Goal: Information Seeking & Learning: Learn about a topic

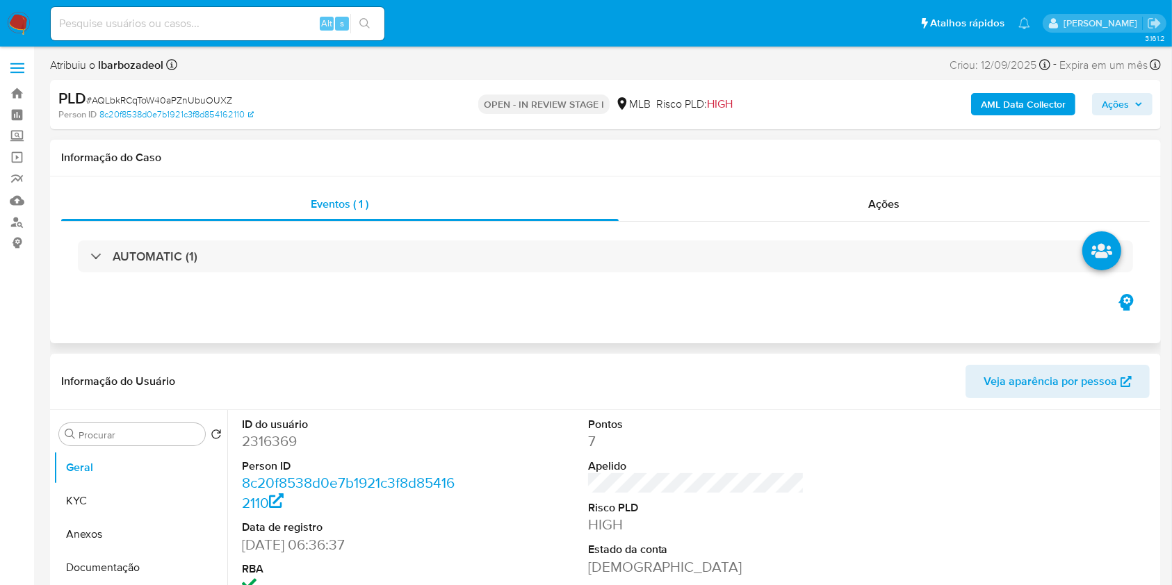
click at [1133, 155] on h1 "Informação do Caso" at bounding box center [605, 158] width 1088 height 14
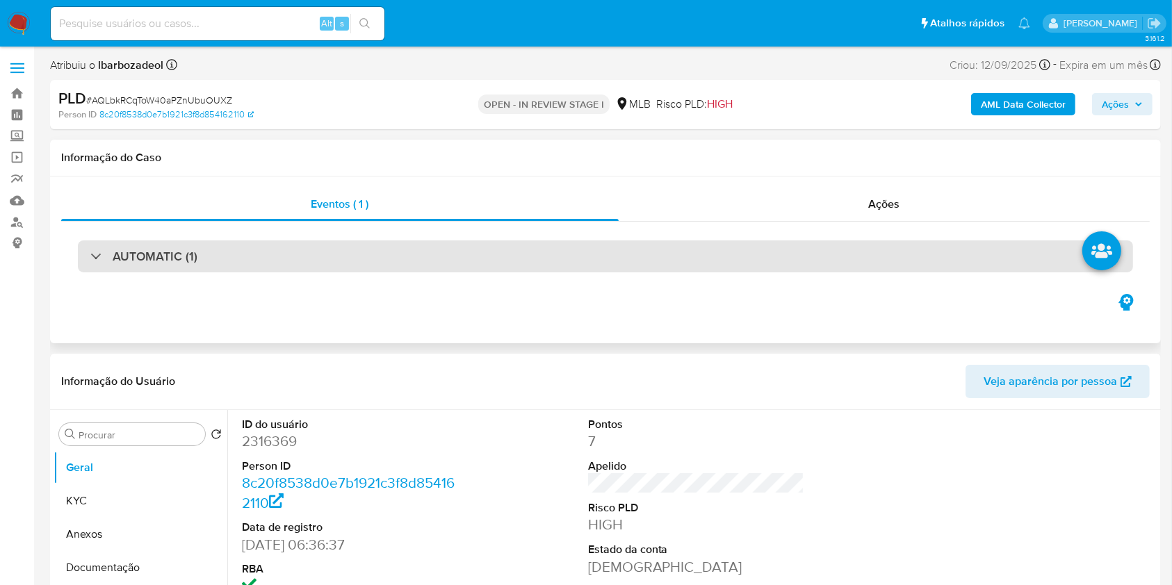
click at [433, 252] on div "AUTOMATIC (1)" at bounding box center [605, 256] width 1055 height 32
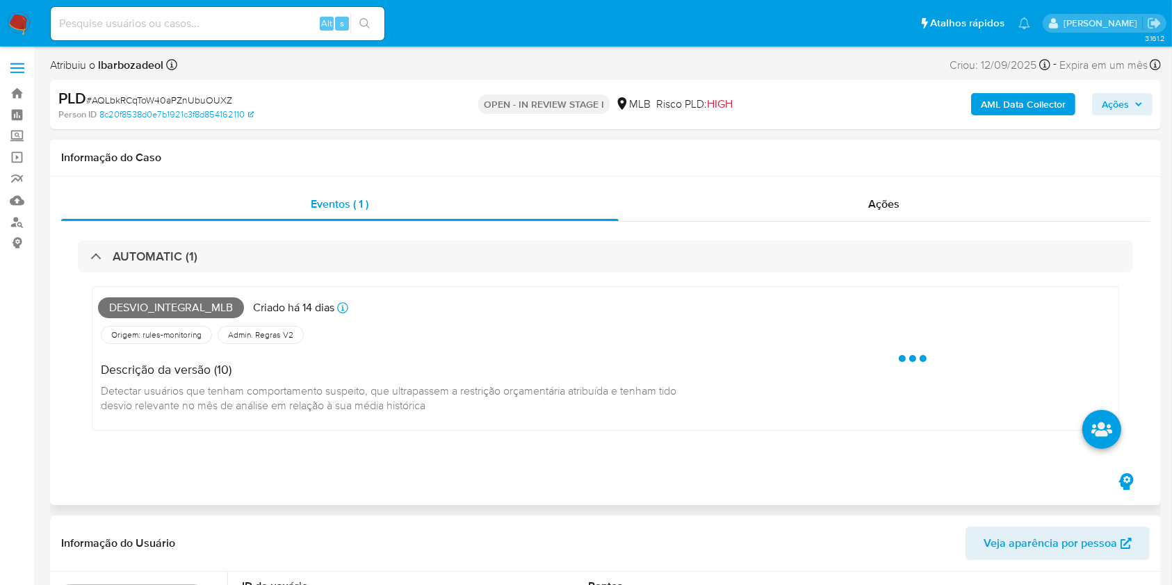
click at [213, 313] on span "Desvio_integral_mlb" at bounding box center [171, 307] width 146 height 21
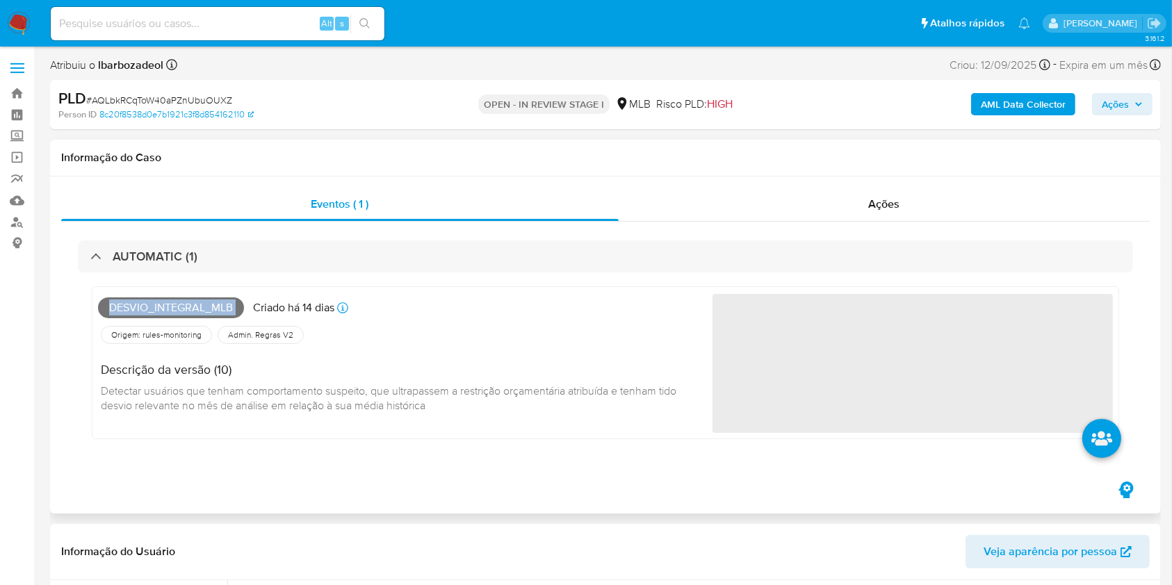
copy span "Desvio_integral_mlb"
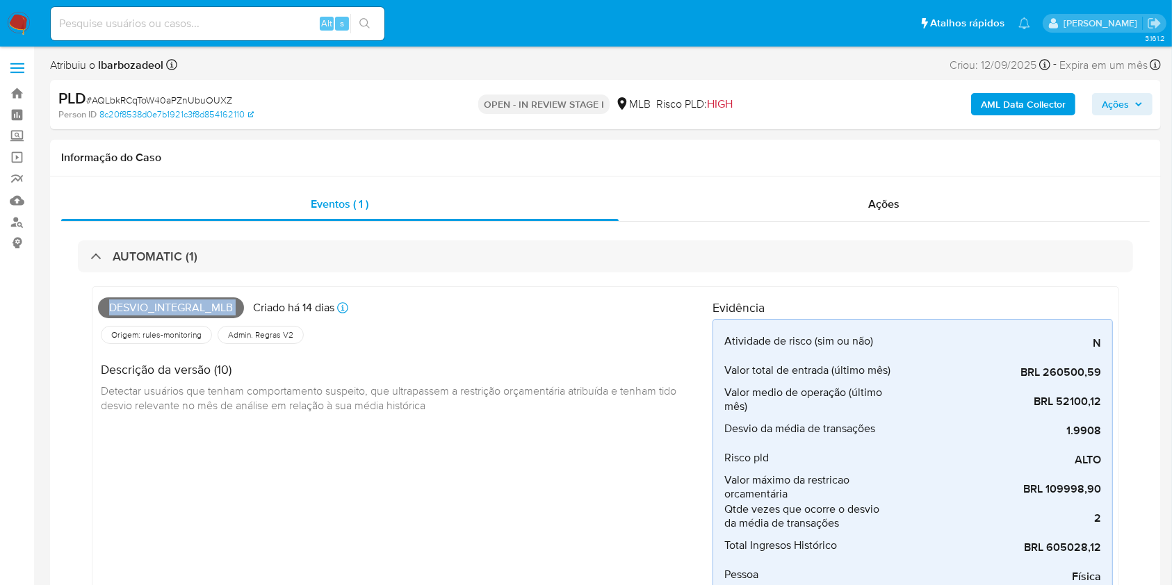
click at [1106, 95] on span "Ações" at bounding box center [1115, 104] width 27 height 22
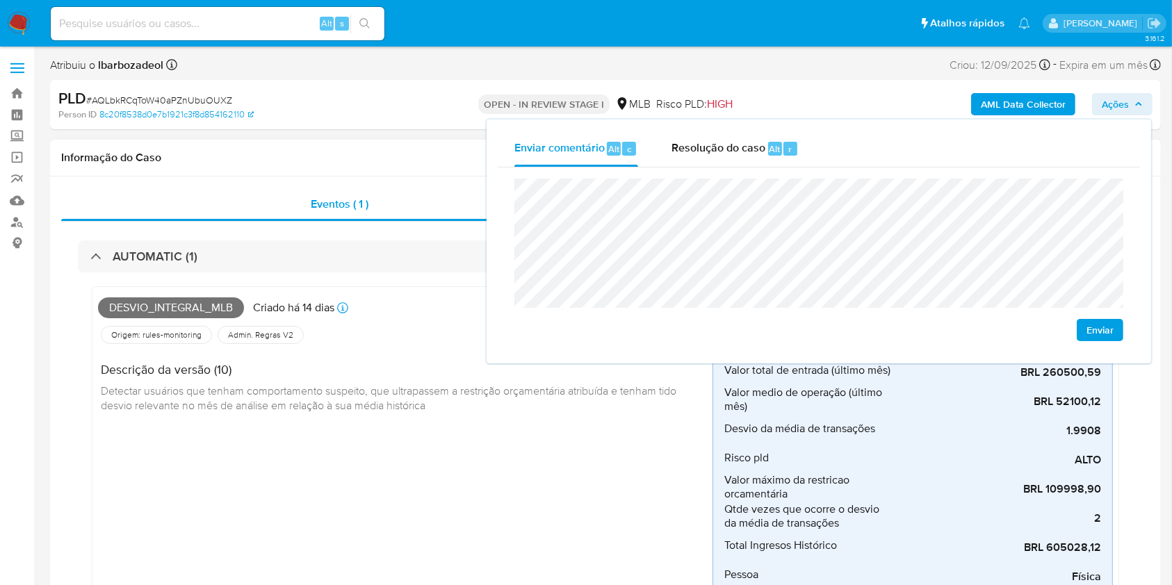
click at [556, 424] on div "Descrição da versão (10) Detectar usuários que tenham comportamento suspeito, q…" at bounding box center [405, 386] width 614 height 78
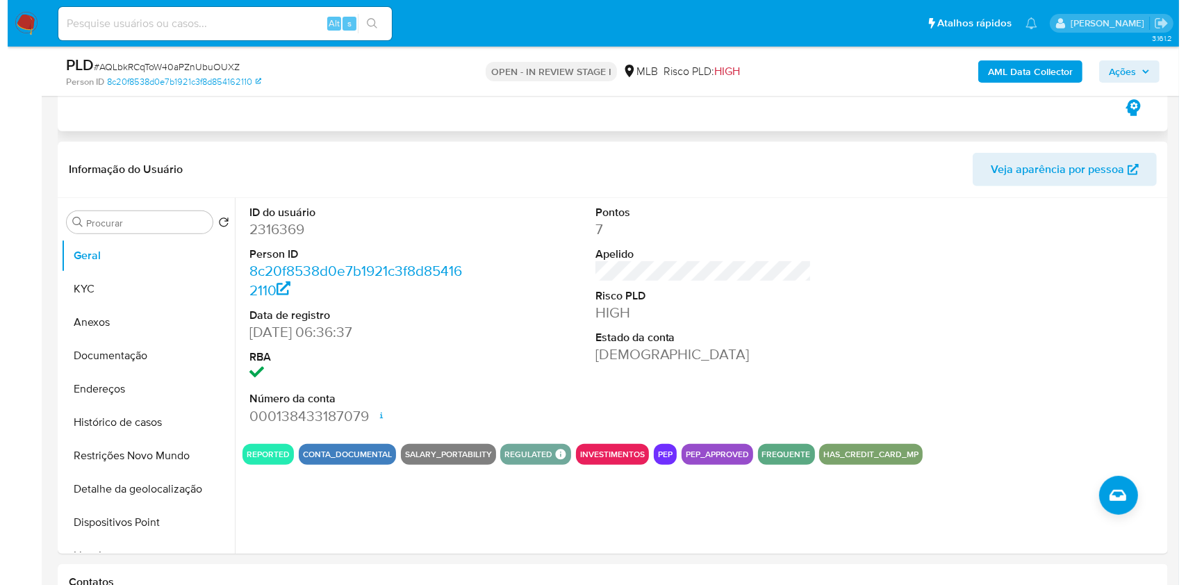
scroll to position [563, 0]
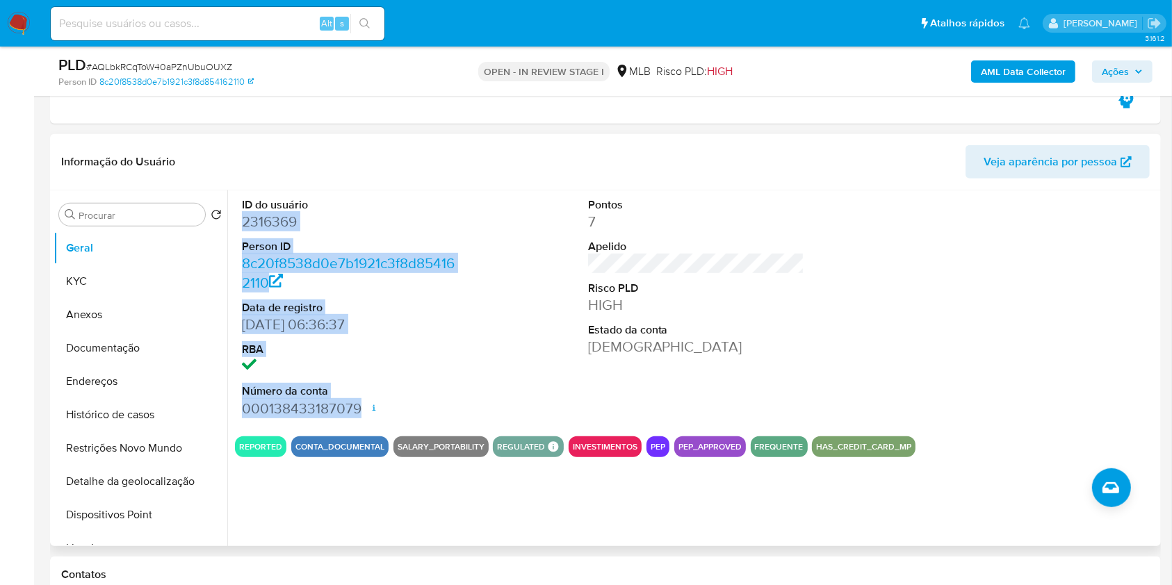
drag, startPoint x: 364, startPoint y: 409, endPoint x: 245, endPoint y: 220, distance: 222.9
click at [245, 220] on dl "ID do usuário 2316369 Person ID 8c20f8538d0e7b1921c3f8d854162110 Data de regist…" at bounding box center [350, 307] width 217 height 221
copy dl "2316369 Person ID 8c20f8538d0e7b1921c3f8d854162110 Data de registro 02/12/2006 …"
click at [1121, 68] on span "Ações" at bounding box center [1115, 71] width 27 height 22
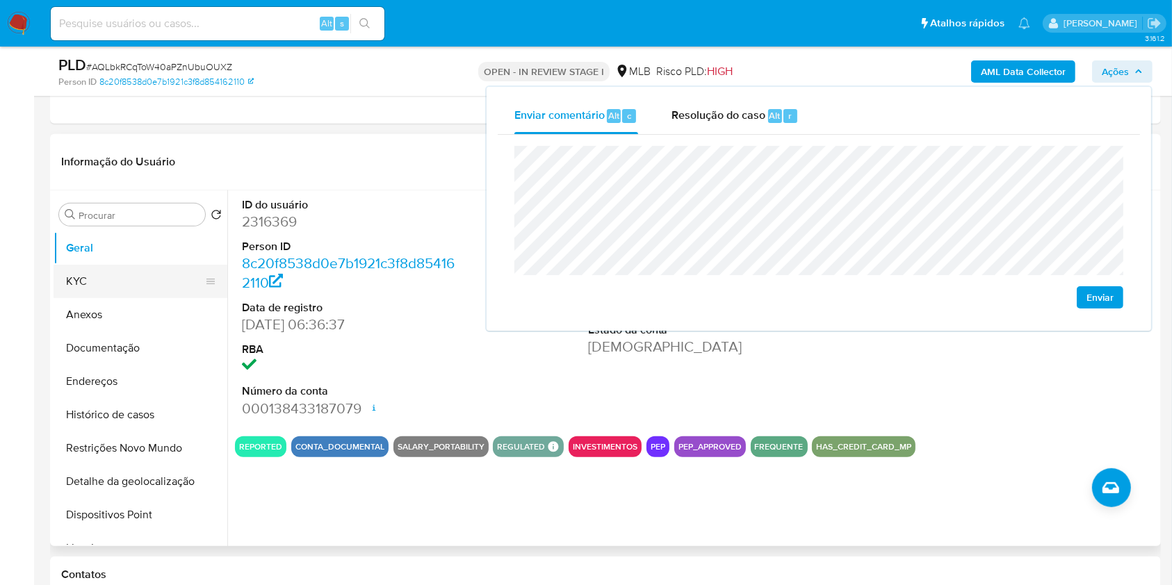
click at [178, 279] on button "KYC" at bounding box center [135, 281] width 163 height 33
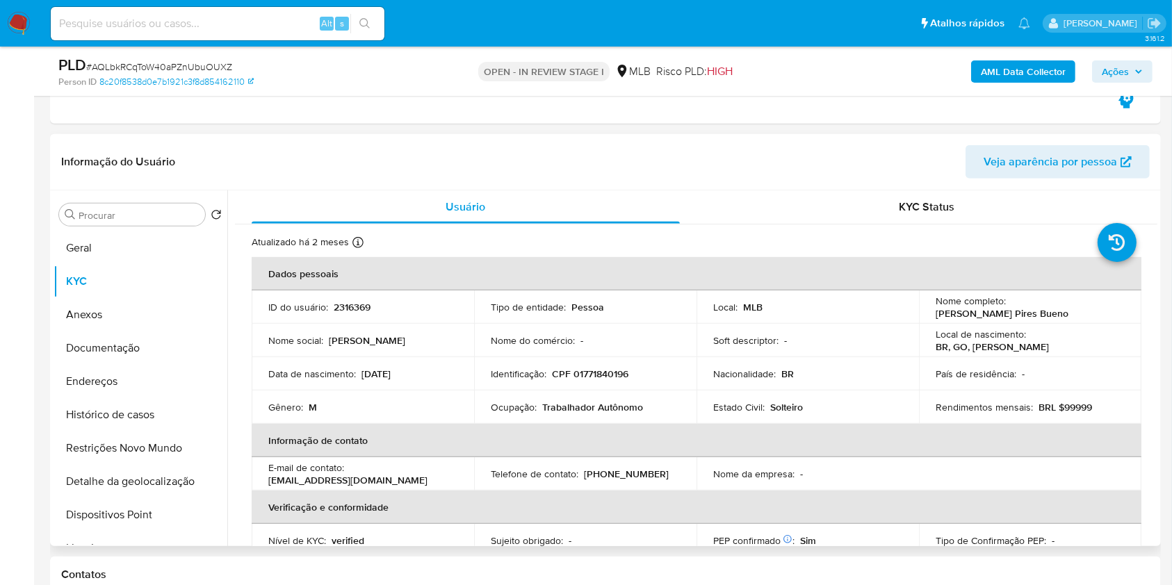
click at [587, 368] on p "CPF 01771840196" at bounding box center [590, 374] width 76 height 13
copy p "01771840196"
click at [1130, 70] on span "Ações" at bounding box center [1122, 71] width 41 height 19
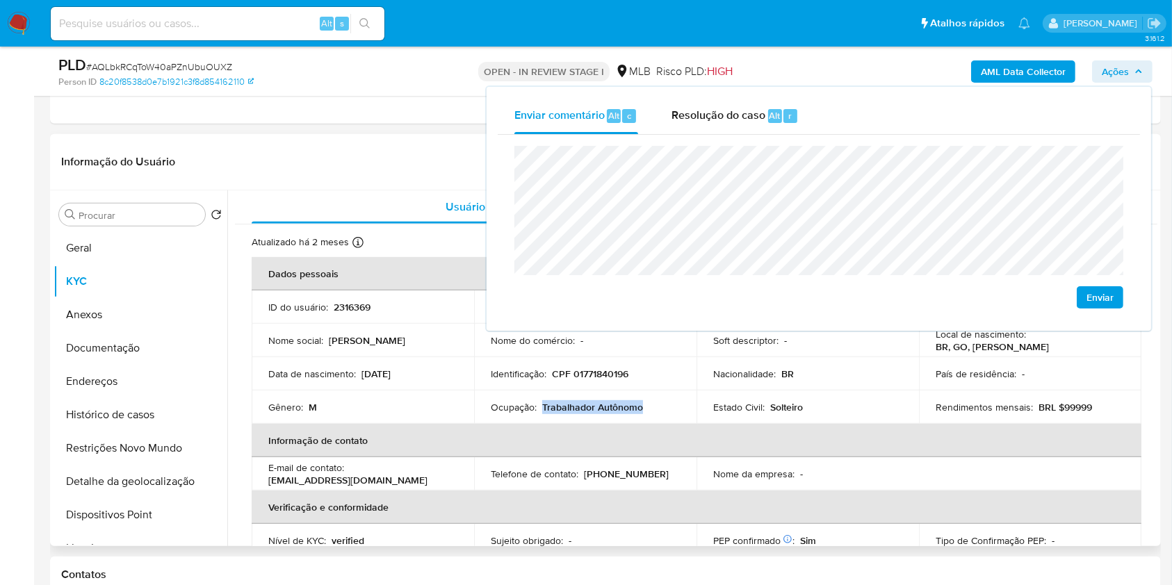
drag, startPoint x: 539, startPoint y: 405, endPoint x: 655, endPoint y: 405, distance: 116.1
click at [655, 405] on div "Ocupação : Trabalhador Autônomo" at bounding box center [585, 407] width 189 height 13
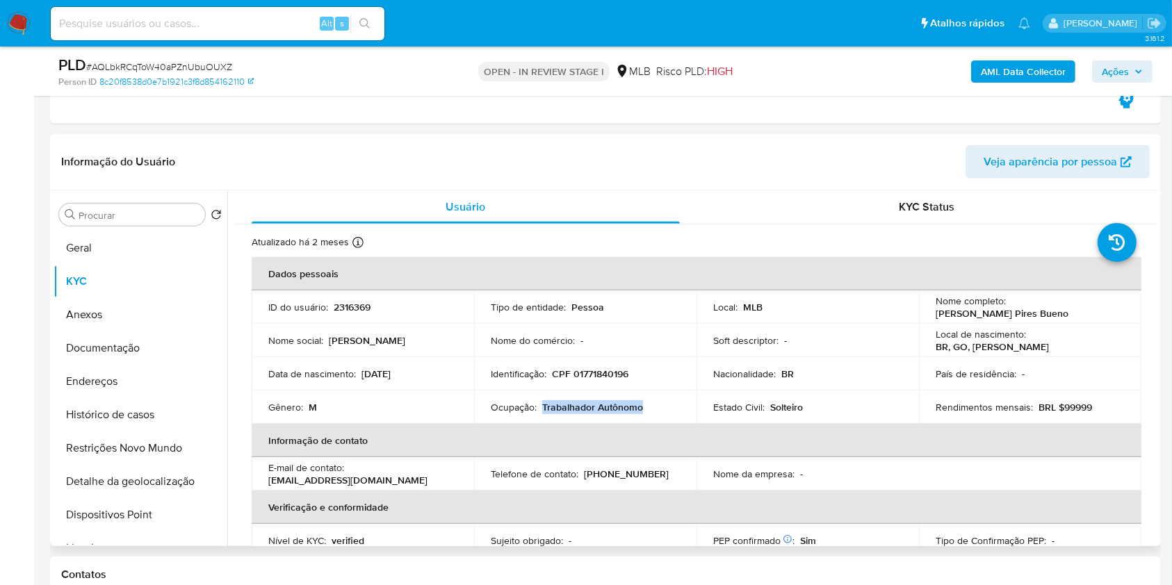
copy p "Trabalhador Autônomo"
click at [1106, 69] on span "Ações" at bounding box center [1115, 71] width 27 height 22
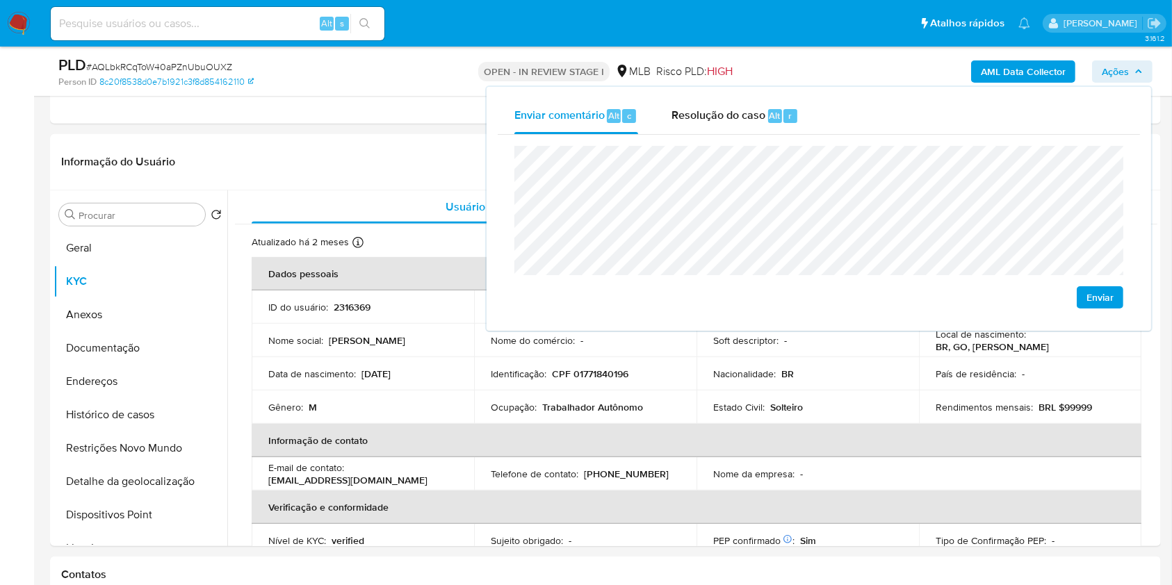
click at [1013, 74] on b "AML Data Collector" at bounding box center [1023, 71] width 85 height 22
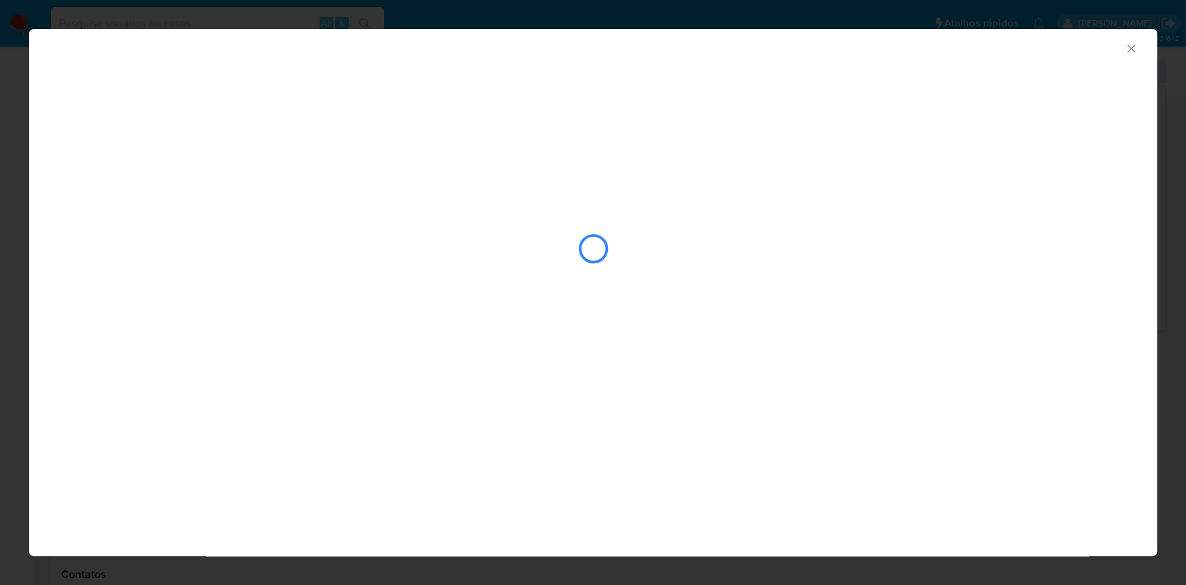
click at [589, 285] on div "closure-recommendation-modal" at bounding box center [593, 248] width 1070 height 139
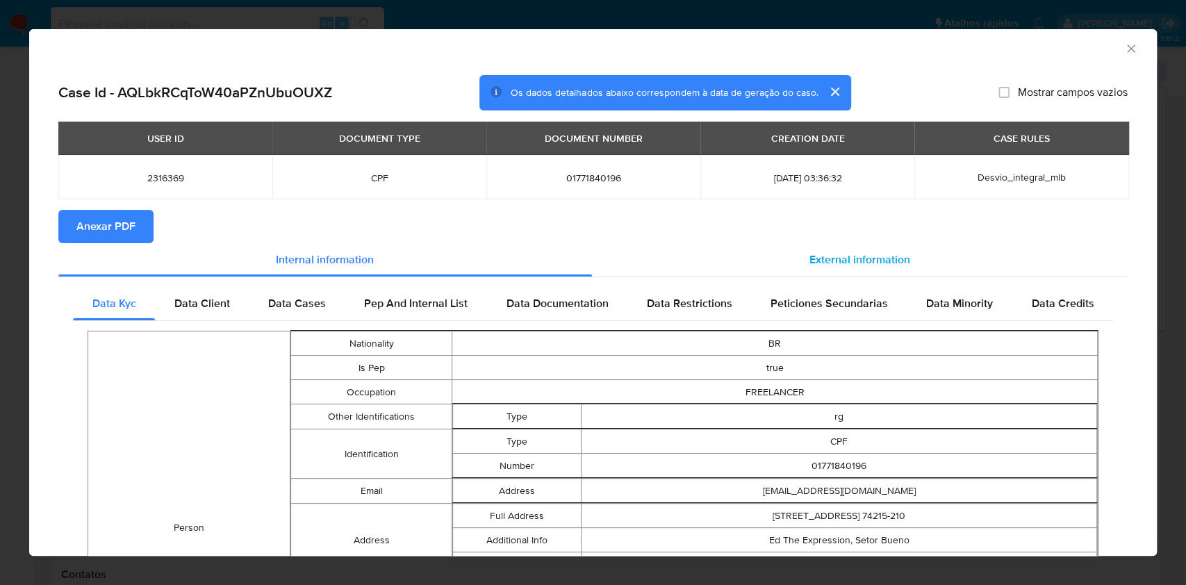
click at [746, 272] on div "External information" at bounding box center [860, 259] width 537 height 33
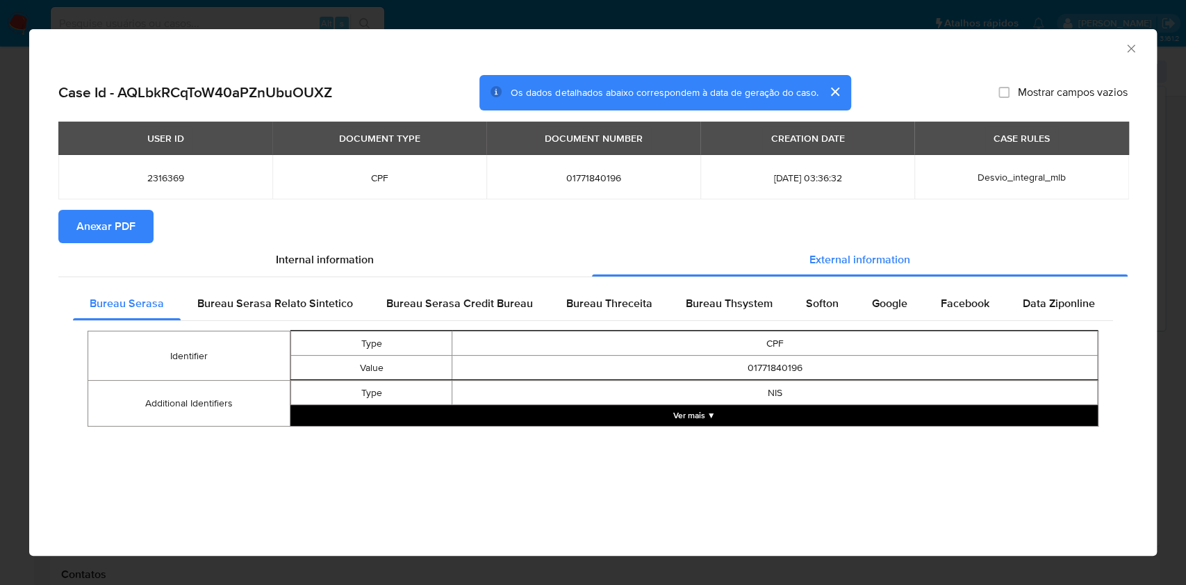
click at [628, 420] on button "Ver mais ▼" at bounding box center [695, 415] width 808 height 21
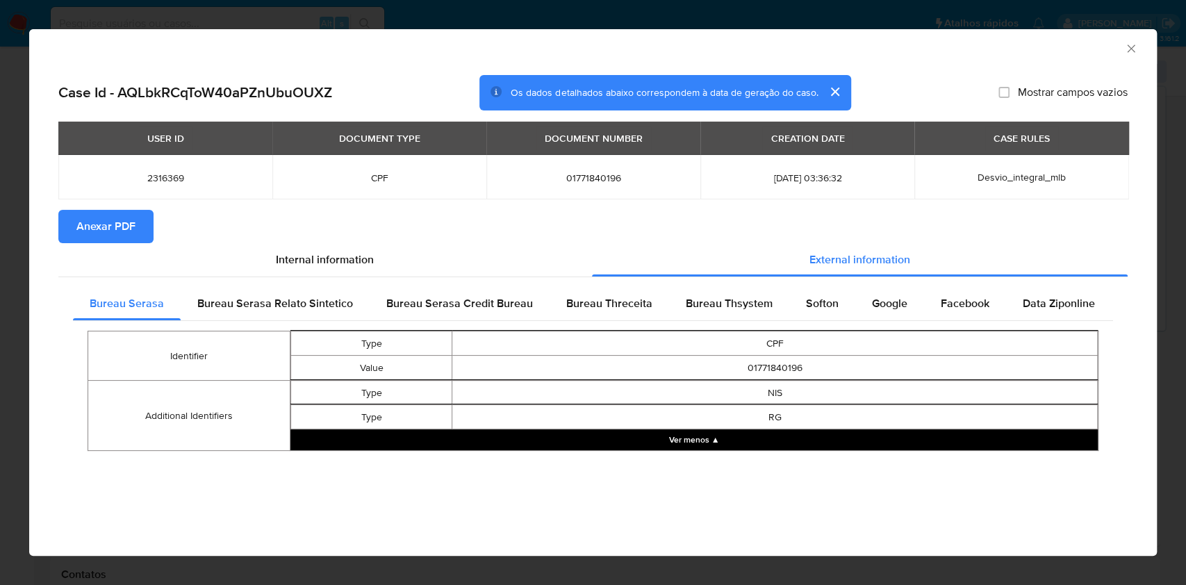
click at [229, 286] on div "Bureau Serasa Bureau Serasa Relato Sintetico Bureau Serasa Credit Bureau Bureau…" at bounding box center [593, 373] width 1070 height 193
click at [241, 302] on span "Bureau Serasa Relato Sintetico" at bounding box center [275, 303] width 156 height 16
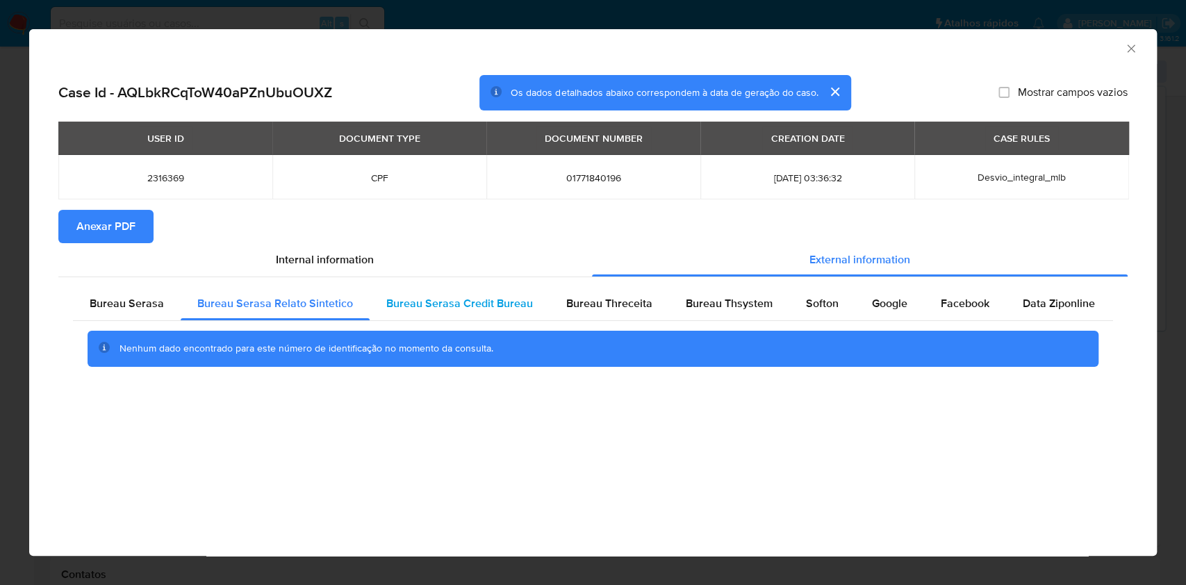
click at [445, 312] on div "Bureau Serasa Credit Bureau" at bounding box center [460, 303] width 180 height 33
click at [602, 308] on span "Bureau Threceita" at bounding box center [609, 303] width 86 height 16
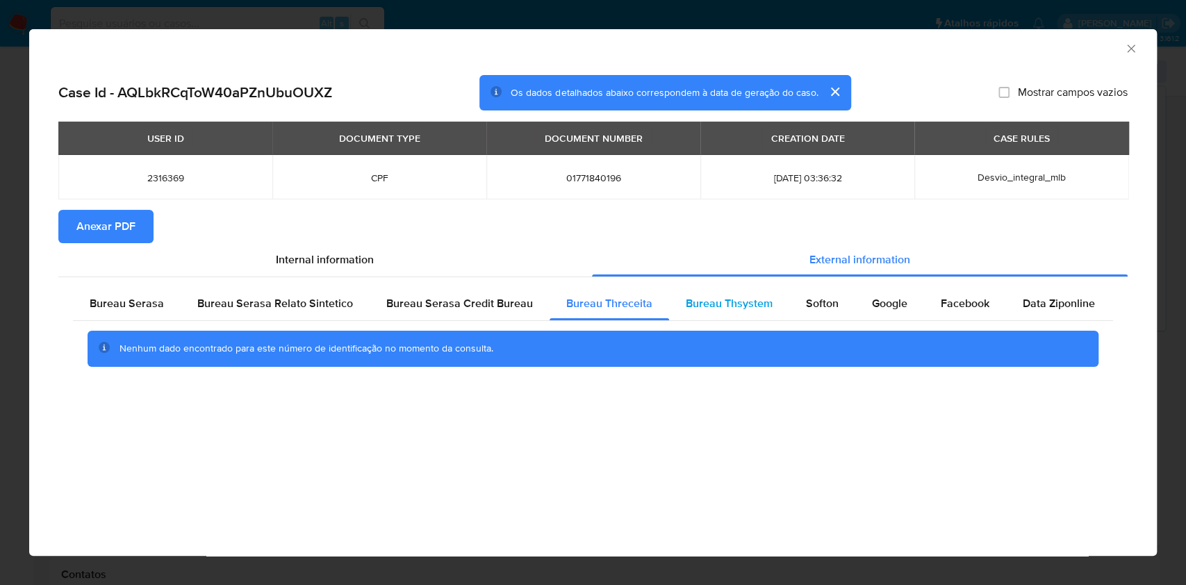
click at [733, 313] on div "Bureau Thsystem" at bounding box center [729, 303] width 120 height 33
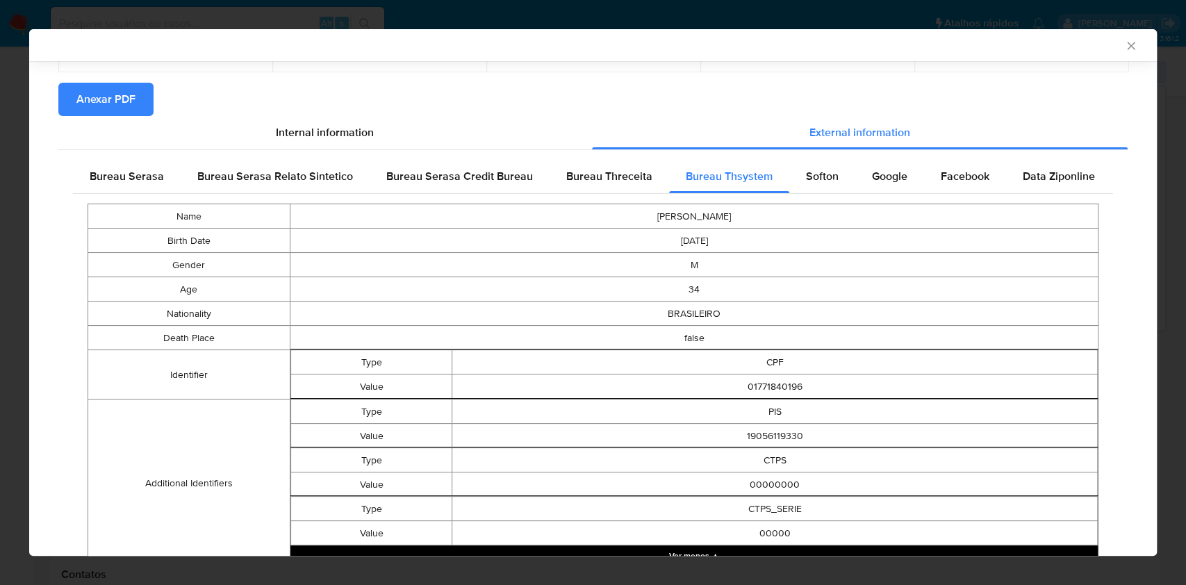
scroll to position [123, 0]
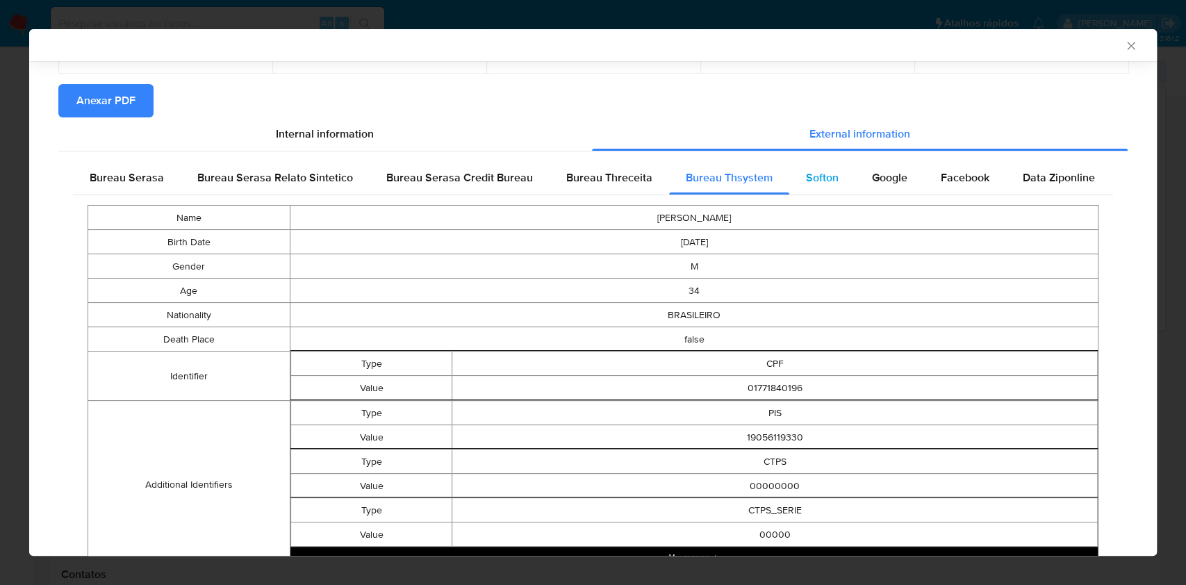
click at [818, 161] on div "Softon" at bounding box center [823, 177] width 66 height 33
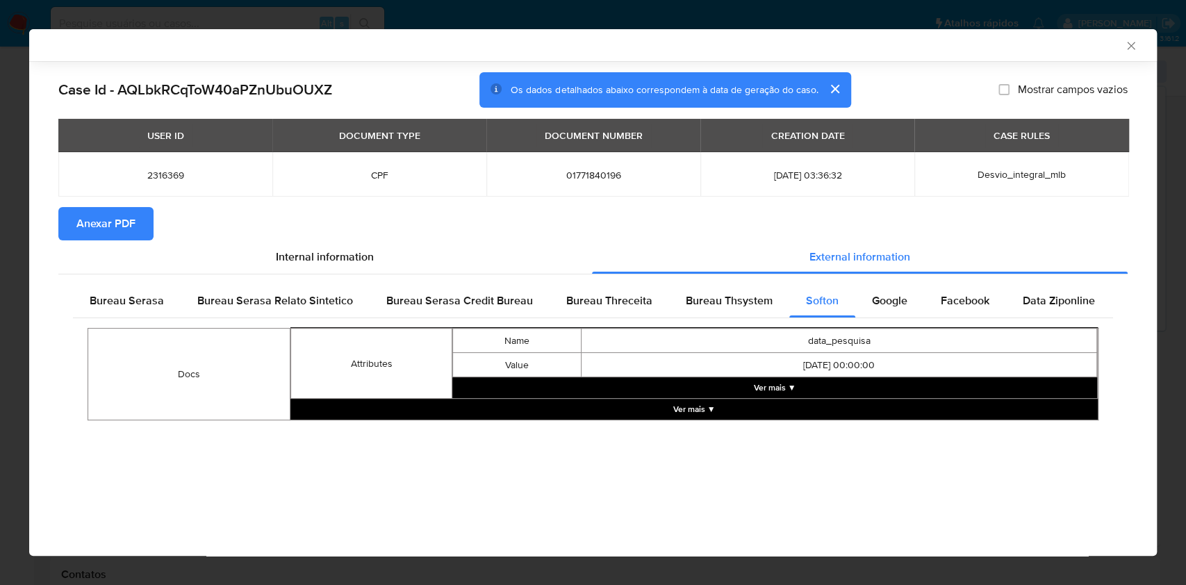
click at [779, 396] on button "Ver mais ▼" at bounding box center [774, 387] width 645 height 21
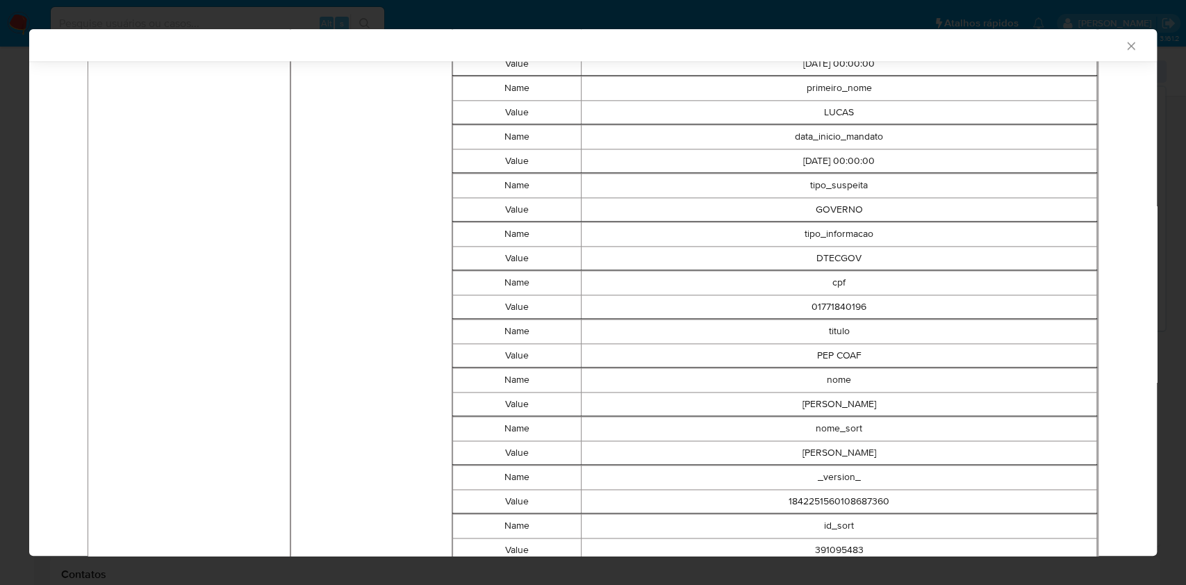
scroll to position [1312, 0]
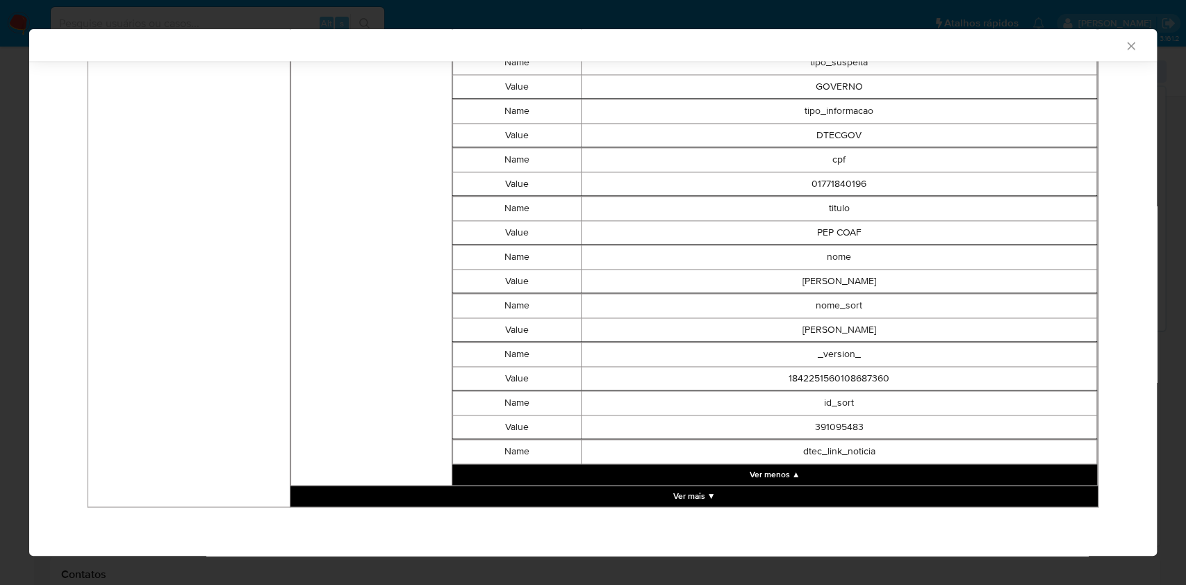
click at [771, 498] on button "Ver mais ▼" at bounding box center [695, 496] width 808 height 21
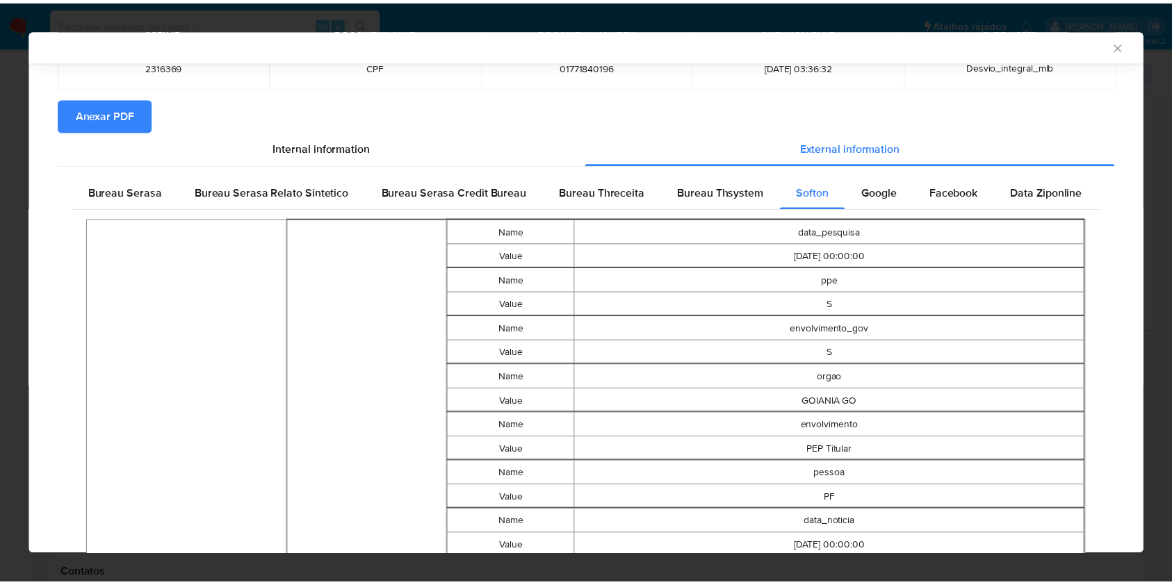
scroll to position [0, 0]
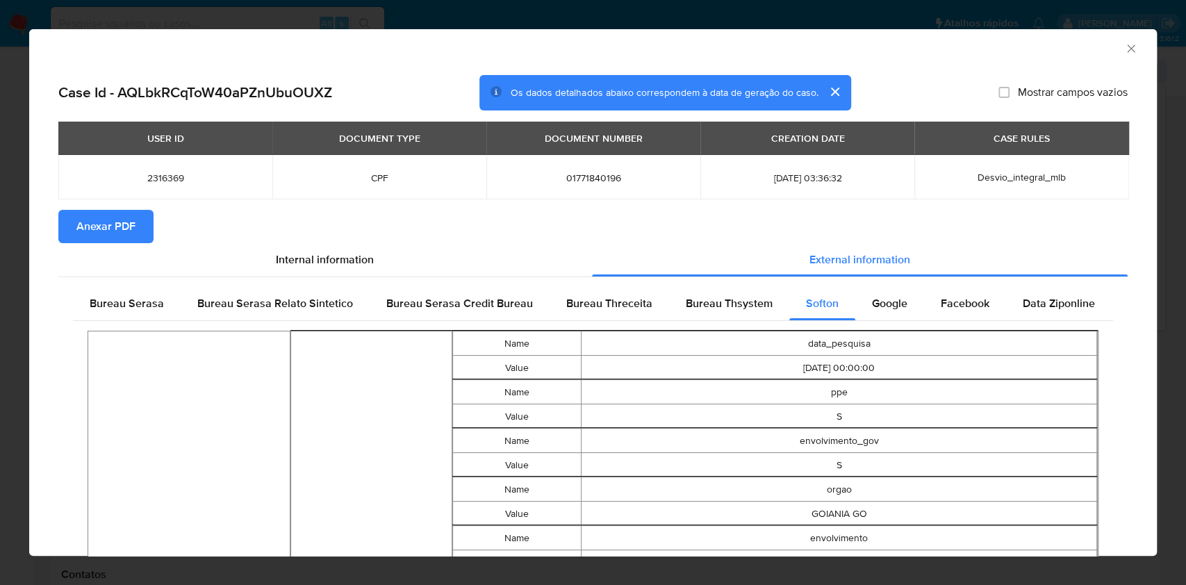
click at [1125, 47] on icon "Fechar a janela" at bounding box center [1132, 49] width 14 height 14
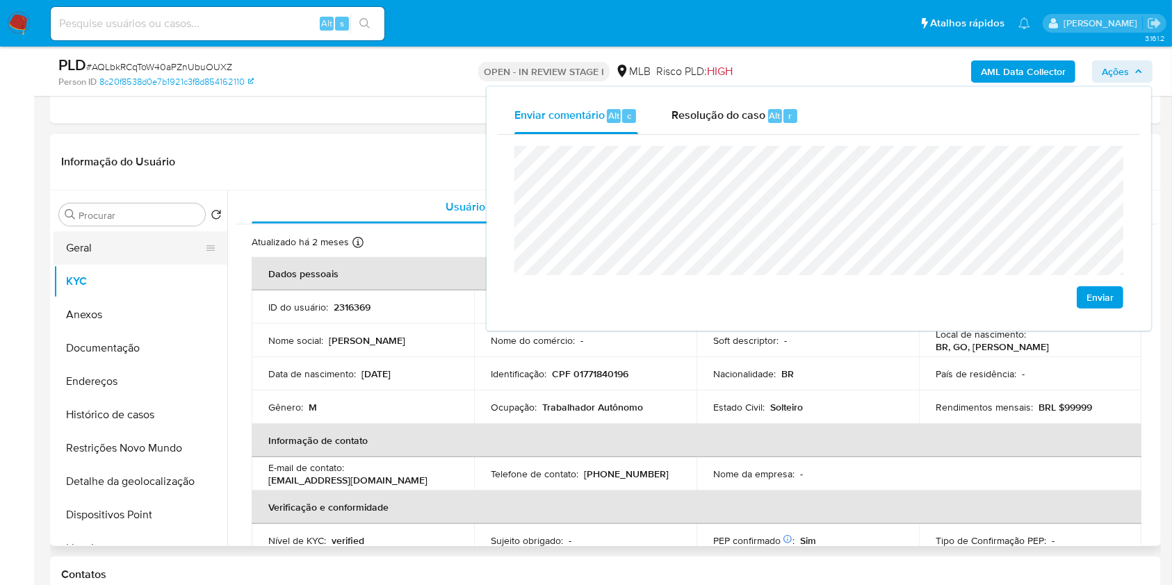
click at [119, 259] on button "Geral" at bounding box center [135, 247] width 163 height 33
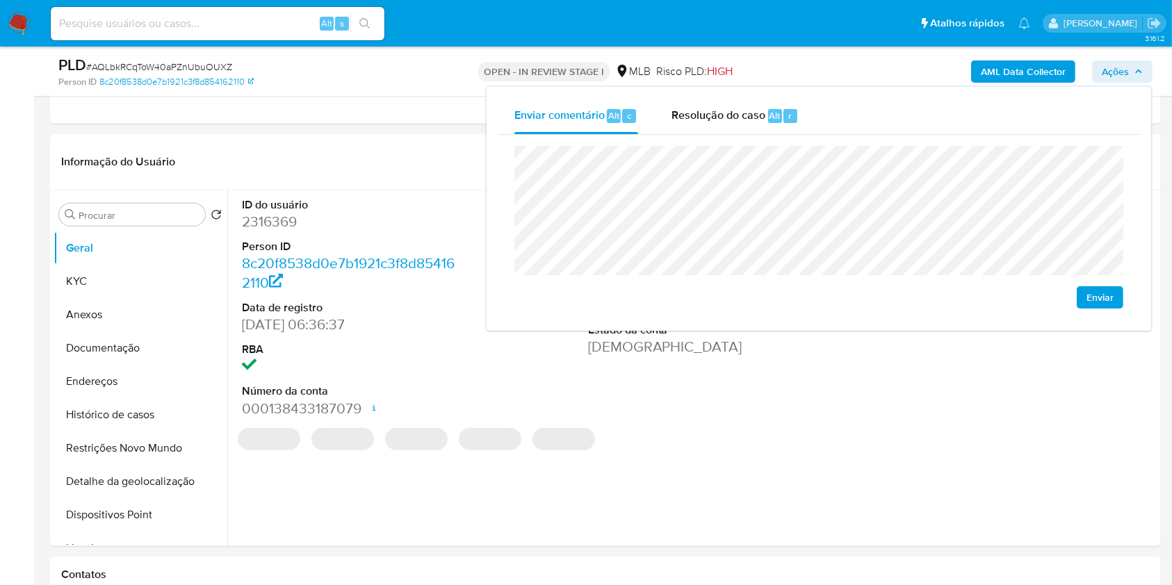
click at [1124, 67] on span "Ações" at bounding box center [1115, 71] width 27 height 22
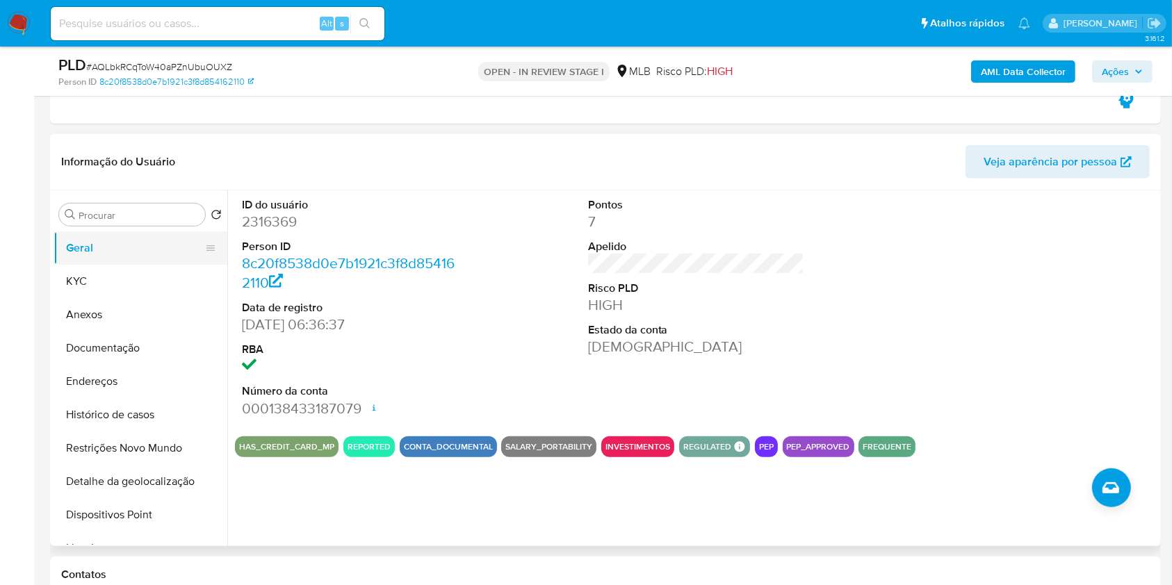
click at [139, 260] on button "Geral" at bounding box center [135, 247] width 163 height 33
click at [150, 279] on button "KYC" at bounding box center [135, 281] width 163 height 33
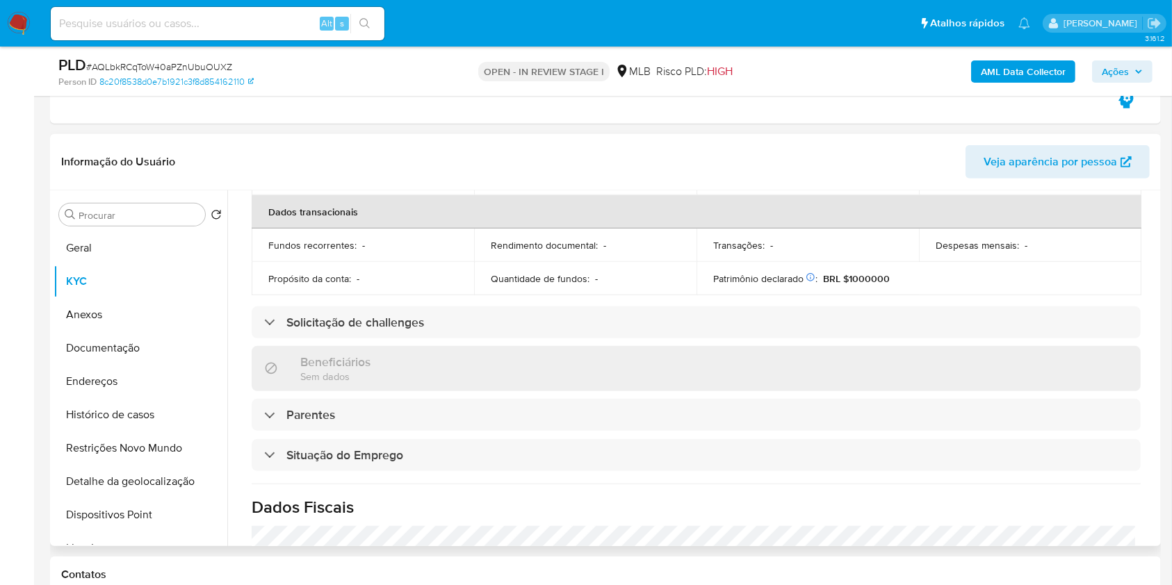
scroll to position [590, 0]
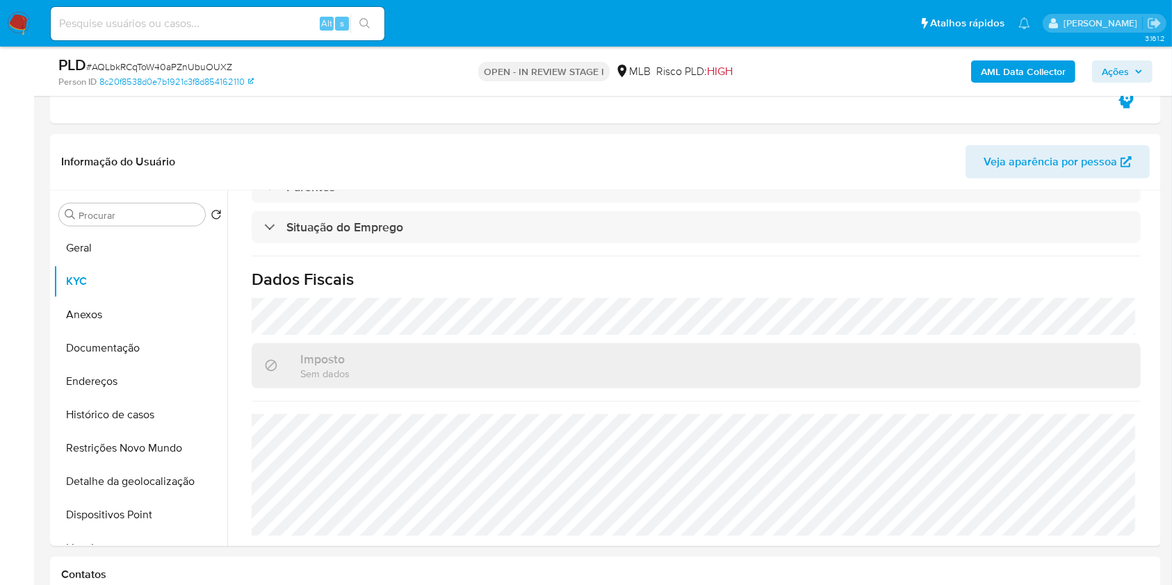
click at [1143, 79] on button "Ações" at bounding box center [1122, 71] width 60 height 22
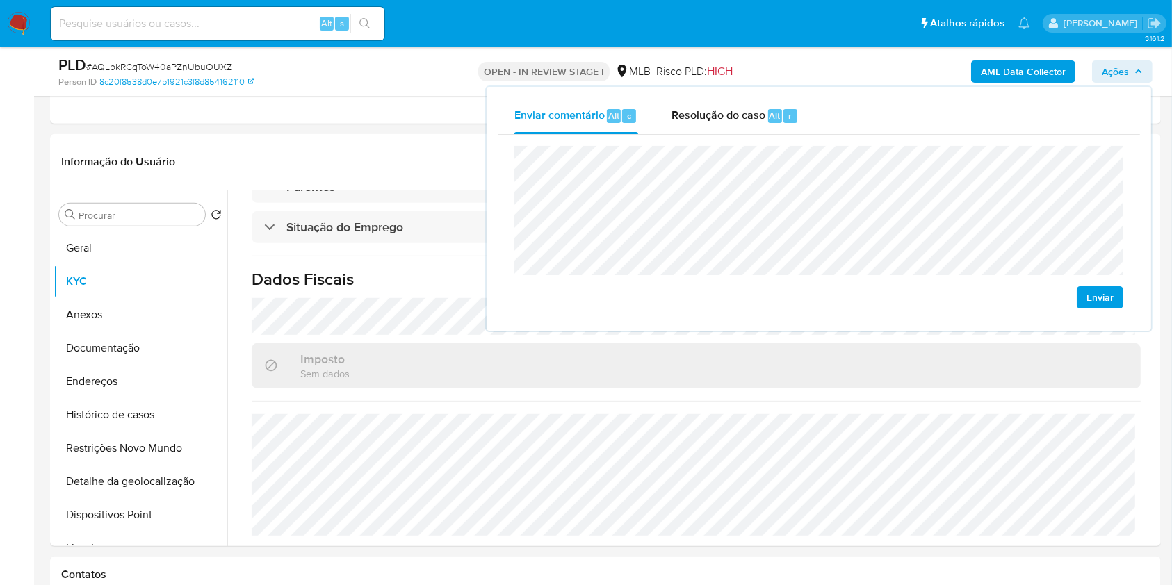
click at [0, 0] on lt-span "econômica" at bounding box center [0, 0] width 0 height 0
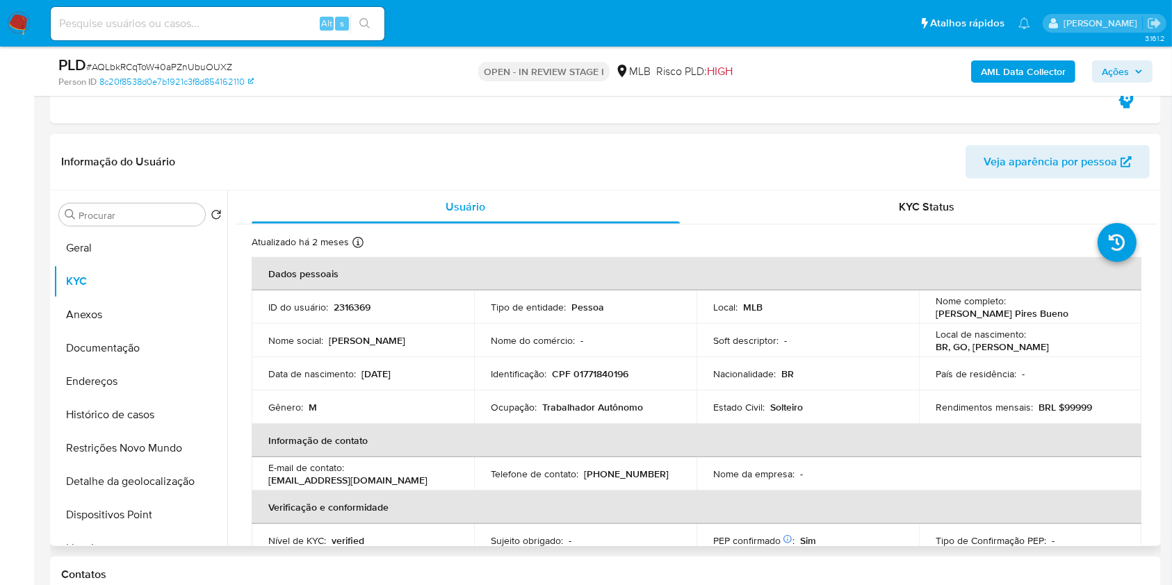
scroll to position [509, 0]
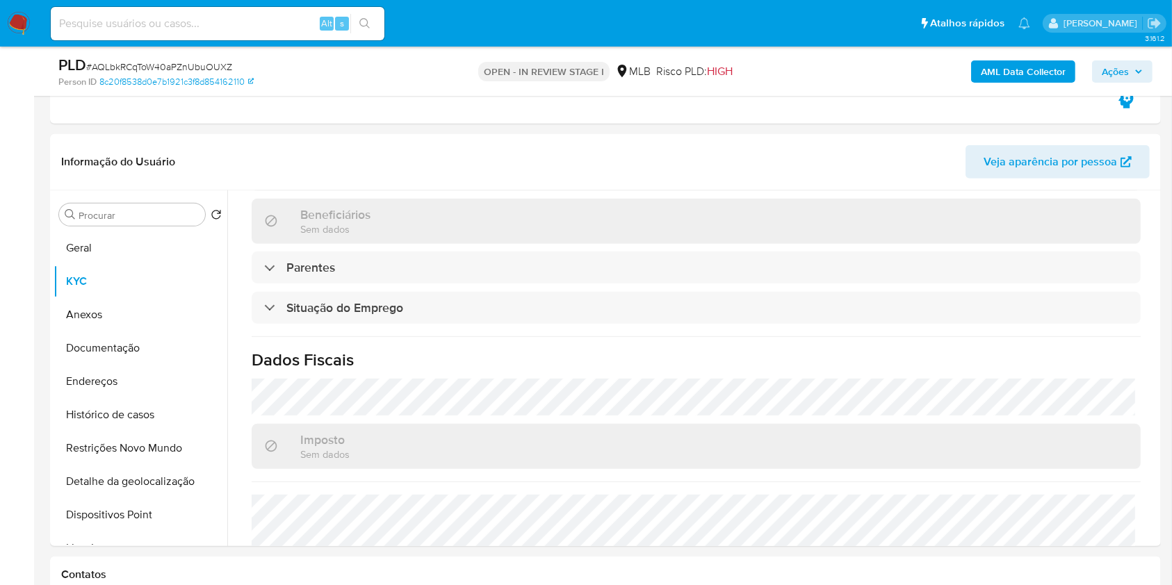
click at [1113, 70] on span "Ações" at bounding box center [1115, 71] width 27 height 22
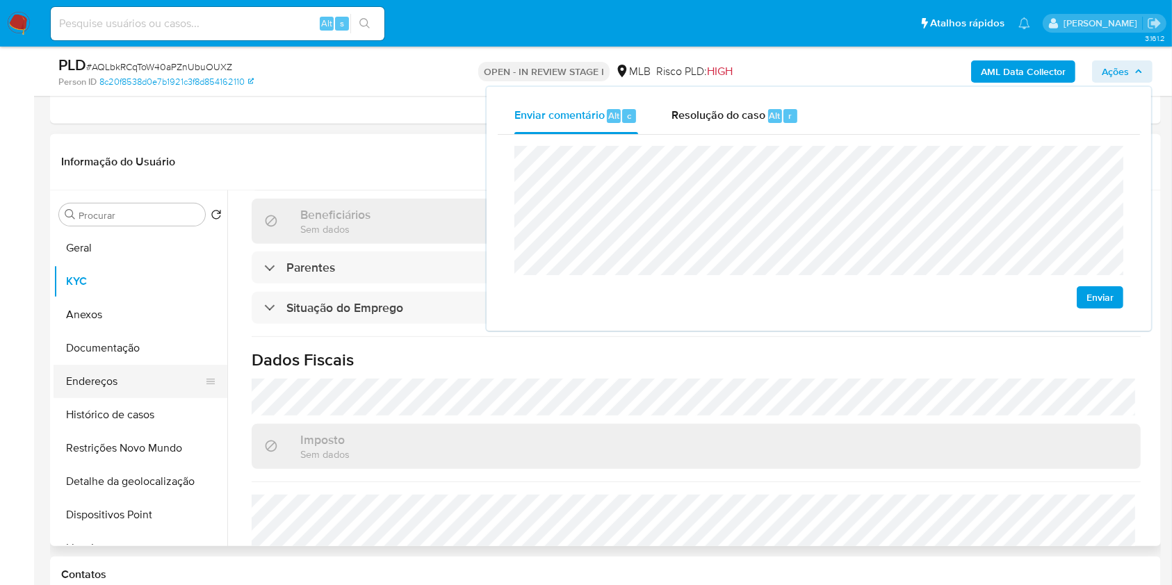
click at [99, 385] on button "Endereços" at bounding box center [135, 381] width 163 height 33
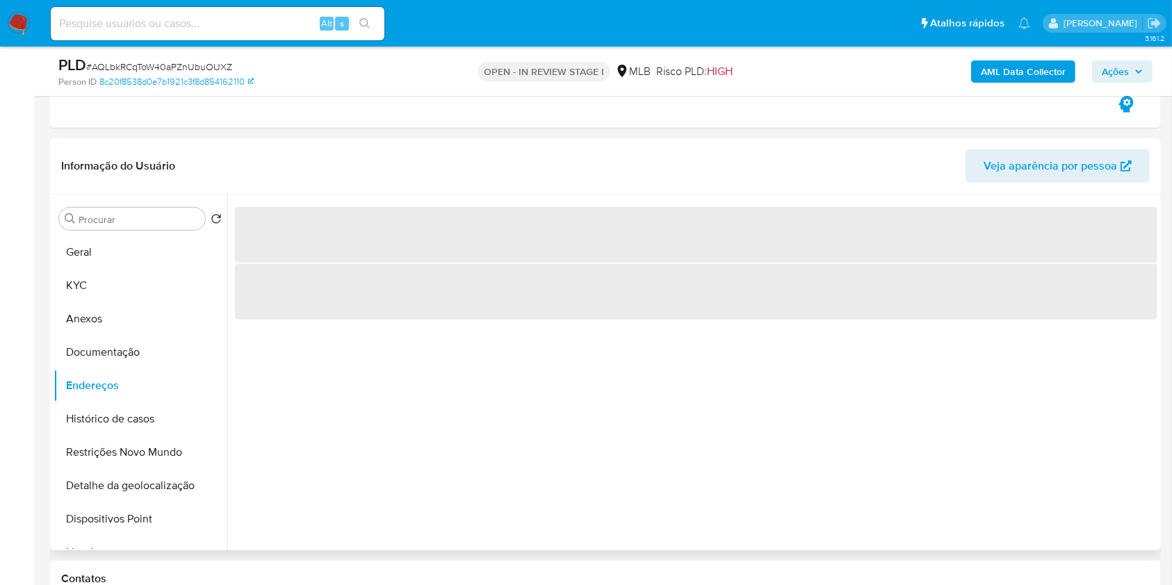
scroll to position [557, 0]
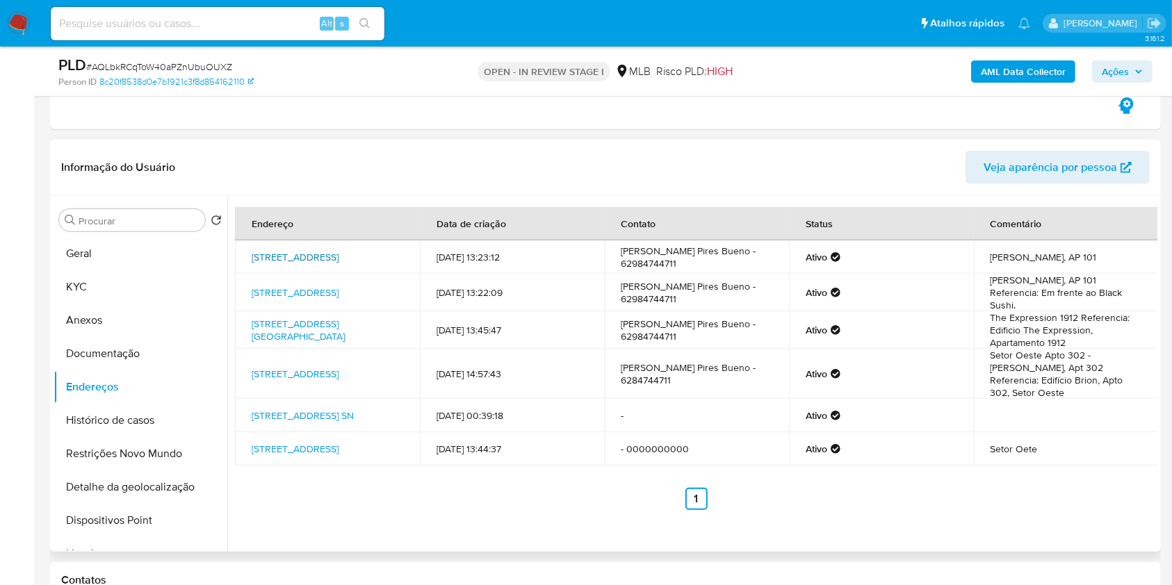
click at [306, 252] on link "Rua C 248 287, Goiânia, Goiás, 74290220, Brasil 287" at bounding box center [295, 257] width 87 height 14
click at [284, 321] on link "Rua T 51 921, Goiânia, Goiás, 74215210, Brasil 921" at bounding box center [298, 330] width 93 height 26
click at [300, 367] on link "Rua T 47 100, Goiânia, Goiás, 74140120, Brasil 100" at bounding box center [295, 374] width 87 height 14
click at [314, 409] on link "Rua T-47 N 100 Setor Oeste Goiania Goias, Goiânia, Goiás, , Brasil SN" at bounding box center [303, 416] width 102 height 14
click at [111, 357] on button "Documentação" at bounding box center [141, 353] width 174 height 33
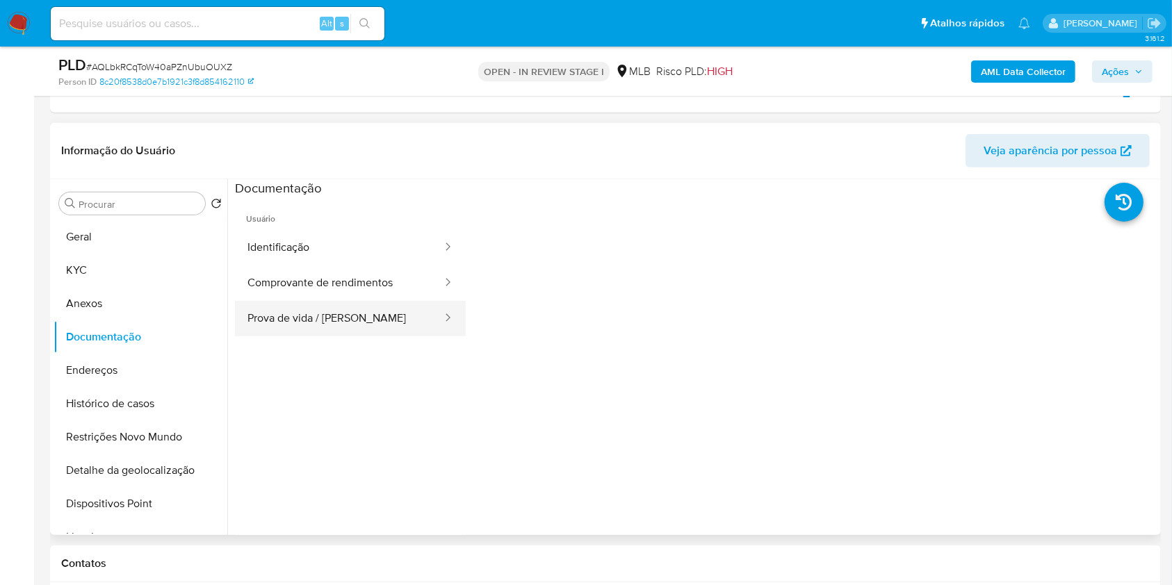
click at [356, 302] on button "Prova de vida / [PERSON_NAME]" at bounding box center [339, 318] width 209 height 35
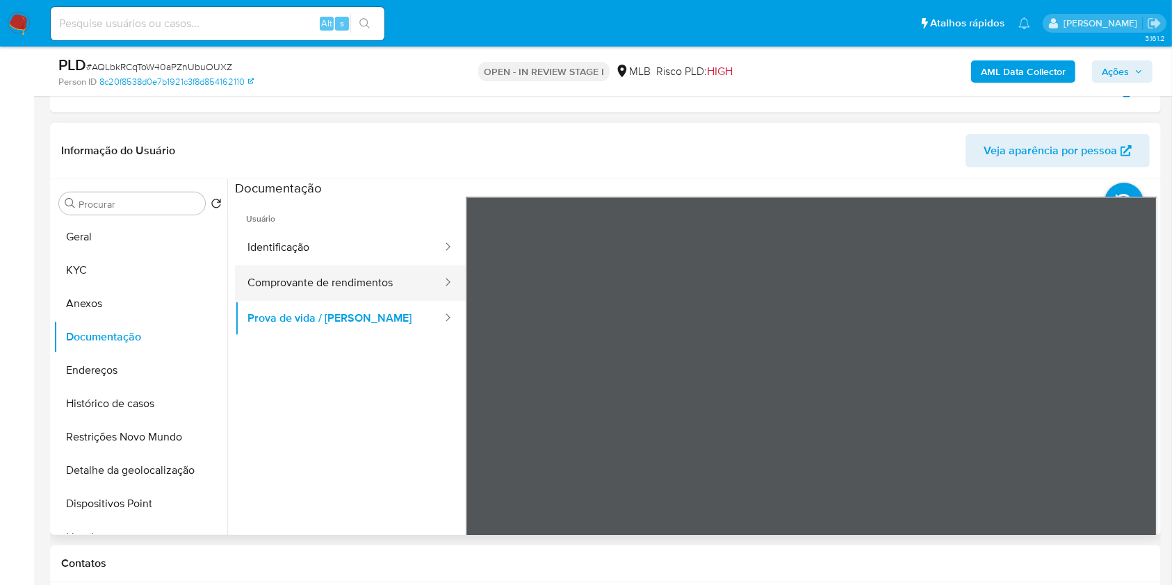
click at [359, 289] on button "Comprovante de rendimentos" at bounding box center [339, 283] width 209 height 35
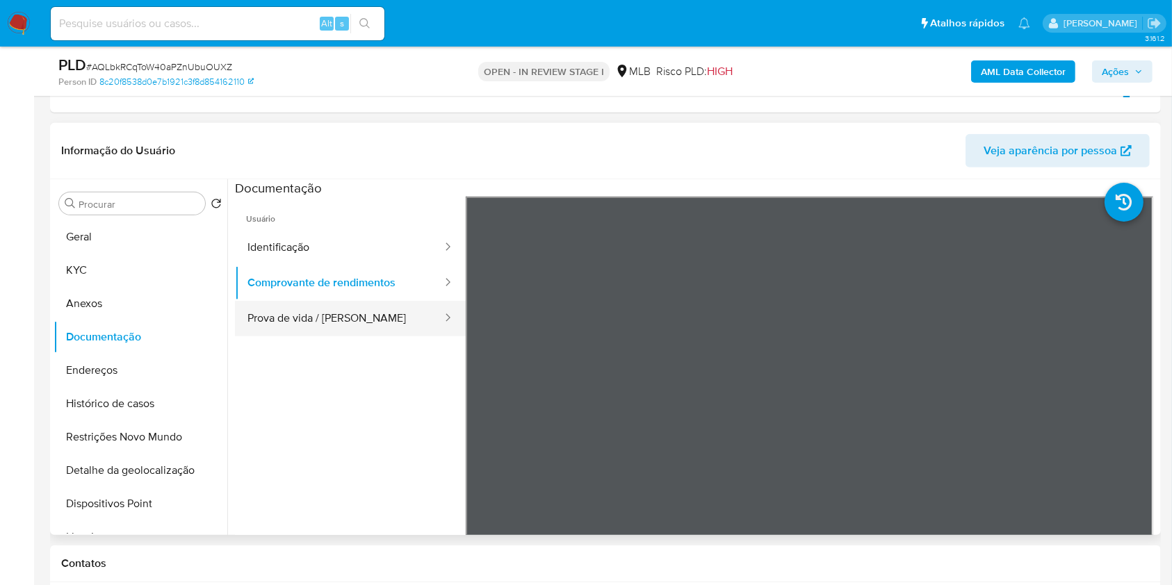
click at [379, 324] on button "Prova de vida / [PERSON_NAME]" at bounding box center [339, 318] width 209 height 35
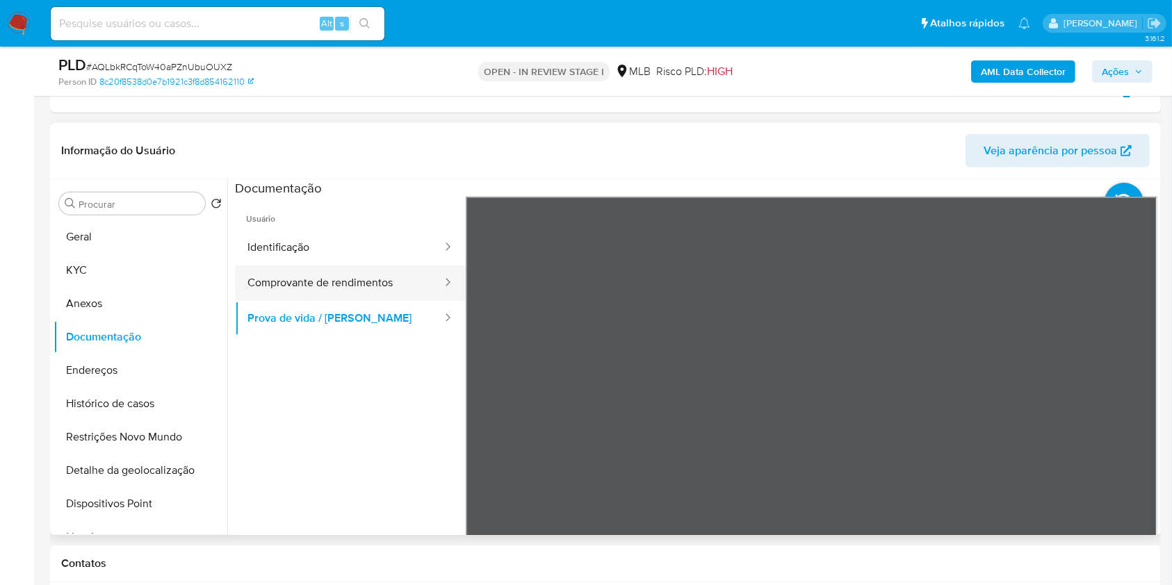
click at [300, 278] on button "Comprovante de rendimentos" at bounding box center [339, 283] width 209 height 35
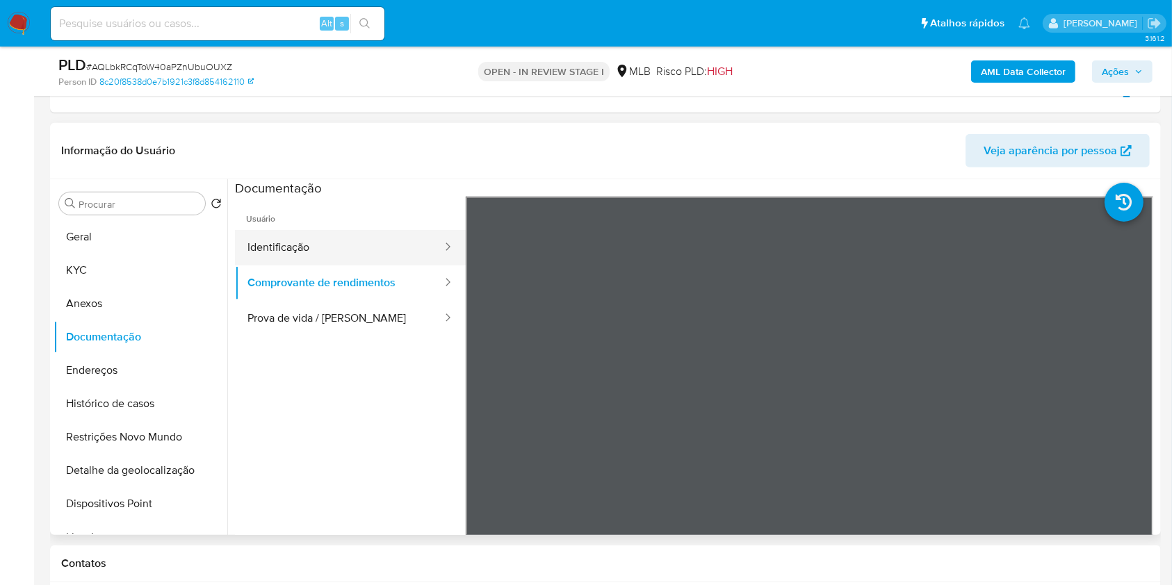
click at [336, 238] on button "Identificação" at bounding box center [339, 247] width 209 height 35
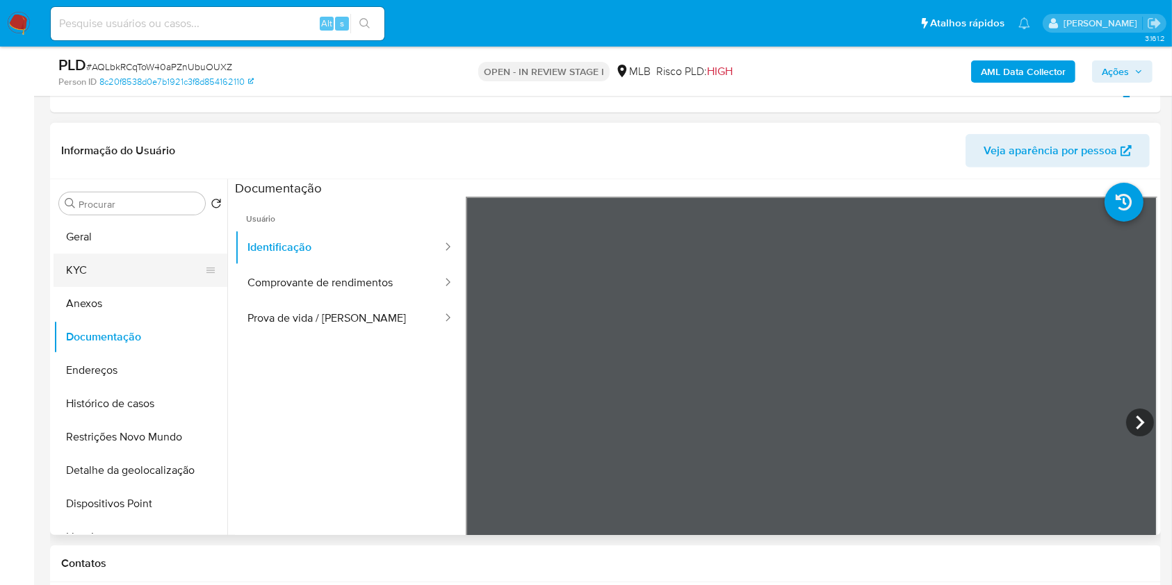
drag, startPoint x: 158, startPoint y: 267, endPoint x: 220, endPoint y: 266, distance: 61.9
click at [158, 267] on button "KYC" at bounding box center [135, 270] width 163 height 33
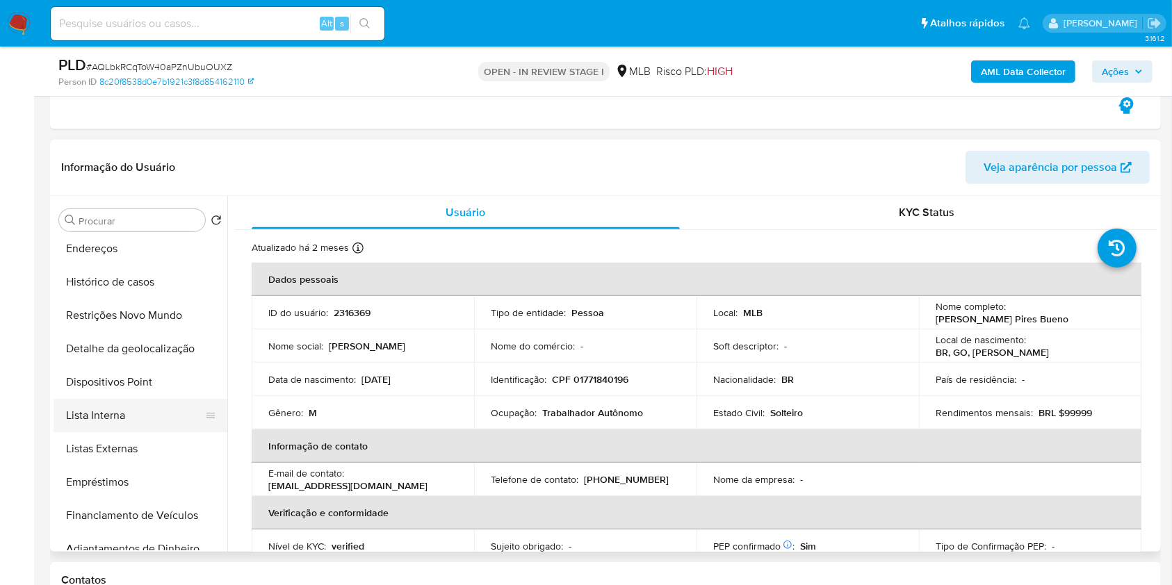
scroll to position [139, 0]
click at [142, 427] on button "Lista Interna" at bounding box center [135, 414] width 163 height 33
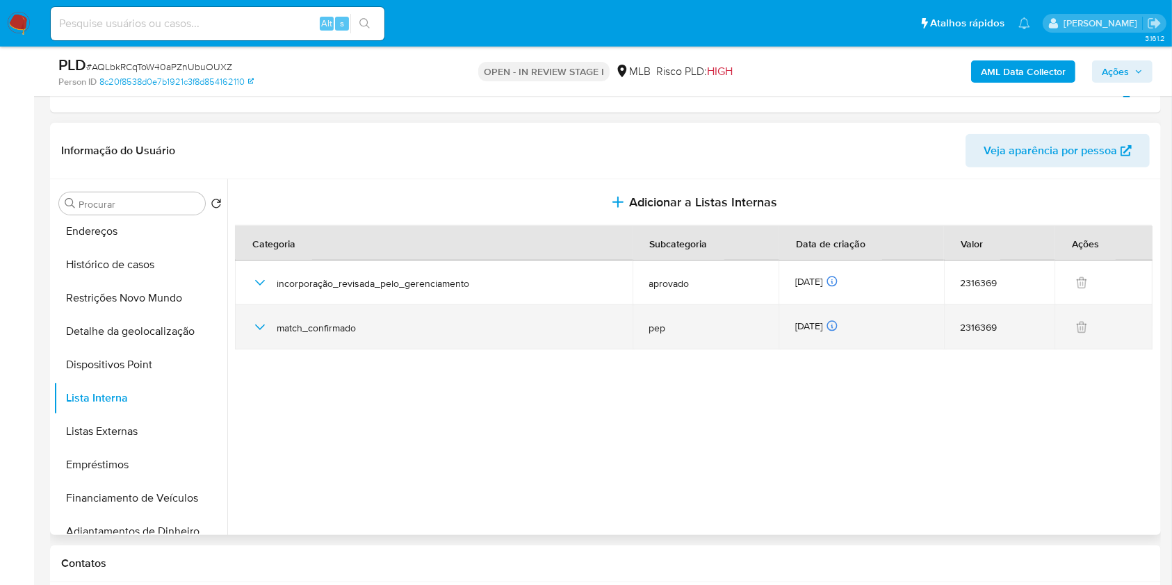
click at [267, 324] on icon "button" at bounding box center [260, 327] width 17 height 17
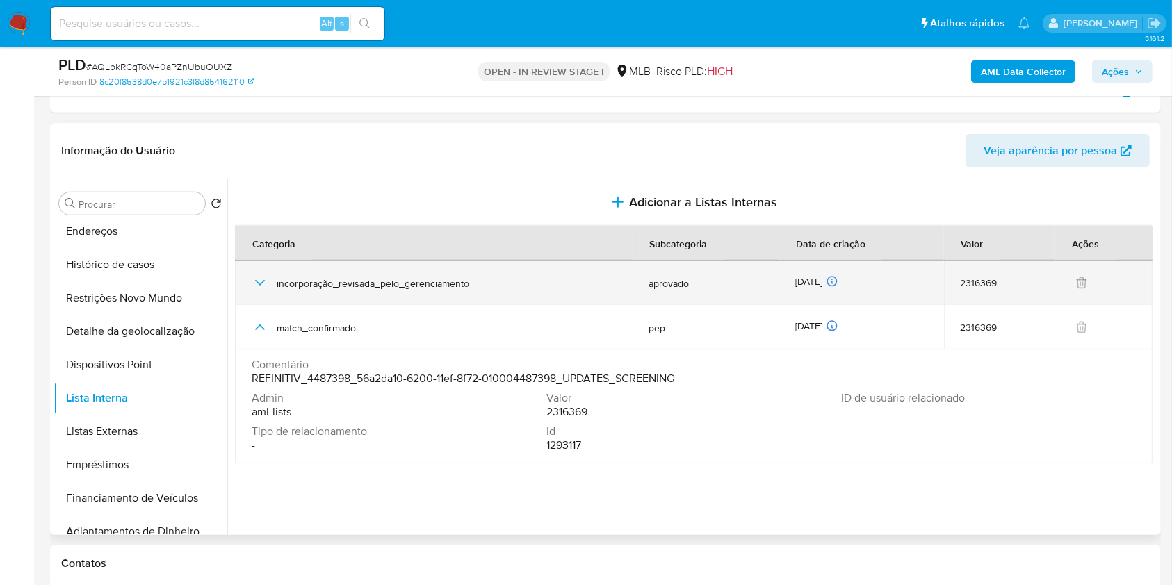
click at [264, 290] on div "incorporação_revisada_pelo_gerenciamento" at bounding box center [434, 283] width 364 height 44
click at [259, 285] on icon "button" at bounding box center [260, 283] width 17 height 17
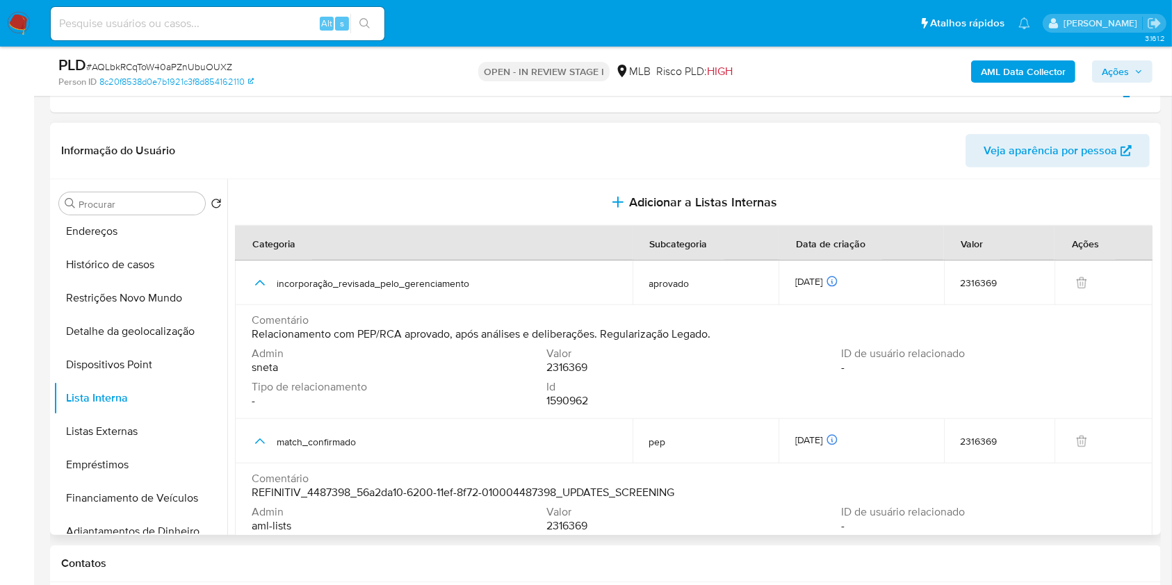
scroll to position [42, 0]
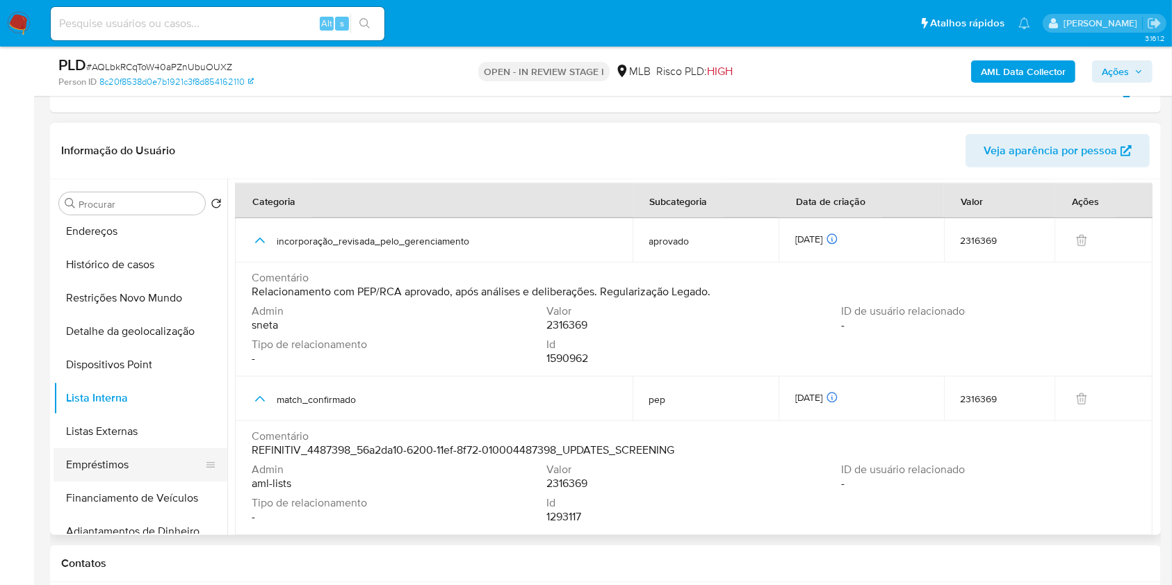
click at [144, 463] on button "Empréstimos" at bounding box center [135, 464] width 163 height 33
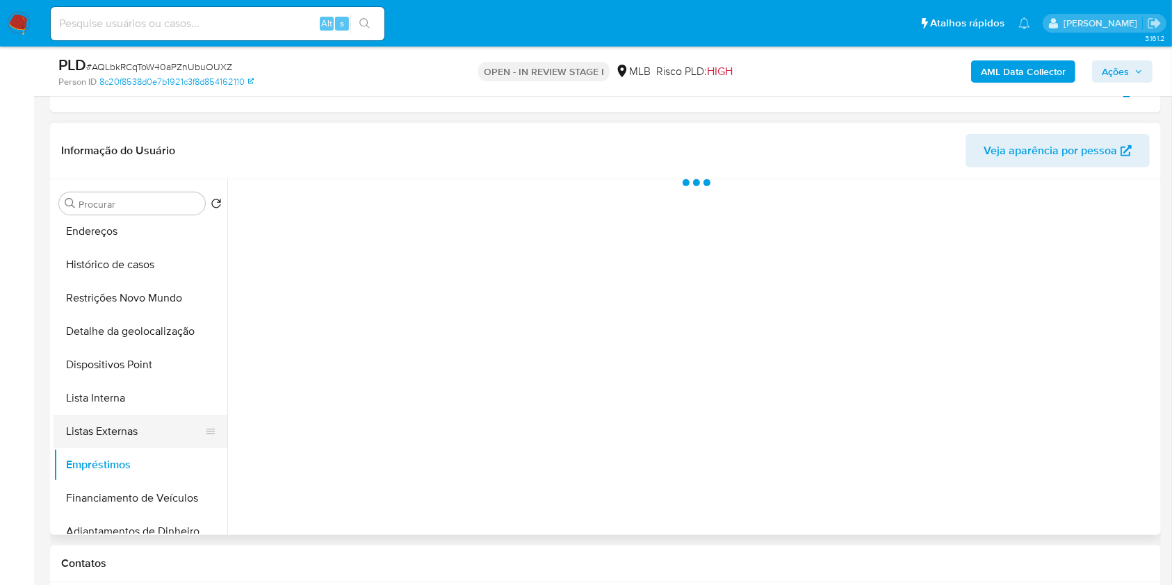
click at [145, 435] on button "Listas Externas" at bounding box center [135, 431] width 163 height 33
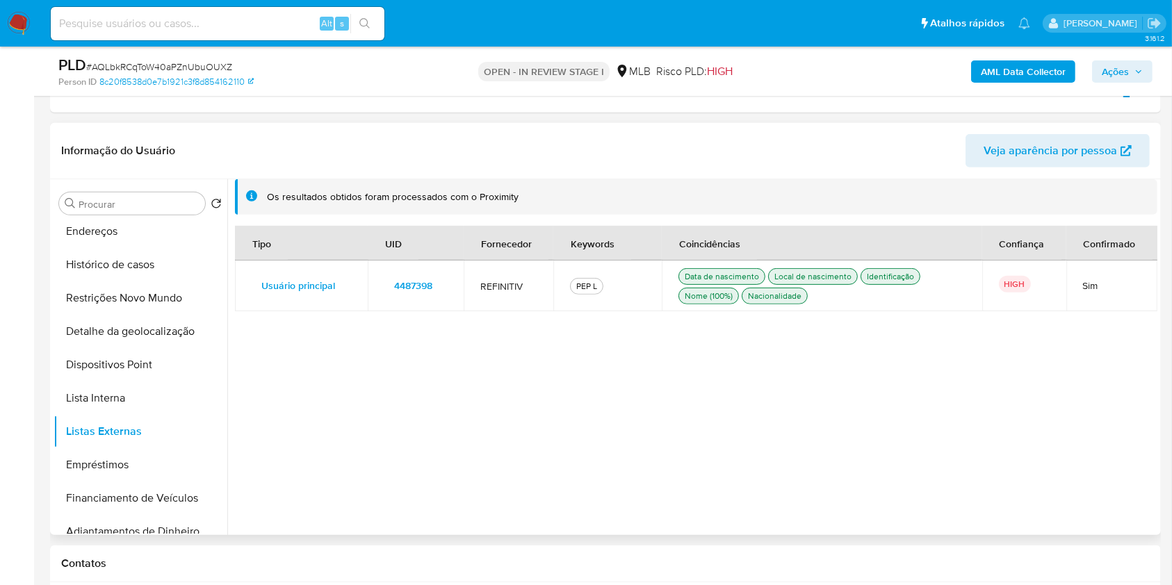
click at [394, 281] on span "4487398" at bounding box center [413, 285] width 38 height 19
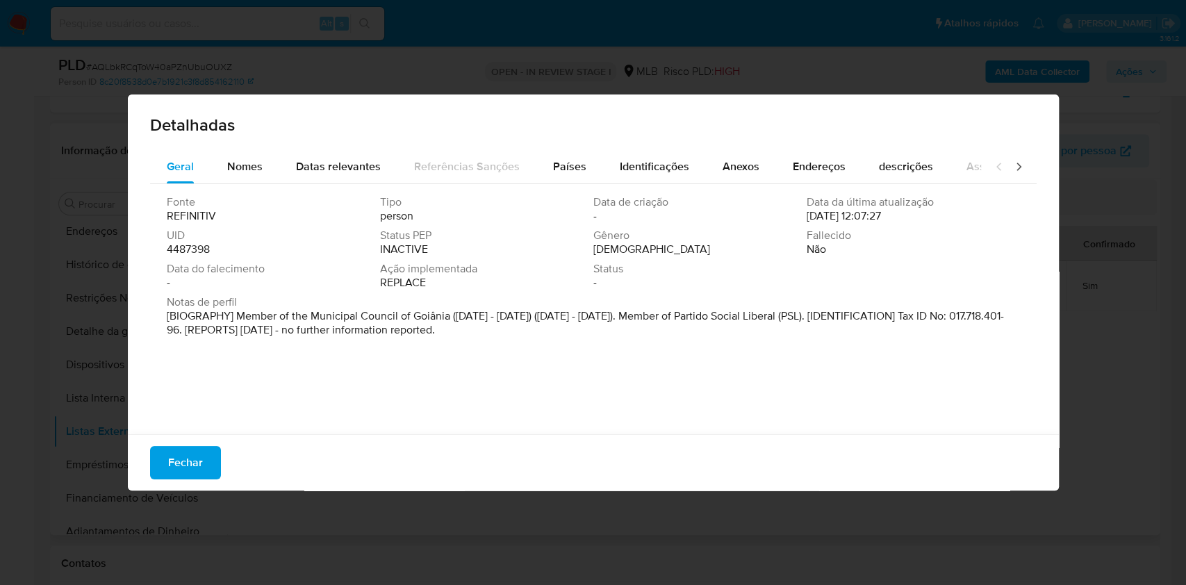
drag, startPoint x: 413, startPoint y: 317, endPoint x: 673, endPoint y: 322, distance: 260.0
click at [673, 322] on p "[BIOGRAPHY] Member of the Municipal Council of Goiânia (Jan 2017 - Dec 2020) (J…" at bounding box center [592, 323] width 851 height 28
drag, startPoint x: 612, startPoint y: 31, endPoint x: 622, endPoint y: 31, distance: 10.4
click at [612, 31] on div "Detalhadas Geral Nomes Datas relevantes Referências Sanções Países Identificaçõ…" at bounding box center [593, 292] width 1186 height 585
click at [1143, 70] on div "Detalhadas Geral Nomes Datas relevantes Referências Sanções Países Identificaçõ…" at bounding box center [593, 292] width 1186 height 585
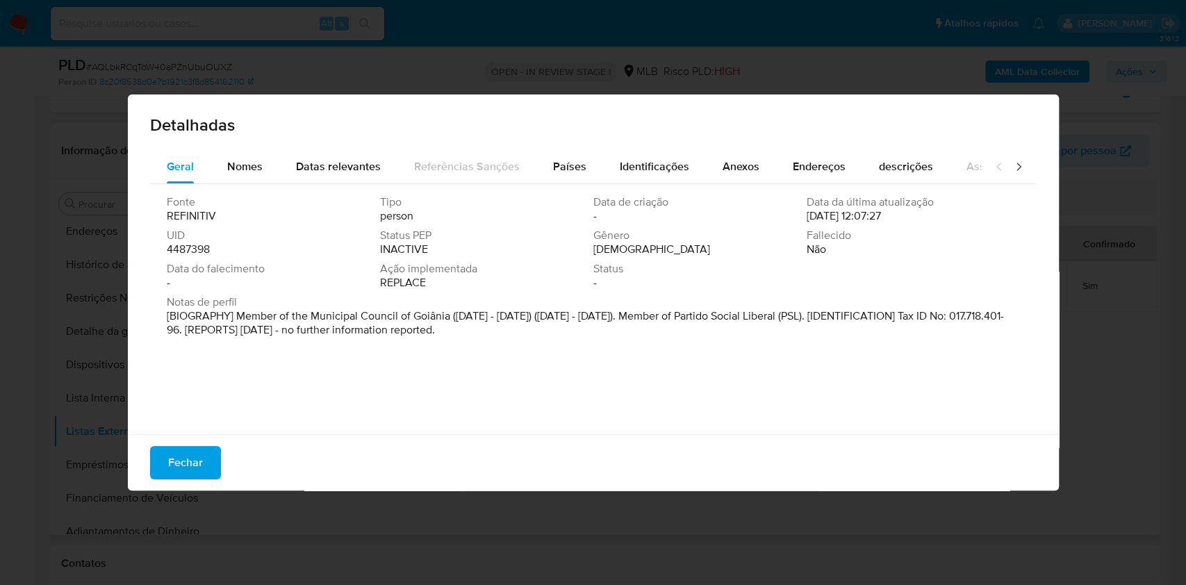
drag, startPoint x: 162, startPoint y: 455, endPoint x: 369, endPoint y: 449, distance: 207.2
click at [167, 455] on button "Fechar" at bounding box center [185, 462] width 71 height 33
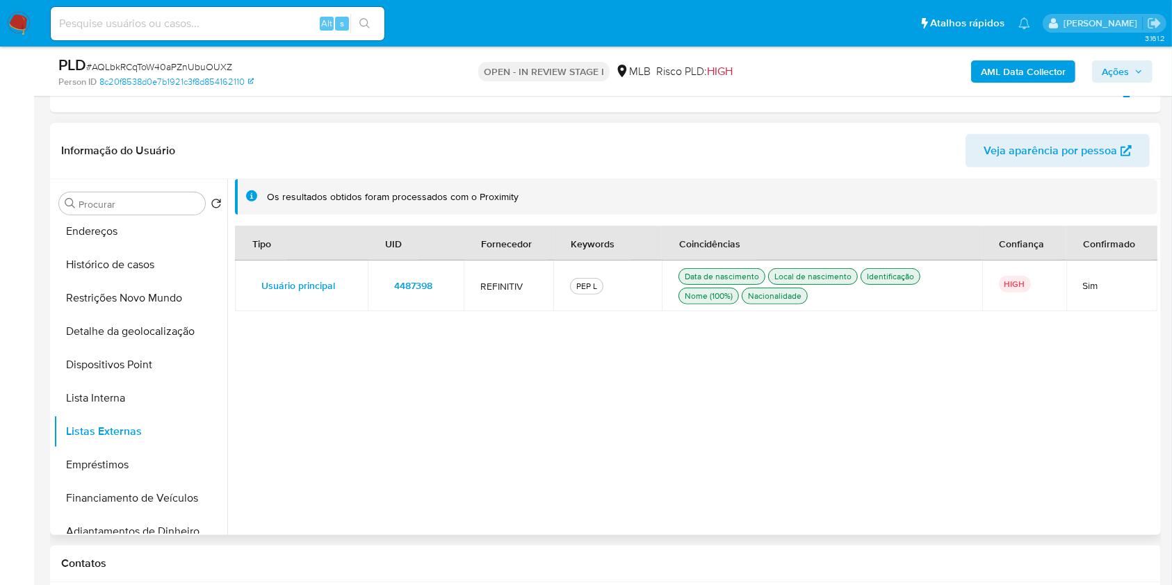
click at [1139, 70] on icon "button" at bounding box center [1138, 71] width 8 height 8
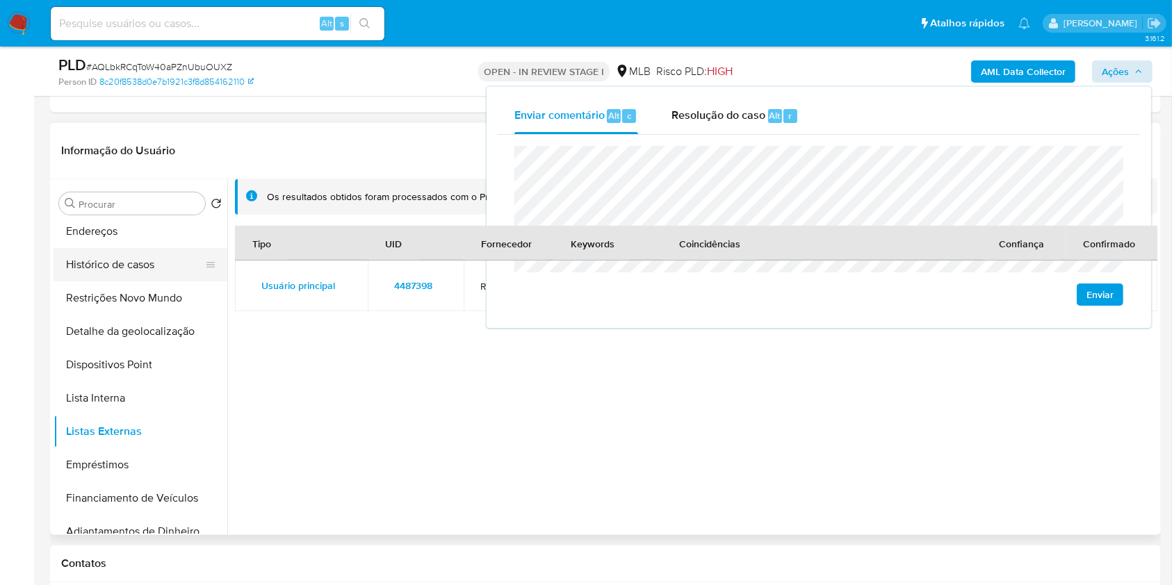
click at [140, 250] on button "Histórico de casos" at bounding box center [135, 264] width 163 height 33
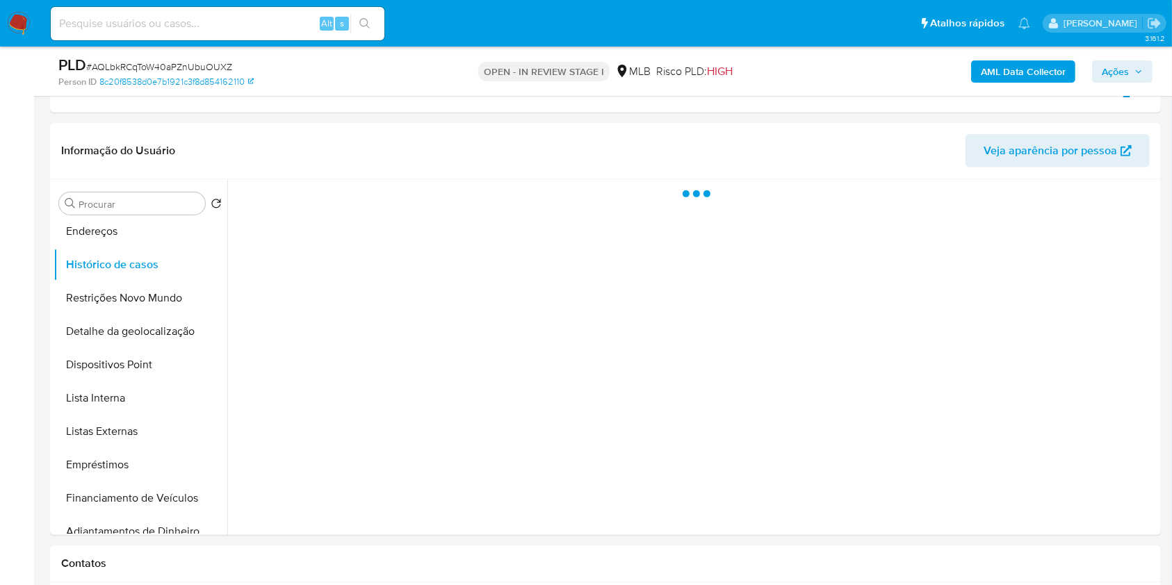
click at [1129, 67] on span "Ações" at bounding box center [1122, 71] width 41 height 19
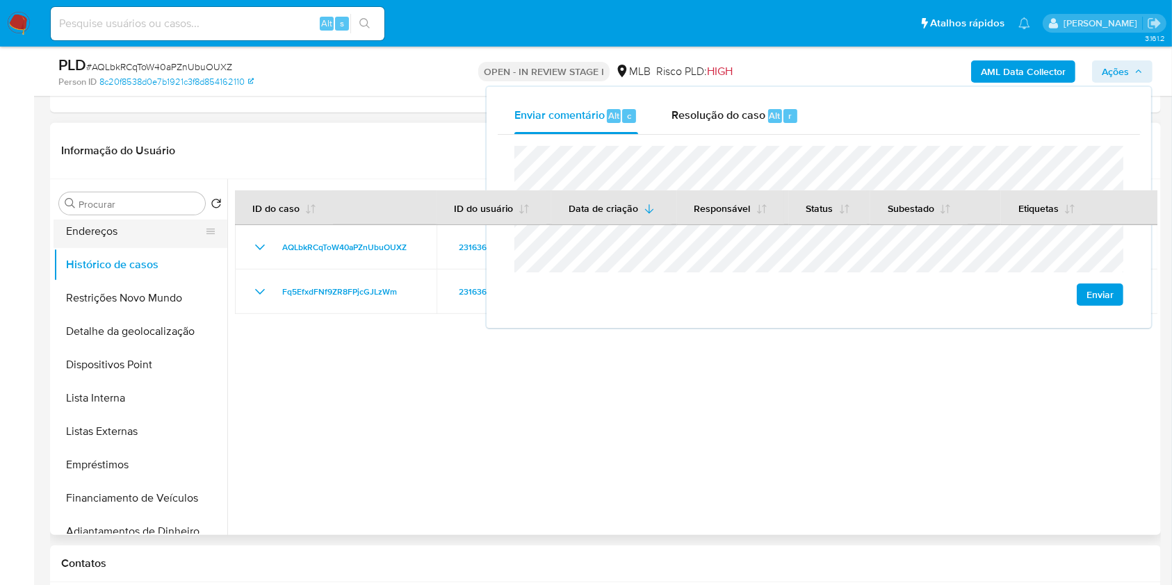
click at [65, 234] on button "Endereços" at bounding box center [135, 231] width 163 height 33
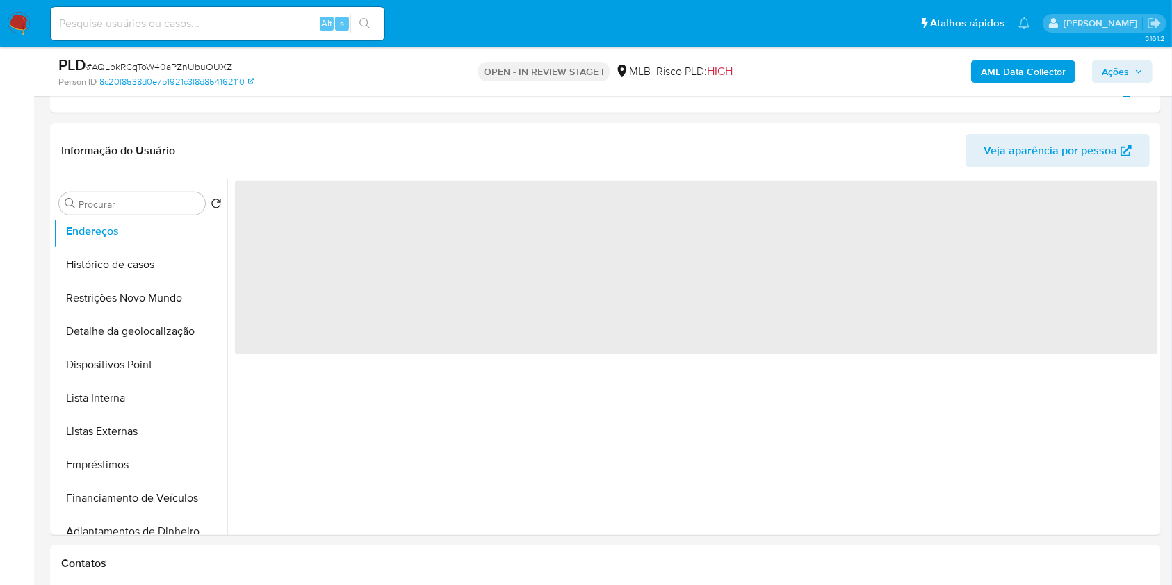
click at [1134, 65] on span "Ações" at bounding box center [1122, 71] width 41 height 19
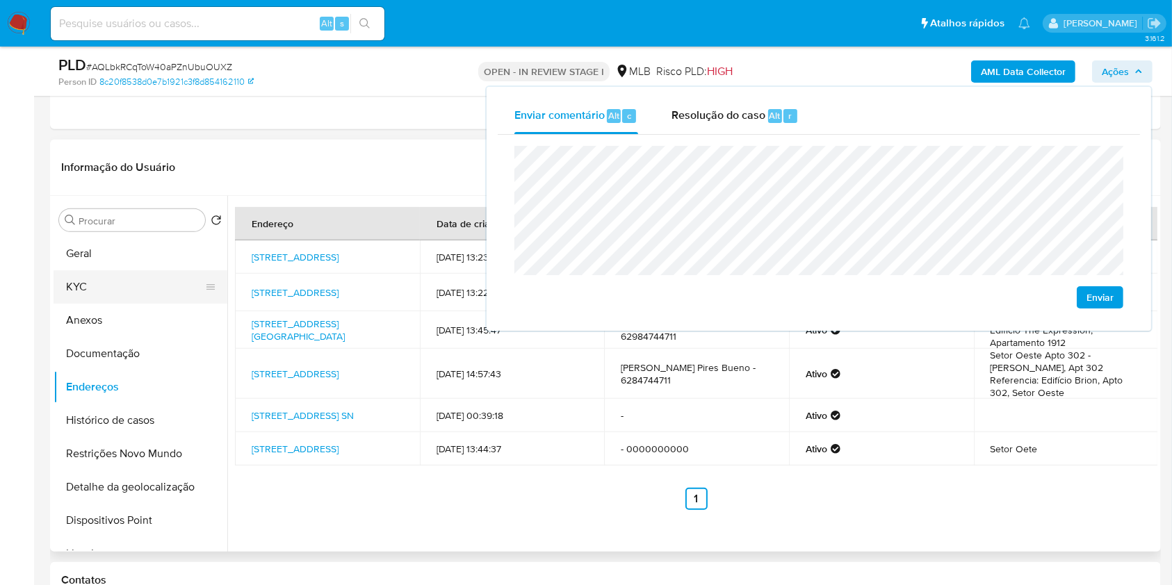
click at [142, 280] on button "KYC" at bounding box center [135, 286] width 163 height 33
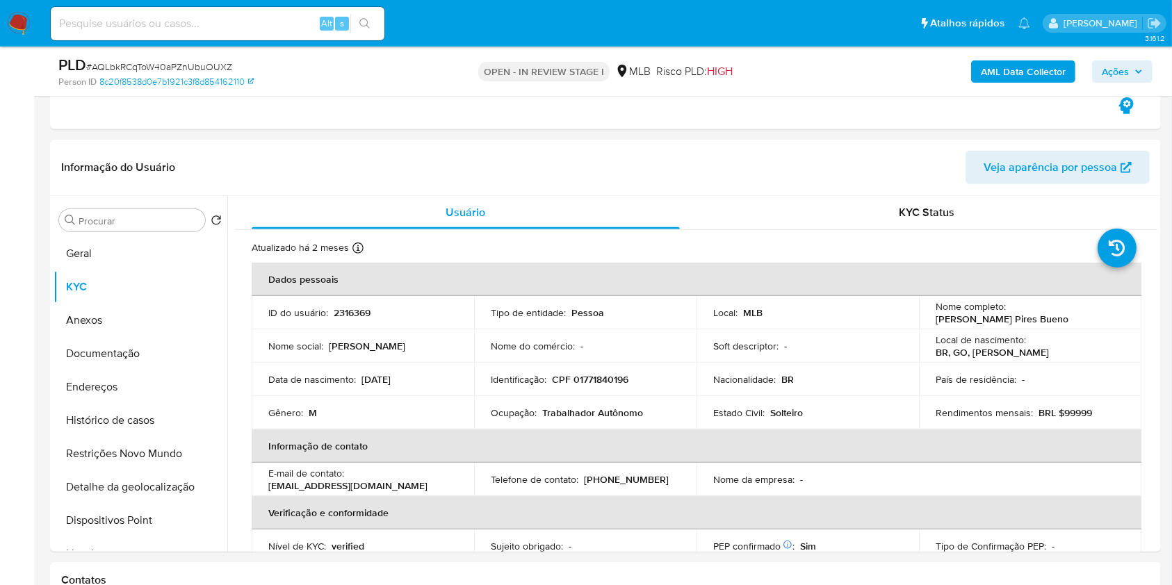
drag, startPoint x: 1132, startPoint y: 66, endPoint x: 1104, endPoint y: 81, distance: 31.4
click at [1132, 66] on span "Ações" at bounding box center [1122, 71] width 41 height 19
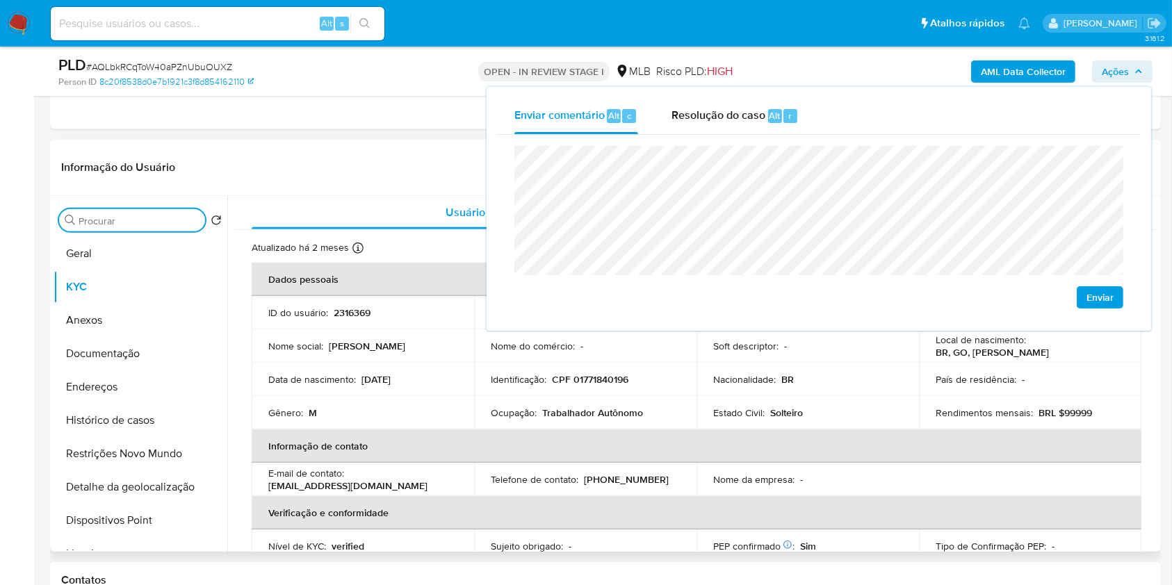
click at [165, 220] on input "Procurar" at bounding box center [139, 221] width 121 height 13
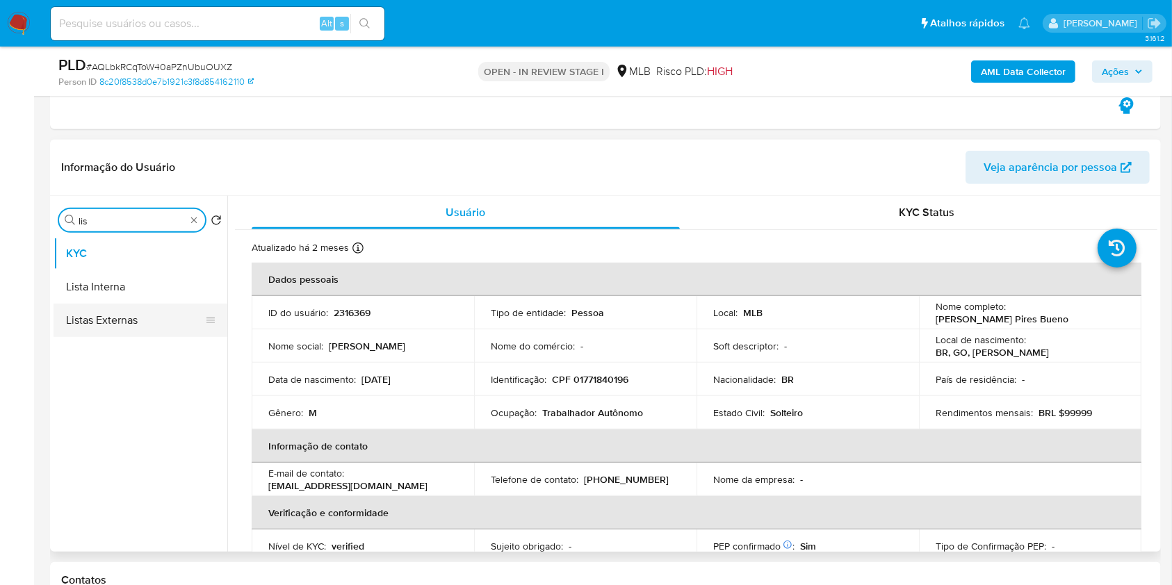
type input "lis"
click at [170, 324] on button "Listas Externas" at bounding box center [135, 320] width 163 height 33
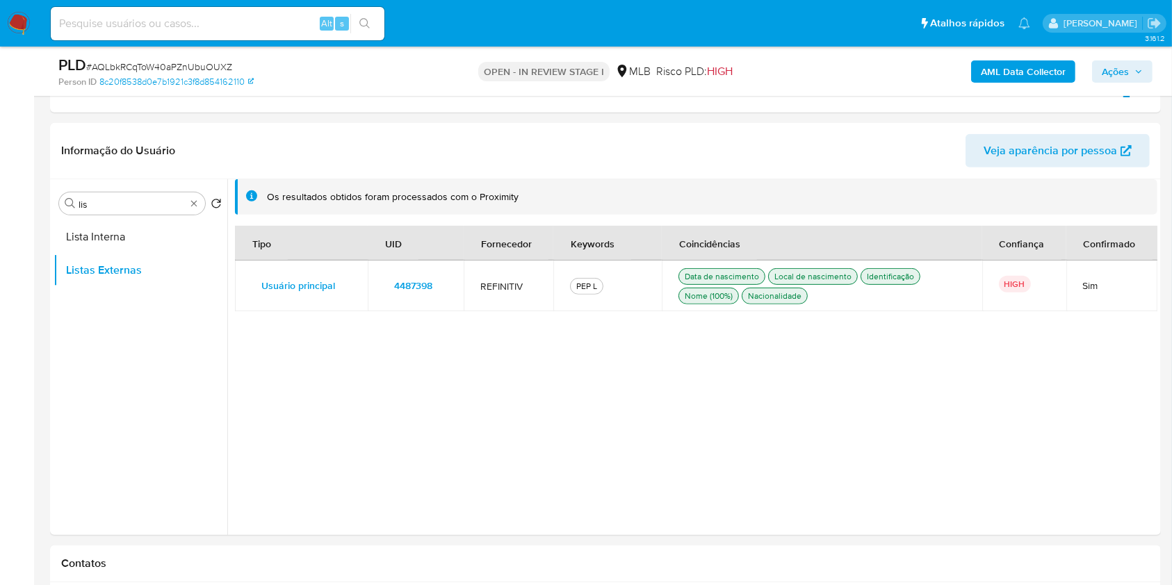
click at [414, 287] on span "4487398" at bounding box center [413, 285] width 38 height 19
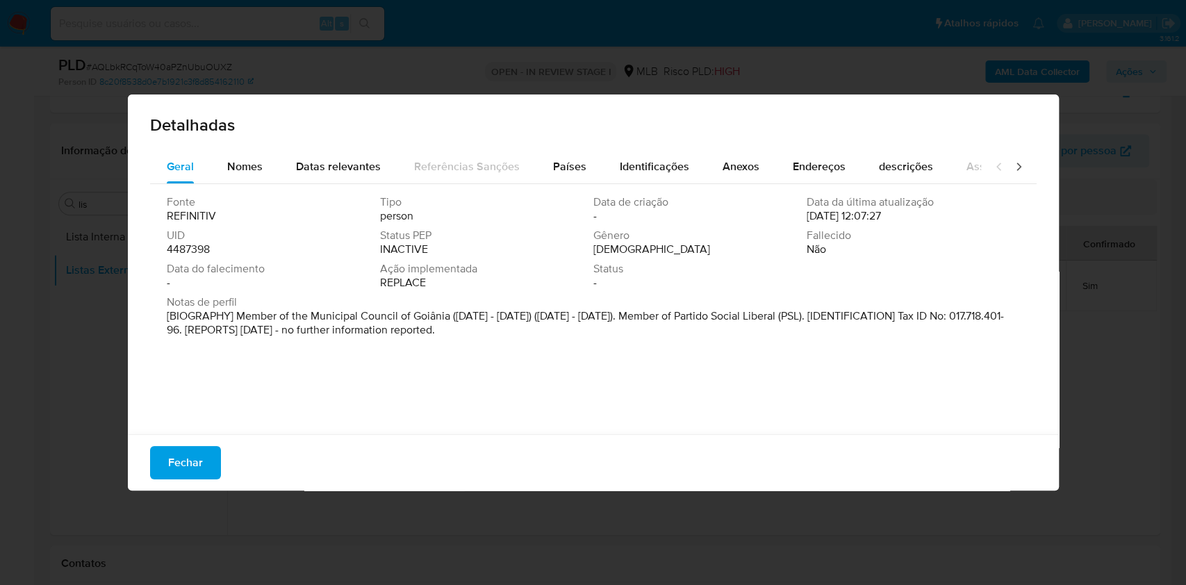
click at [190, 247] on span "4487398" at bounding box center [188, 250] width 43 height 14
click at [195, 464] on span "Fechar" at bounding box center [185, 463] width 35 height 31
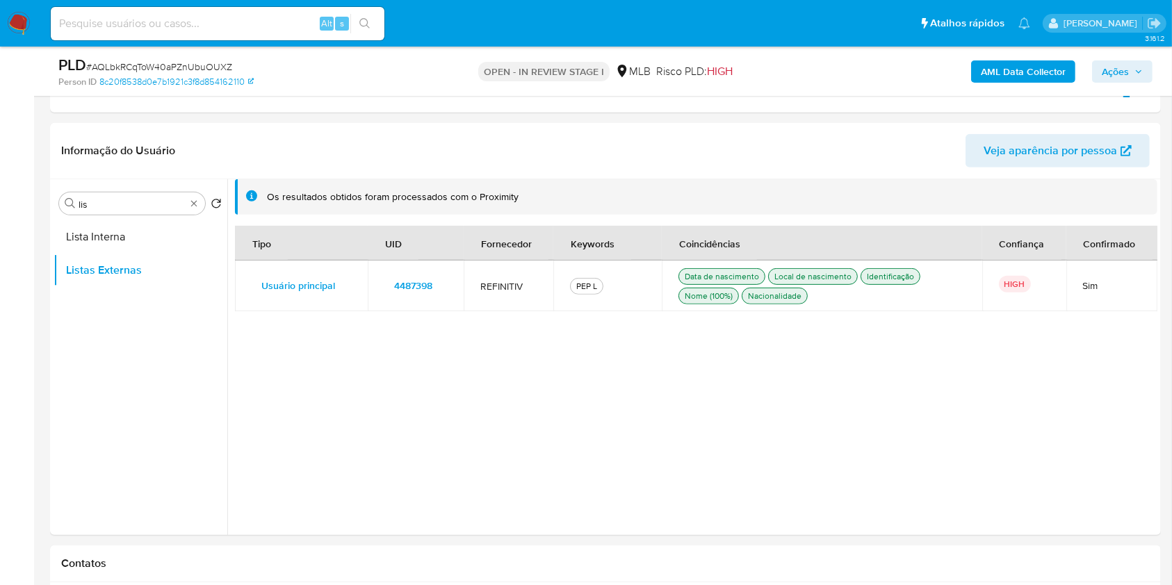
click at [1099, 71] on button "Ações" at bounding box center [1122, 71] width 60 height 22
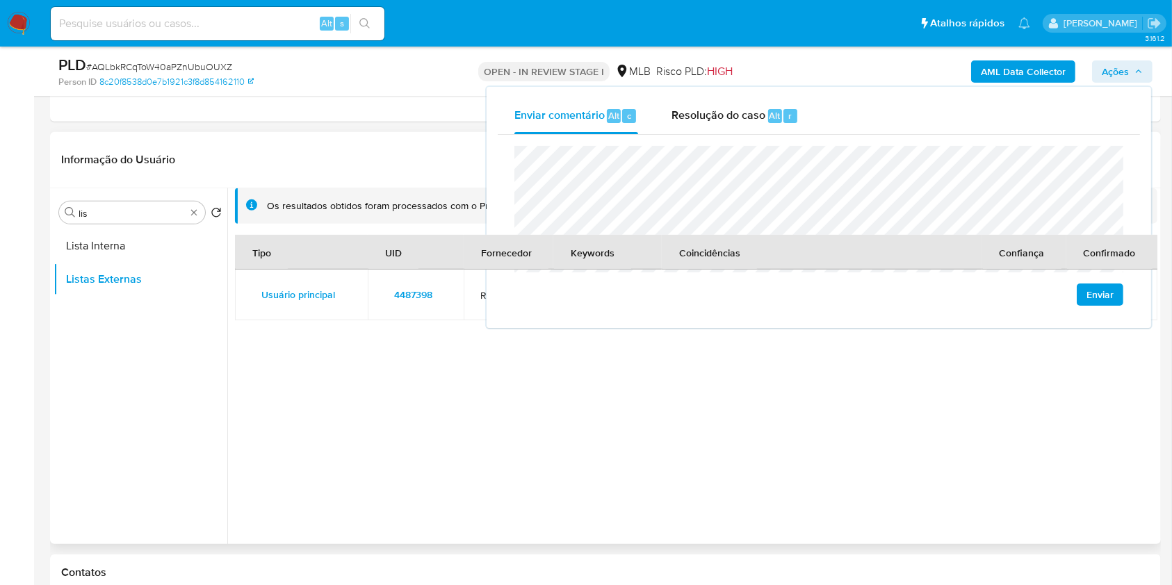
scroll to position [550, 0]
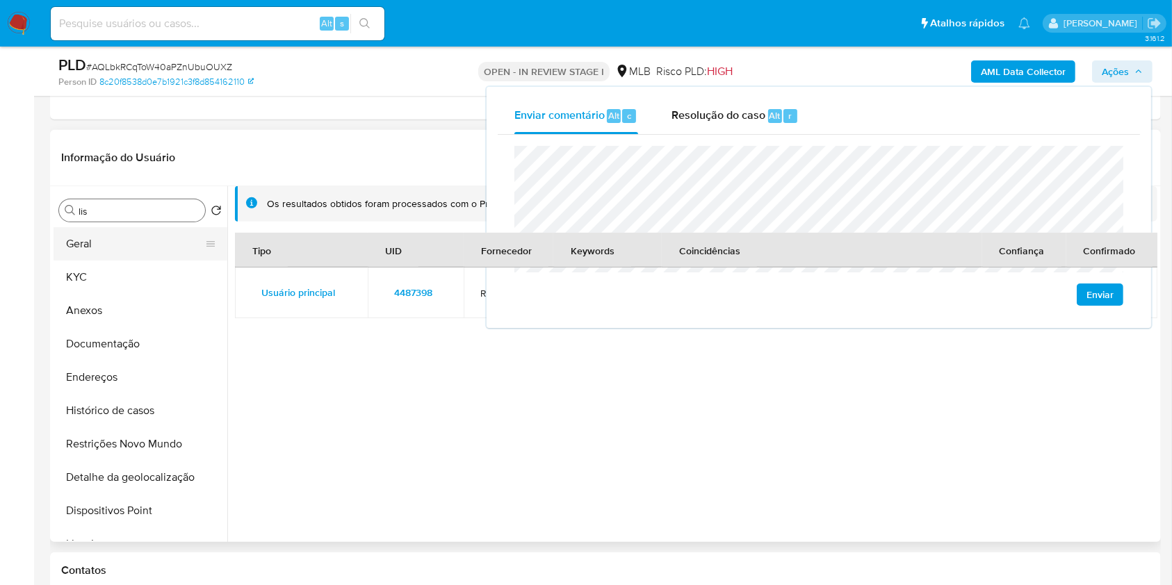
click at [139, 236] on button "Geral" at bounding box center [135, 243] width 163 height 33
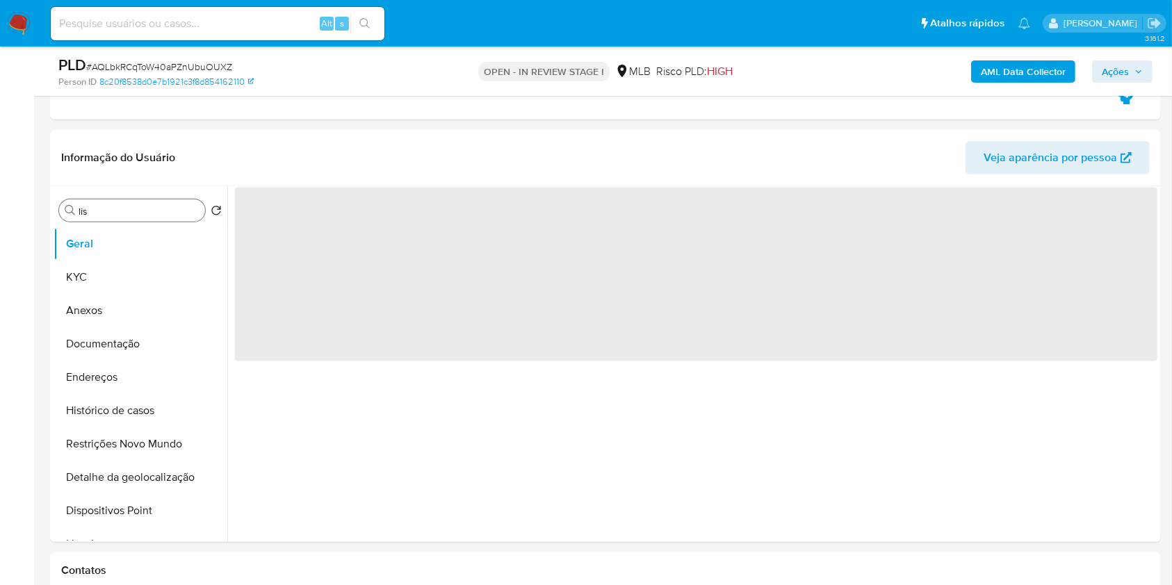
click at [1131, 63] on span "Ações" at bounding box center [1122, 71] width 41 height 19
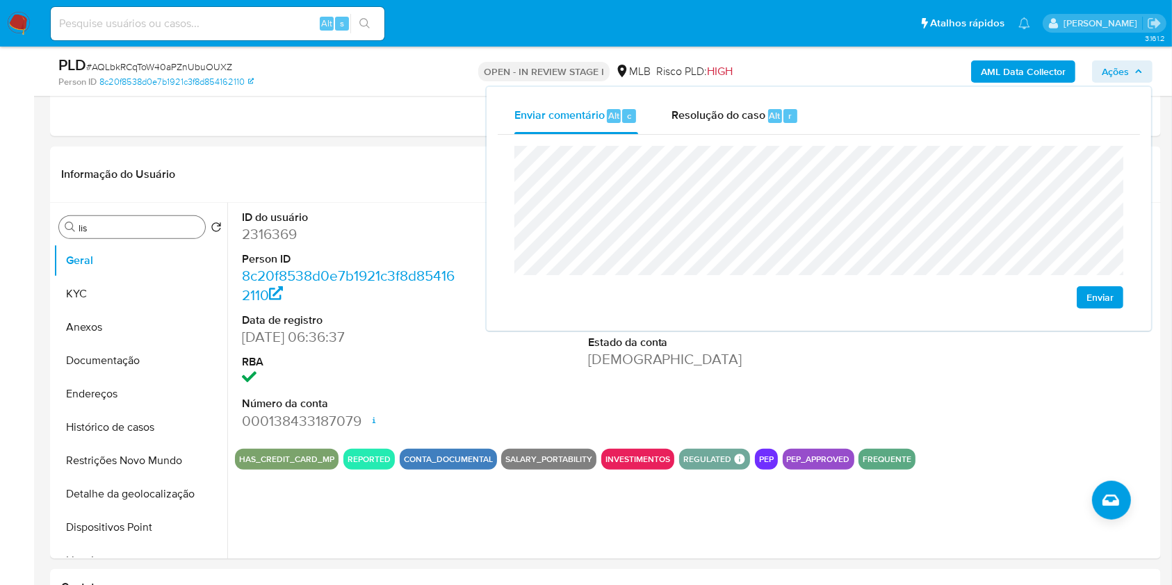
click at [464, 385] on div "ID do usuário 2316369 Person ID 8c20f8538d0e7b1921c3f8d854162110 Data de regist…" at bounding box center [350, 320] width 231 height 235
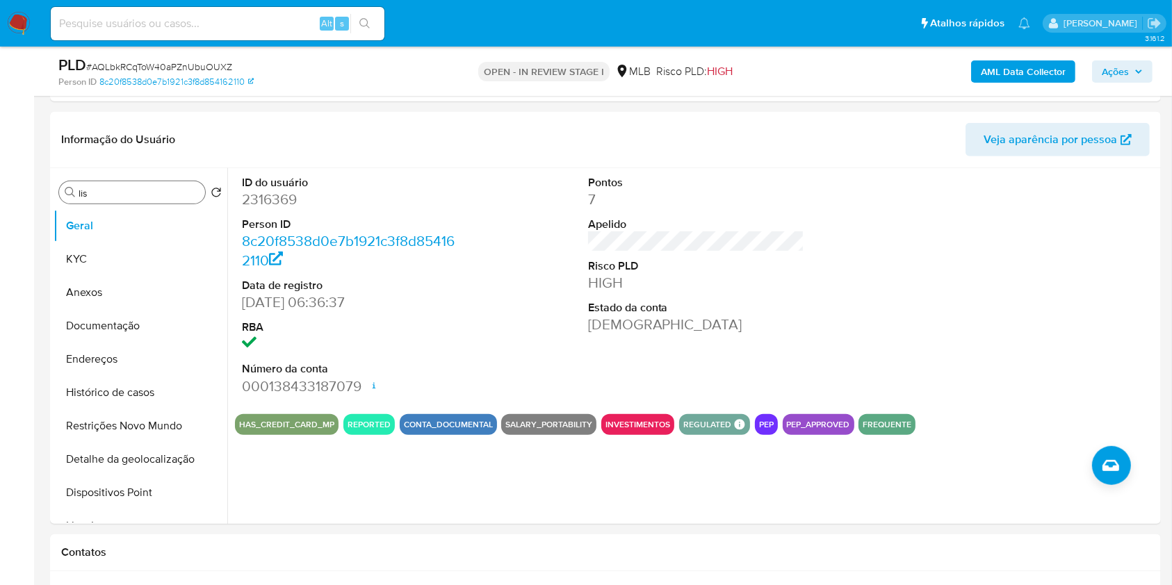
scroll to position [587, 0]
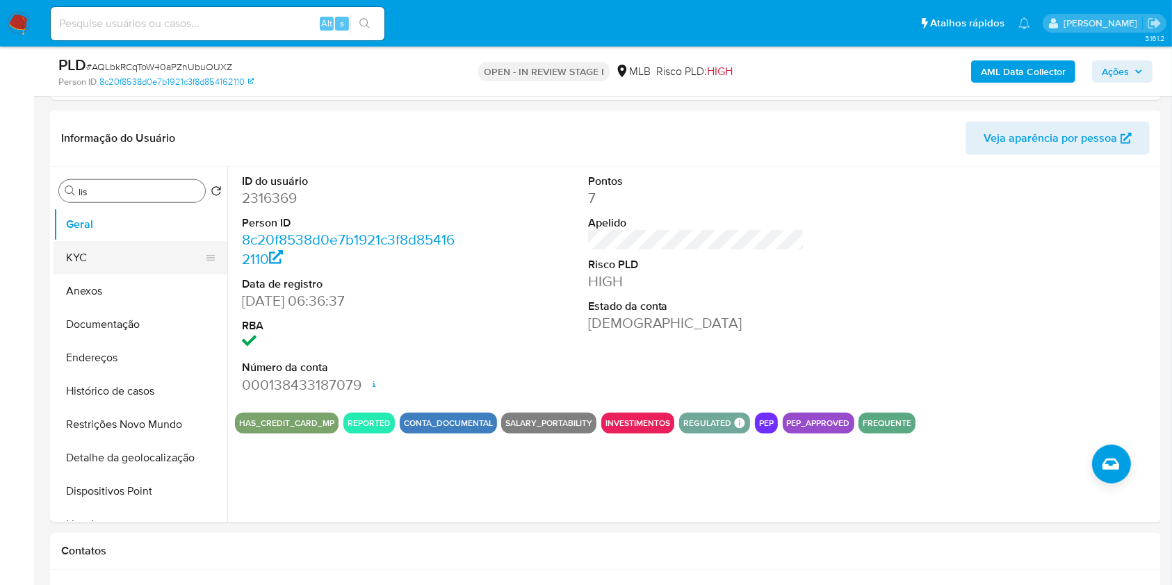
click at [170, 248] on button "KYC" at bounding box center [135, 257] width 163 height 33
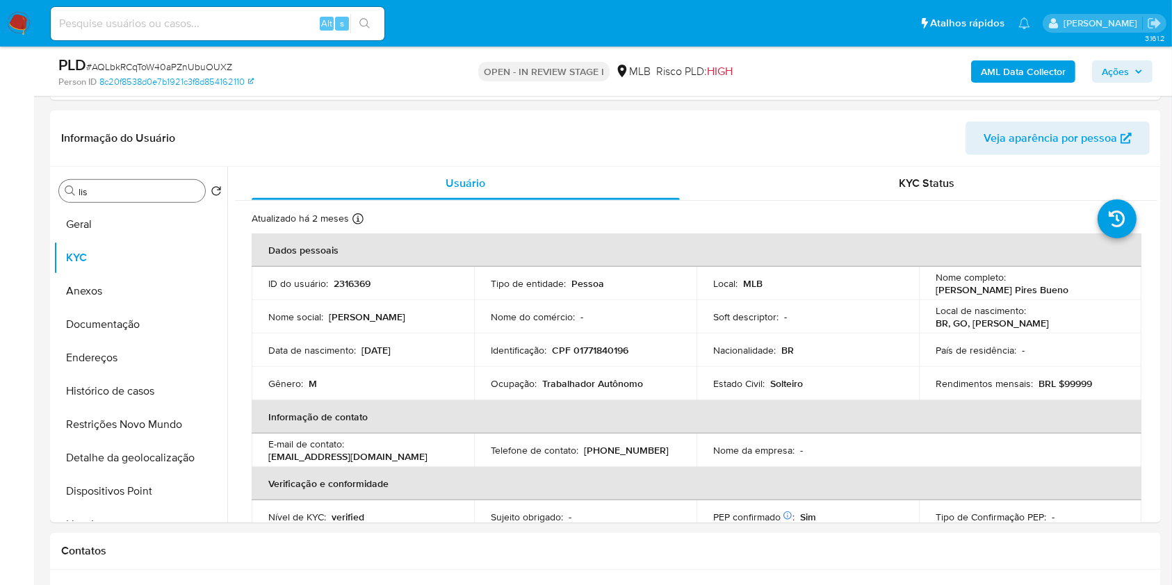
click at [1127, 72] on span "Ações" at bounding box center [1115, 71] width 27 height 22
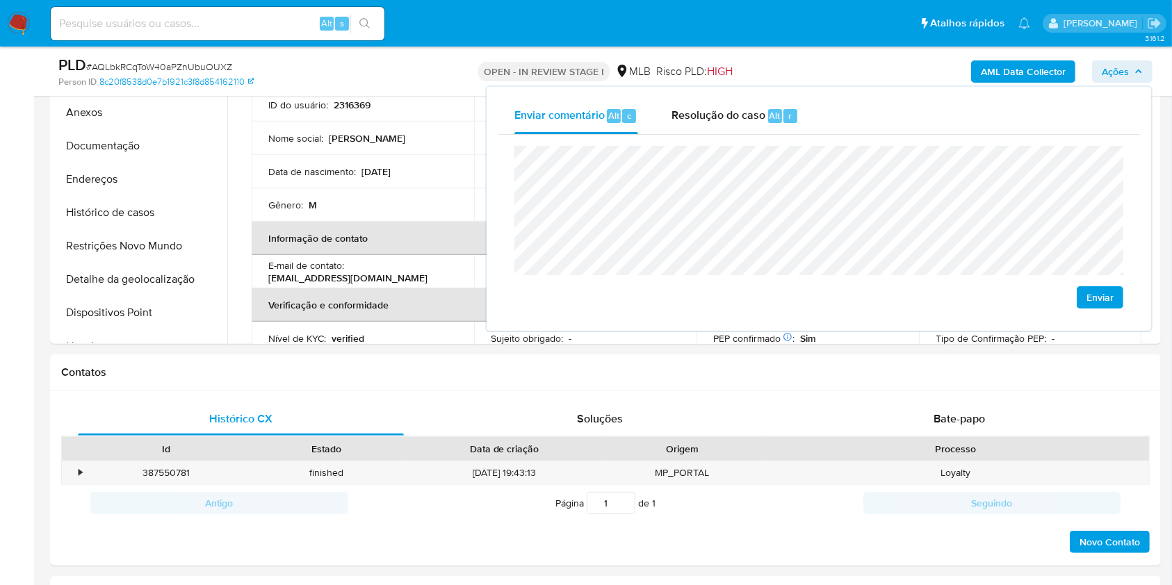
scroll to position [767, 0]
click at [411, 370] on h1 "Contatos" at bounding box center [605, 371] width 1088 height 14
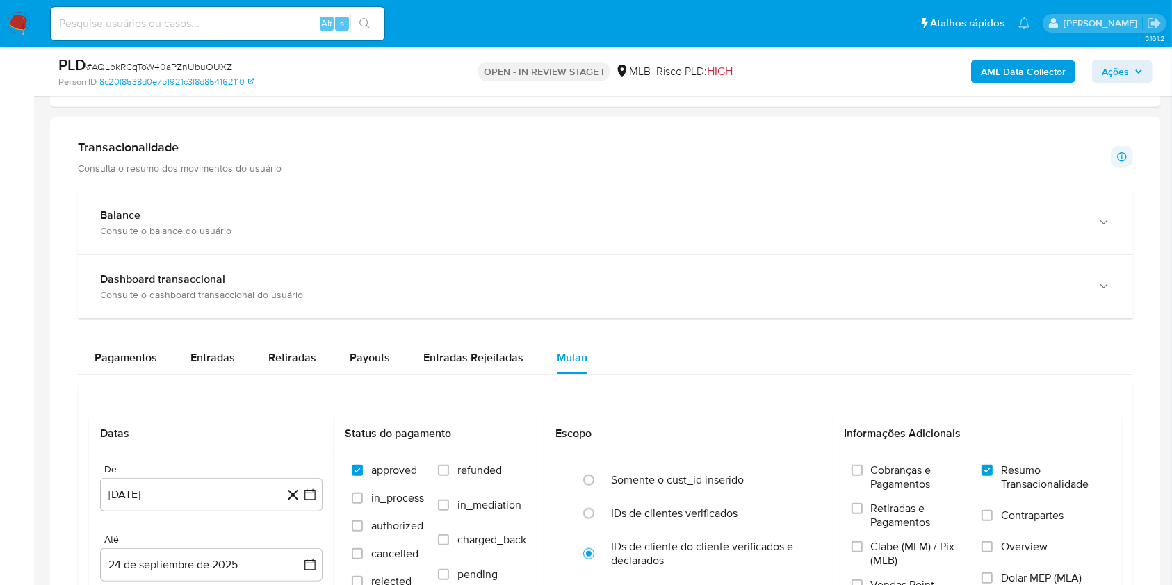
scroll to position [1268, 0]
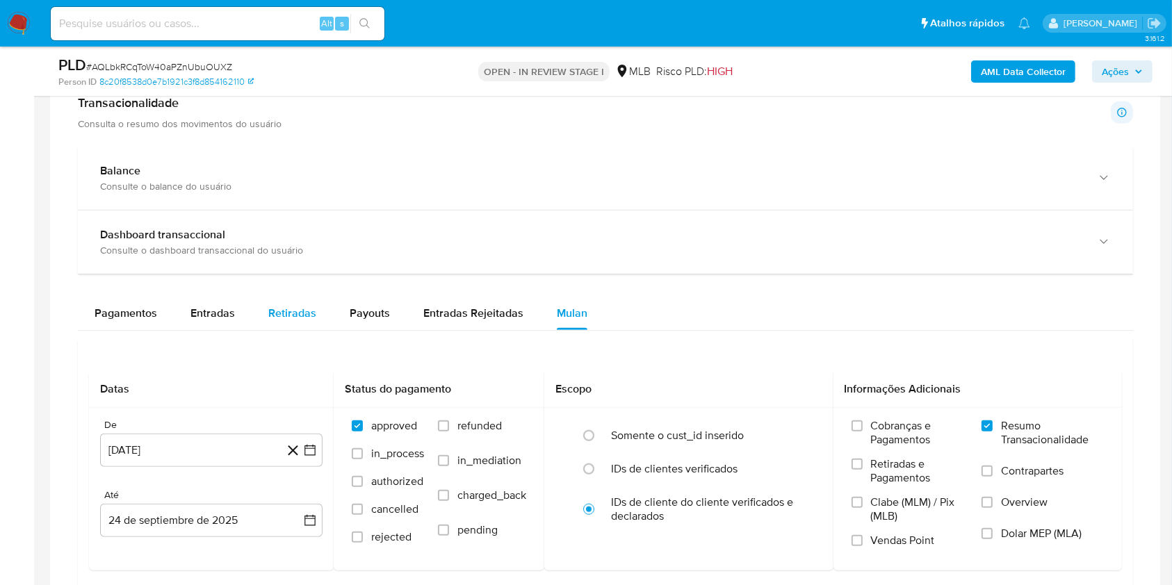
click at [297, 298] on div "Retiradas" at bounding box center [292, 313] width 48 height 33
select select "10"
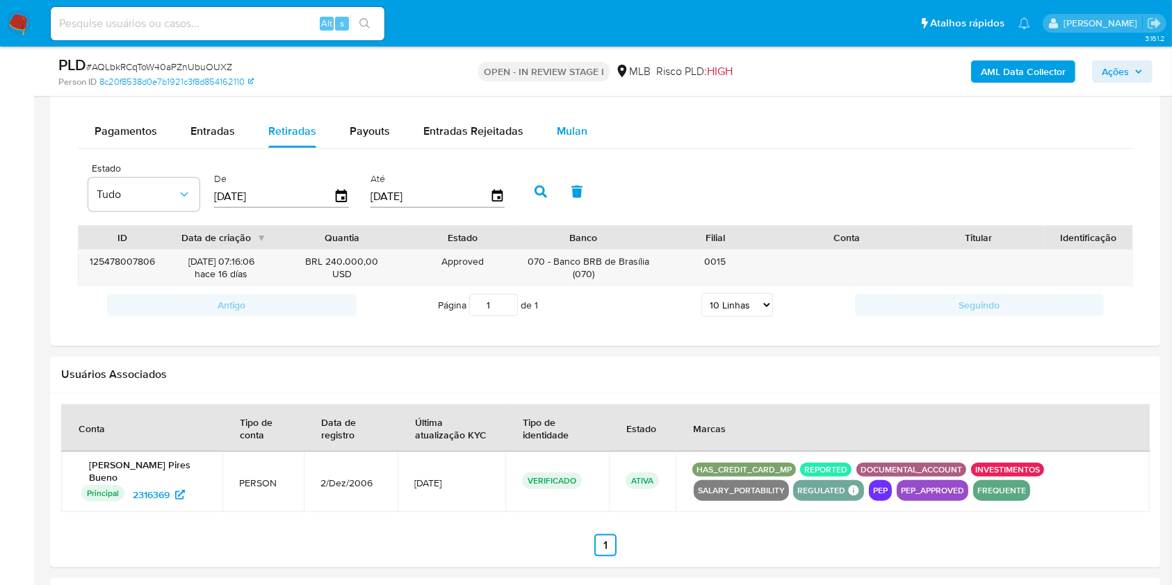
scroll to position [1417, 0]
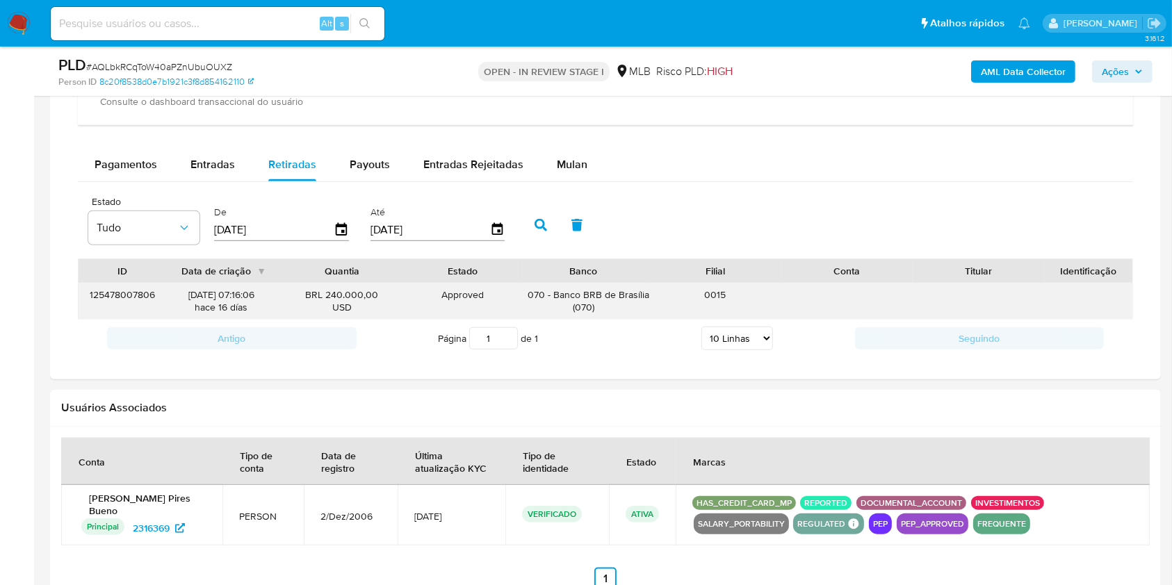
drag, startPoint x: 553, startPoint y: 296, endPoint x: 653, endPoint y: 295, distance: 100.1
click at [653, 295] on div "125478007806 09/09/2025 07:16:06 hace 16 días BRL 240.000,00 USD Approved Appro…" at bounding box center [606, 302] width 1054 height 36
click at [653, 295] on div "0015" at bounding box center [715, 302] width 132 height 36
drag, startPoint x: 556, startPoint y: 297, endPoint x: 659, endPoint y: 302, distance: 103.0
click at [659, 302] on div "125478007806 09/09/2025 07:16:06 hace 16 días BRL 240.000,00 USD Approved Appro…" at bounding box center [606, 302] width 1054 height 36
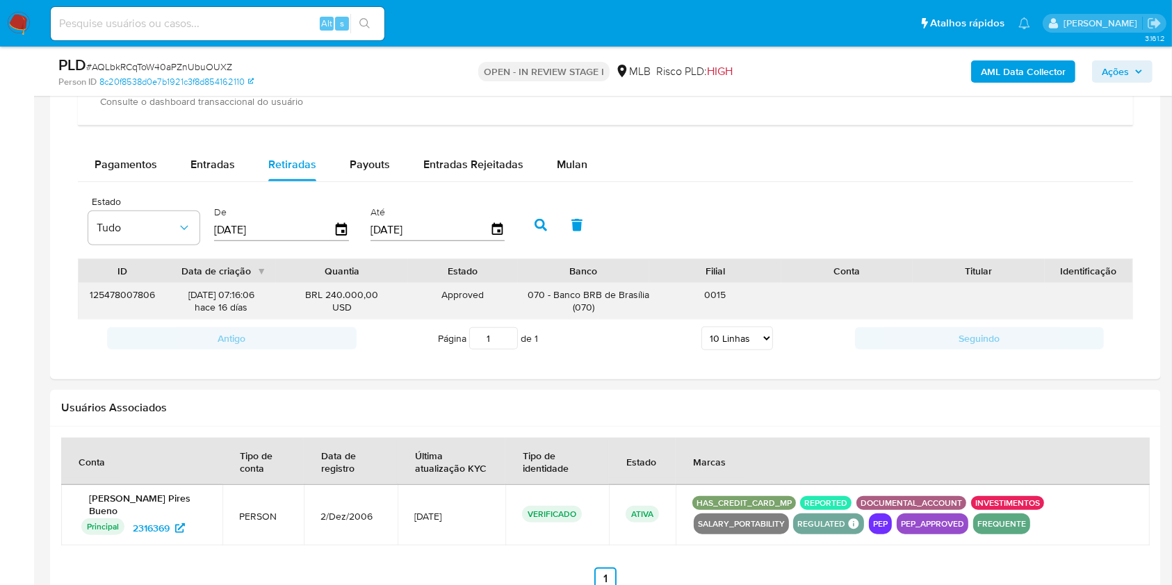
click at [659, 302] on div "0015" at bounding box center [715, 302] width 132 height 36
drag, startPoint x: 553, startPoint y: 292, endPoint x: 653, endPoint y: 293, distance: 99.4
click at [653, 293] on div "125478007806 09/09/2025 07:16:06 hace 16 días BRL 240.000,00 USD Approved Appro…" at bounding box center [606, 302] width 1054 height 36
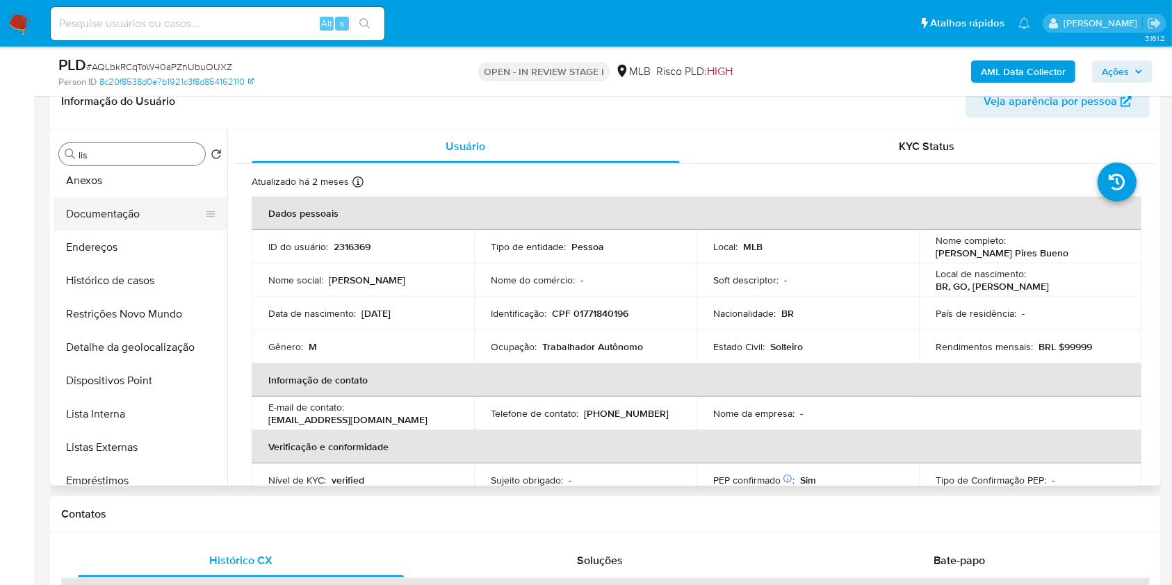
scroll to position [73, 0]
click at [142, 215] on button "Documentação" at bounding box center [135, 214] width 163 height 33
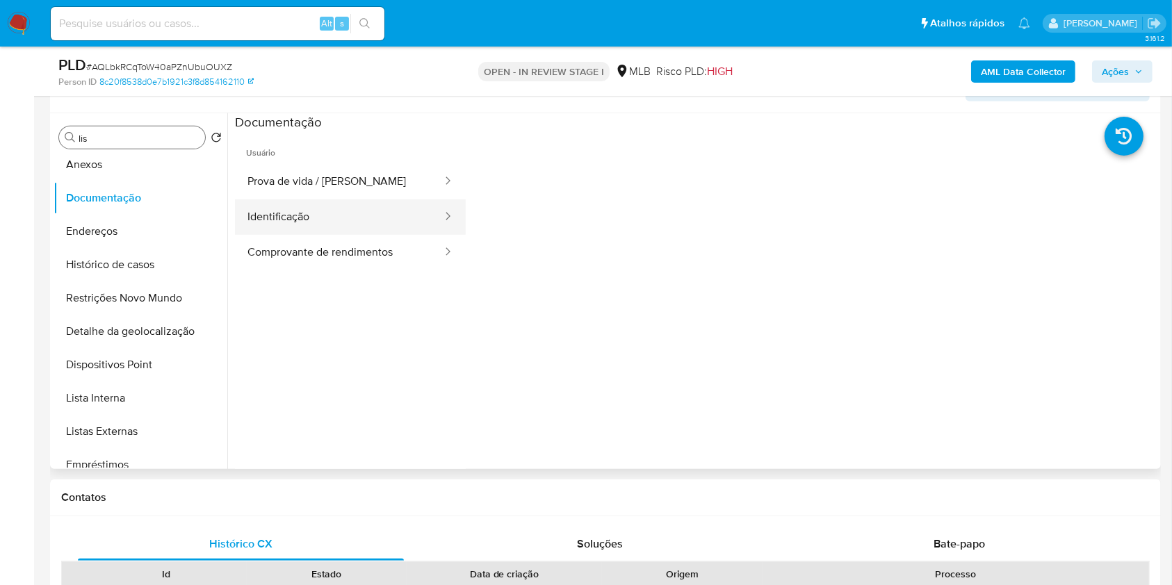
click at [357, 217] on button "Identificação" at bounding box center [339, 216] width 209 height 35
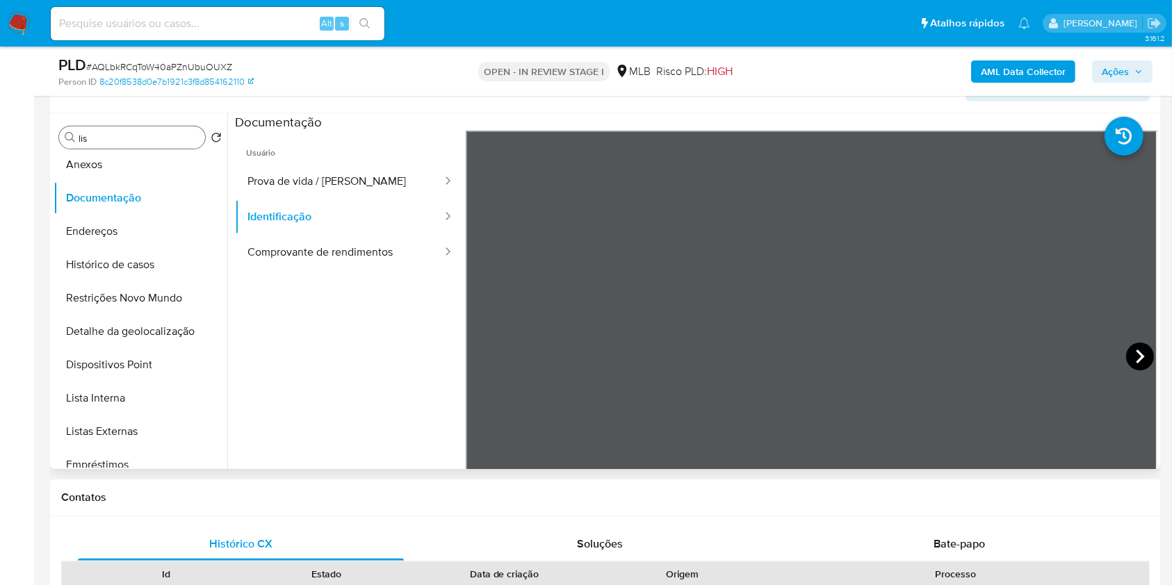
click at [1126, 359] on icon at bounding box center [1140, 357] width 28 height 28
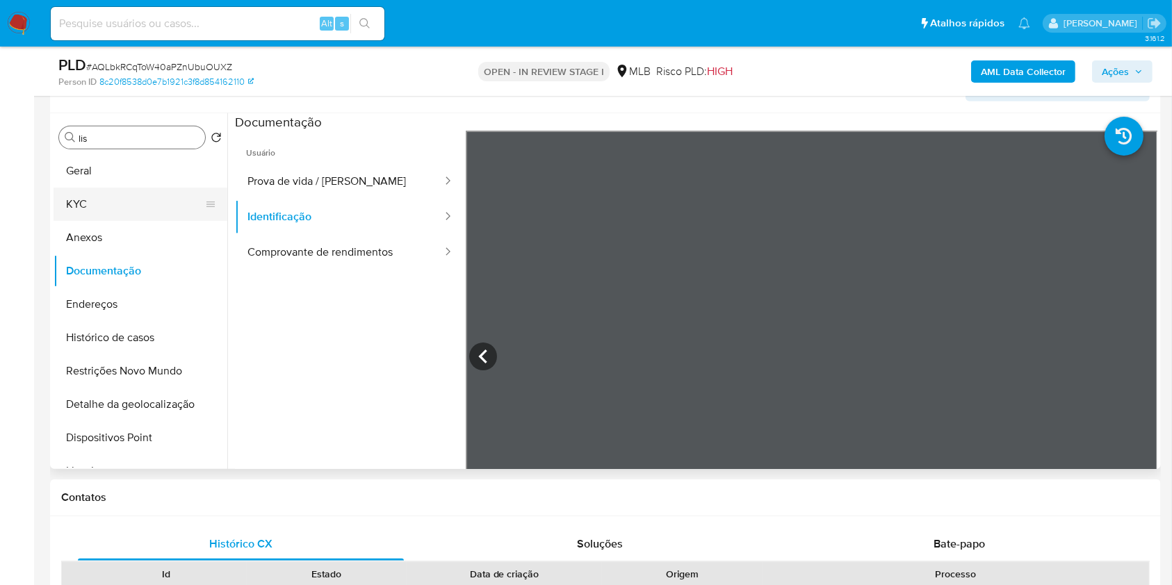
click at [135, 190] on button "KYC" at bounding box center [135, 204] width 163 height 33
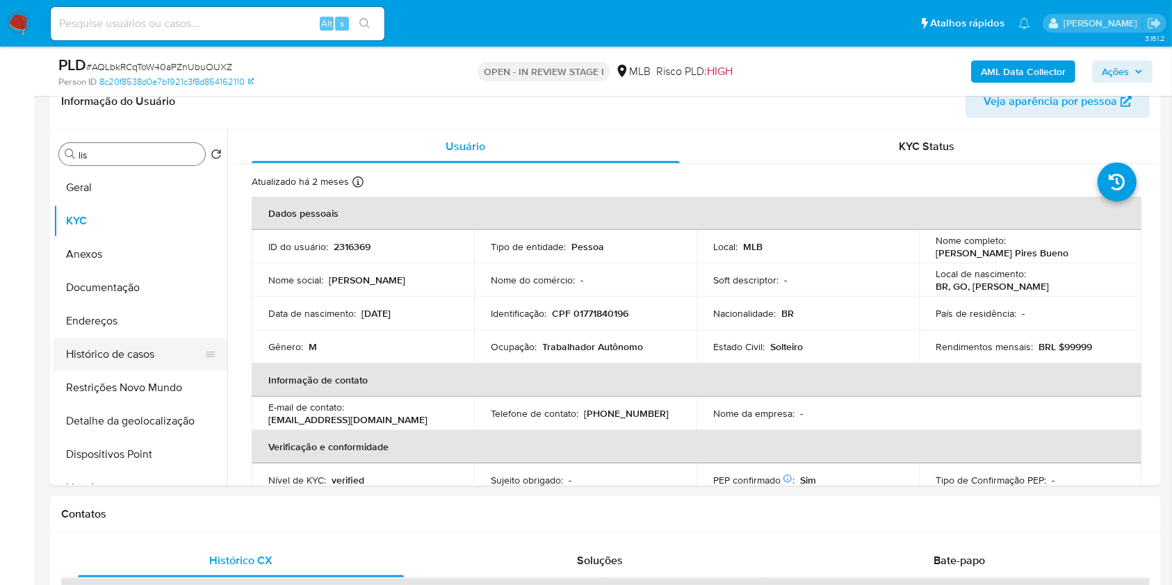
click at [179, 356] on button "Histórico de casos" at bounding box center [135, 354] width 163 height 33
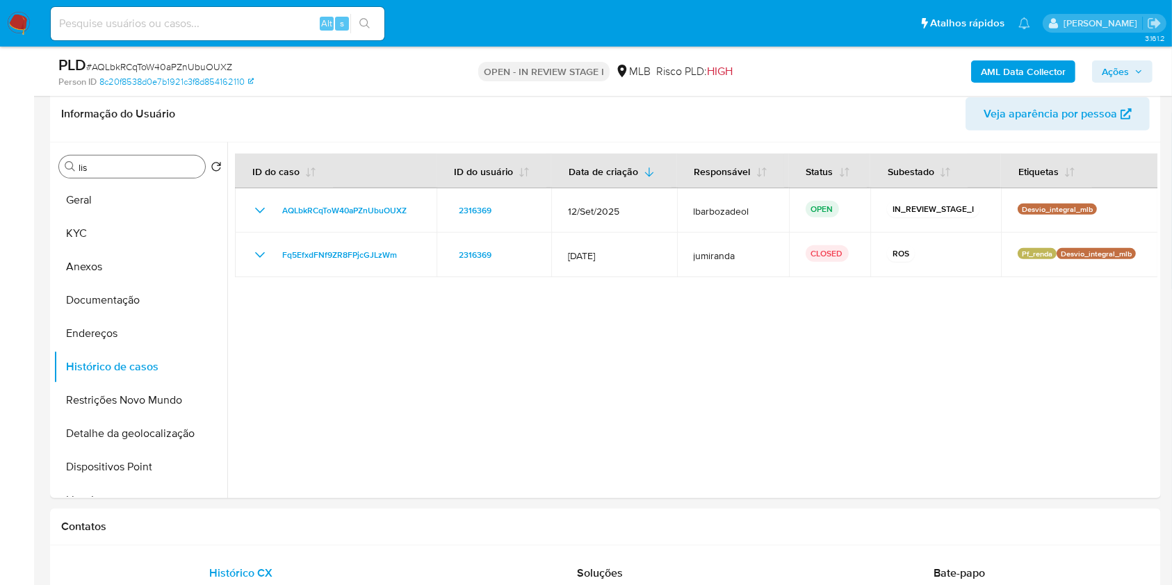
scroll to position [592, 0]
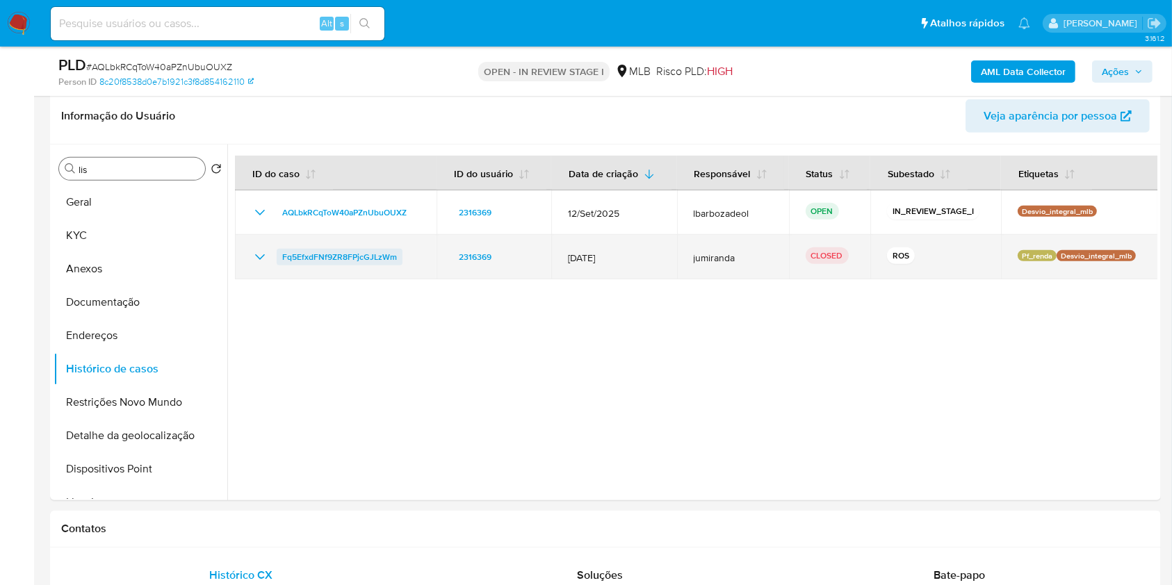
click at [375, 256] on span "Fq5EfxdFNf9ZR8FPjcGJLzWm" at bounding box center [339, 257] width 115 height 17
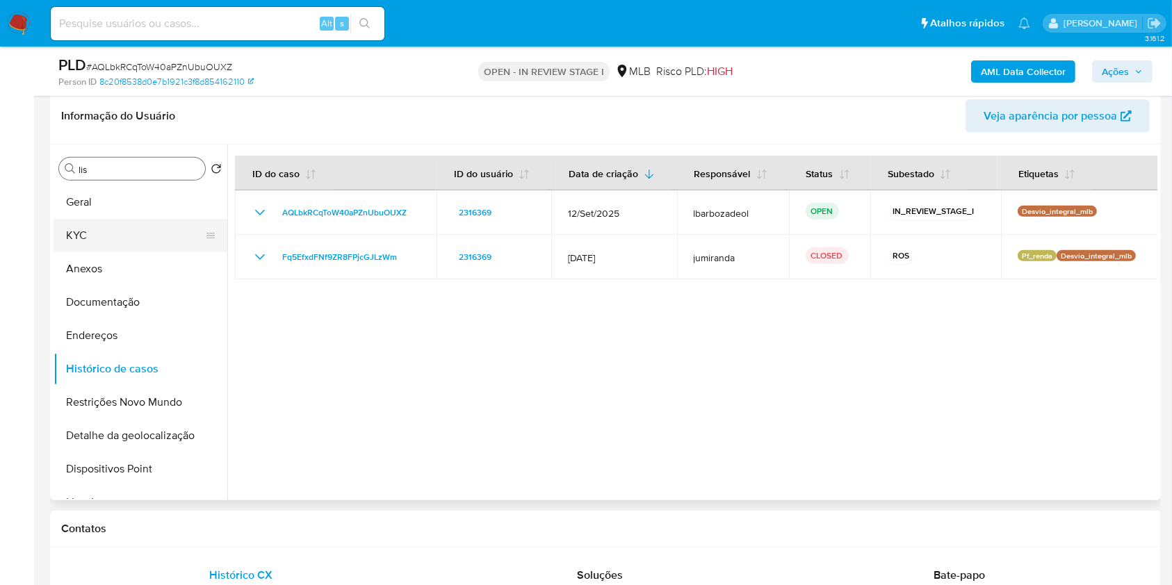
click at [117, 219] on button "KYC" at bounding box center [135, 235] width 163 height 33
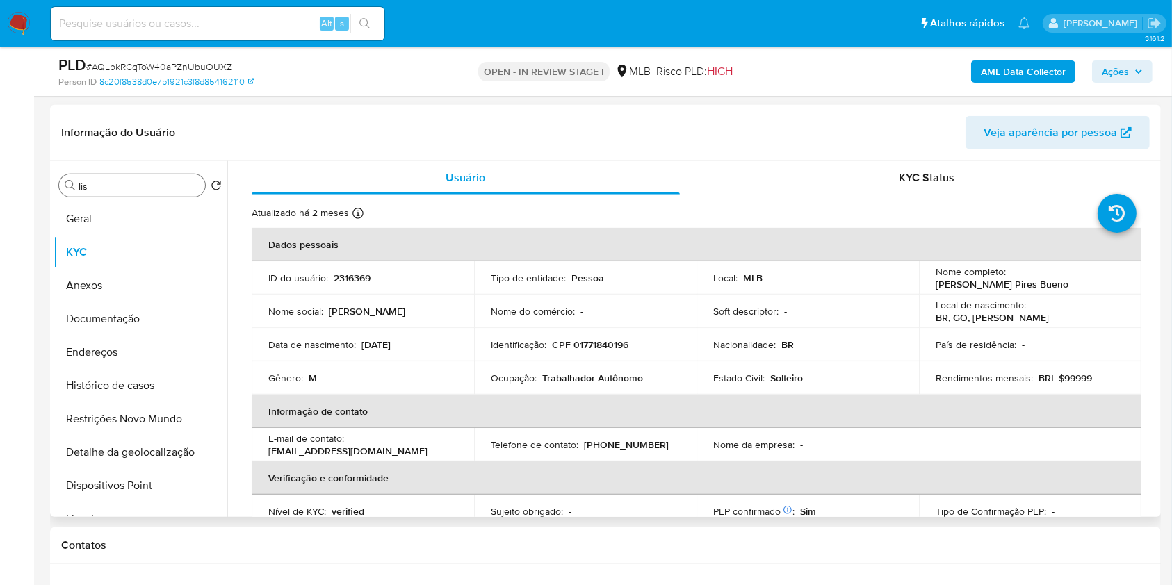
click at [582, 338] on p "CPF 01771840196" at bounding box center [590, 344] width 76 height 13
copy p "01771840196"
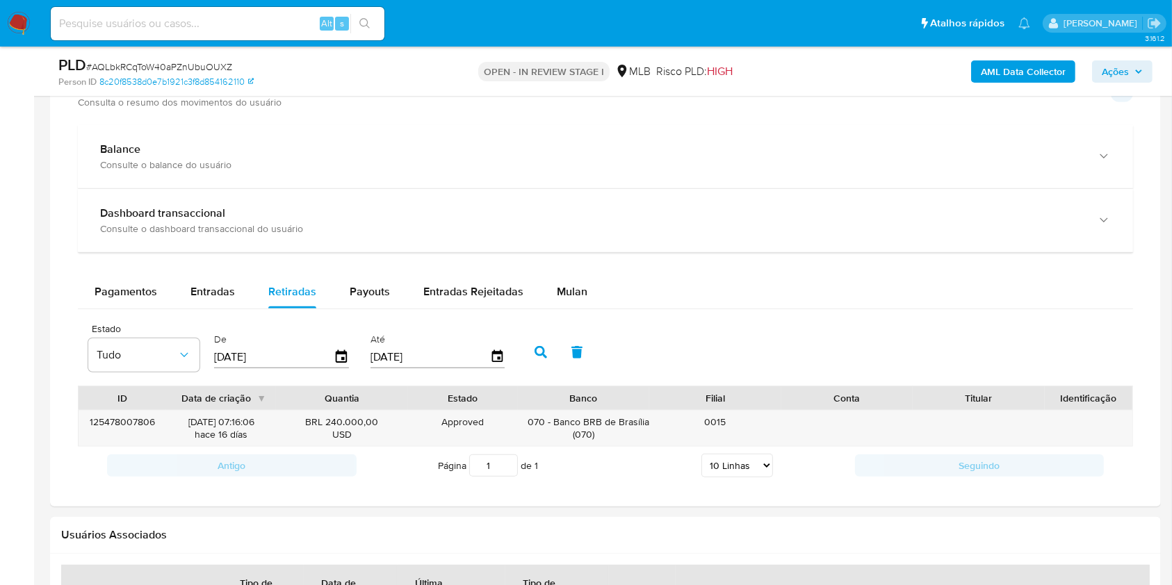
scroll to position [1293, 0]
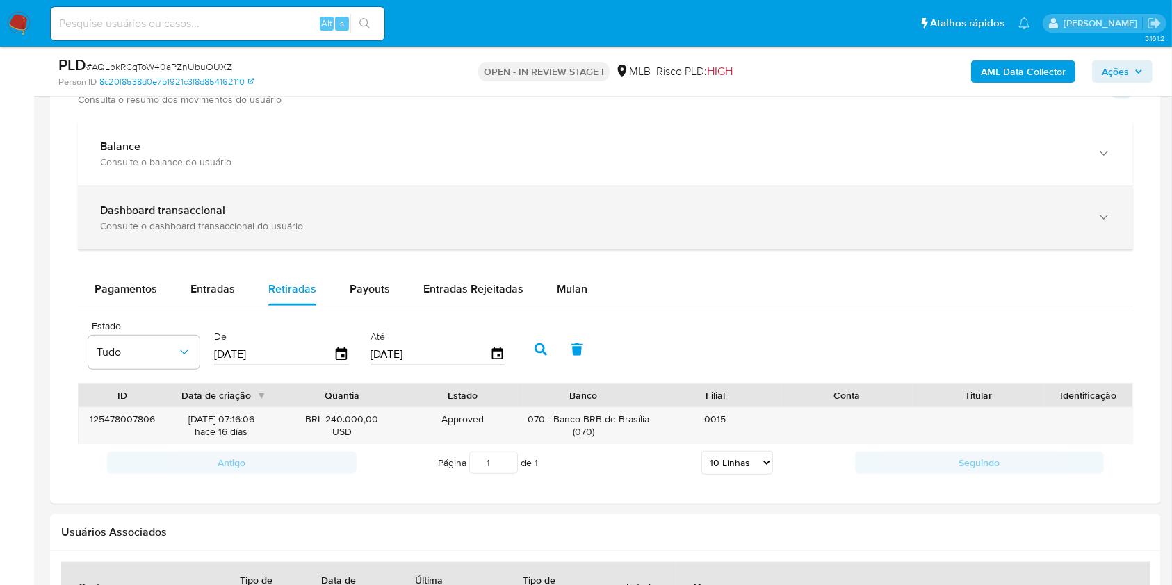
click at [1041, 231] on div "Dashboard transaccional Consulte o dashboard transaccional do usuário" at bounding box center [605, 217] width 1055 height 63
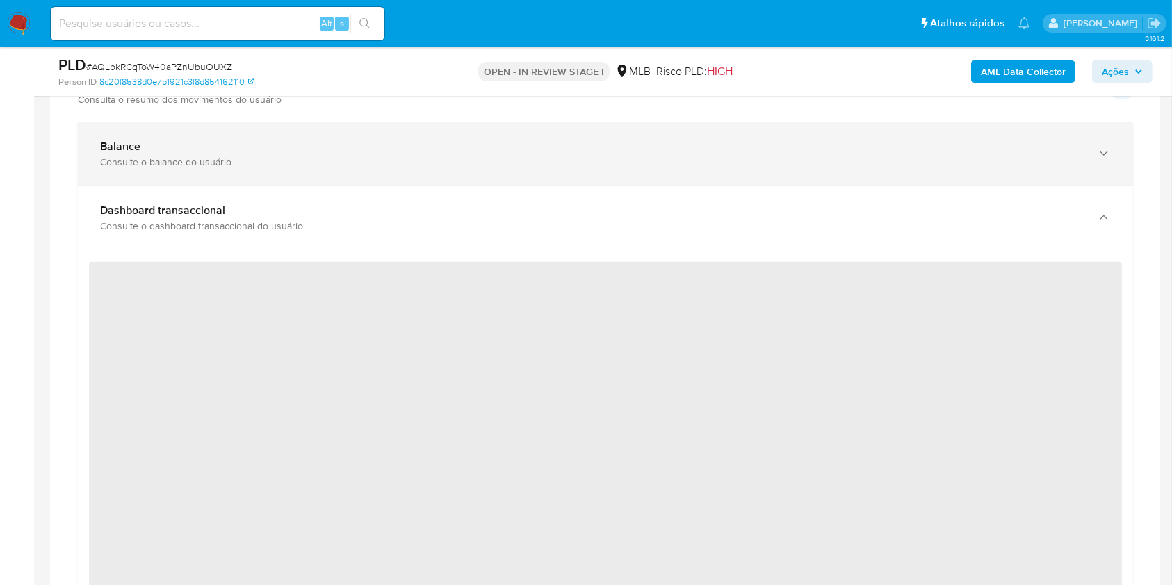
click at [1054, 178] on div "Balance Consulte o balance do usuário" at bounding box center [605, 153] width 1055 height 63
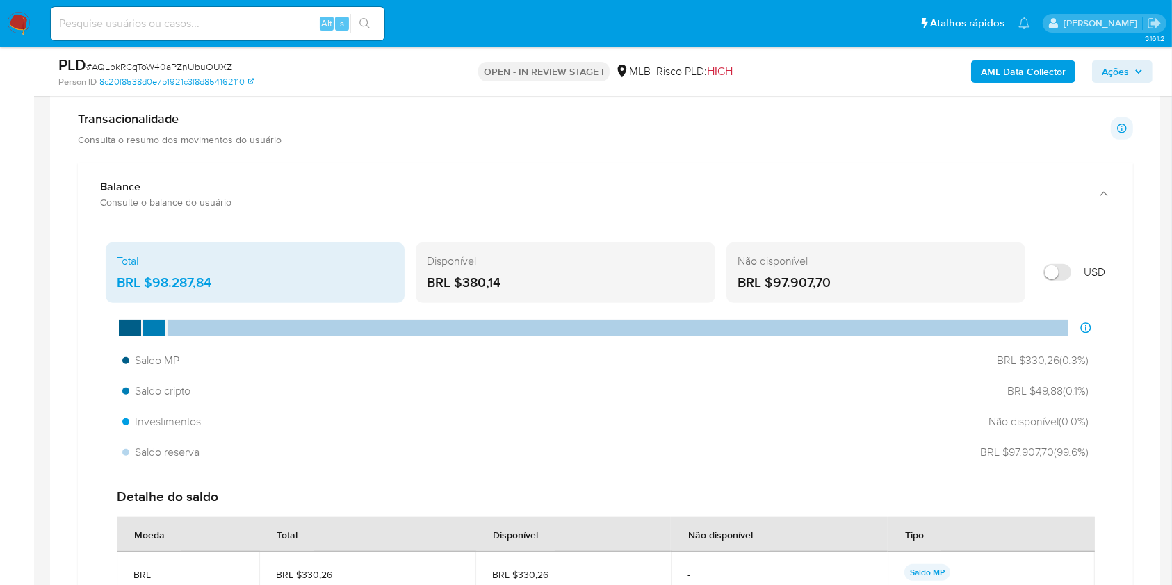
scroll to position [1256, 0]
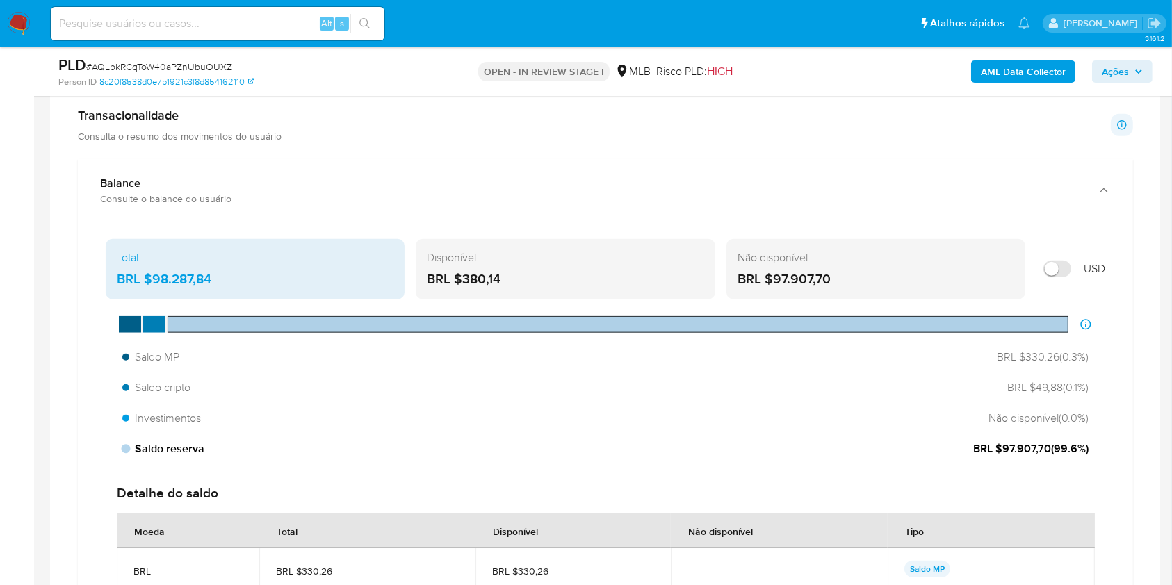
drag, startPoint x: 231, startPoint y: 452, endPoint x: 136, endPoint y: 459, distance: 95.5
click at [136, 459] on div "Saldo reserva BRL $97.907,70 ( 99.6 %)" at bounding box center [605, 449] width 977 height 26
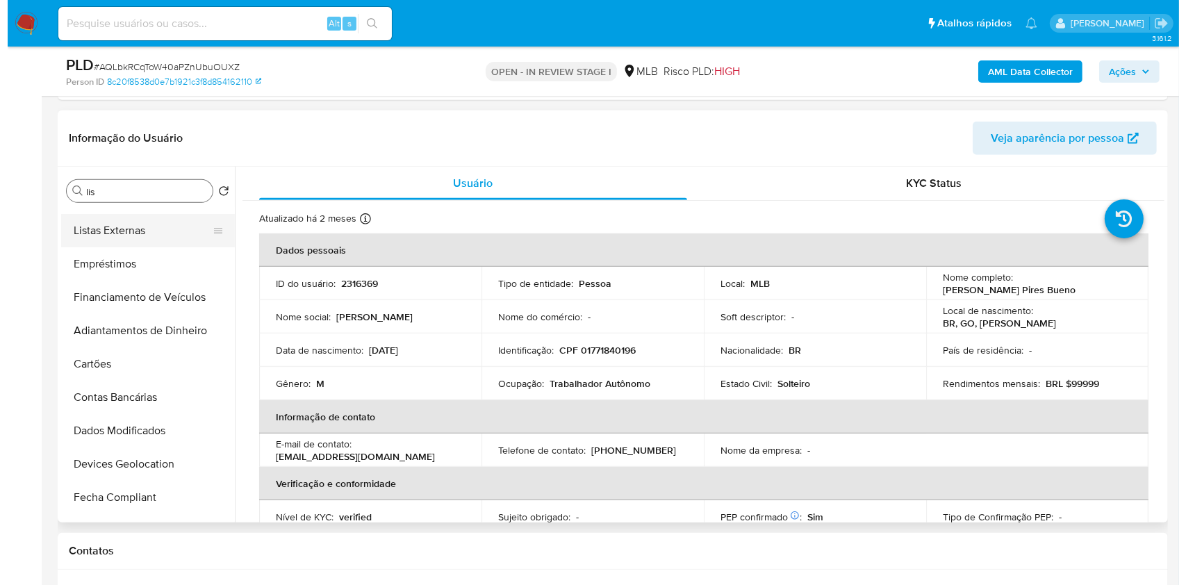
scroll to position [0, 0]
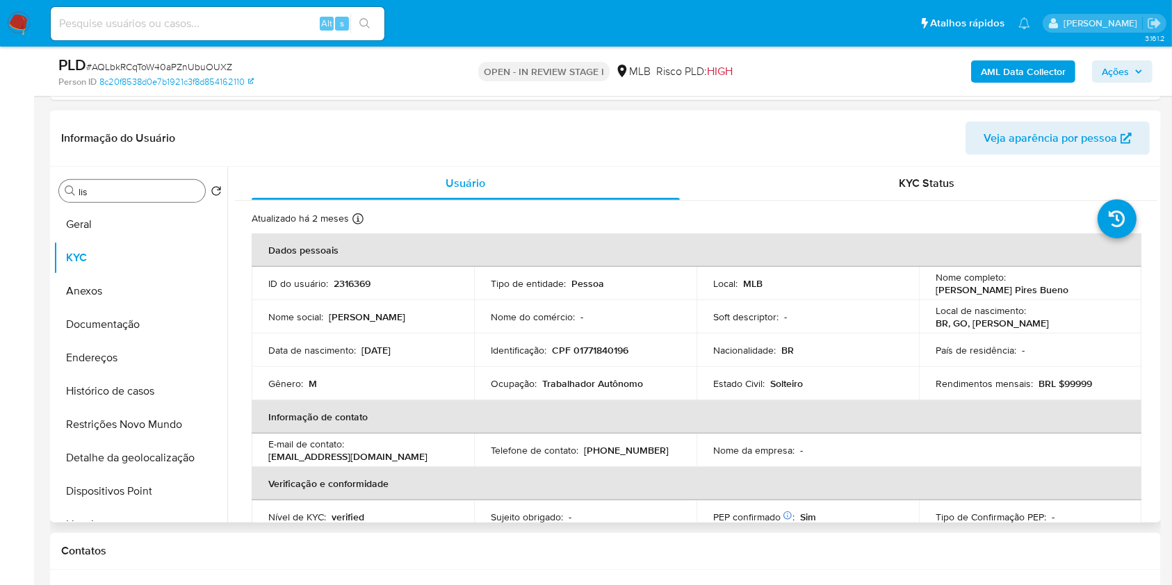
click at [121, 204] on div "Procurar lis Retornar ao pedido padrão Geral KYC Anexos Documentação Endereços …" at bounding box center [141, 346] width 174 height 354
click at [133, 220] on button "Geral" at bounding box center [135, 224] width 163 height 33
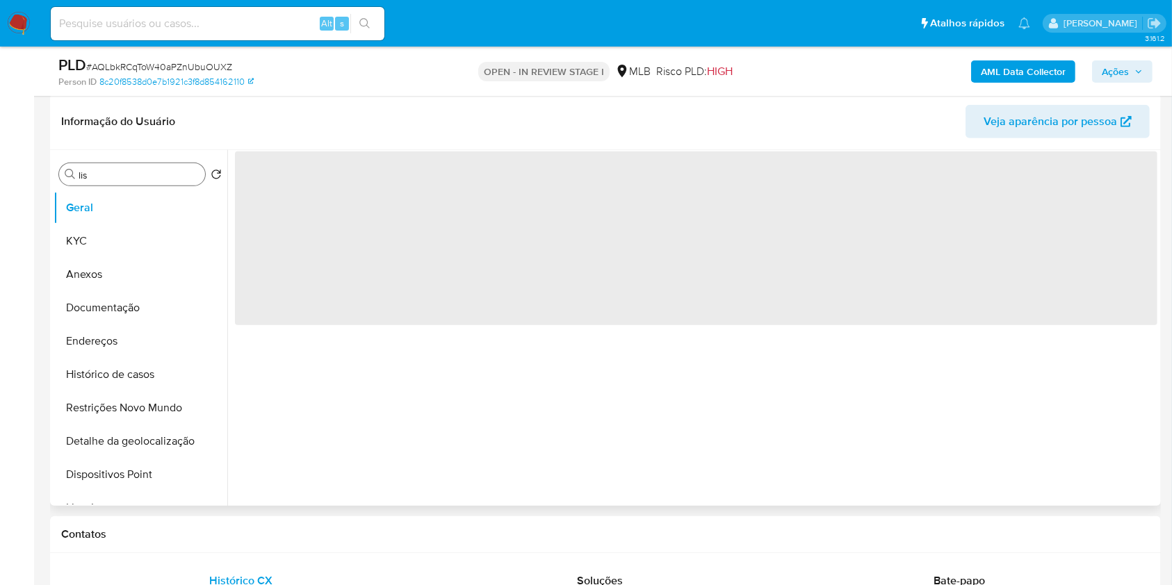
click at [523, 109] on header "Informação do Usuário Veja aparência por pessoa" at bounding box center [605, 121] width 1088 height 33
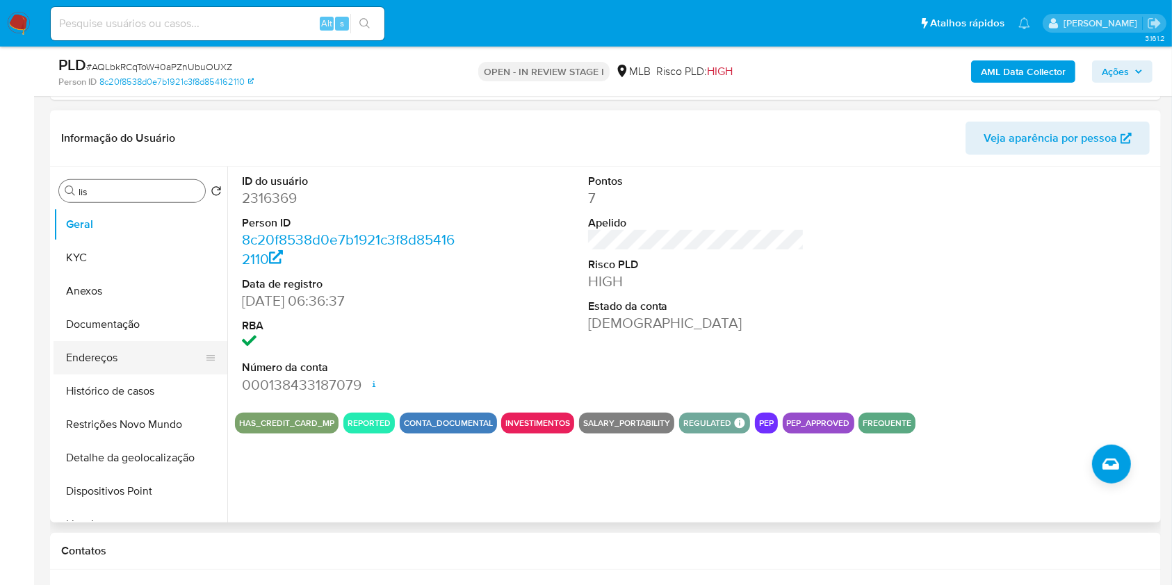
click at [138, 345] on button "Endereços" at bounding box center [135, 357] width 163 height 33
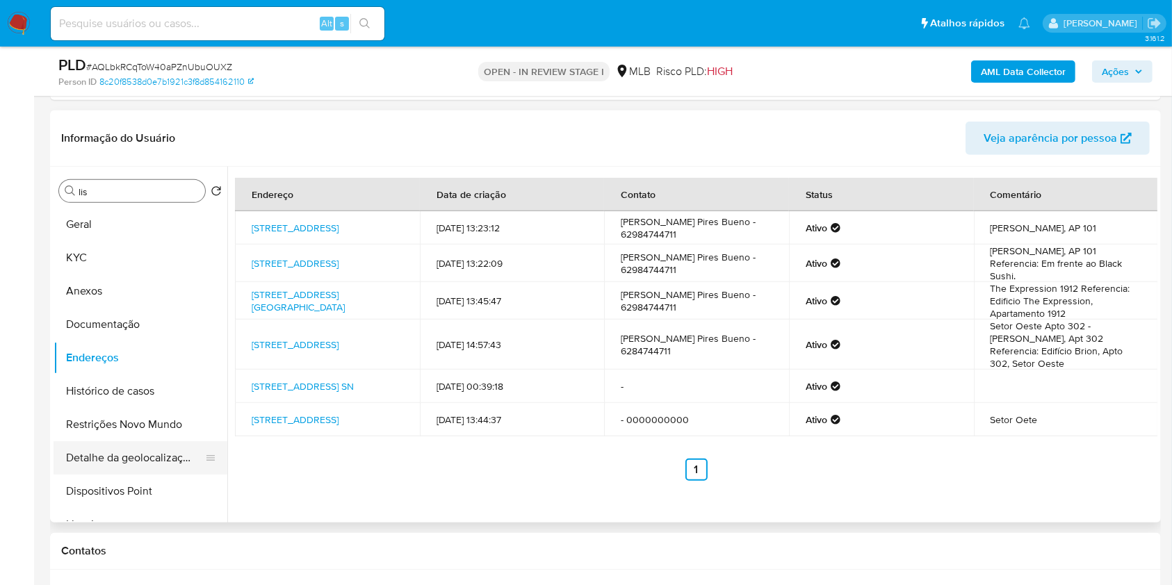
click at [124, 448] on button "Detalhe da geolocalização" at bounding box center [135, 457] width 163 height 33
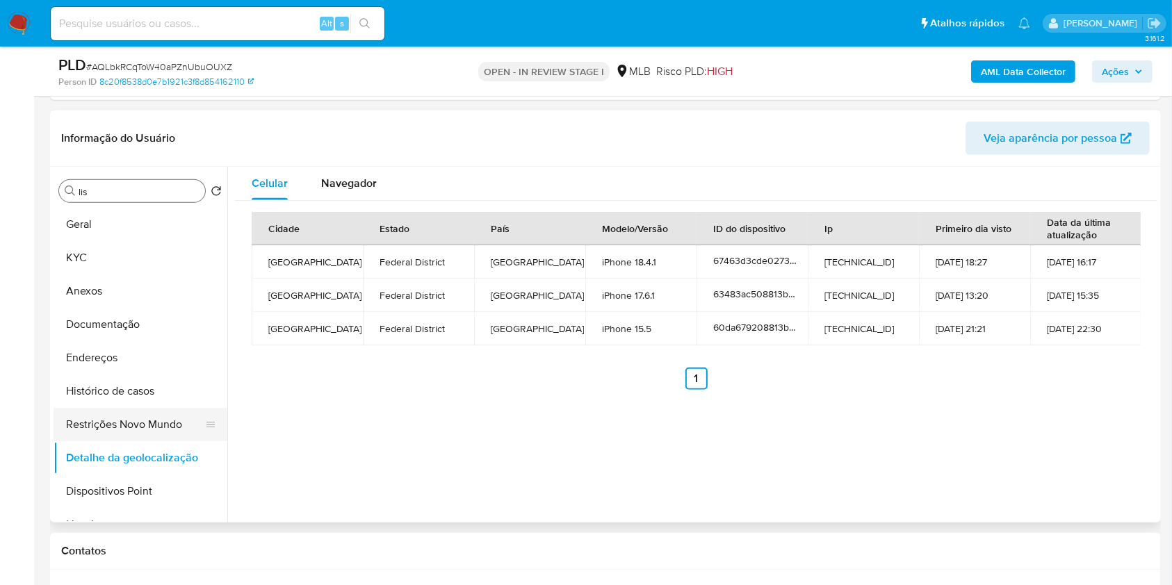
click at [156, 417] on button "Restrições Novo Mundo" at bounding box center [135, 424] width 163 height 33
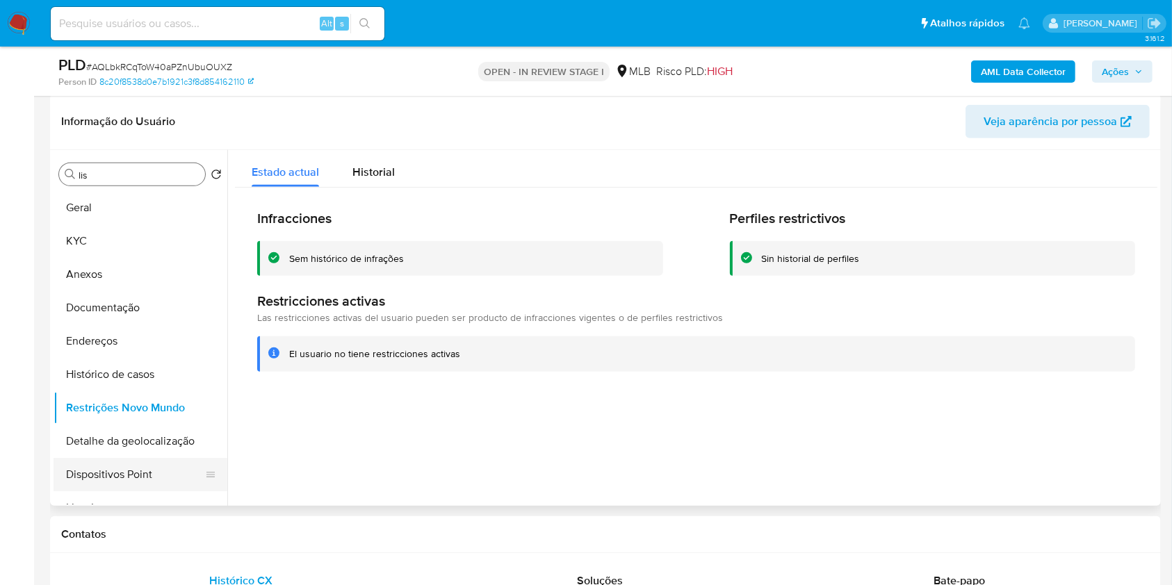
click at [158, 477] on button "Dispositivos Point" at bounding box center [135, 474] width 163 height 33
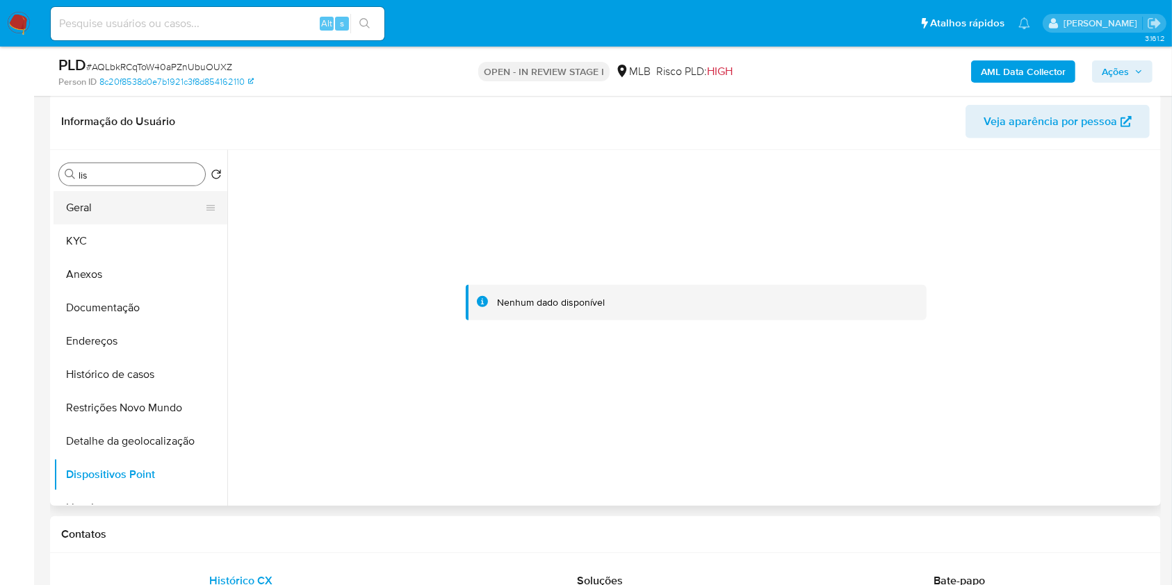
click at [128, 205] on button "Geral" at bounding box center [135, 207] width 163 height 33
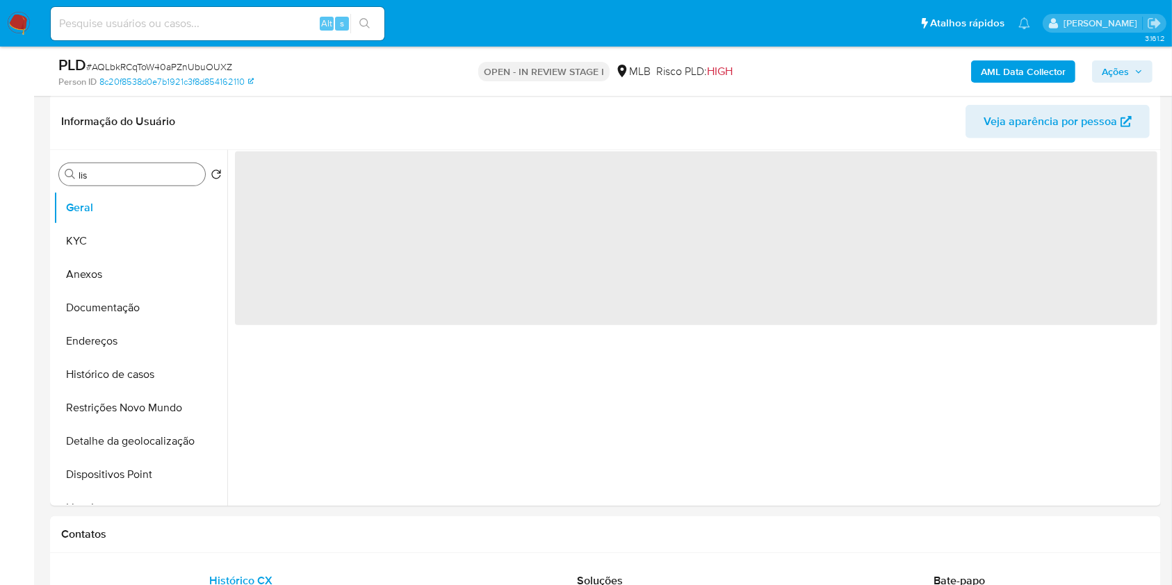
click at [1132, 70] on span "Ações" at bounding box center [1122, 71] width 41 height 19
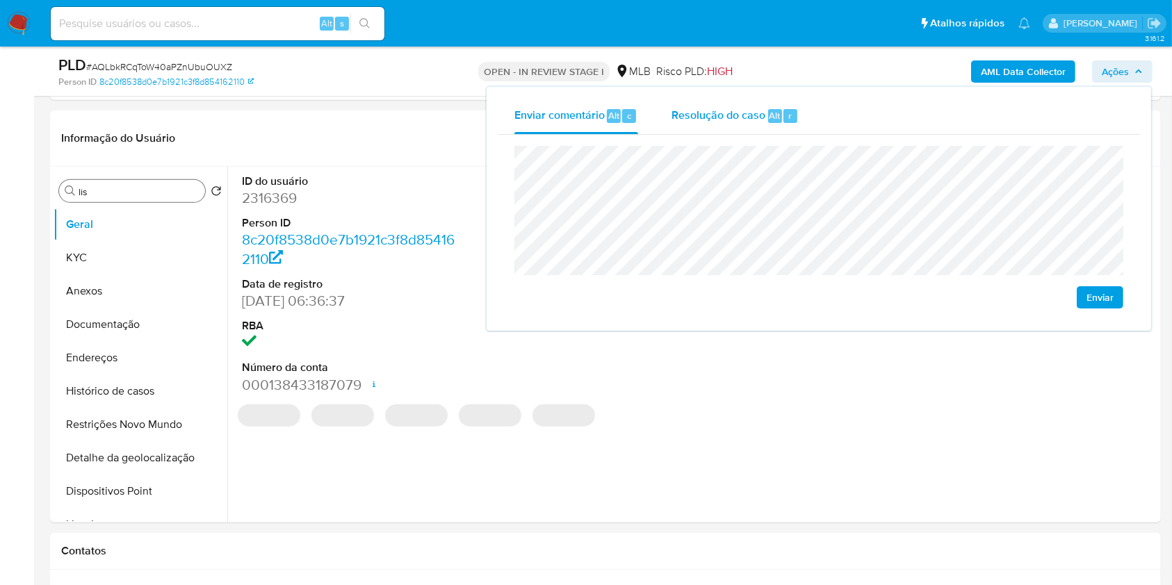
click at [773, 121] on span "Alt" at bounding box center [774, 115] width 11 height 13
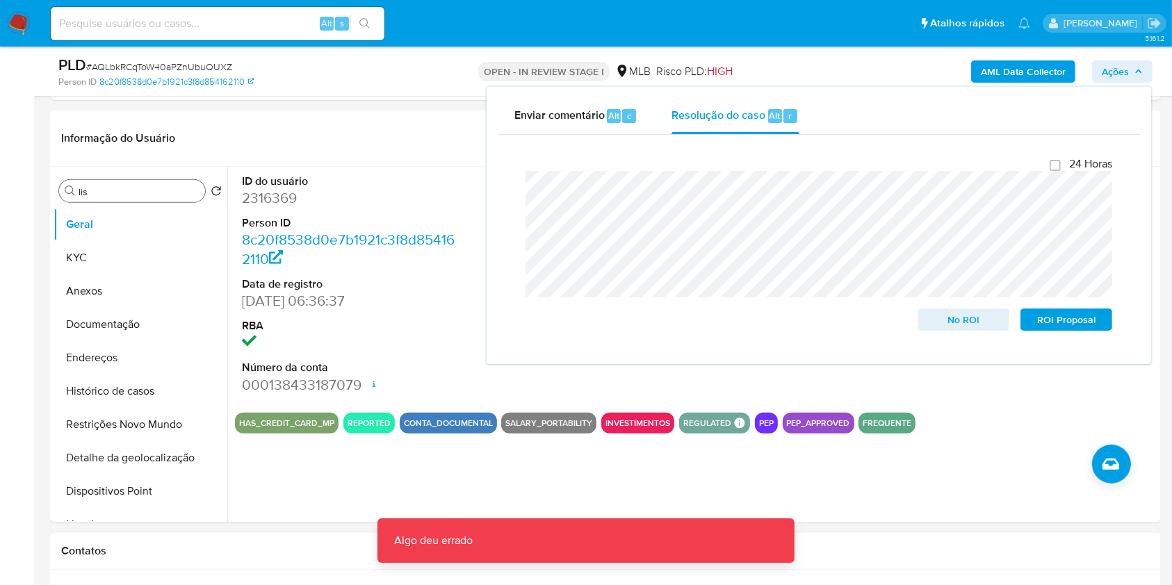
click at [1006, 66] on b "AML Data Collector" at bounding box center [1023, 71] width 85 height 22
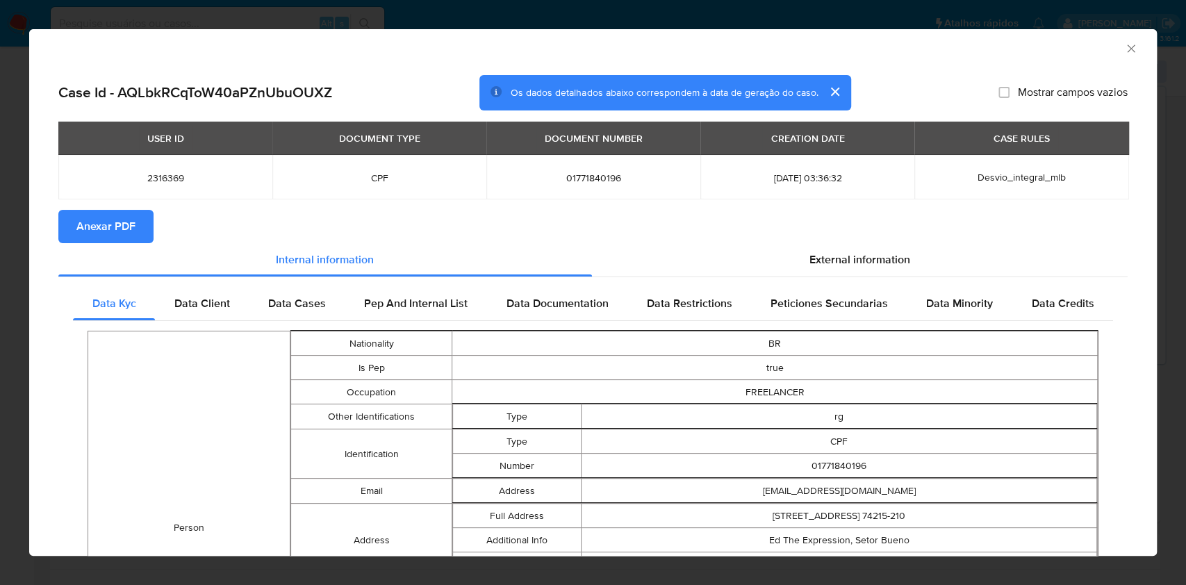
click at [128, 222] on span "Anexar PDF" at bounding box center [105, 226] width 59 height 31
click at [1125, 49] on icon "Fechar a janela" at bounding box center [1132, 49] width 14 height 14
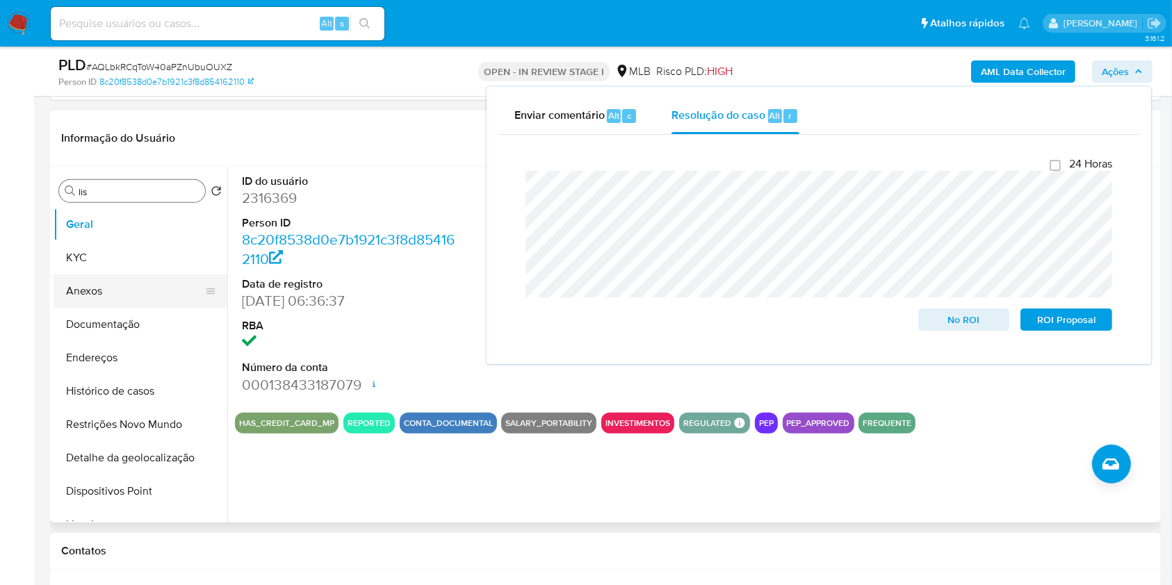
click at [154, 304] on button "Anexos" at bounding box center [135, 291] width 163 height 33
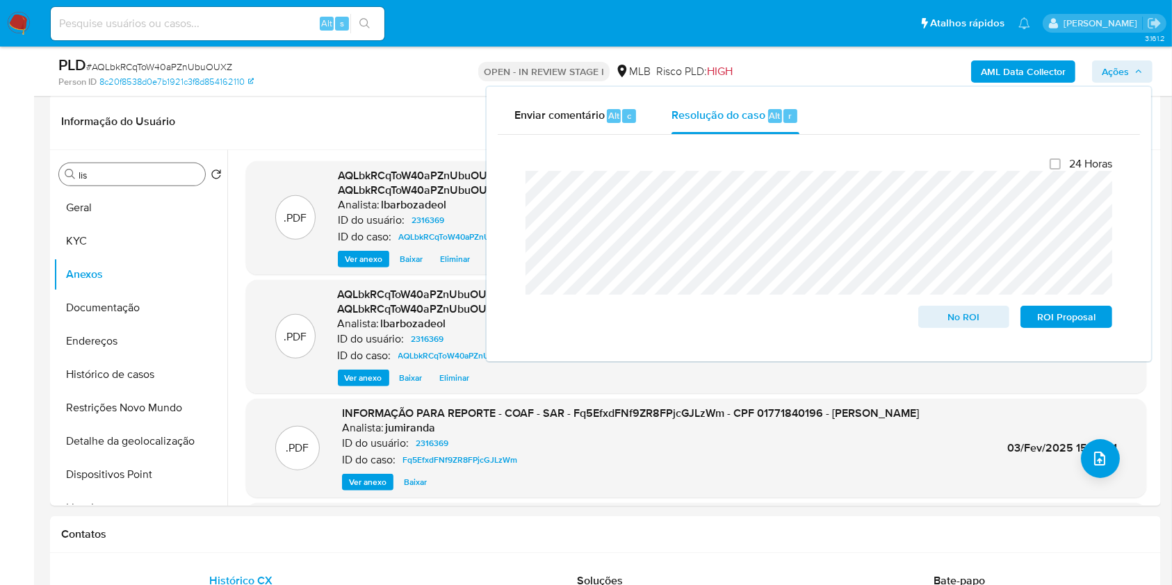
click at [1121, 72] on span "Ações" at bounding box center [1115, 71] width 27 height 22
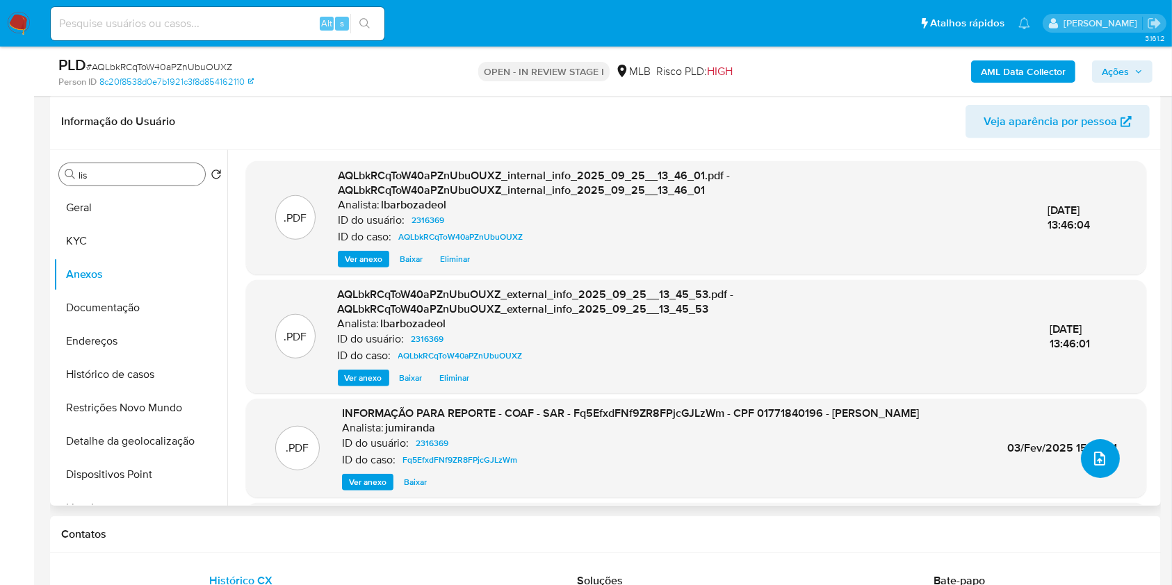
click at [1095, 458] on icon "upload-file" at bounding box center [1099, 458] width 17 height 17
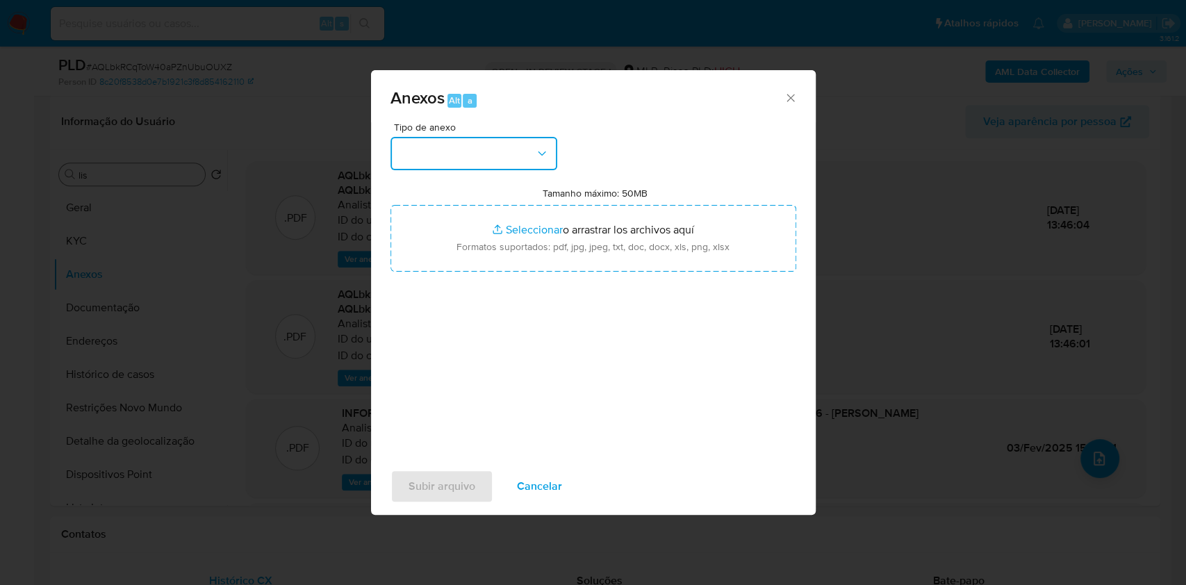
click at [544, 152] on icon "button" at bounding box center [542, 153] width 8 height 4
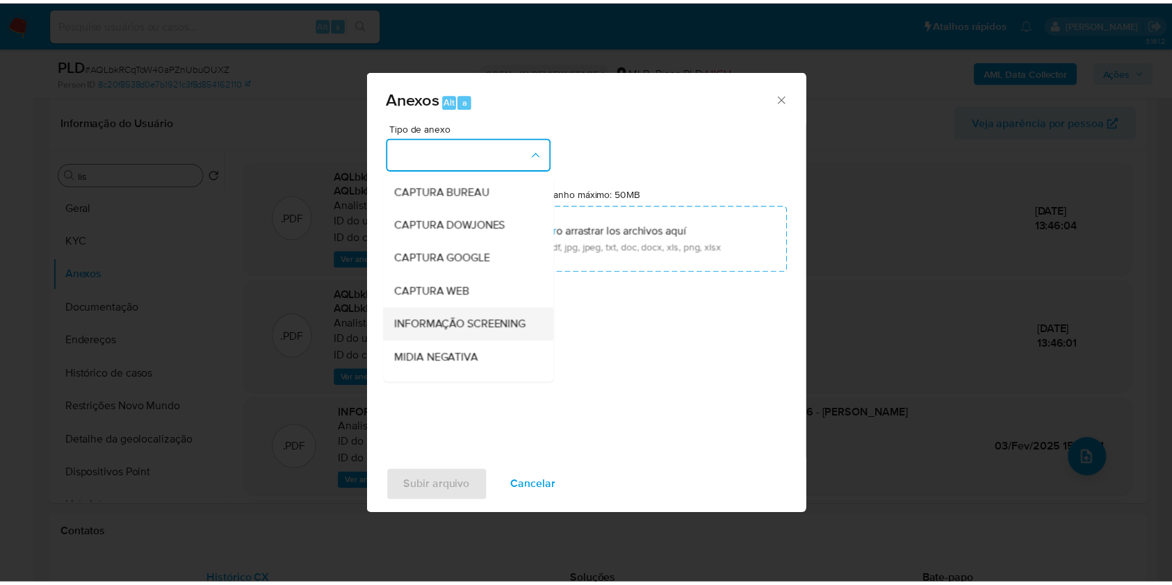
scroll to position [213, 0]
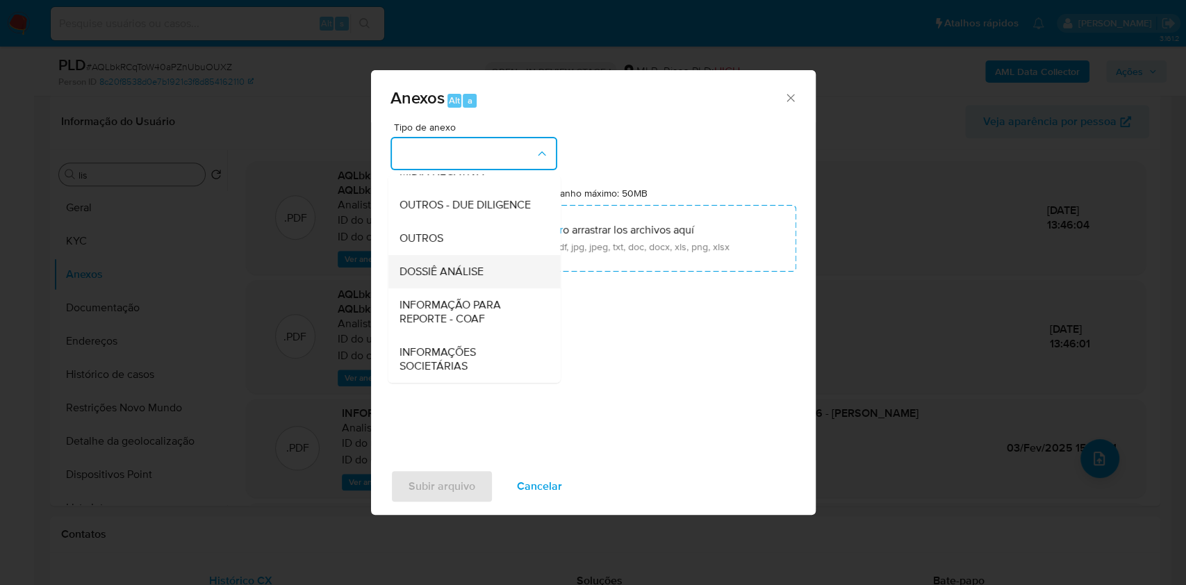
click at [493, 275] on div "DOSSIÊ ANÁLISE" at bounding box center [470, 271] width 142 height 33
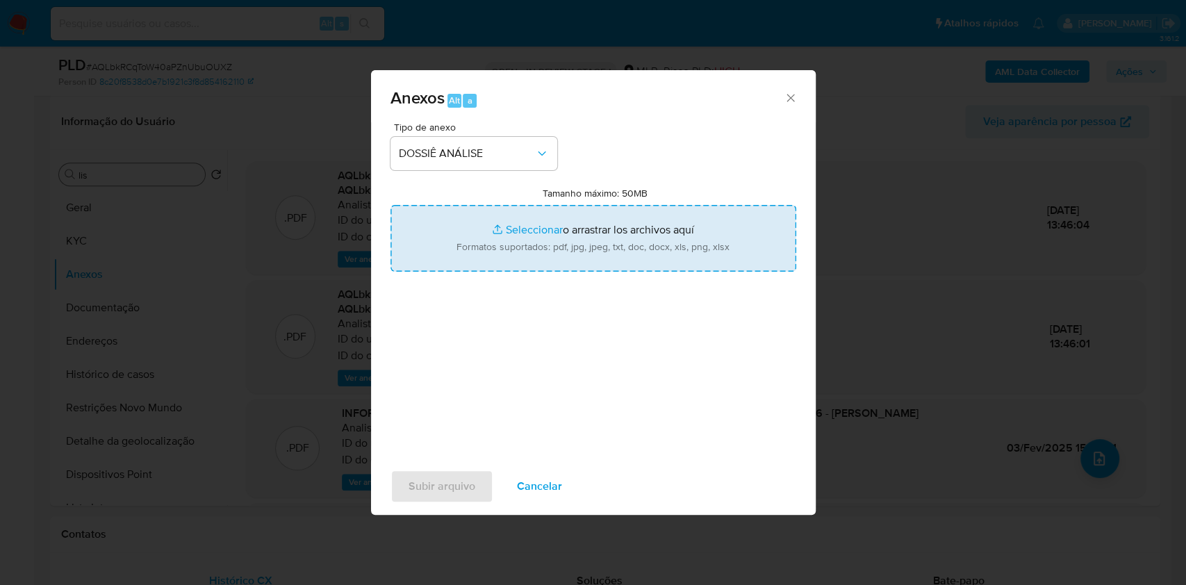
click at [573, 238] on input "Tamanho máximo: 50MB Seleccionar archivos" at bounding box center [594, 238] width 406 height 67
type input "C:\fakepath\Declinio - XXXX - CPF 01771840196 - LUCAS FERREIRA PIRES BUENO.pdf"
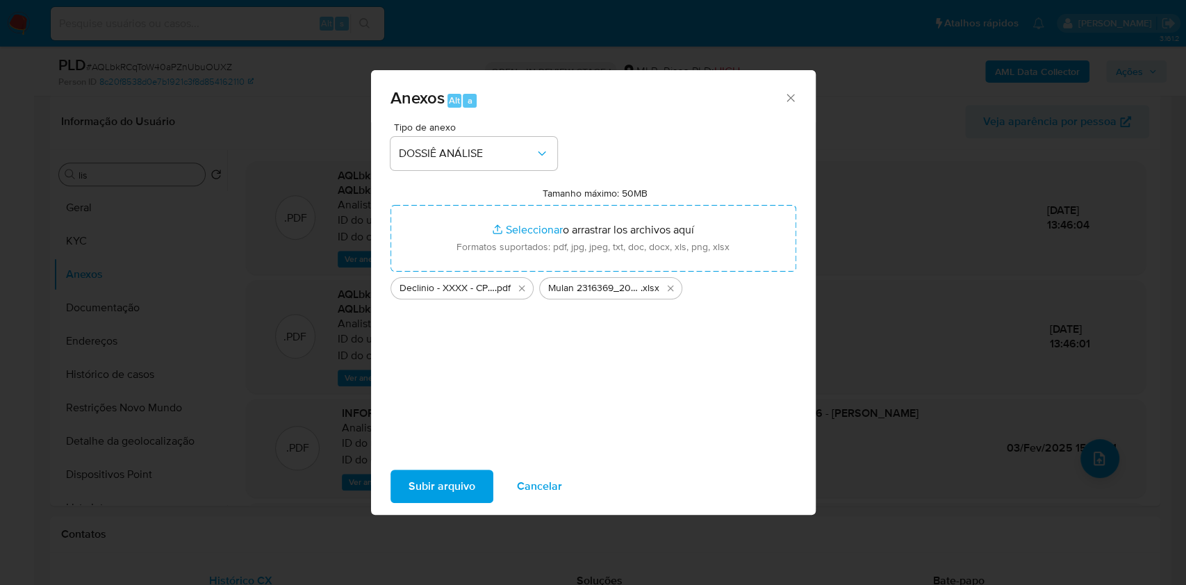
click at [418, 488] on span "Subir arquivo" at bounding box center [442, 486] width 67 height 31
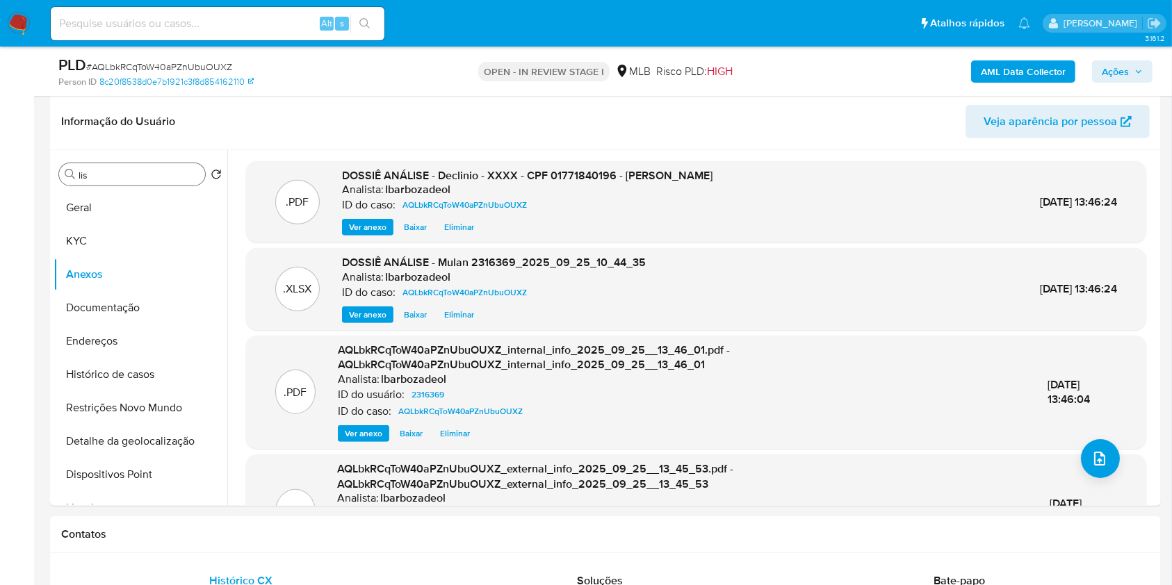
click at [1122, 64] on span "Ações" at bounding box center [1115, 71] width 27 height 22
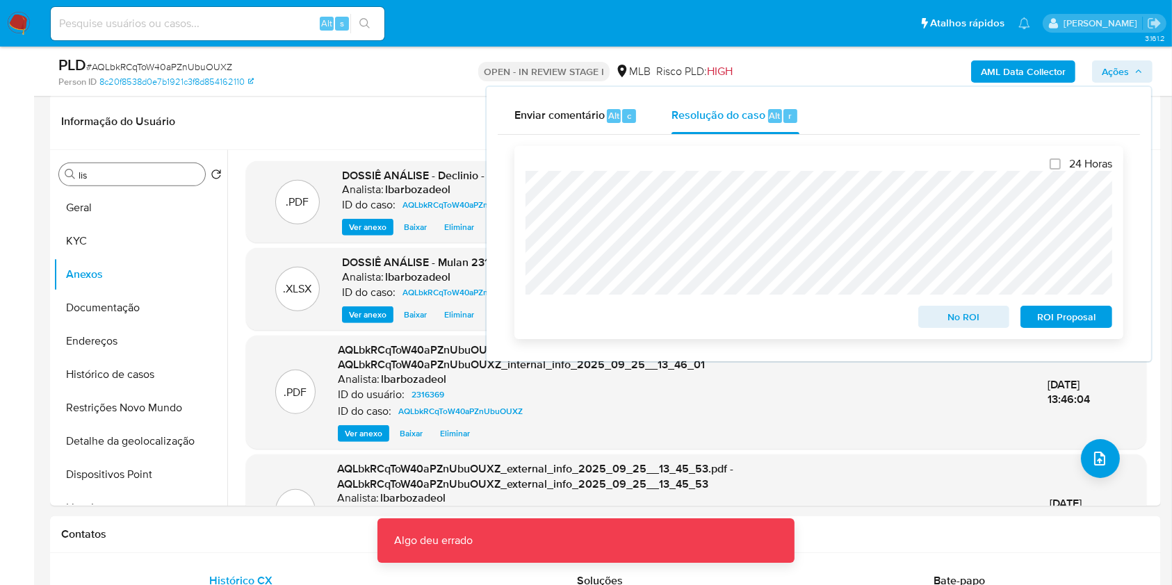
click at [954, 317] on span "No ROI" at bounding box center [964, 316] width 72 height 19
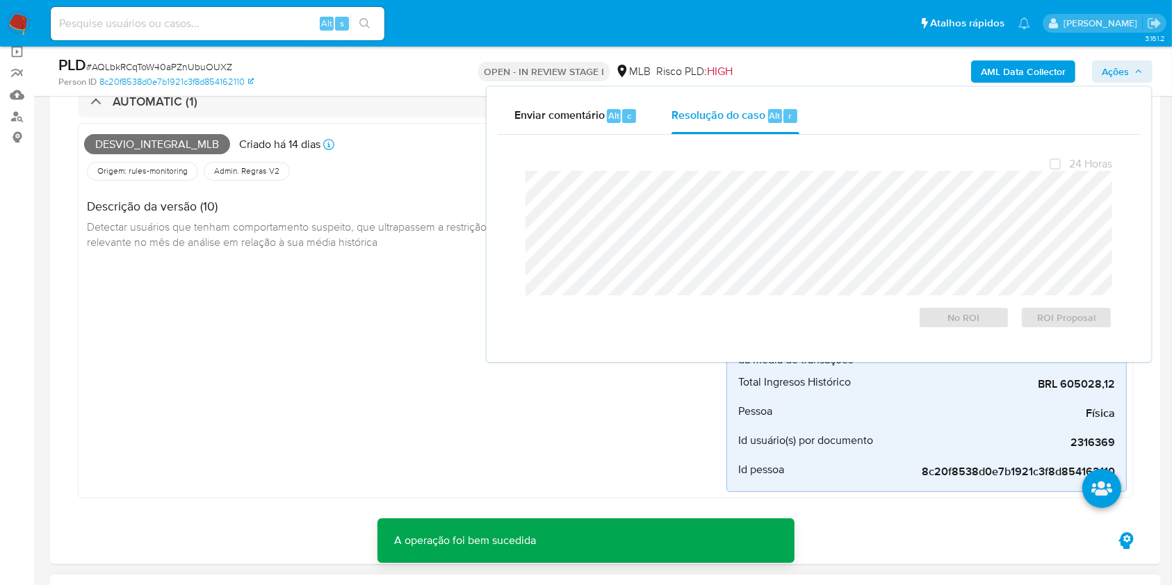
scroll to position [0, 0]
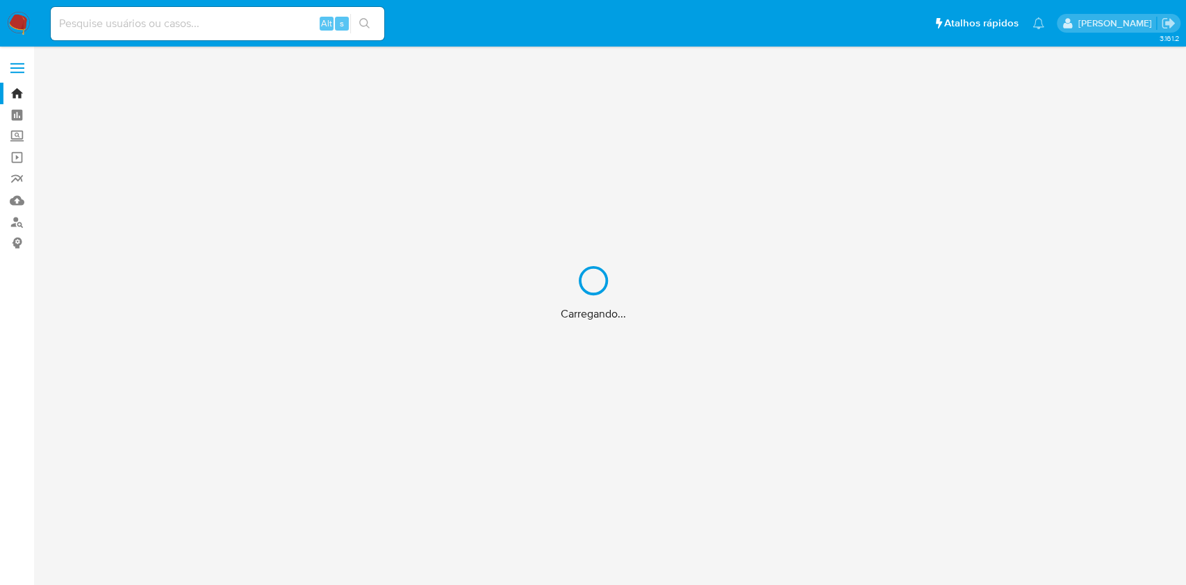
click at [252, 15] on div "Carregando..." at bounding box center [593, 292] width 1186 height 585
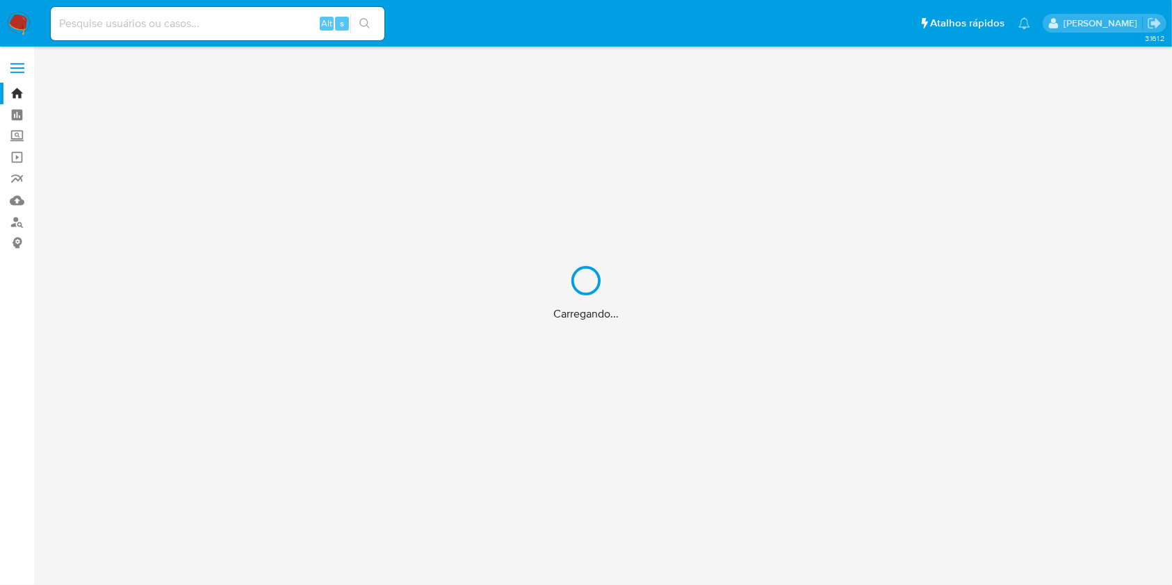
click at [184, 24] on input at bounding box center [218, 24] width 334 height 18
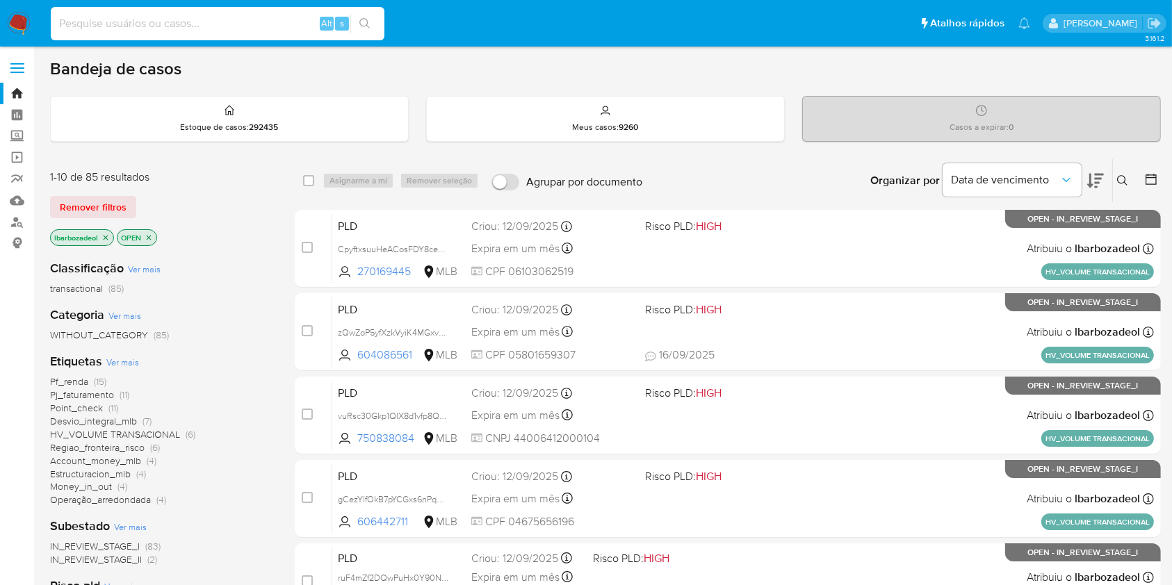
paste input "249904884"
click at [366, 20] on icon "search-icon" at bounding box center [364, 23] width 11 height 11
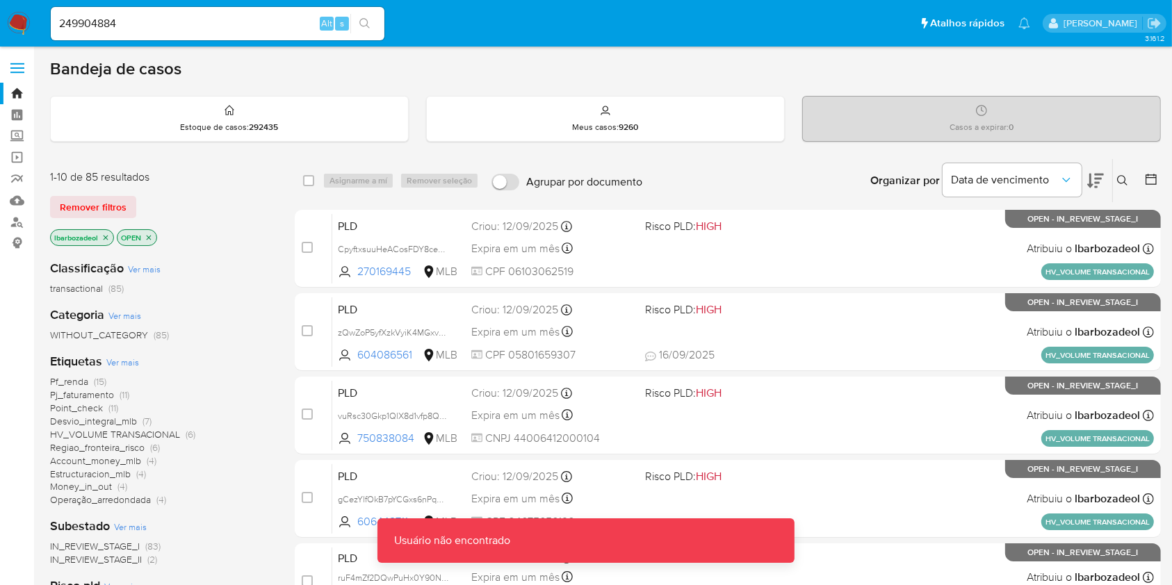
click at [371, 25] on button "search-icon" at bounding box center [364, 23] width 28 height 19
click at [220, 25] on input "249904884" at bounding box center [218, 24] width 334 height 18
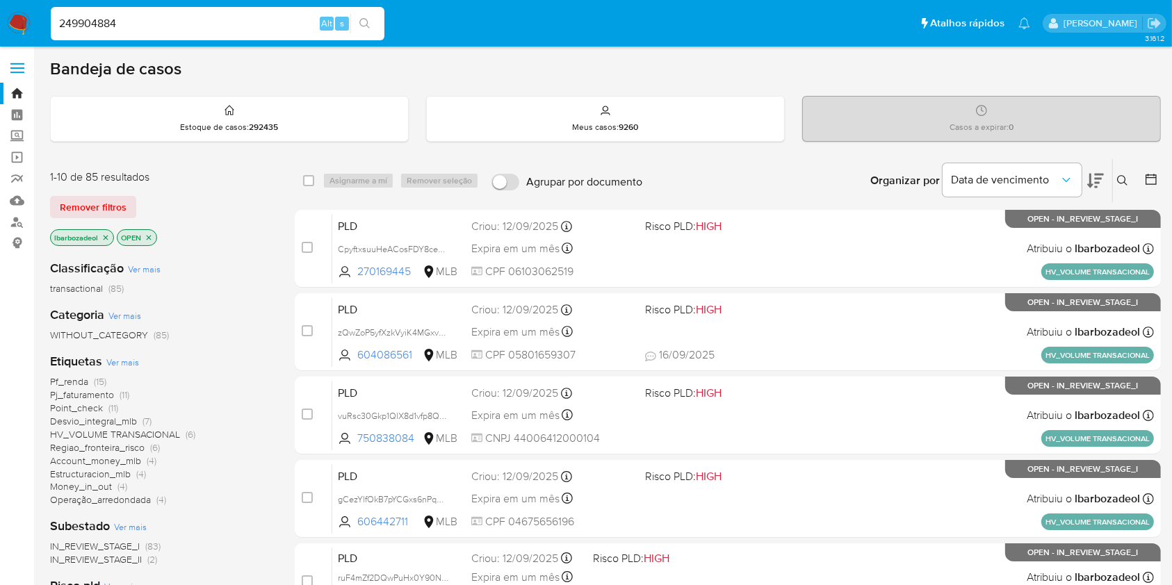
type input "249904884"
click at [104, 237] on icon "close-filter" at bounding box center [105, 238] width 8 height 8
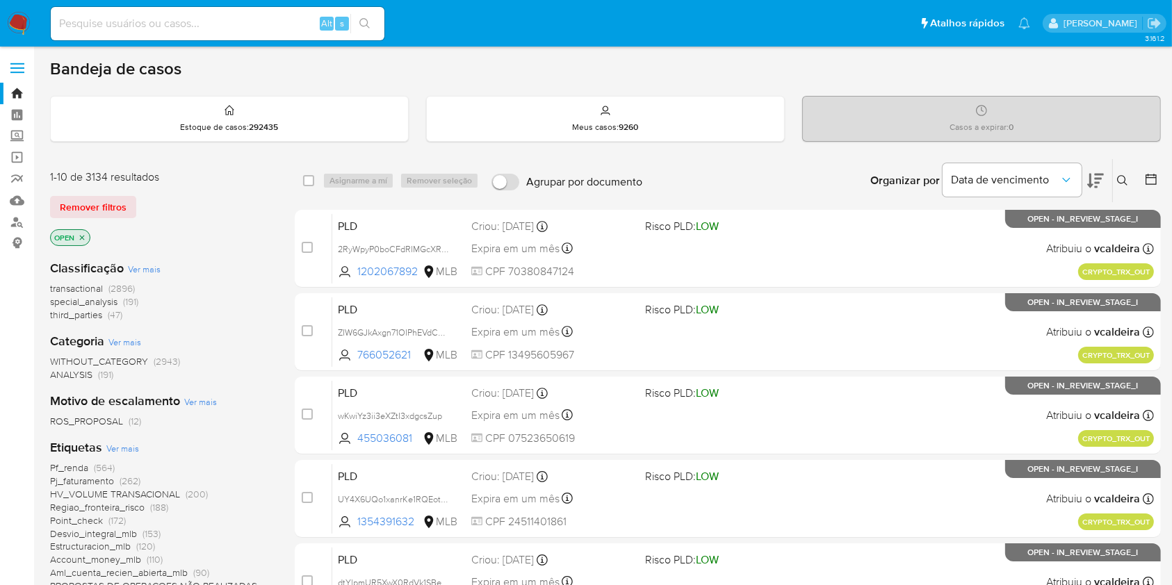
click at [1120, 70] on div "Bandeja de casos" at bounding box center [605, 68] width 1111 height 21
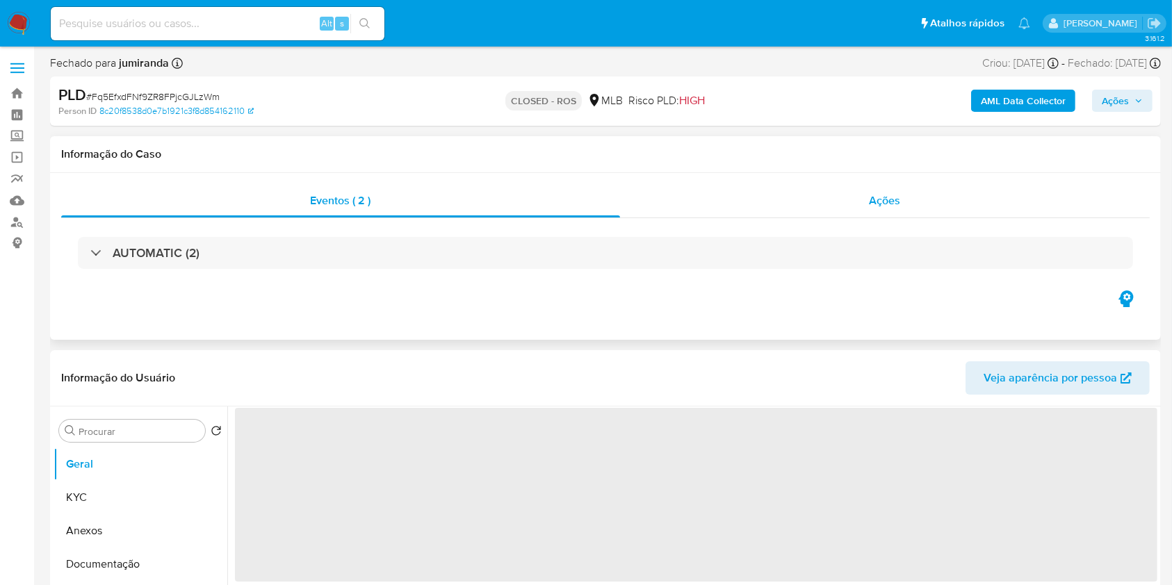
click at [767, 209] on div "Ações" at bounding box center [885, 200] width 530 height 33
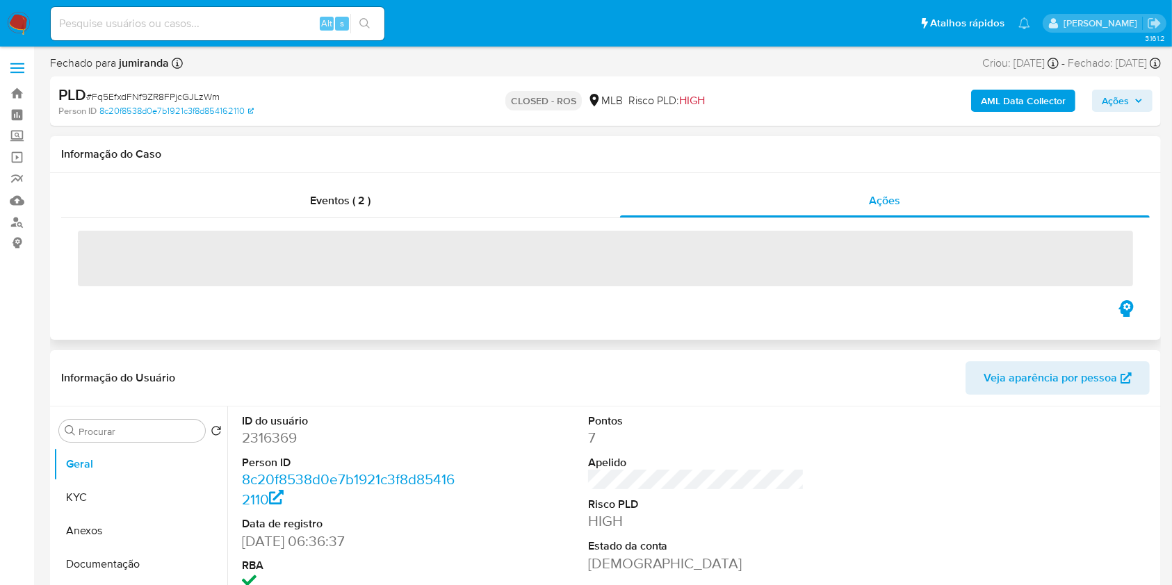
select select "10"
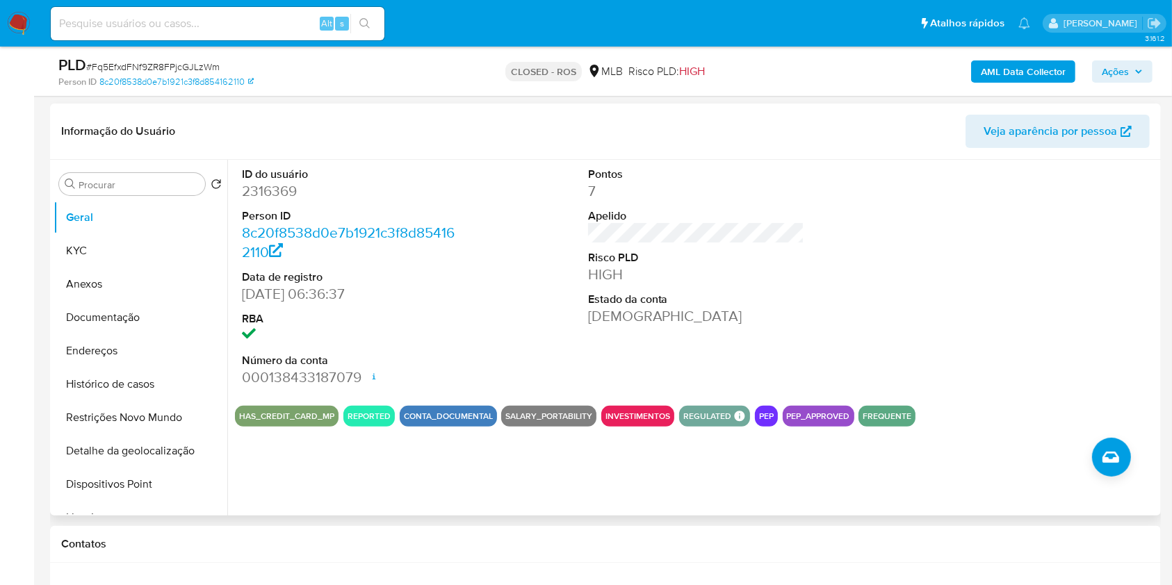
scroll to position [298, 0]
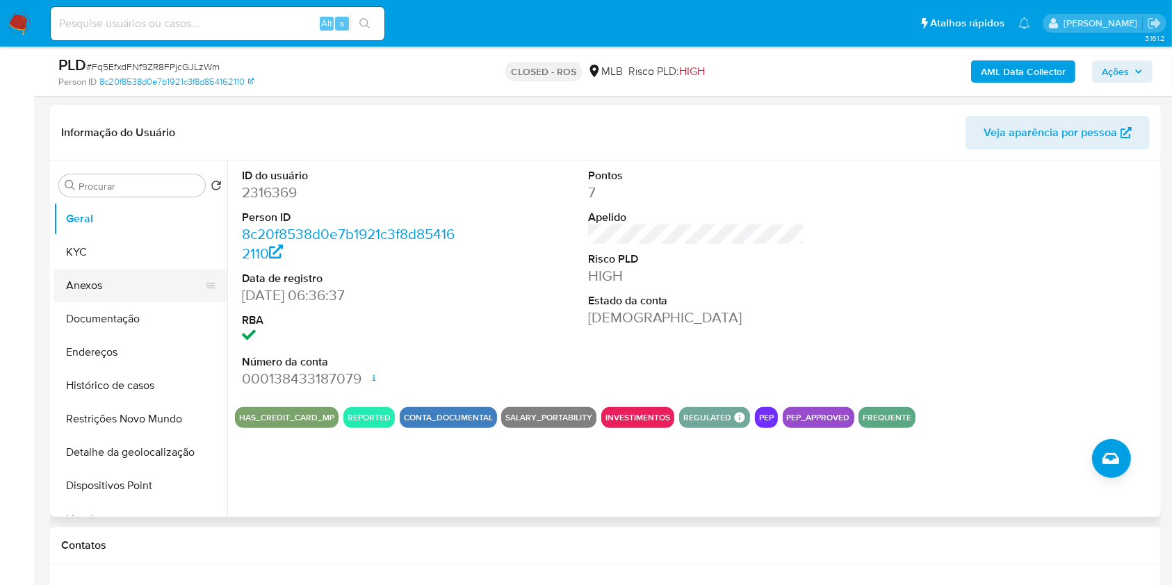
click at [129, 282] on button "Anexos" at bounding box center [135, 285] width 163 height 33
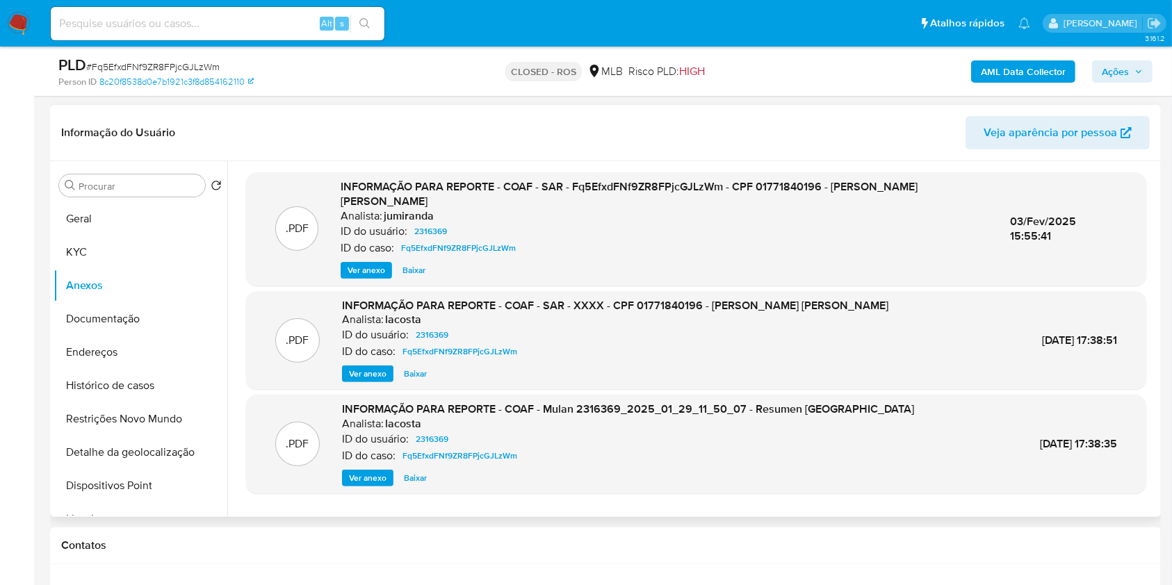
click at [376, 264] on span "Ver anexo" at bounding box center [367, 270] width 38 height 14
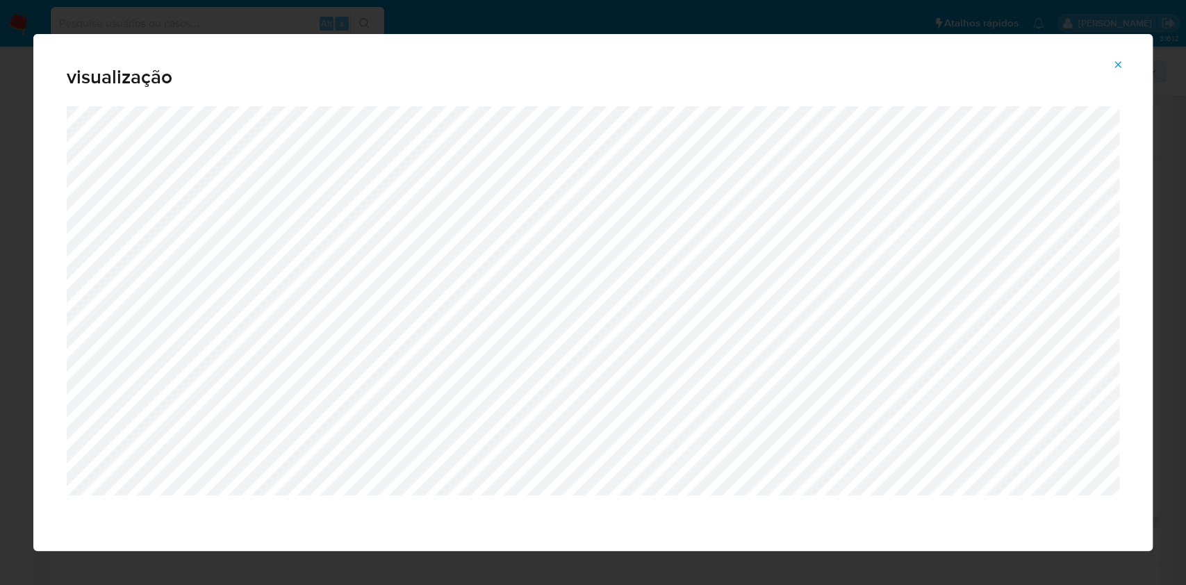
click at [1118, 58] on span "Attachment preview" at bounding box center [1118, 64] width 11 height 19
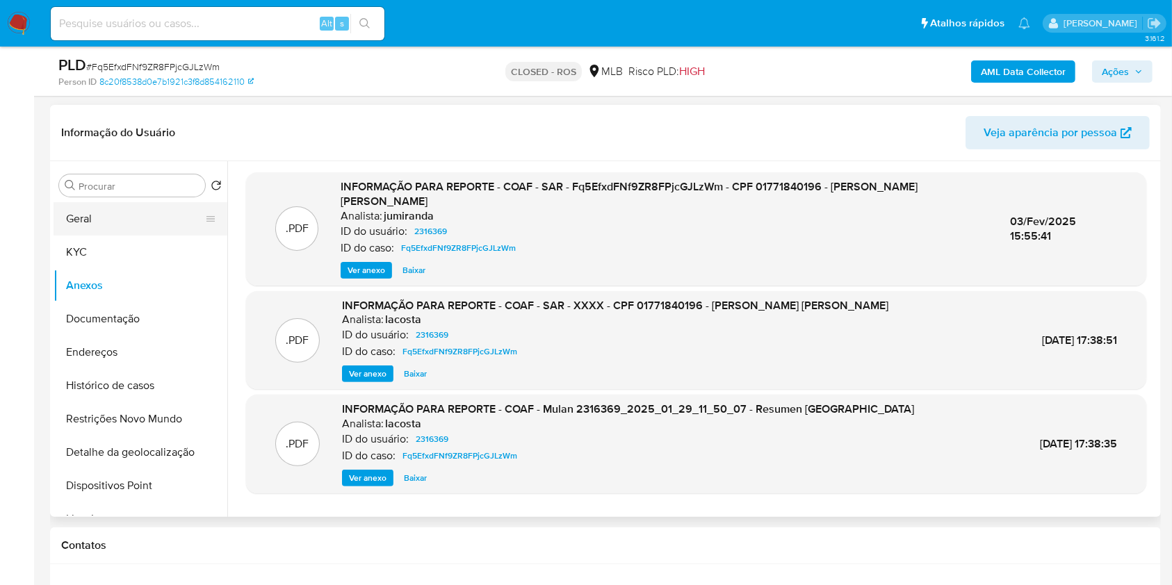
click at [156, 205] on button "Geral" at bounding box center [135, 218] width 163 height 33
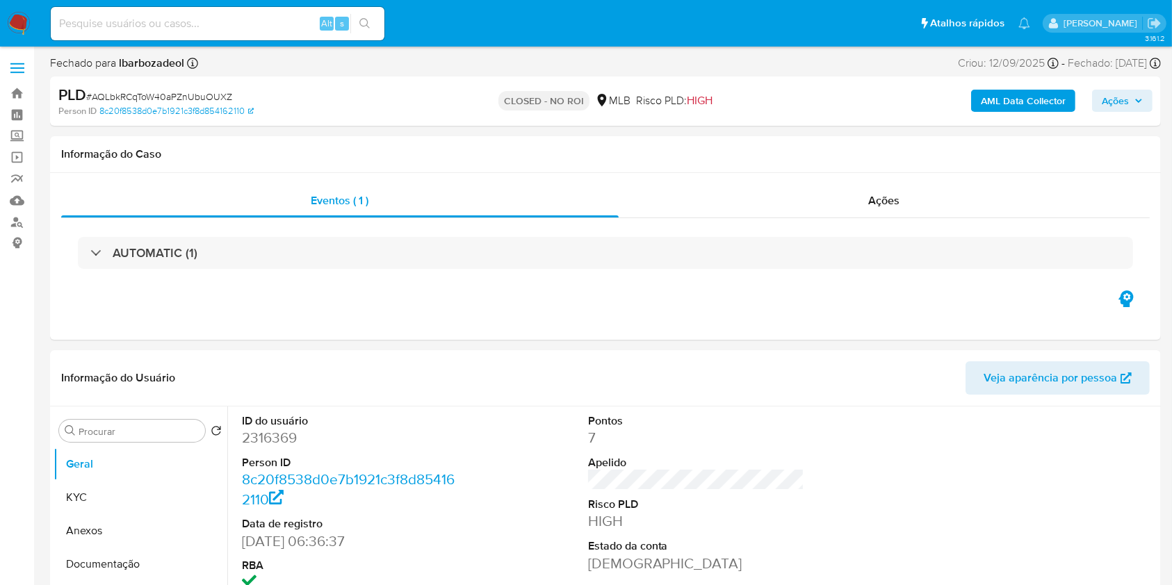
select select "10"
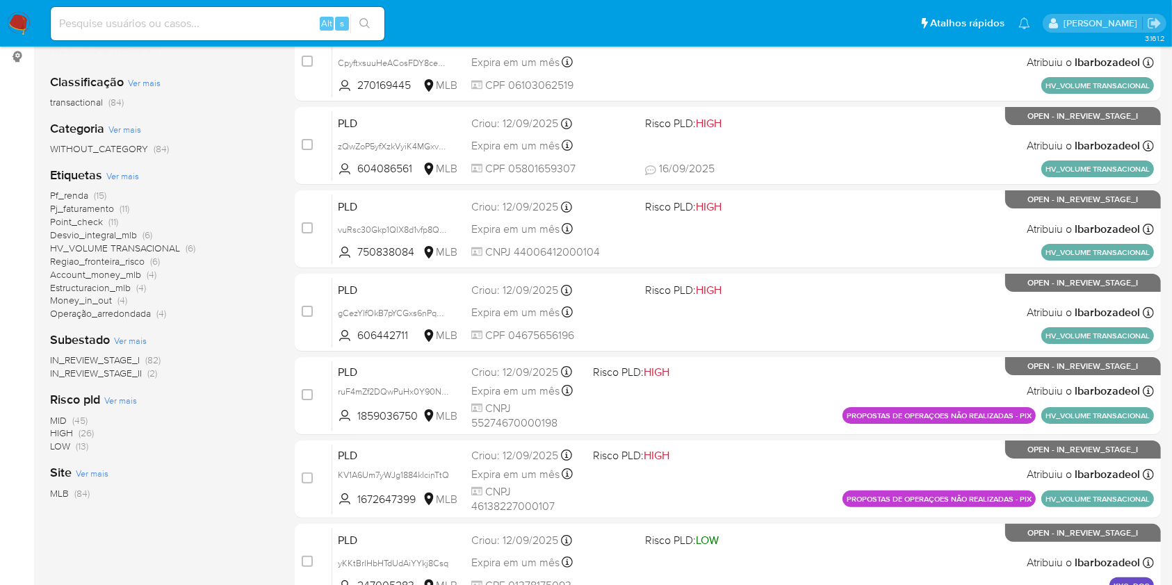
scroll to position [168, 0]
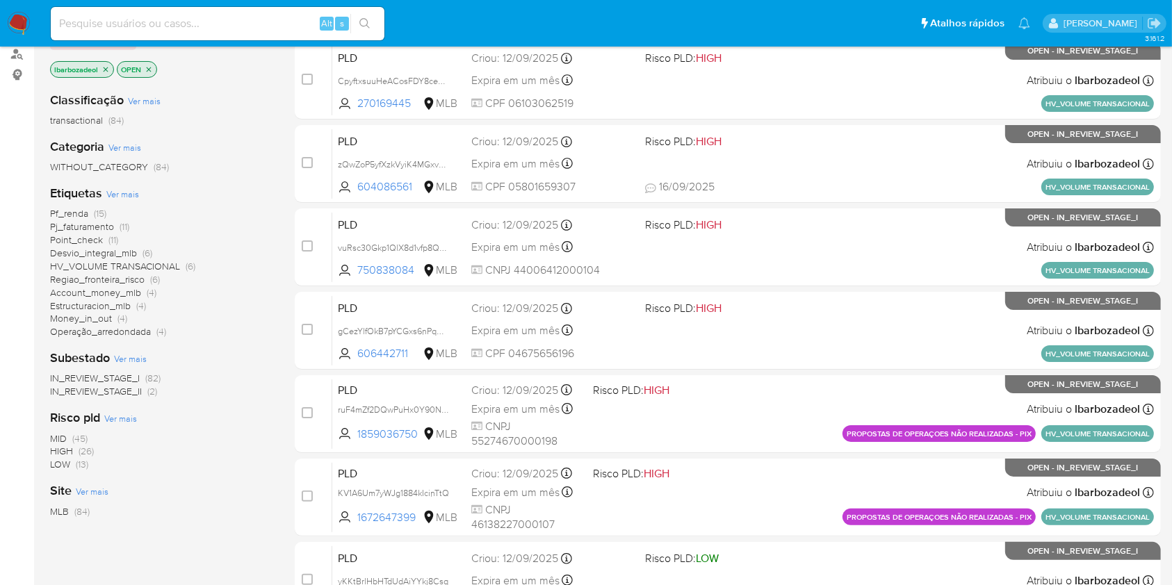
click at [95, 214] on span "(15)" at bounding box center [100, 213] width 13 height 14
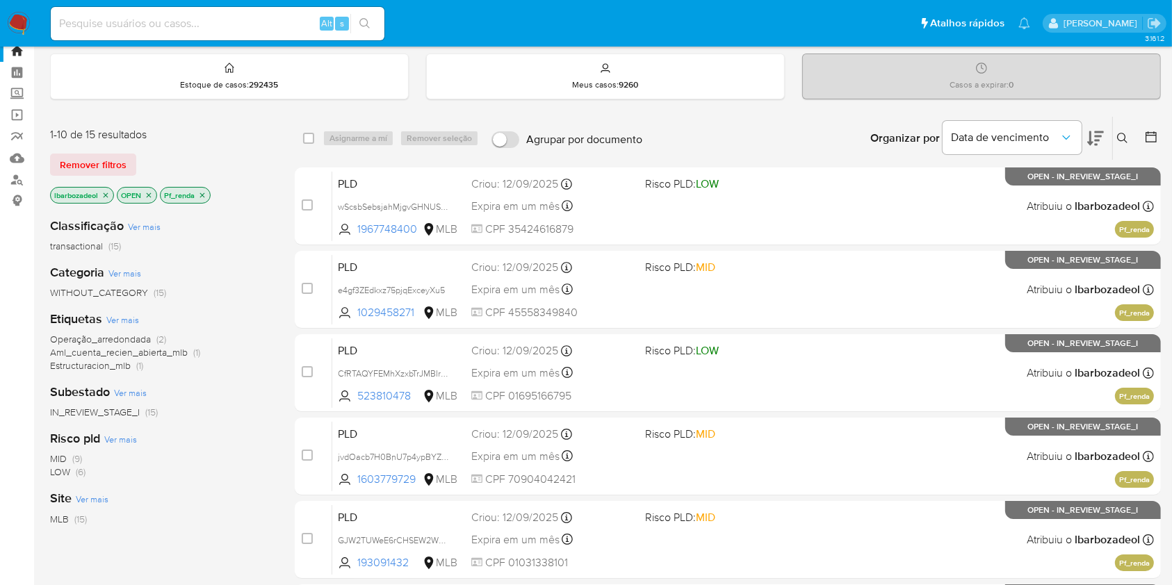
scroll to position [44, 0]
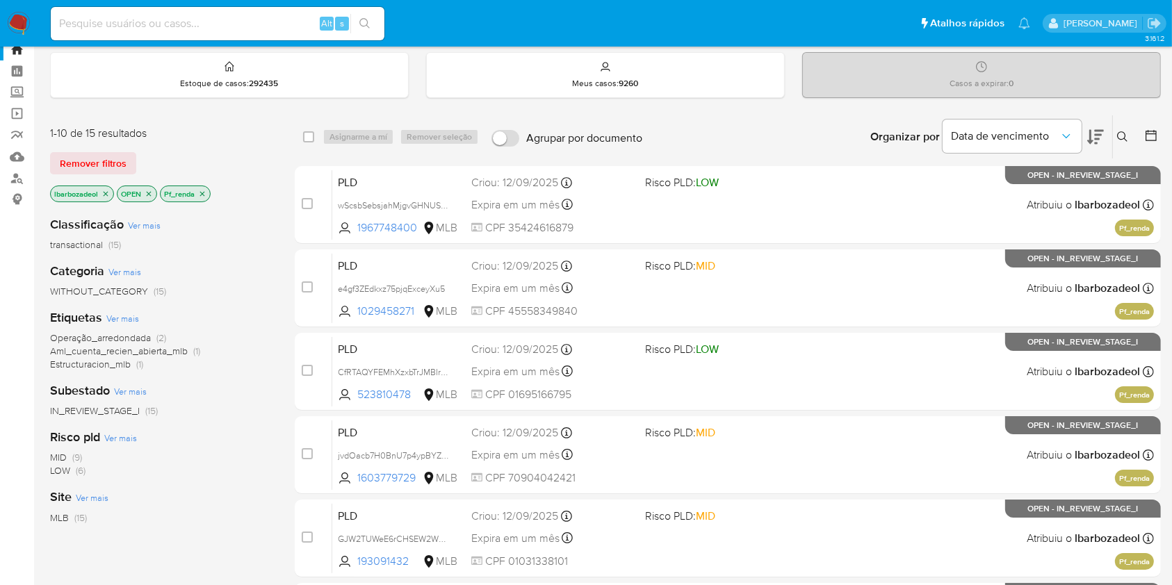
click at [104, 192] on icon "close-filter" at bounding box center [105, 194] width 8 height 8
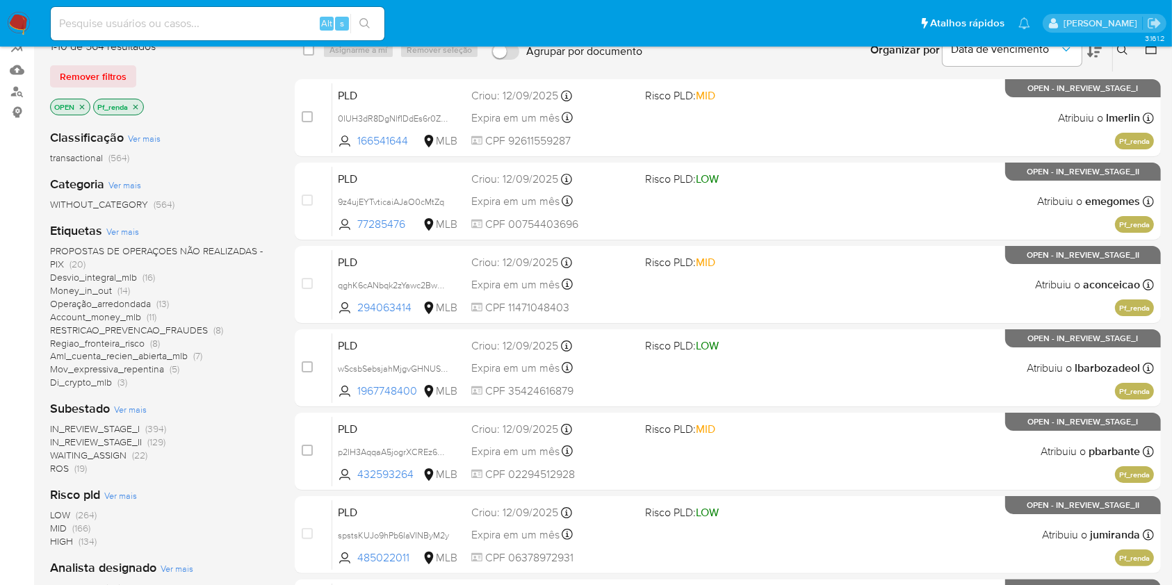
scroll to position [131, 0]
click at [92, 542] on span "(134)" at bounding box center [88, 541] width 18 height 14
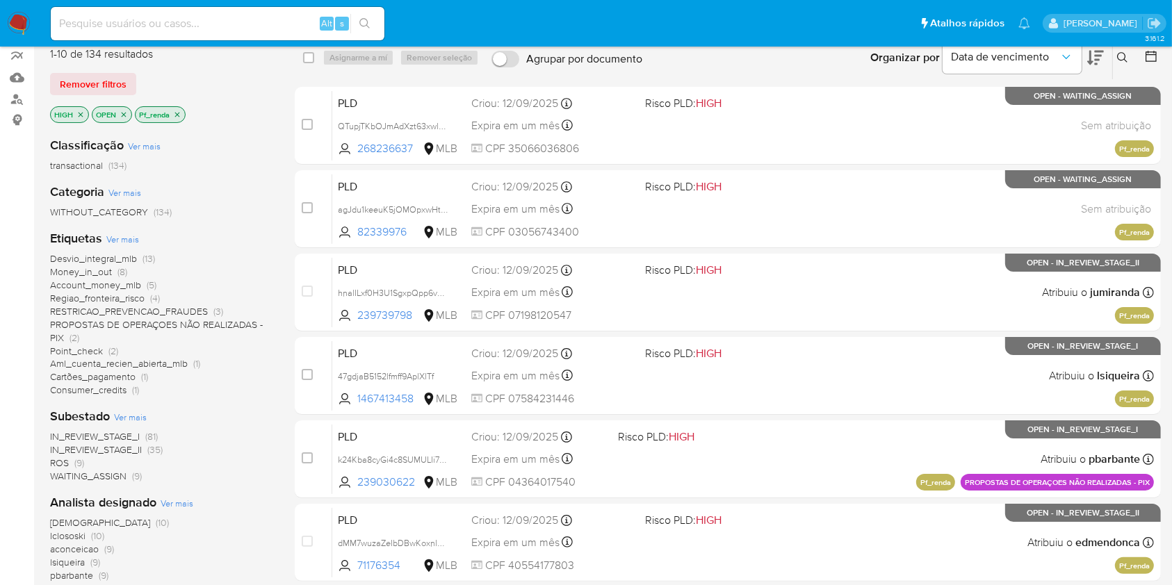
scroll to position [124, 0]
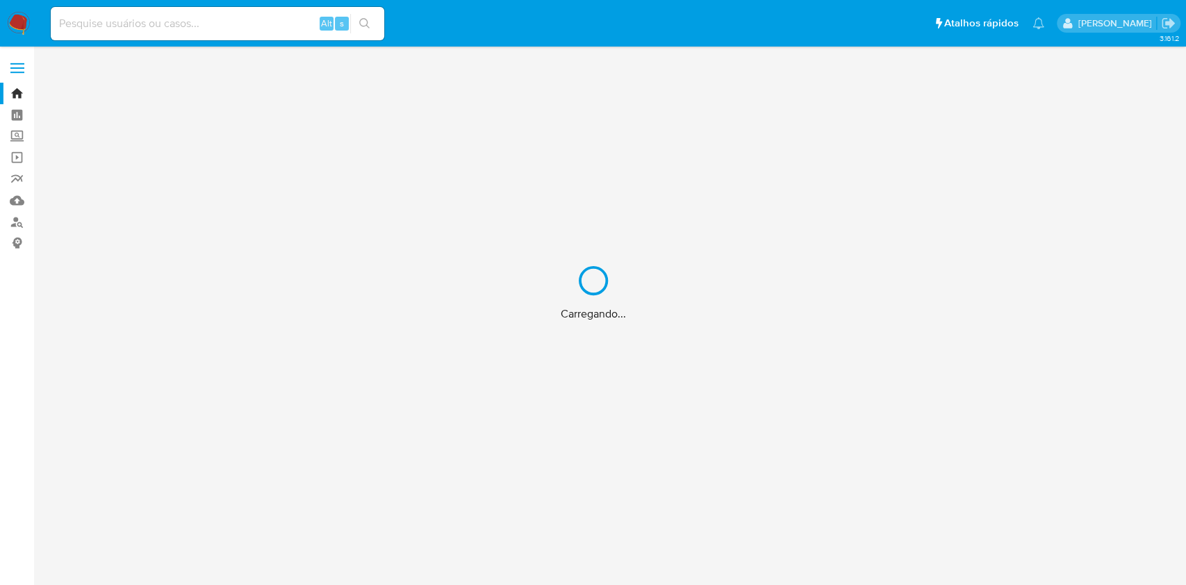
click at [184, 368] on div "Carregando..." at bounding box center [593, 292] width 1186 height 585
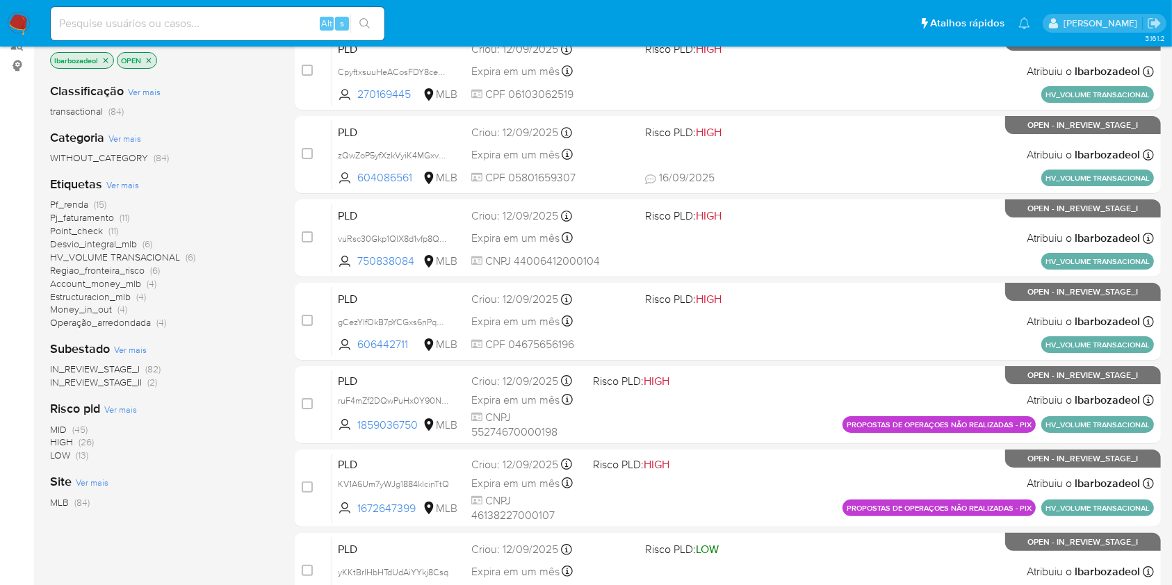
scroll to position [178, 0]
click at [74, 441] on span "HIGH (26)" at bounding box center [72, 441] width 44 height 13
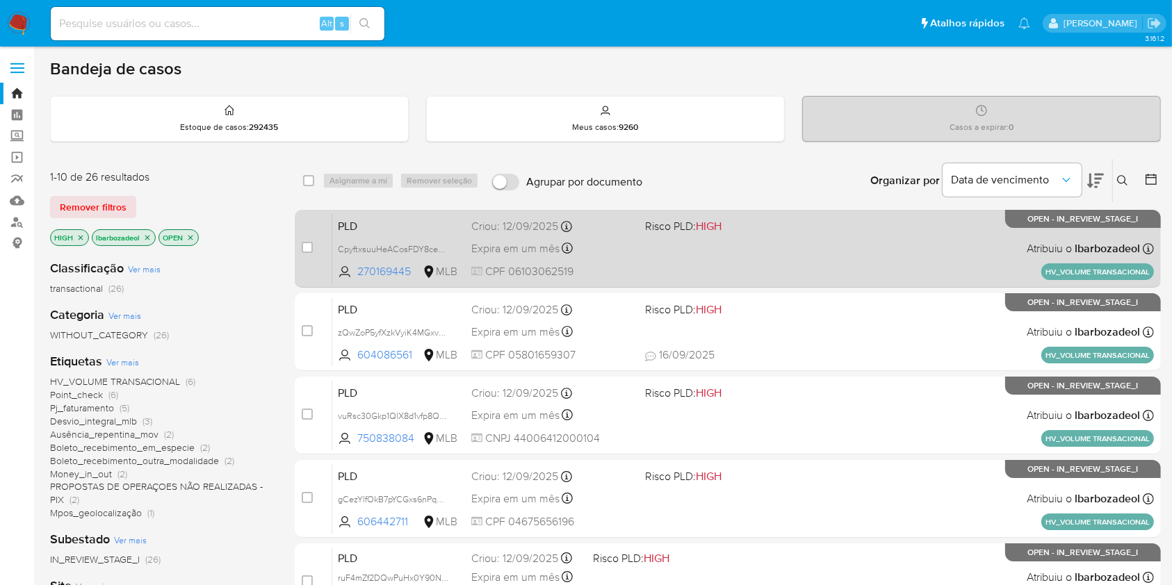
click at [767, 278] on div "PLD CpyftxsuuHeACosFDY8ceScS 270169445 MLB Risco PLD: HIGH Criou: 12/09/2025 Cr…" at bounding box center [743, 248] width 822 height 70
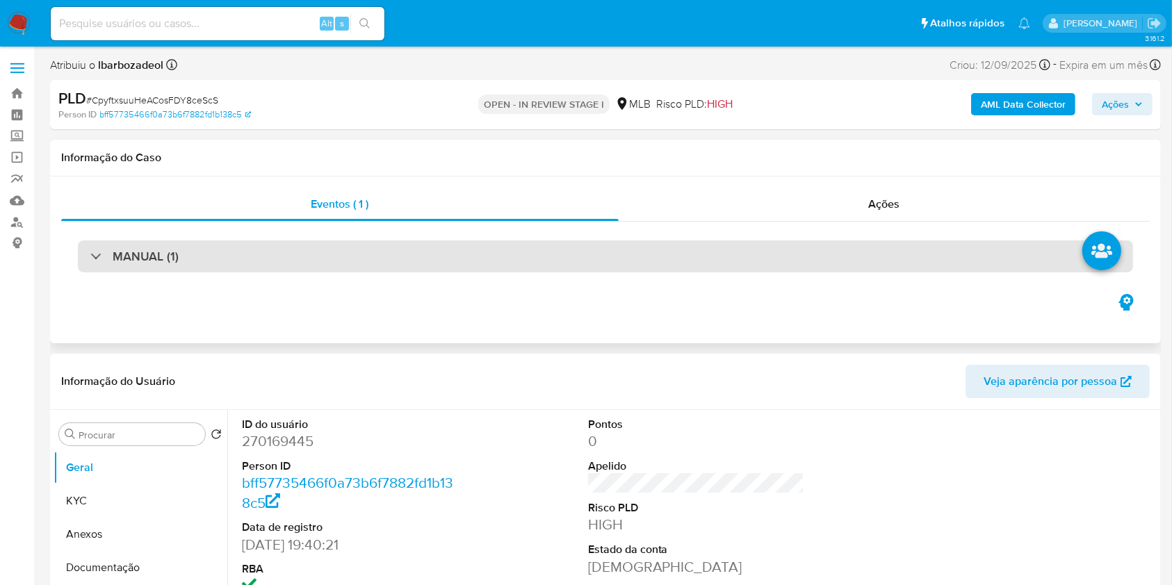
select select "10"
click at [606, 259] on div "MANUAL (1)" at bounding box center [605, 256] width 1055 height 32
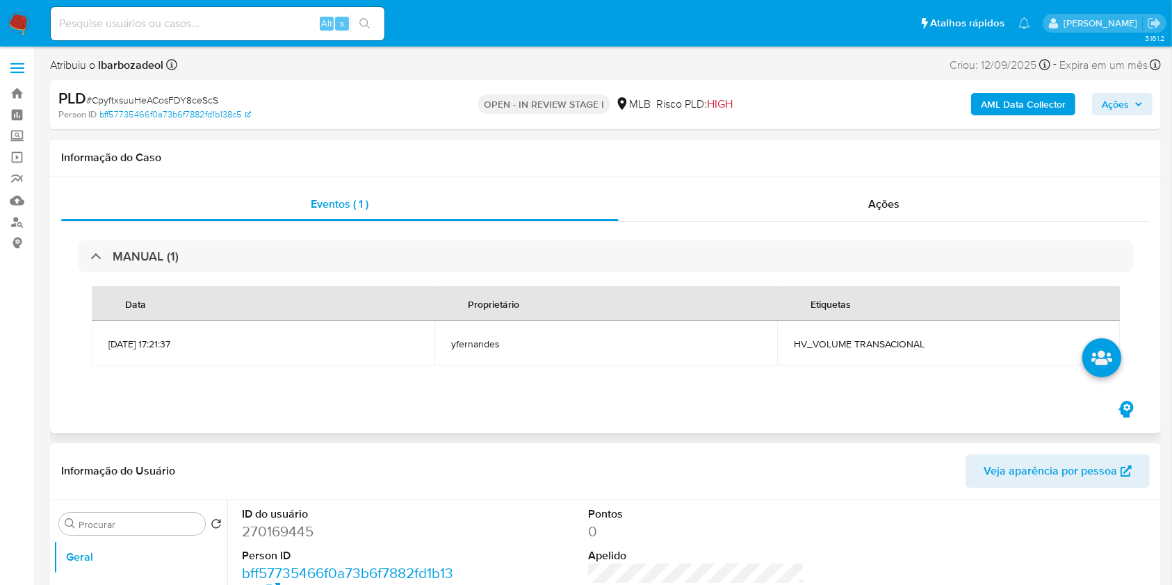
click at [862, 343] on span "HV_VOLUME TRANSACIONAL" at bounding box center [948, 344] width 309 height 13
copy span "HV_VOLUME TRANSACIONAL"
click at [1132, 106] on span "Ações" at bounding box center [1122, 104] width 41 height 19
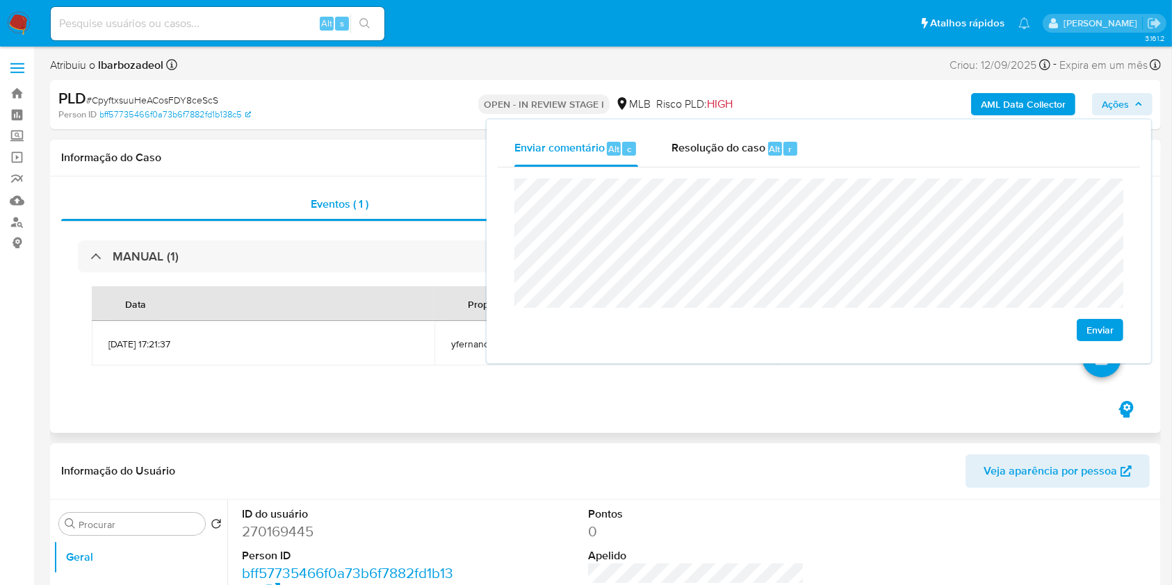
click at [780, 393] on div "MANUAL (1) Data Proprietário Etiquetas 12/09/2025 17:21:37 yfernandes HV_VOLUME…" at bounding box center [605, 310] width 1088 height 177
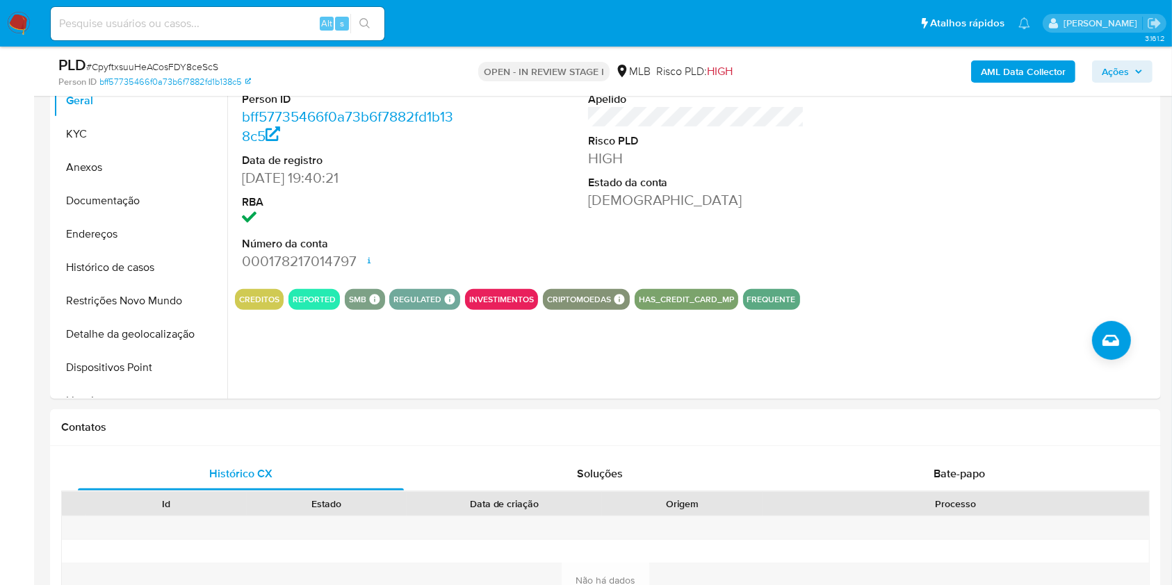
scroll to position [300, 0]
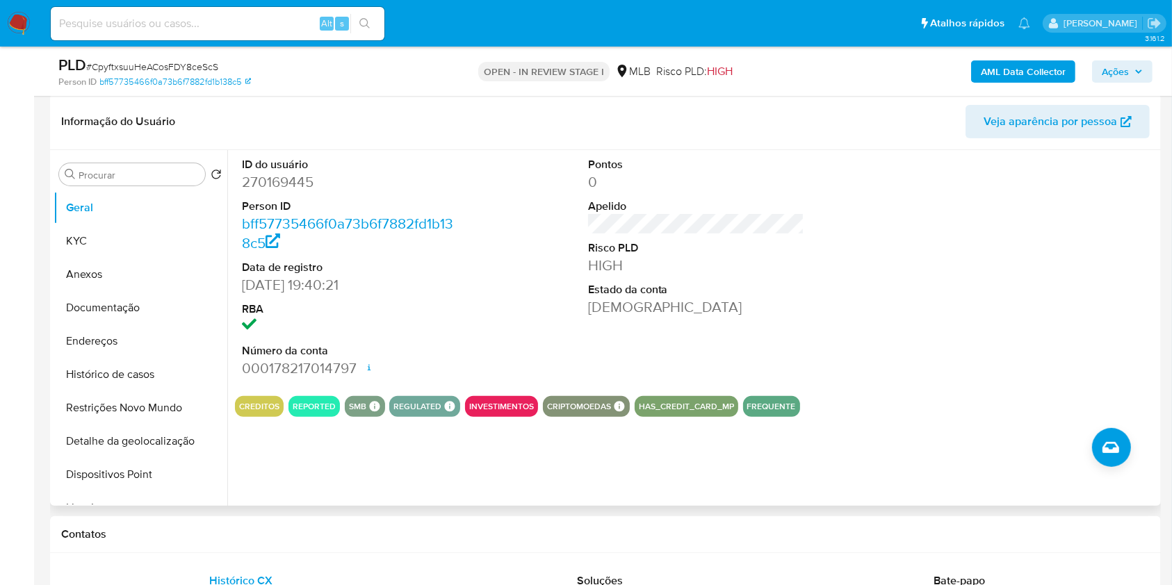
drag, startPoint x: 354, startPoint y: 369, endPoint x: 243, endPoint y: 181, distance: 218.7
click at [243, 181] on dl "ID do usuário 270169445 Person ID bff57735466f0a73b6f7882fd1b138c5 Data de regi…" at bounding box center [350, 267] width 217 height 221
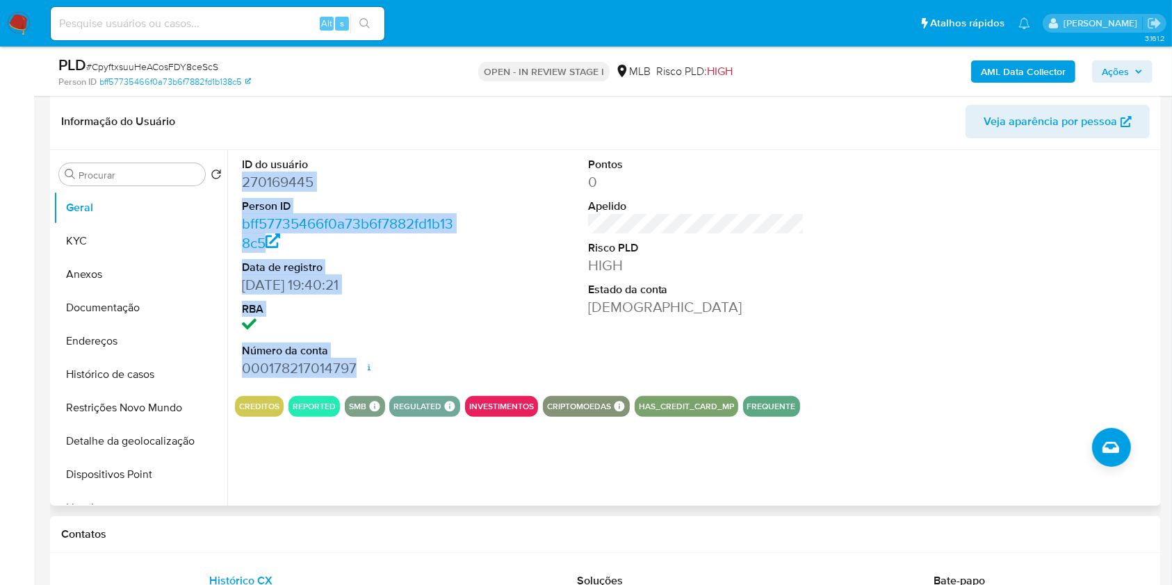
drag, startPoint x: 243, startPoint y: 181, endPoint x: 361, endPoint y: 370, distance: 222.9
click at [361, 370] on dl "ID do usuário 270169445 Person ID bff57735466f0a73b6f7882fd1b138c5 Data de regi…" at bounding box center [350, 267] width 217 height 221
copy dl "270169445 Person ID bff57735466f0a73b6f7882fd1b138c5 Data de registro 20/11/202…"
click at [1118, 75] on span "Ações" at bounding box center [1115, 71] width 27 height 22
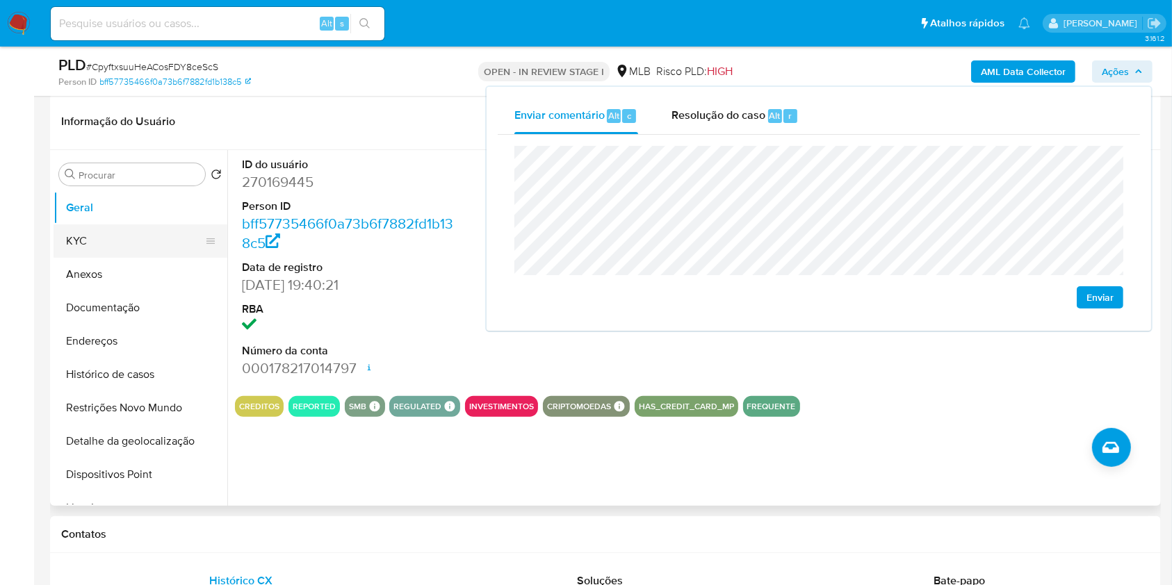
click at [100, 233] on button "KYC" at bounding box center [135, 240] width 163 height 33
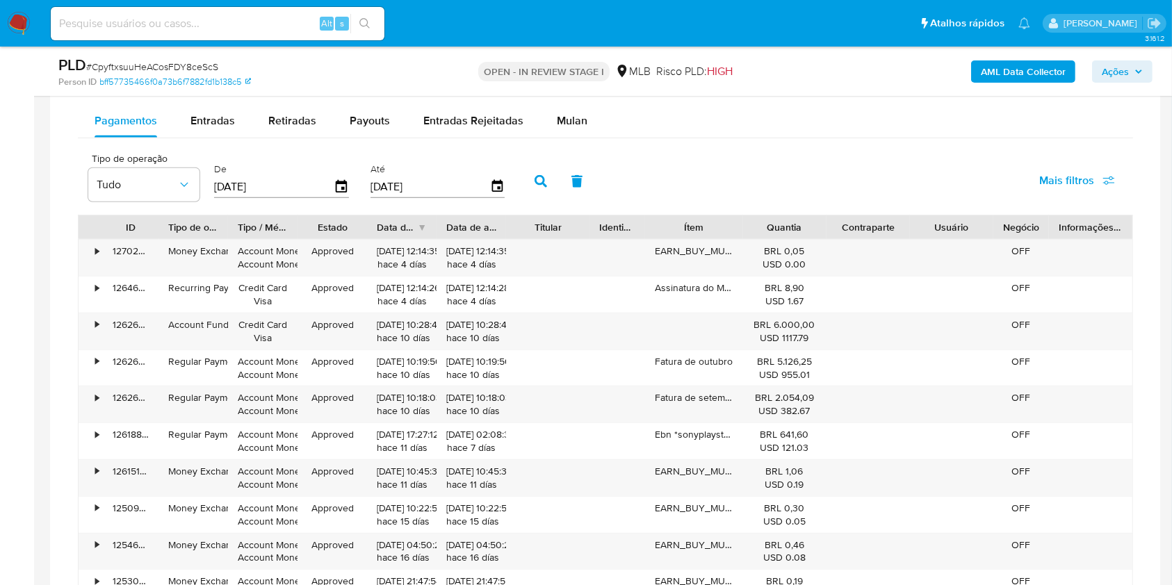
scroll to position [1239, 0]
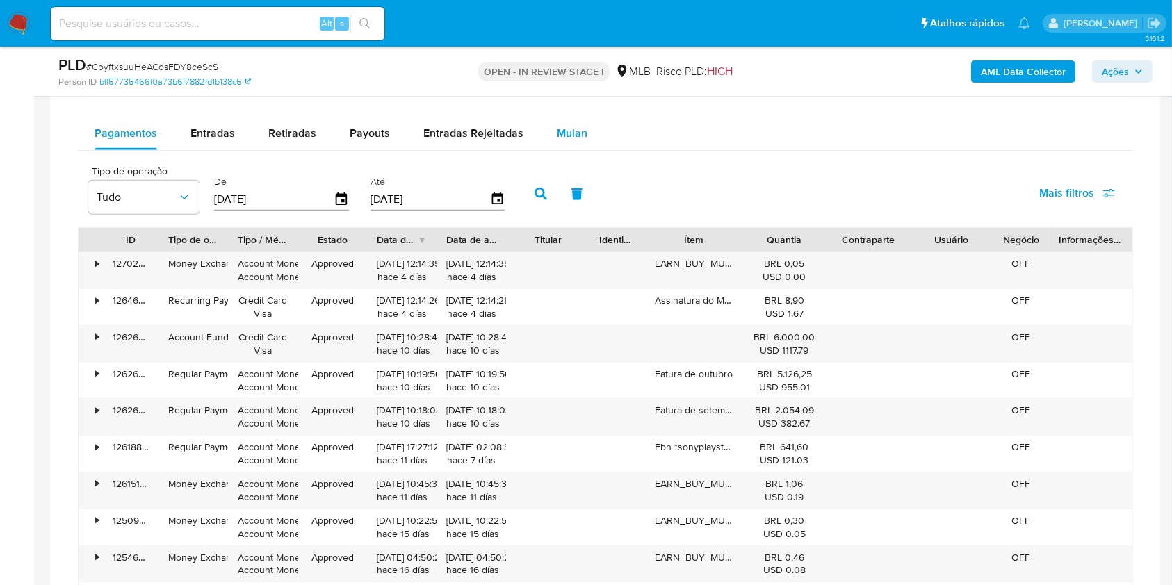
click at [562, 136] on span "Mulan" at bounding box center [572, 133] width 31 height 16
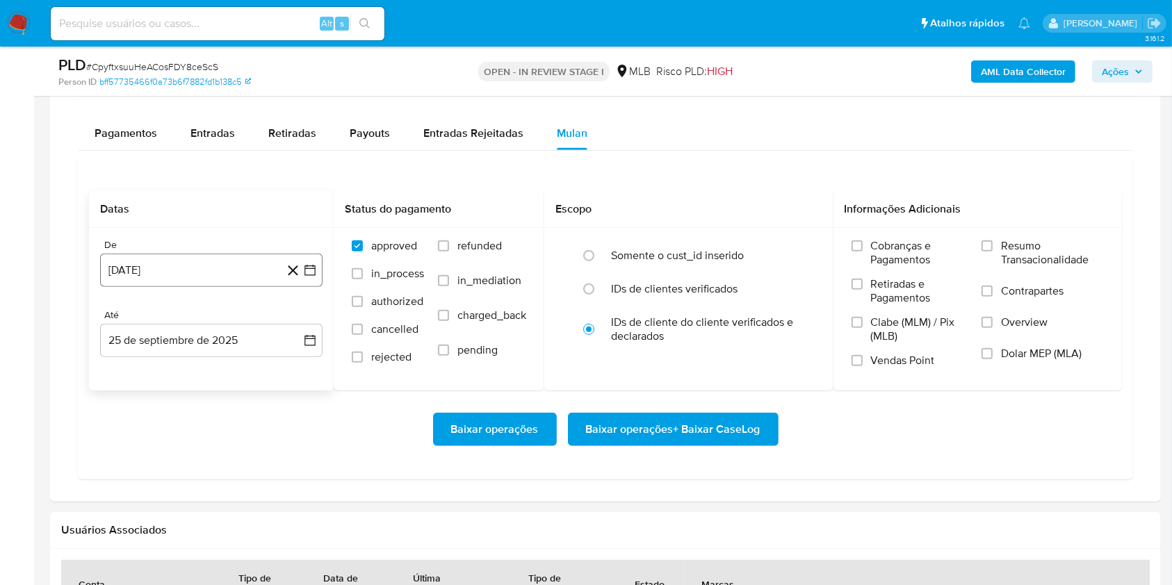
click at [189, 271] on button "25 de agosto de 2024" at bounding box center [211, 270] width 222 height 33
click at [220, 319] on span "agosto 2024" at bounding box center [204, 321] width 63 height 14
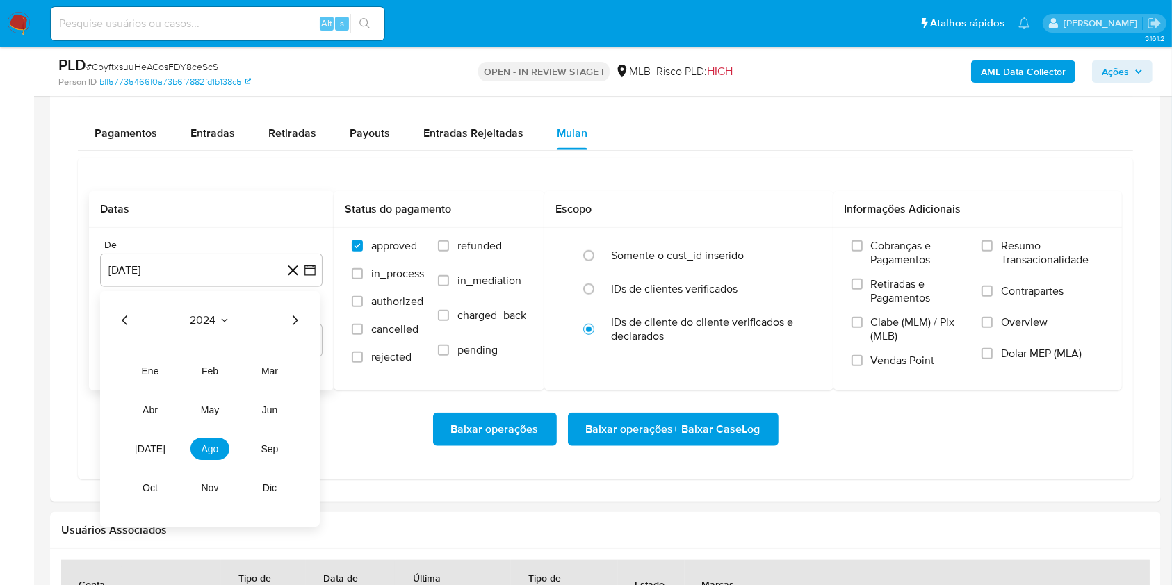
click at [297, 316] on icon "Año siguiente" at bounding box center [294, 321] width 17 height 17
click at [211, 448] on span "ago" at bounding box center [210, 449] width 17 height 11
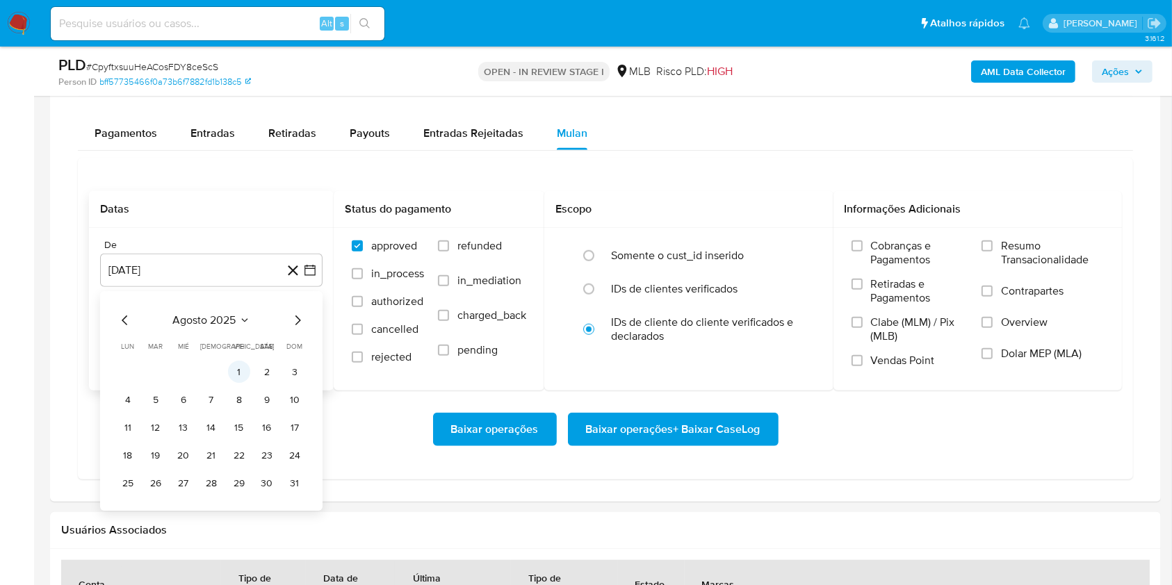
click at [245, 374] on button "1" at bounding box center [239, 372] width 22 height 22
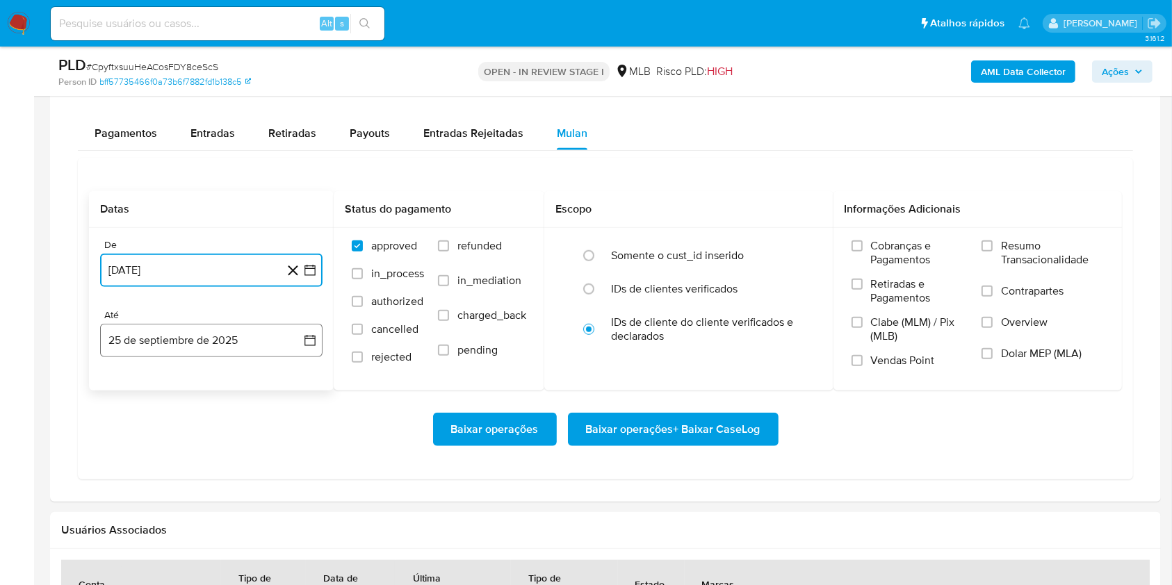
click at [217, 334] on button "25 de septiembre de 2025" at bounding box center [211, 340] width 222 height 33
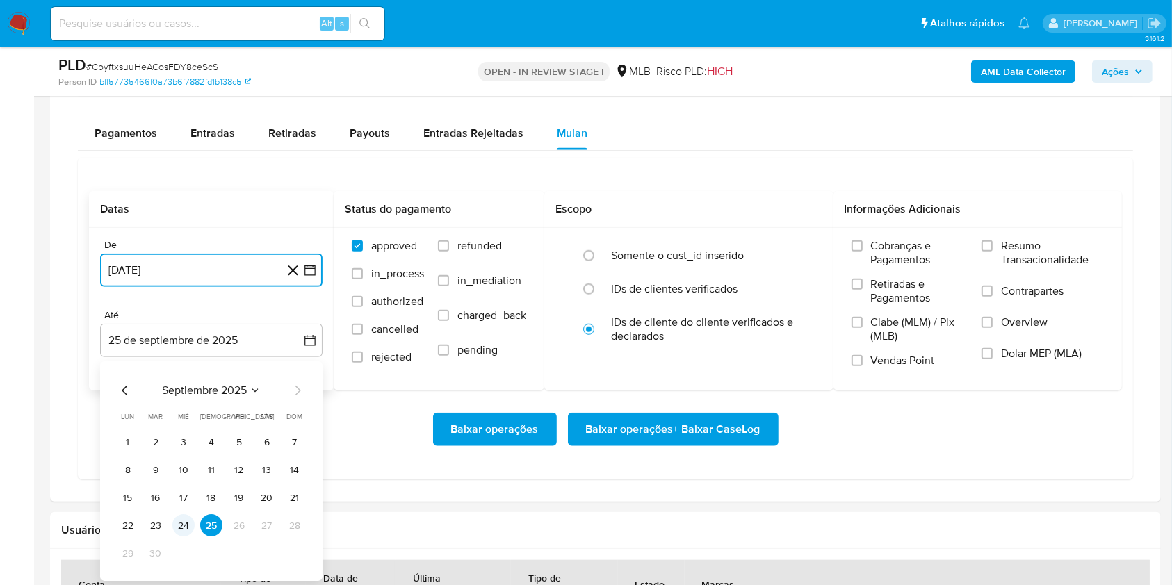
click at [182, 526] on button "24" at bounding box center [183, 526] width 22 height 22
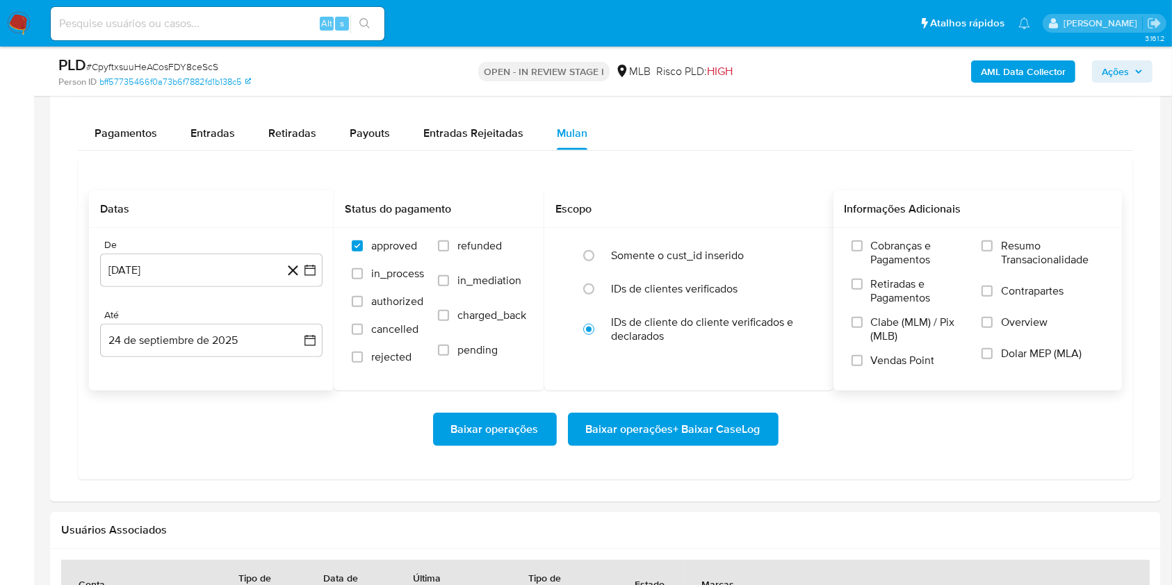
click at [991, 239] on label "Resumo Transacionalidade" at bounding box center [1042, 261] width 122 height 45
click at [991, 240] on input "Resumo Transacionalidade" at bounding box center [986, 245] width 11 height 11
click at [735, 416] on span "Baixar operações + Baixar CaseLog" at bounding box center [673, 429] width 174 height 31
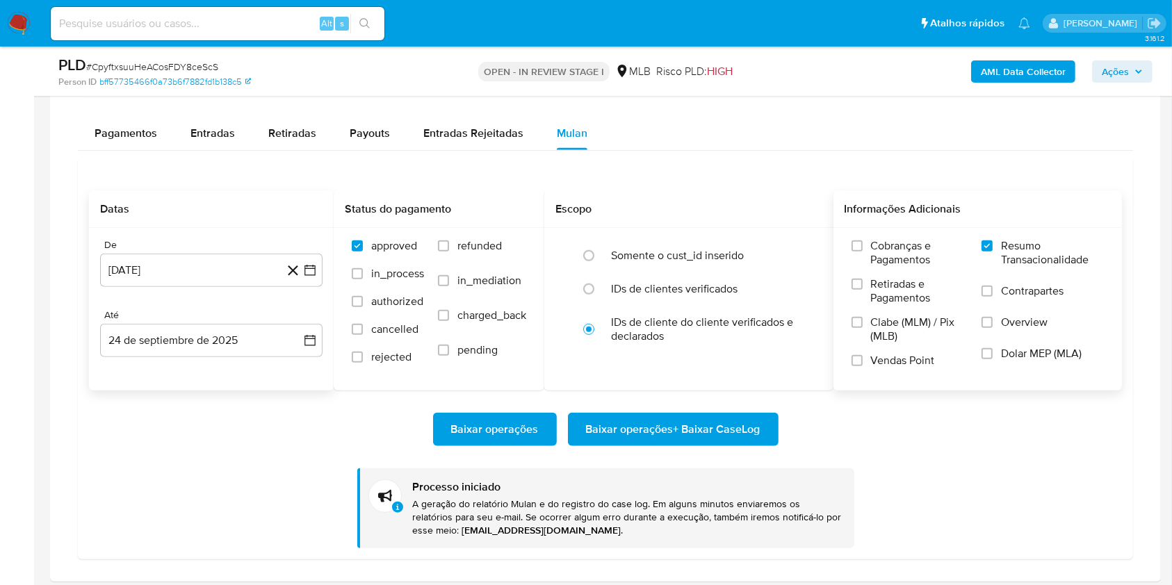
click at [1139, 174] on div "Transacionalidade Consulta o resumo dos movimentos do usuário Informações trans…" at bounding box center [605, 237] width 1088 height 666
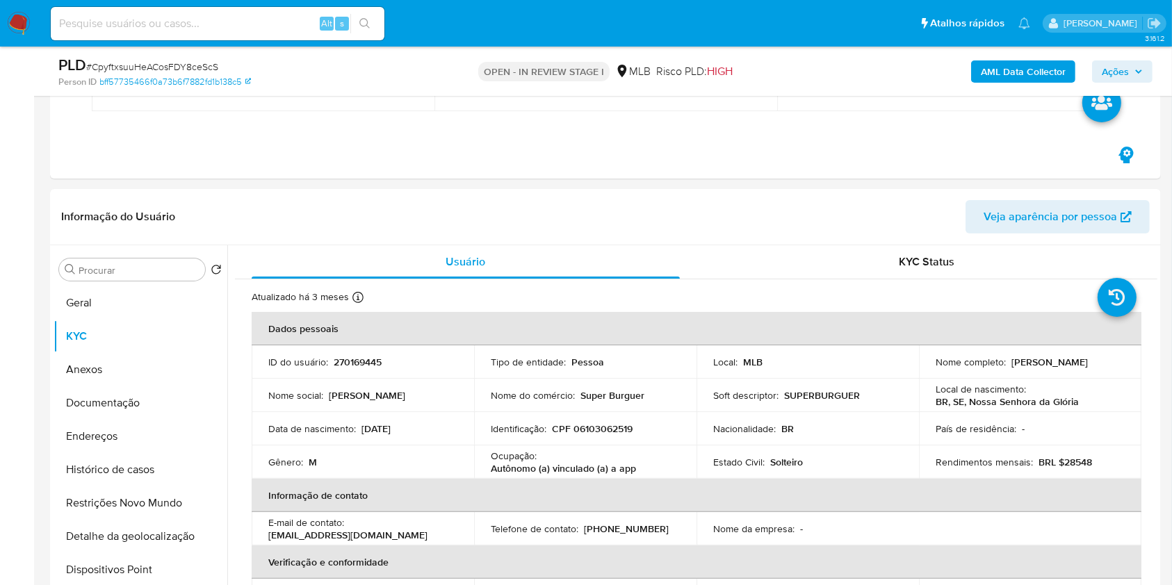
scroll to position [0, 0]
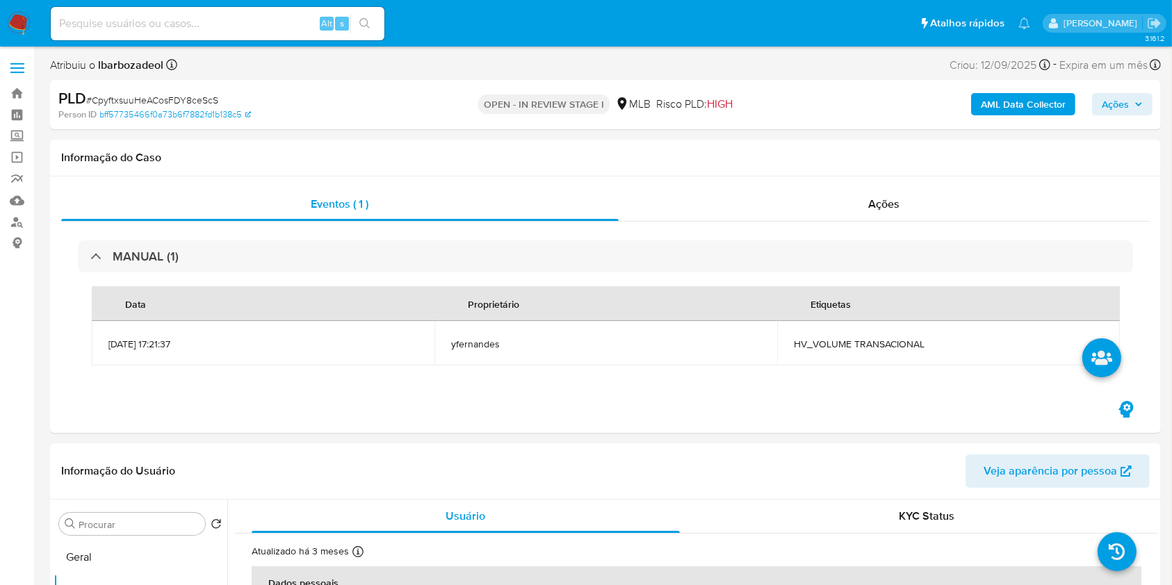
drag, startPoint x: 794, startPoint y: 275, endPoint x: 1119, endPoint y: 108, distance: 365.2
click at [1119, 109] on span "Ações" at bounding box center [1115, 104] width 27 height 22
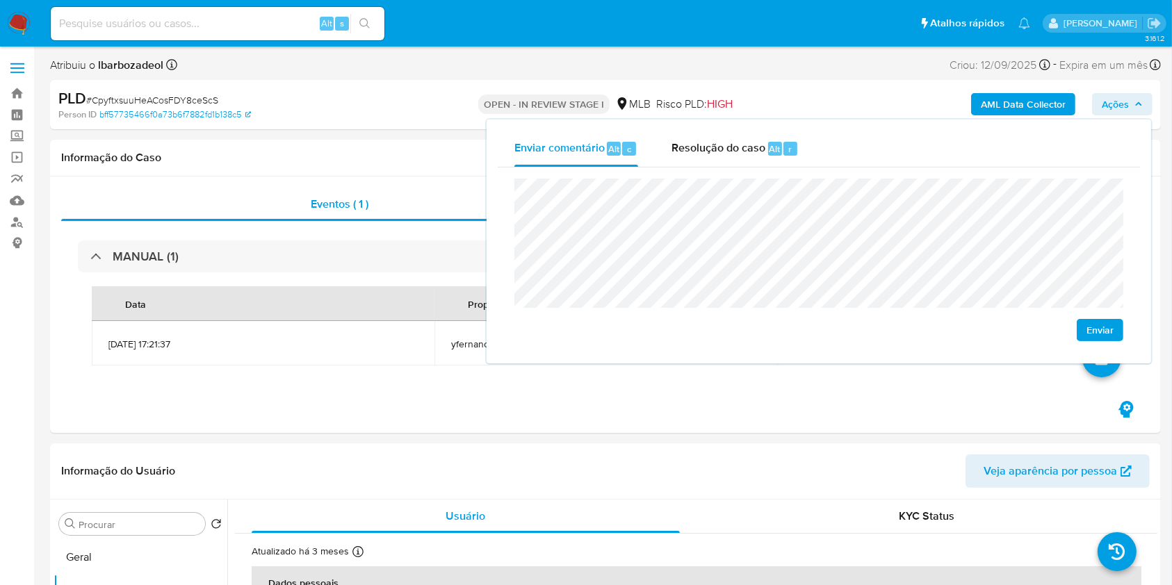
click at [1118, 108] on span "Ações" at bounding box center [1115, 104] width 27 height 22
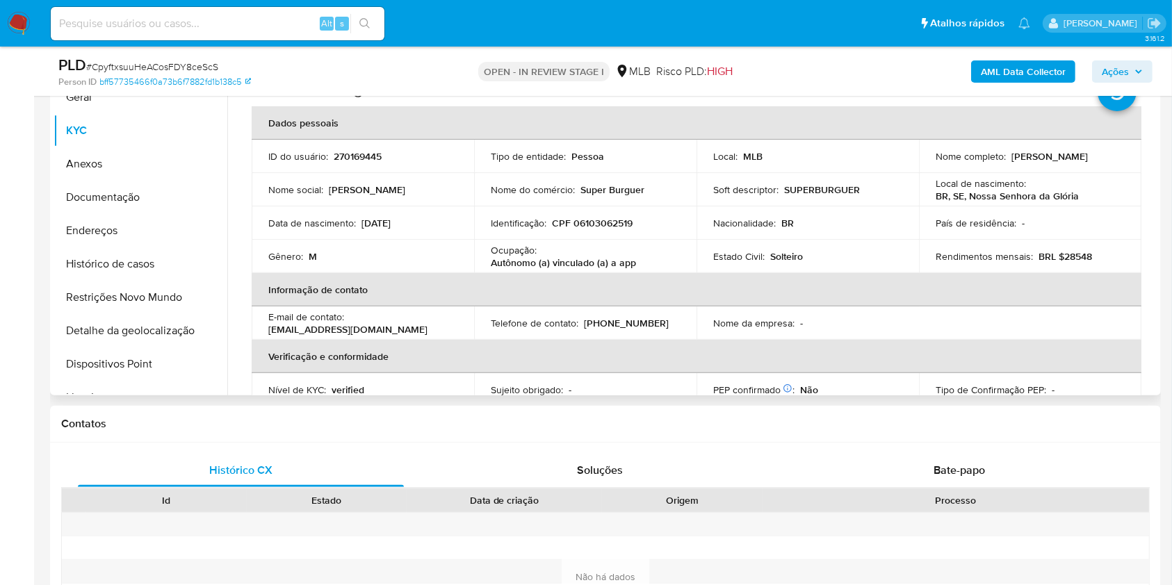
scroll to position [357, 0]
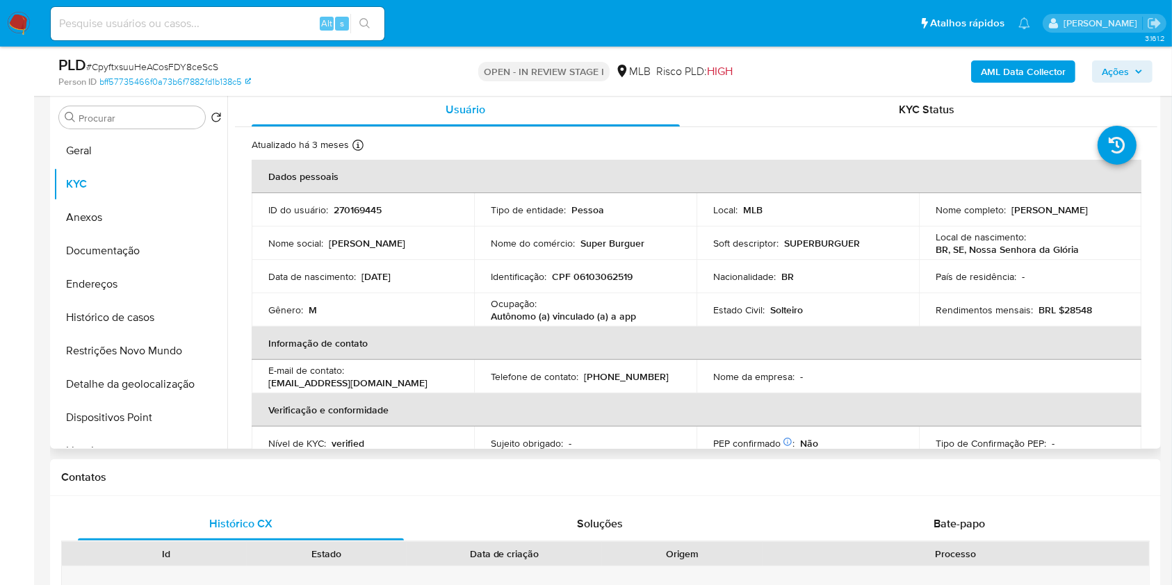
click at [578, 275] on p "CPF 06103062519" at bounding box center [592, 276] width 81 height 13
copy p "06103062519"
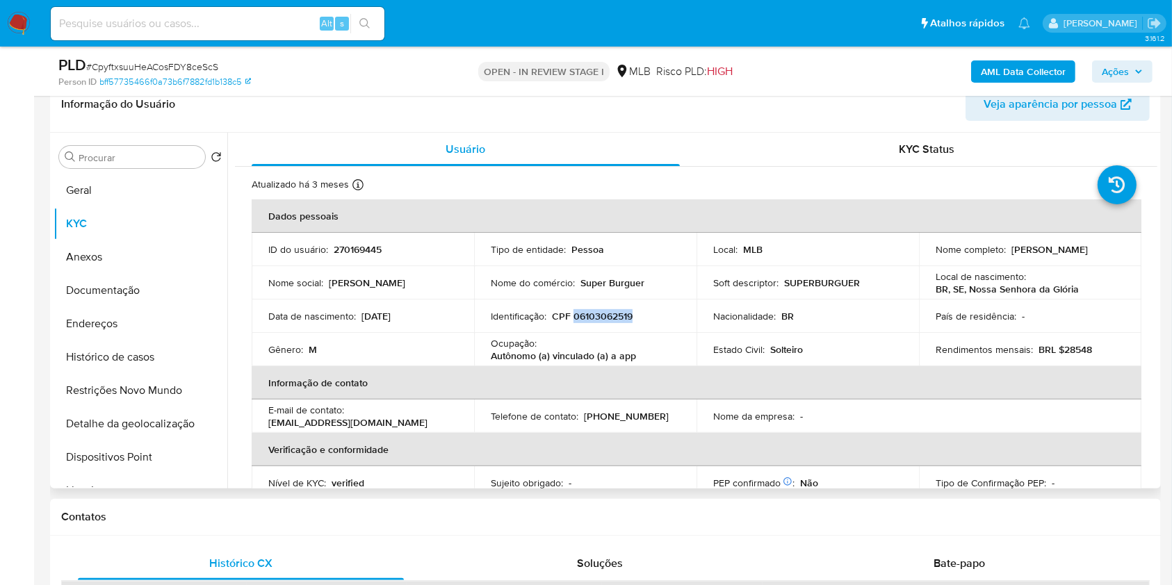
copy p "06103062519"
click at [1103, 65] on span "Ações" at bounding box center [1115, 71] width 27 height 22
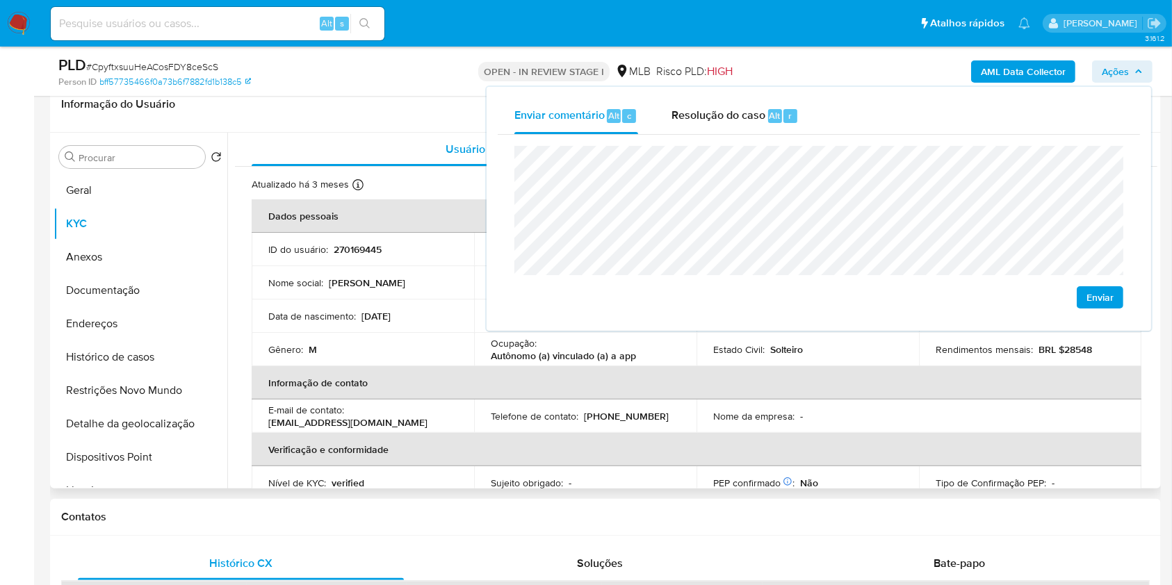
click at [571, 420] on p "Telefone de contato :" at bounding box center [535, 416] width 88 height 13
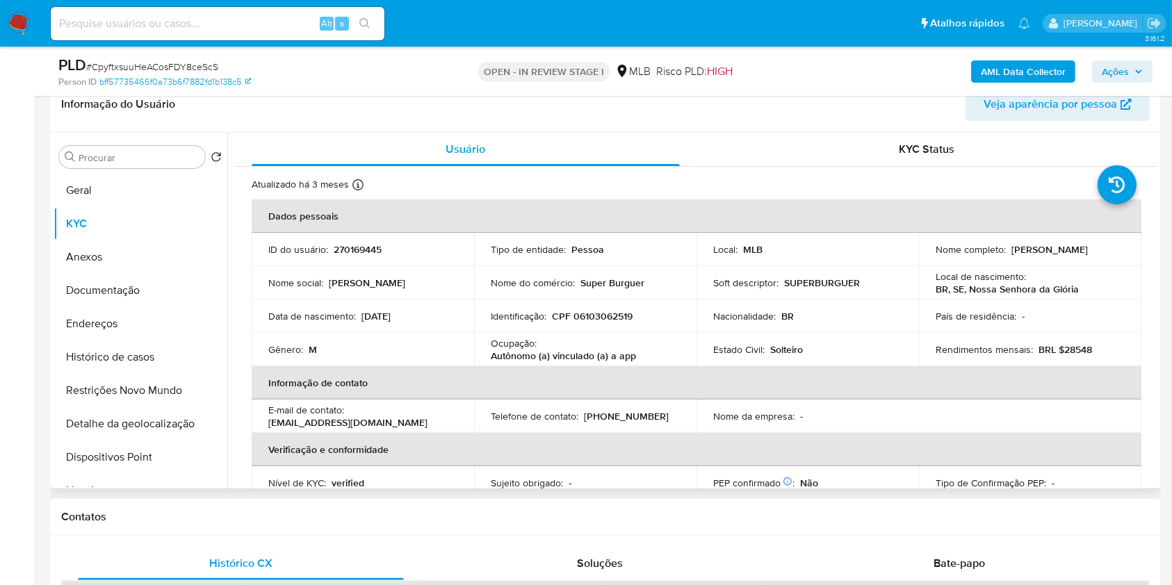
click at [494, 359] on p "Autônomo (a) vinculado (a) a app" at bounding box center [563, 356] width 145 height 13
drag, startPoint x: 488, startPoint y: 359, endPoint x: 642, endPoint y: 352, distance: 153.8
click at [642, 352] on td "Ocupação : Autônomo (a) vinculado (a) a app" at bounding box center [585, 349] width 222 height 33
copy p "Autônomo (a) vinculado (a) a app"
click at [1136, 71] on icon "button" at bounding box center [1139, 71] width 6 height 3
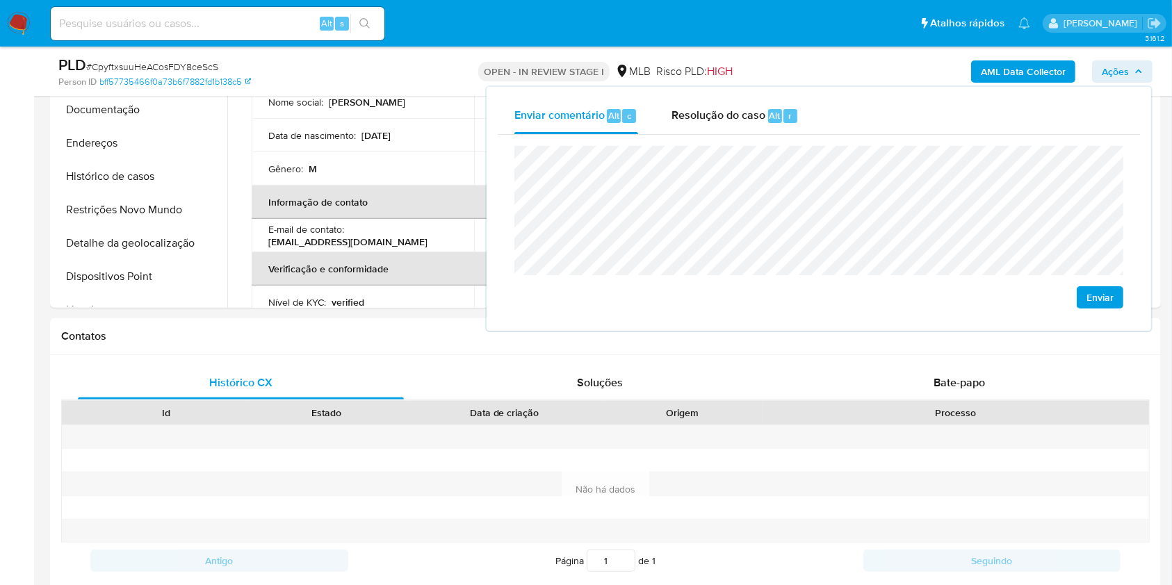
scroll to position [500, 0]
click at [423, 197] on th "Informação de contato" at bounding box center [697, 200] width 890 height 33
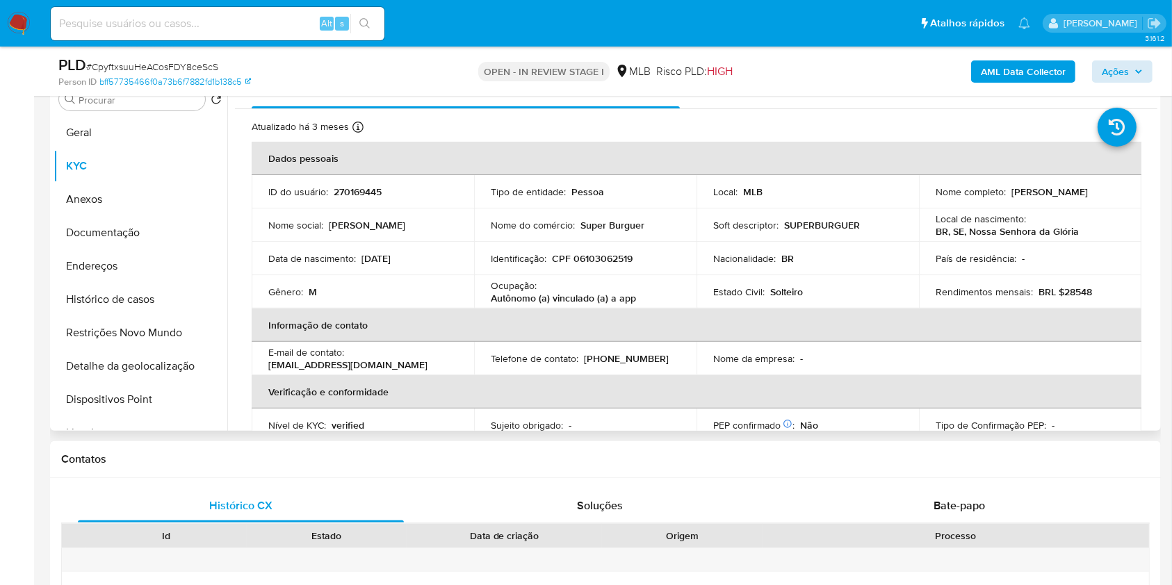
scroll to position [370, 0]
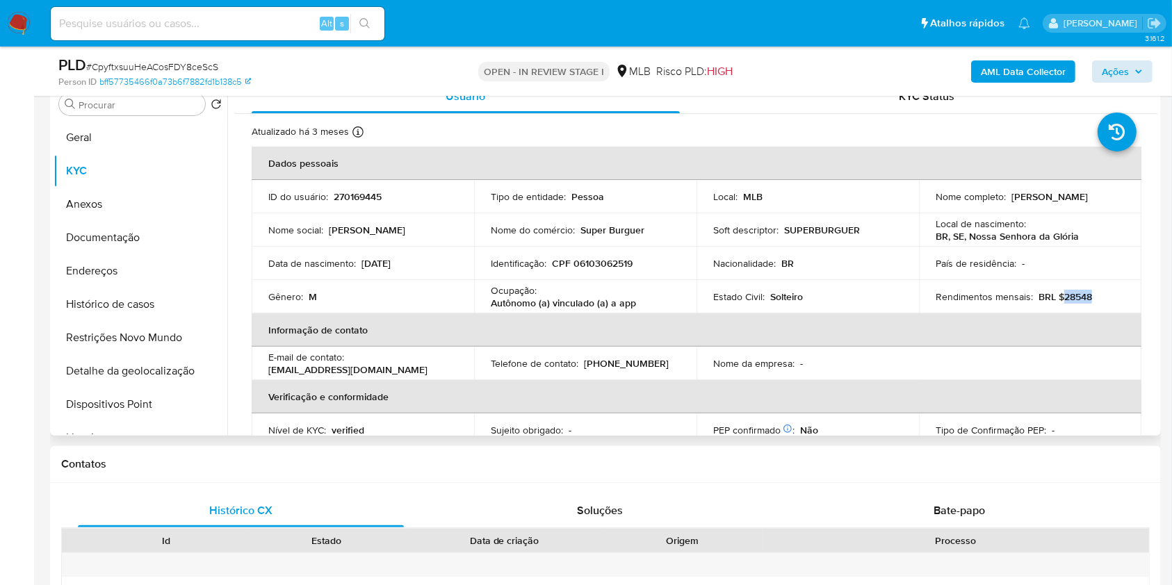
drag, startPoint x: 1059, startPoint y: 297, endPoint x: 1086, endPoint y: 293, distance: 28.2
click at [1086, 293] on p "BRL $28548" at bounding box center [1065, 297] width 54 height 13
click at [1092, 295] on div "Rendimentos mensais : BRL $28548" at bounding box center [1030, 297] width 189 height 13
drag, startPoint x: 1059, startPoint y: 297, endPoint x: 1095, endPoint y: 289, distance: 37.1
click at [1095, 291] on div "Rendimentos mensais : BRL $28548" at bounding box center [1030, 297] width 189 height 13
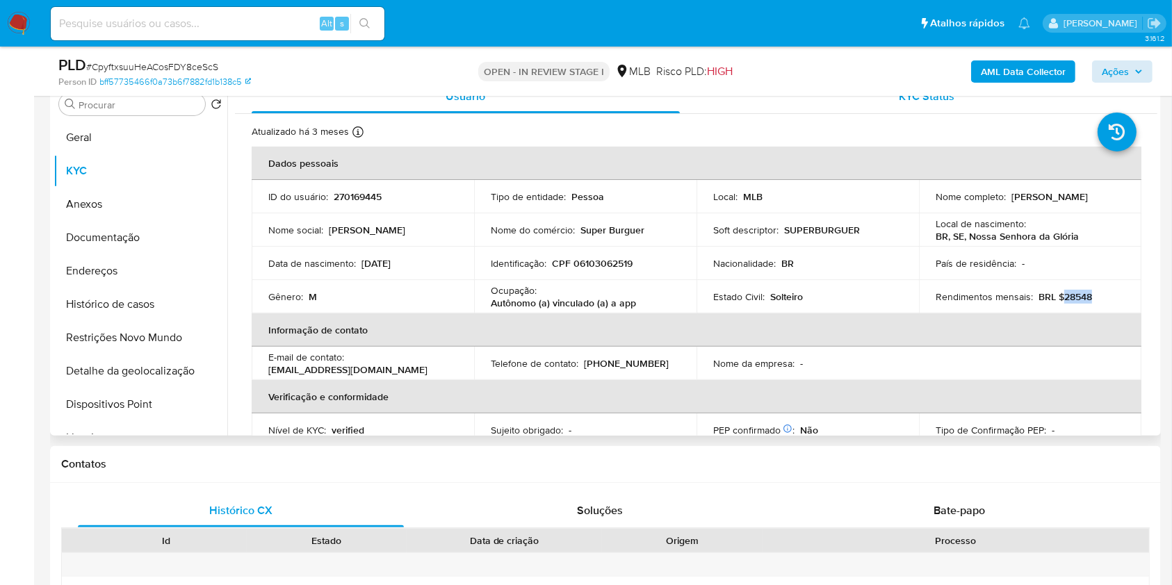
copy p "28548"
click at [1134, 67] on icon "button" at bounding box center [1138, 71] width 8 height 8
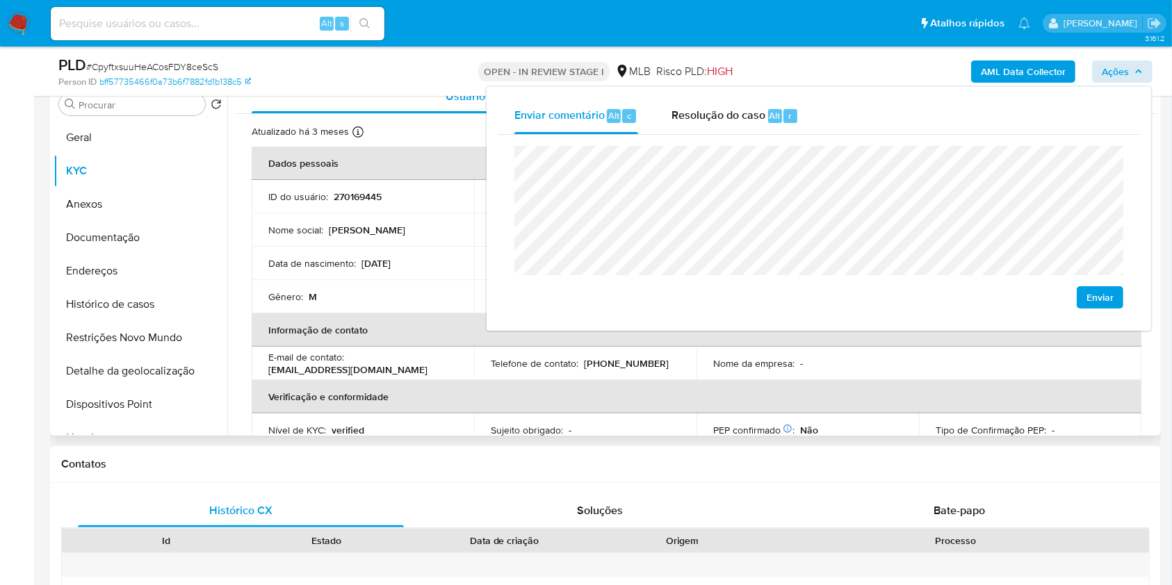
click at [583, 398] on th "Verificação e conformidade" at bounding box center [697, 396] width 890 height 33
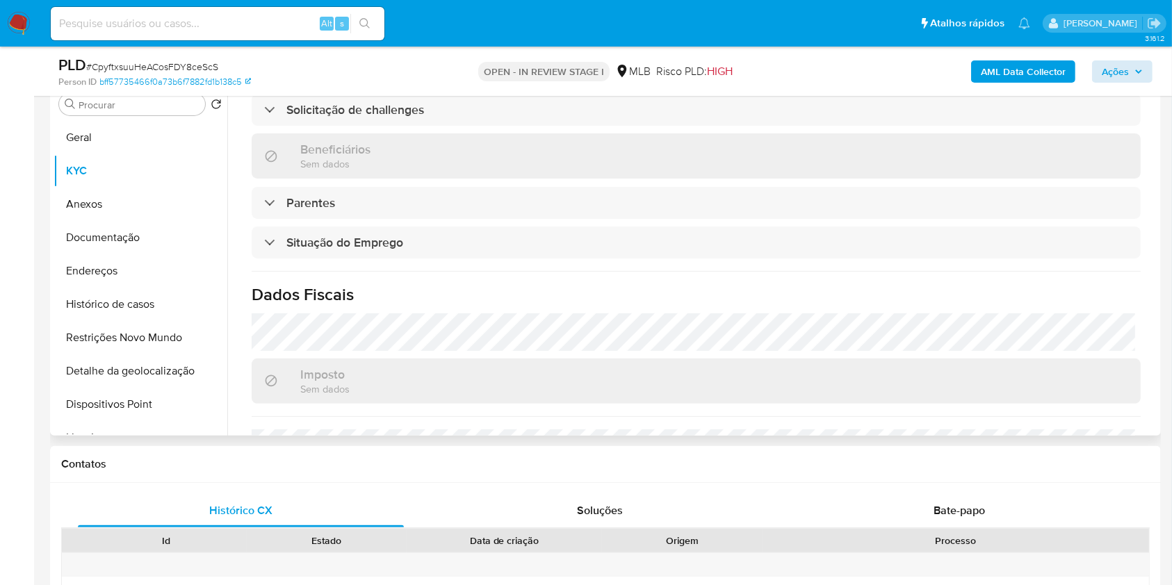
scroll to position [591, 0]
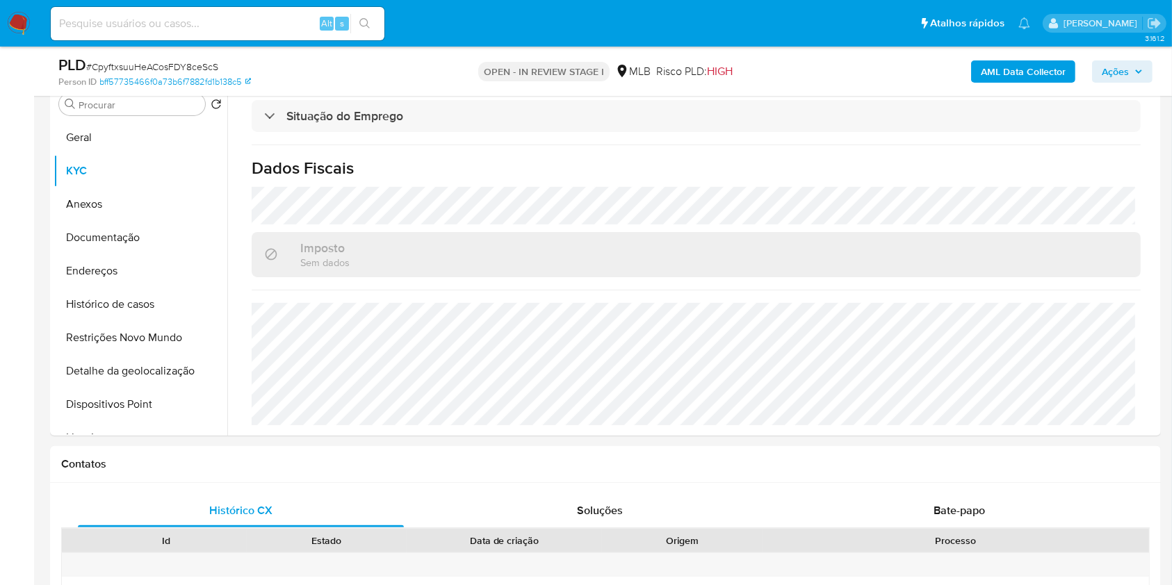
click at [1122, 71] on span "Ações" at bounding box center [1115, 71] width 27 height 22
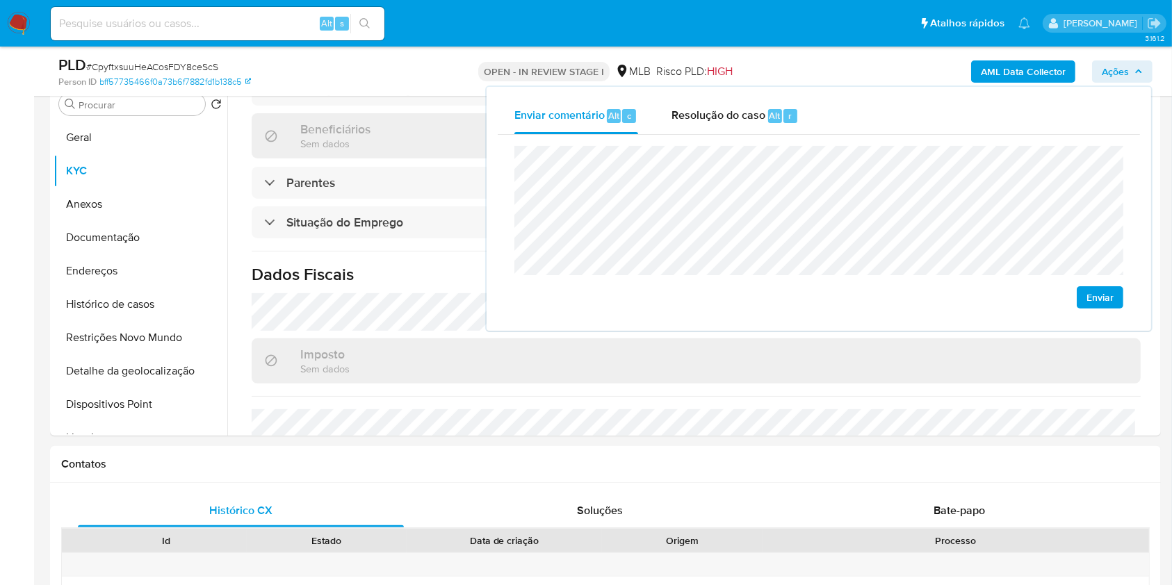
scroll to position [481, 0]
click at [142, 288] on button "Histórico de casos" at bounding box center [135, 304] width 163 height 33
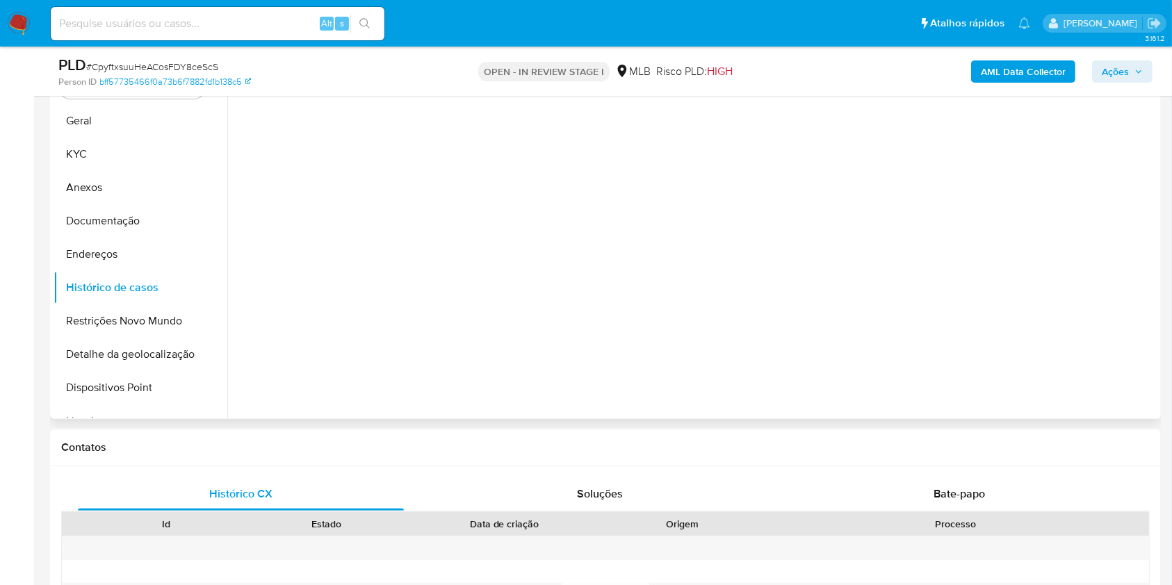
scroll to position [0, 0]
click at [152, 260] on button "Endereços" at bounding box center [135, 254] width 163 height 33
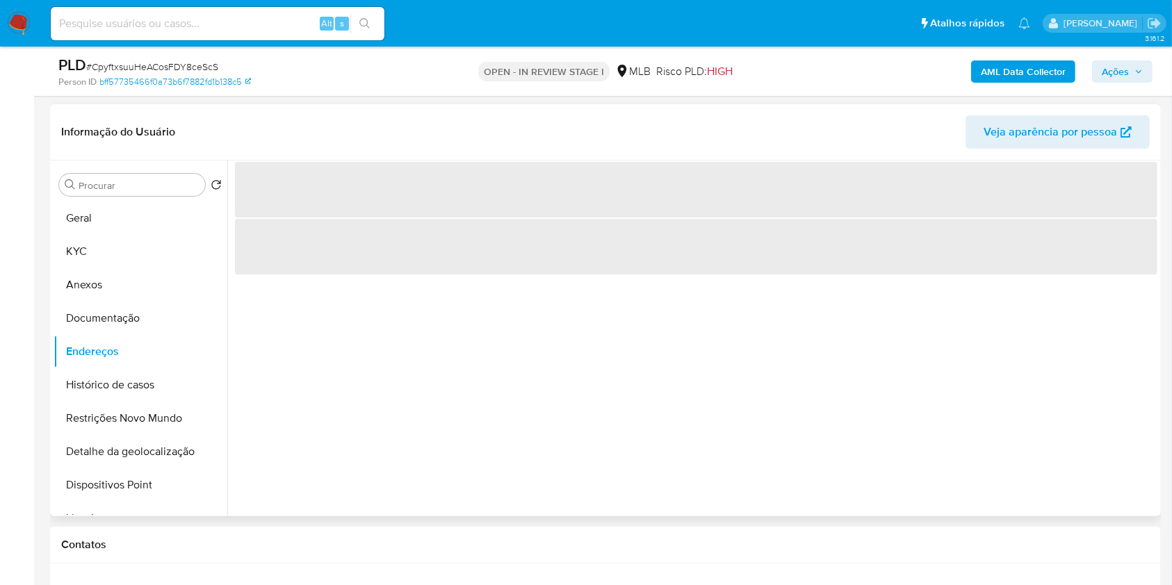
scroll to position [272, 0]
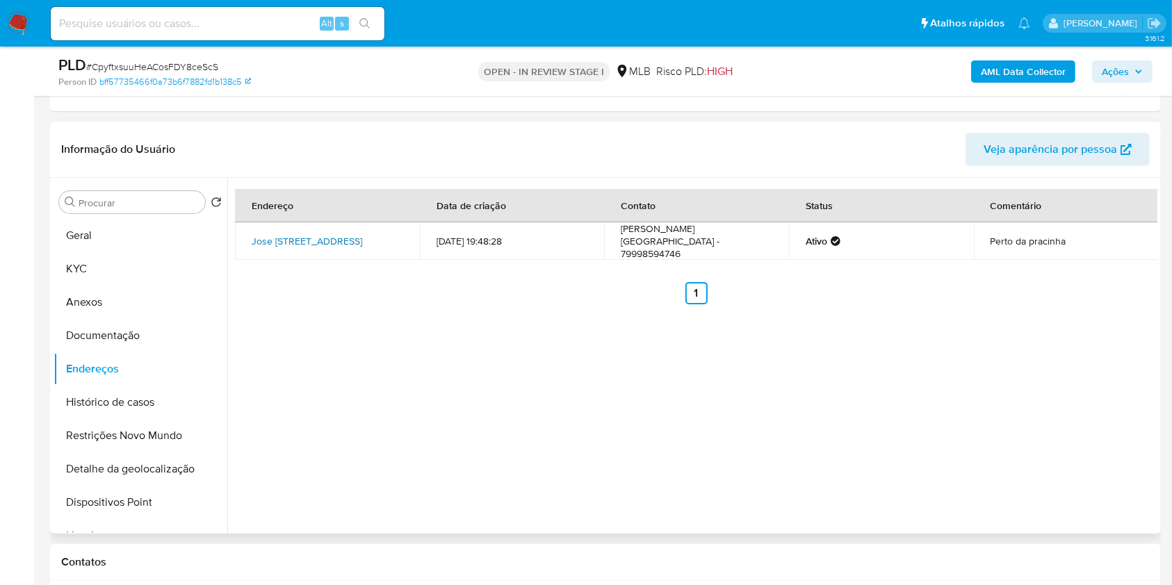
click at [281, 234] on link "Jose Valdelicio De Assis 303, Nossa Senhora Da Glória, Sergipe, 49680000, Brasi…" at bounding box center [307, 241] width 111 height 14
click at [154, 336] on button "Documentação" at bounding box center [135, 335] width 163 height 33
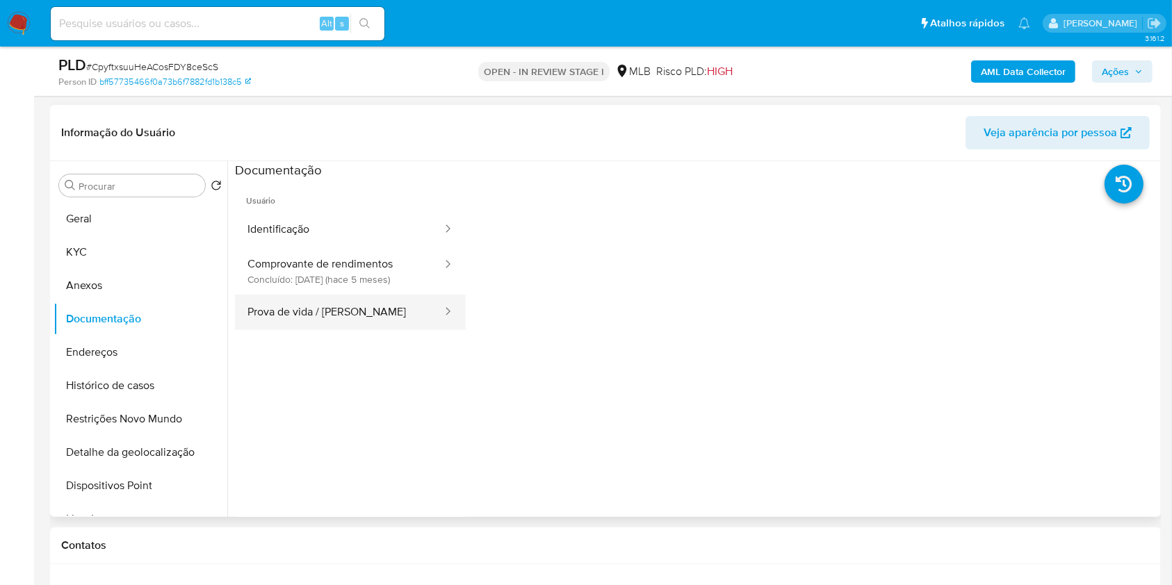
click at [376, 303] on button "Prova de vida / Selfie" at bounding box center [339, 312] width 209 height 35
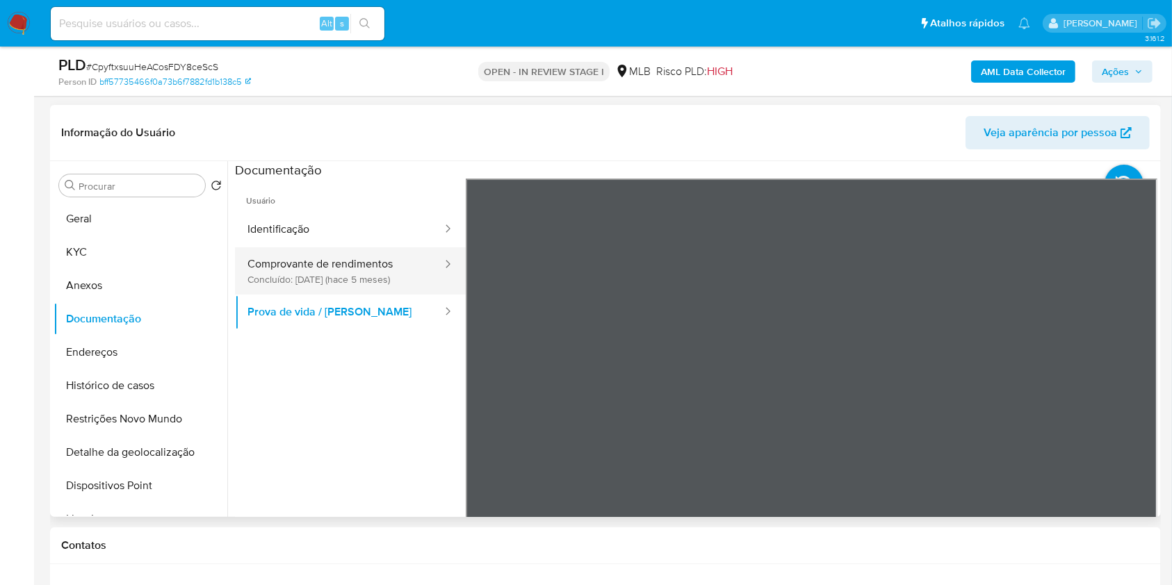
click at [392, 277] on button "Comprovante de rendimentos Concluído: 23/04/2025 (hace 5 meses)" at bounding box center [339, 270] width 209 height 47
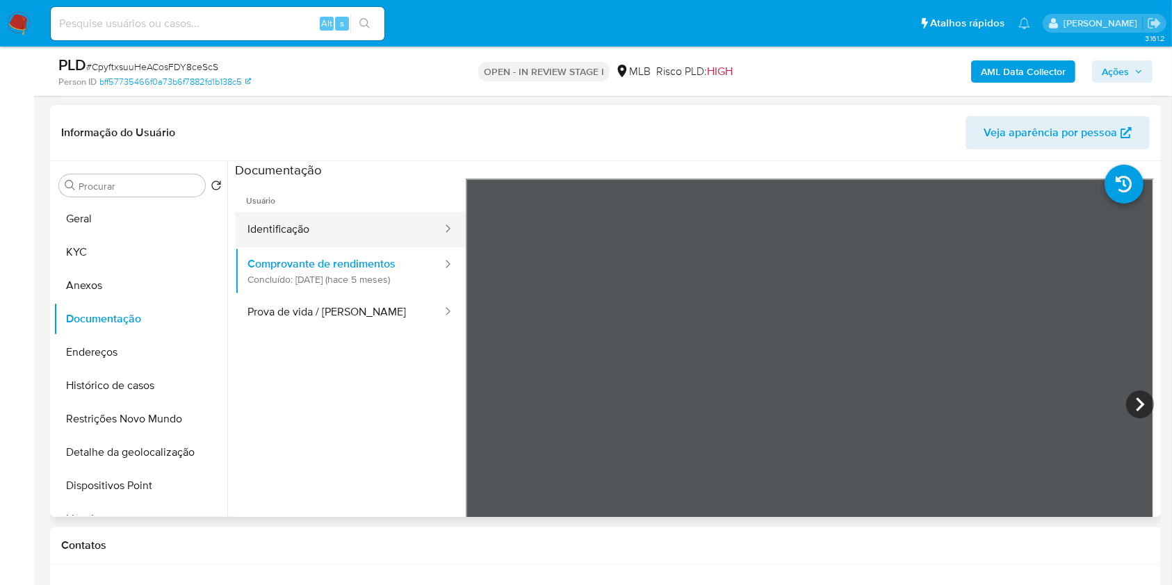
drag, startPoint x: 445, startPoint y: 276, endPoint x: 307, endPoint y: 220, distance: 149.1
click at [307, 220] on button "Identificação" at bounding box center [339, 229] width 209 height 35
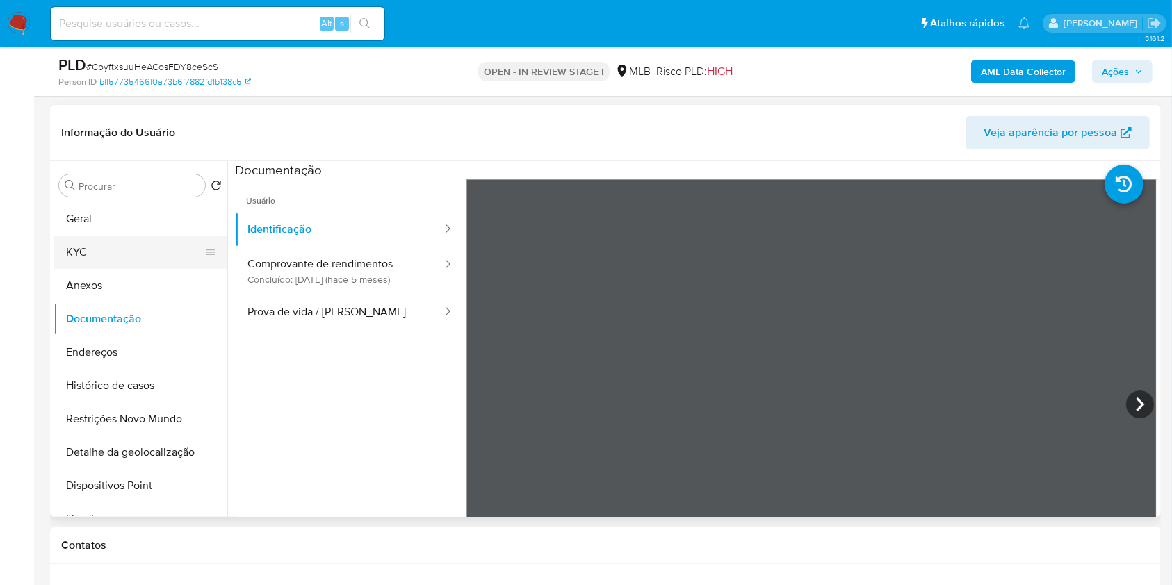
click at [106, 257] on button "KYC" at bounding box center [135, 252] width 163 height 33
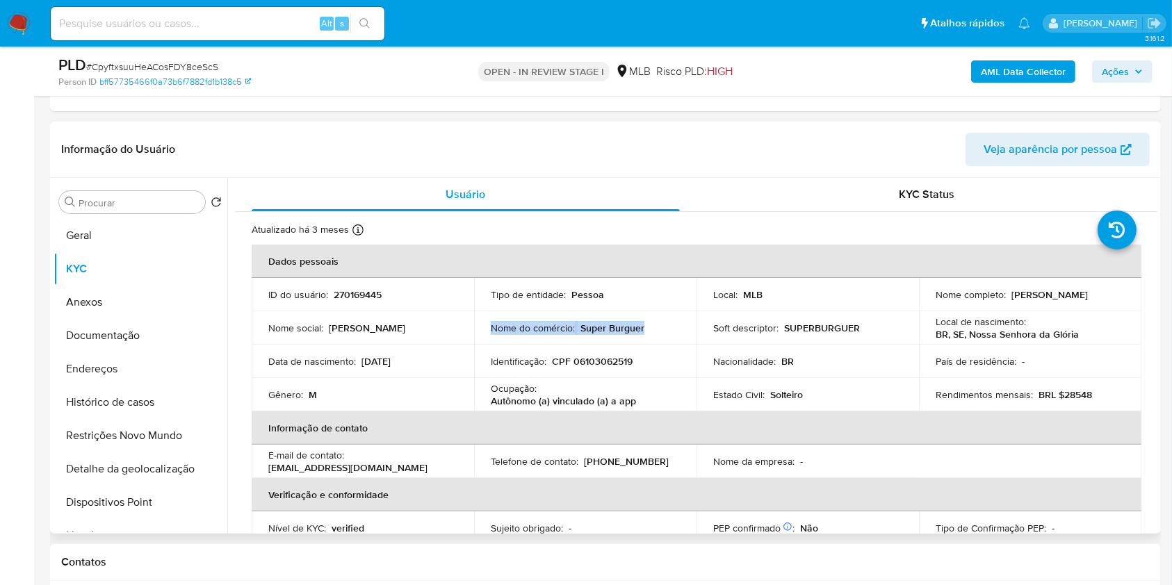
drag, startPoint x: 646, startPoint y: 326, endPoint x: 485, endPoint y: 323, distance: 161.3
click at [485, 323] on td "Nome do comércio : Super Burguer" at bounding box center [585, 327] width 222 height 33
copy div "Nome do comércio : Super Burguer"
click at [153, 233] on button "Geral" at bounding box center [135, 235] width 163 height 33
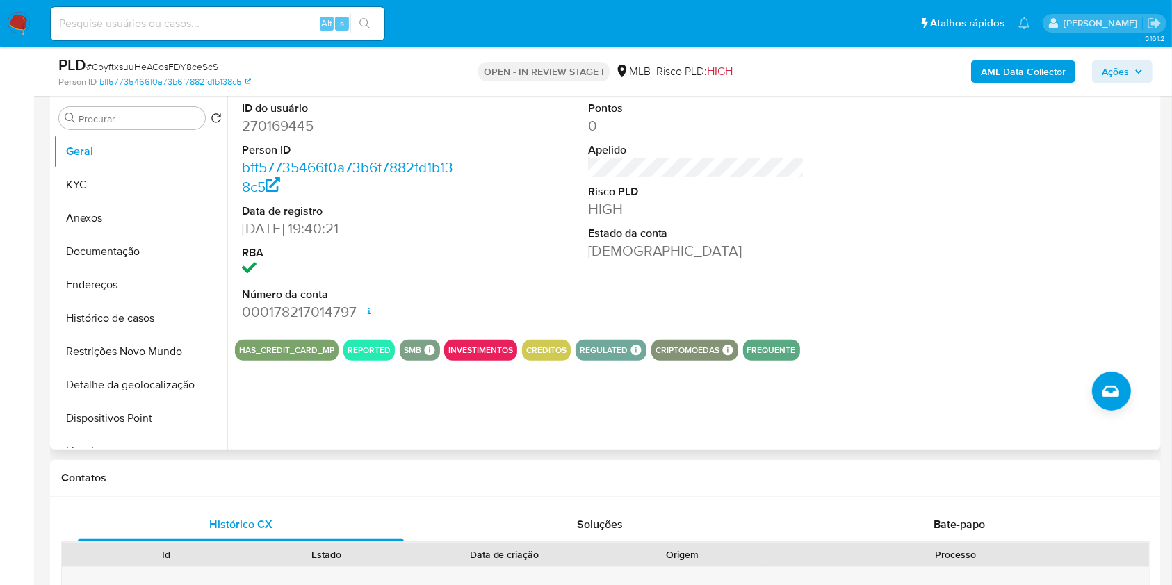
scroll to position [357, 0]
click at [154, 309] on button "Histórico de casos" at bounding box center [135, 317] width 163 height 33
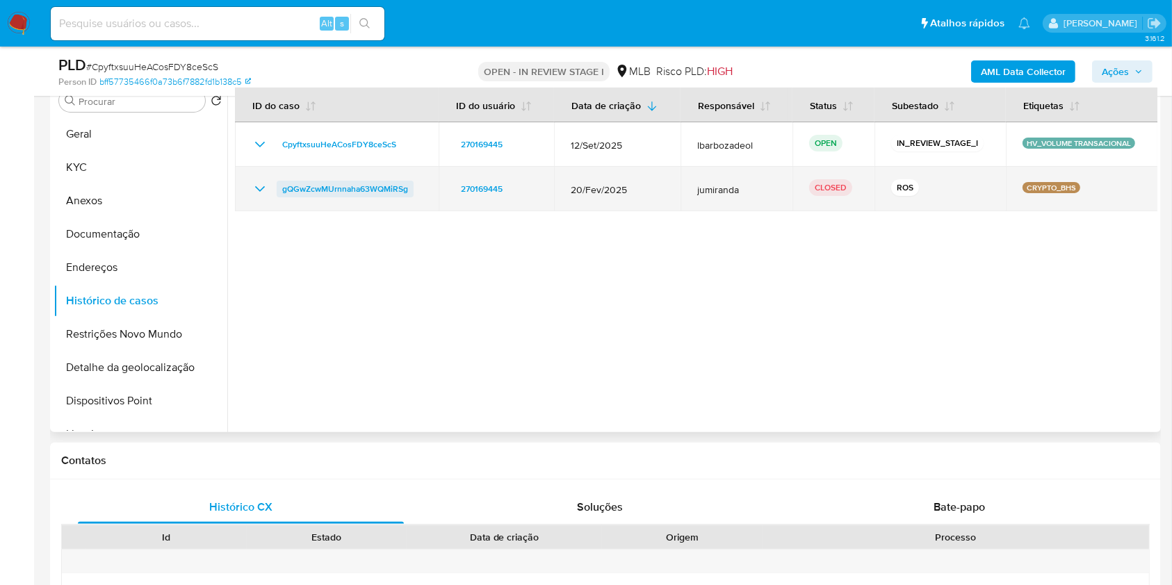
click at [381, 188] on span "gQGwZcwMUrnnaha63WQMiRSg" at bounding box center [345, 189] width 126 height 17
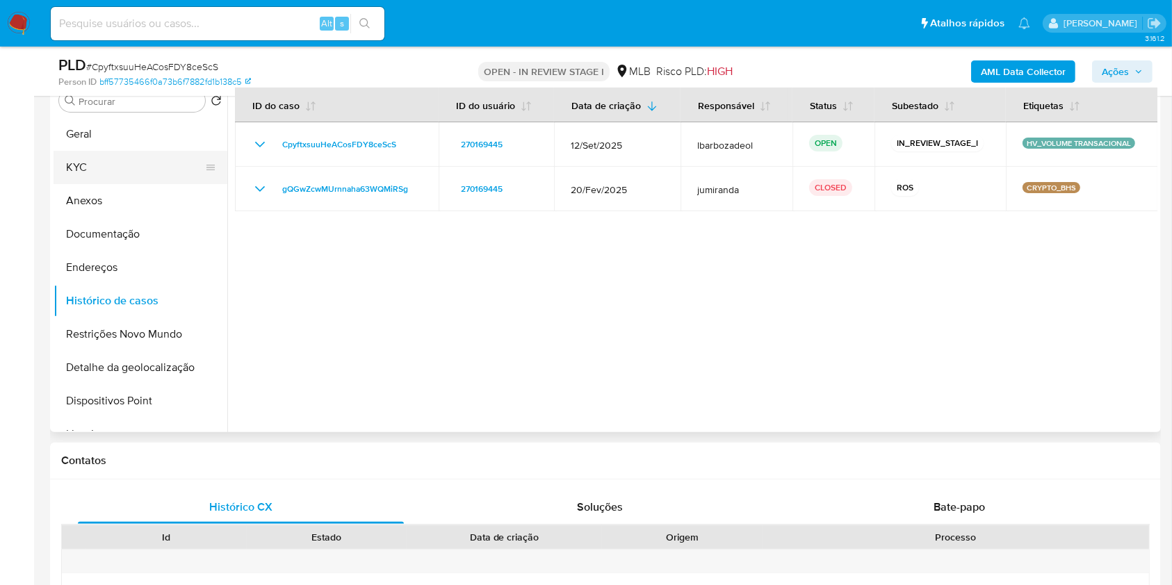
click at [95, 158] on button "KYC" at bounding box center [135, 167] width 163 height 33
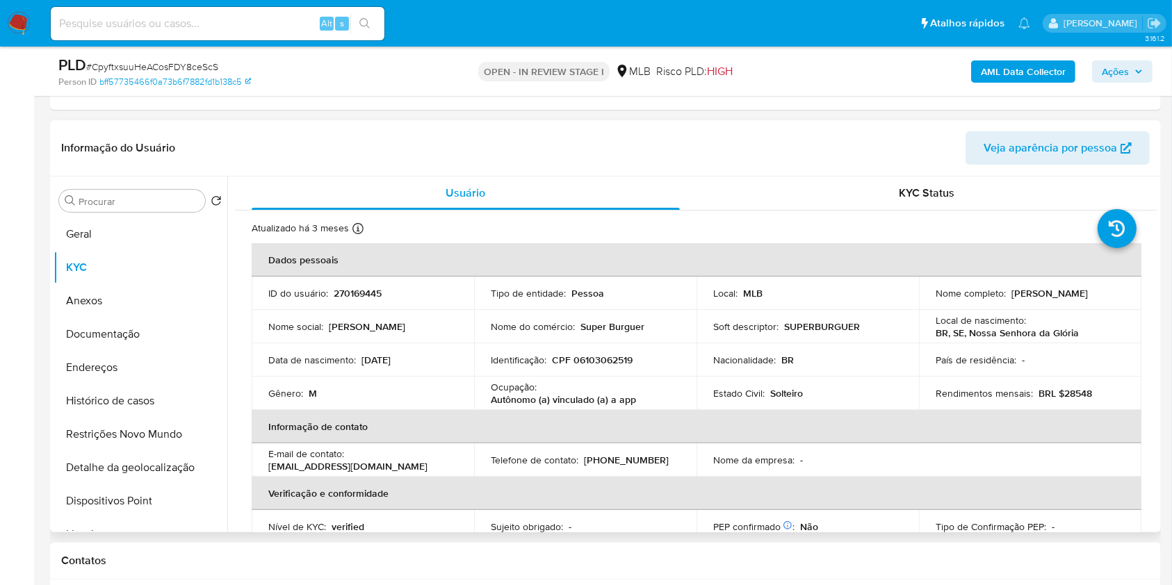
scroll to position [591, 0]
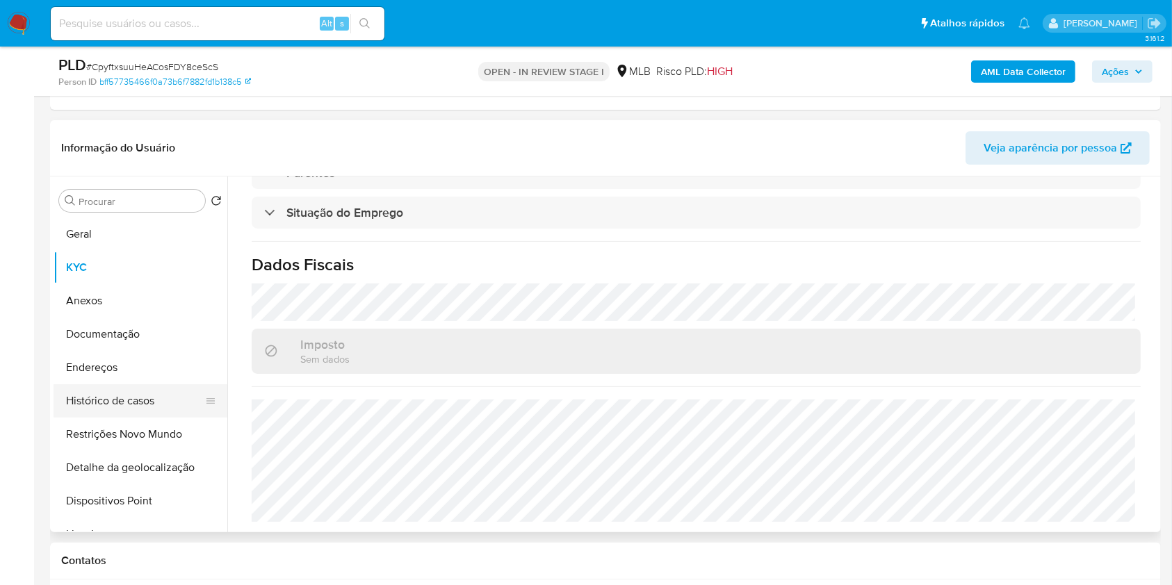
click at [126, 398] on button "Histórico de casos" at bounding box center [135, 400] width 163 height 33
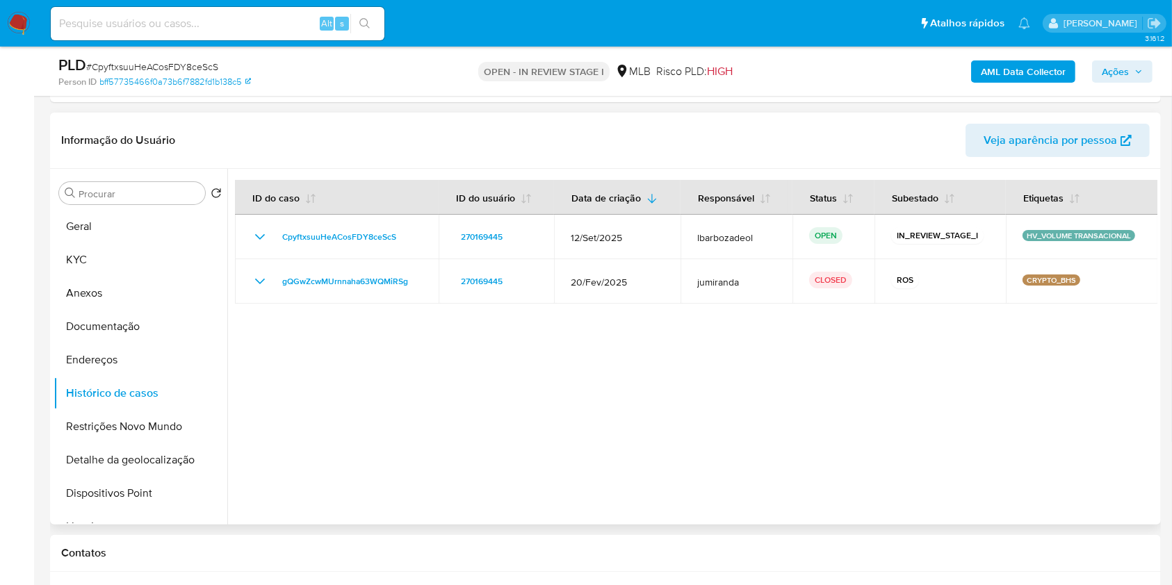
scroll to position [265, 0]
click at [1138, 345] on div at bounding box center [692, 347] width 930 height 356
click at [152, 249] on button "KYC" at bounding box center [135, 259] width 163 height 33
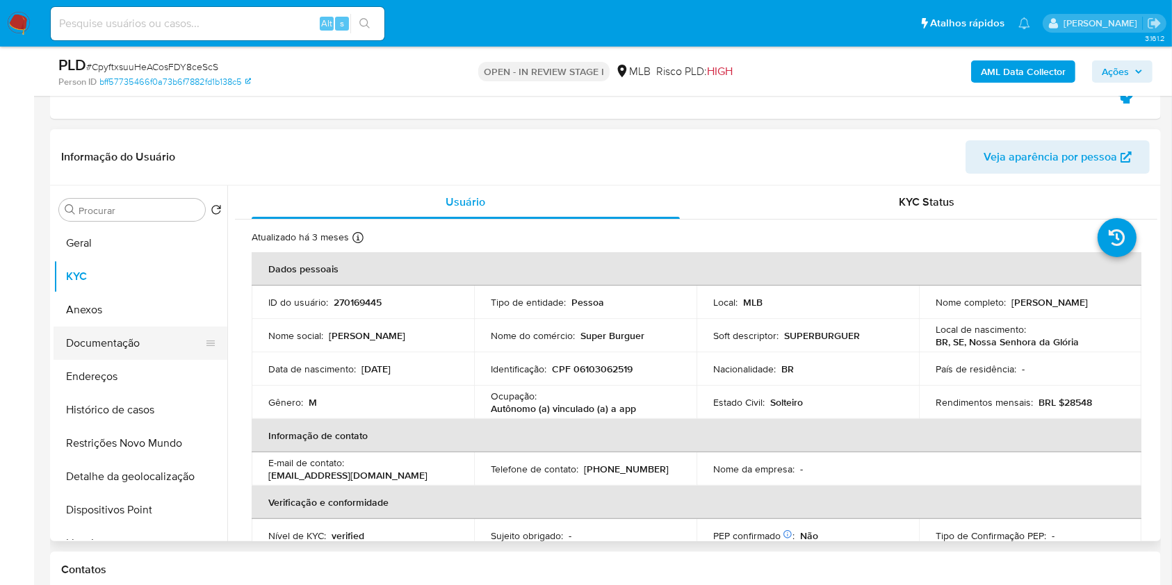
click at [149, 348] on button "Documentação" at bounding box center [135, 343] width 163 height 33
click at [149, 360] on button "Endereços" at bounding box center [141, 376] width 174 height 33
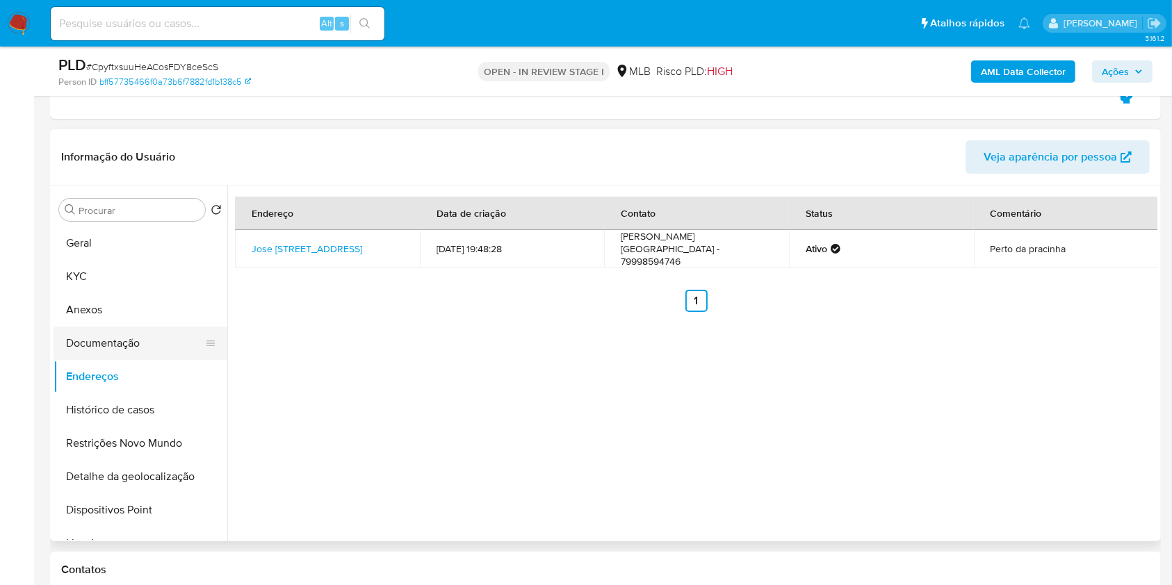
click at [160, 348] on button "Documentação" at bounding box center [135, 343] width 163 height 33
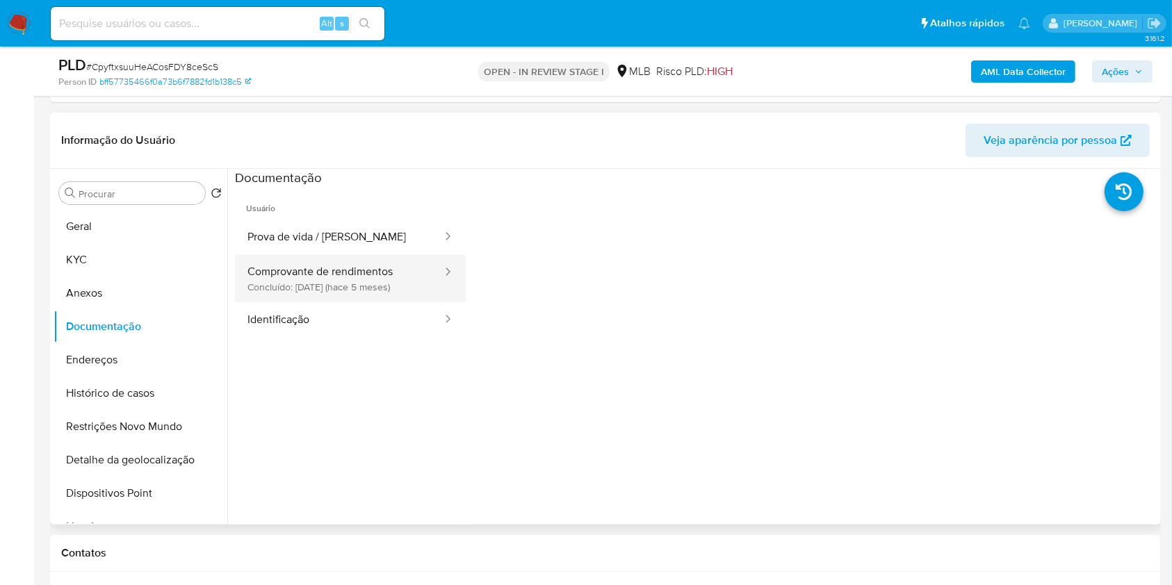
click at [379, 274] on button "Comprovante de rendimentos Concluído: 23/04/2025 (hace 5 meses)" at bounding box center [339, 278] width 209 height 47
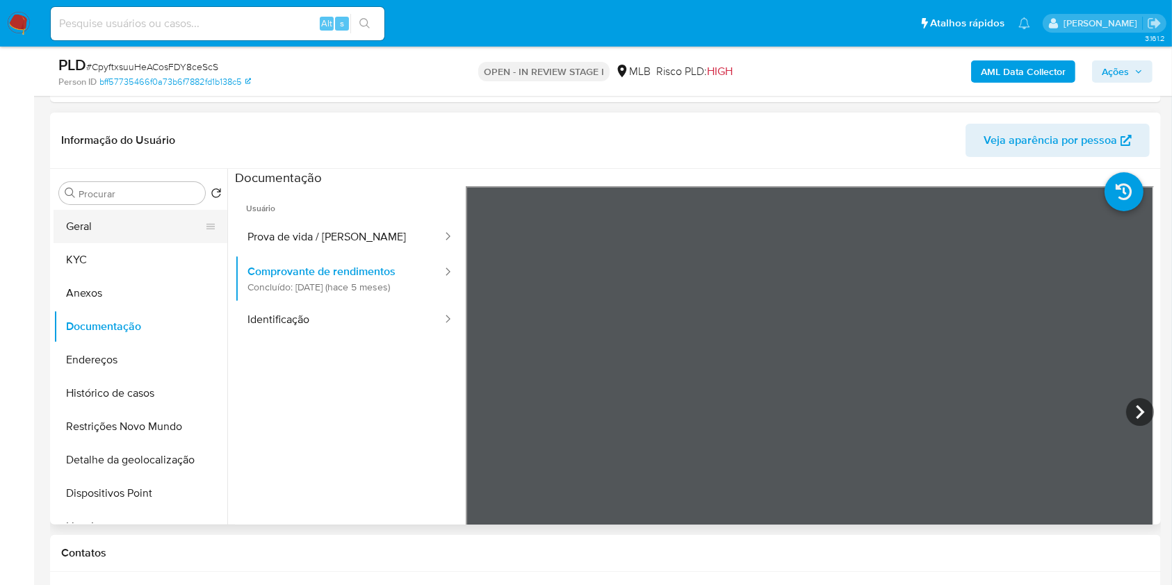
click at [128, 220] on button "Geral" at bounding box center [135, 226] width 163 height 33
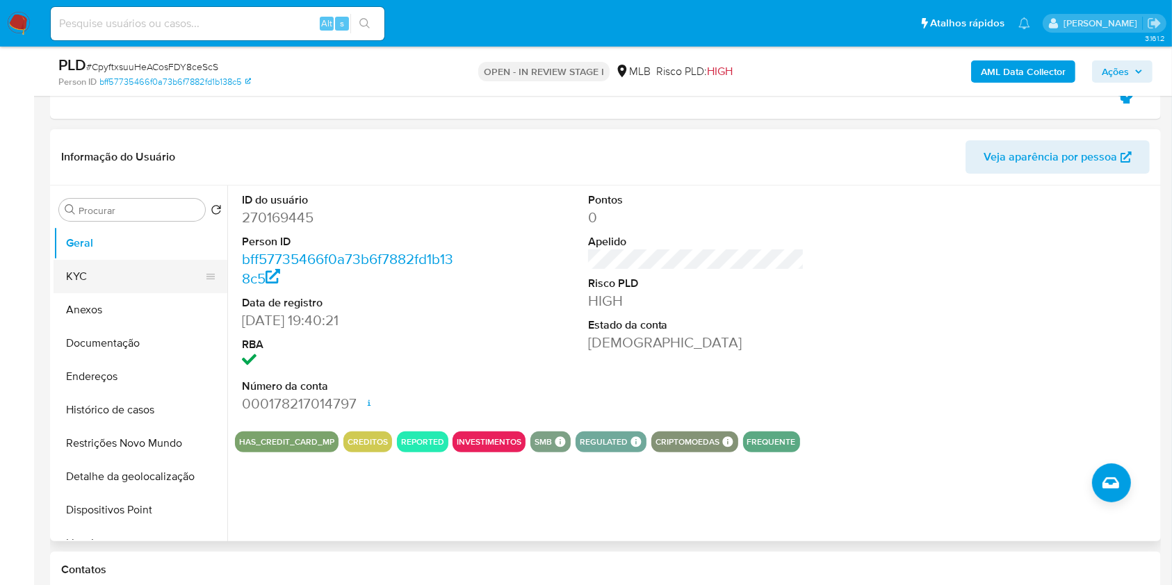
click at [121, 272] on button "KYC" at bounding box center [135, 276] width 163 height 33
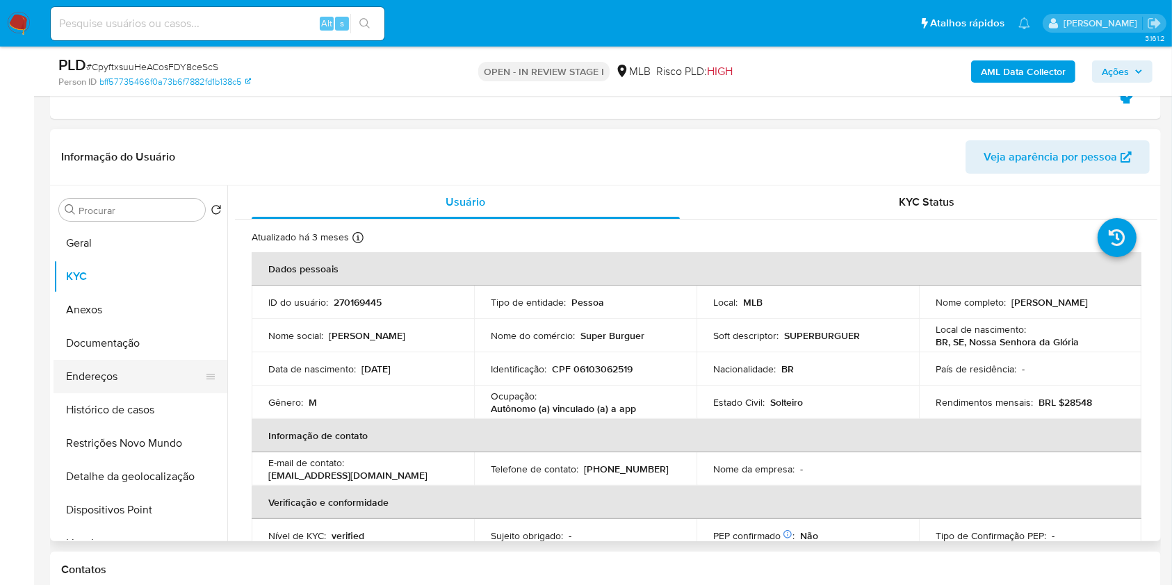
click at [136, 361] on button "Endereços" at bounding box center [135, 376] width 163 height 33
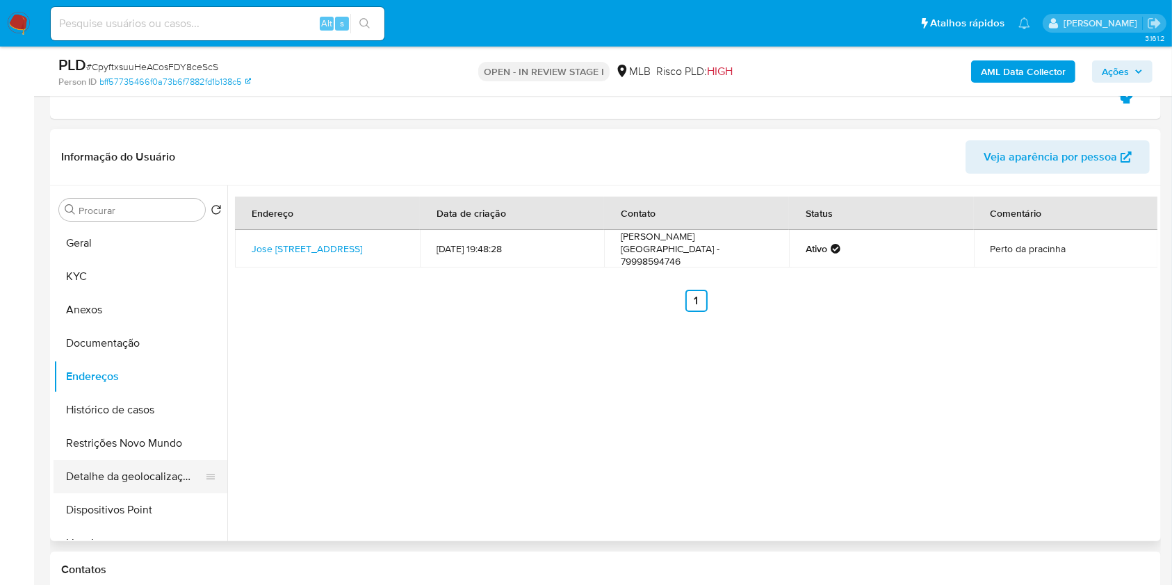
click at [118, 484] on button "Detalhe da geolocalização" at bounding box center [135, 476] width 163 height 33
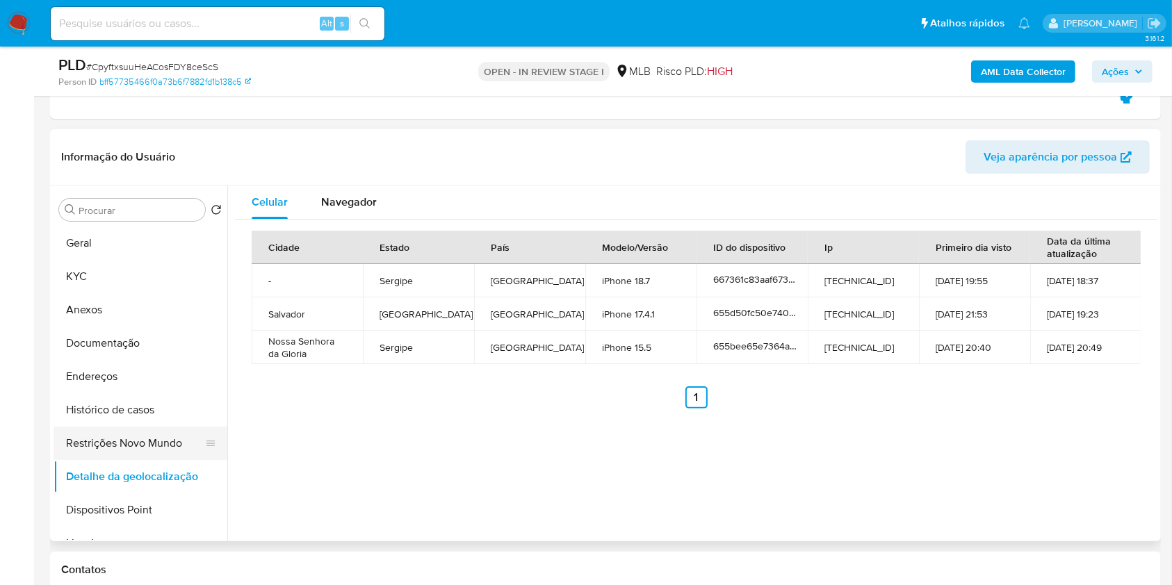
click at [151, 442] on button "Restrições Novo Mundo" at bounding box center [135, 443] width 163 height 33
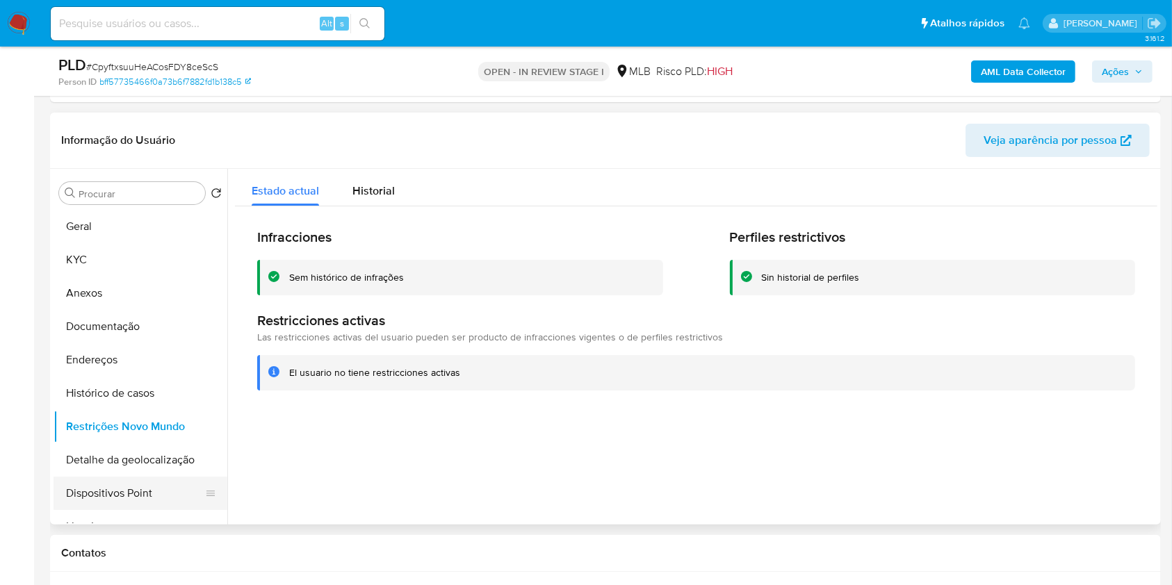
click at [167, 490] on button "Dispositivos Point" at bounding box center [135, 493] width 163 height 33
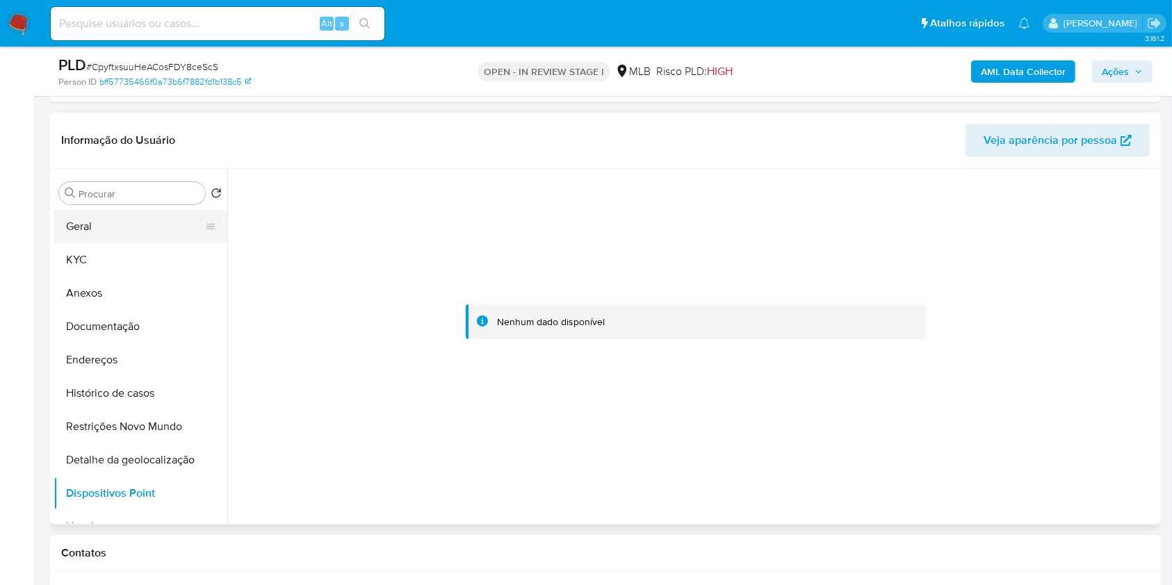
click at [142, 232] on button "Geral" at bounding box center [135, 226] width 163 height 33
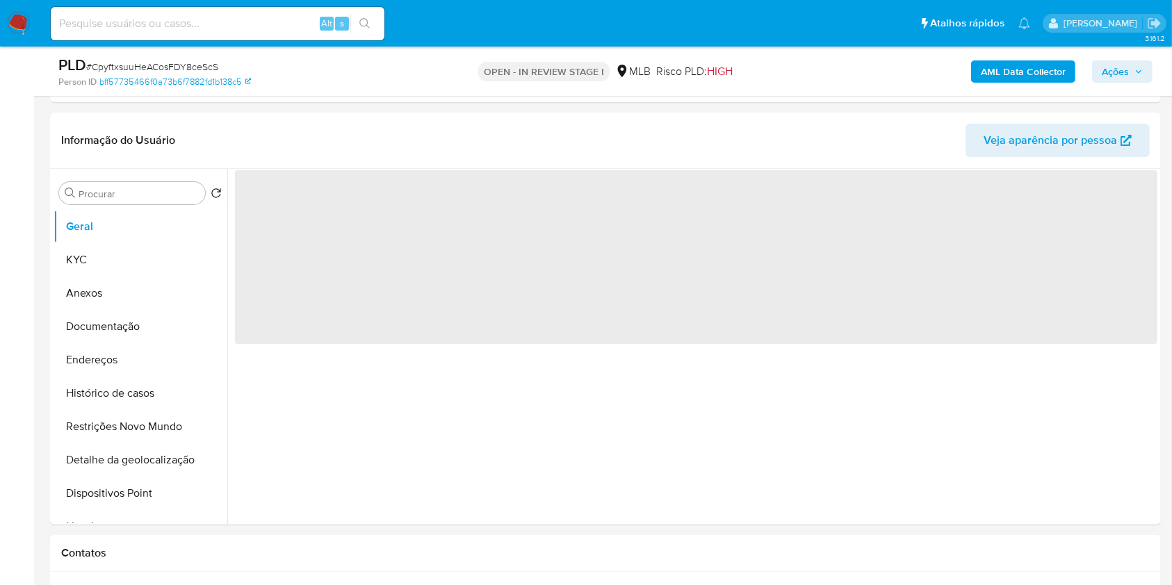
click at [1129, 78] on span "Ações" at bounding box center [1115, 71] width 27 height 22
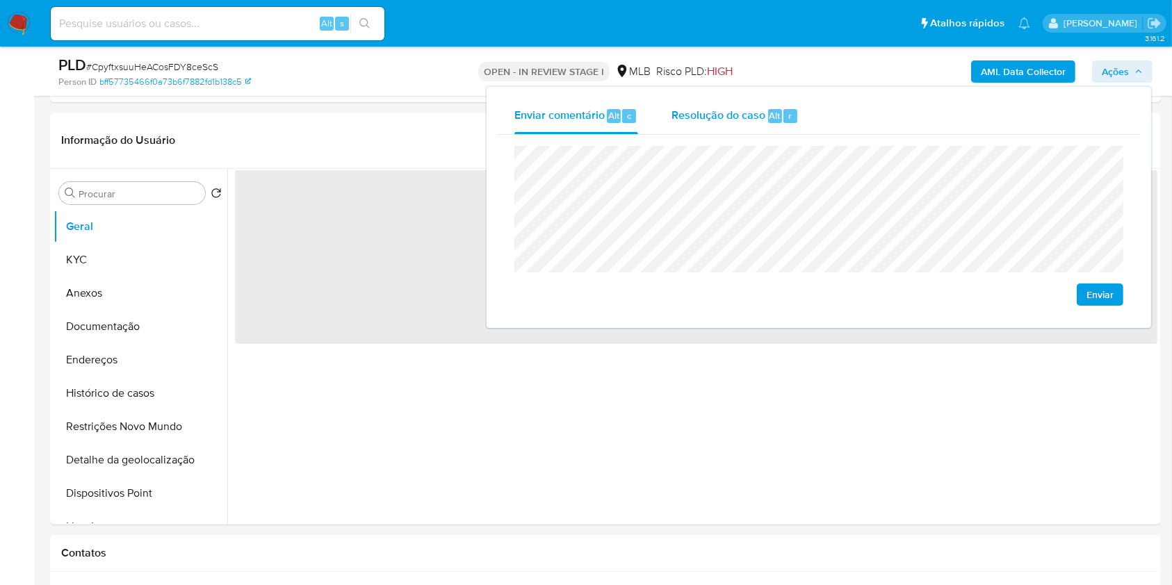
click at [710, 113] on span "Resolução do caso" at bounding box center [718, 115] width 94 height 16
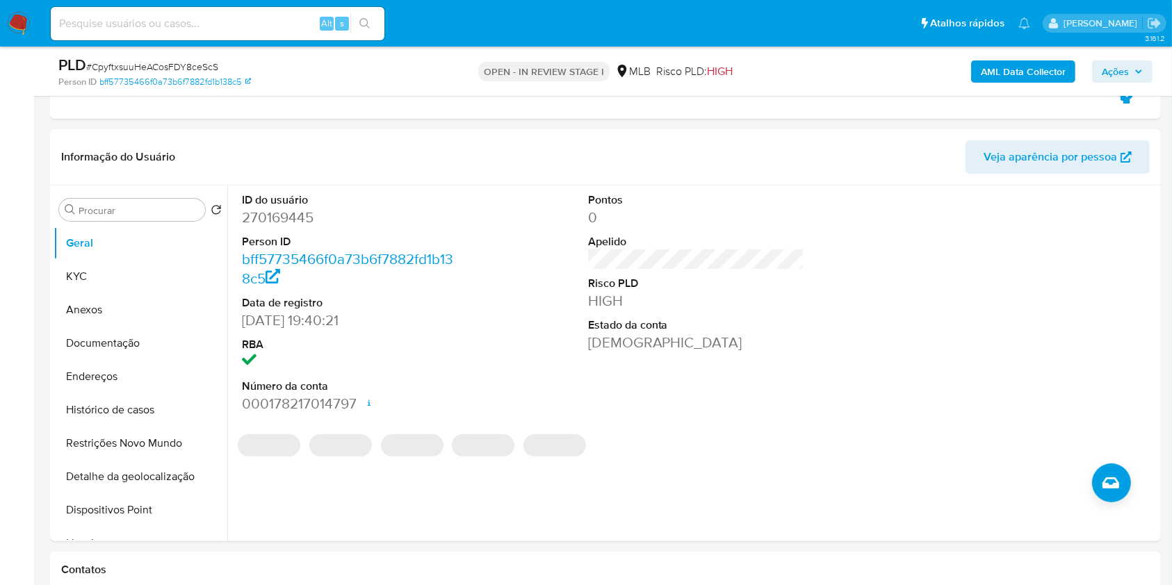
click at [1046, 81] on b "AML Data Collector" at bounding box center [1023, 71] width 85 height 22
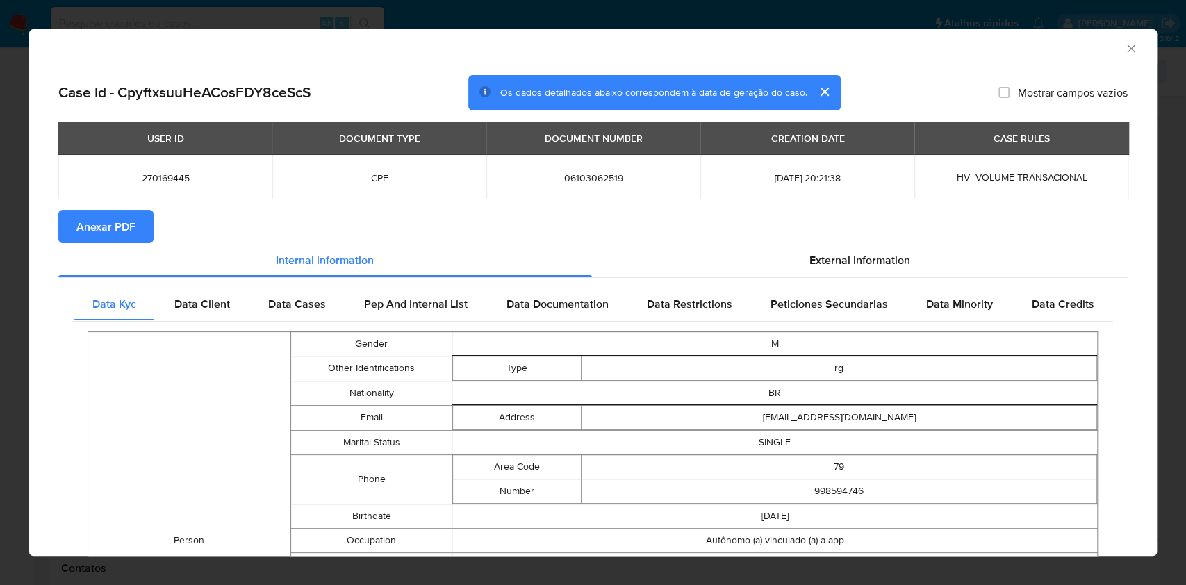
click at [129, 225] on span "Anexar PDF" at bounding box center [105, 226] width 59 height 31
click at [1127, 48] on icon "Fechar a janela" at bounding box center [1131, 48] width 8 height 8
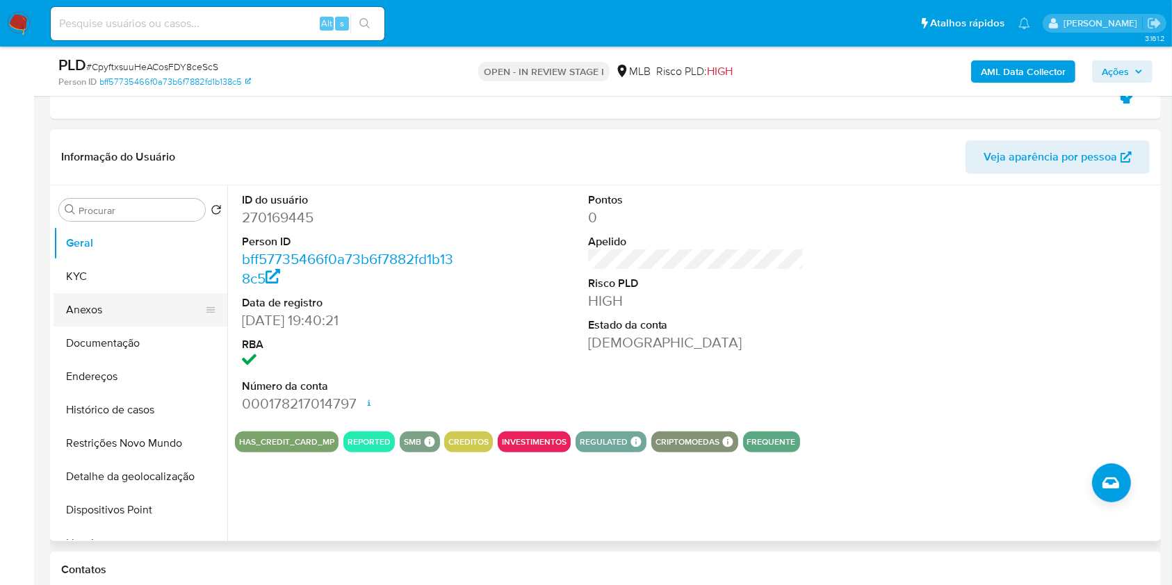
click at [131, 305] on button "Anexos" at bounding box center [135, 309] width 163 height 33
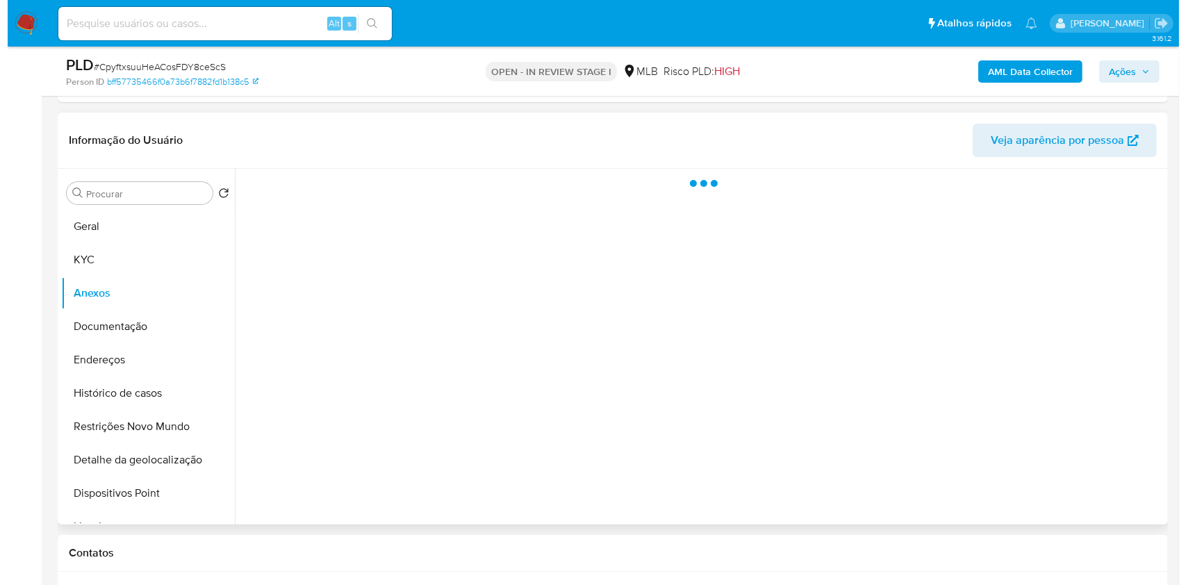
scroll to position [268, 0]
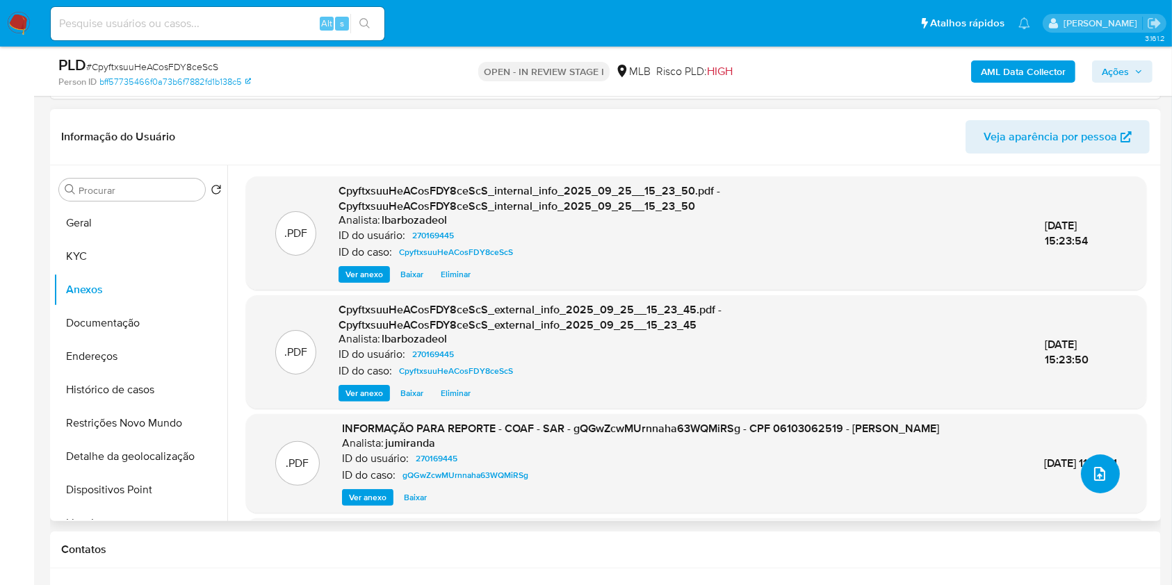
click at [1091, 473] on icon "upload-file" at bounding box center [1099, 474] width 17 height 17
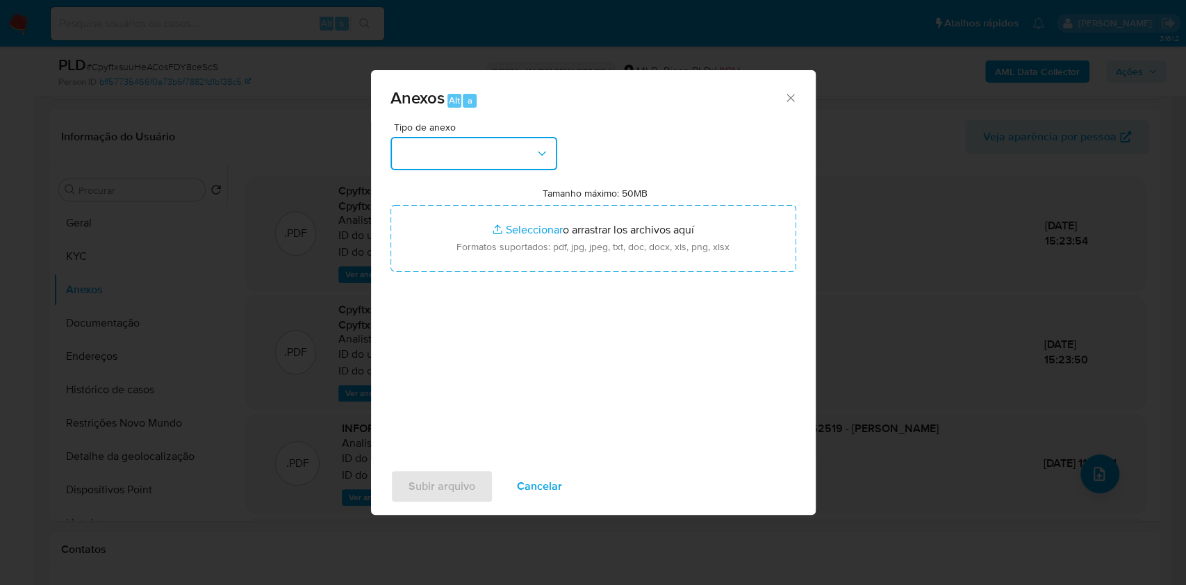
click at [514, 154] on button "button" at bounding box center [474, 153] width 167 height 33
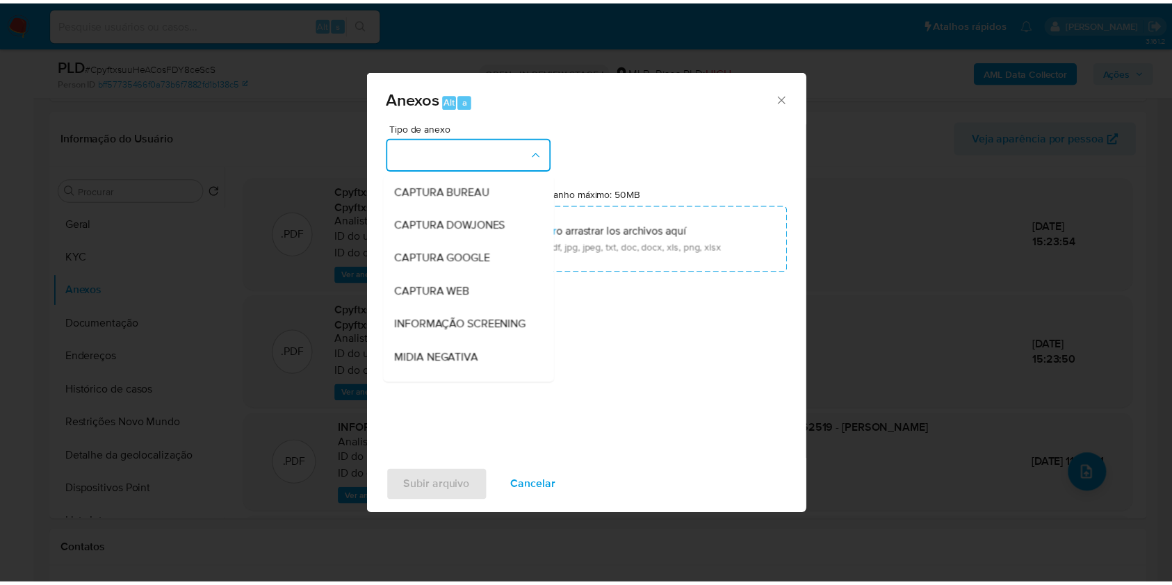
scroll to position [213, 0]
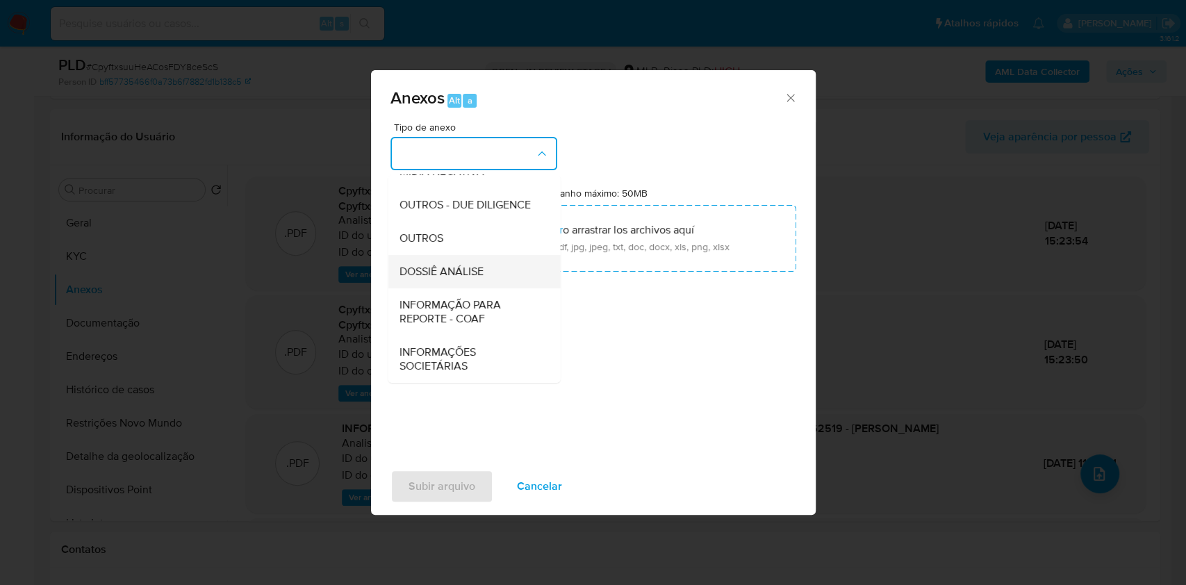
click at [465, 259] on div "DOSSIÊ ANÁLISE" at bounding box center [470, 271] width 142 height 33
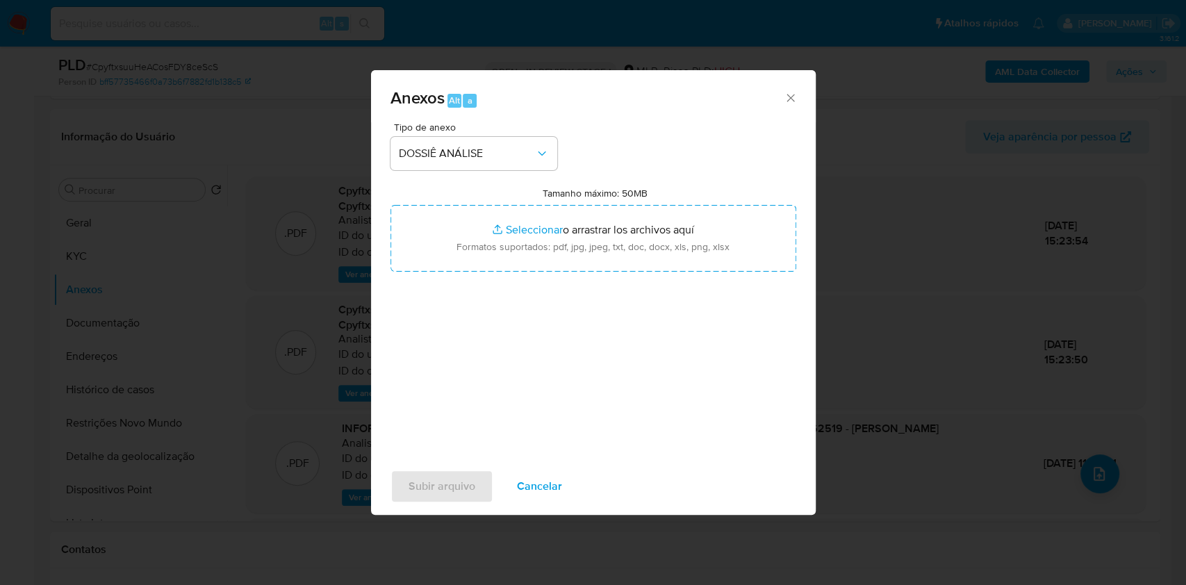
click at [465, 259] on input "Tamanho máximo: 50MB Seleccionar archivos" at bounding box center [594, 238] width 406 height 67
type input "C:\fakepath\2° SAR - XXXX - CPF 06103062519 - MARCOS VINICIUS LIMA SANTOS.pdf"
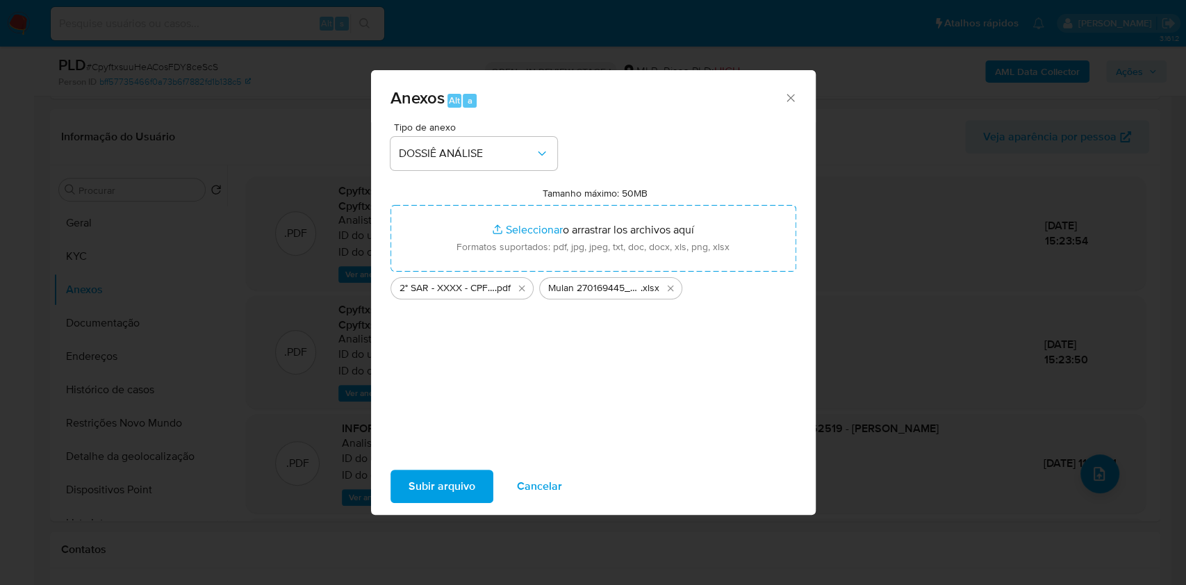
click at [443, 482] on span "Subir arquivo" at bounding box center [442, 486] width 67 height 31
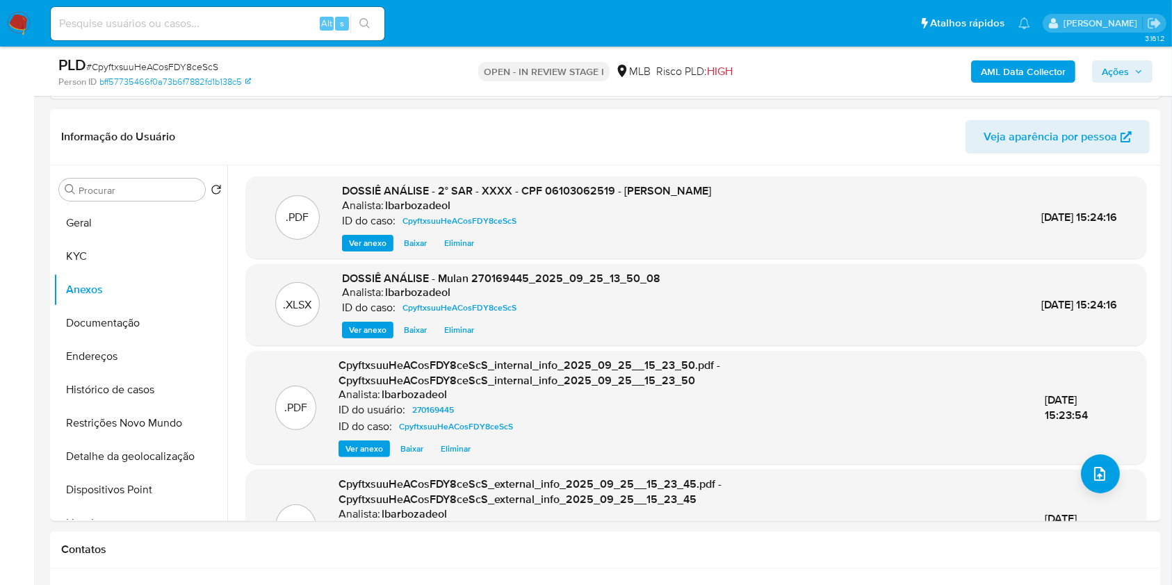
click at [1133, 73] on span "Ações" at bounding box center [1122, 71] width 41 height 19
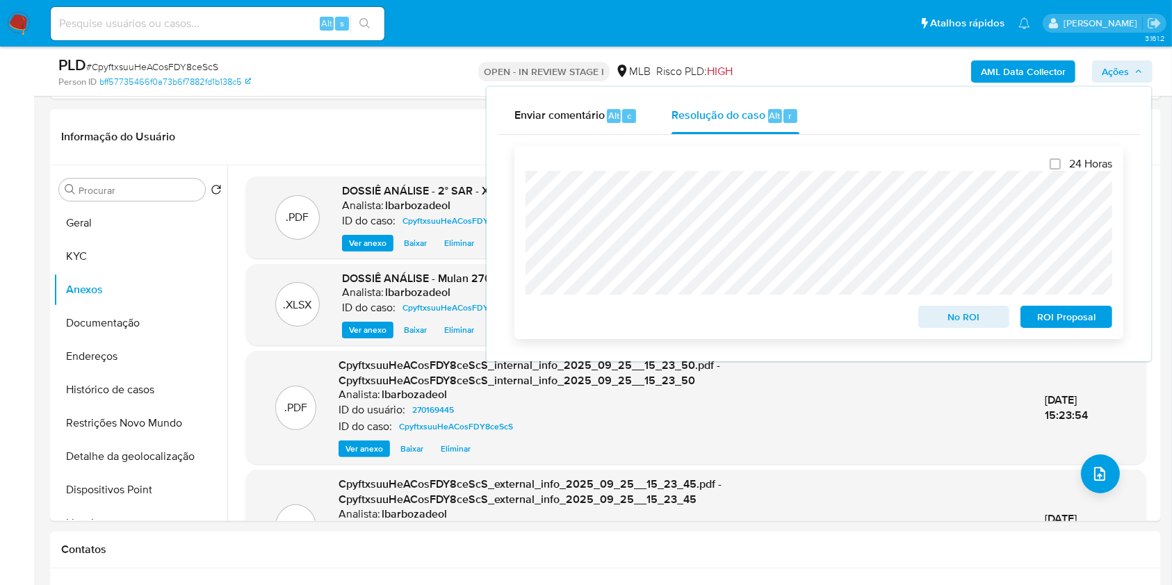
click at [1074, 319] on span "ROI Proposal" at bounding box center [1066, 316] width 72 height 19
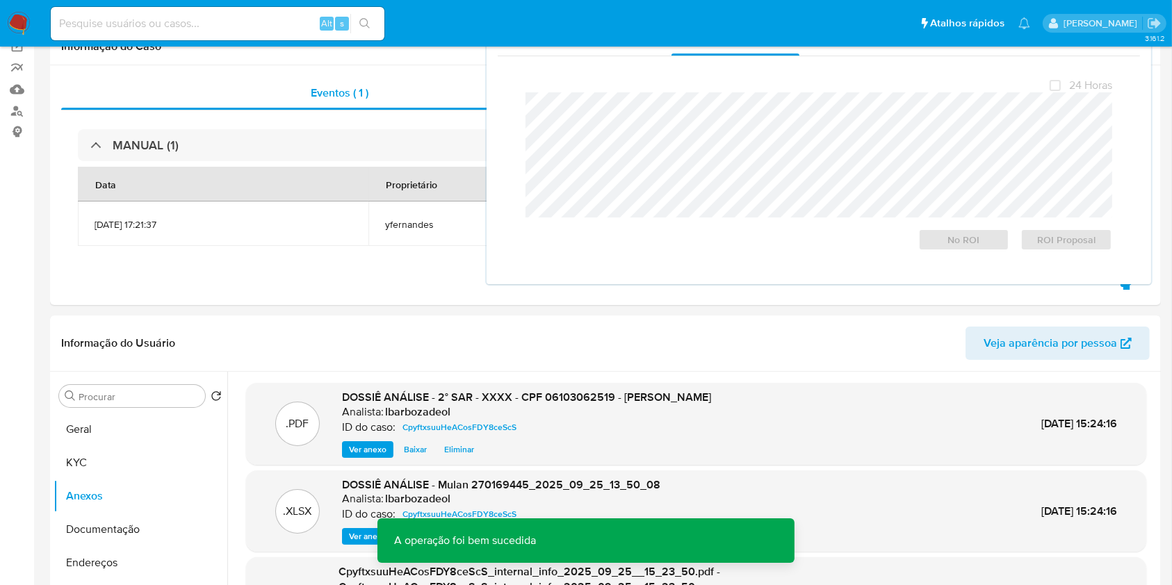
scroll to position [0, 0]
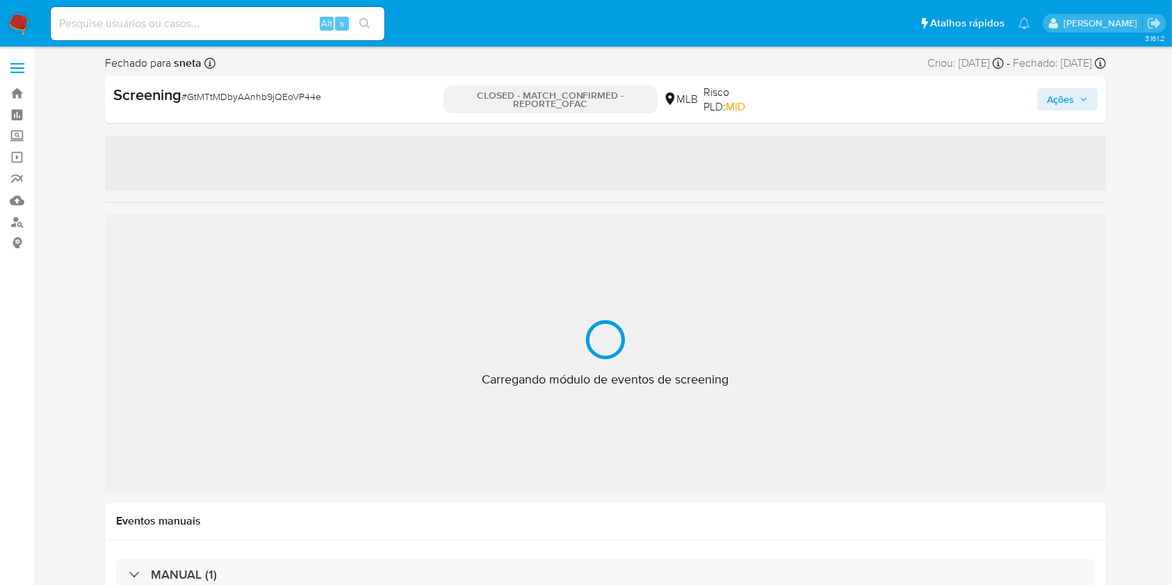
select select "10"
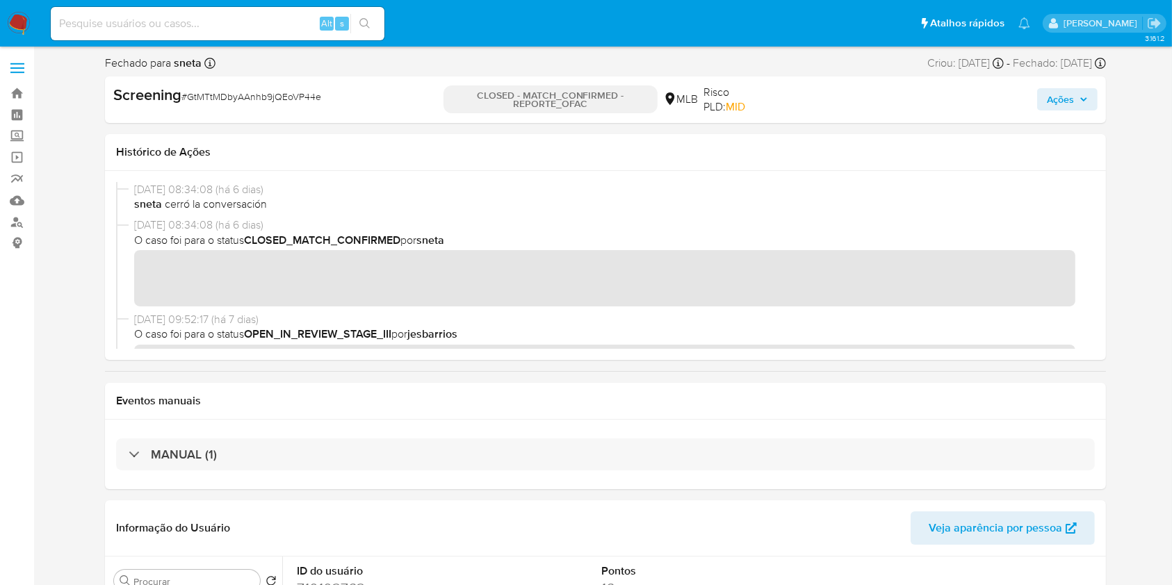
click at [405, 152] on h1 "Histórico de Ações" at bounding box center [605, 152] width 979 height 14
click at [614, 219] on span "[DATE] 08:34:08 (há 6 dias)" at bounding box center [611, 225] width 955 height 15
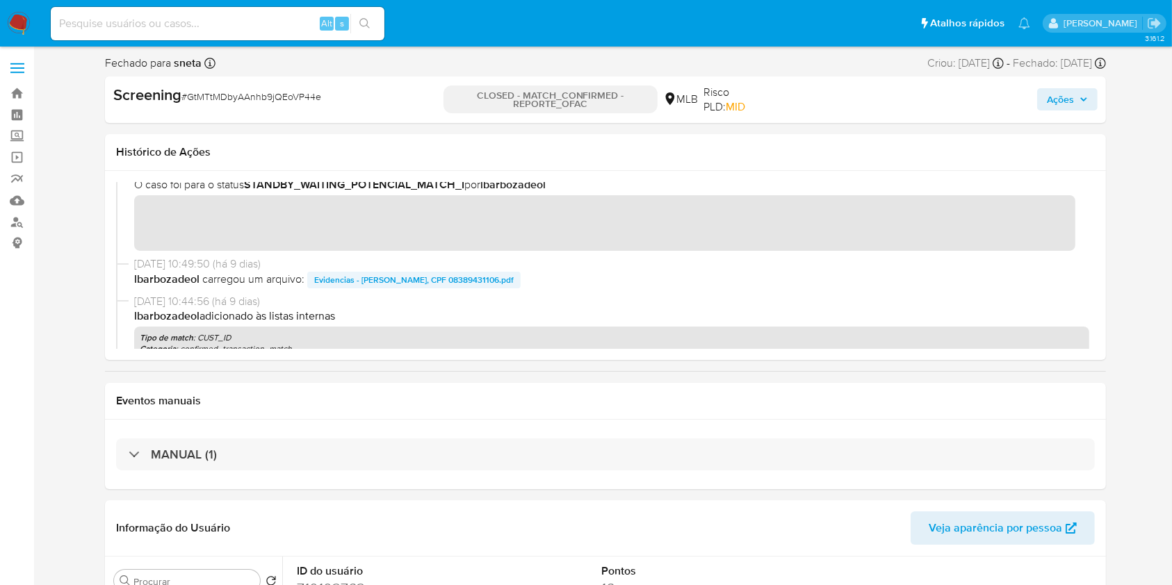
scroll to position [1855, 0]
click at [494, 275] on span "Evidencias - [PERSON_NAME], CPF 08389431106.pdf" at bounding box center [413, 278] width 199 height 17
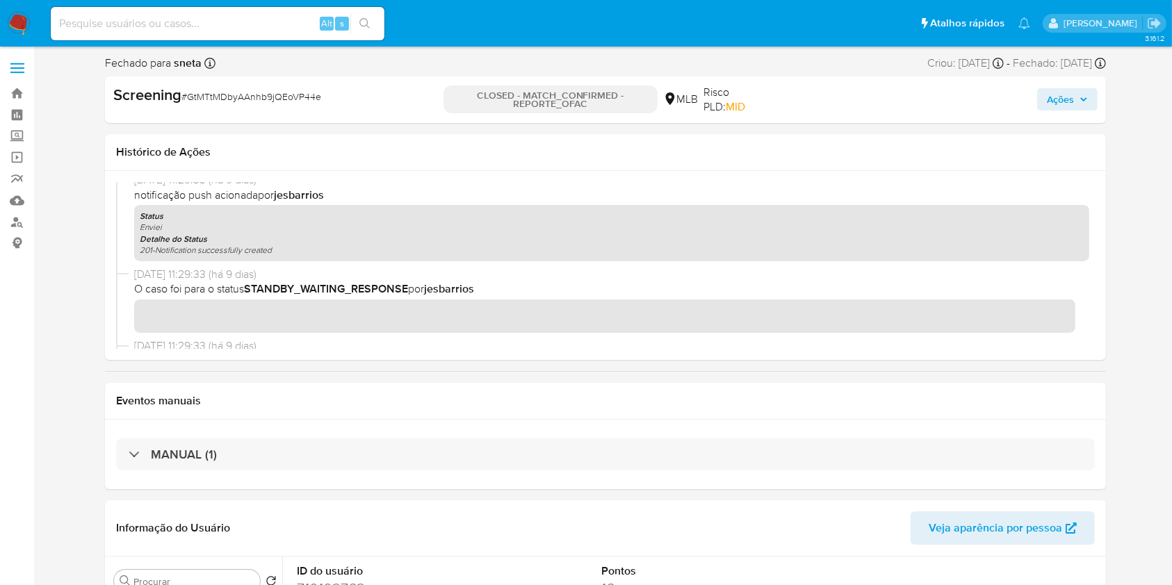
scroll to position [1377, 0]
click at [525, 472] on div "MANUAL (1)" at bounding box center [605, 455] width 1001 height 70
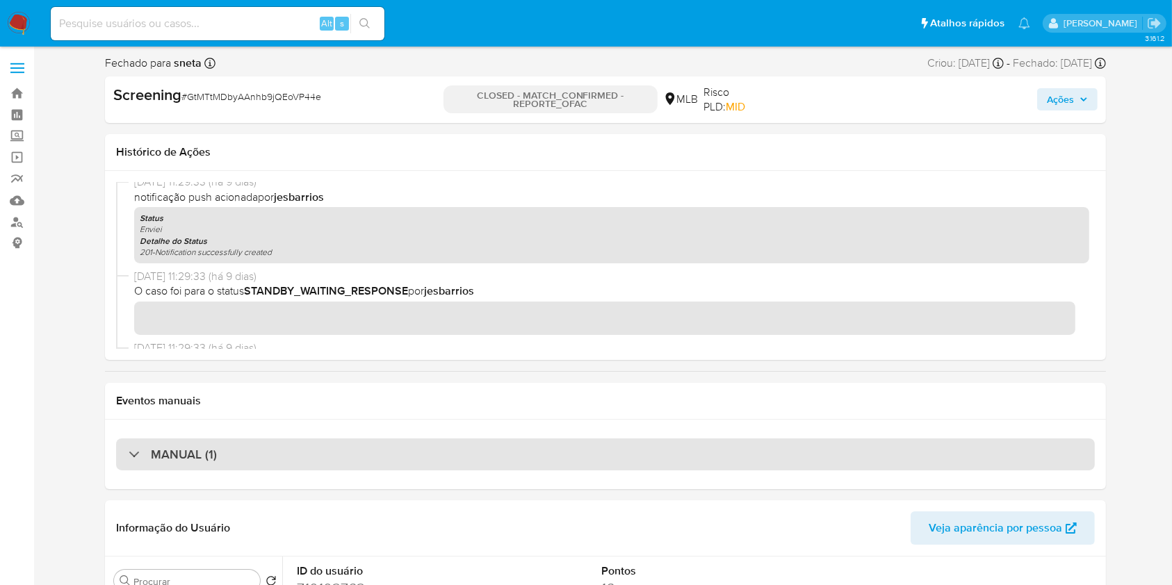
click at [532, 452] on div "MANUAL (1)" at bounding box center [605, 455] width 979 height 32
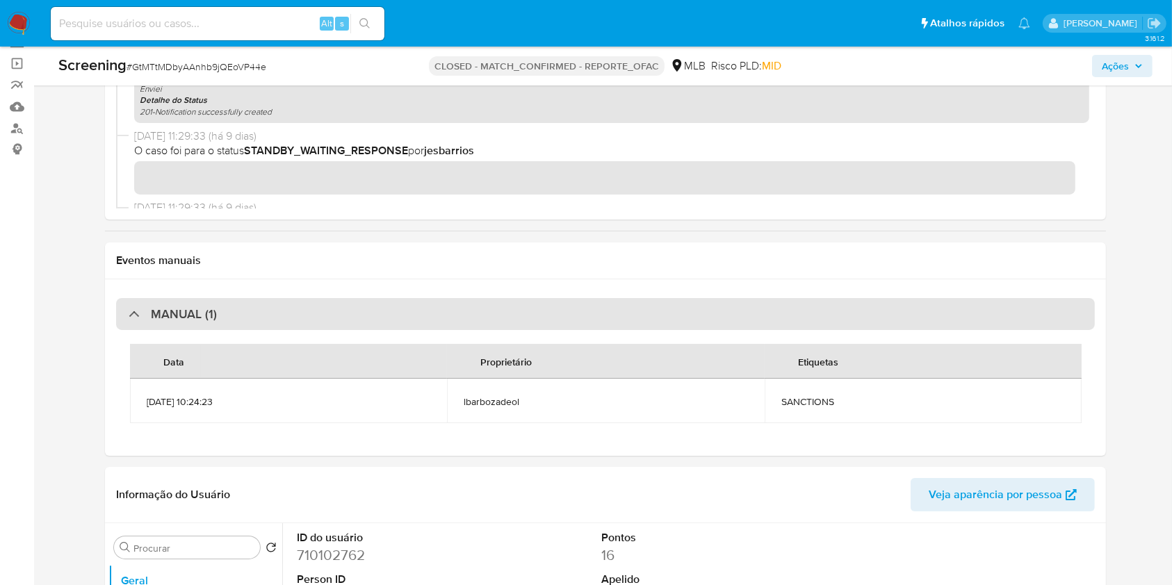
scroll to position [128, 0]
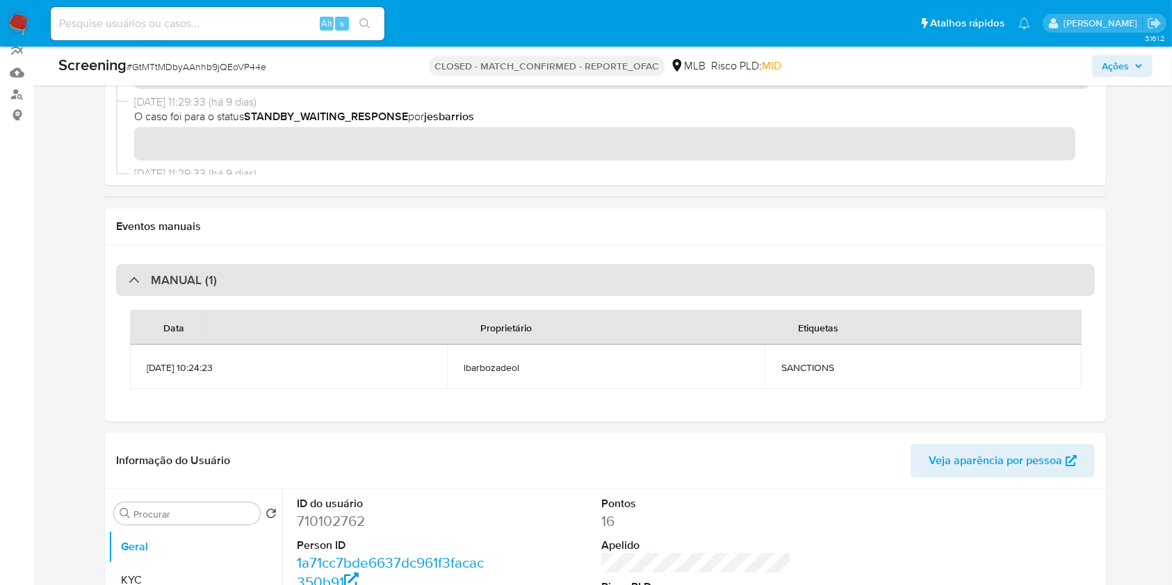
click at [578, 282] on div "MANUAL (1)" at bounding box center [605, 280] width 979 height 32
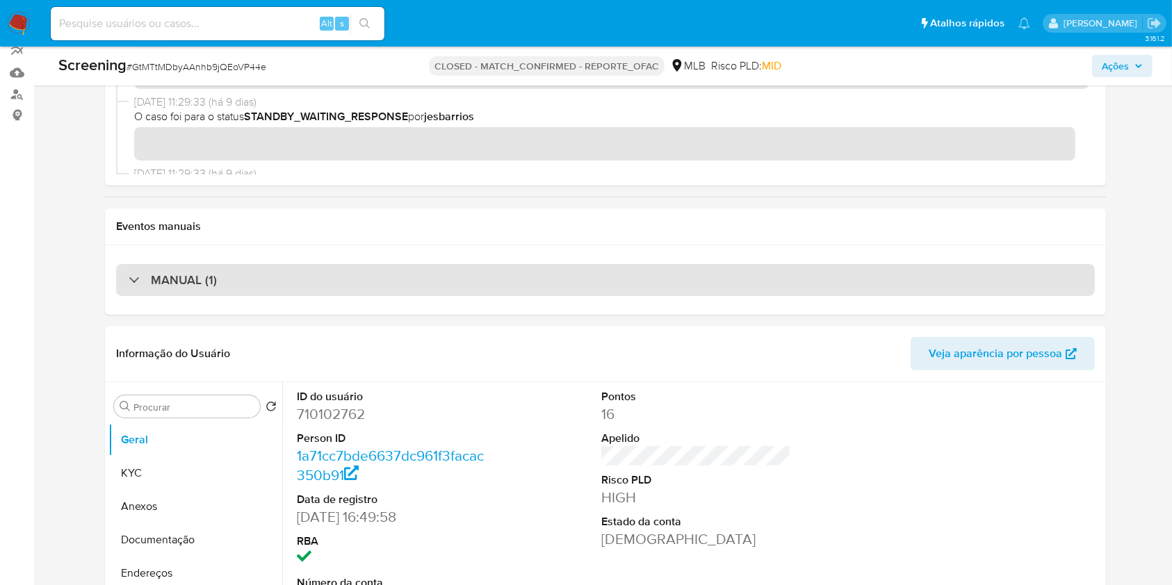
click at [406, 280] on div "MANUAL (1)" at bounding box center [605, 280] width 979 height 32
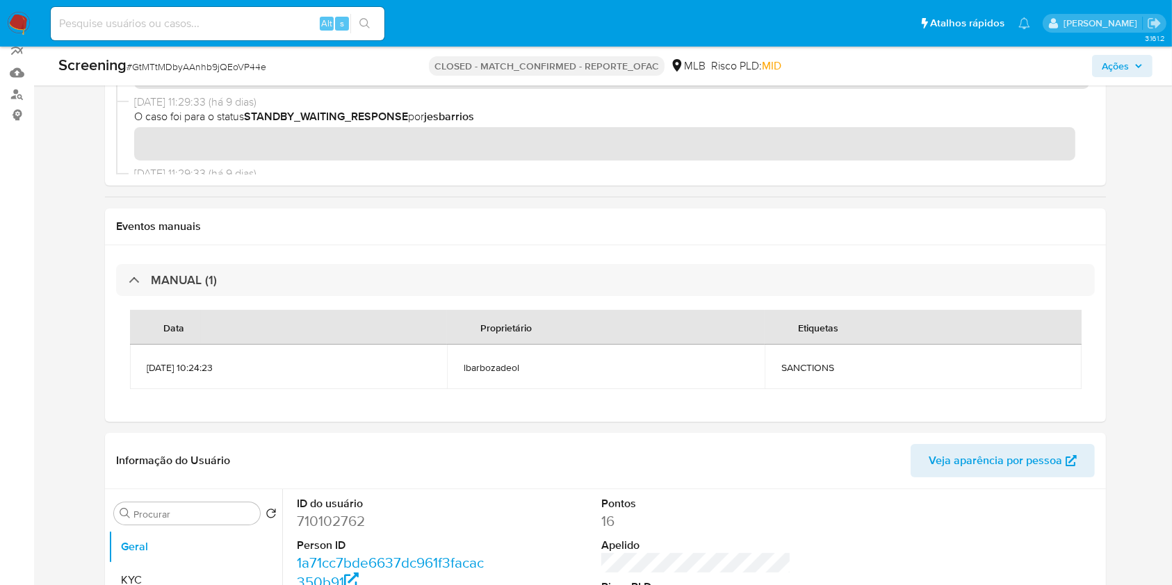
scroll to position [192, 0]
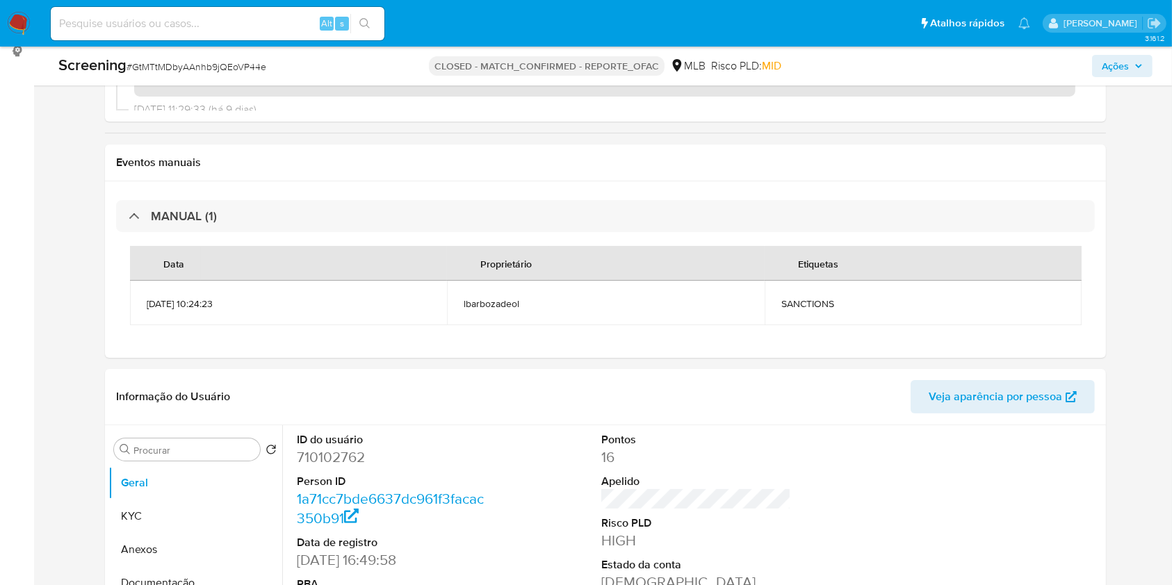
click at [806, 305] on span "SANCTIONS" at bounding box center [923, 303] width 284 height 13
copy span "SANCTIONS"
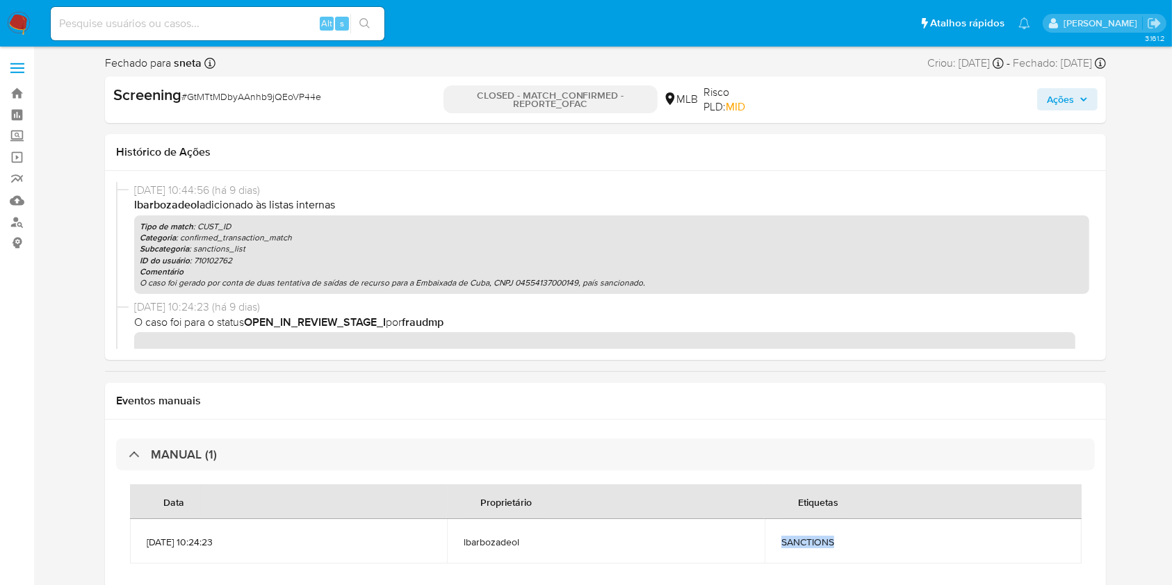
scroll to position [1964, 0]
click at [461, 282] on p "O caso foi gerado por conta de duas tentativa de saídas de recurso para a Embai…" at bounding box center [612, 283] width 944 height 11
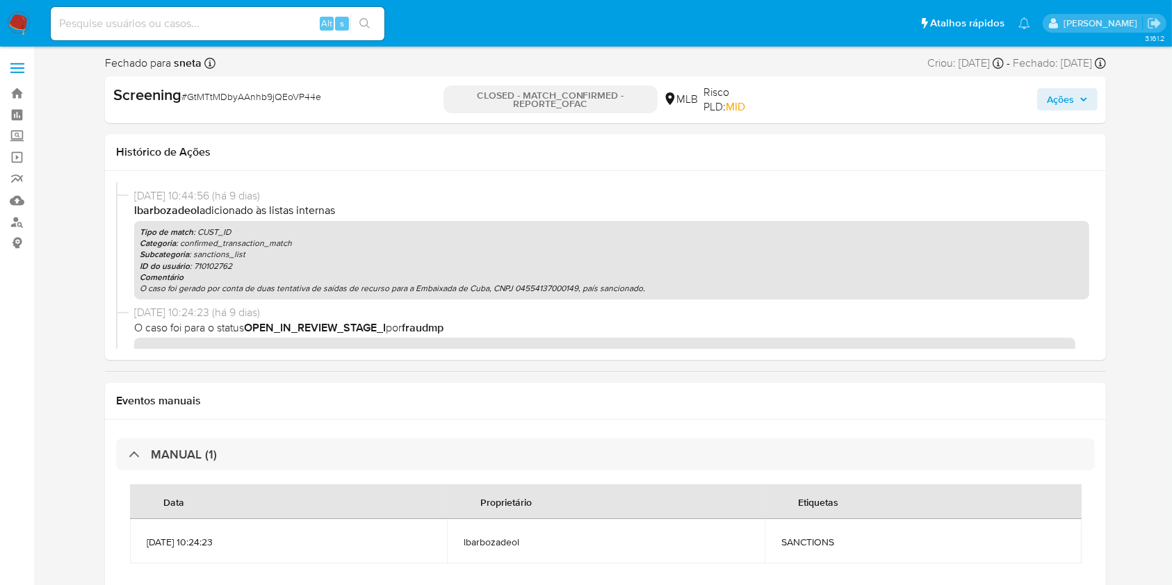
scroll to position [1959, 0]
click at [528, 289] on p "O caso foi gerado por conta de duas tentativa de saídas de recurso para a Embai…" at bounding box center [612, 289] width 944 height 11
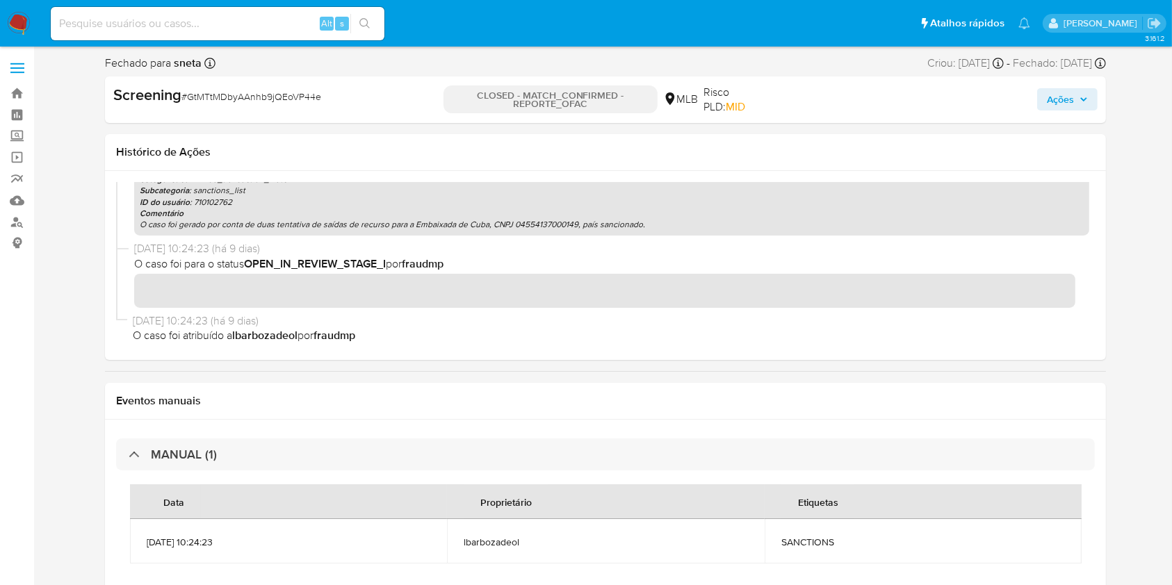
scroll to position [1977, 0]
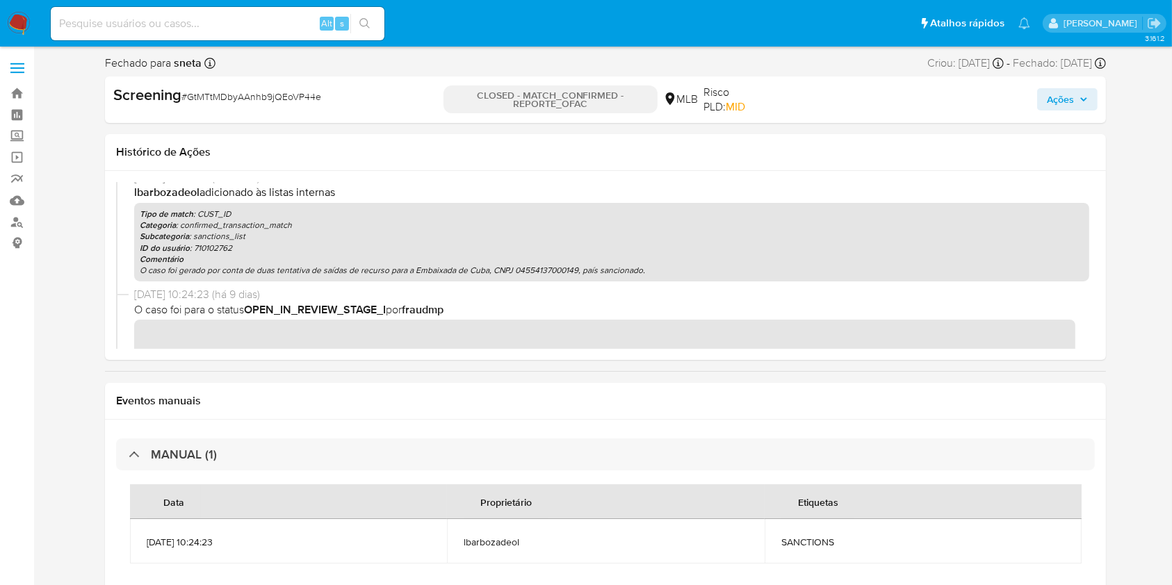
click at [229, 270] on p "O caso foi gerado por conta de duas tentativa de saídas de recurso para a Embai…" at bounding box center [612, 270] width 944 height 11
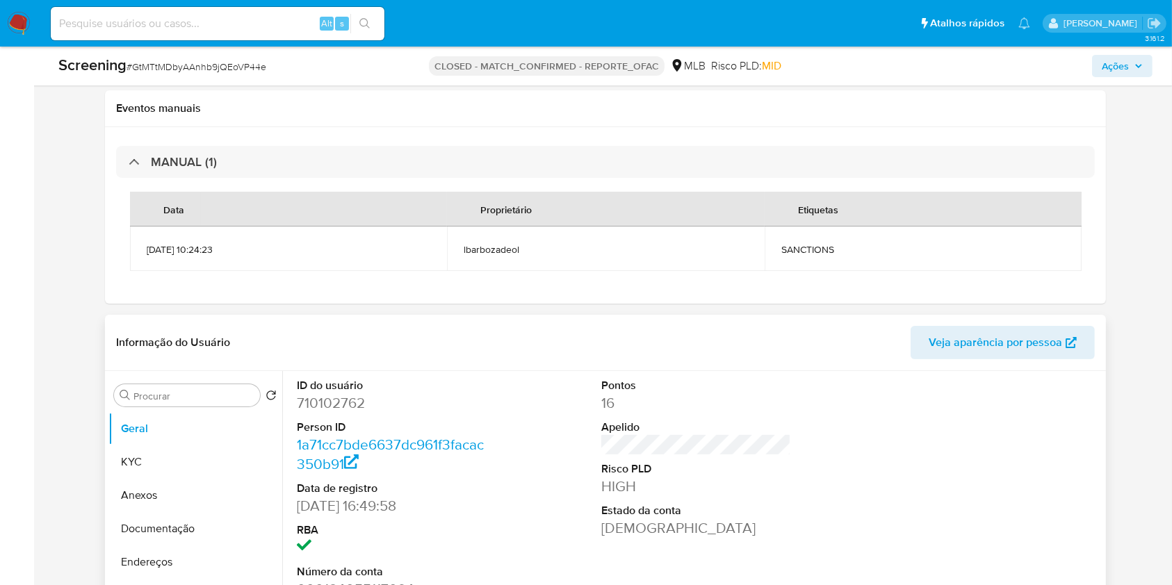
scroll to position [398, 0]
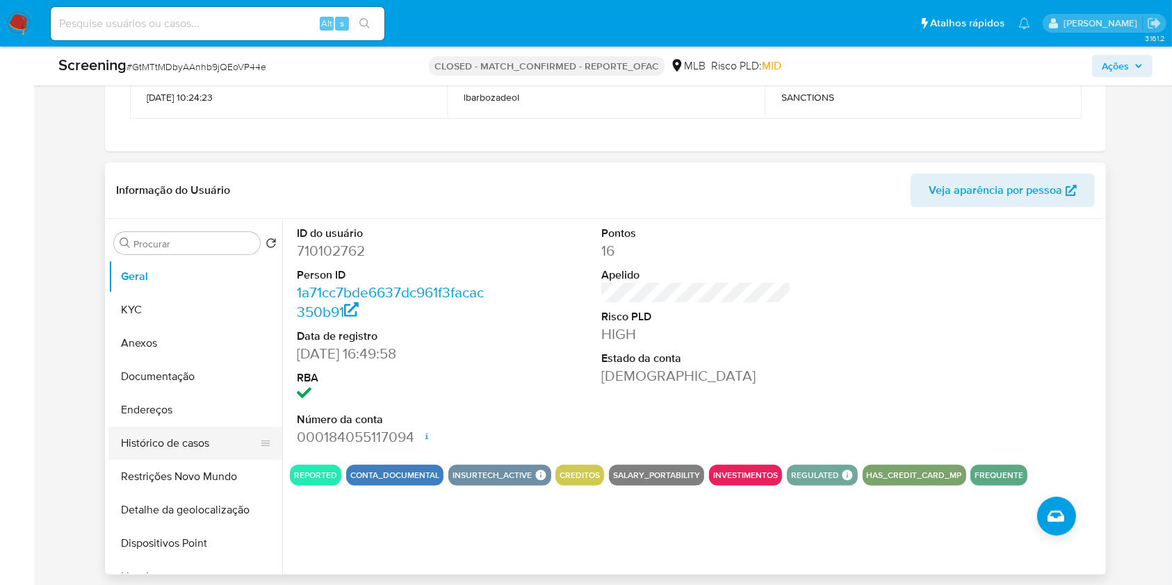
click at [204, 447] on button "Histórico de casos" at bounding box center [189, 443] width 163 height 33
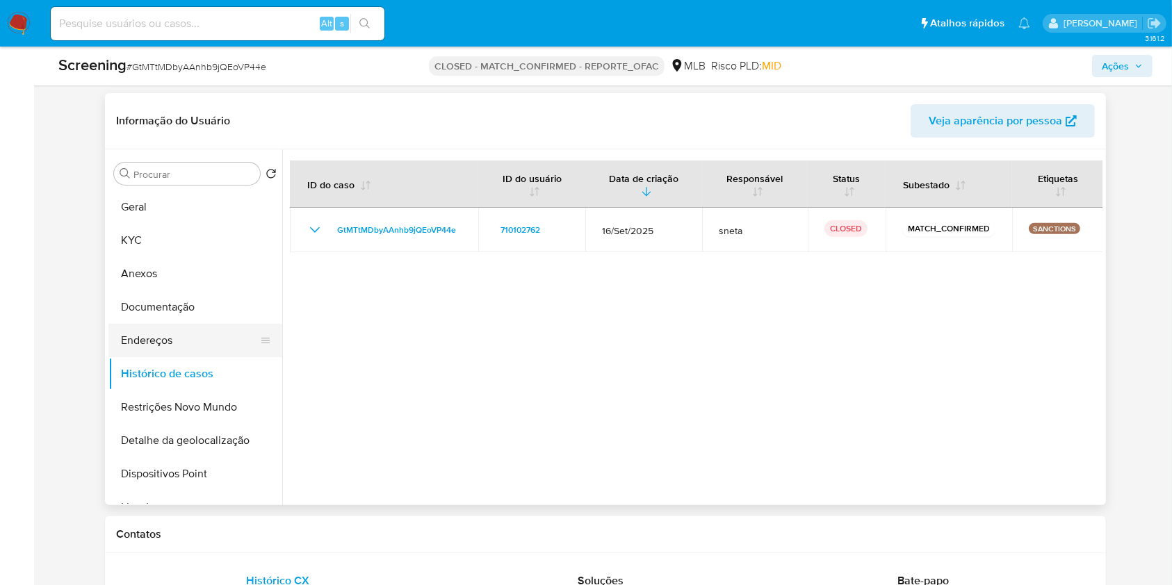
scroll to position [100, 0]
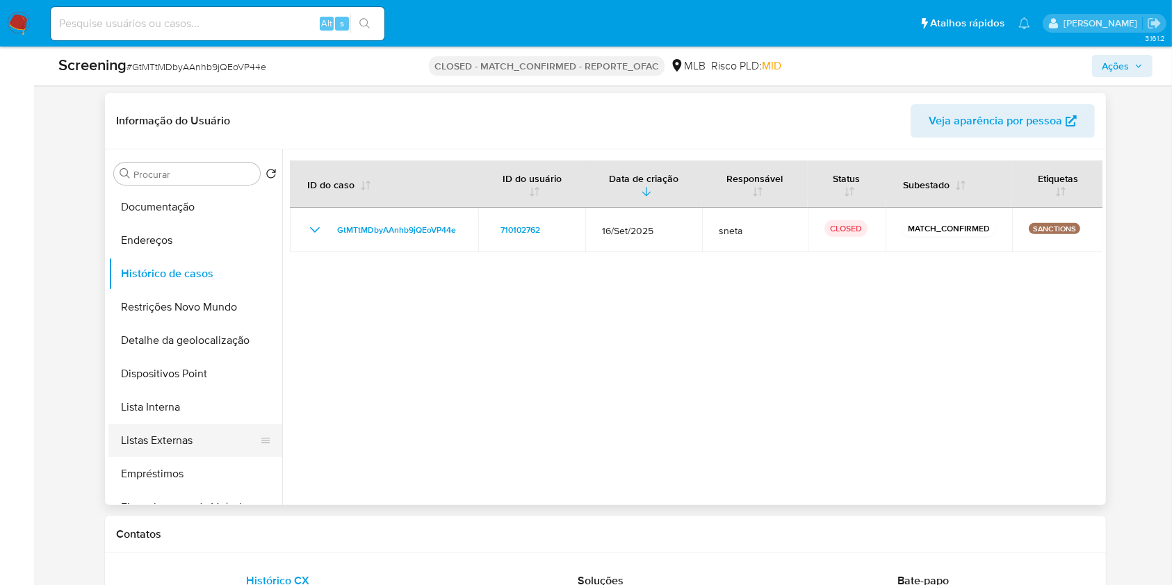
click at [191, 438] on button "Listas Externas" at bounding box center [189, 440] width 163 height 33
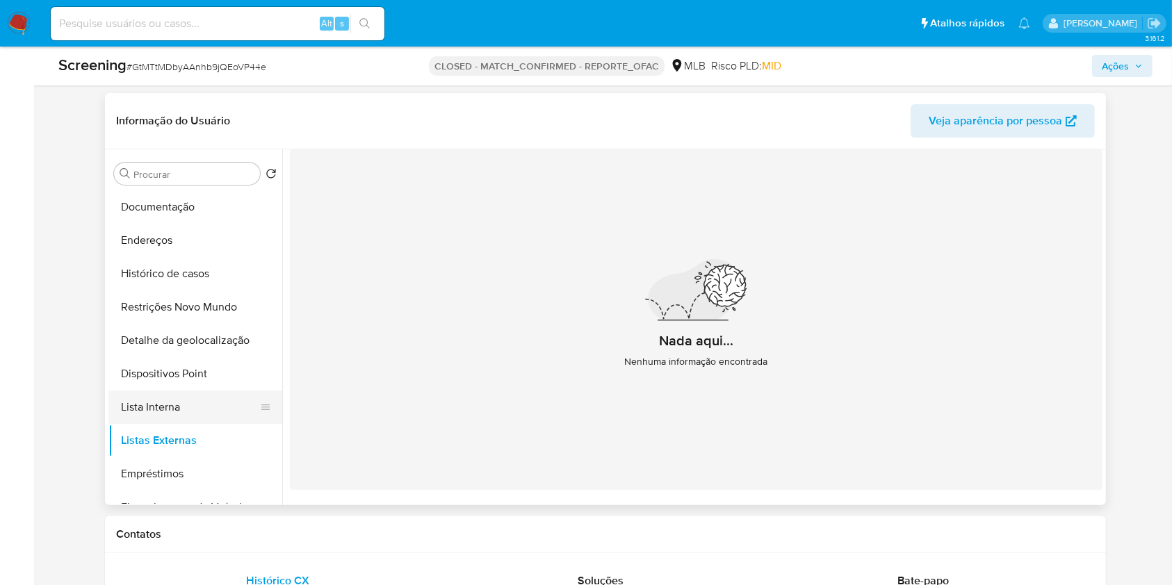
click at [188, 407] on button "Lista Interna" at bounding box center [189, 407] width 163 height 33
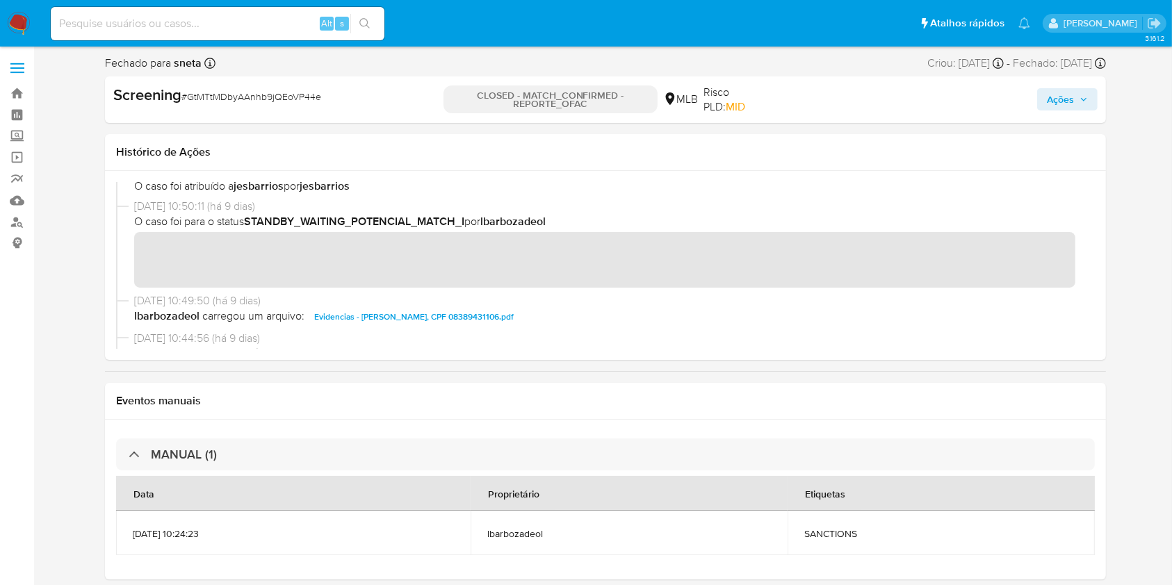
scroll to position [1816, 0]
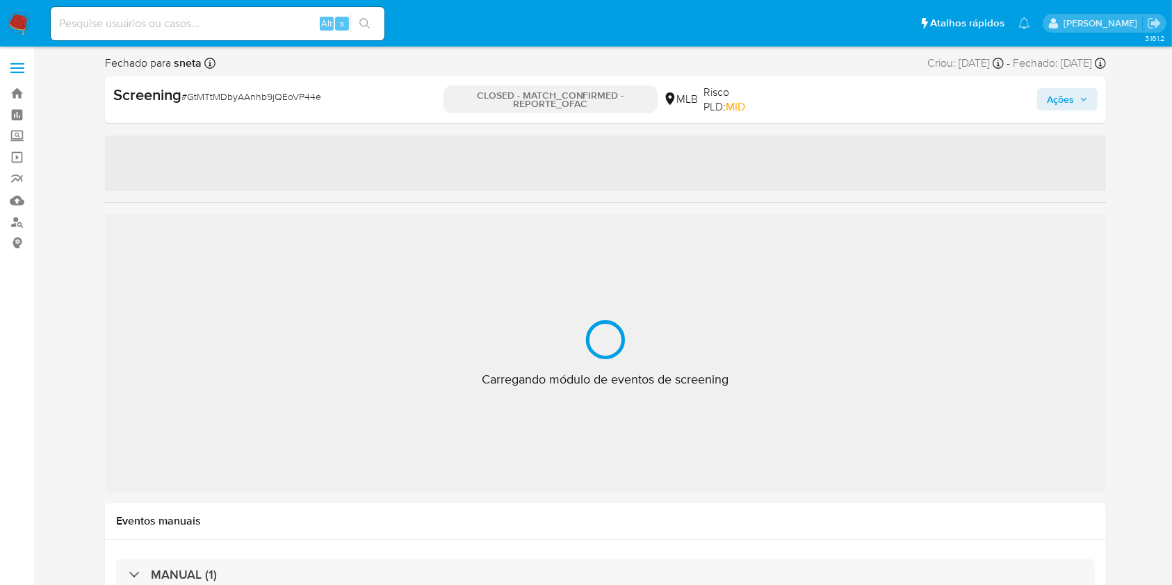
select select "10"
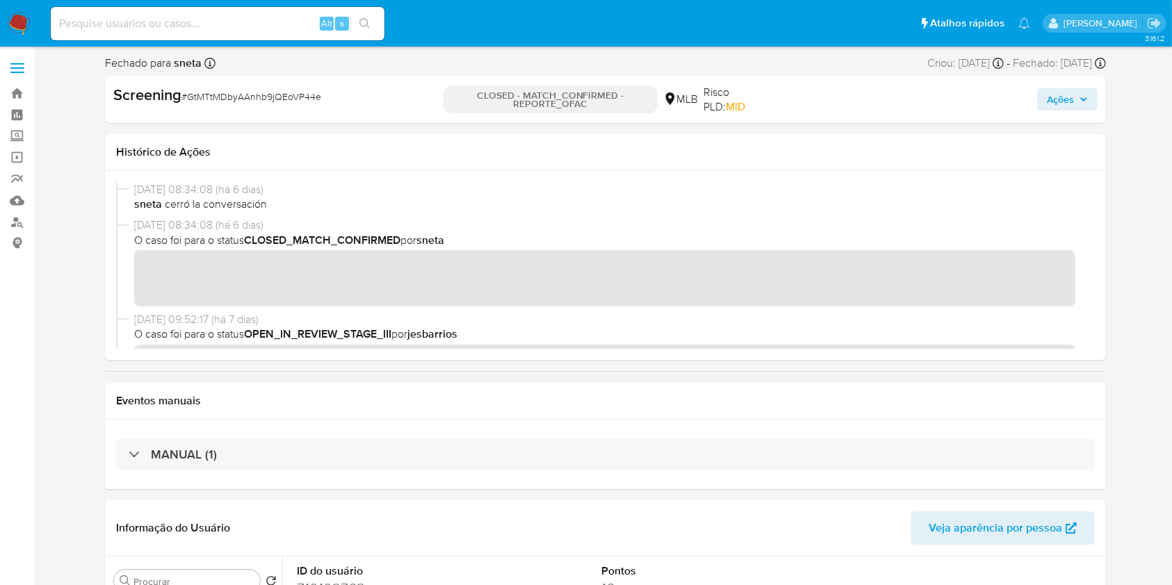
drag, startPoint x: 74, startPoint y: 102, endPoint x: 115, endPoint y: 51, distance: 66.2
click at [131, 16] on input at bounding box center [218, 24] width 334 height 18
paste input "249904884"
click at [361, 25] on icon "search-icon" at bounding box center [364, 23] width 10 height 10
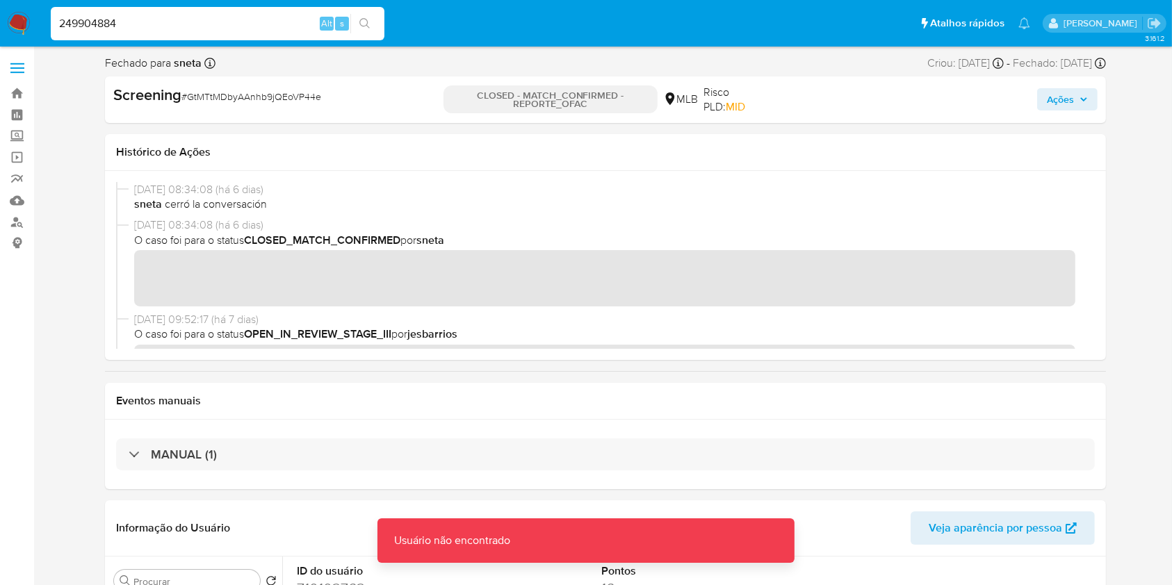
click at [261, 26] on input "249904884" at bounding box center [218, 24] width 334 height 18
type input "249904884"
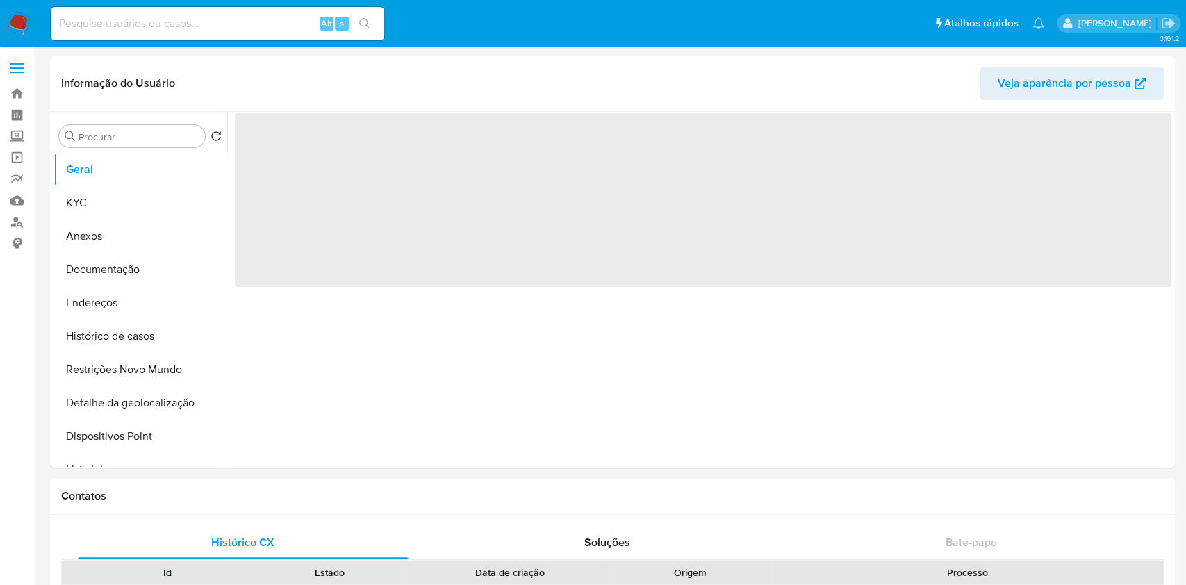
select select "10"
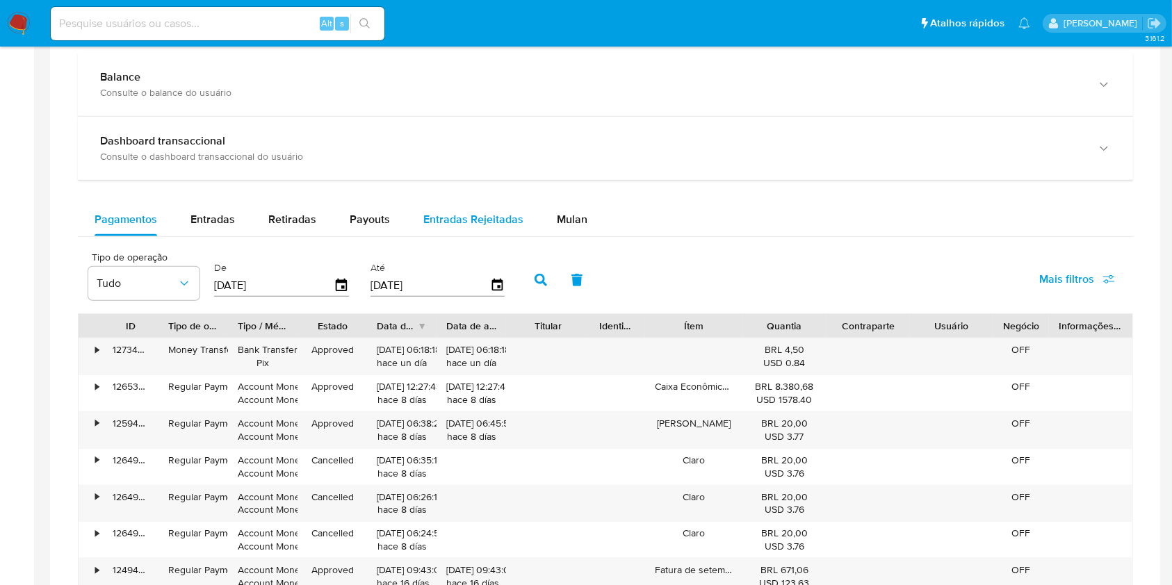
scroll to position [780, 0]
click at [455, 226] on span "Entradas Rejeitadas" at bounding box center [473, 221] width 100 height 16
select select "10"
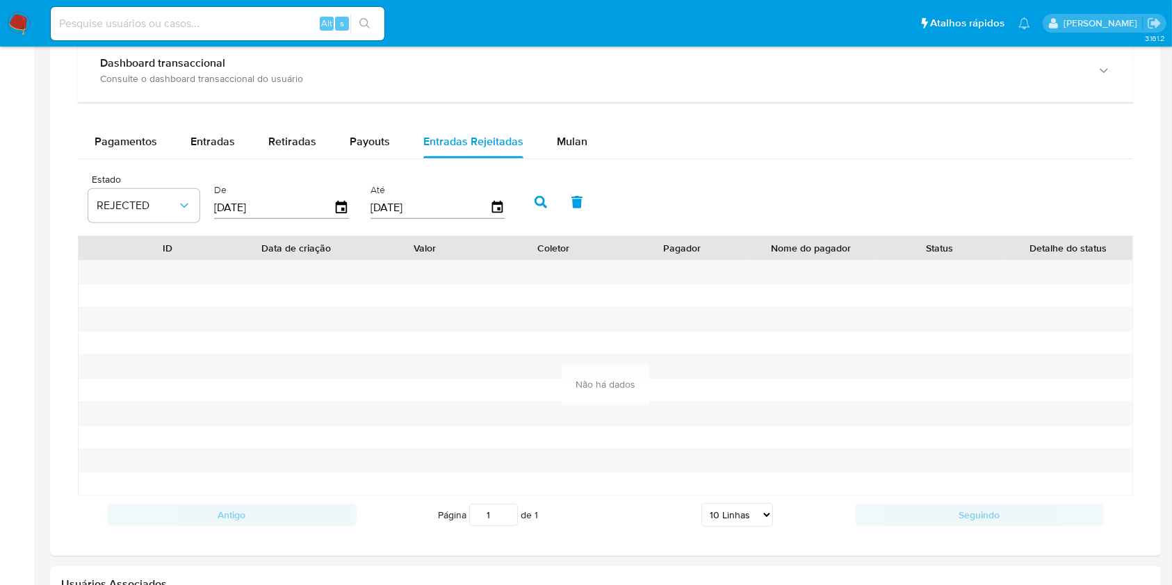
scroll to position [869, 0]
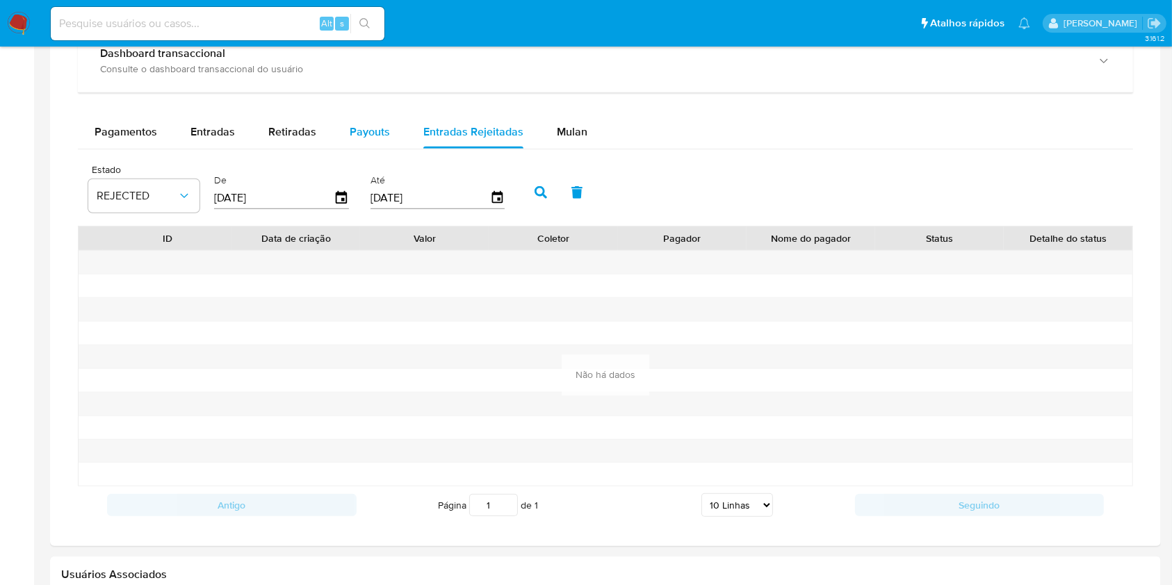
click at [382, 129] on span "Payouts" at bounding box center [370, 132] width 40 height 16
select select "10"
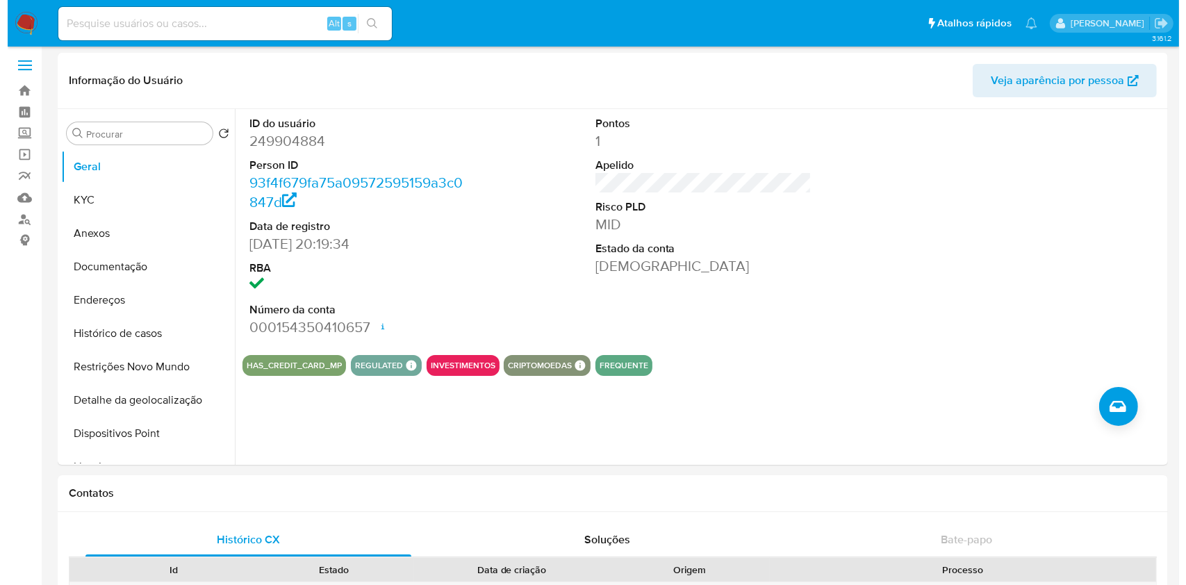
scroll to position [0, 0]
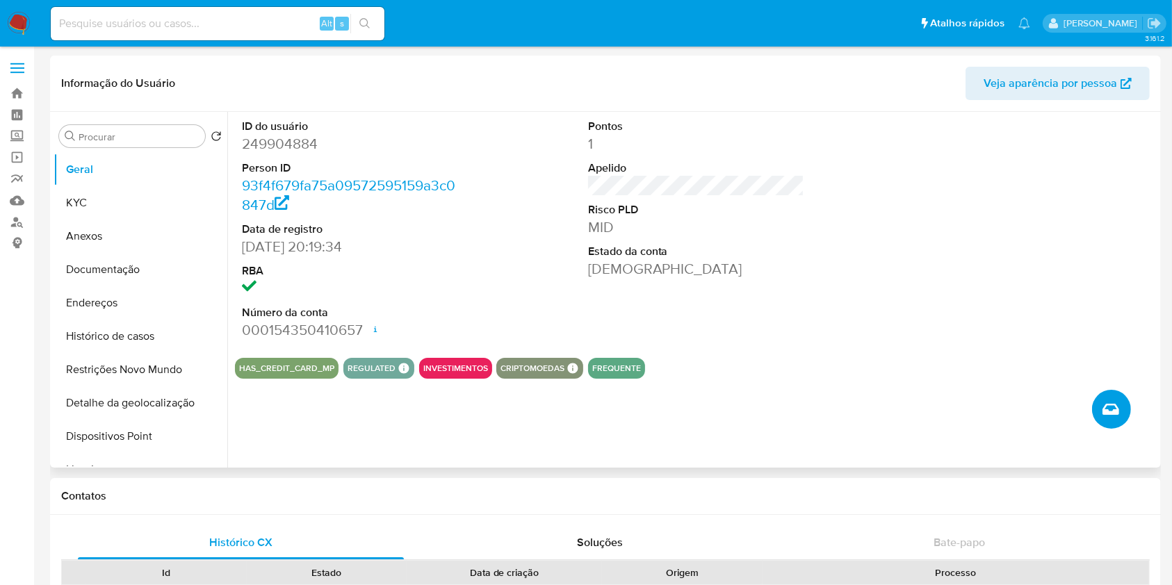
click at [1106, 397] on button "Criar caso manual" at bounding box center [1111, 409] width 39 height 39
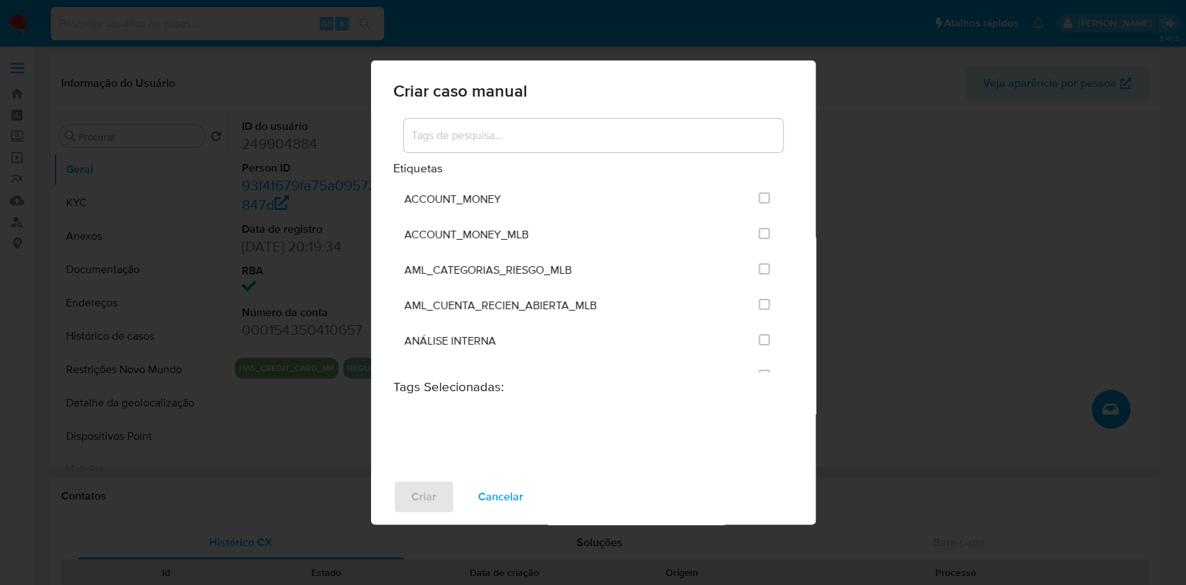
click at [673, 127] on input at bounding box center [593, 135] width 379 height 18
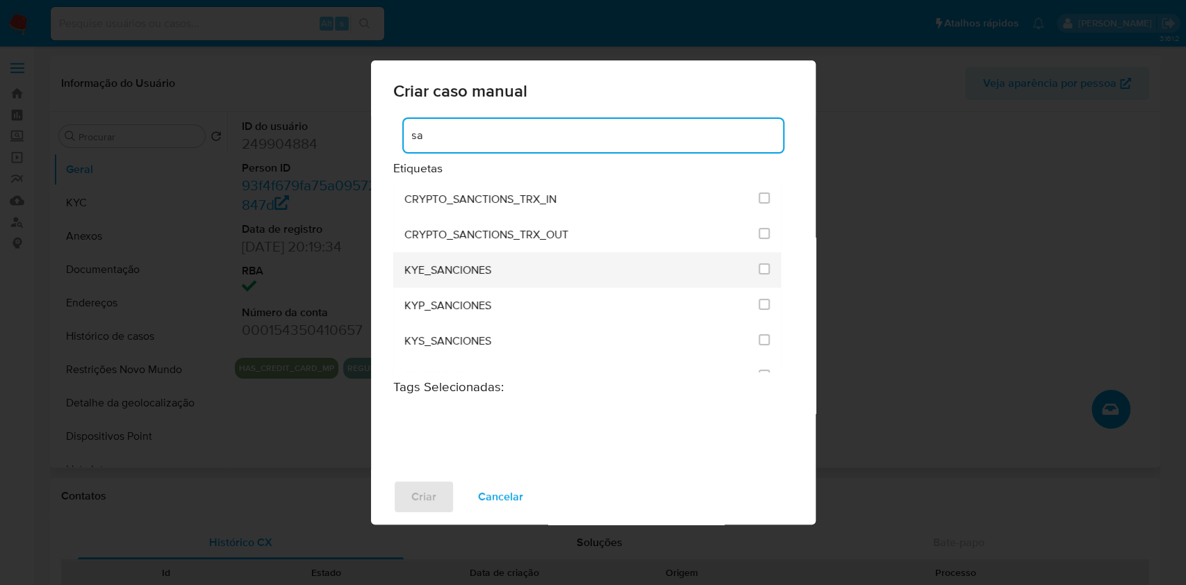
type input "s"
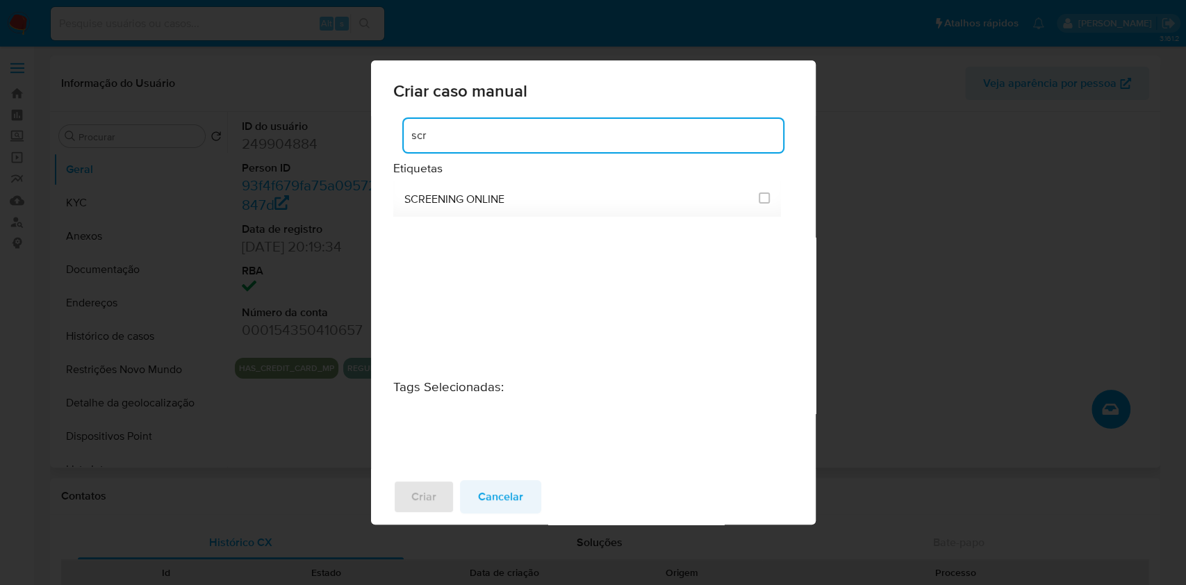
type input "scr"
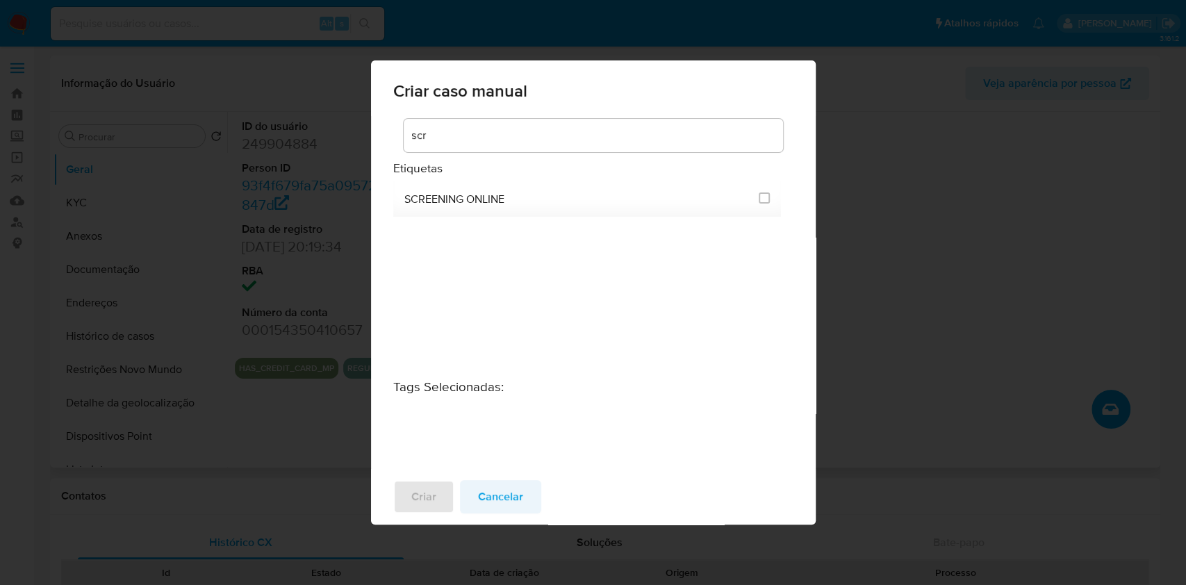
click at [509, 498] on span "Cancelar" at bounding box center [500, 497] width 45 height 31
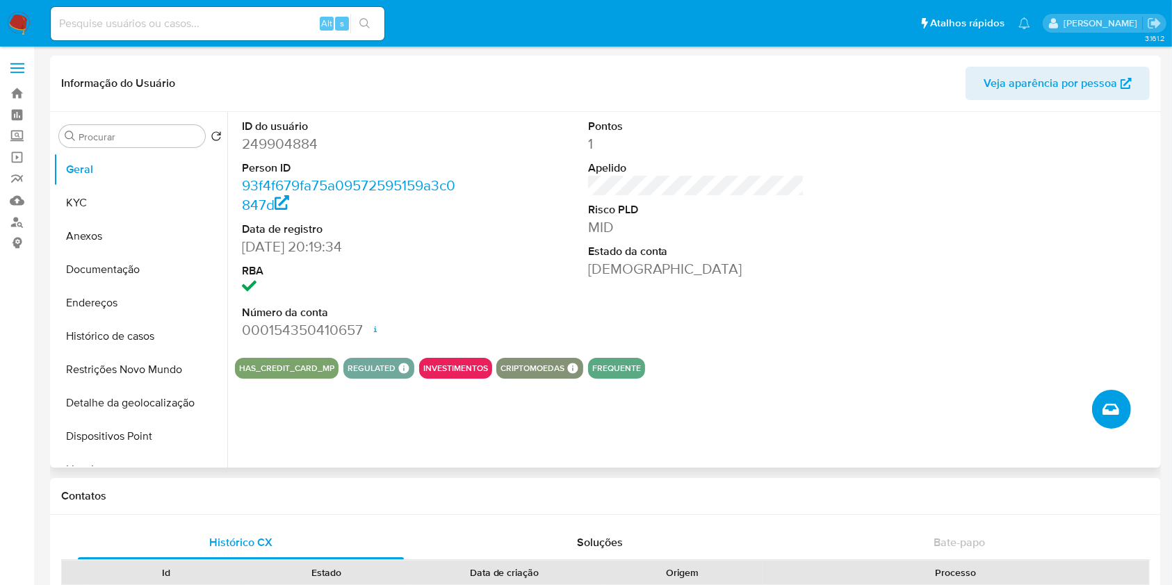
click at [1118, 402] on span "Criar caso manual" at bounding box center [1110, 409] width 17 height 17
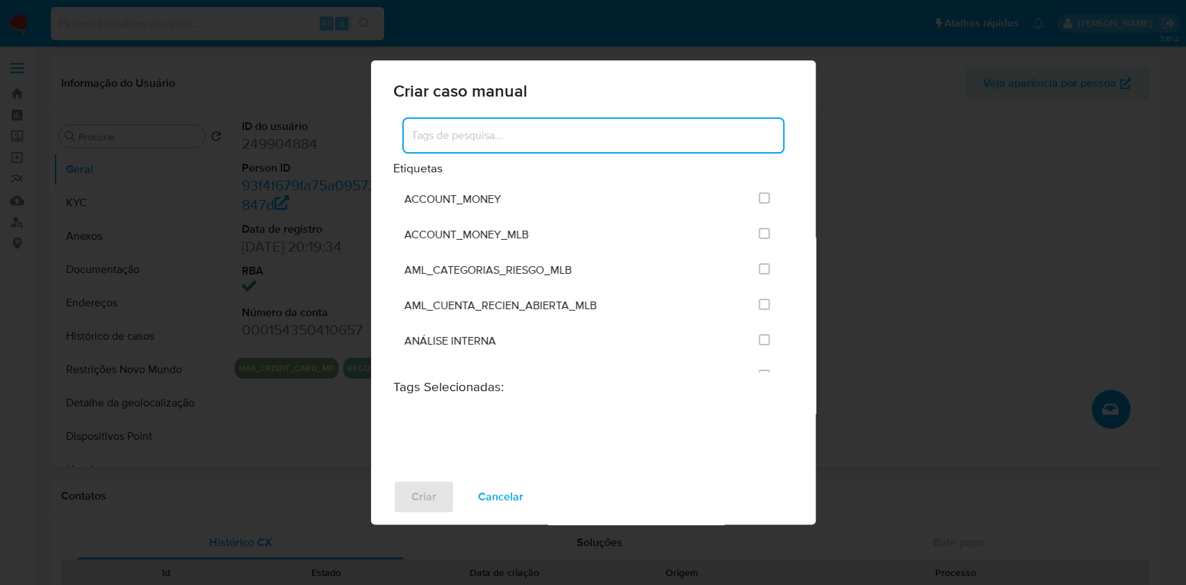
click at [699, 141] on input at bounding box center [593, 135] width 379 height 18
click at [489, 128] on input "san" at bounding box center [593, 135] width 379 height 18
paste input "SANCTIONS"
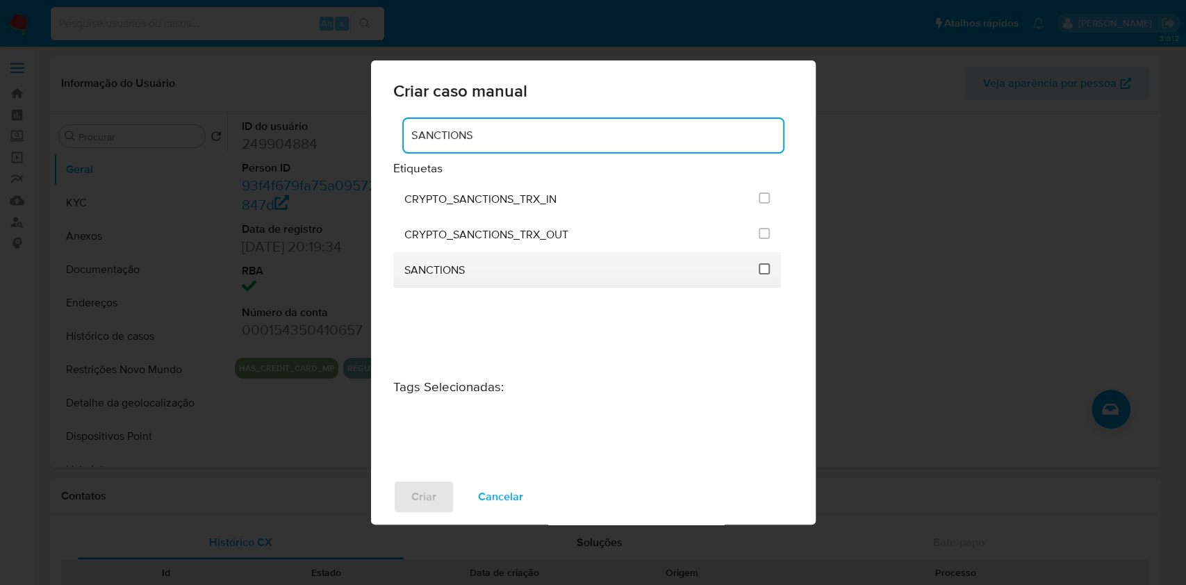
type input "SANCTIONS"
click at [767, 269] on input "2614" at bounding box center [764, 268] width 11 height 11
checkbox input "true"
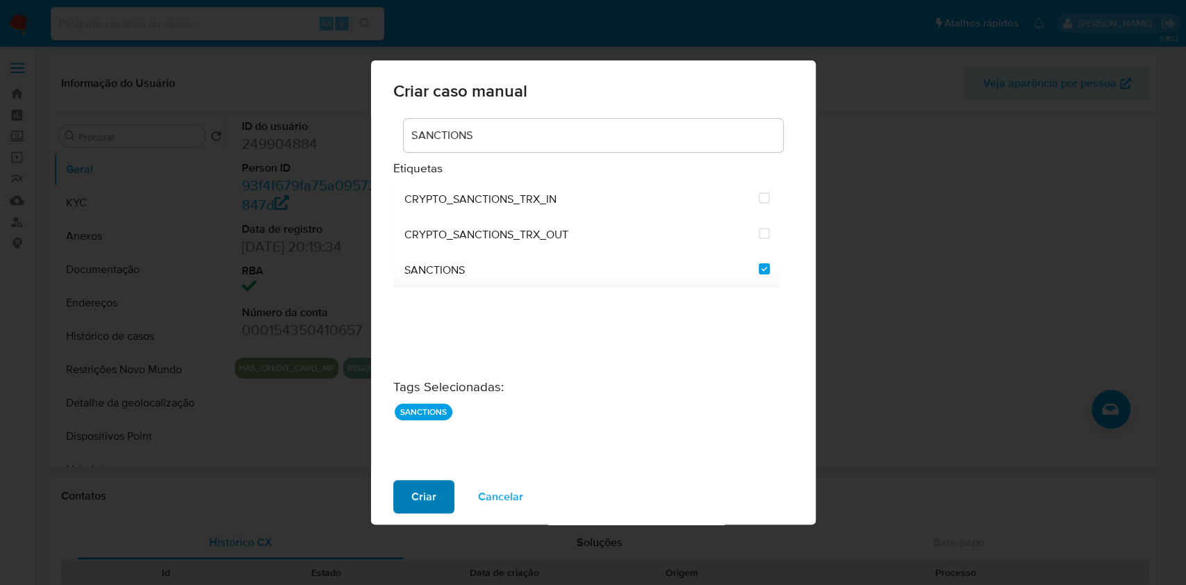
click at [414, 494] on span "Criar" at bounding box center [423, 497] width 25 height 31
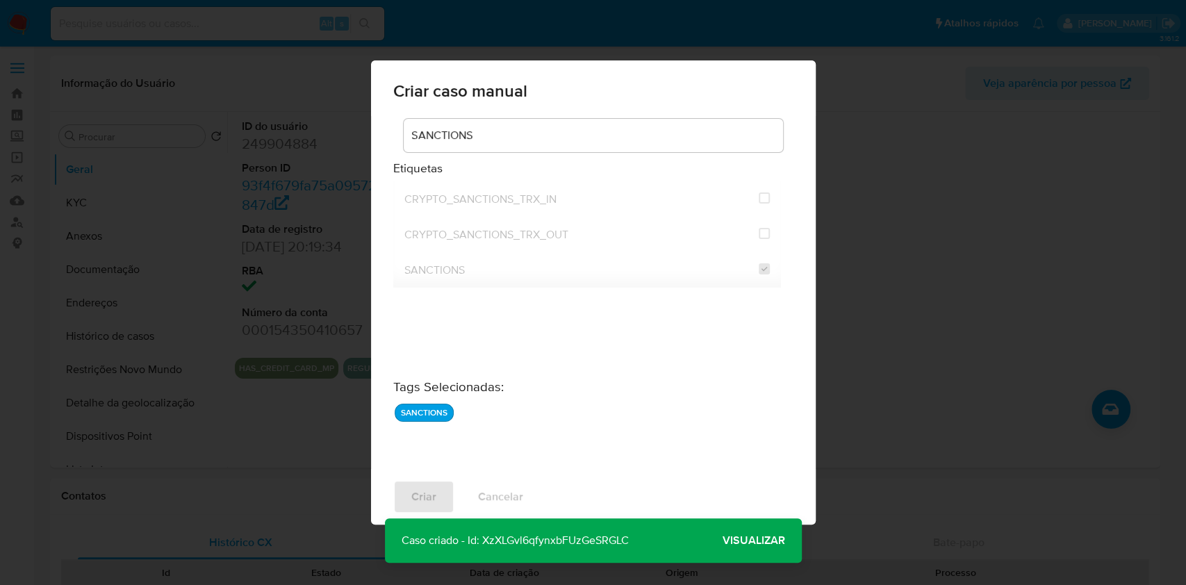
click at [750, 541] on span "Visualizar" at bounding box center [754, 541] width 63 height 0
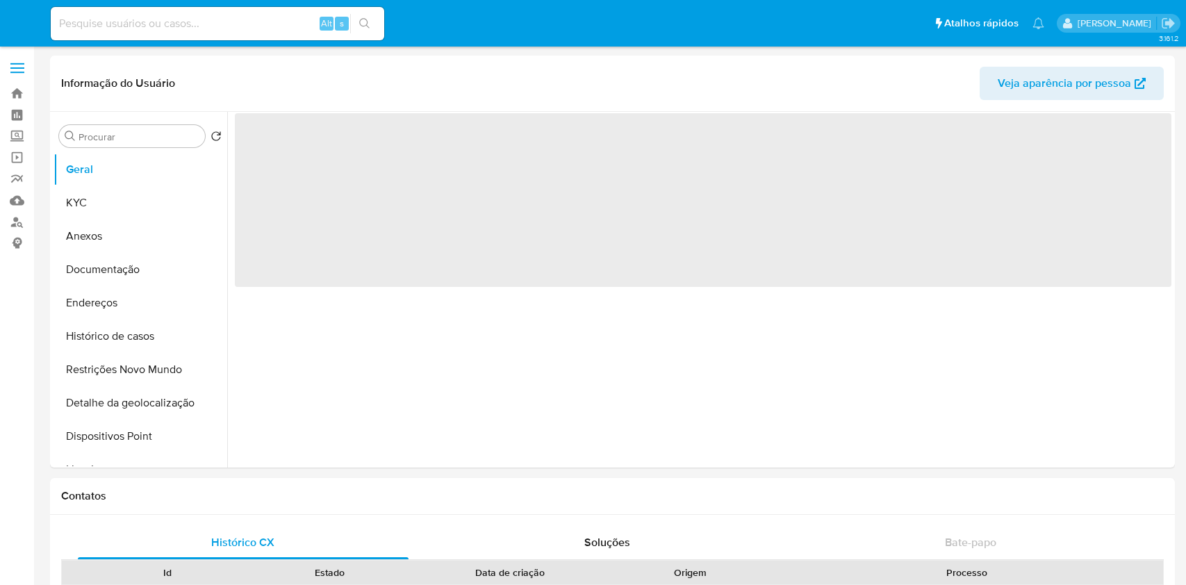
select select "10"
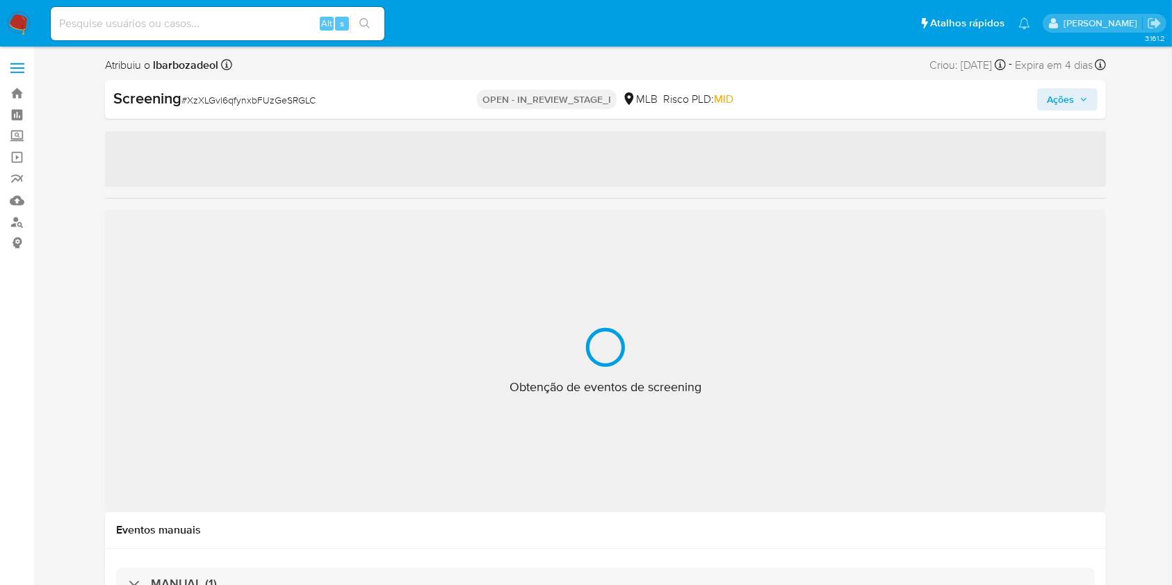
select select "10"
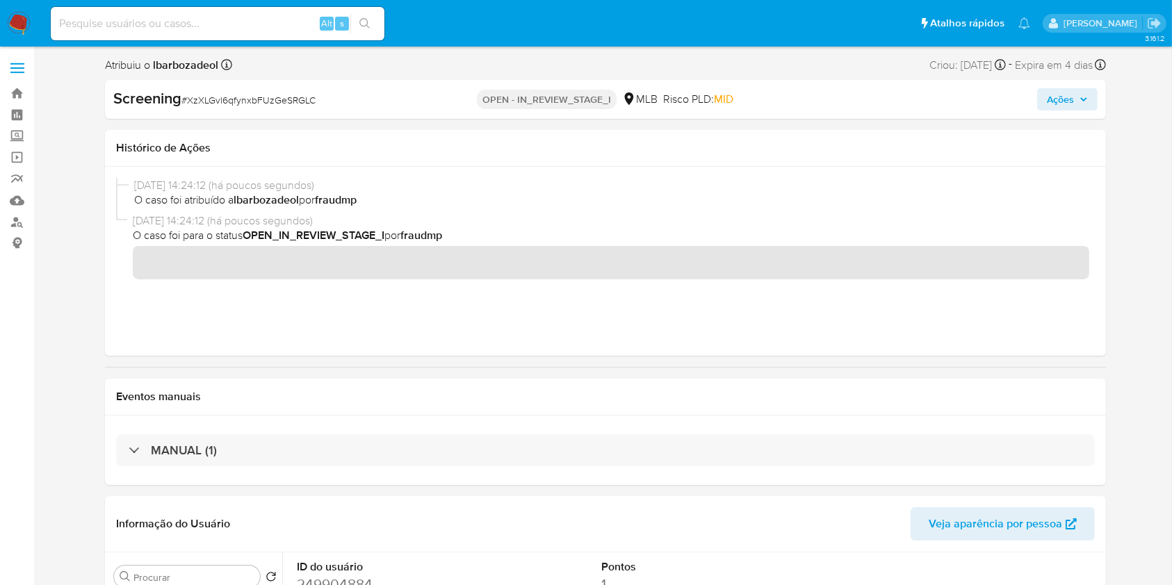
scroll to position [20, 0]
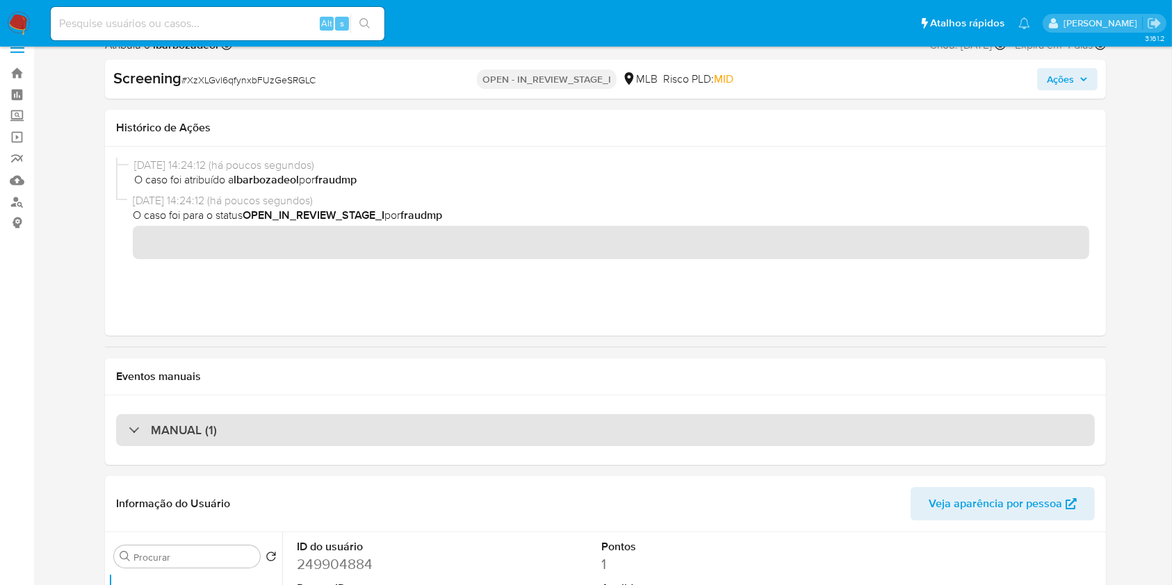
click at [328, 434] on div "MANUAL (1)" at bounding box center [605, 430] width 979 height 32
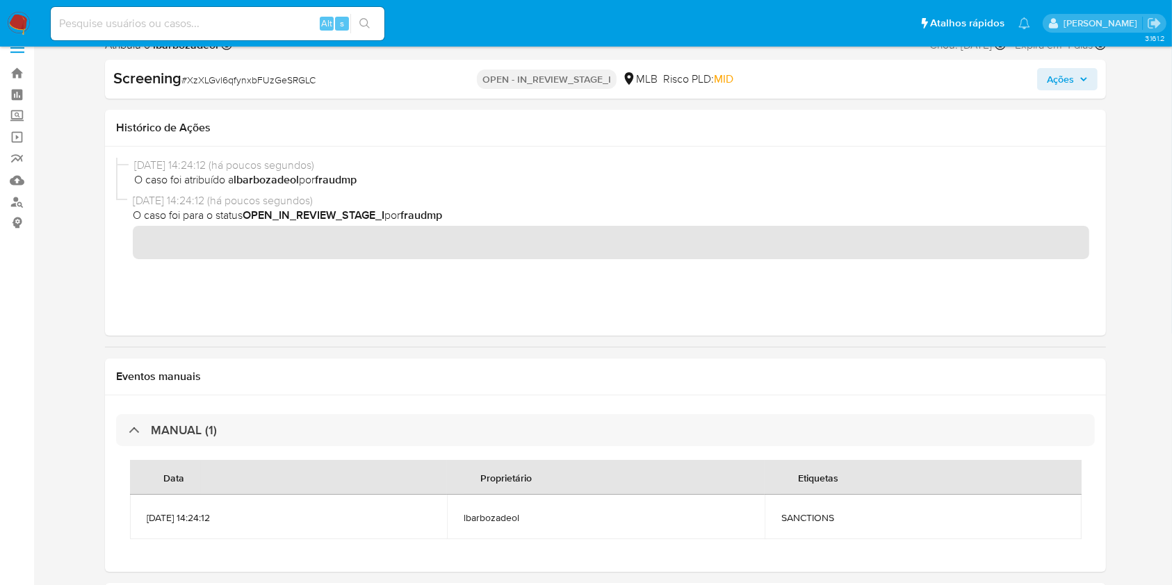
click at [213, 447] on div "Data Proprietário Etiquetas [DATE] 14:24:12 lbarbozadeol SANCTIONS" at bounding box center [605, 499] width 979 height 107
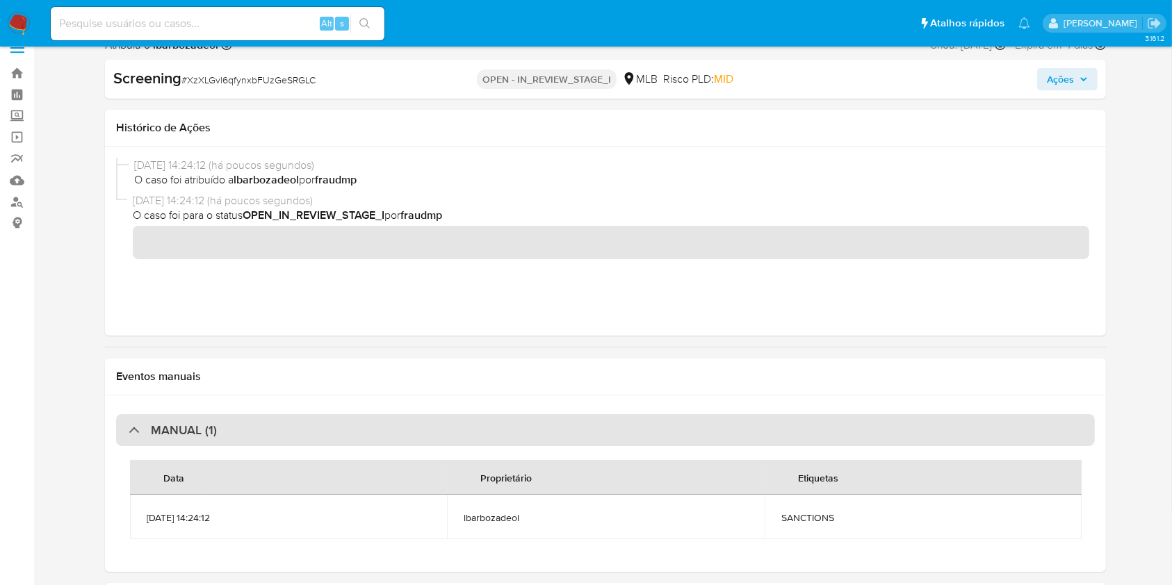
click at [213, 442] on div "MANUAL (1)" at bounding box center [605, 430] width 979 height 32
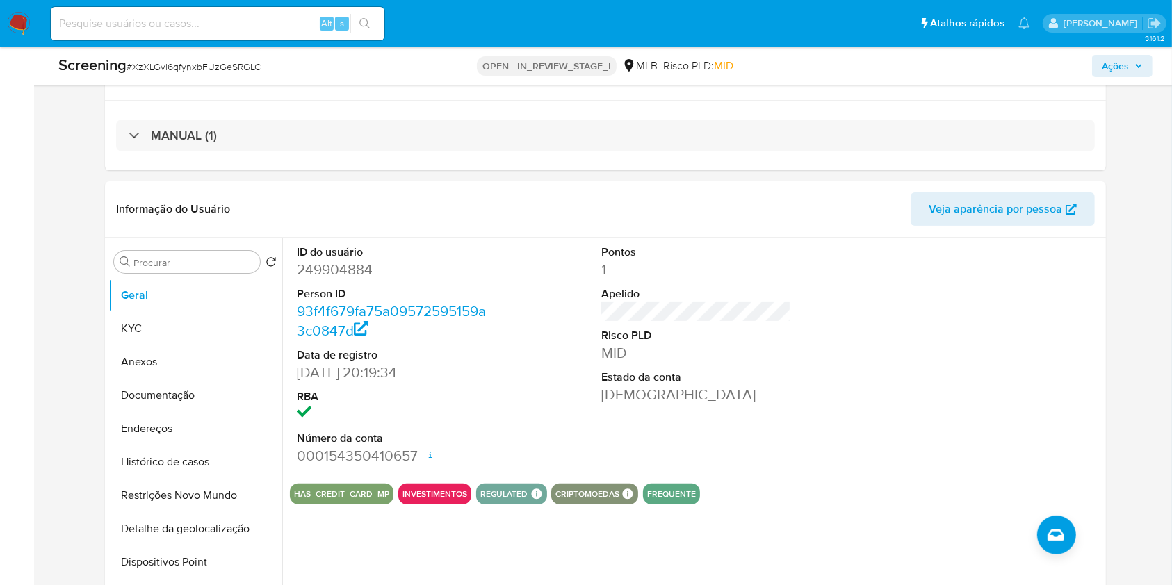
scroll to position [322, 0]
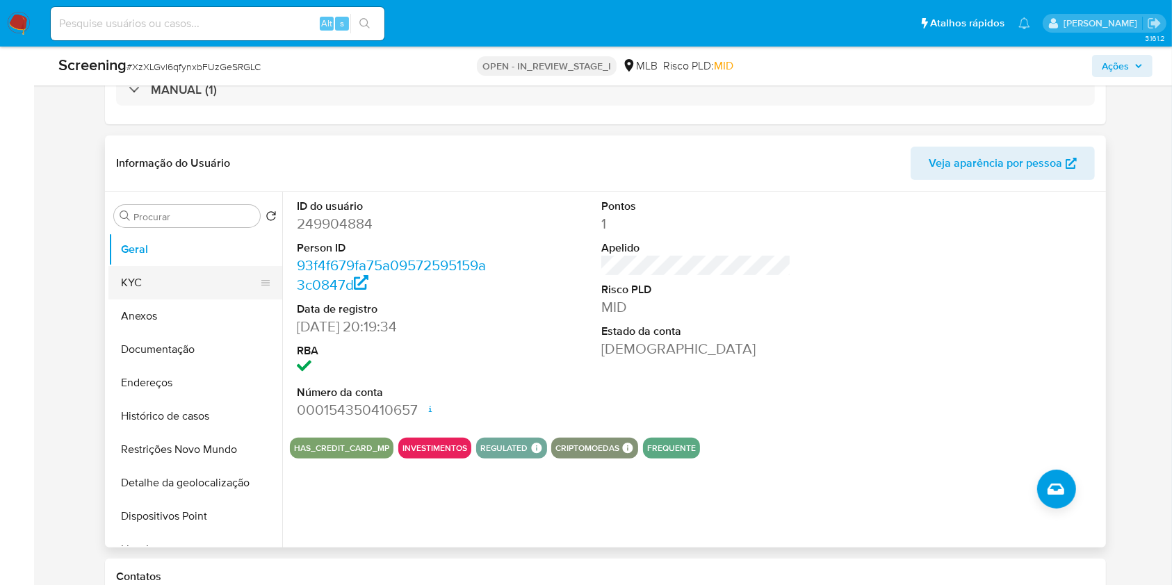
click at [202, 288] on button "KYC" at bounding box center [189, 282] width 163 height 33
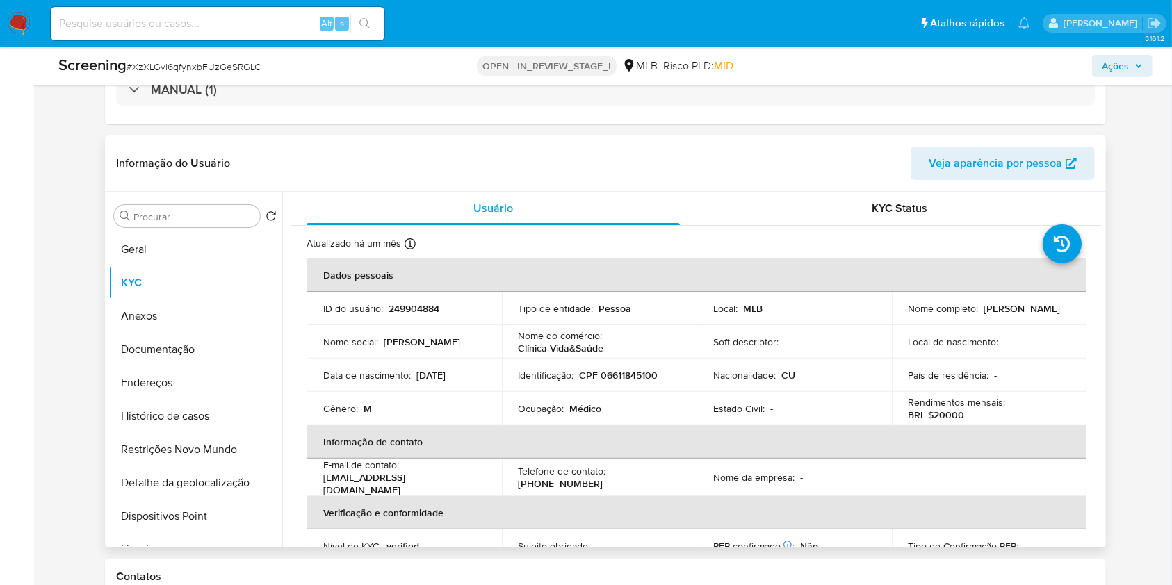
click at [637, 375] on p "CPF 06611845100" at bounding box center [619, 375] width 79 height 13
copy p "06611845100"
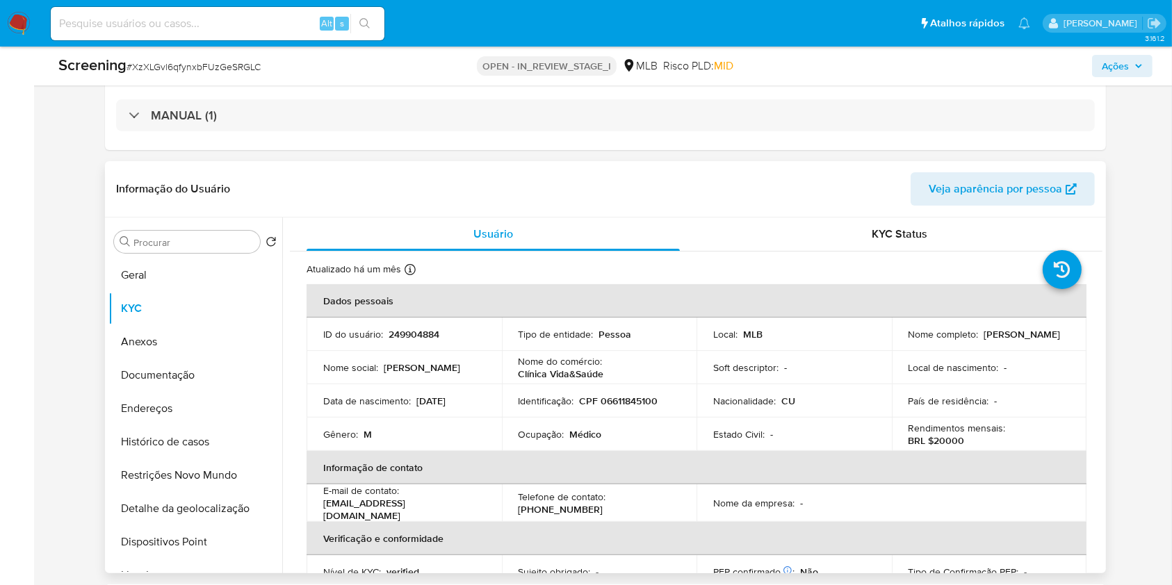
scroll to position [295, 0]
click at [203, 377] on button "Documentação" at bounding box center [189, 375] width 163 height 33
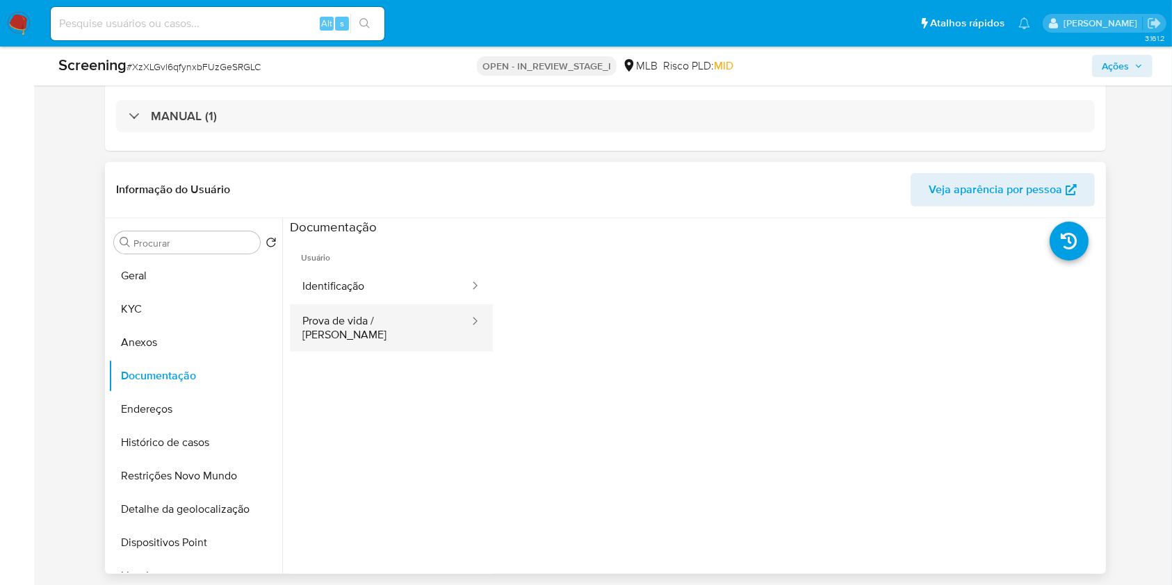
click at [427, 315] on button "Prova de vida / Selfie" at bounding box center [380, 327] width 181 height 47
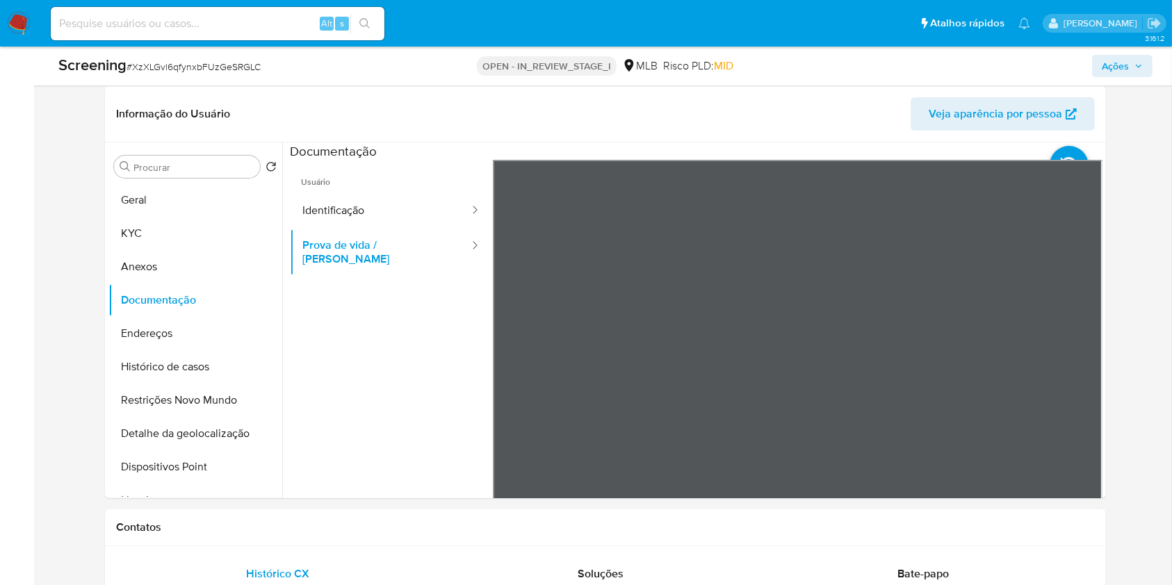
scroll to position [350, 0]
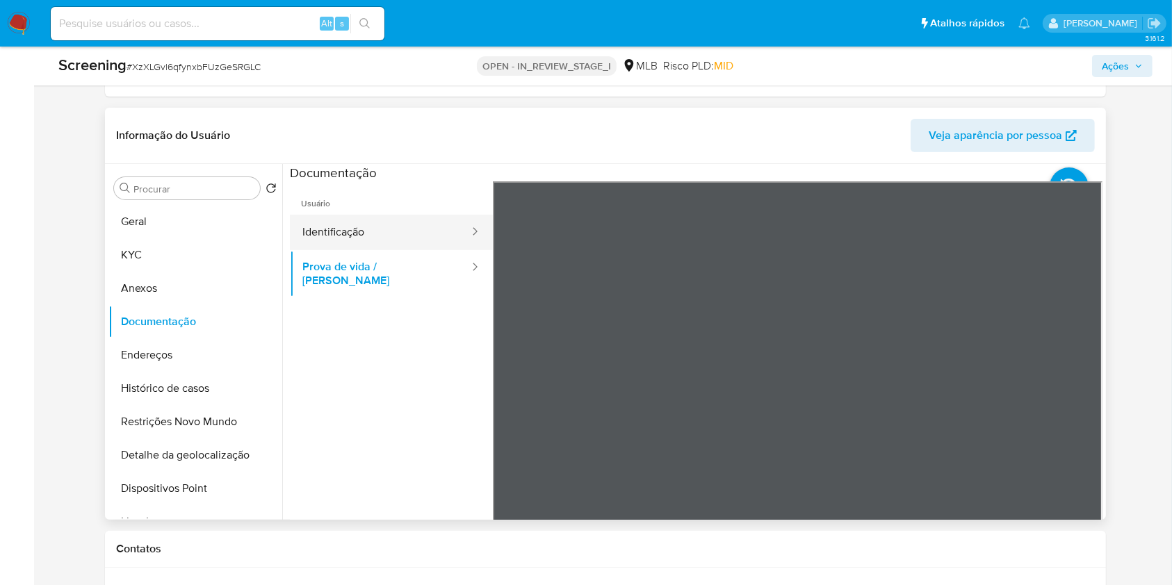
click at [364, 220] on button "Identificação" at bounding box center [380, 232] width 181 height 35
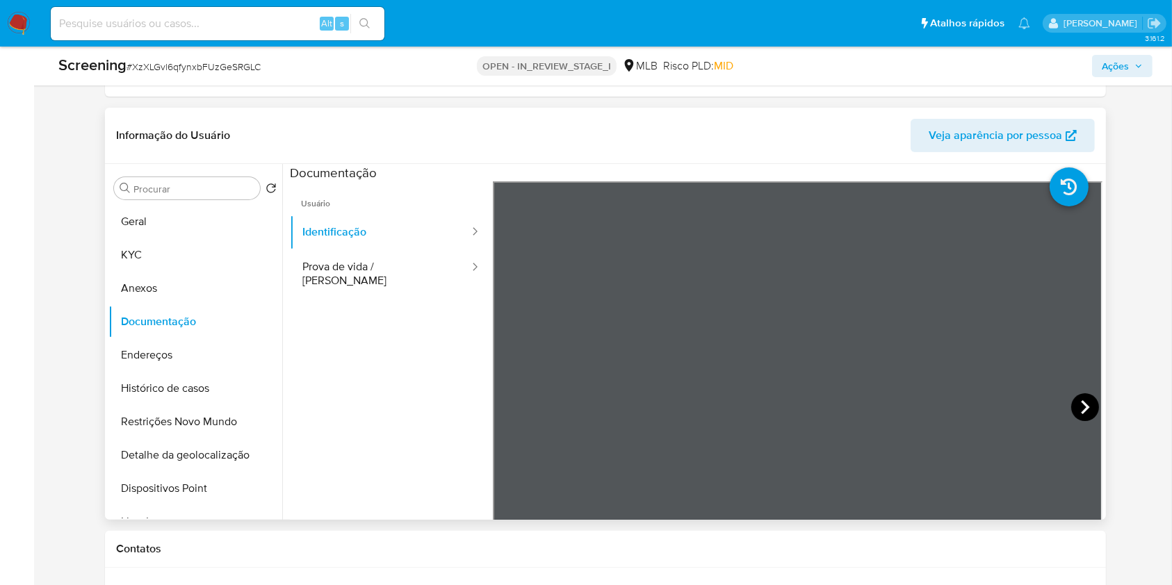
click at [1076, 399] on icon at bounding box center [1085, 407] width 28 height 28
click at [158, 253] on button "KYC" at bounding box center [189, 254] width 163 height 33
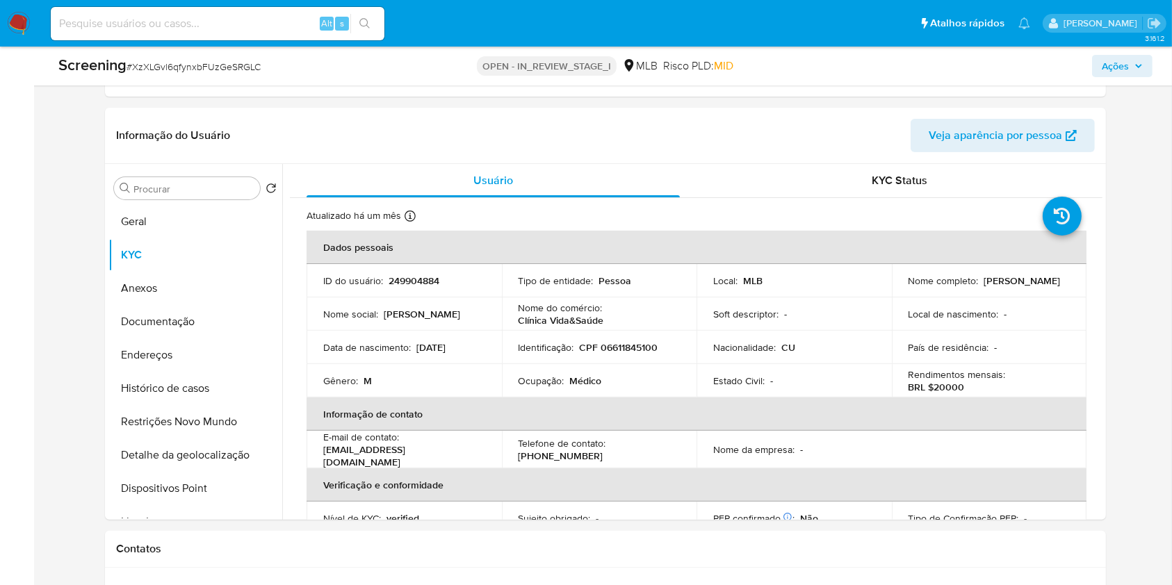
click at [785, 352] on p "CU" at bounding box center [788, 347] width 14 height 13
click at [817, 348] on div "Nacionalidade : CU" at bounding box center [794, 347] width 162 height 13
click at [713, 348] on p "Nacionalidade :" at bounding box center [744, 347] width 63 height 13
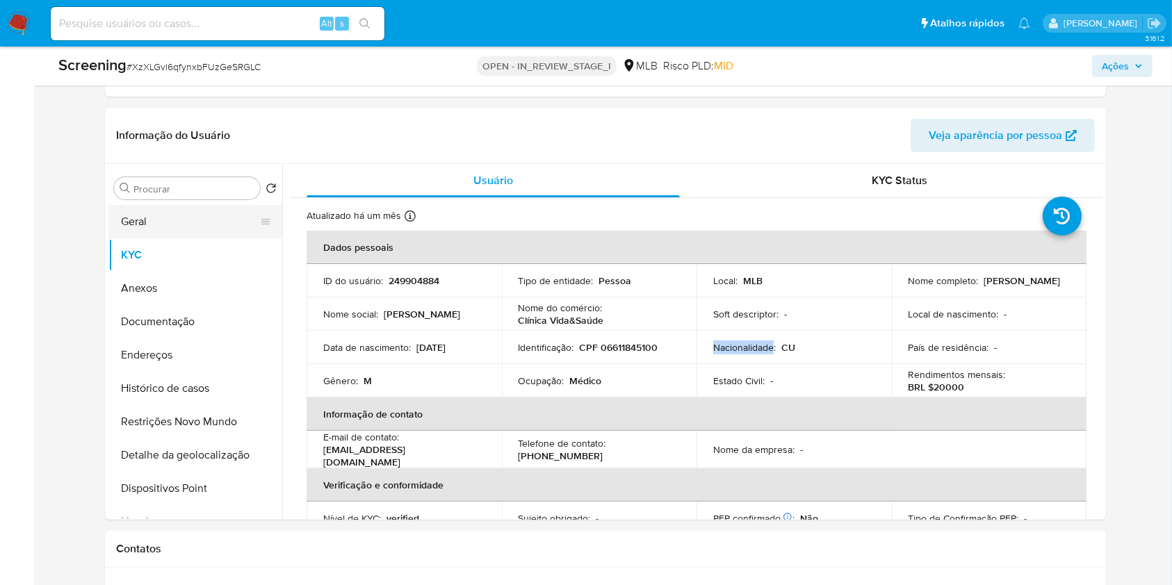
click at [211, 218] on button "Geral" at bounding box center [189, 221] width 163 height 33
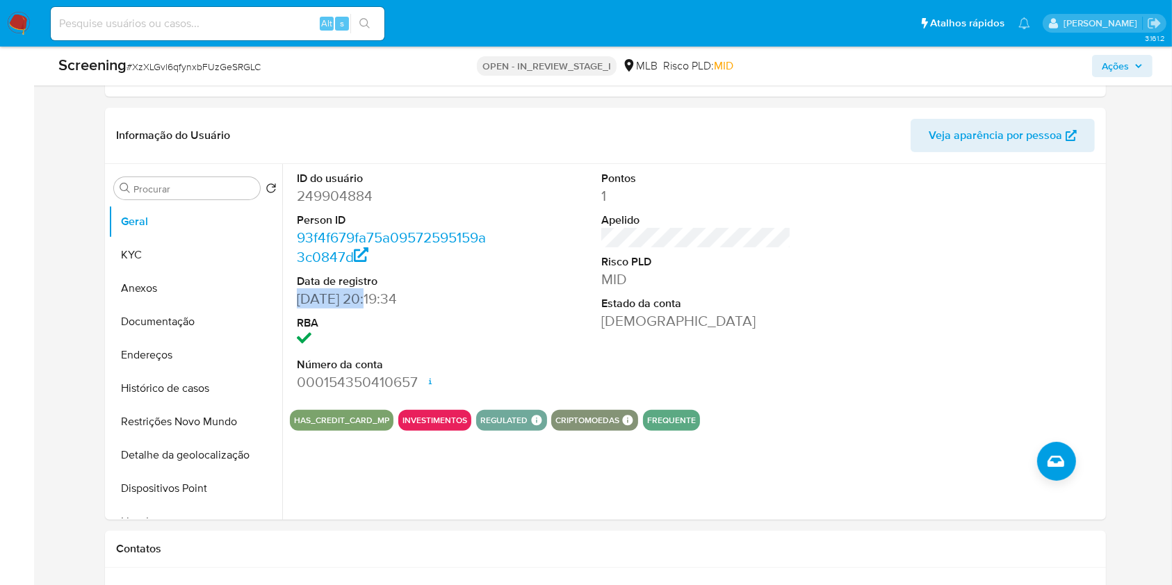
drag, startPoint x: 367, startPoint y: 297, endPoint x: 290, endPoint y: 298, distance: 77.2
click at [290, 298] on div "ID do usuário 249904884 Person ID 93f4f679fa75a09572595159a3c0847d Data de regi…" at bounding box center [391, 281] width 203 height 235
copy dd "27/03/2017"
click at [574, 219] on div "ID do usuário 249904884 Person ID 93f4f679fa75a09572595159a3c0847d Data de regi…" at bounding box center [696, 281] width 812 height 235
click at [199, 259] on button "KYC" at bounding box center [189, 254] width 163 height 33
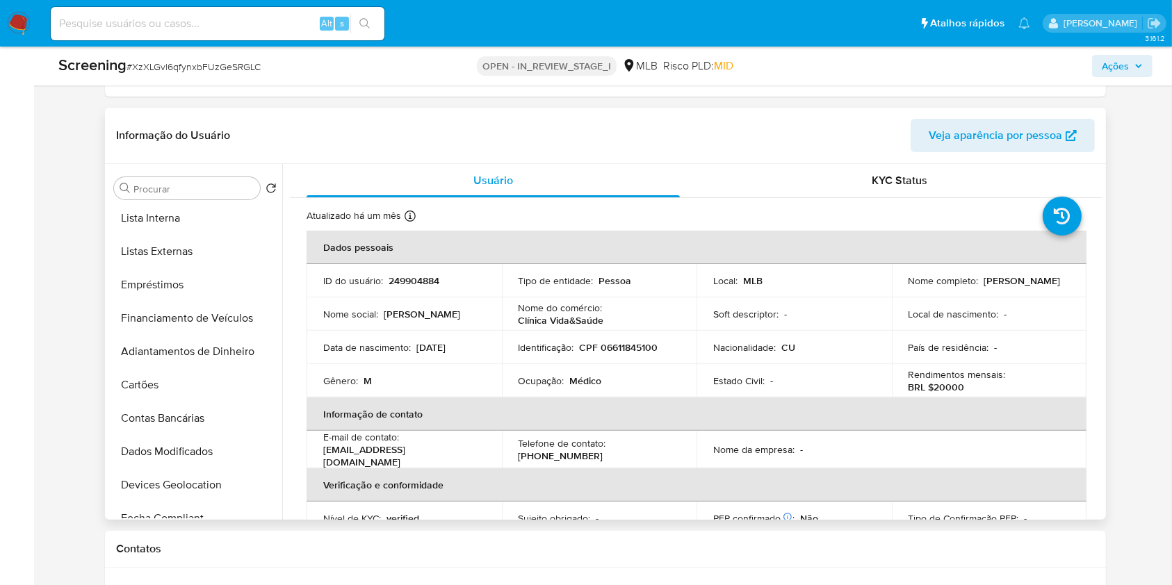
scroll to position [314, 0]
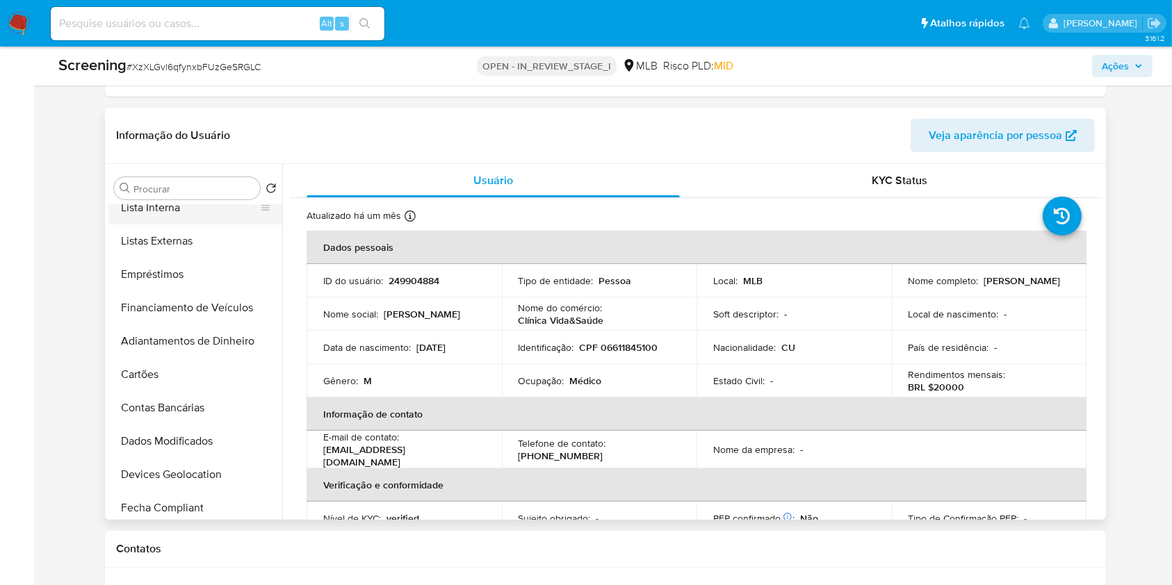
click at [204, 212] on button "Lista Interna" at bounding box center [189, 207] width 163 height 33
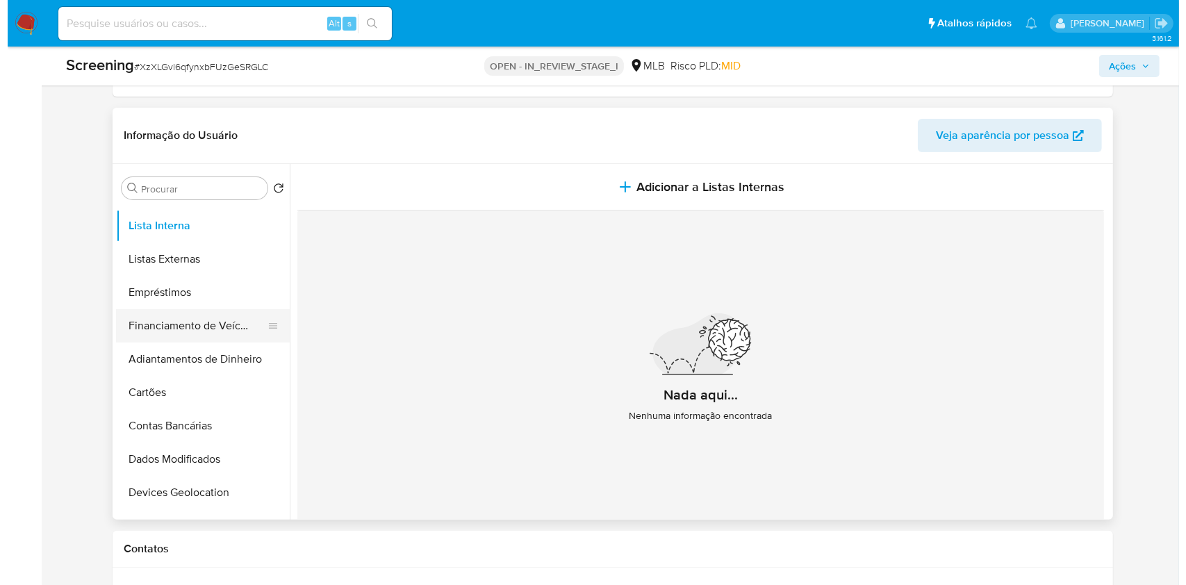
scroll to position [294, 0]
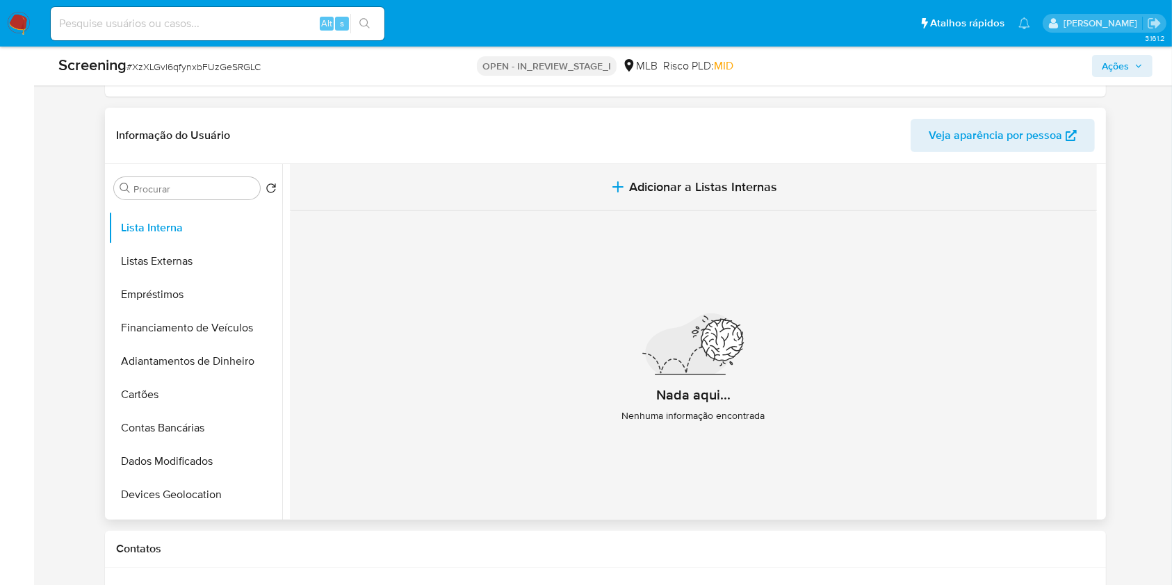
click at [612, 181] on icon "button" at bounding box center [618, 187] width 17 height 17
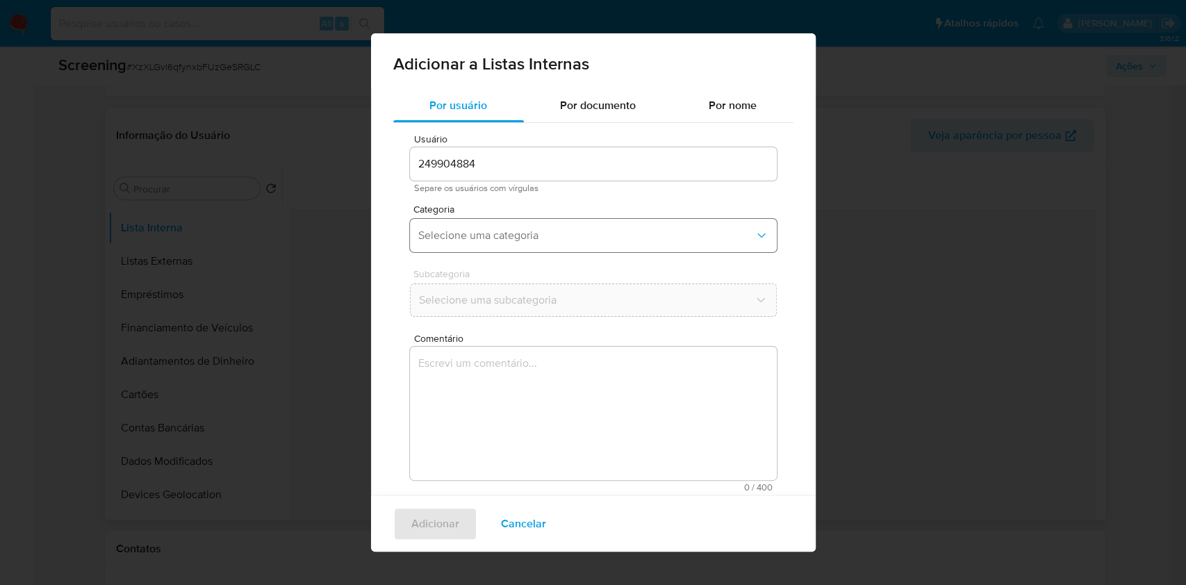
click at [555, 244] on button "Selecione uma categoria" at bounding box center [593, 235] width 367 height 33
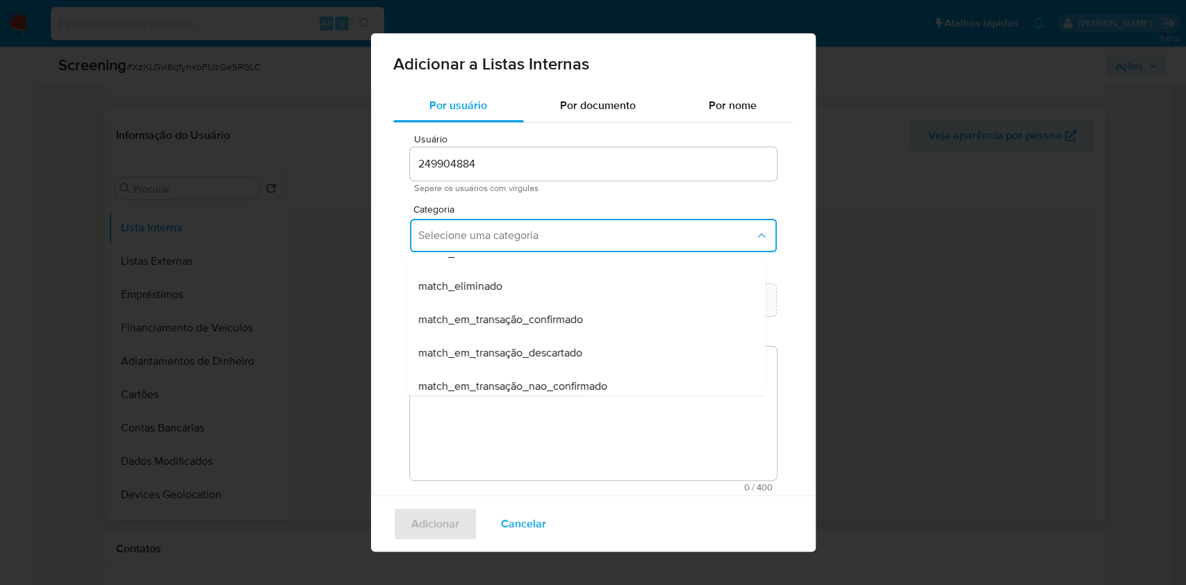
scroll to position [156, 0]
click at [541, 323] on span "match_em_transação_confirmado" at bounding box center [500, 318] width 165 height 14
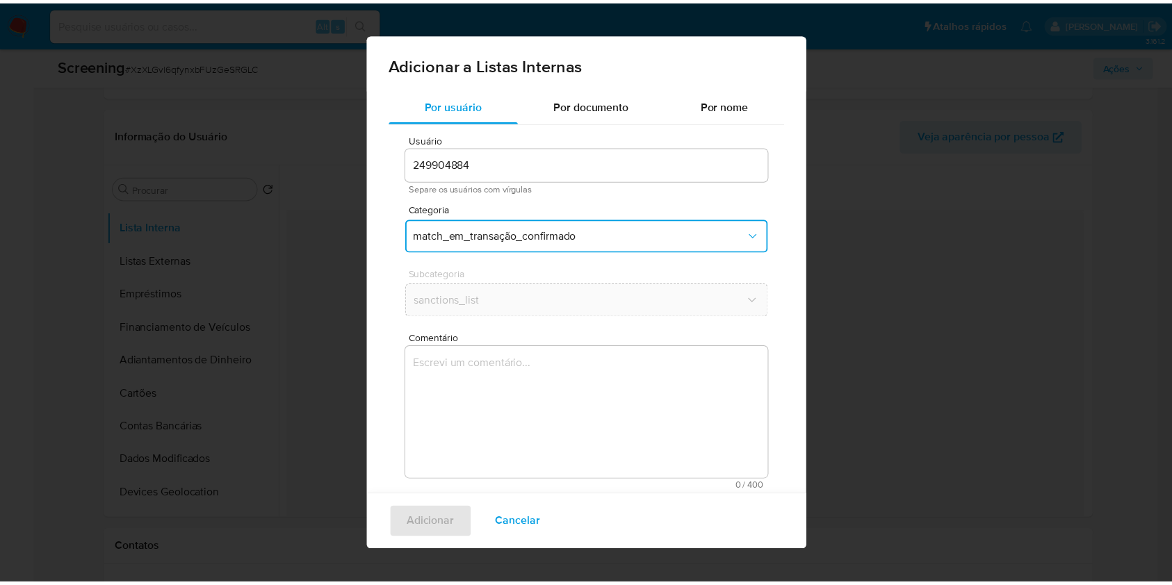
scroll to position [0, 0]
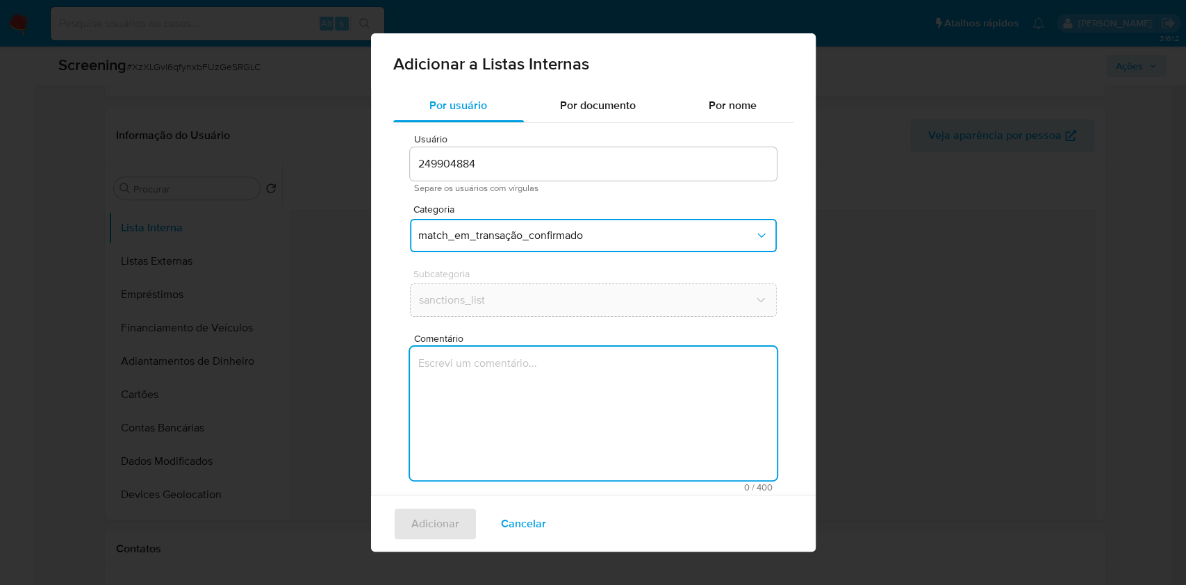
click at [534, 359] on textarea "Comentário" at bounding box center [593, 413] width 367 height 133
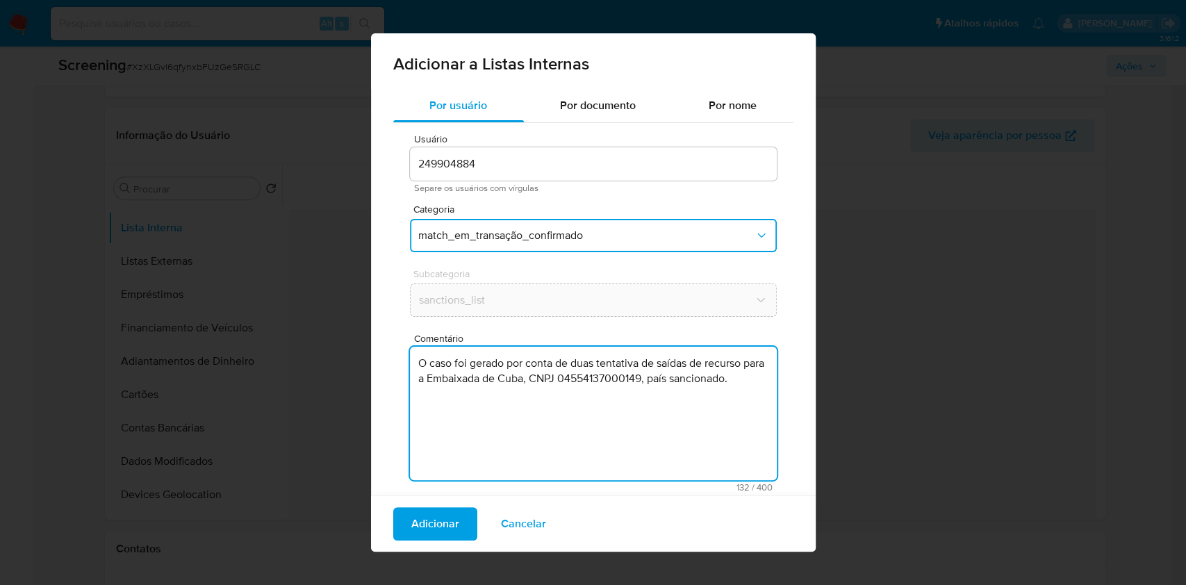
click at [585, 367] on textarea "O caso foi gerado por conta de duas tentativa de saídas de recurso para a Embai…" at bounding box center [593, 413] width 367 height 133
type textarea "O caso foi gerado por conta de trÊs tentativas de saídas de recurso para a Emba…"
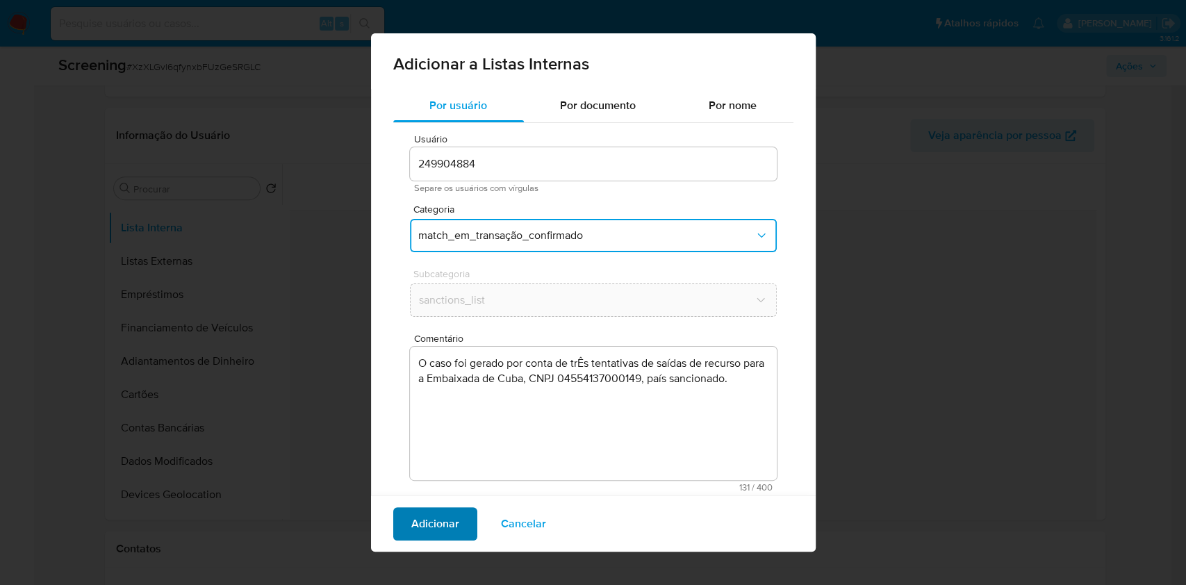
click at [461, 519] on button "Adicionar" at bounding box center [435, 523] width 84 height 33
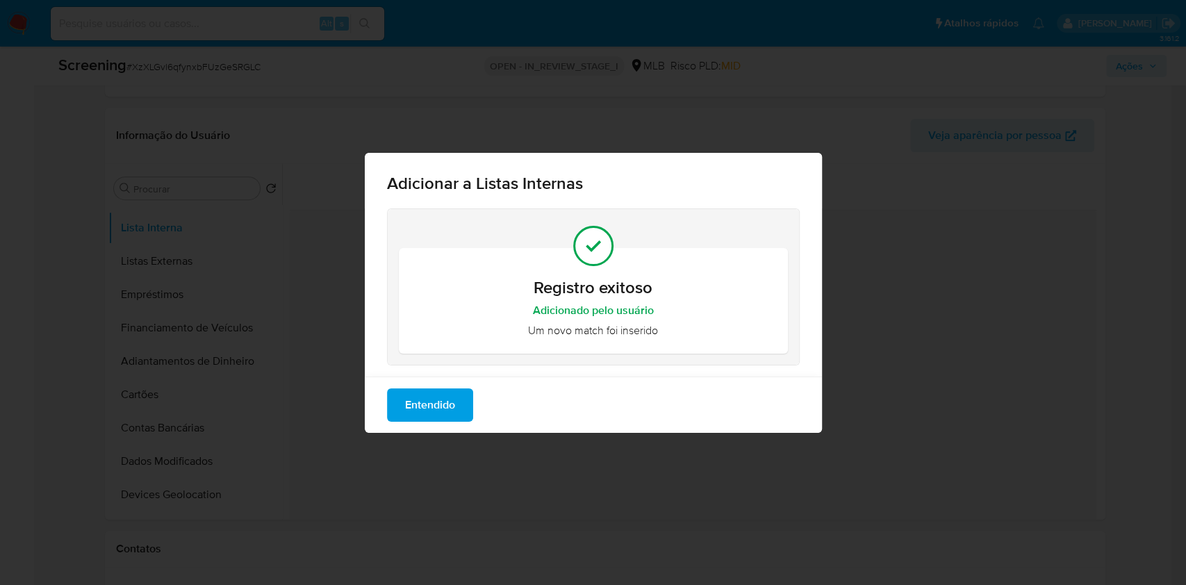
click at [419, 407] on span "Entendido" at bounding box center [430, 405] width 50 height 31
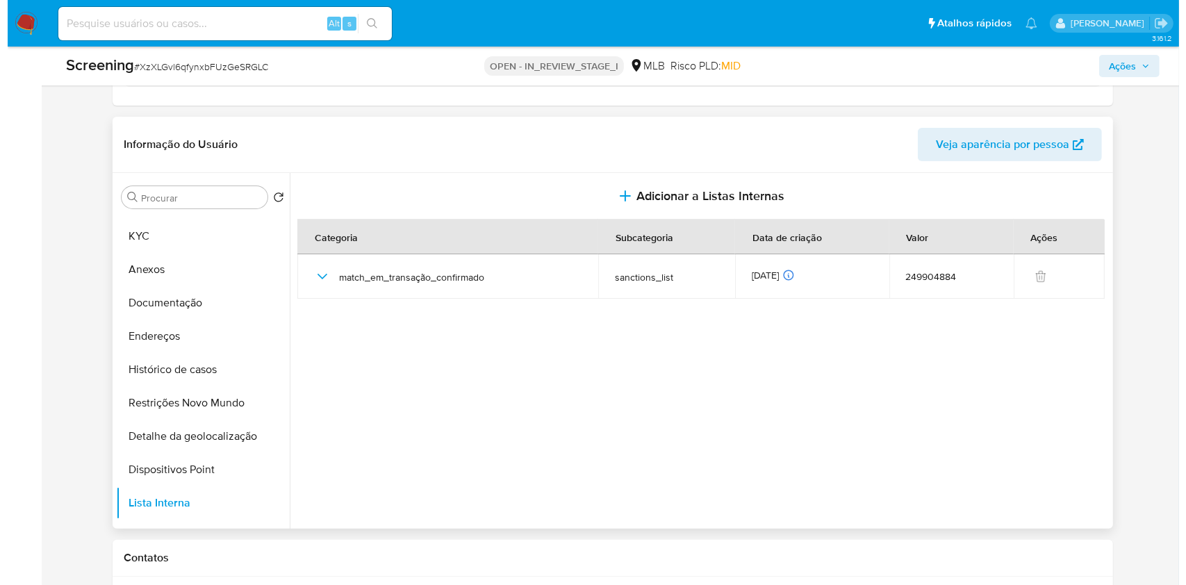
scroll to position [26, 0]
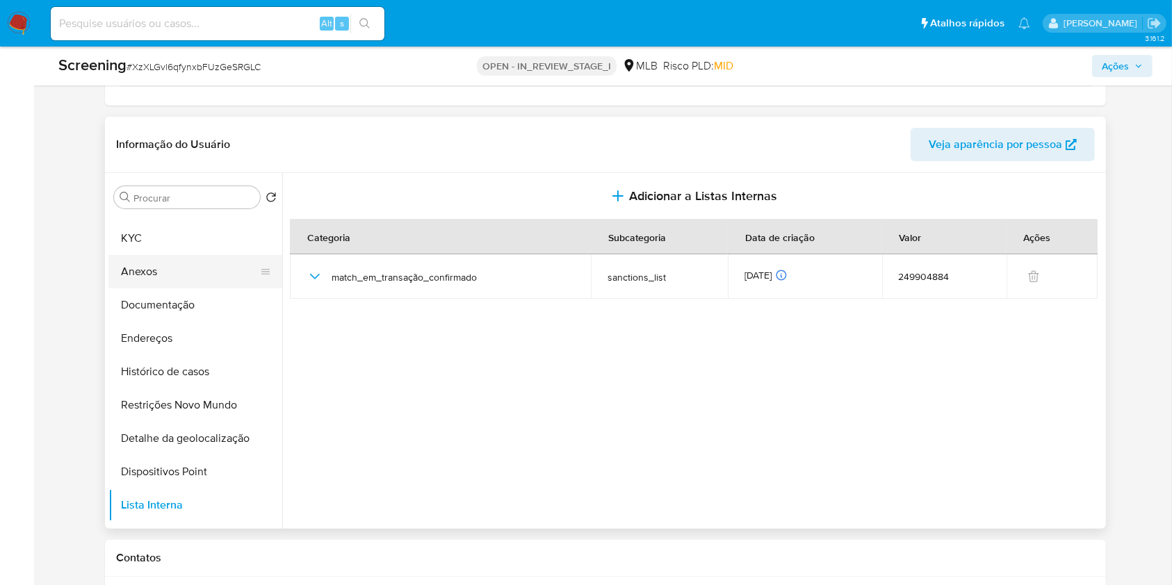
click at [206, 267] on button "Anexos" at bounding box center [189, 271] width 163 height 33
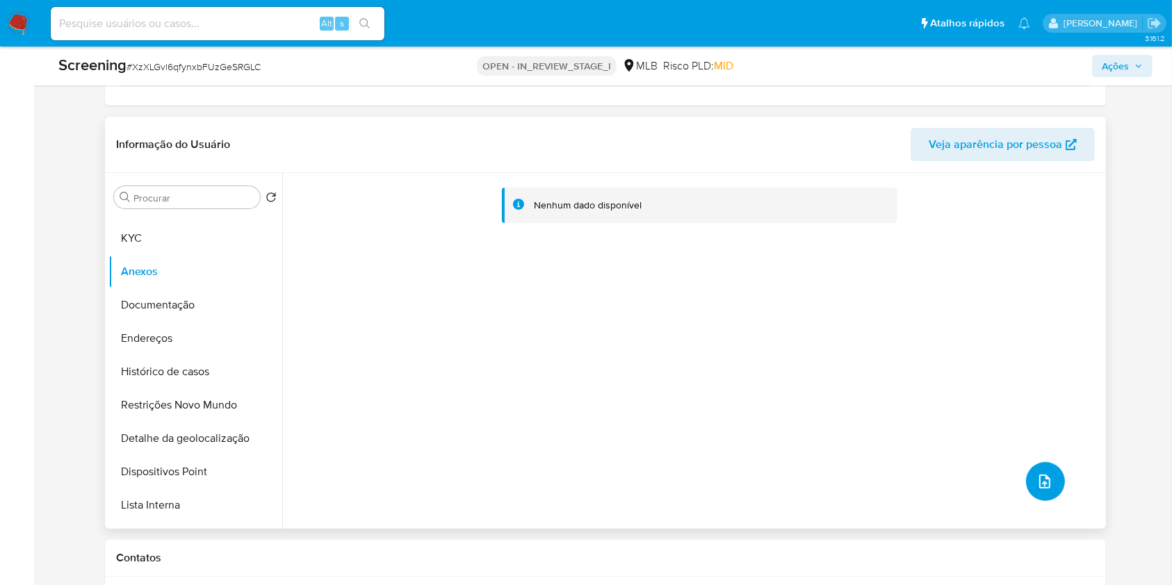
click at [1048, 484] on button "upload-file" at bounding box center [1045, 481] width 39 height 39
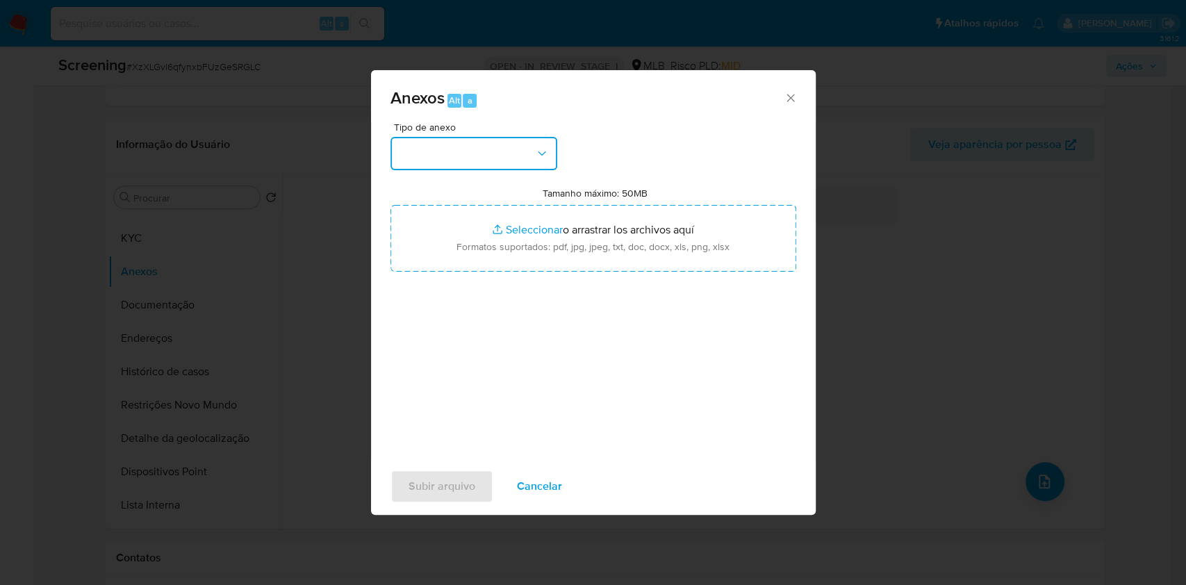
click at [533, 158] on button "button" at bounding box center [474, 153] width 167 height 33
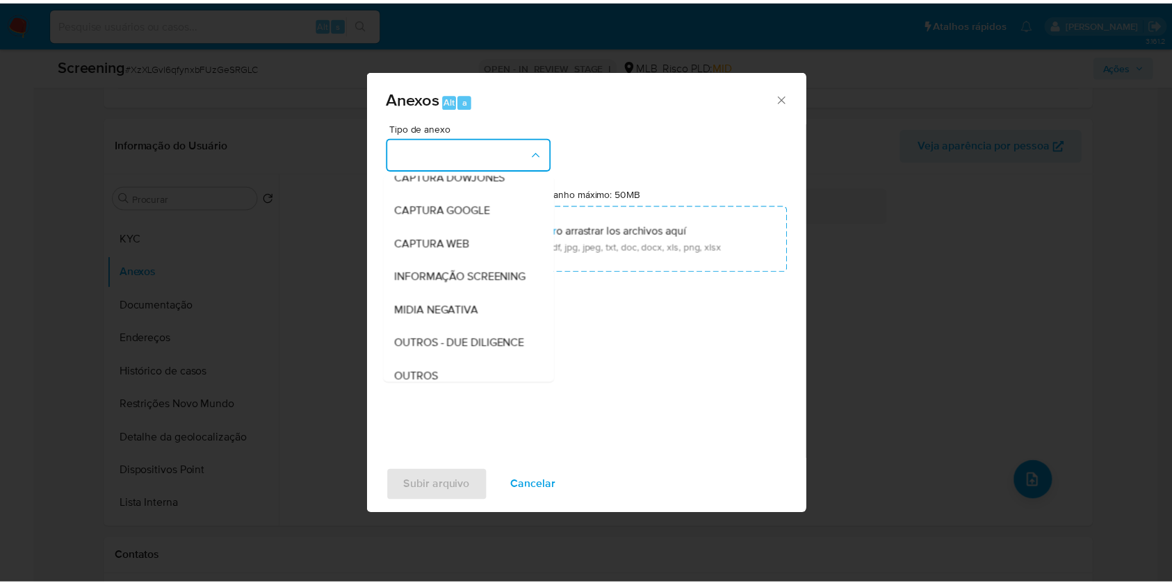
scroll to position [46, 0]
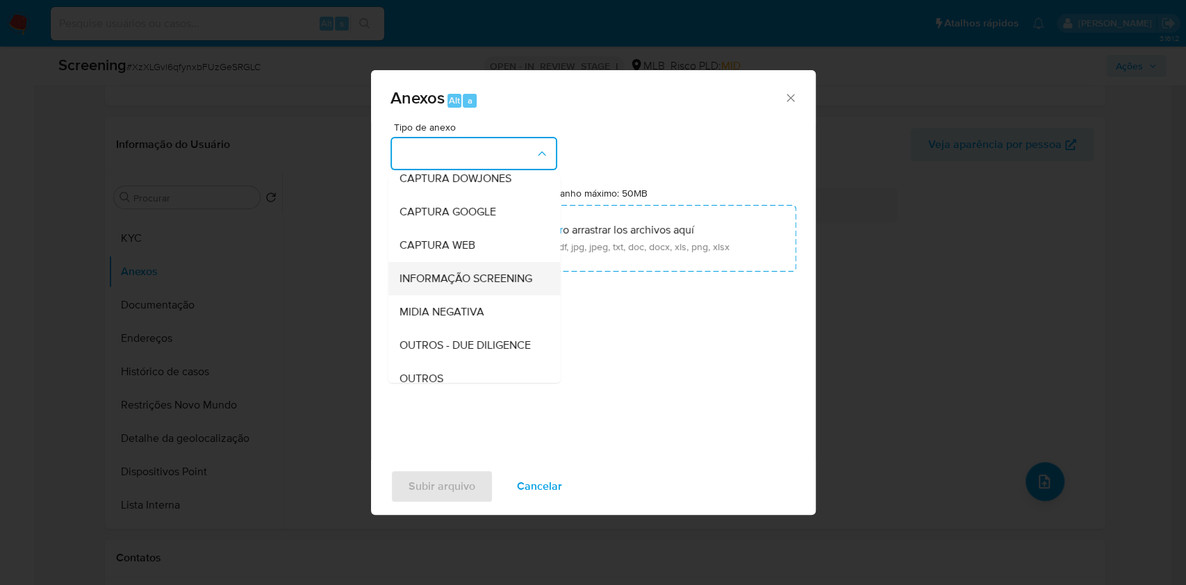
click at [482, 274] on span "INFORMAÇÃO SCREENING" at bounding box center [465, 279] width 133 height 14
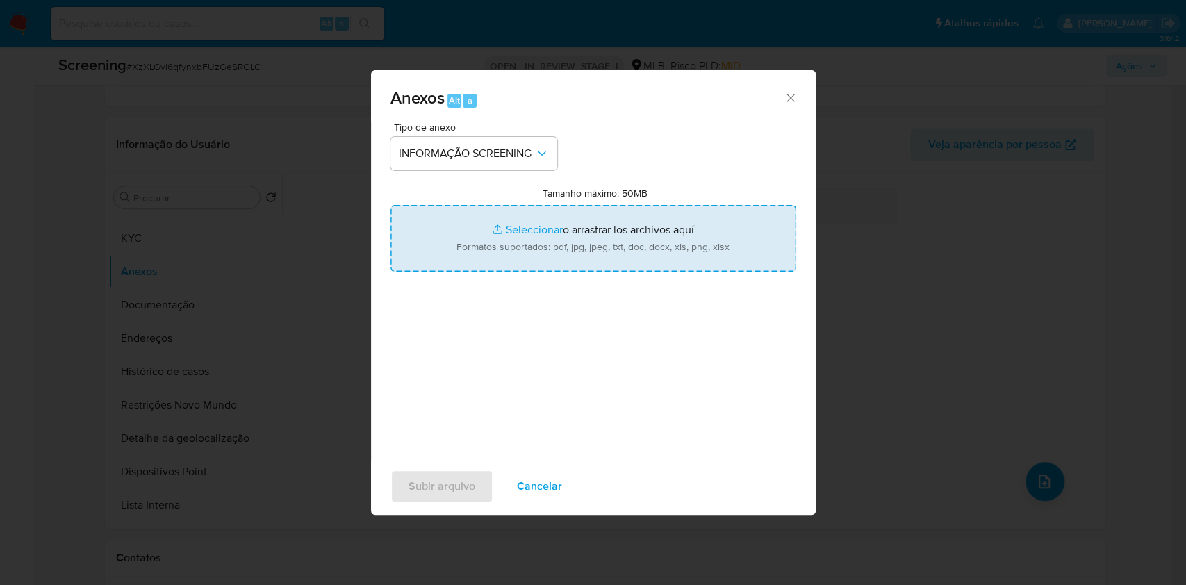
click at [484, 253] on input "Tamanho máximo: 50MB Seleccionar archivos" at bounding box center [594, 238] width 406 height 67
type input "C:\fakepath\Evidencias - JULIO CESAR GONZALEZ LOPEZ, CPF 06611845100.pdf"
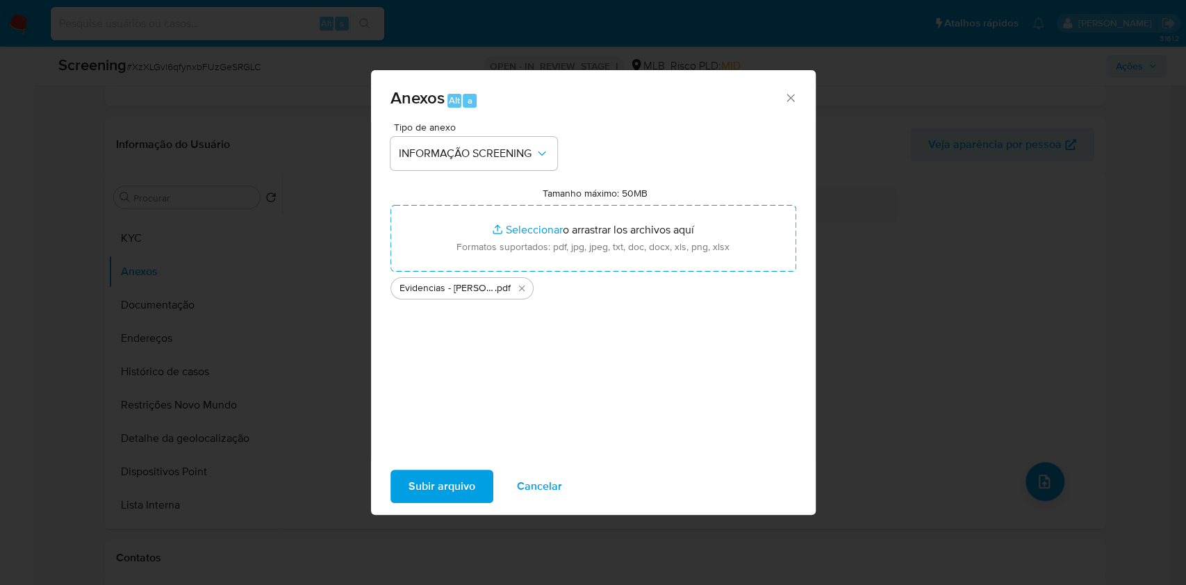
click at [433, 288] on span "Evidencias - JULIO CESAR GONZALEZ LOPEZ, CPF 06611845100" at bounding box center [447, 288] width 95 height 14
click at [438, 492] on span "Subir arquivo" at bounding box center [442, 486] width 67 height 31
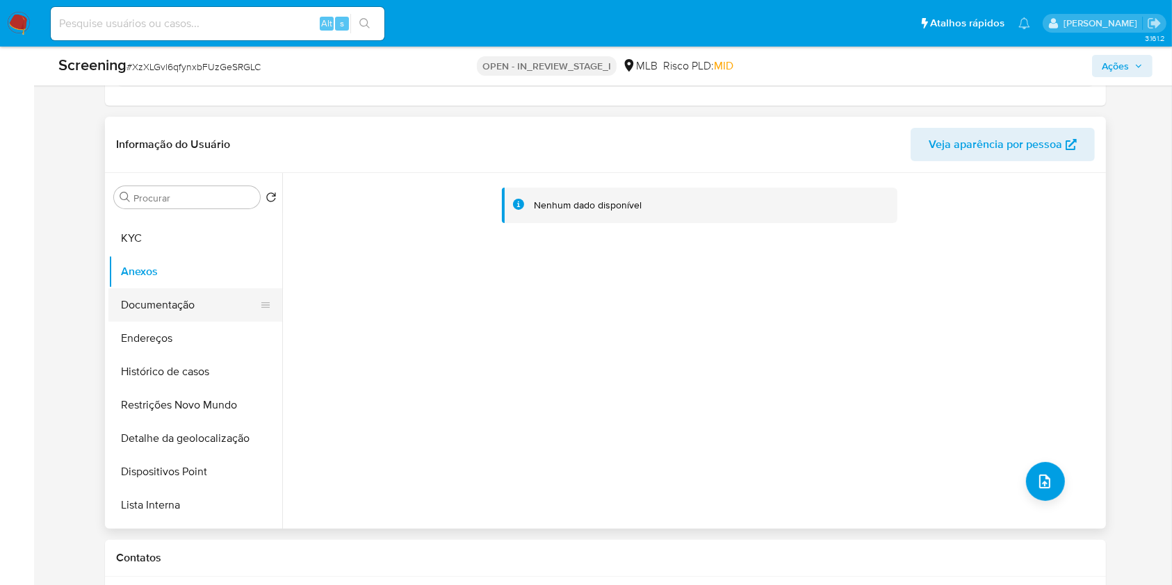
click at [189, 300] on button "Documentação" at bounding box center [189, 304] width 163 height 33
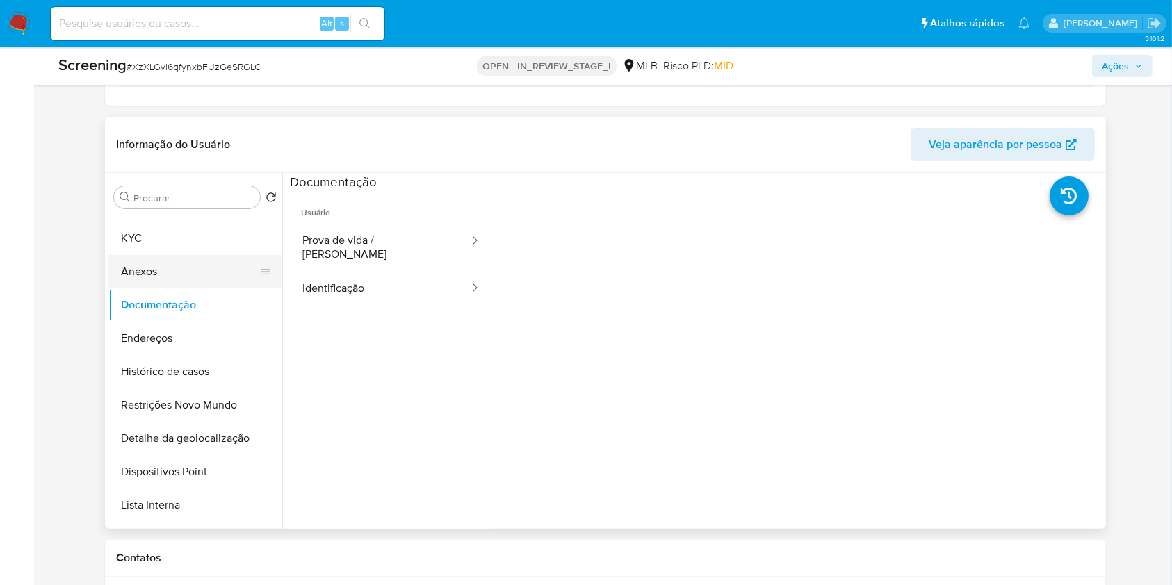
click at [191, 277] on button "Anexos" at bounding box center [189, 271] width 163 height 33
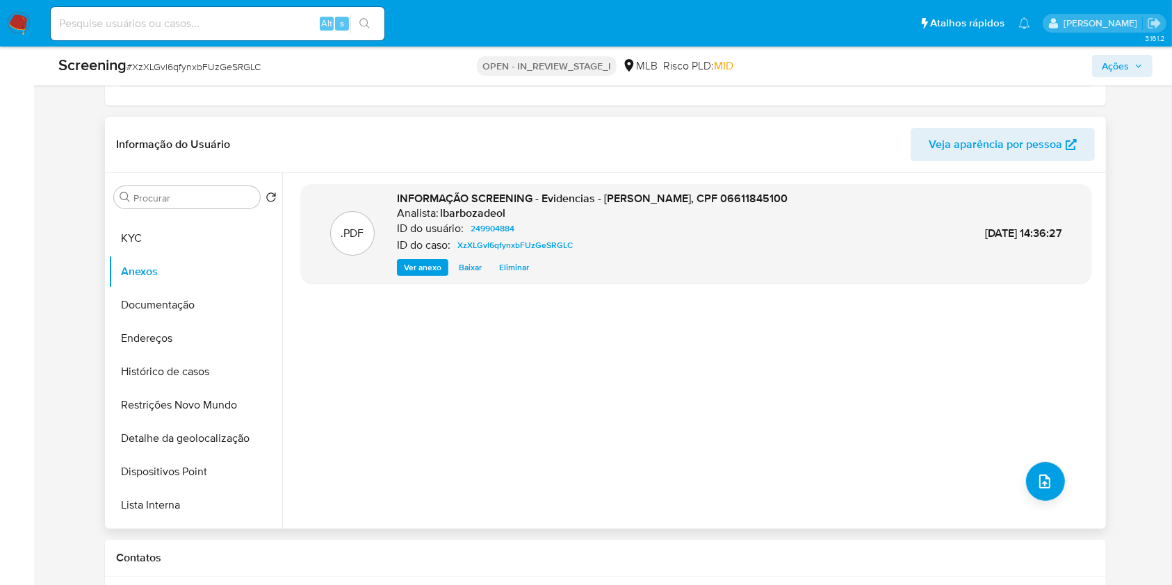
click at [422, 261] on span "Ver anexo" at bounding box center [423, 268] width 38 height 14
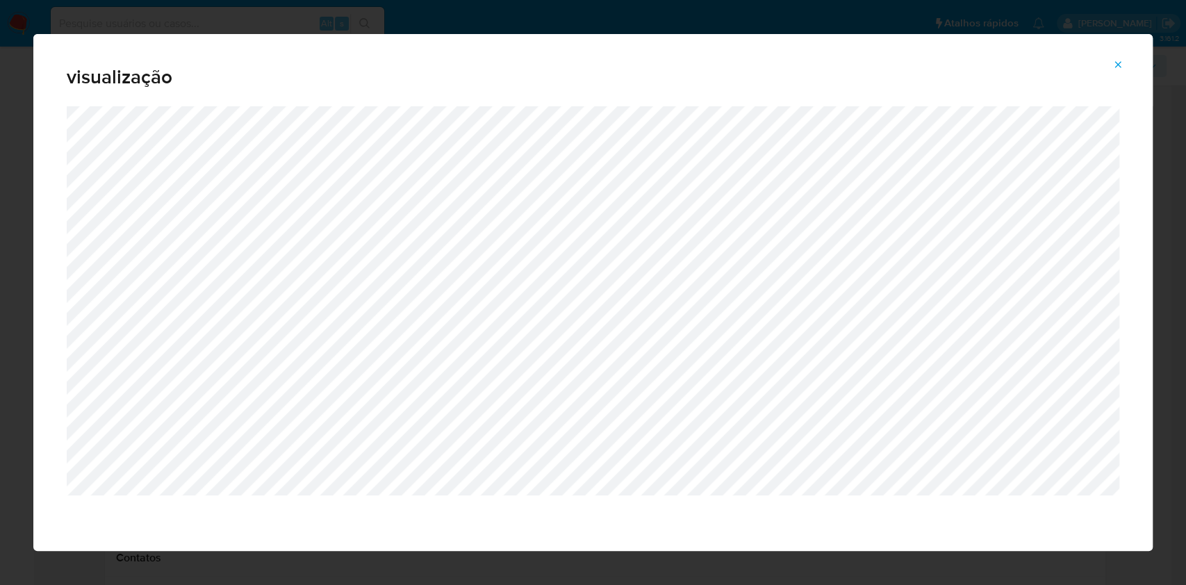
click at [1116, 61] on icon "Attachment preview" at bounding box center [1118, 64] width 11 height 11
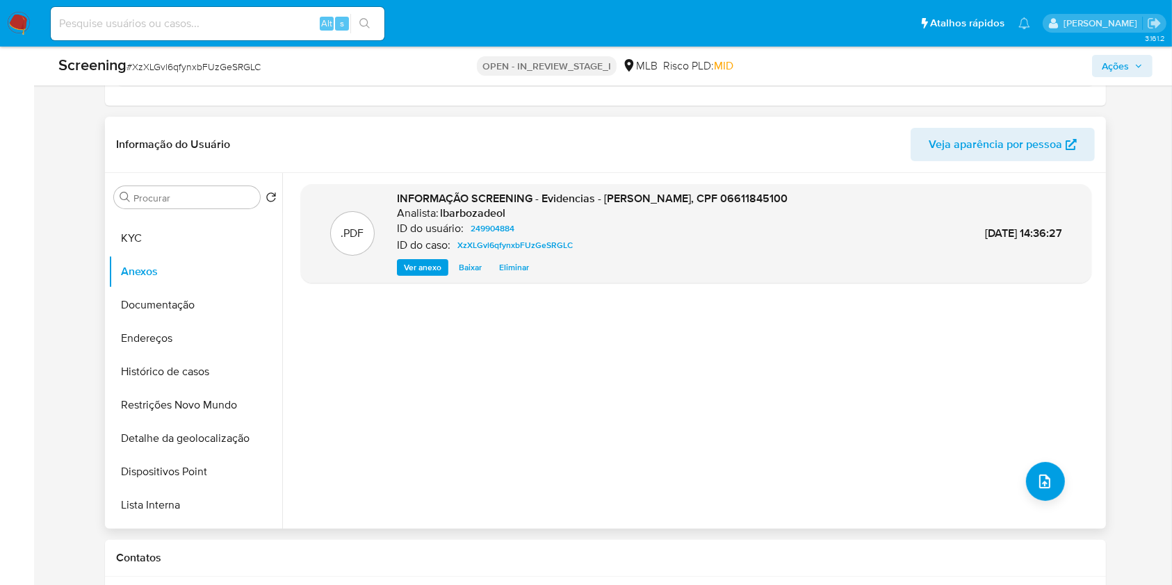
click at [1134, 72] on span "Ações" at bounding box center [1122, 65] width 41 height 19
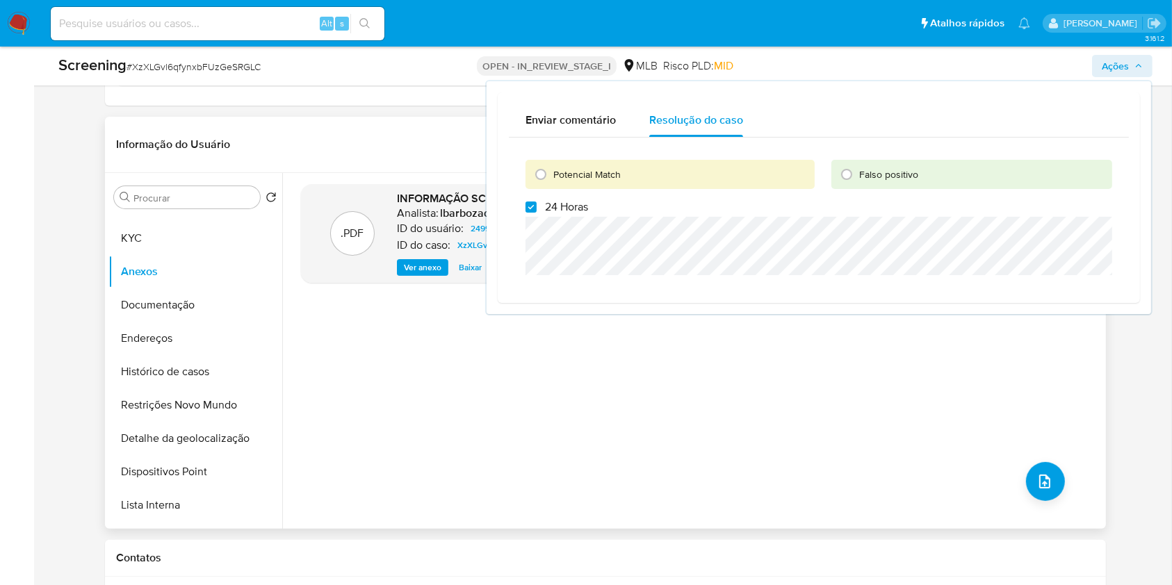
click at [571, 208] on span "24 Horas" at bounding box center [566, 207] width 43 height 14
click at [537, 208] on input "24 Horas" at bounding box center [530, 207] width 11 height 11
checkbox input "false"
click at [601, 172] on span "Potencial Match" at bounding box center [586, 175] width 67 height 14
click at [552, 172] on input "Potencial Match" at bounding box center [541, 174] width 22 height 22
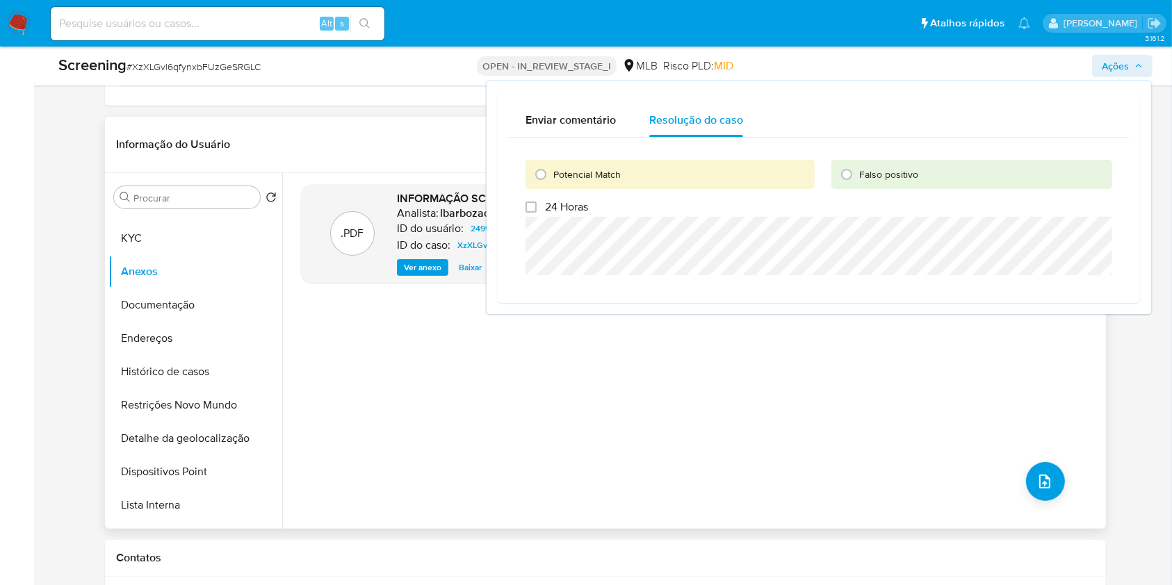
radio input "true"
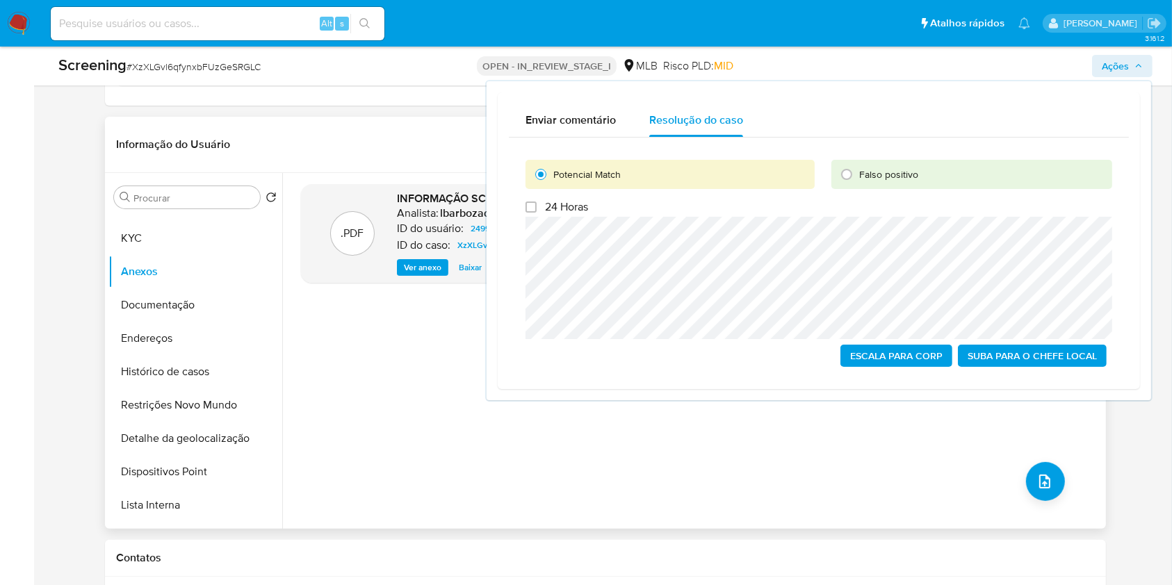
click at [898, 357] on span "Escala para Corp" at bounding box center [896, 355] width 92 height 19
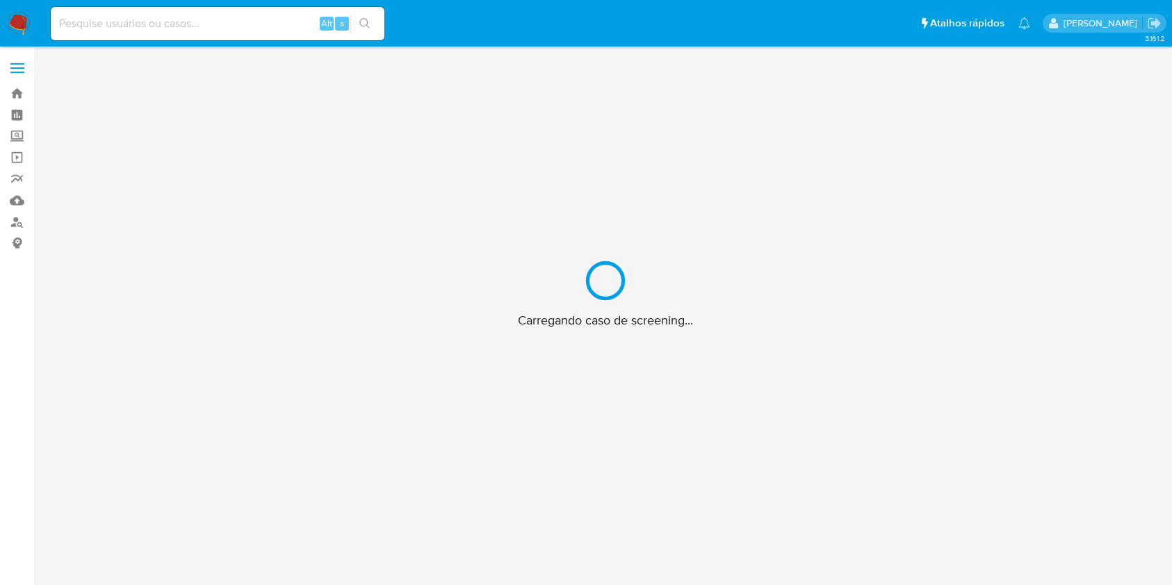
scroll to position [50, 0]
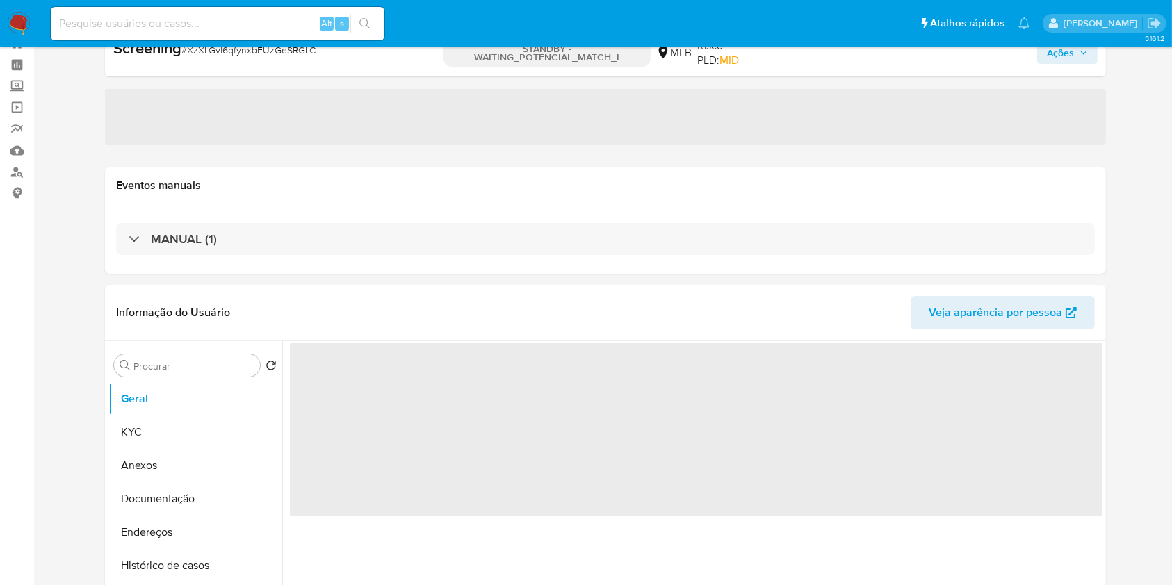
select select "10"
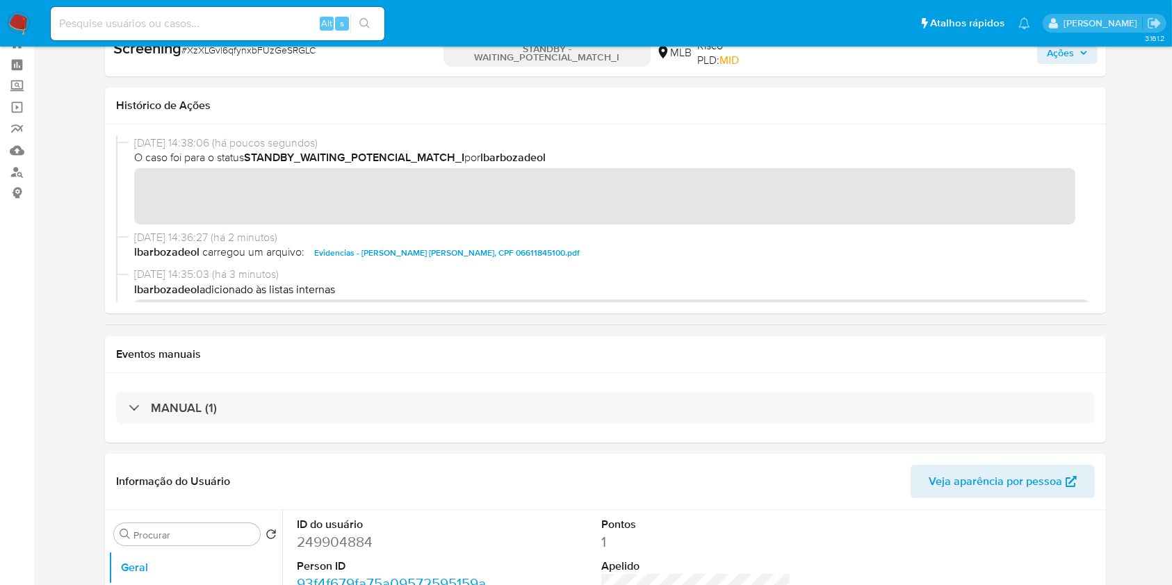
drag, startPoint x: 1143, startPoint y: 238, endPoint x: 1125, endPoint y: 209, distance: 33.4
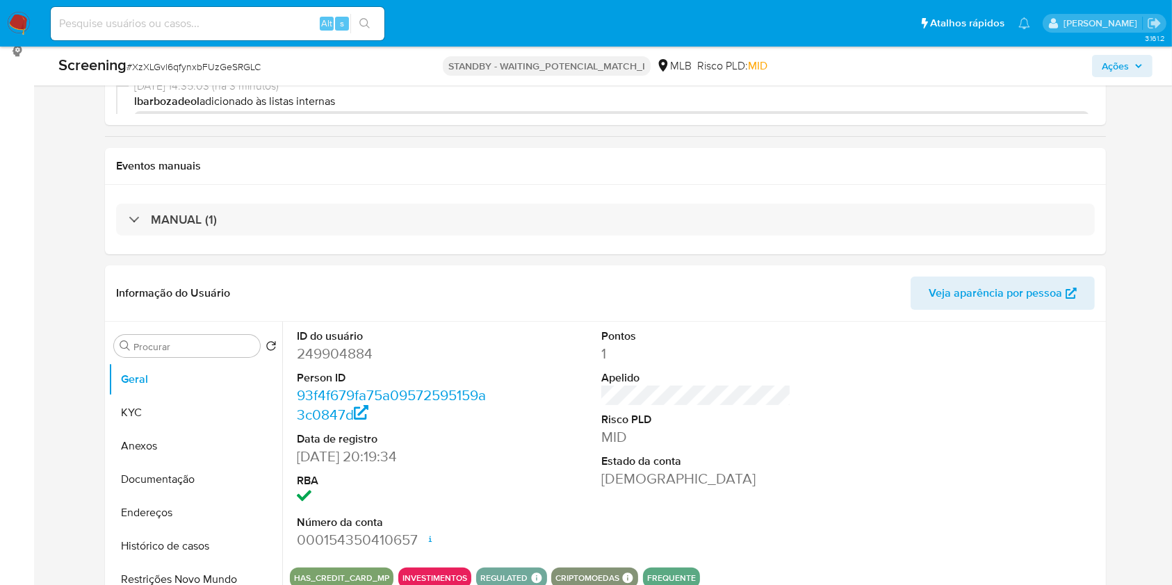
scroll to position [196, 0]
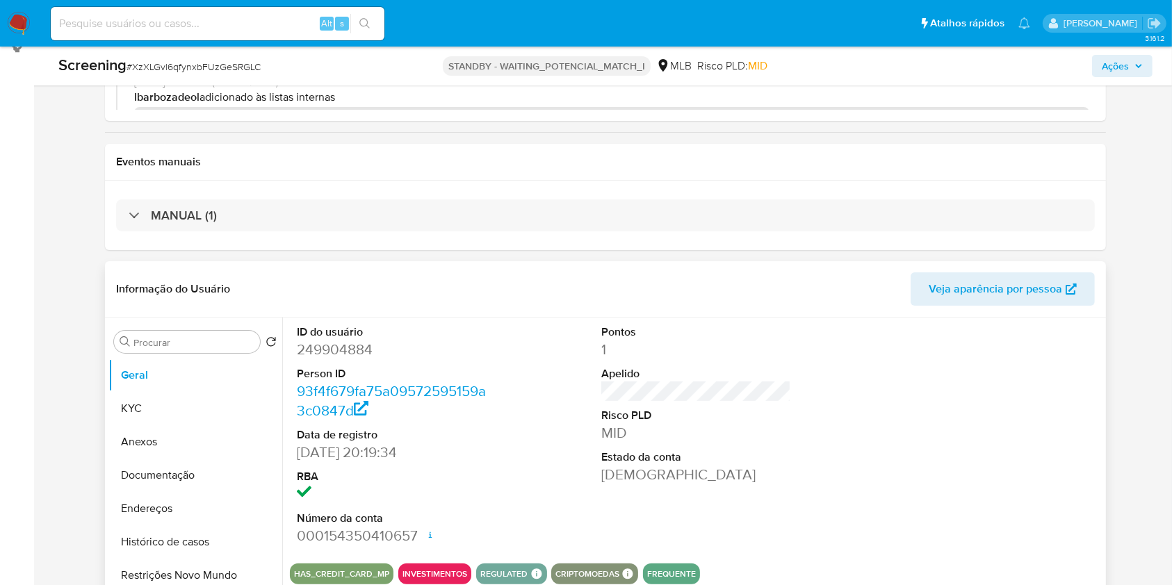
click at [332, 357] on dd "249904884" at bounding box center [391, 349] width 189 height 19
copy dd "249904884"
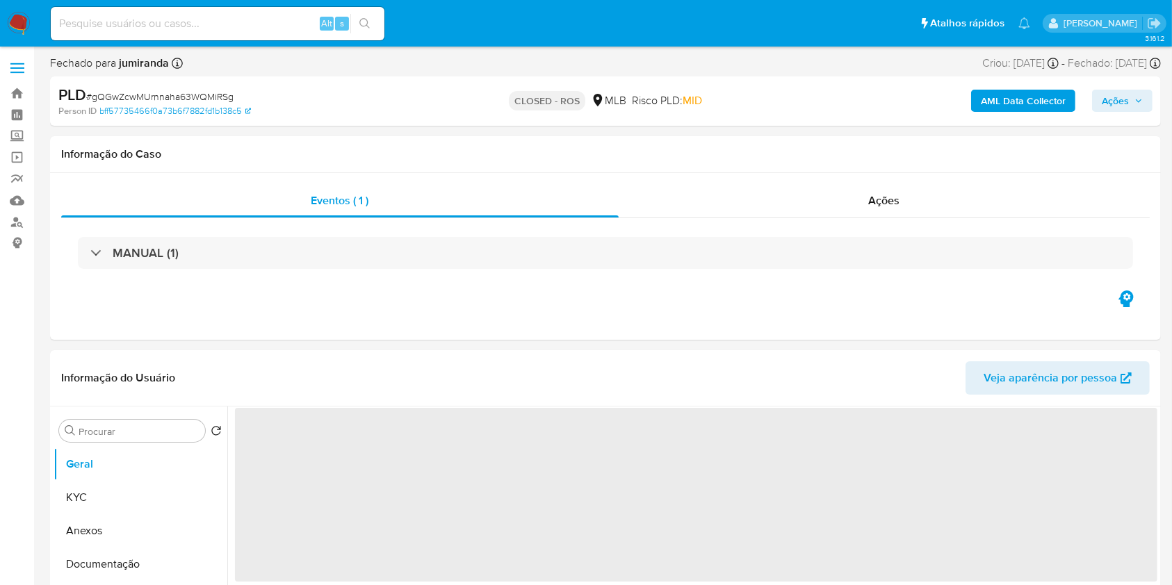
select select "10"
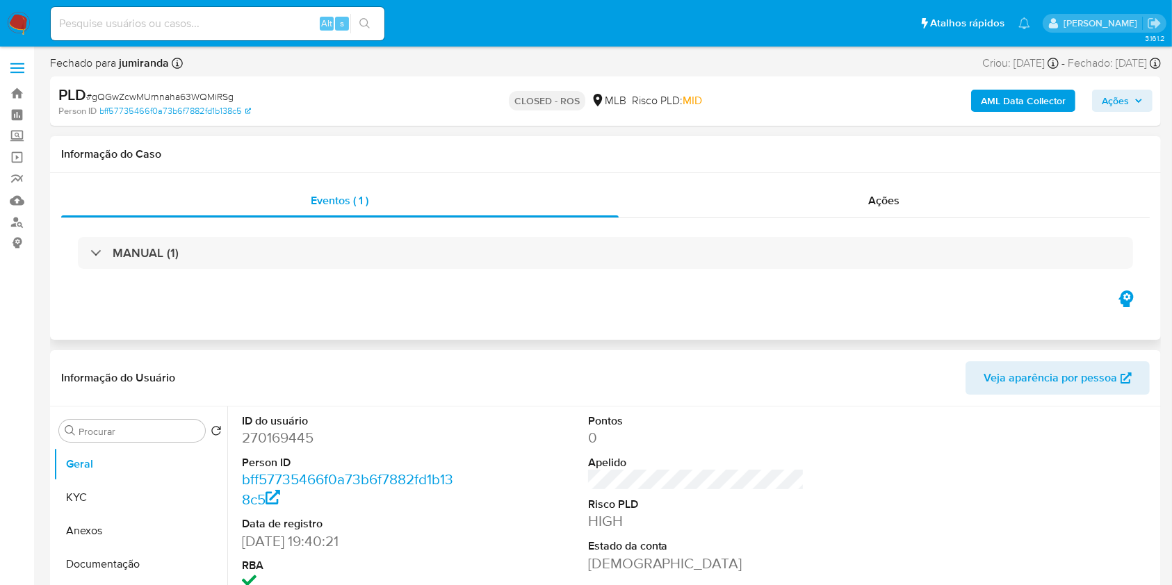
click at [696, 220] on div "MANUAL (1)" at bounding box center [605, 253] width 1088 height 70
click at [701, 214] on div "Ações" at bounding box center [884, 200] width 531 height 33
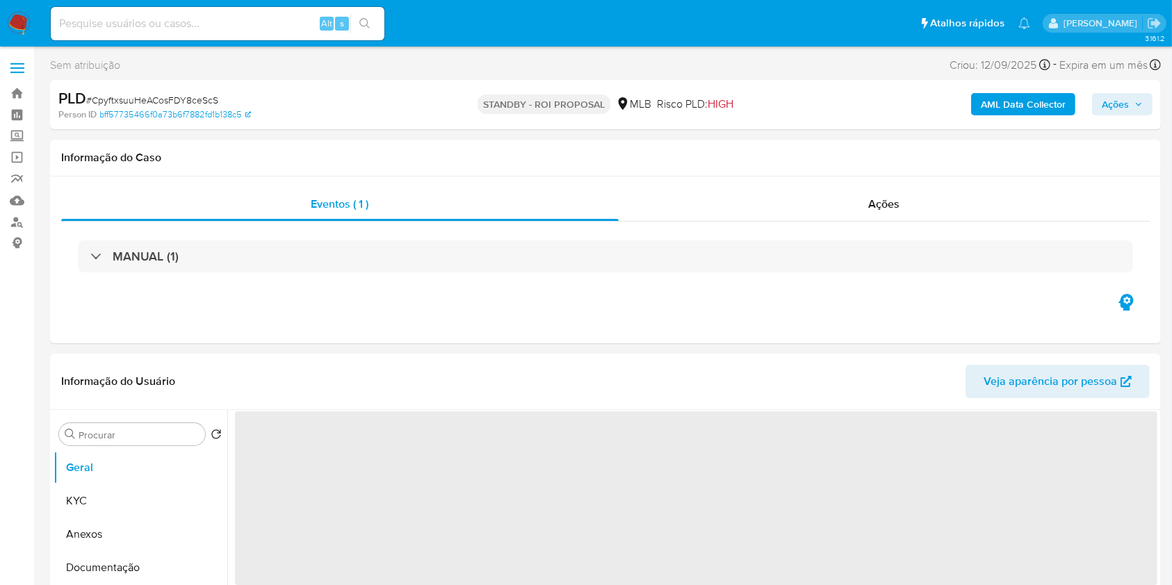
select select "10"
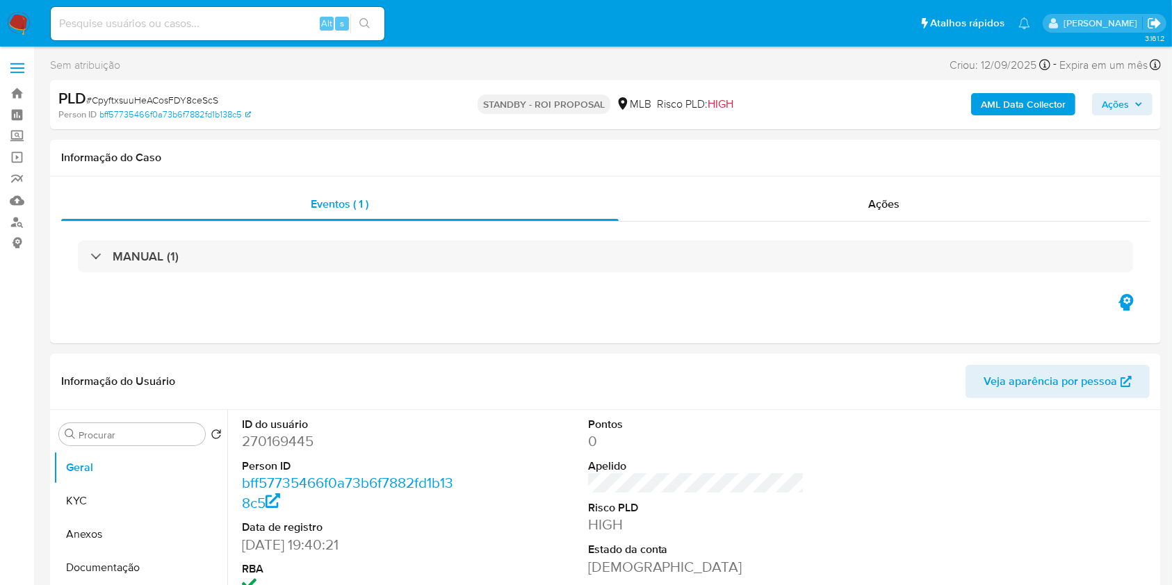
click at [1159, 26] on icon "Sair" at bounding box center [1154, 23] width 15 height 15
select select "10"
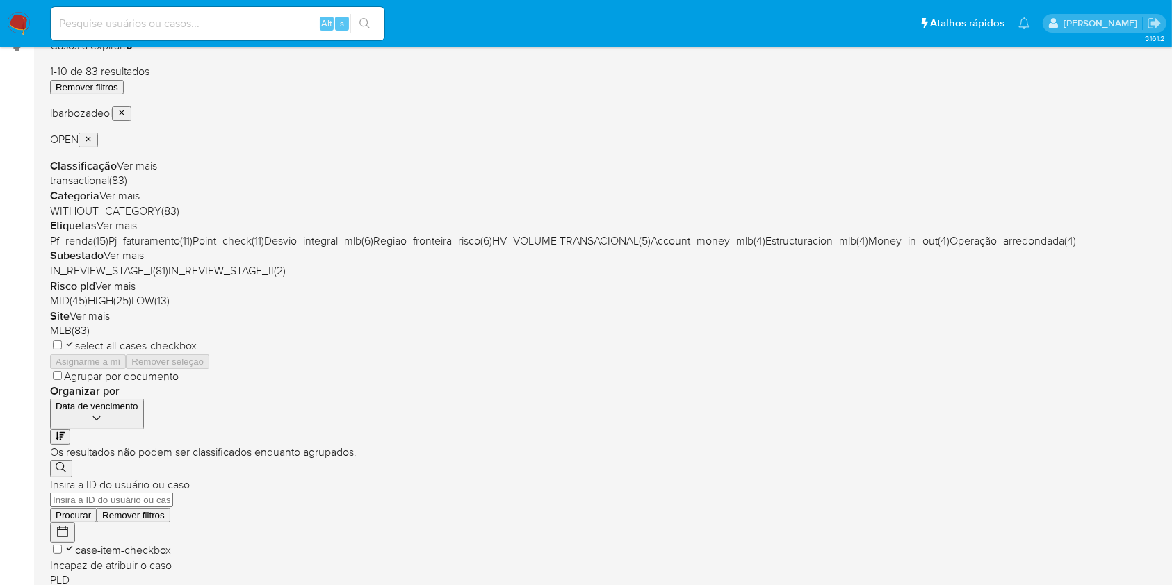
scroll to position [206, 0]
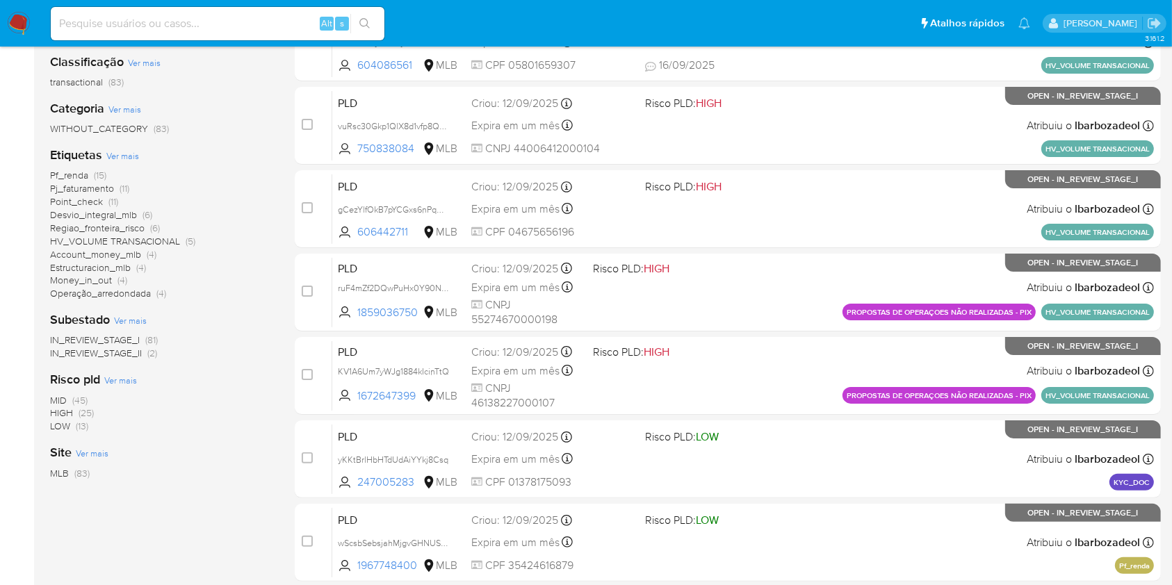
click at [73, 407] on span "HIGH (25)" at bounding box center [72, 413] width 44 height 13
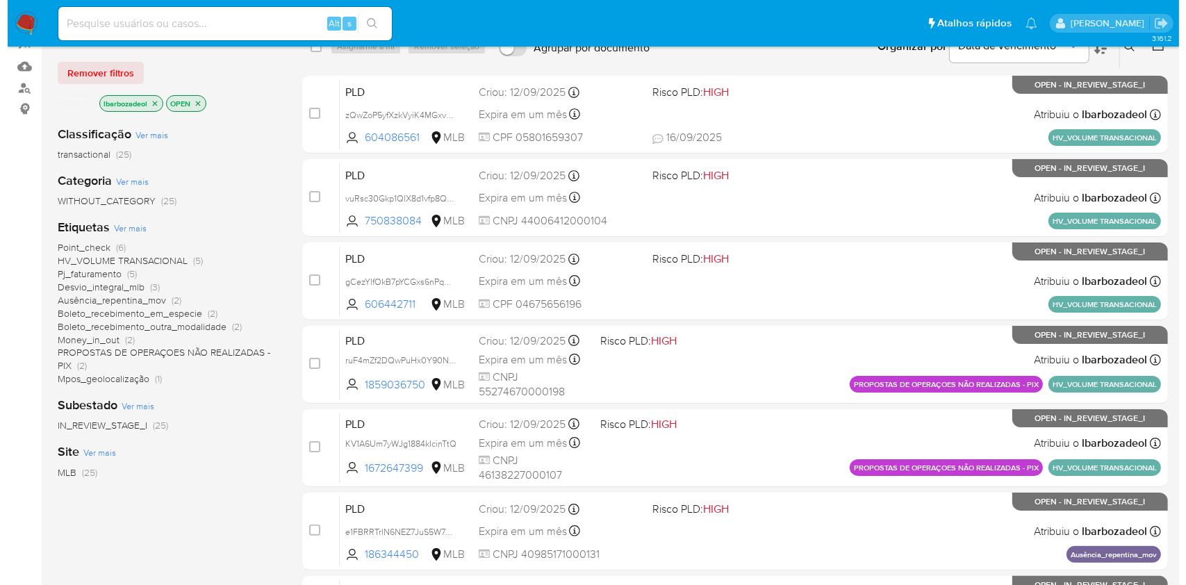
scroll to position [133, 0]
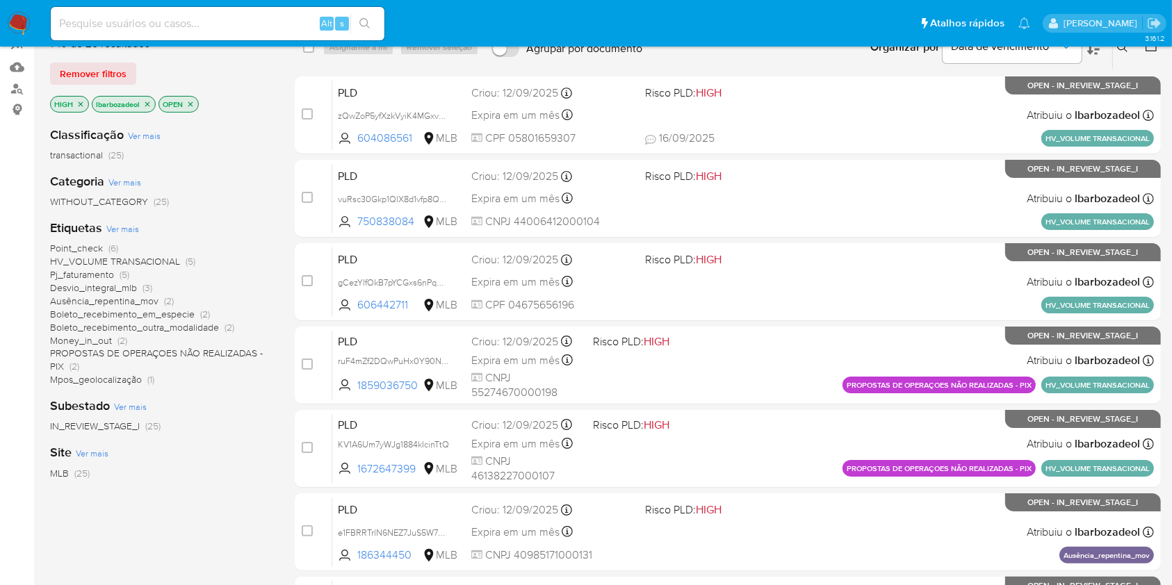
click at [130, 231] on span "Ver mais" at bounding box center [122, 228] width 33 height 13
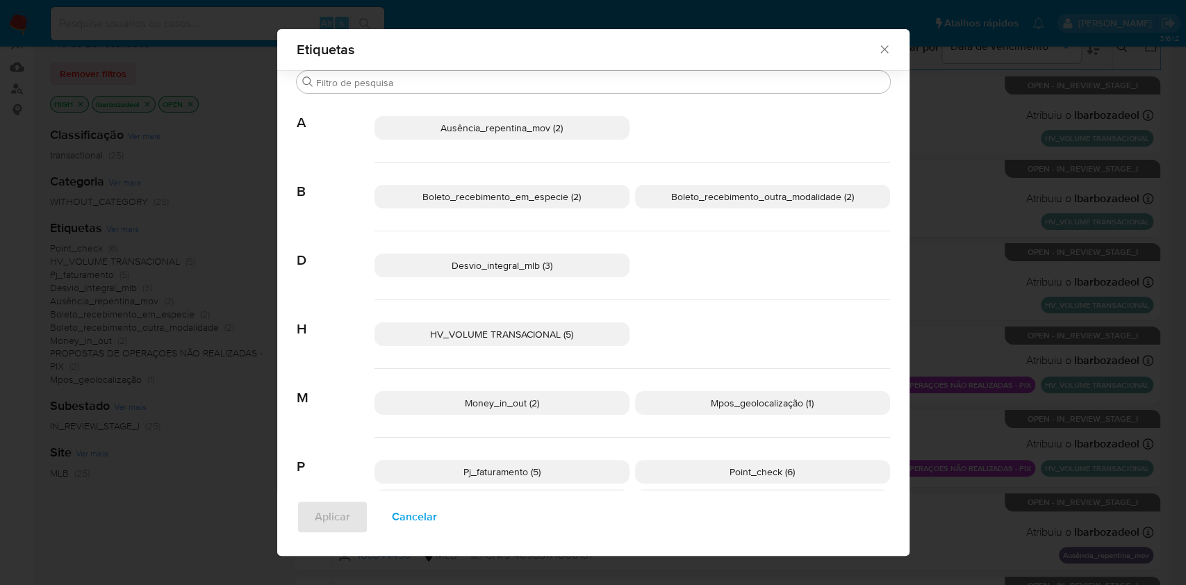
scroll to position [54, 0]
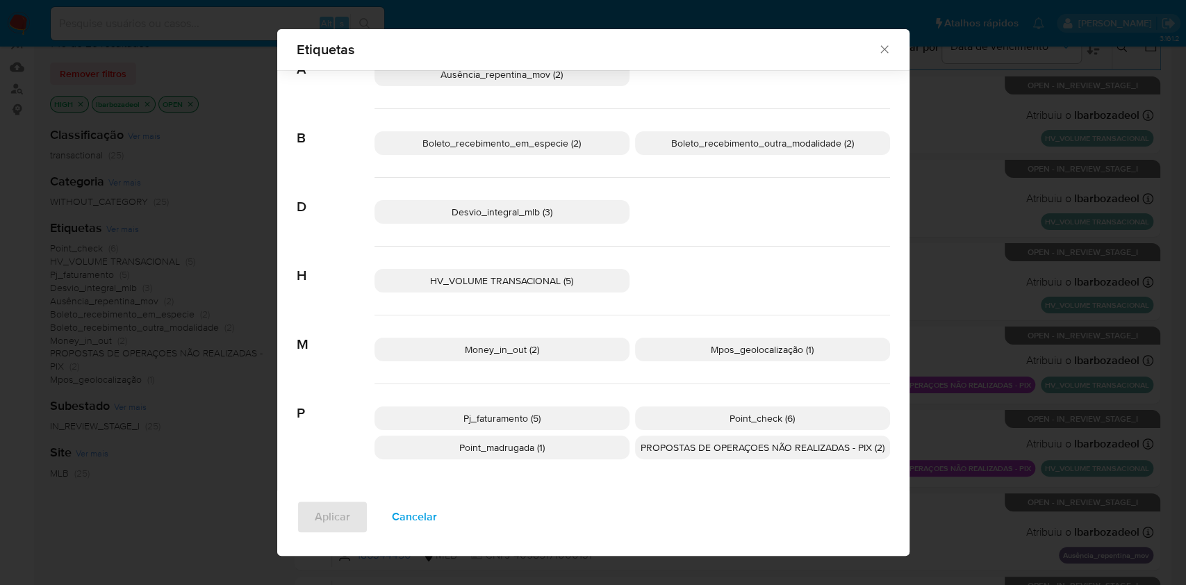
click at [580, 452] on p "Point_madrugada (1)" at bounding box center [502, 448] width 255 height 24
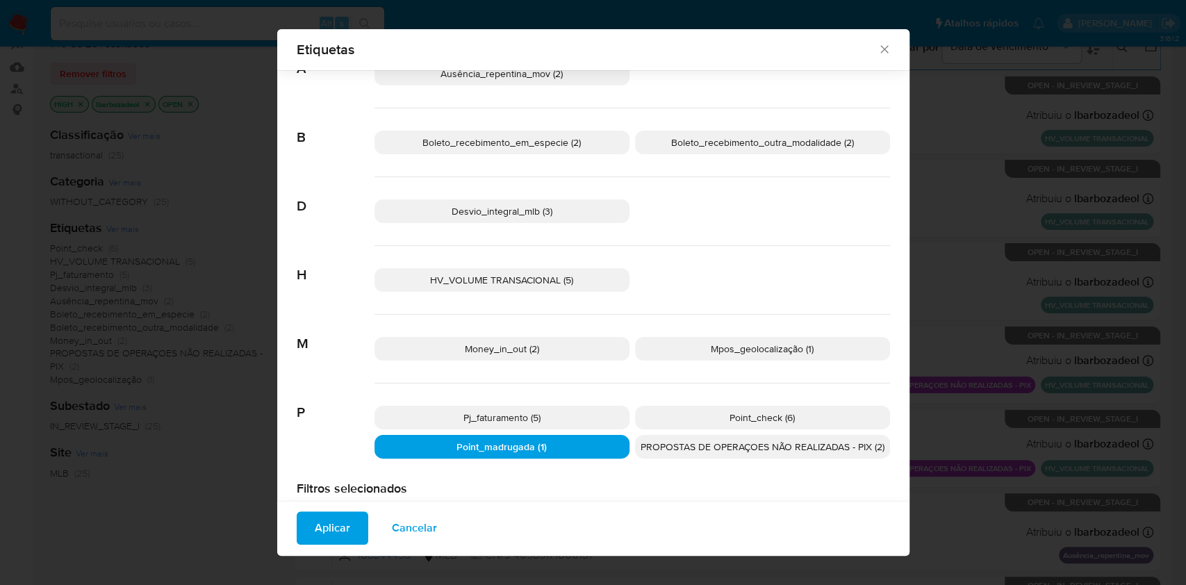
click at [320, 530] on span "Aplicar" at bounding box center [332, 528] width 35 height 31
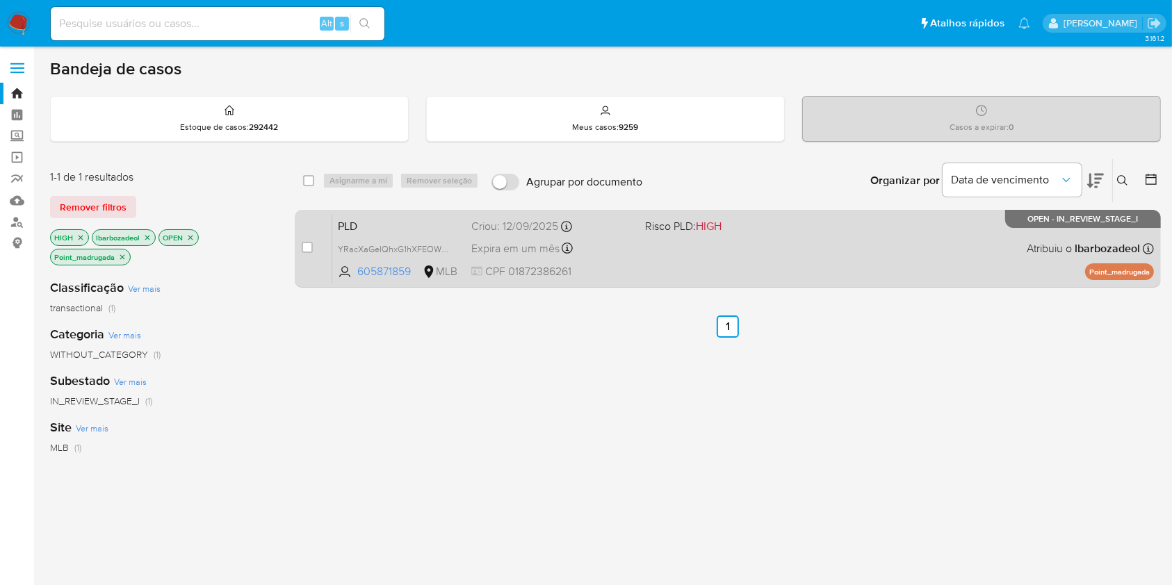
click at [772, 255] on div "PLD YRacXaGeIQhxG1hXFEOWBbyo 605871859 MLB Risco PLD: HIGH Criou: [DATE] Criou:…" at bounding box center [743, 248] width 822 height 70
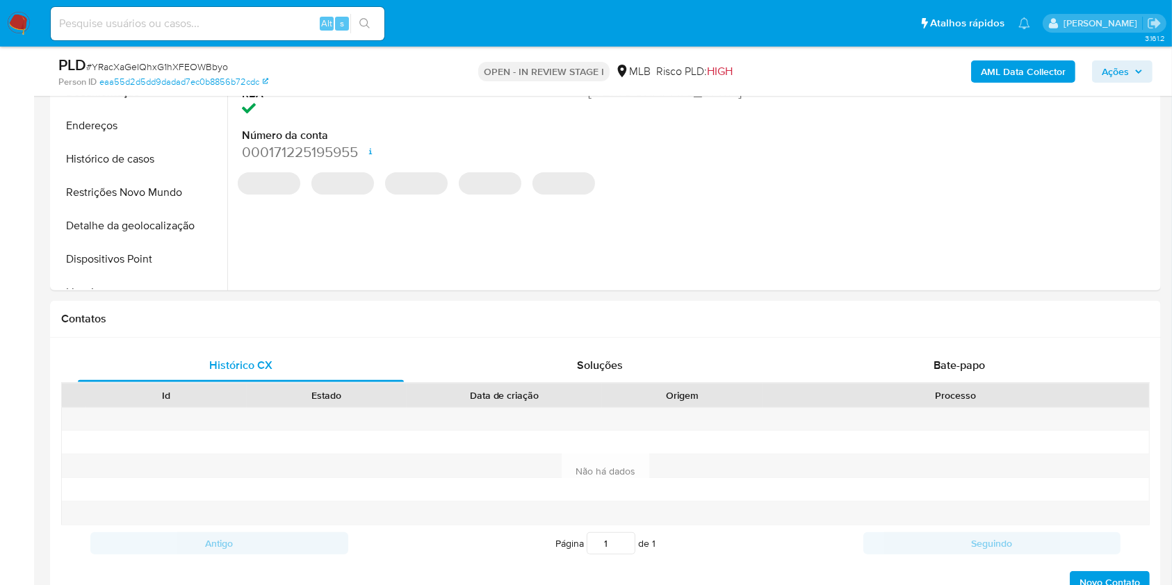
select select "10"
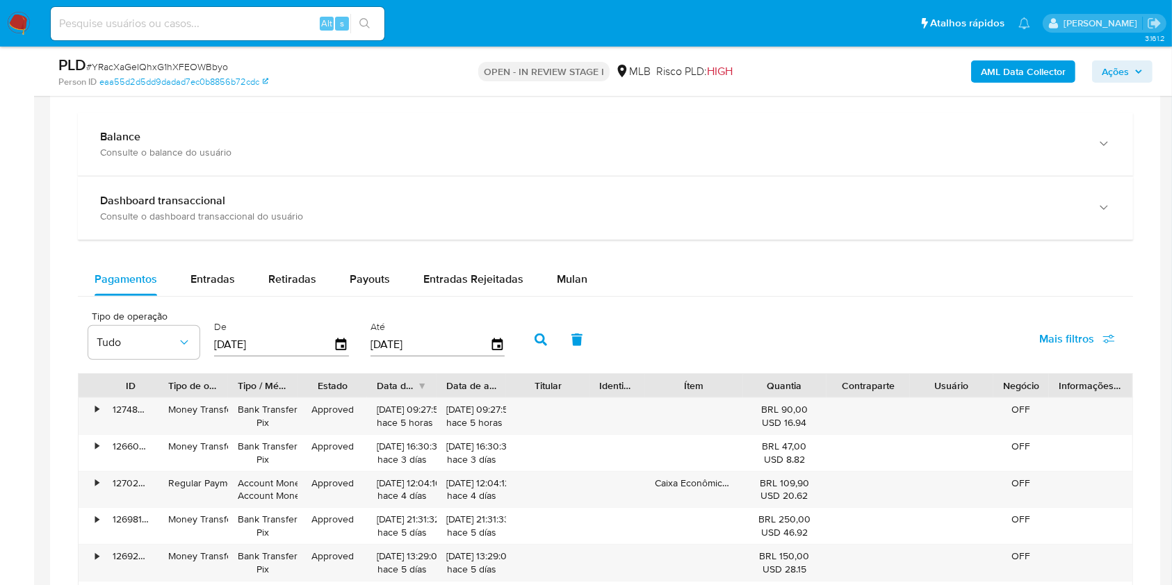
scroll to position [1004, 0]
click at [573, 289] on div "Mulan" at bounding box center [572, 278] width 31 height 33
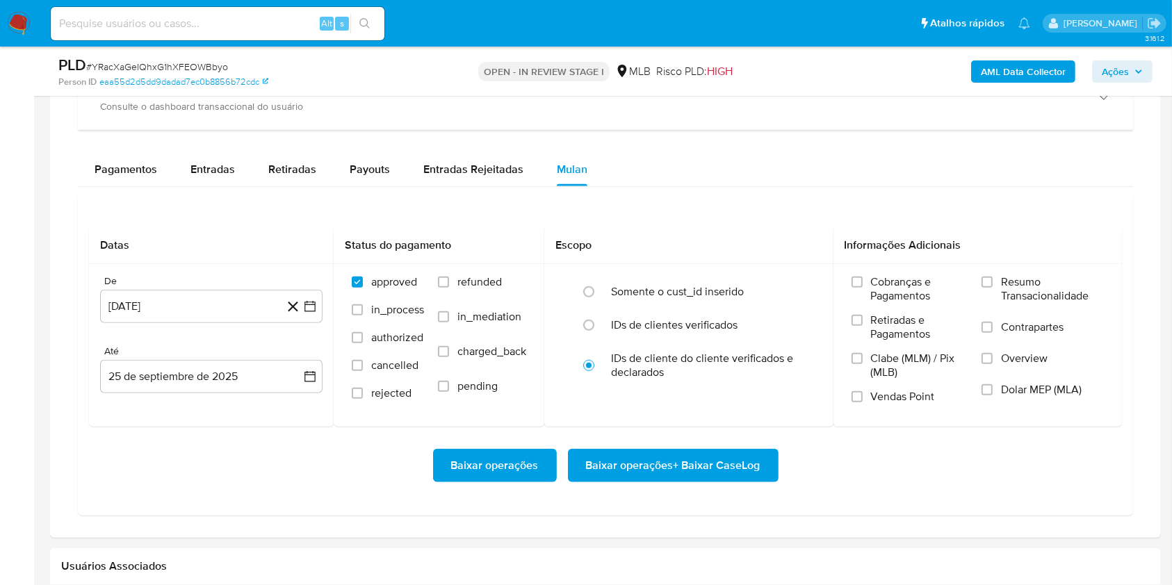
scroll to position [1116, 0]
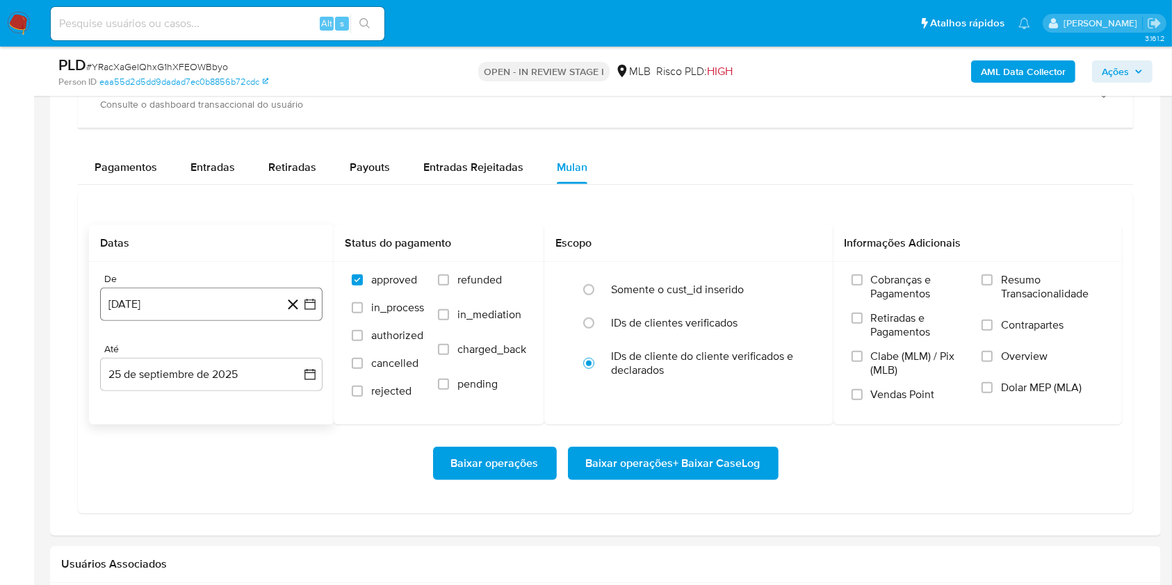
click at [156, 304] on button "[DATE]" at bounding box center [211, 304] width 222 height 33
click at [222, 352] on span "agosto 2024" at bounding box center [204, 355] width 63 height 14
click at [291, 357] on icon "Año siguiente" at bounding box center [294, 354] width 17 height 17
click at [220, 481] on button "ago" at bounding box center [209, 483] width 39 height 22
click at [234, 405] on button "1" at bounding box center [239, 406] width 22 height 22
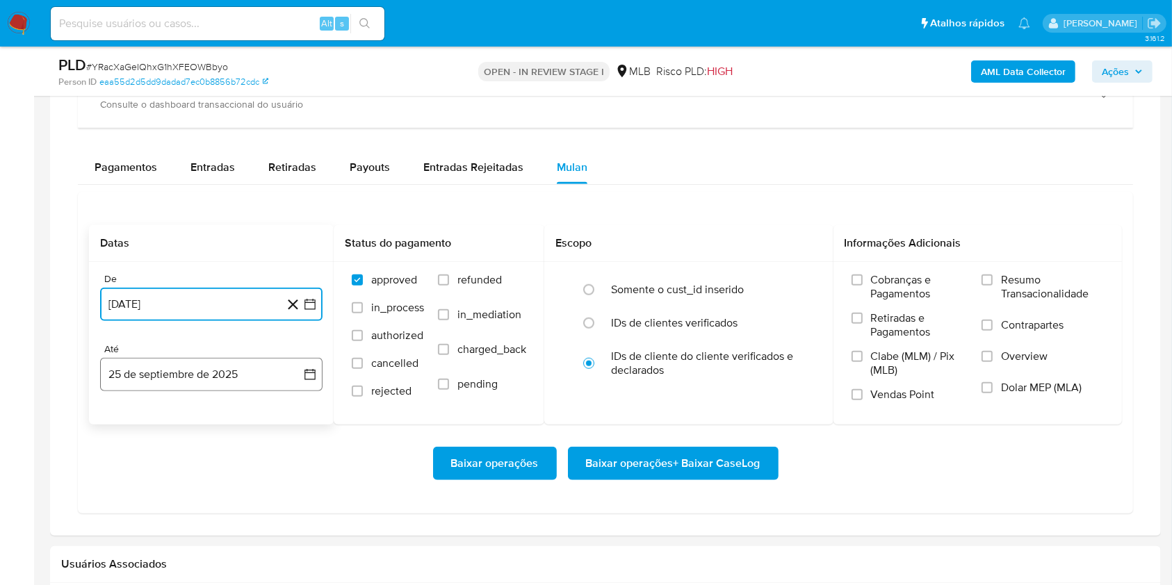
click at [226, 368] on button "25 de septiembre de 2025" at bounding box center [211, 374] width 222 height 33
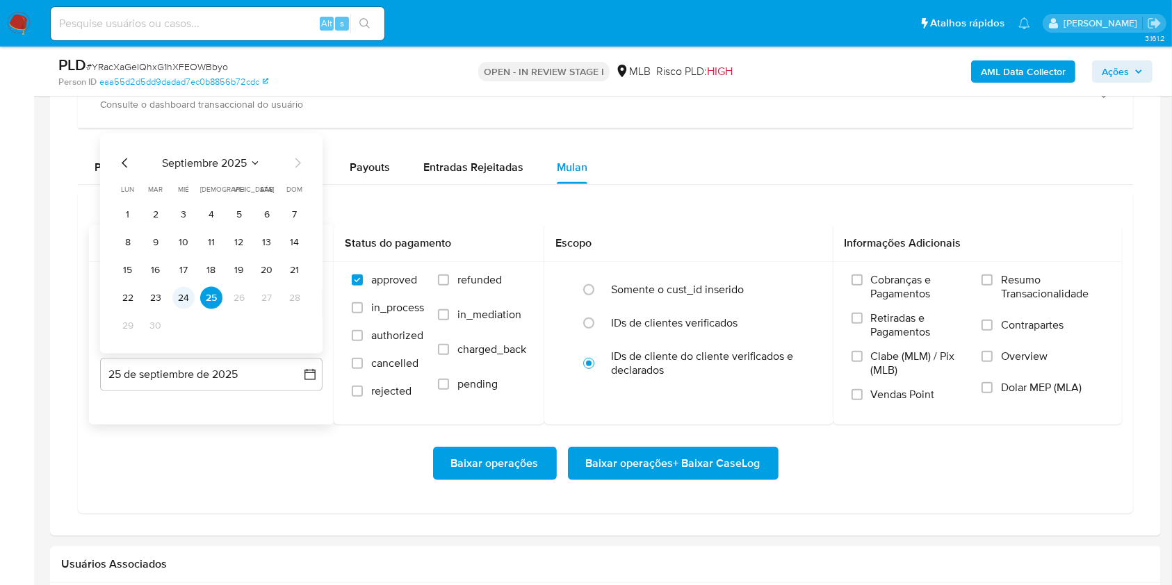
click at [179, 302] on button "24" at bounding box center [183, 298] width 22 height 22
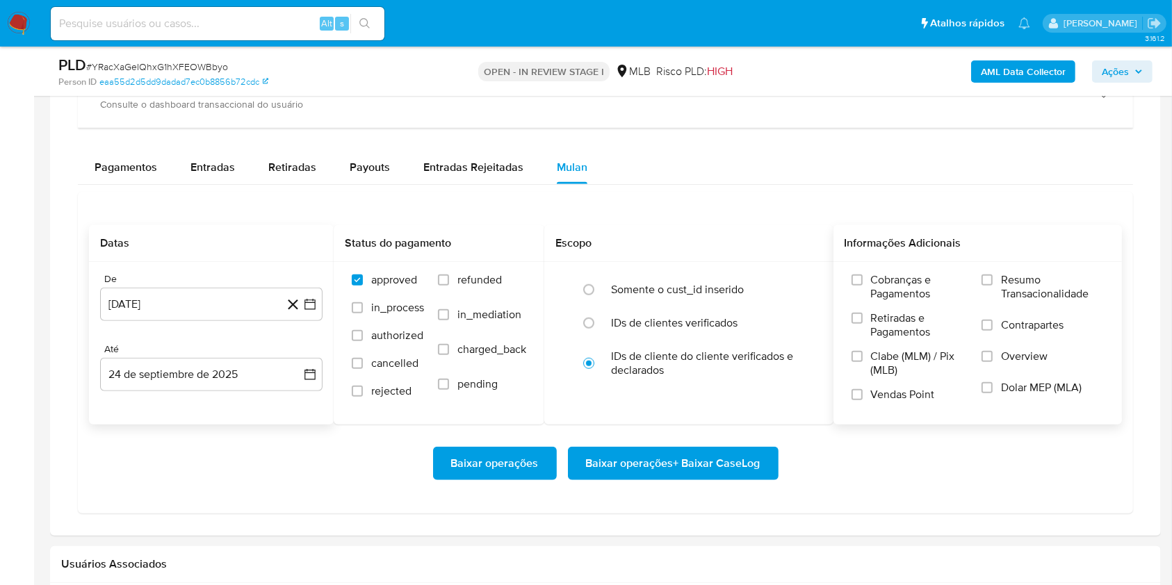
click at [1001, 287] on span "Resumo Transacionalidade" at bounding box center [1052, 287] width 103 height 28
click at [993, 286] on input "Resumo Transacionalidade" at bounding box center [986, 280] width 11 height 11
click at [737, 461] on span "Baixar operações + Baixar CaseLog" at bounding box center [673, 463] width 174 height 31
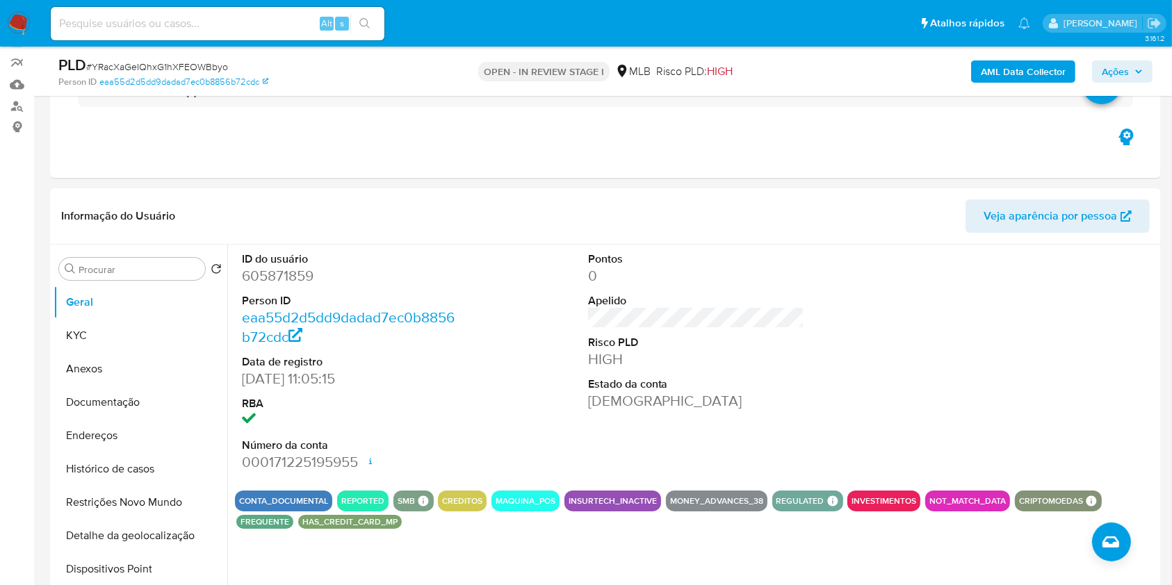
scroll to position [0, 0]
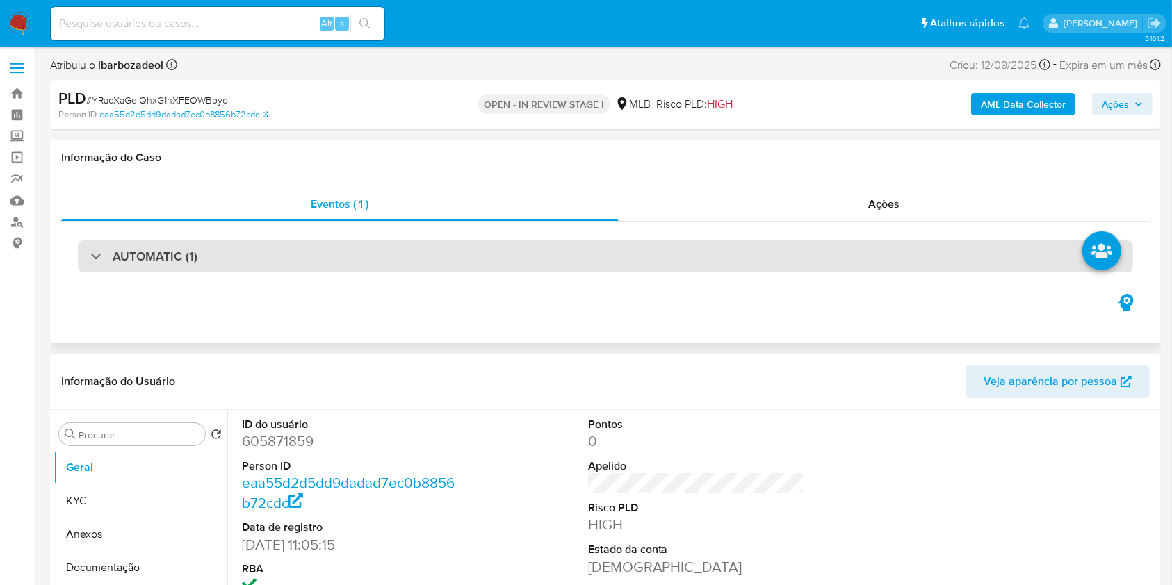
click at [604, 254] on div "AUTOMATIC (1)" at bounding box center [605, 256] width 1055 height 32
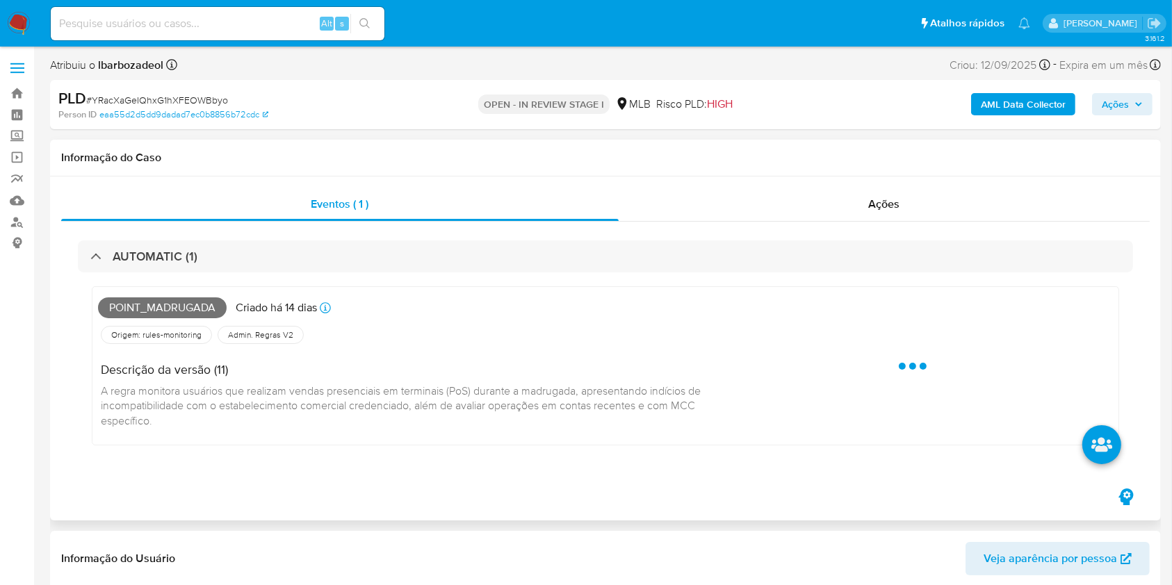
click at [184, 304] on span "Point_madrugada" at bounding box center [162, 307] width 129 height 21
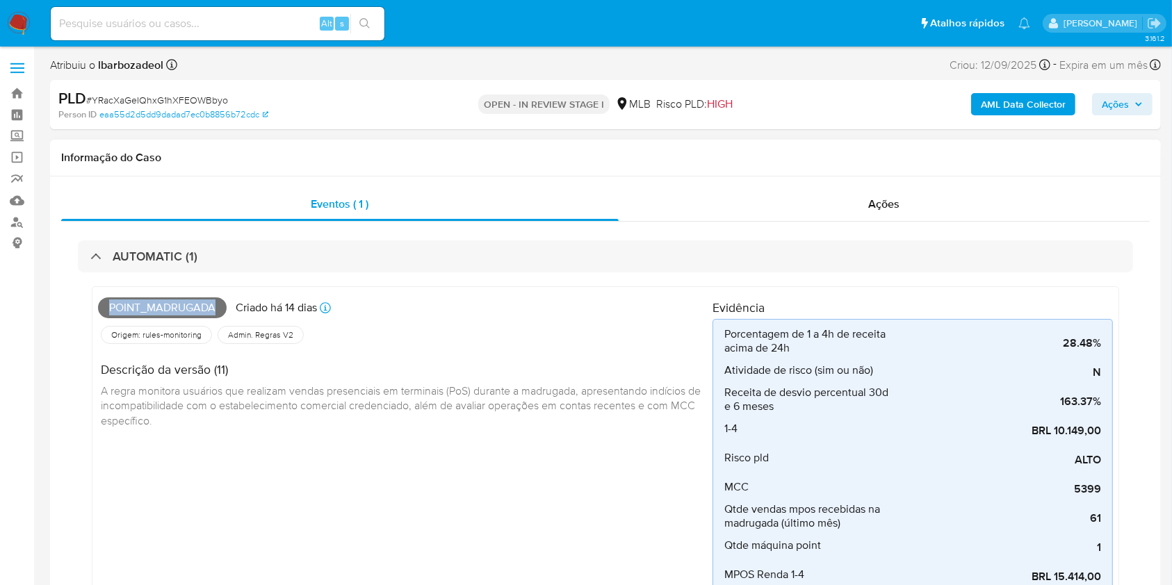
copy span "Point_madrugada"
click at [1112, 102] on span "Ações" at bounding box center [1115, 104] width 27 height 22
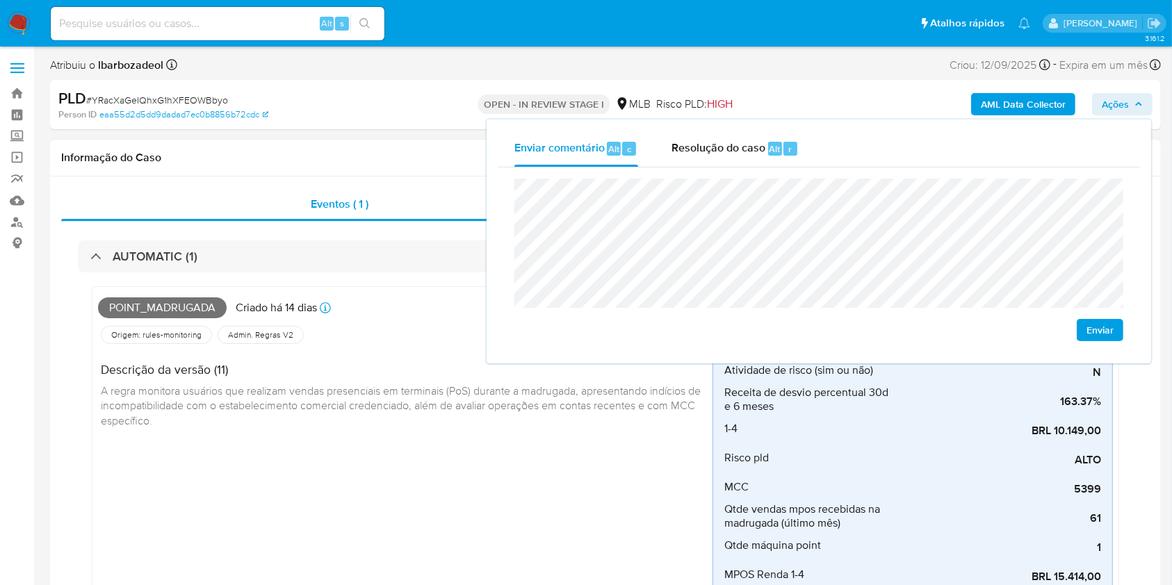
click at [443, 368] on h4 "Descrição da versão (11)" at bounding box center [401, 369] width 601 height 15
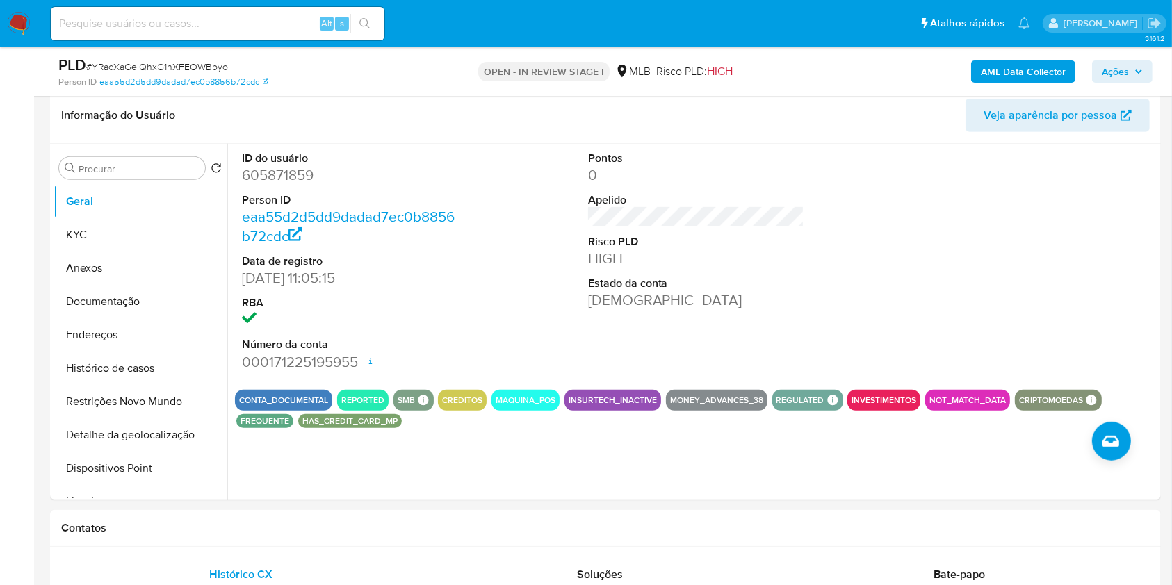
scroll to position [644, 0]
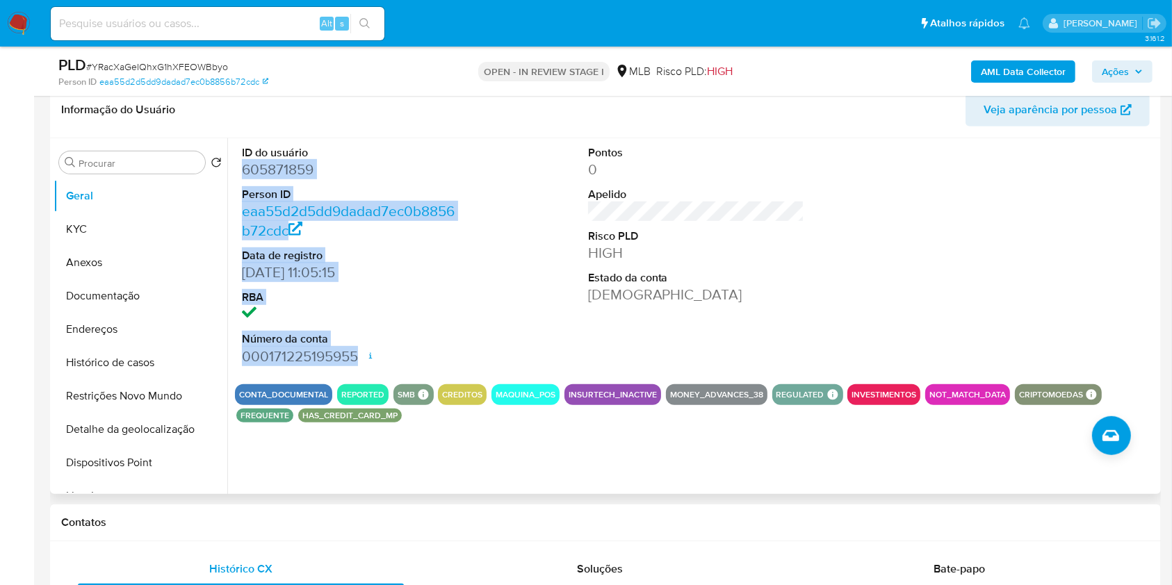
drag, startPoint x: 234, startPoint y: 165, endPoint x: 361, endPoint y: 351, distance: 225.9
click at [361, 351] on div "ID do usuário 605871859 Person ID eaa55d2d5dd9dadad7ec0b8856b72cdc Data de regi…" at bounding box center [692, 316] width 930 height 356
copy dl "605871859 Person ID eaa55d2d5dd9dadad7ec0b8856b72cdc Data de registro [DATE] 11…"
click at [1112, 65] on span "Ações" at bounding box center [1115, 71] width 27 height 22
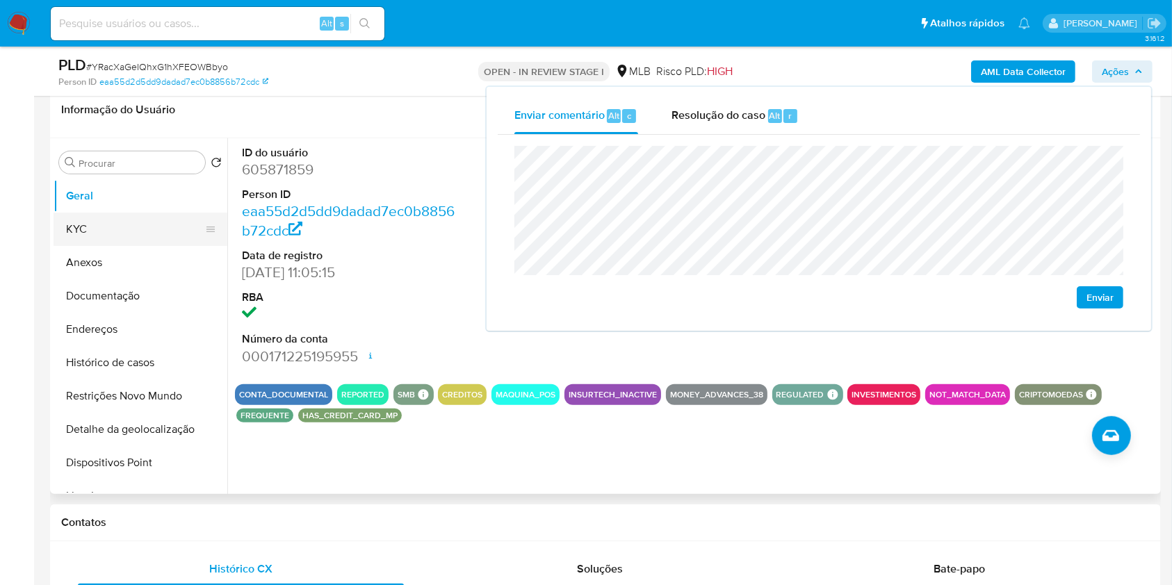
click at [139, 231] on button "KYC" at bounding box center [135, 229] width 163 height 33
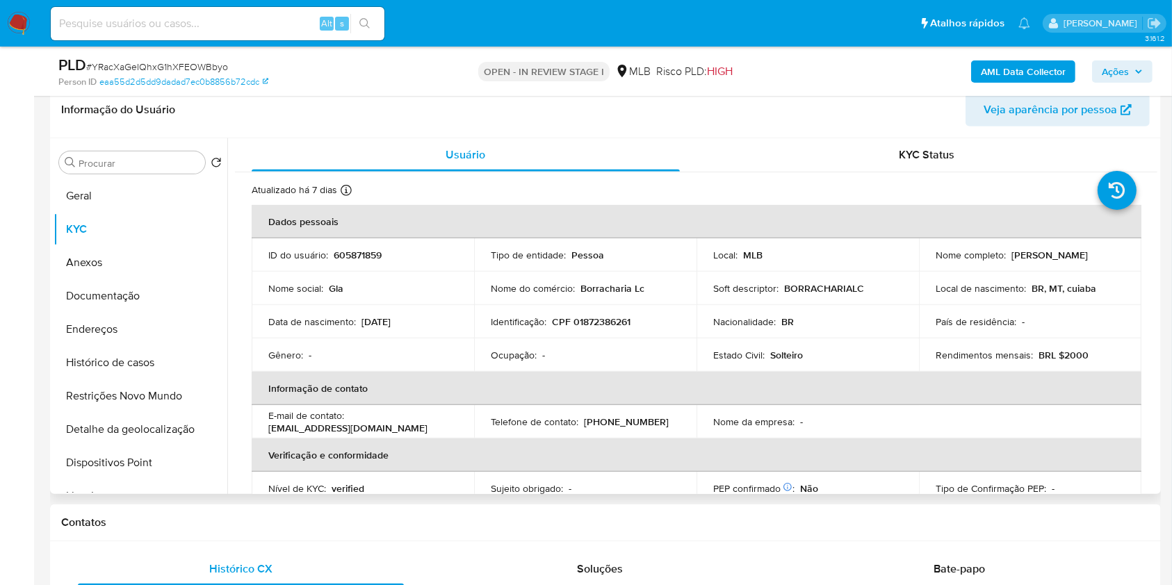
click at [583, 316] on p "CPF 01872386261" at bounding box center [591, 322] width 79 height 13
copy p "01872386261"
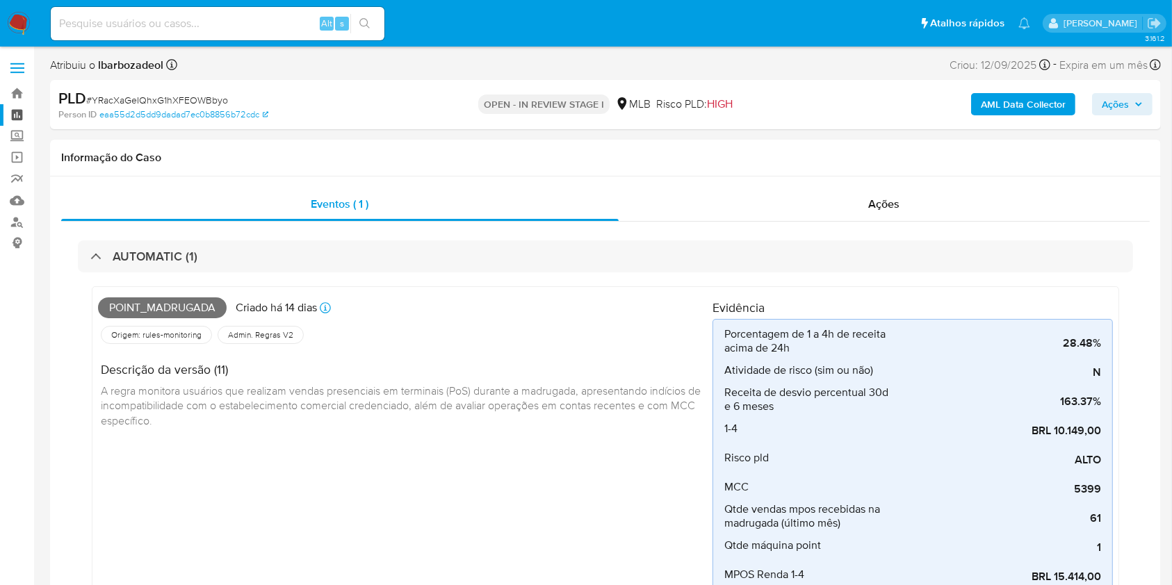
click at [24, 118] on link "Painel" at bounding box center [82, 115] width 165 height 22
click at [1098, 103] on button "Ações" at bounding box center [1122, 104] width 60 height 22
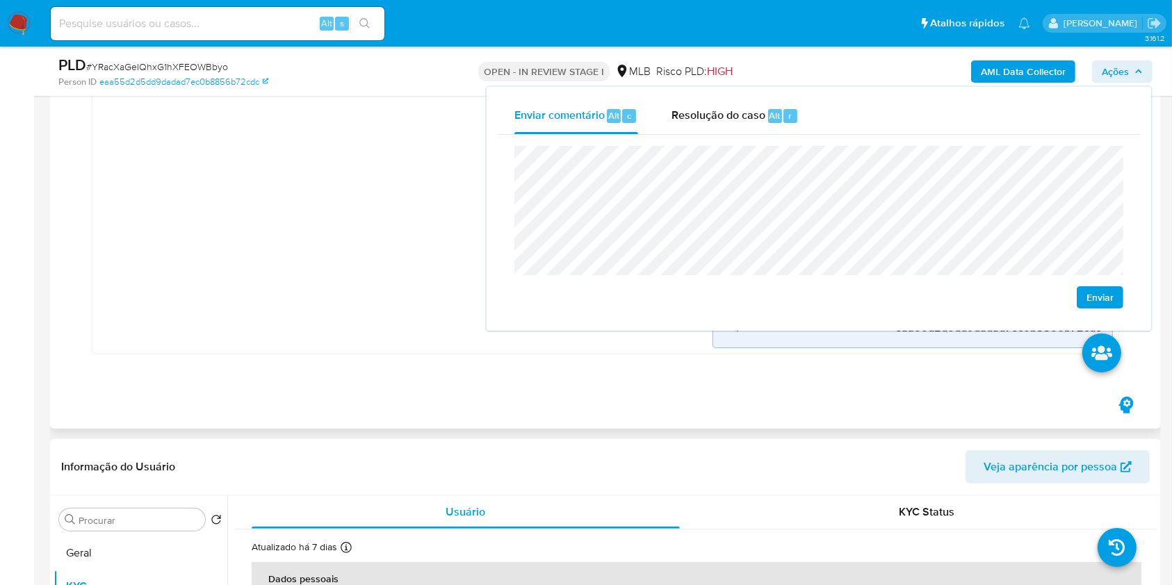
click at [288, 288] on div "Point_madrugada Criado há 14 dias Criado: [DATE] 00:12:38 Origem: rules-monitor…" at bounding box center [405, 152] width 614 height 392
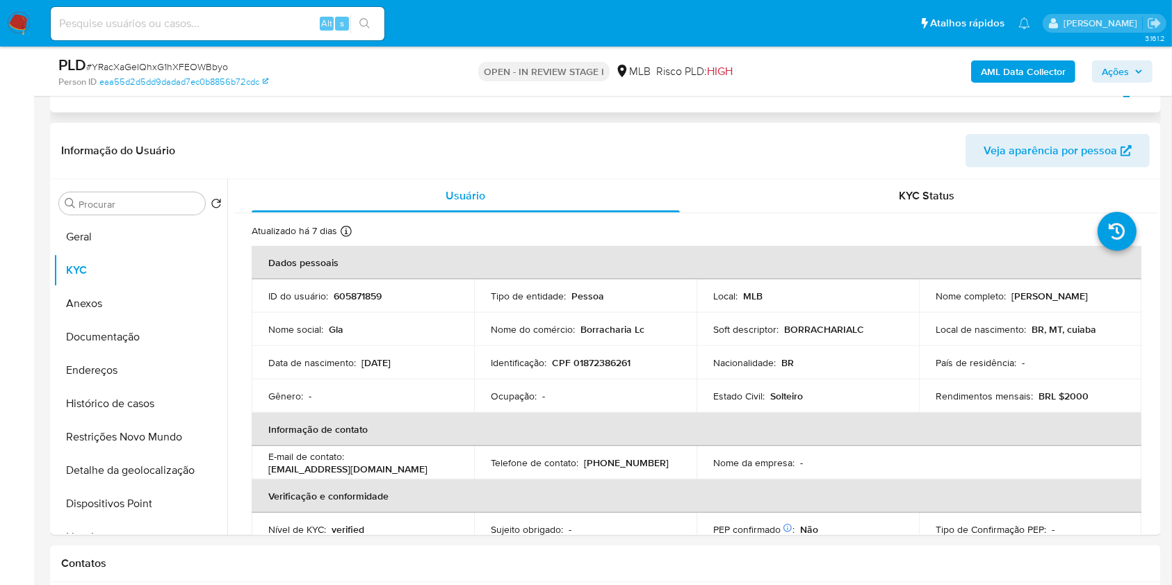
scroll to position [602, 0]
drag, startPoint x: 487, startPoint y: 334, endPoint x: 655, endPoint y: 328, distance: 167.6
click at [655, 328] on td "Nome do comércio : Borracharia Lc" at bounding box center [585, 330] width 222 height 33
copy div "Nome do comércio : Borracharia Lc"
click at [1103, 86] on div "AML Data Collector Ações" at bounding box center [972, 71] width 361 height 33
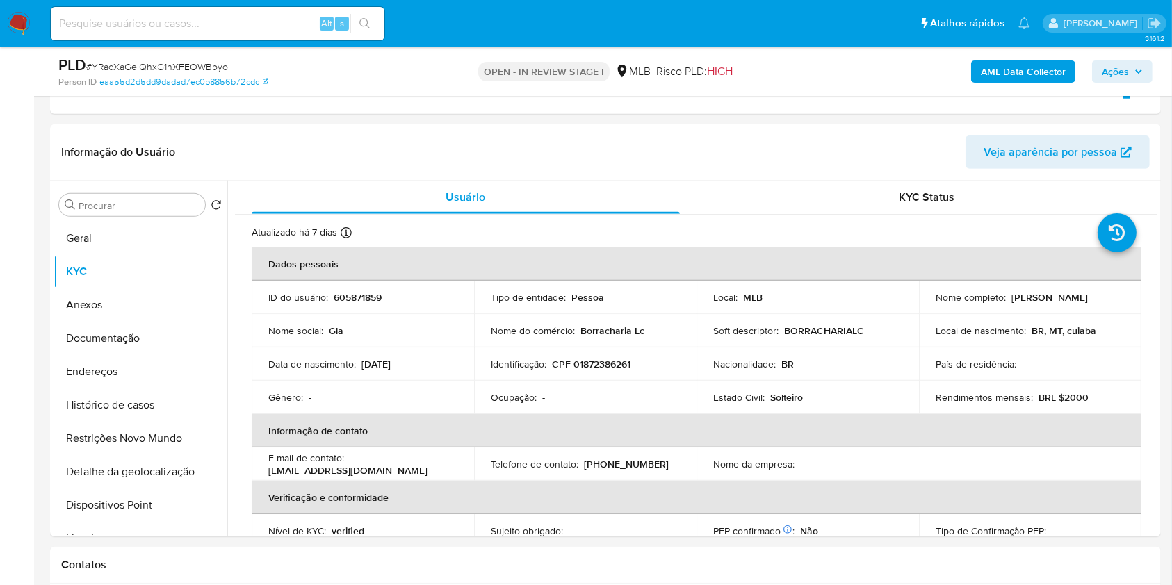
click at [1106, 73] on span "Ações" at bounding box center [1115, 71] width 27 height 22
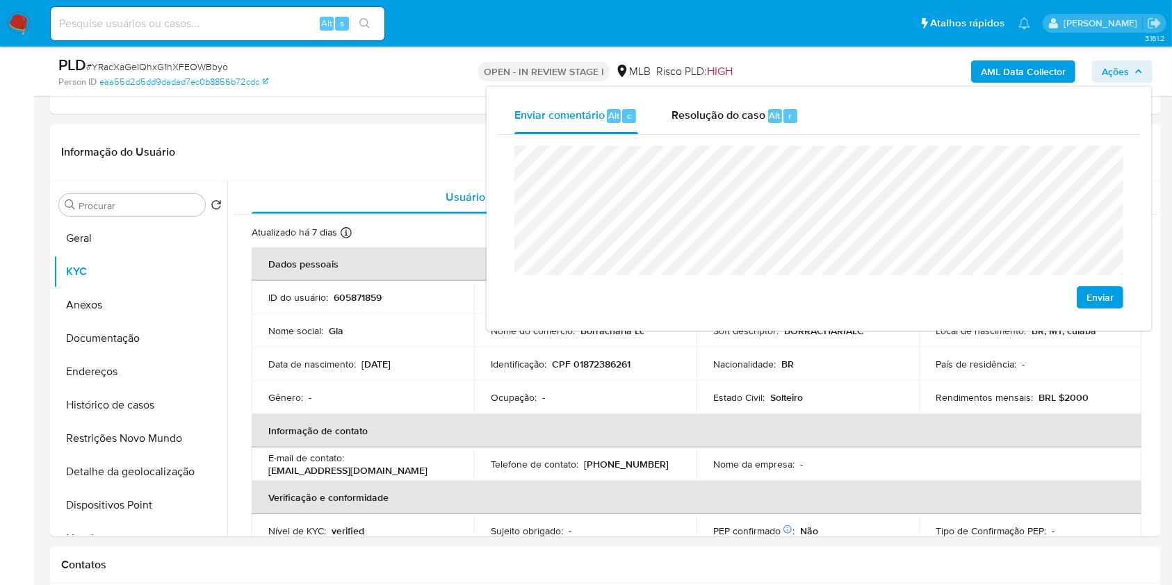
click at [0, 0] on lt-span "Várzea" at bounding box center [0, 0] width 0 height 0
click at [142, 376] on button "Endereços" at bounding box center [135, 371] width 163 height 33
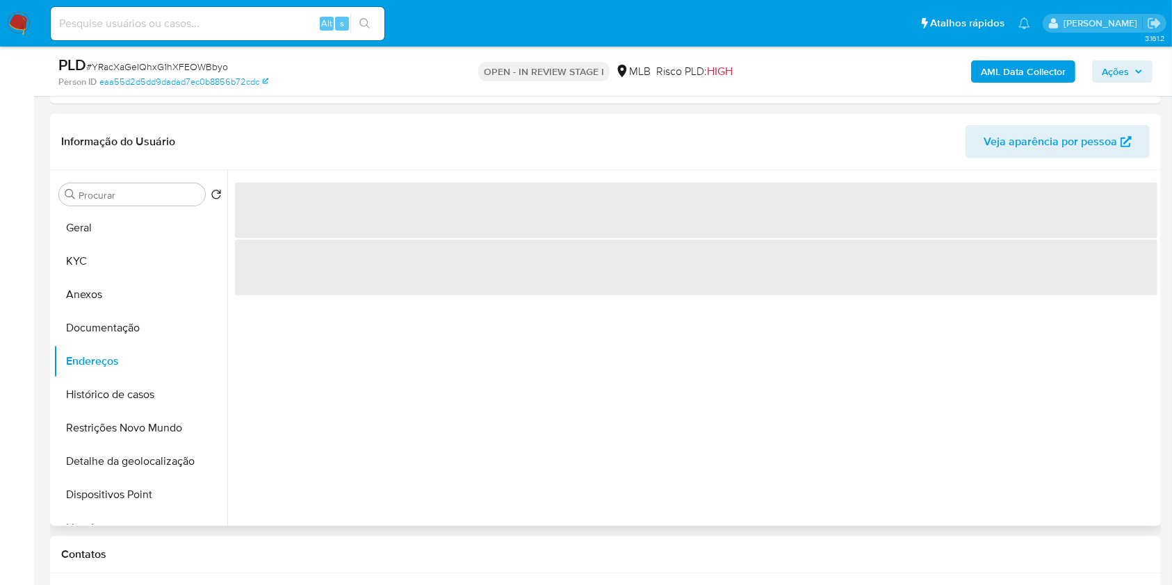
scroll to position [613, 0]
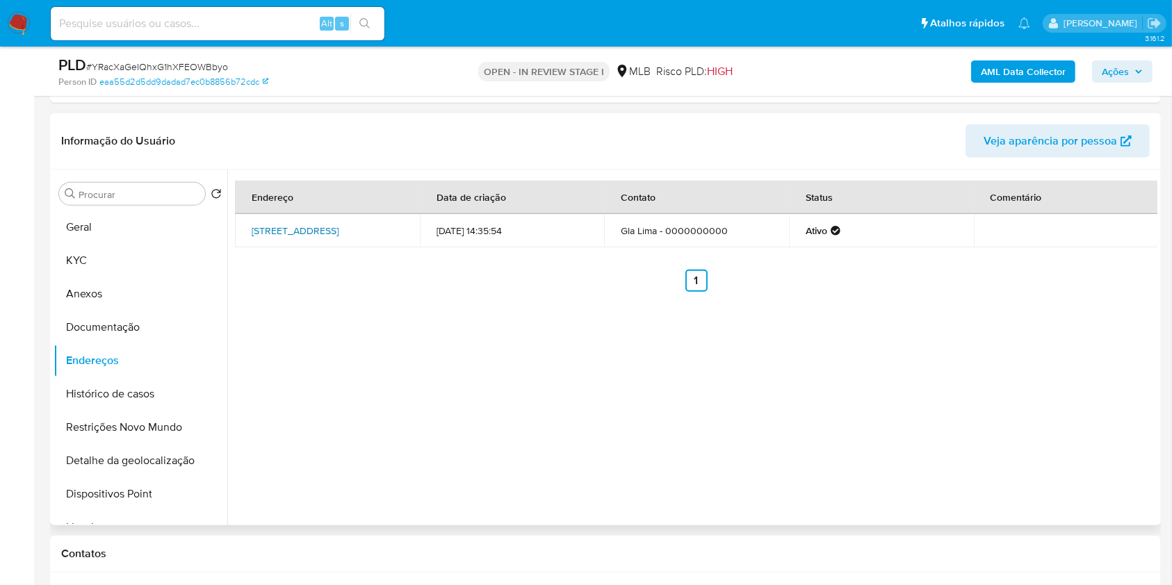
click at [306, 236] on link "[STREET_ADDRESS]" at bounding box center [295, 231] width 87 height 14
click at [118, 313] on button "Documentação" at bounding box center [135, 327] width 163 height 33
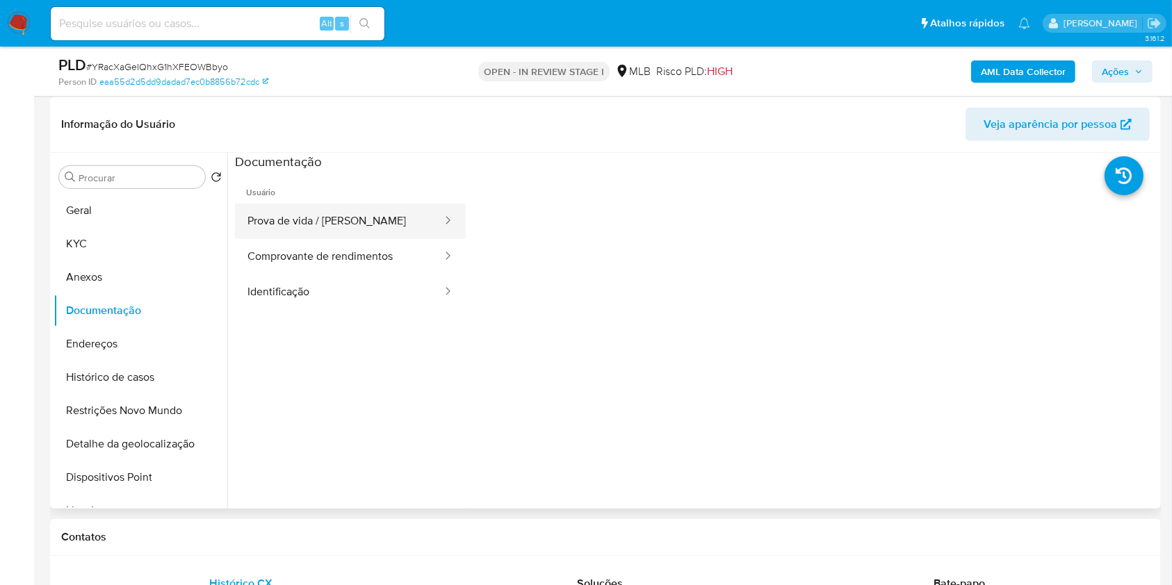
click at [311, 217] on button "Prova de vida / [PERSON_NAME]" at bounding box center [339, 221] width 209 height 35
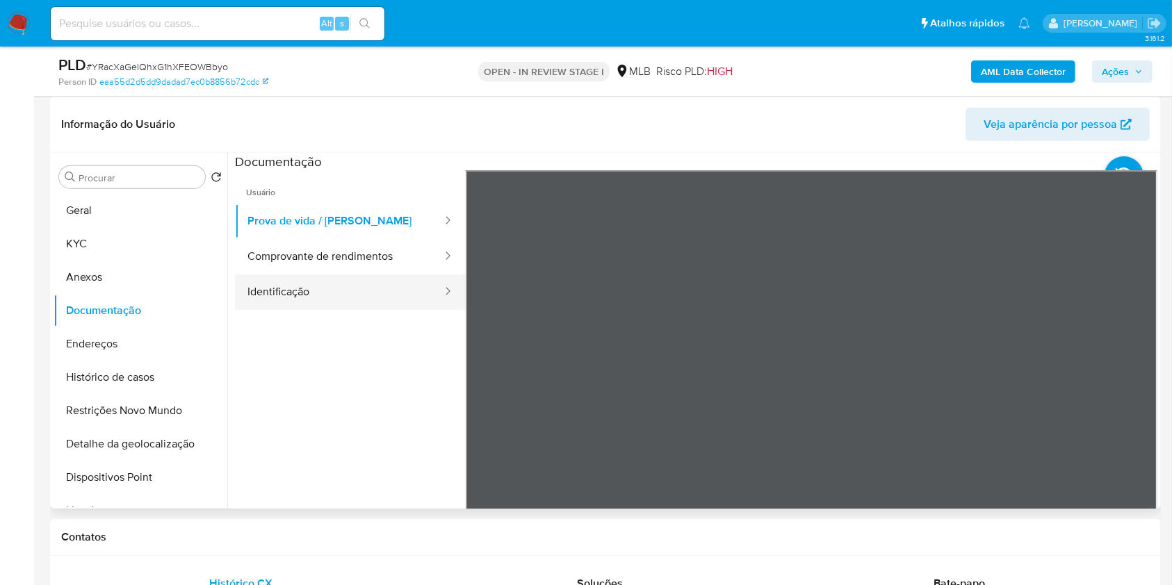
click at [366, 297] on button "Identificação" at bounding box center [339, 292] width 209 height 35
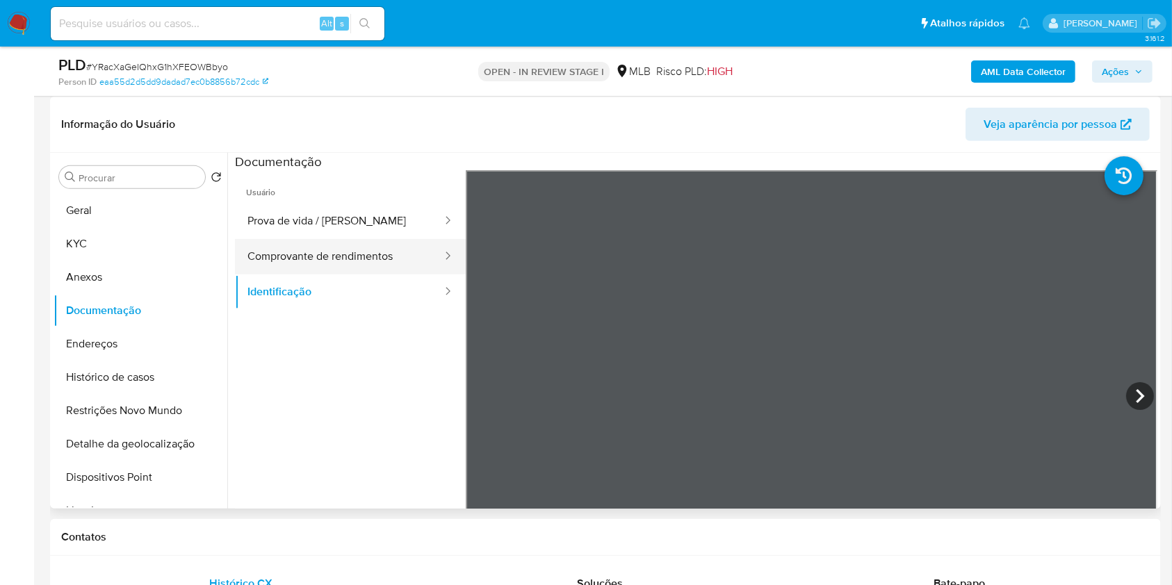
click at [389, 259] on button "Comprovante de rendimentos" at bounding box center [339, 256] width 209 height 35
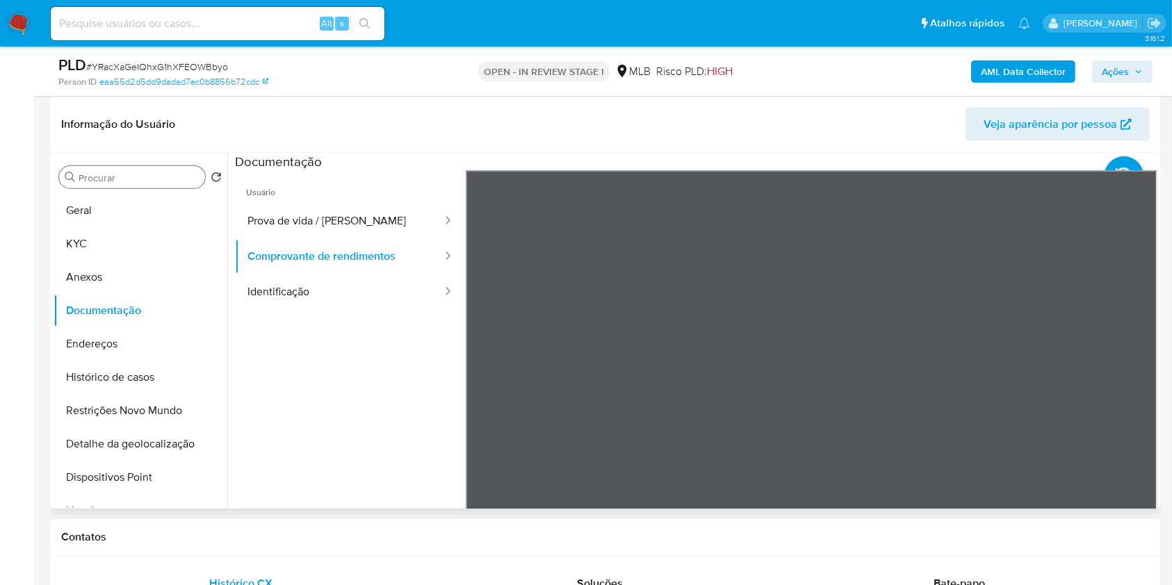
drag, startPoint x: 106, startPoint y: 245, endPoint x: 172, endPoint y: 170, distance: 100.4
click at [106, 246] on button "KYC" at bounding box center [141, 243] width 174 height 33
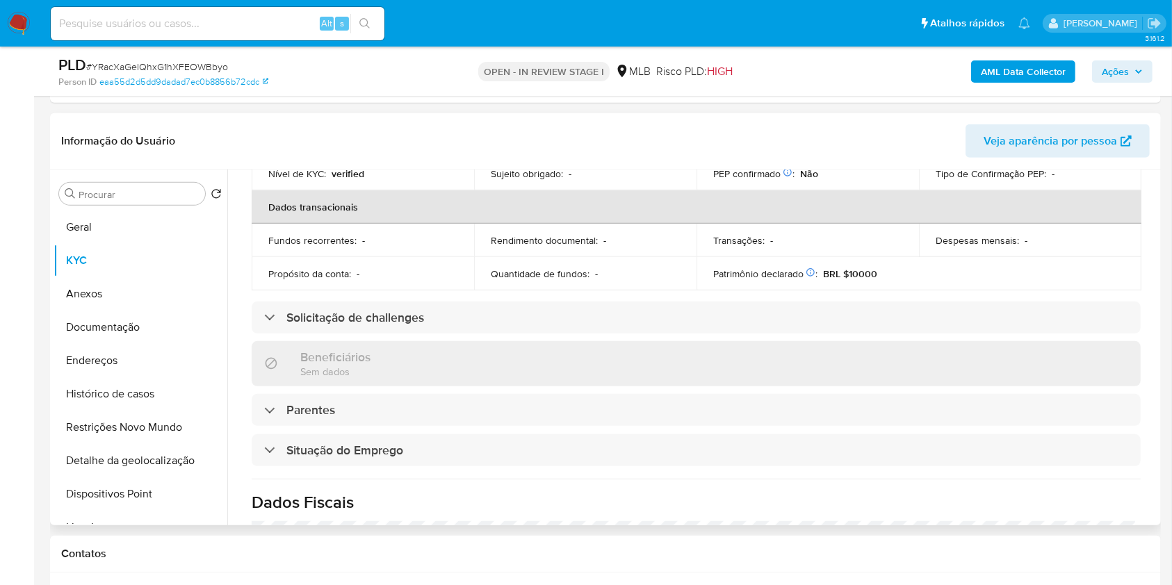
scroll to position [591, 0]
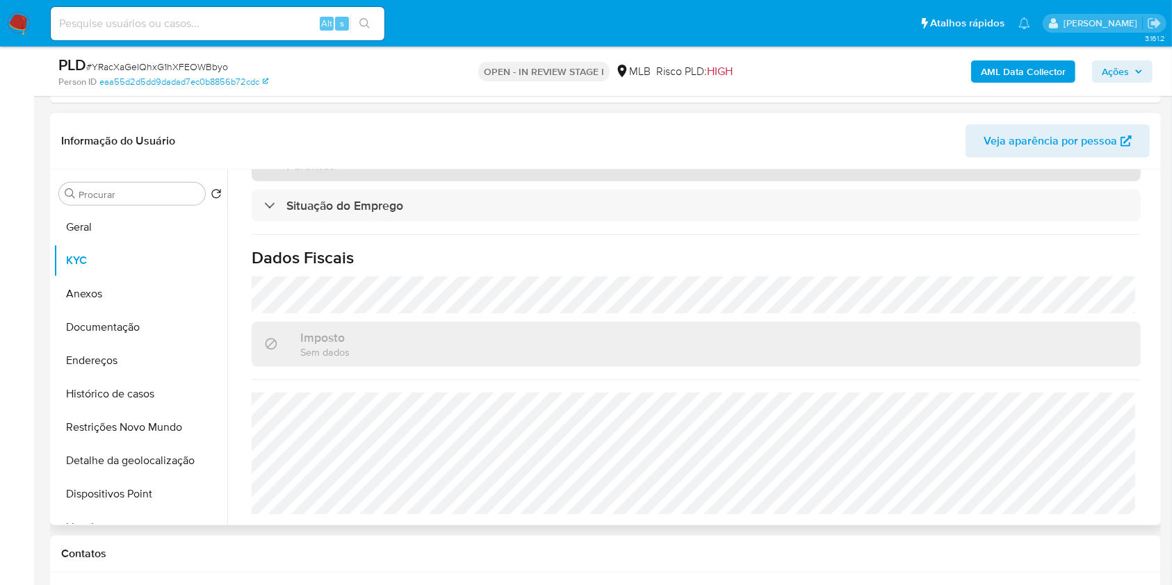
drag, startPoint x: 811, startPoint y: 12, endPoint x: 588, endPoint y: 175, distance: 276.5
click at [587, 115] on div "Informação do Usuário Veja aparência por pessoa" at bounding box center [605, 141] width 1111 height 56
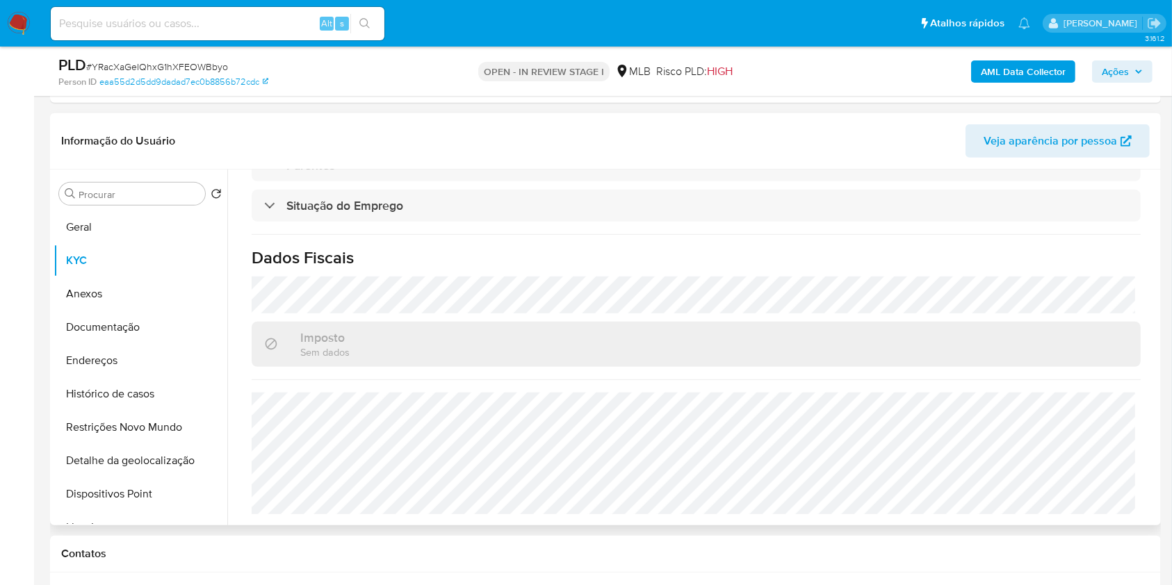
click at [1122, 260] on h1 "Dados Fiscais" at bounding box center [696, 257] width 889 height 21
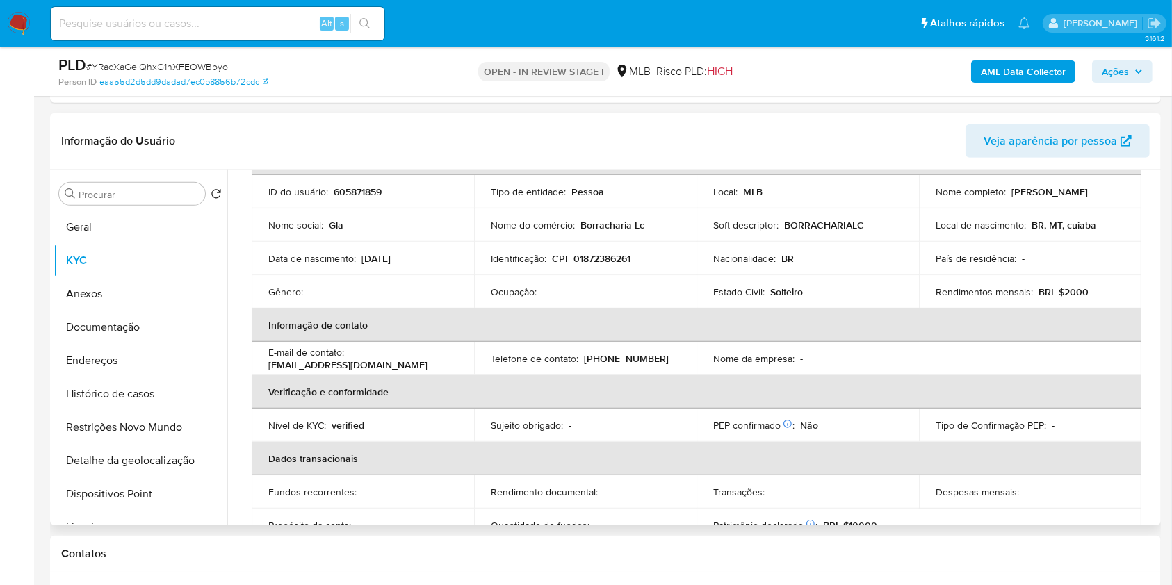
scroll to position [0, 0]
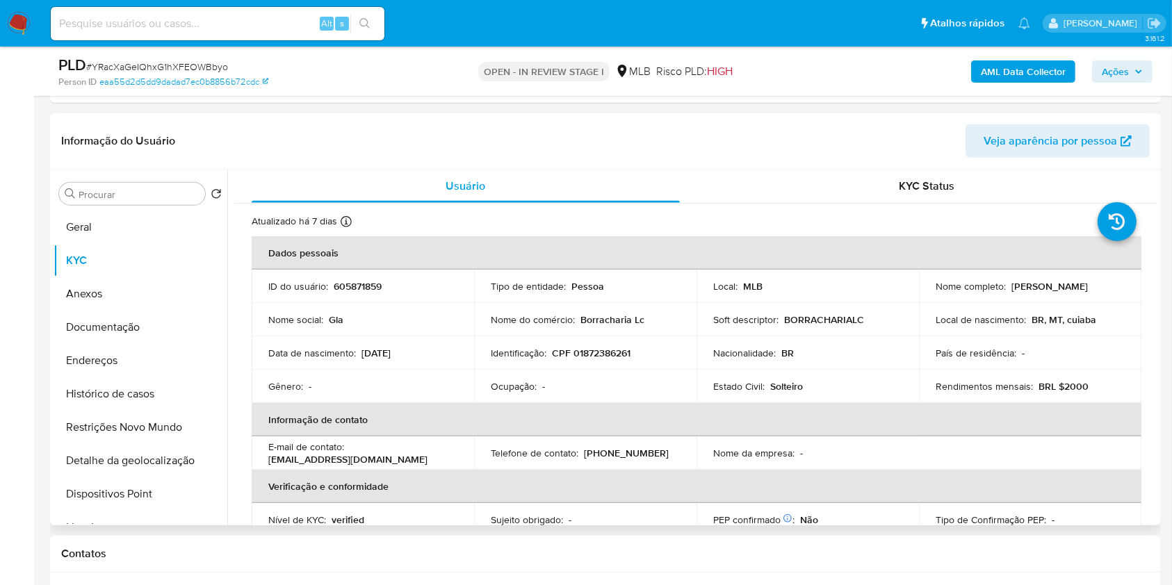
click at [599, 351] on p "CPF 01872386261" at bounding box center [591, 353] width 79 height 13
click at [599, 350] on p "CPF 01872386261" at bounding box center [591, 353] width 79 height 13
copy p "01872386261"
click at [1122, 78] on span "Ações" at bounding box center [1115, 71] width 27 height 22
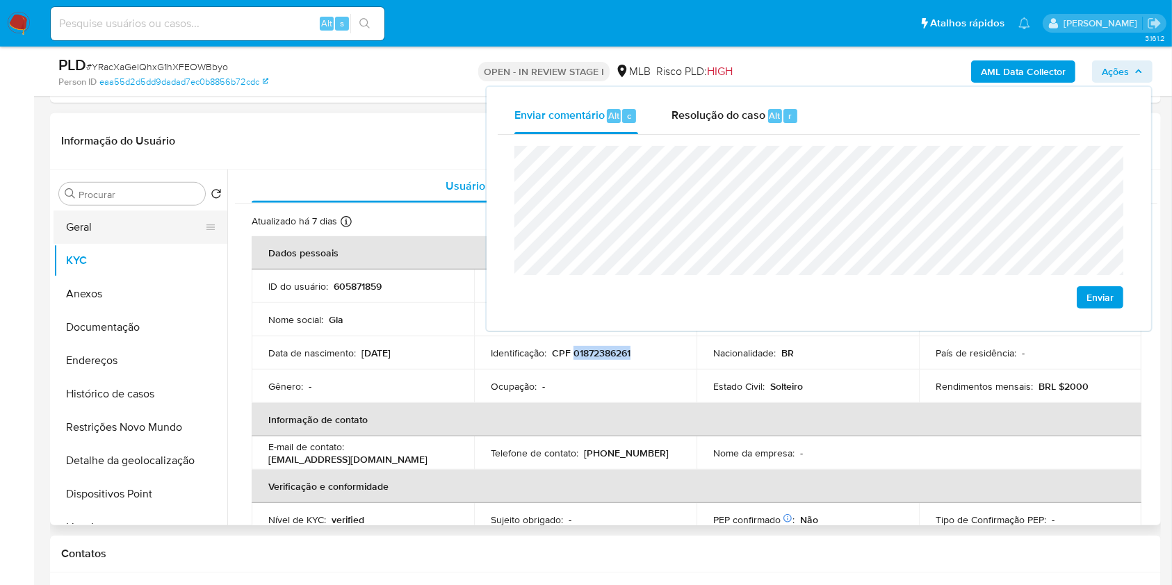
click at [115, 231] on button "Geral" at bounding box center [135, 227] width 163 height 33
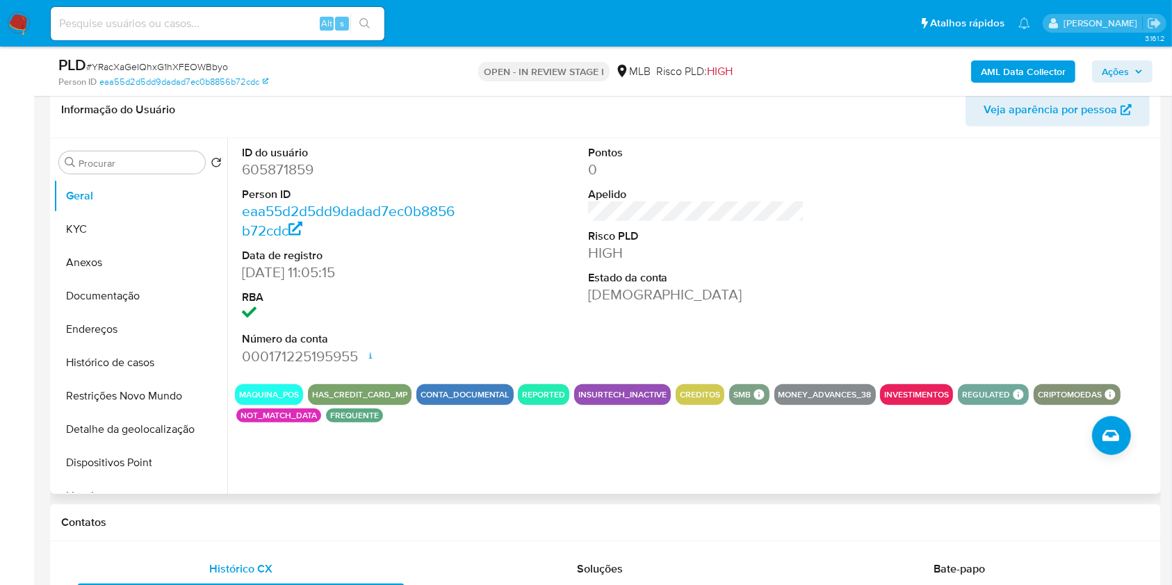
scroll to position [645, 0]
click at [136, 231] on button "KYC" at bounding box center [135, 228] width 163 height 33
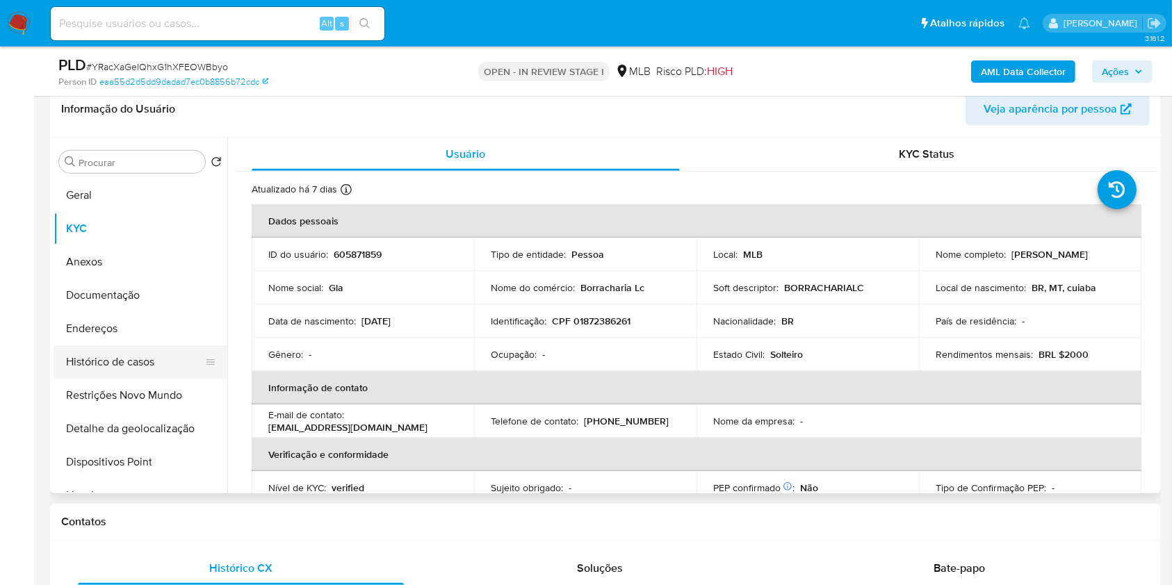
click at [186, 358] on button "Histórico de casos" at bounding box center [135, 361] width 163 height 33
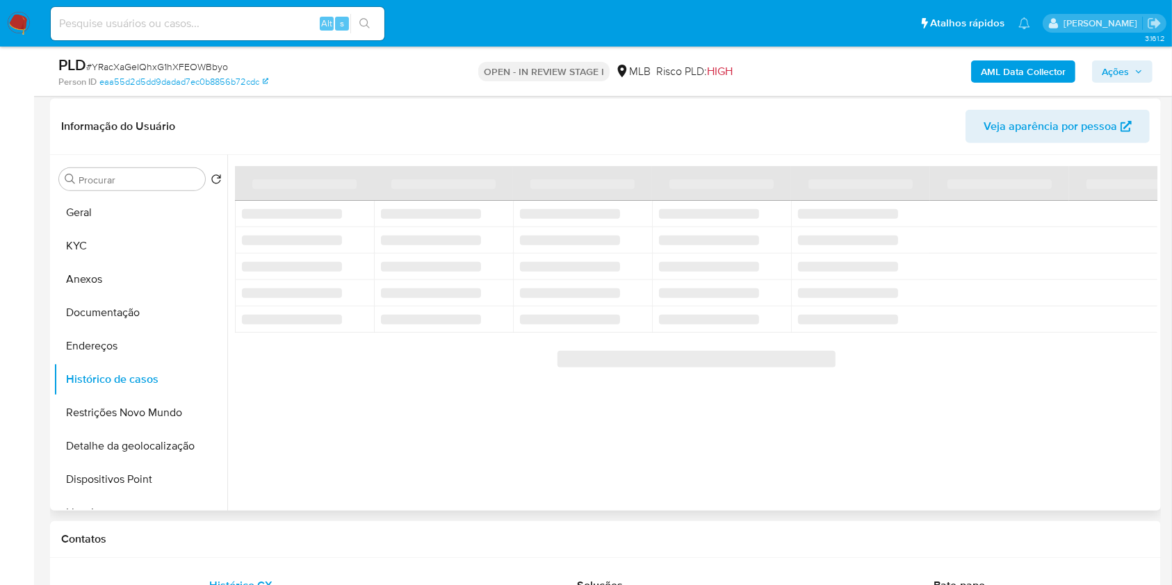
scroll to position [610, 0]
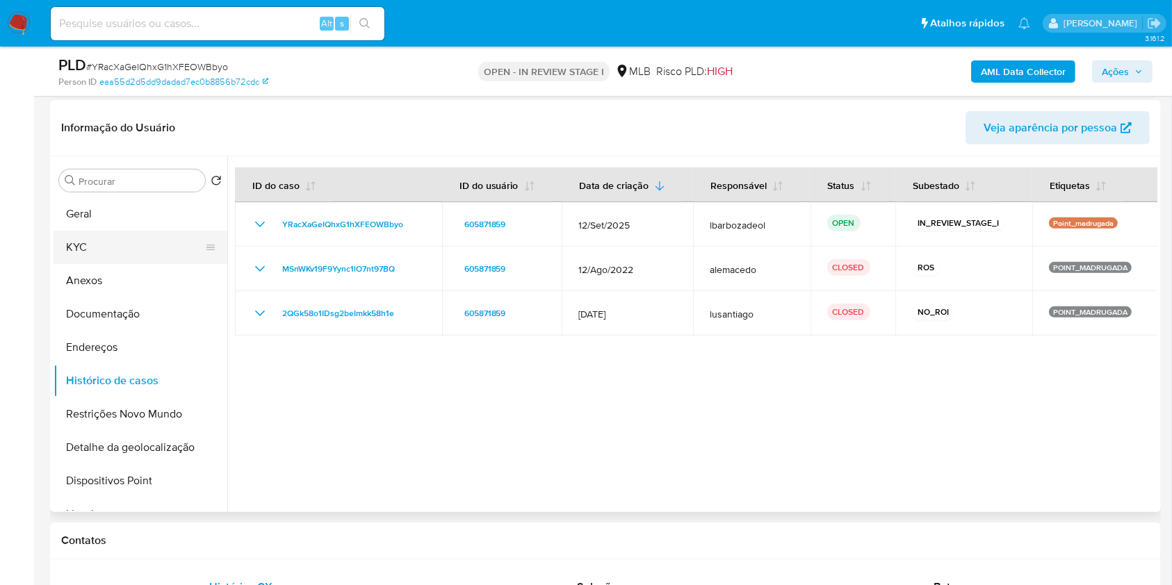
click at [128, 231] on button "KYC" at bounding box center [135, 247] width 163 height 33
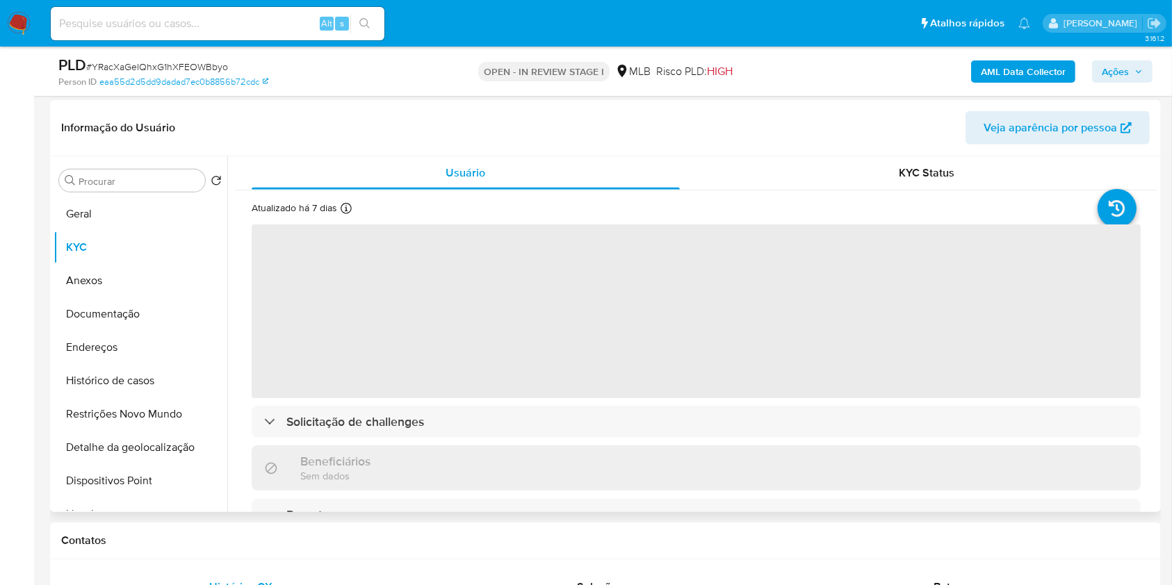
click at [780, 154] on div "Informação do Usuário Veja aparência por pessoa" at bounding box center [605, 128] width 1111 height 56
click at [781, 158] on div "KYC Status" at bounding box center [927, 172] width 428 height 33
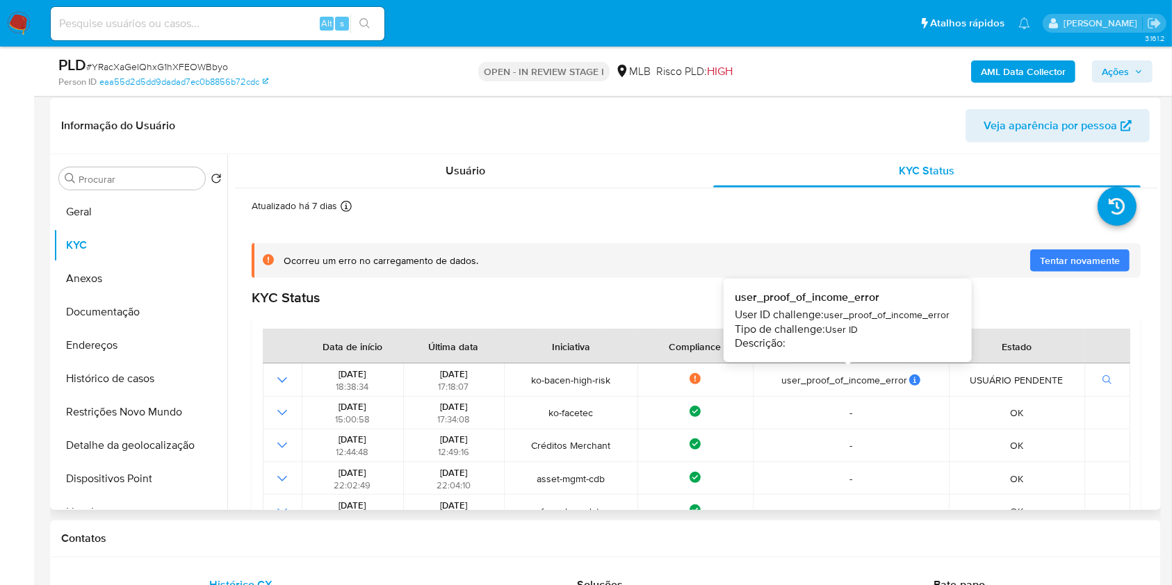
scroll to position [432, 0]
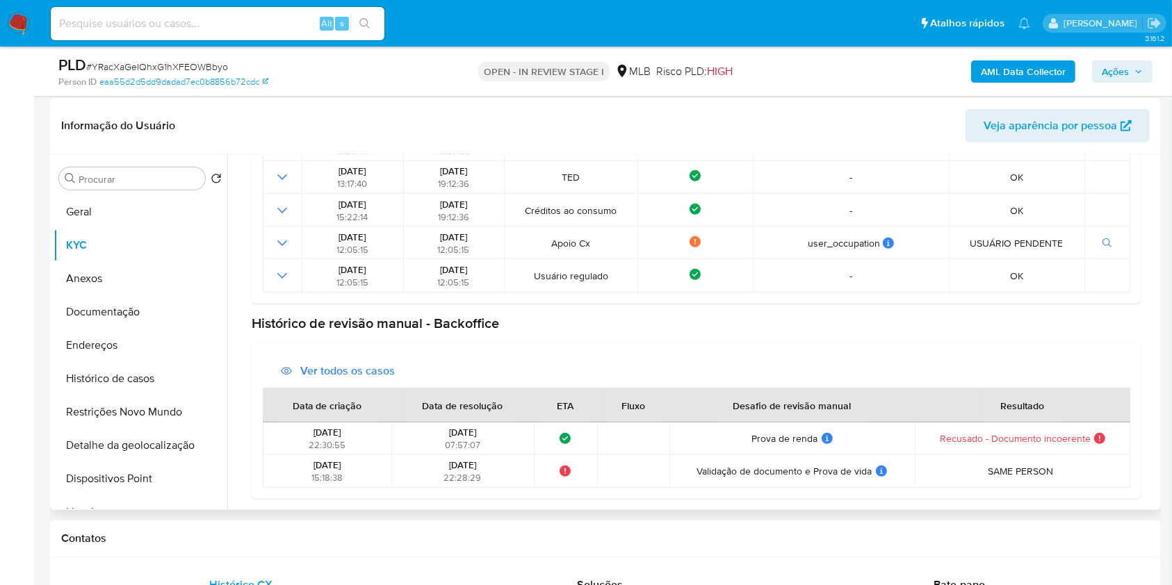
click at [952, 435] on span "Recusado - Documento incoerente" at bounding box center [1015, 438] width 151 height 13
click at [139, 212] on button "Geral" at bounding box center [135, 211] width 163 height 33
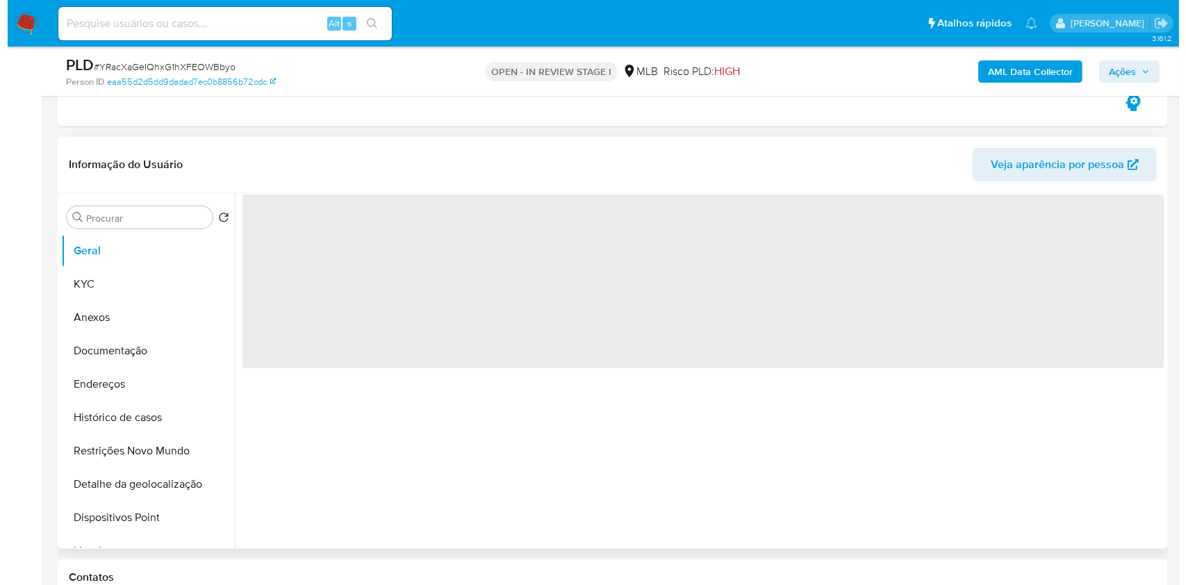
scroll to position [571, 0]
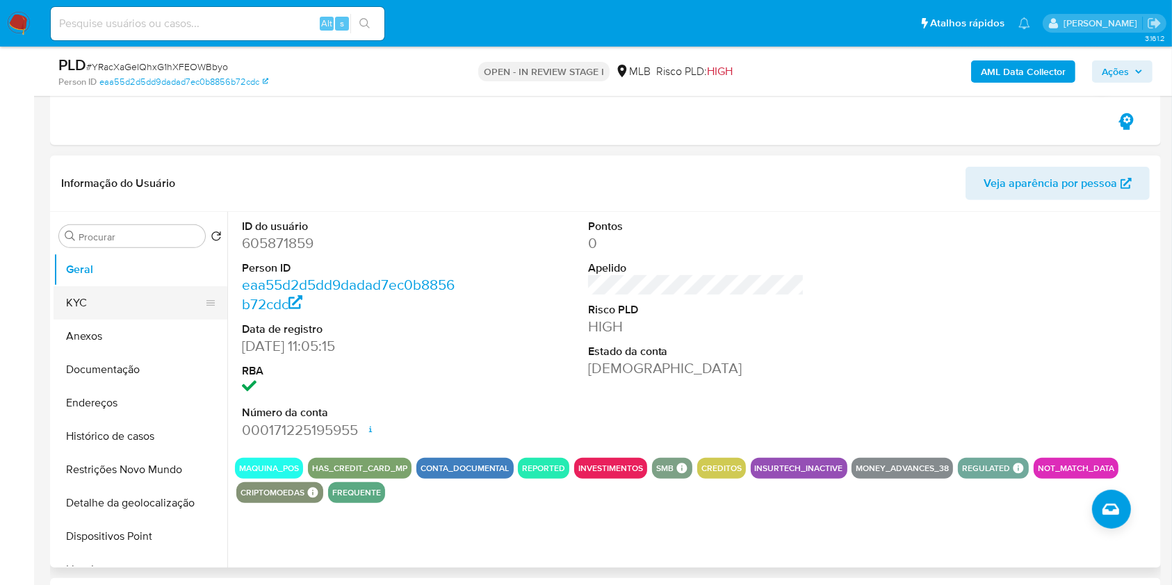
click at [143, 293] on button "KYC" at bounding box center [135, 302] width 163 height 33
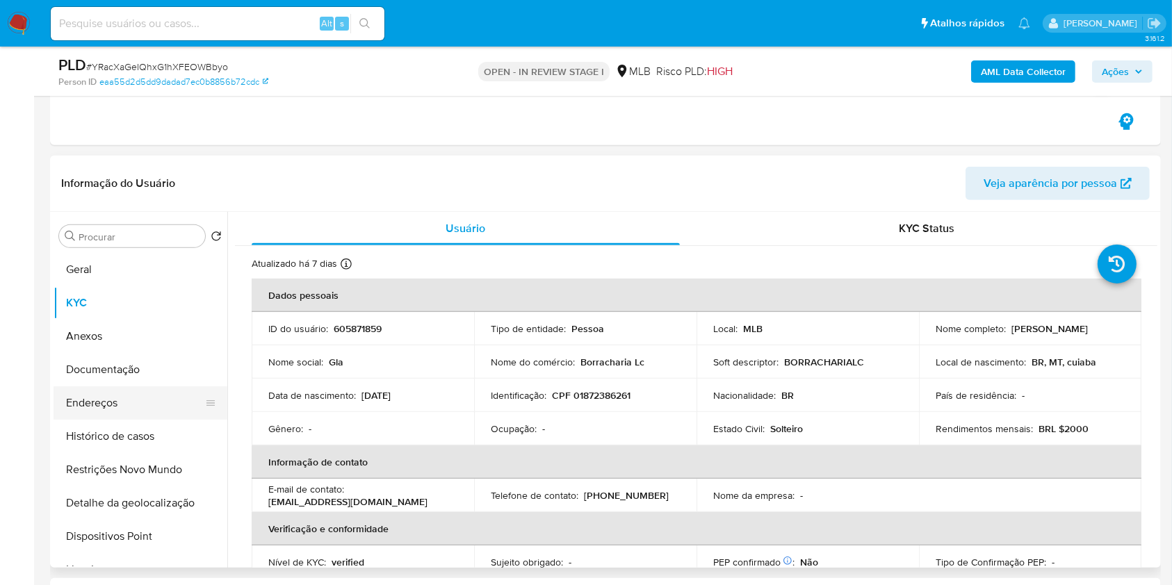
click at [164, 400] on button "Endereços" at bounding box center [135, 402] width 163 height 33
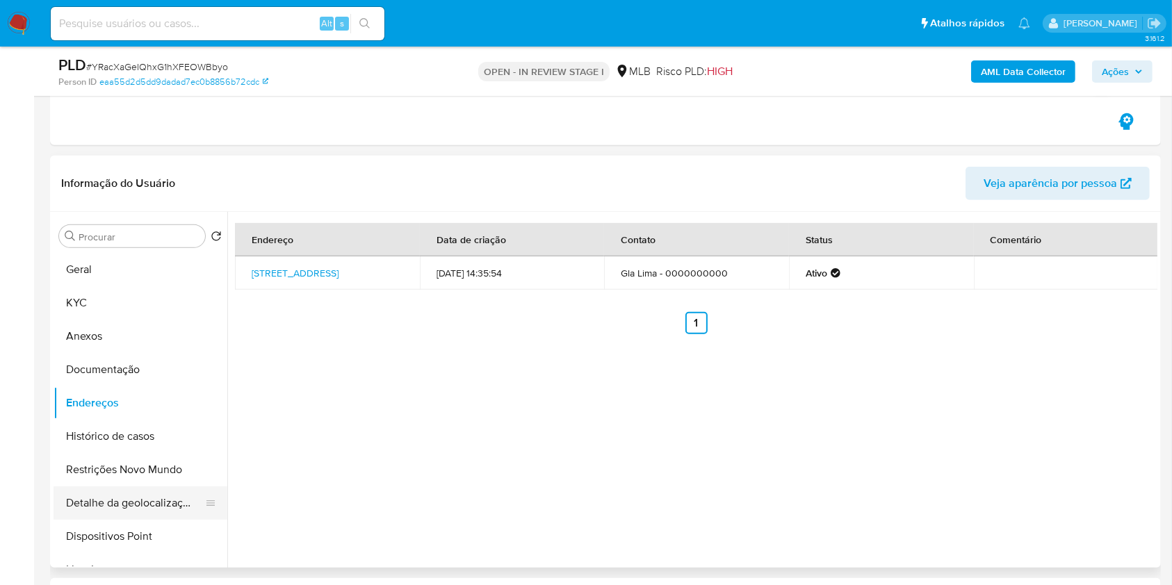
click at [117, 500] on button "Detalhe da geolocalização" at bounding box center [135, 503] width 163 height 33
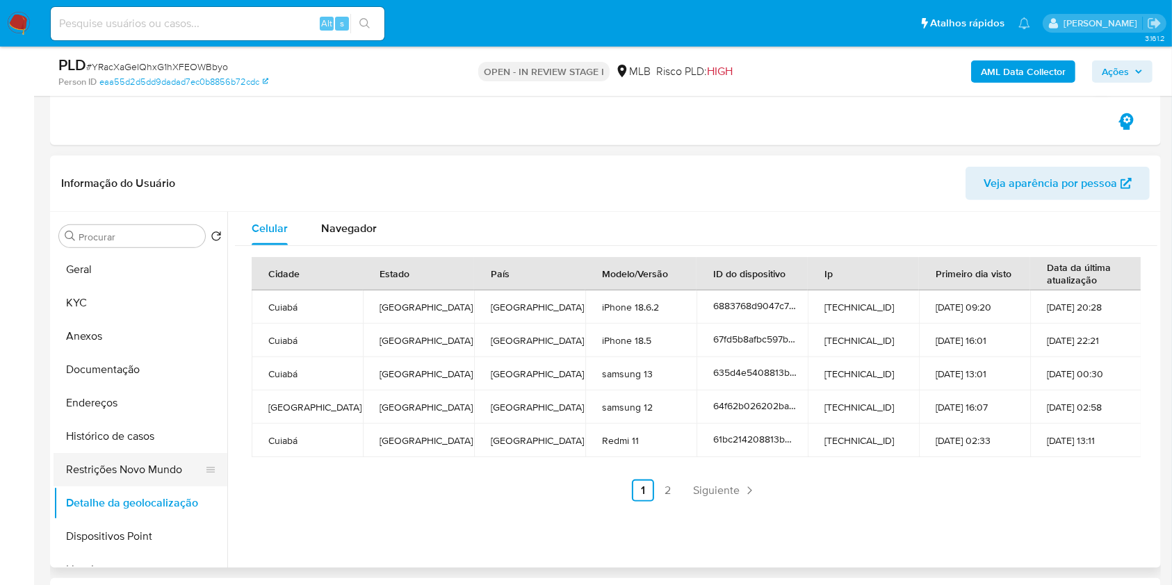
click at [131, 464] on button "Restrições Novo Mundo" at bounding box center [135, 469] width 163 height 33
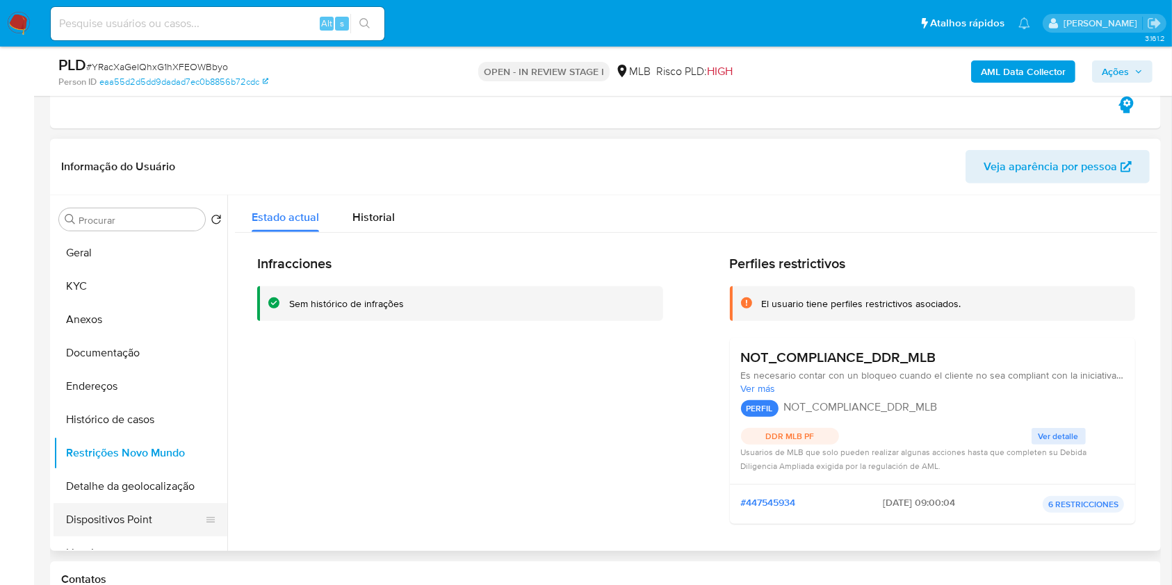
click at [150, 508] on button "Dispositivos Point" at bounding box center [135, 519] width 163 height 33
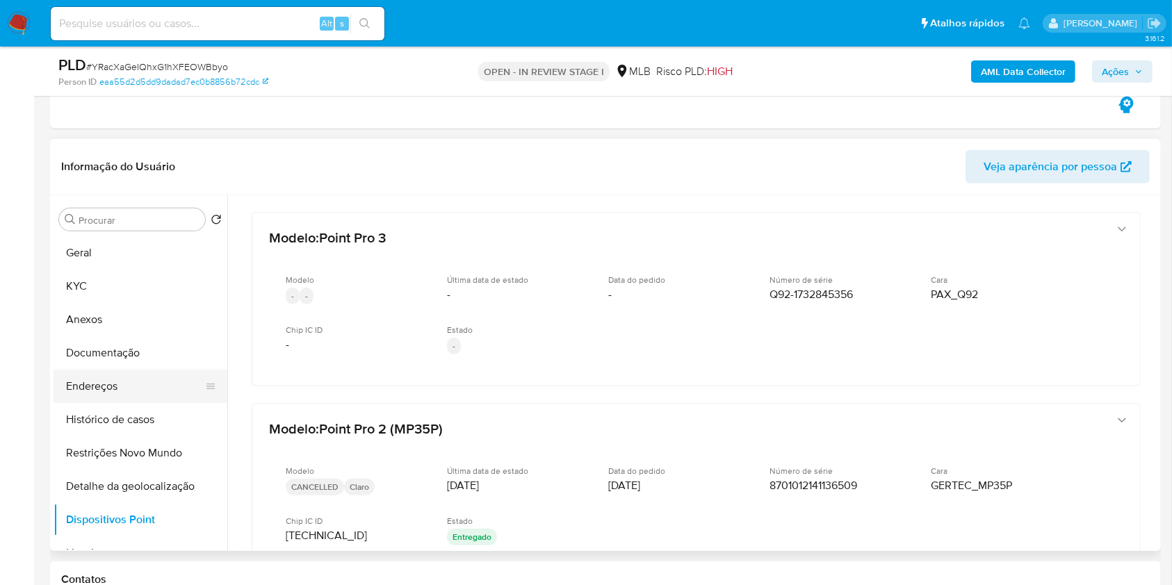
click at [106, 381] on button "Endereços" at bounding box center [135, 386] width 163 height 33
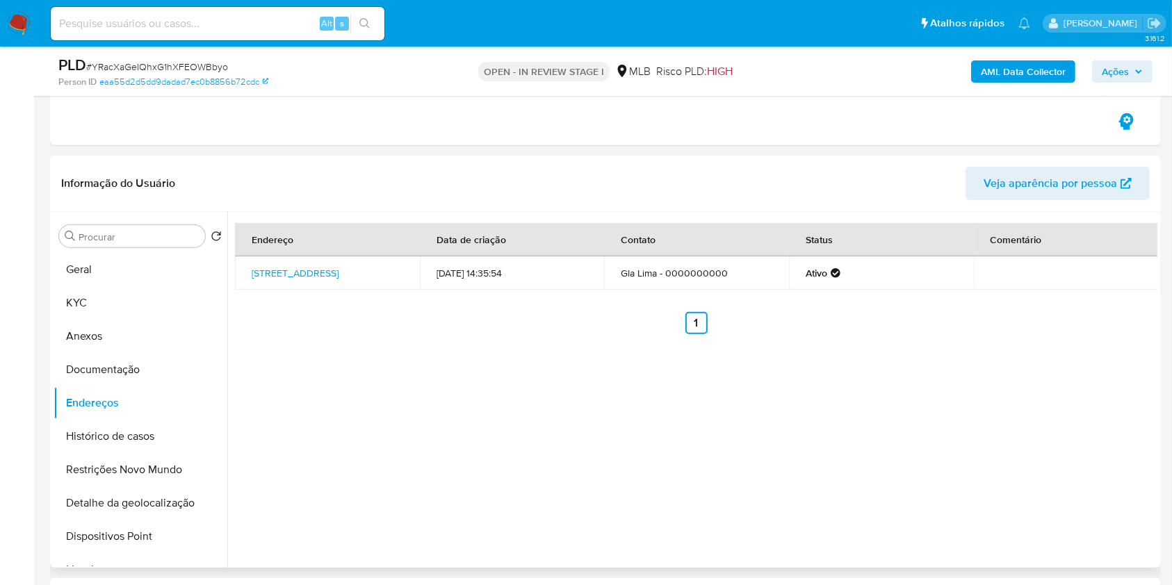
click at [310, 286] on td "Rua J 272, Cuiabá, Mato Grosso, 78098252, Brasil 272" at bounding box center [327, 272] width 185 height 33
click at [311, 277] on link "Rua J 272, Cuiabá, Mato Grosso, 78098252, Brasil 272" at bounding box center [295, 273] width 87 height 14
click at [145, 269] on button "Geral" at bounding box center [135, 269] width 163 height 33
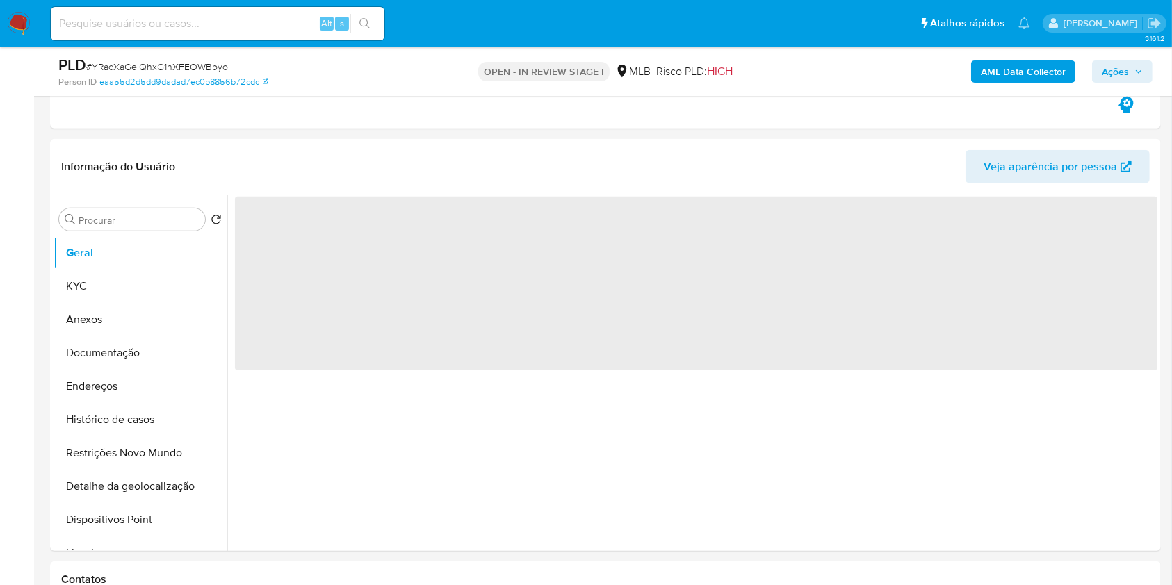
click at [1129, 74] on span "Ações" at bounding box center [1122, 71] width 41 height 19
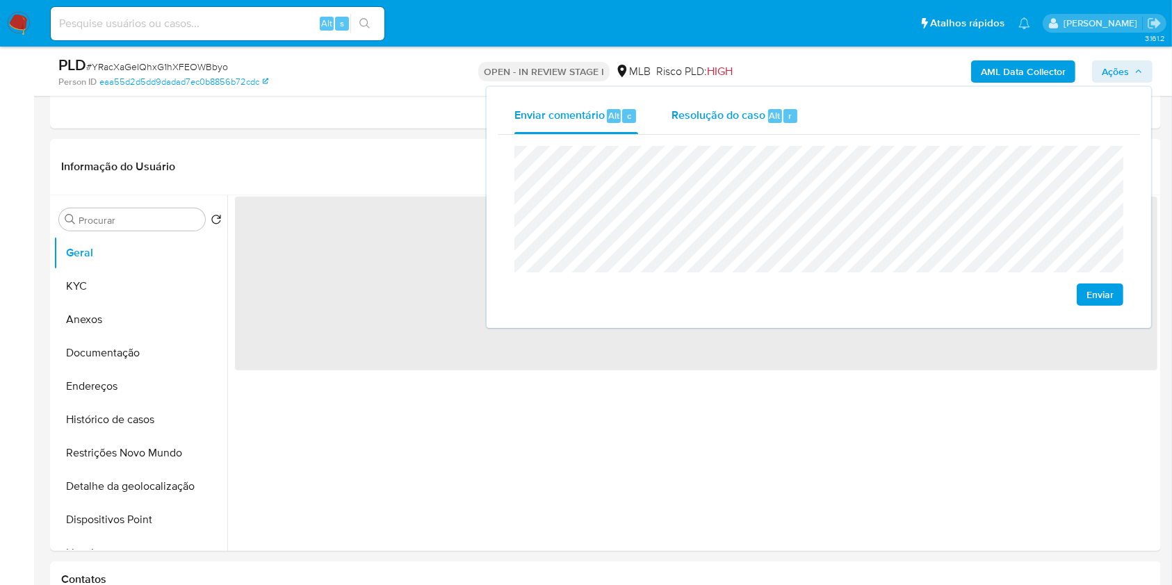
click at [709, 108] on span "Resolução do caso" at bounding box center [718, 115] width 94 height 16
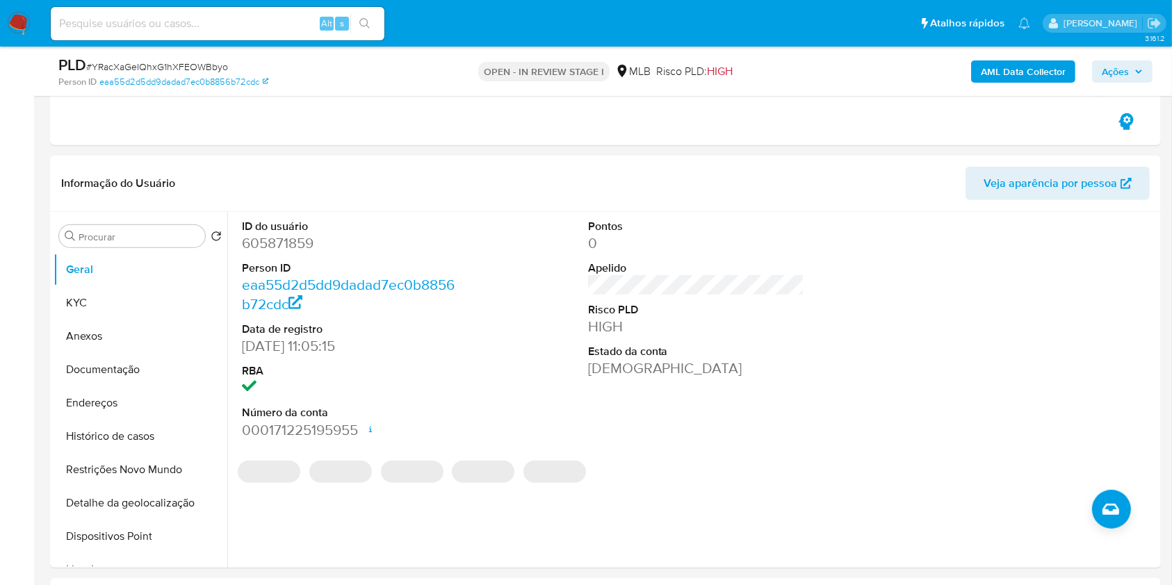
click at [983, 76] on b "AML Data Collector" at bounding box center [1023, 71] width 85 height 22
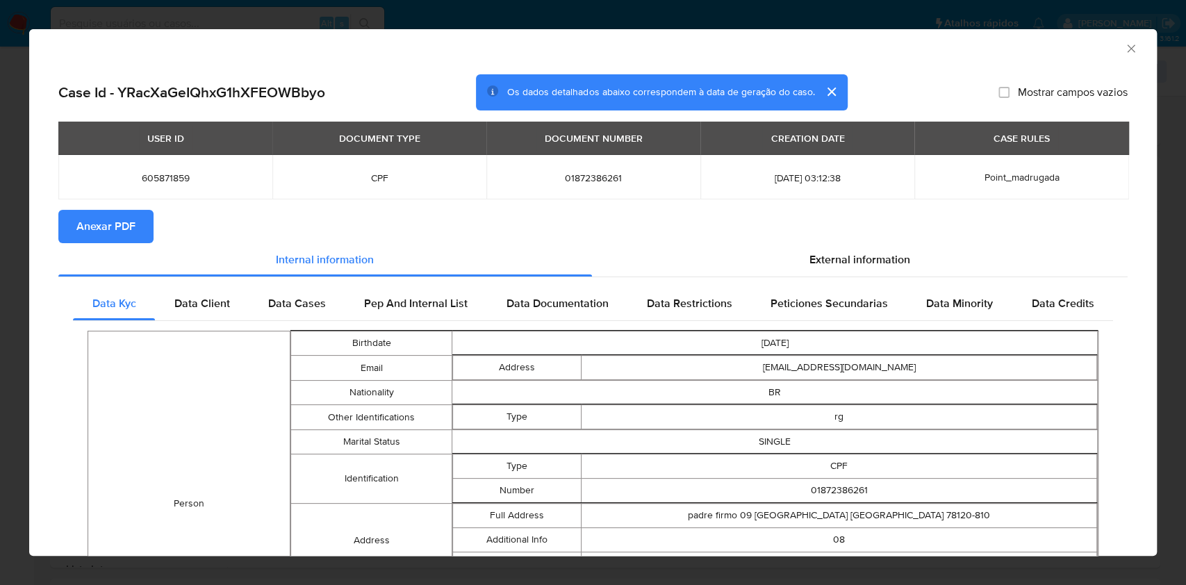
click at [128, 225] on span "Anexar PDF" at bounding box center [105, 226] width 59 height 31
click at [1108, 42] on div "AML Data Collector" at bounding box center [582, 46] width 1086 height 15
click at [1125, 46] on icon "Fechar a janela" at bounding box center [1132, 49] width 14 height 14
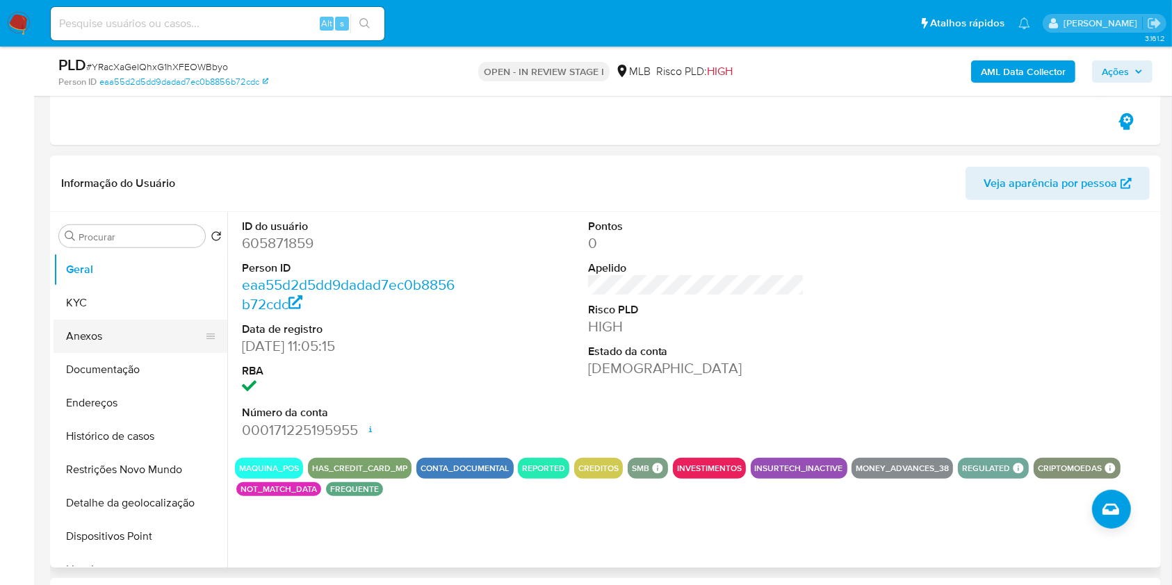
click at [65, 334] on button "Anexos" at bounding box center [135, 336] width 163 height 33
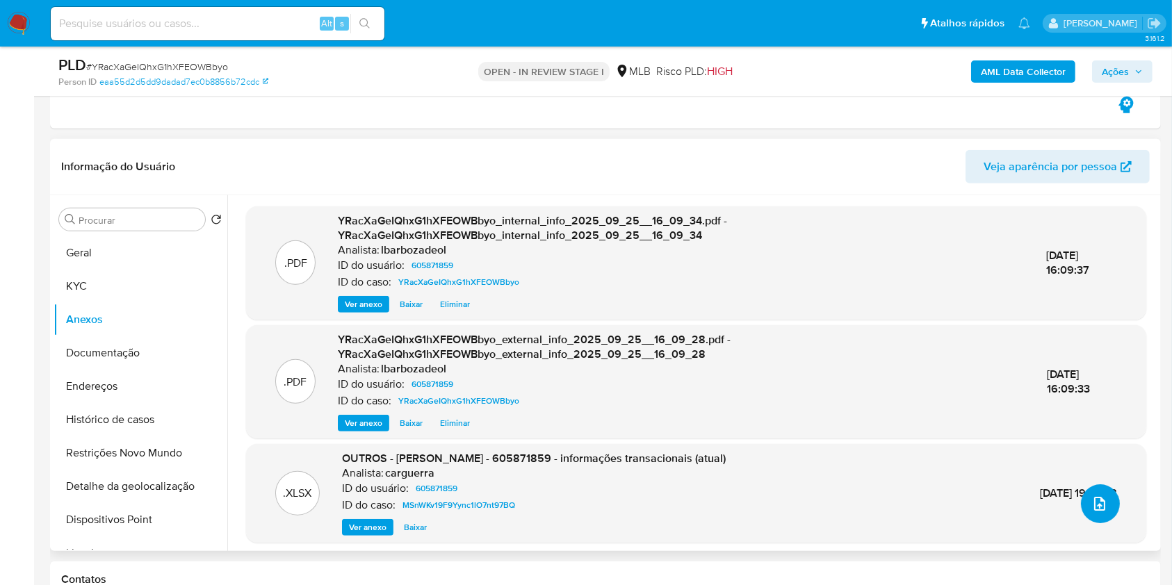
click at [1091, 497] on icon "upload-file" at bounding box center [1099, 504] width 17 height 17
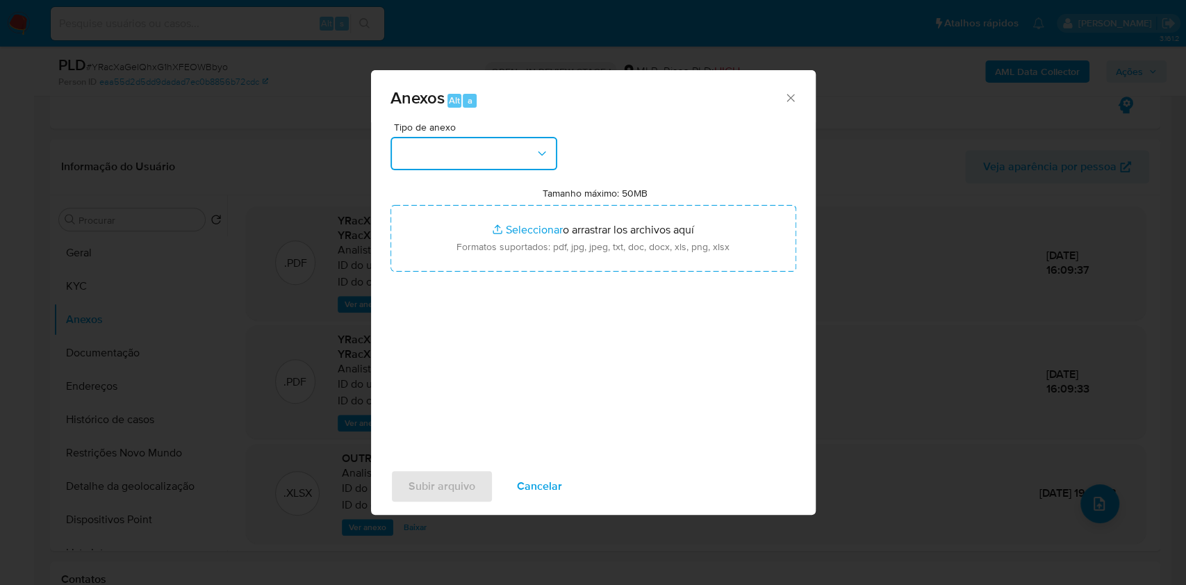
click at [528, 152] on button "button" at bounding box center [474, 153] width 167 height 33
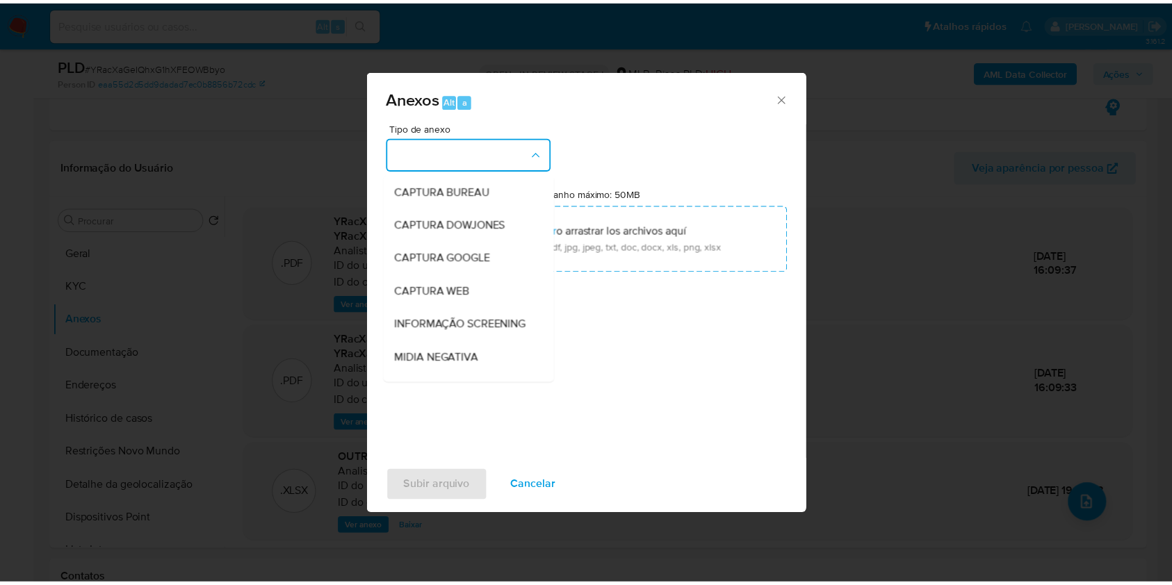
scroll to position [213, 0]
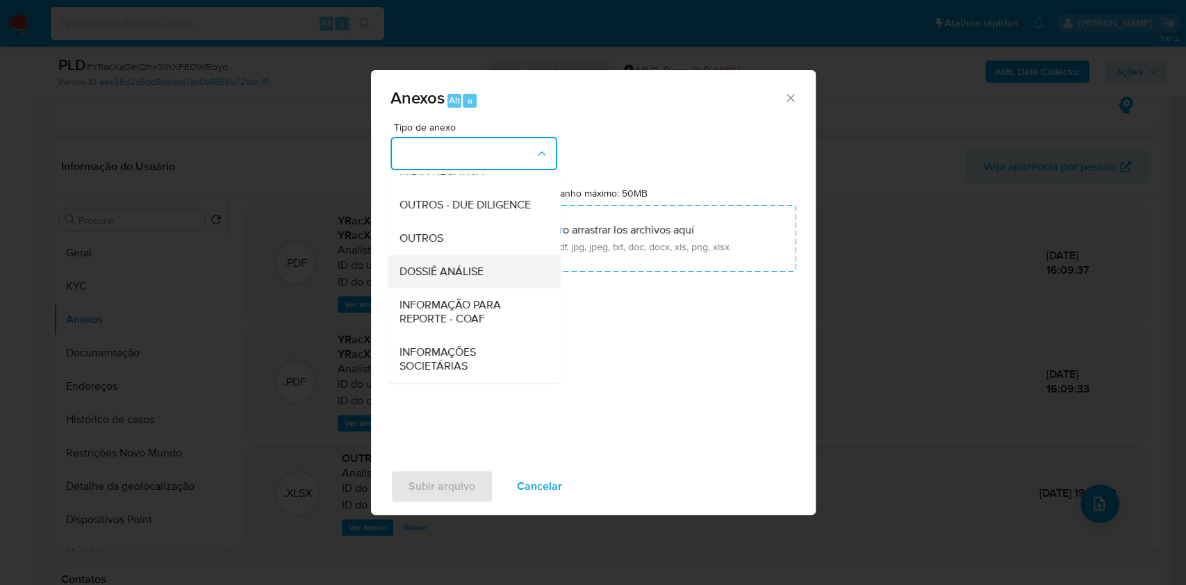
click at [498, 263] on div "DOSSIÊ ANÁLISE" at bounding box center [470, 271] width 142 height 33
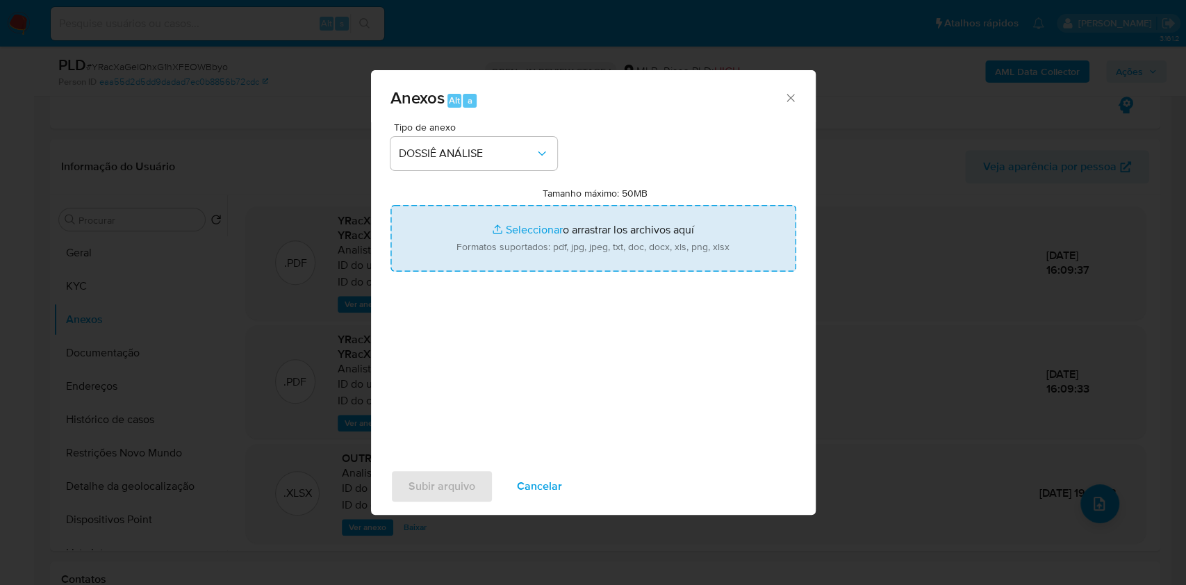
click at [514, 252] on input "Tamanho máximo: 50MB Seleccionar archivos" at bounding box center [594, 238] width 406 height 67
type input "C:\fakepath\2° SAR - XXXX - CPF 01872386261 - GLAUCIA CRISTINA OLIVEIRA LIMA.pdf"
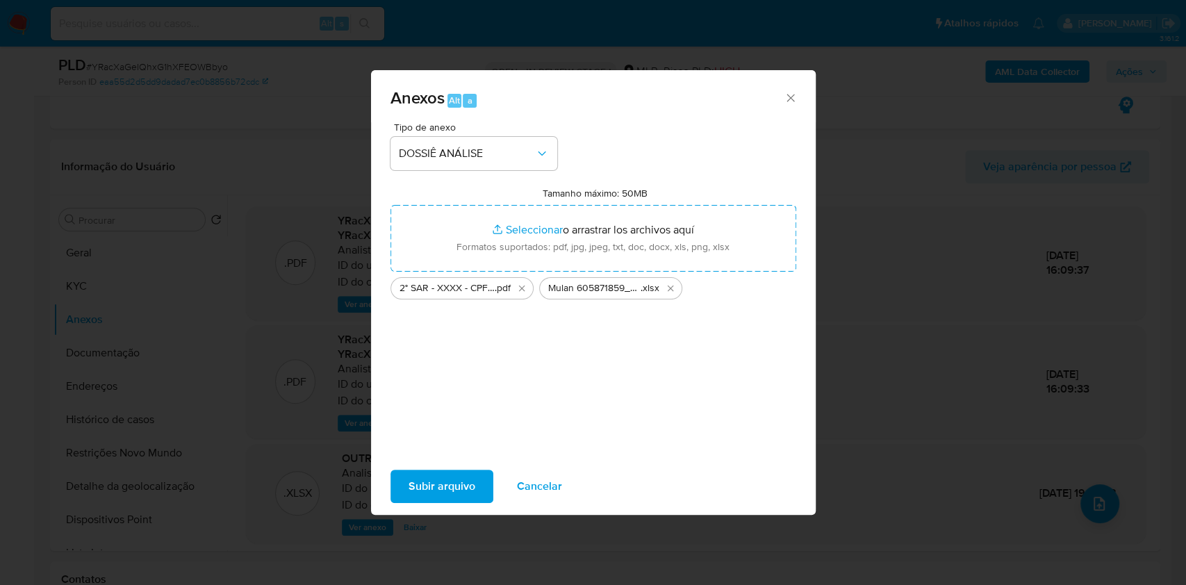
click at [468, 475] on span "Subir arquivo" at bounding box center [442, 486] width 67 height 31
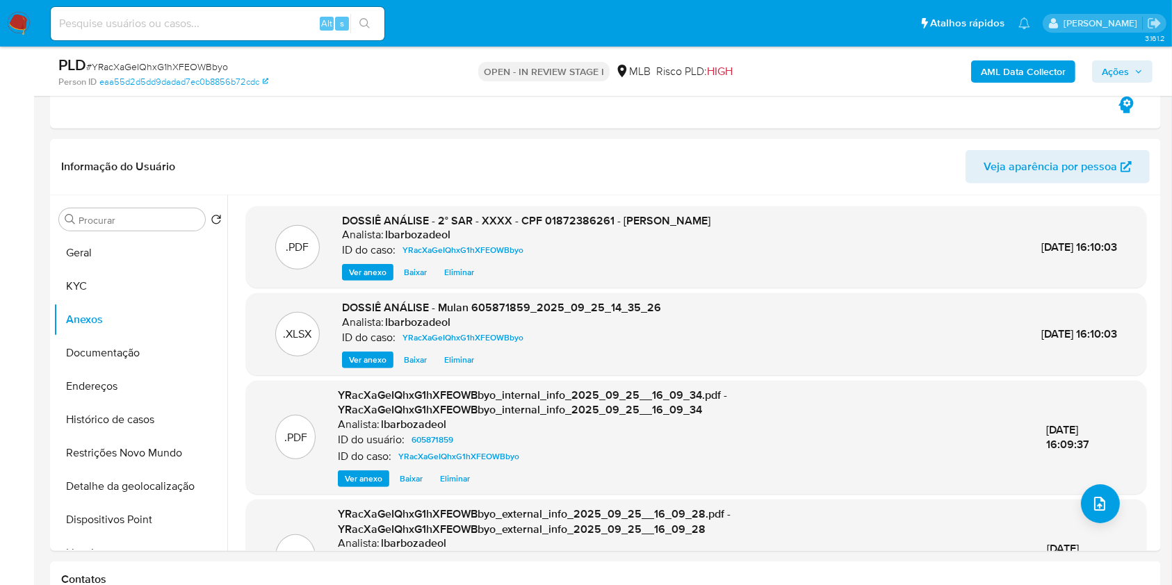
click at [1129, 71] on span "Ações" at bounding box center [1122, 71] width 41 height 19
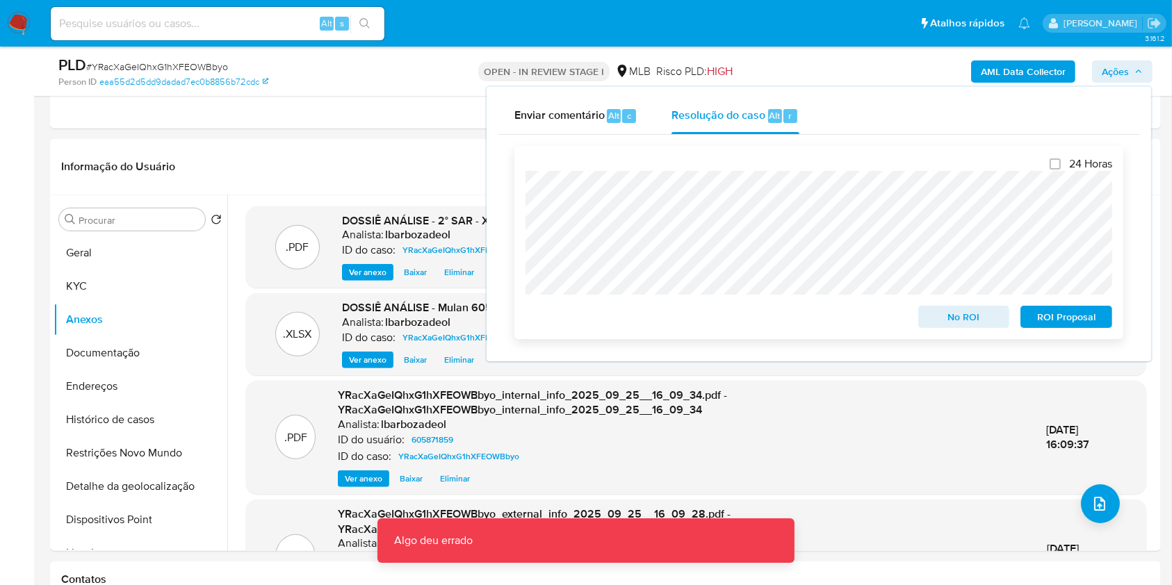
click at [1060, 318] on span "ROI Proposal" at bounding box center [1066, 316] width 72 height 19
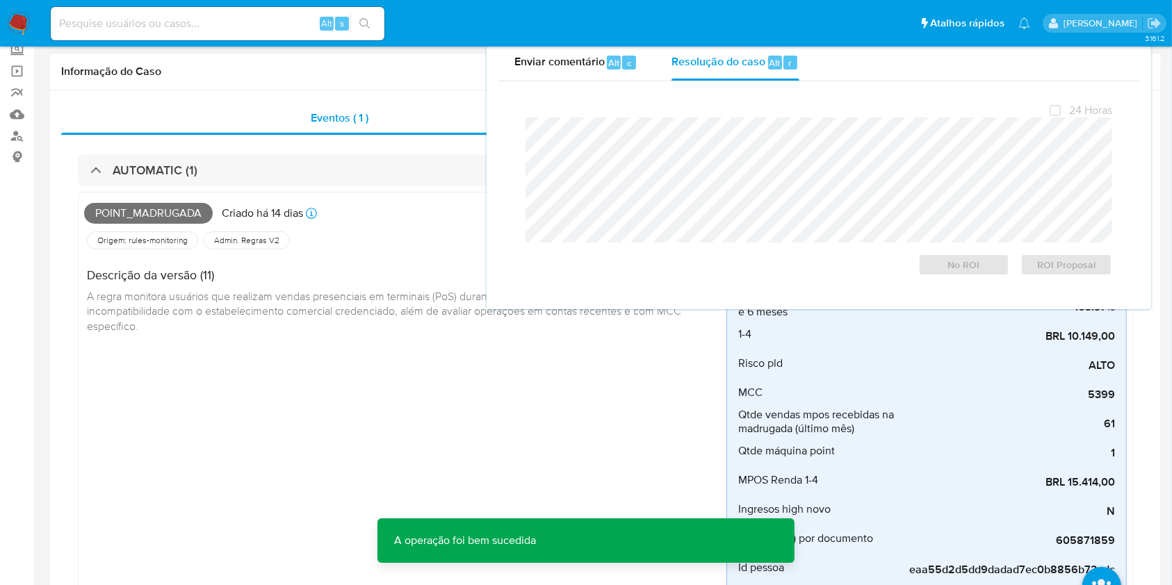
scroll to position [0, 0]
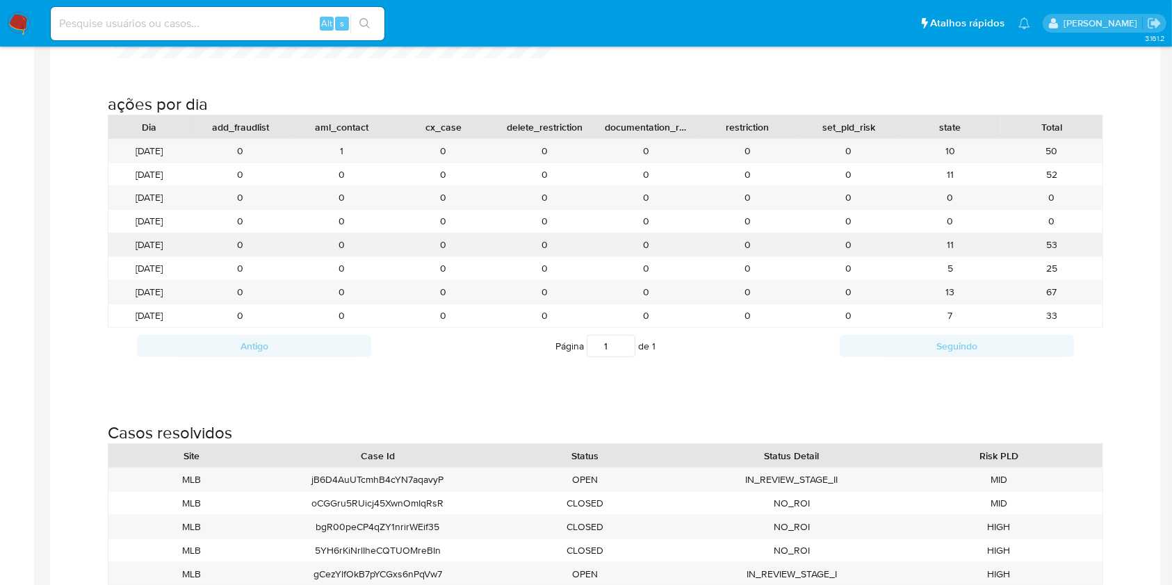
scroll to position [1546, 0]
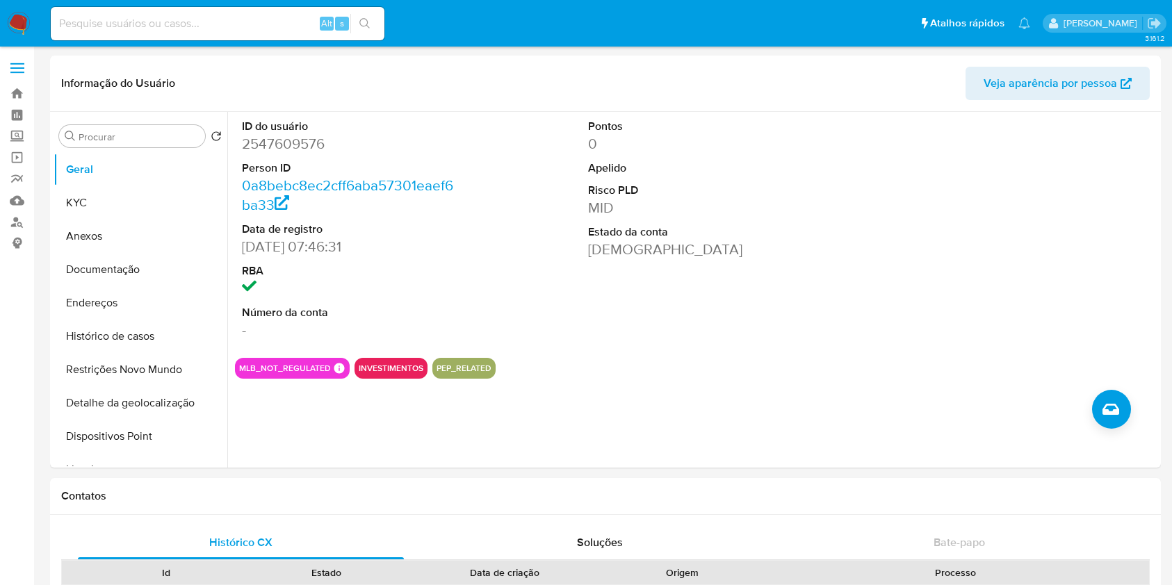
select select "10"
click at [240, 22] on input at bounding box center [218, 24] width 334 height 18
paste input "226320521"
type input "226320521"
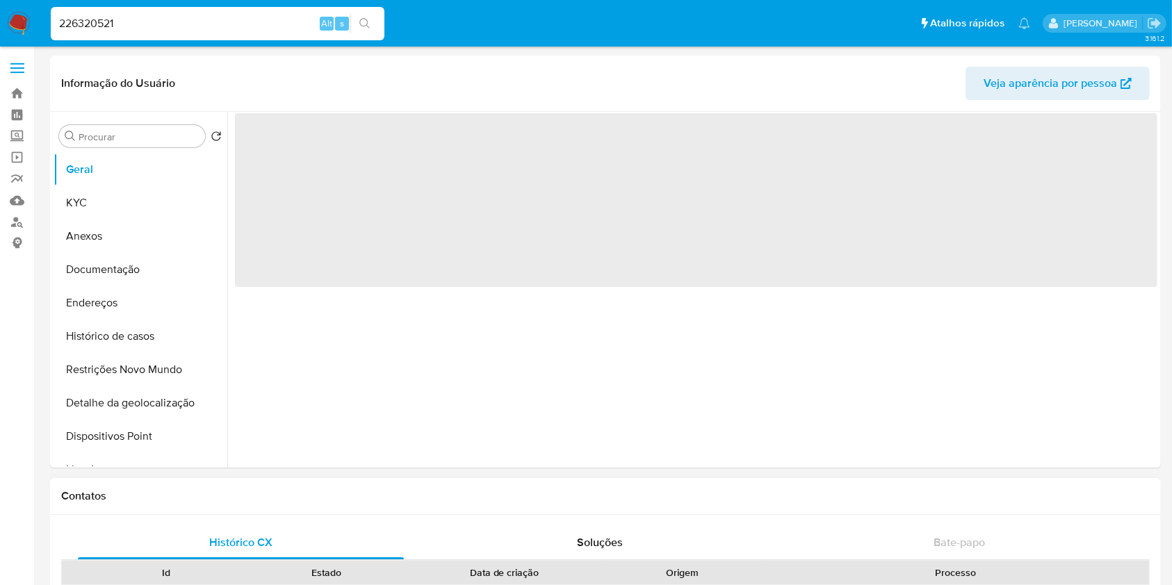
select select "10"
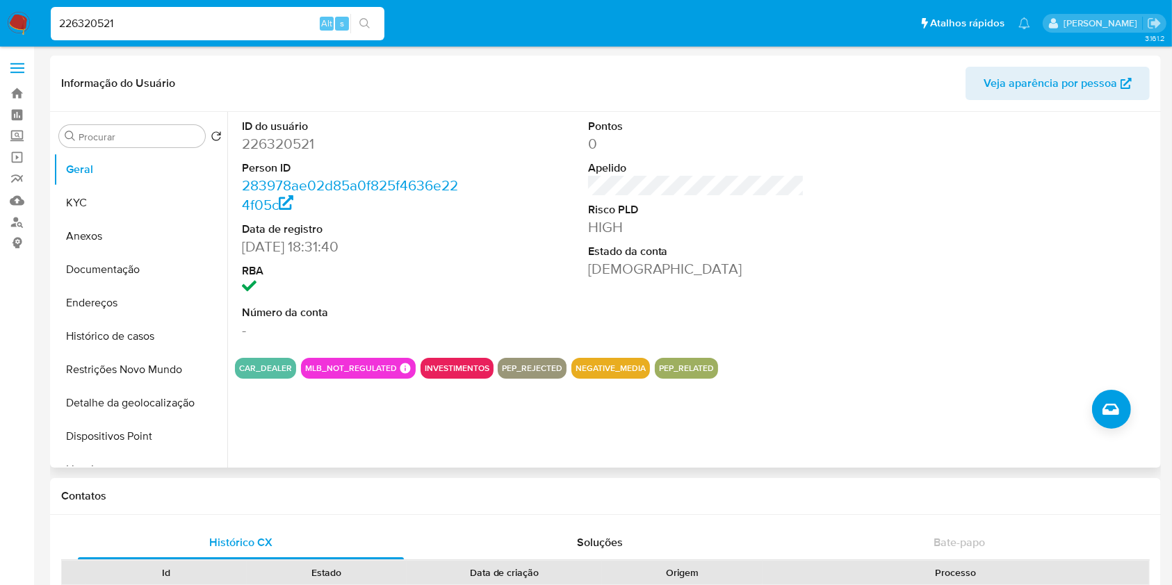
click at [1136, 361] on div "CAR_DEALER MLB_NOT_REGULATED MLB NOT REGULATED MLB NOT REGULATED Mark Id - Comp…" at bounding box center [696, 368] width 922 height 21
click at [1118, 411] on icon "Criar caso manual" at bounding box center [1110, 409] width 17 height 17
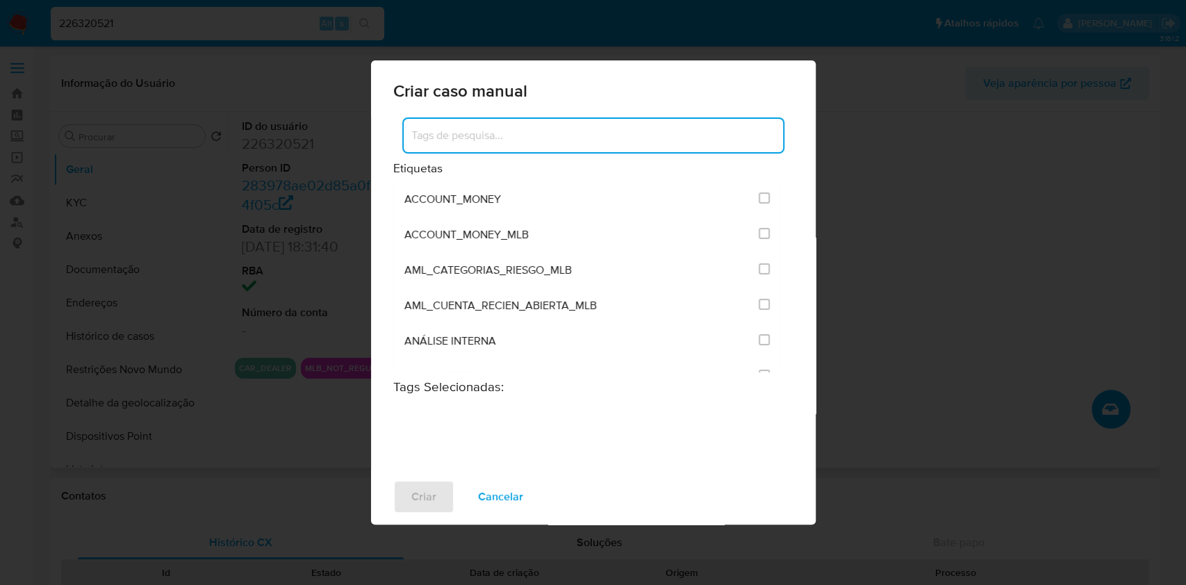
click at [597, 141] on input at bounding box center [593, 135] width 379 height 18
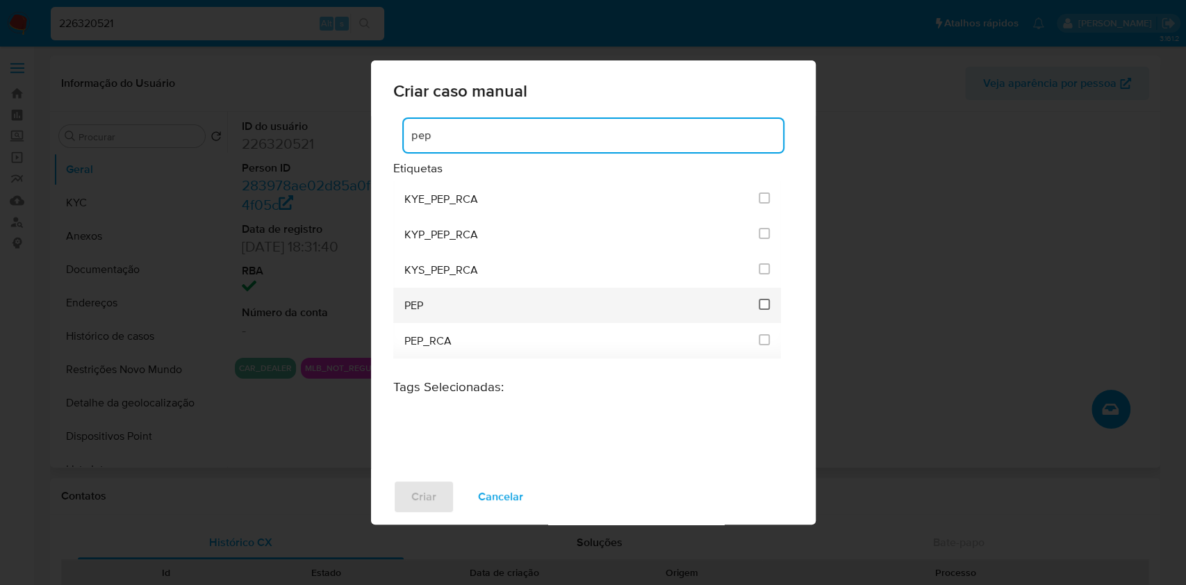
type input "pep"
click at [762, 304] on input "2512" at bounding box center [764, 304] width 11 height 11
checkbox input "true"
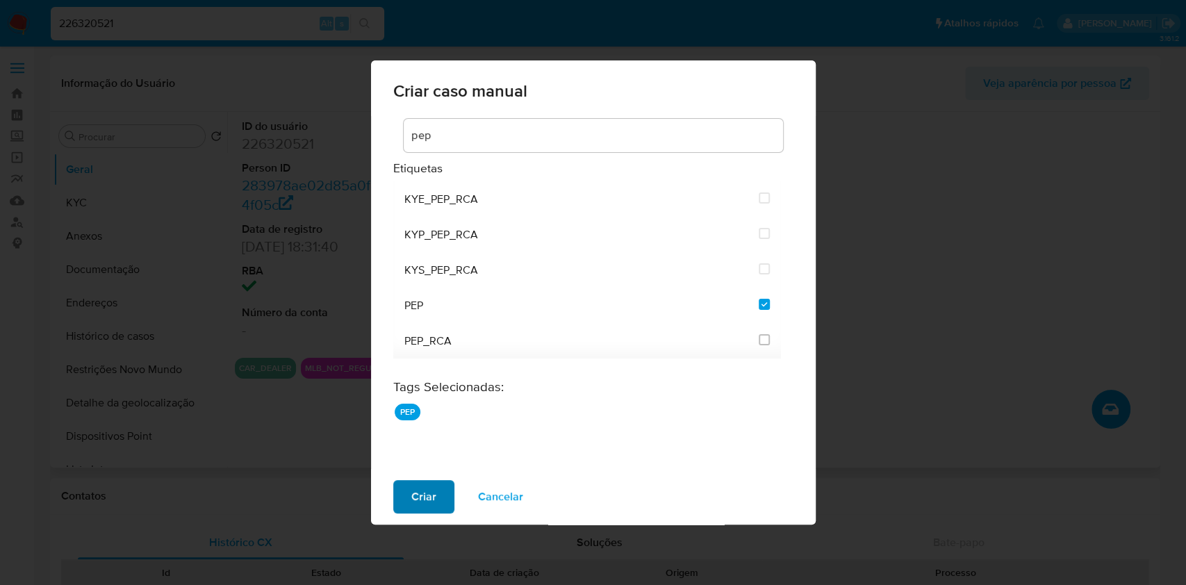
click at [427, 488] on span "Criar" at bounding box center [423, 497] width 25 height 31
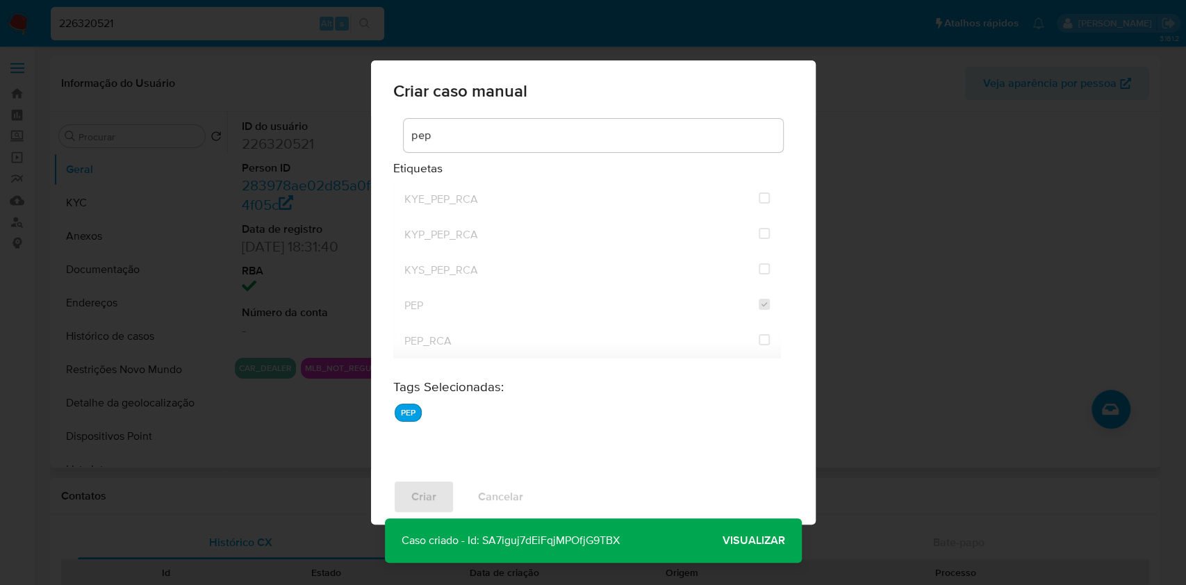
click at [755, 541] on span "Visualizar" at bounding box center [754, 541] width 63 height 0
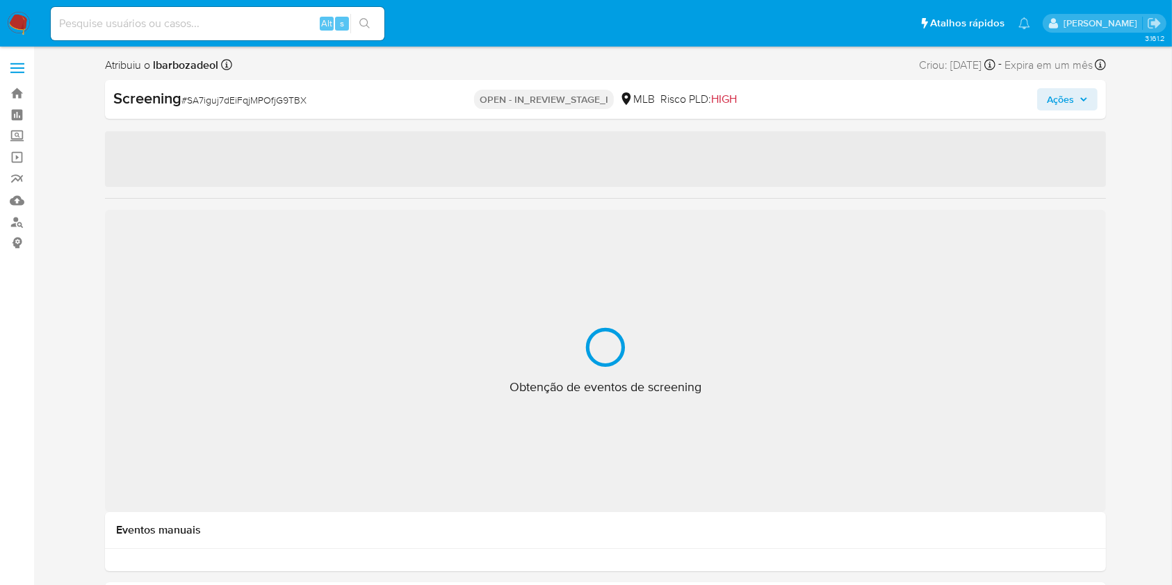
select select "10"
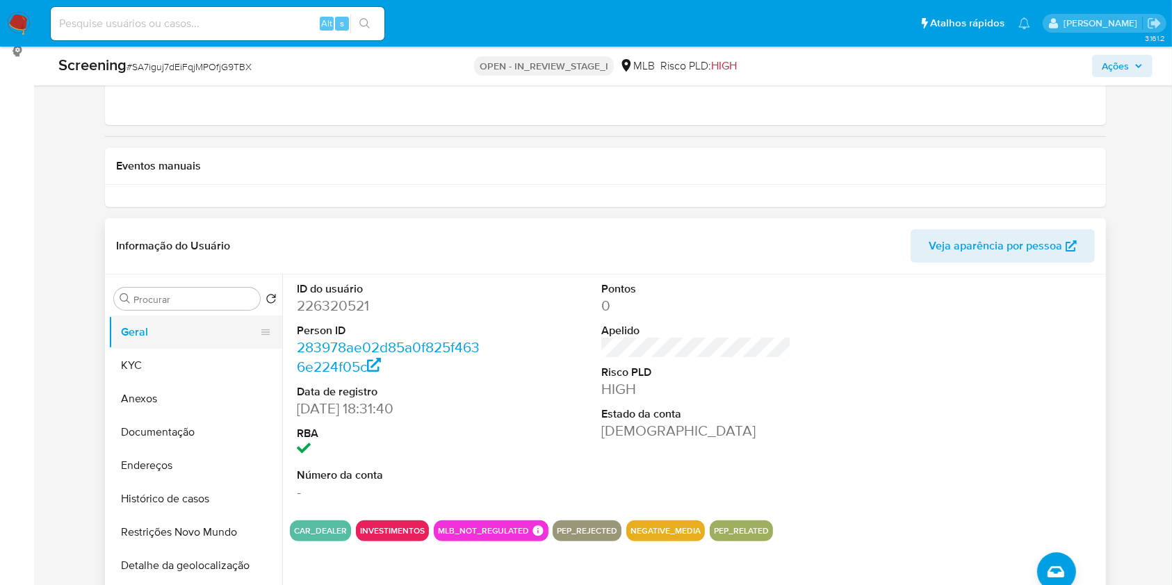
scroll to position [195, 0]
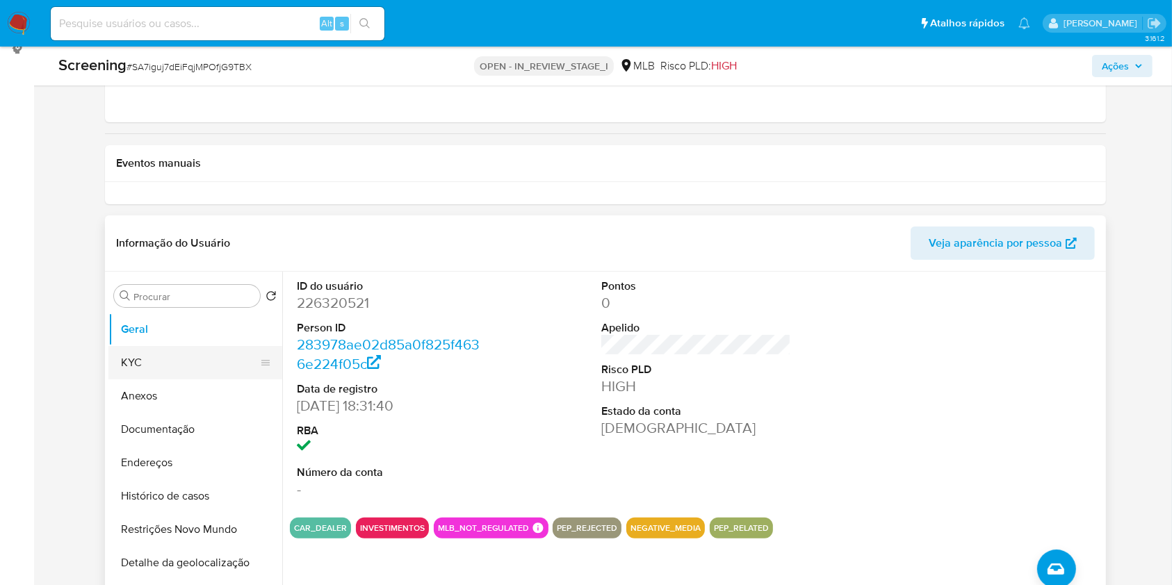
click at [161, 348] on button "KYC" at bounding box center [189, 362] width 163 height 33
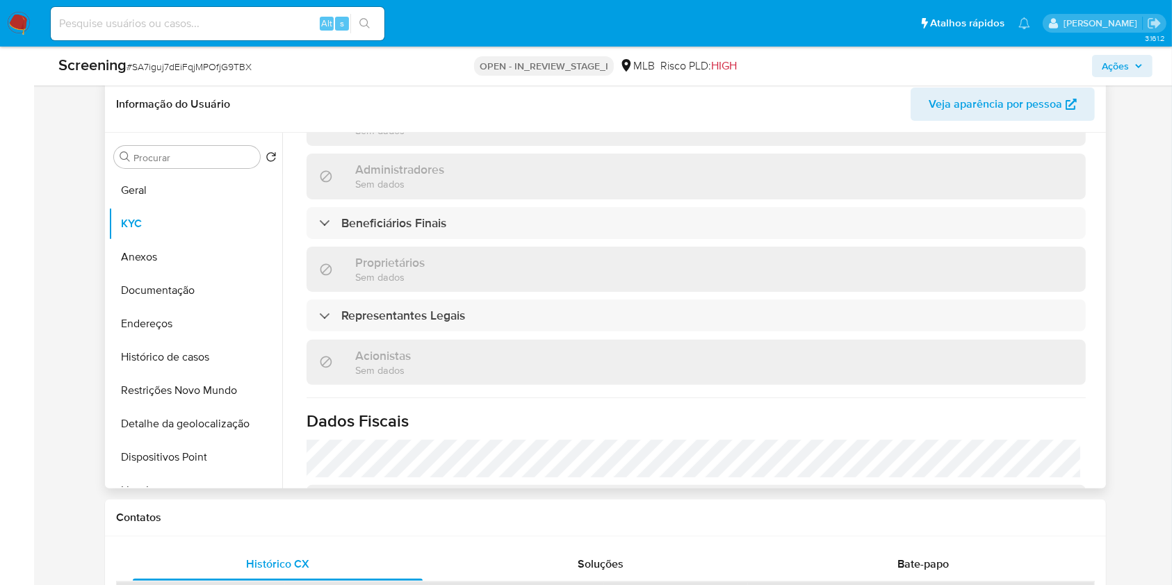
scroll to position [587, 0]
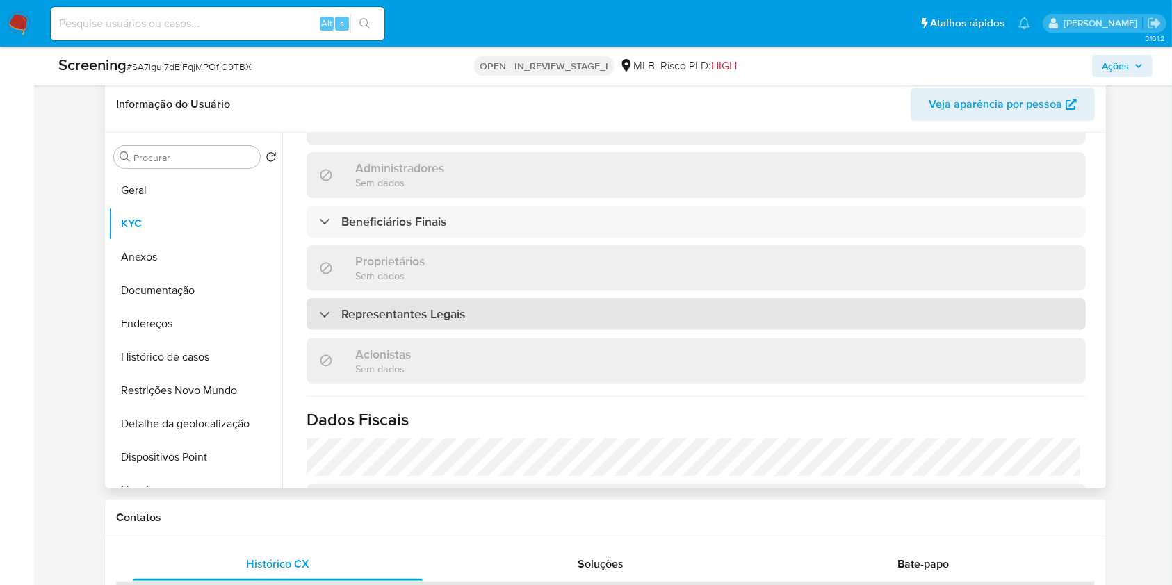
click at [534, 313] on div "Representantes Legais" at bounding box center [696, 314] width 779 height 32
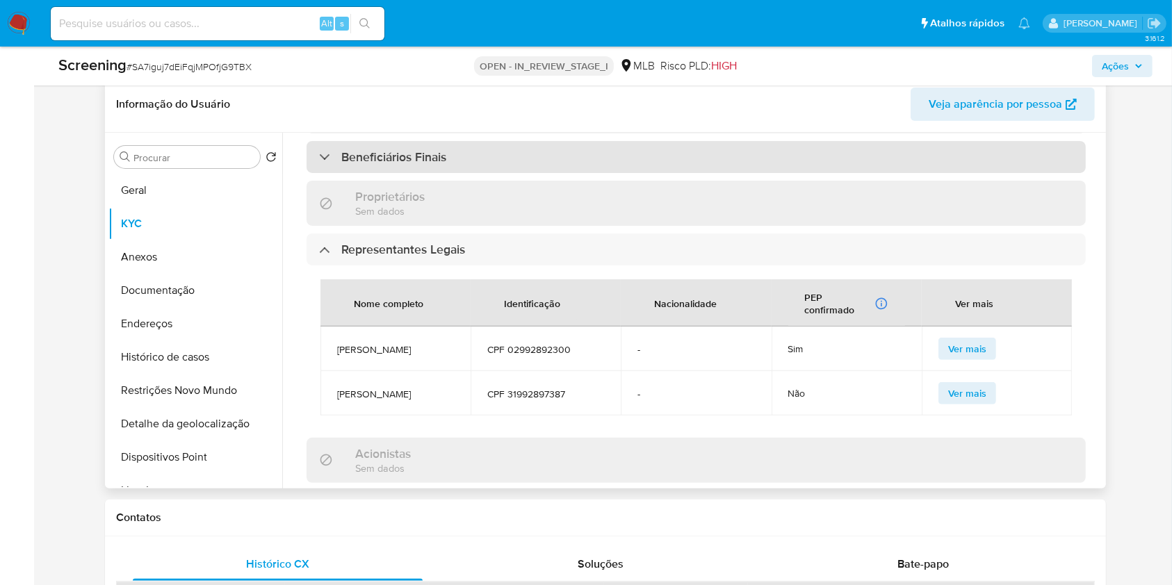
scroll to position [654, 0]
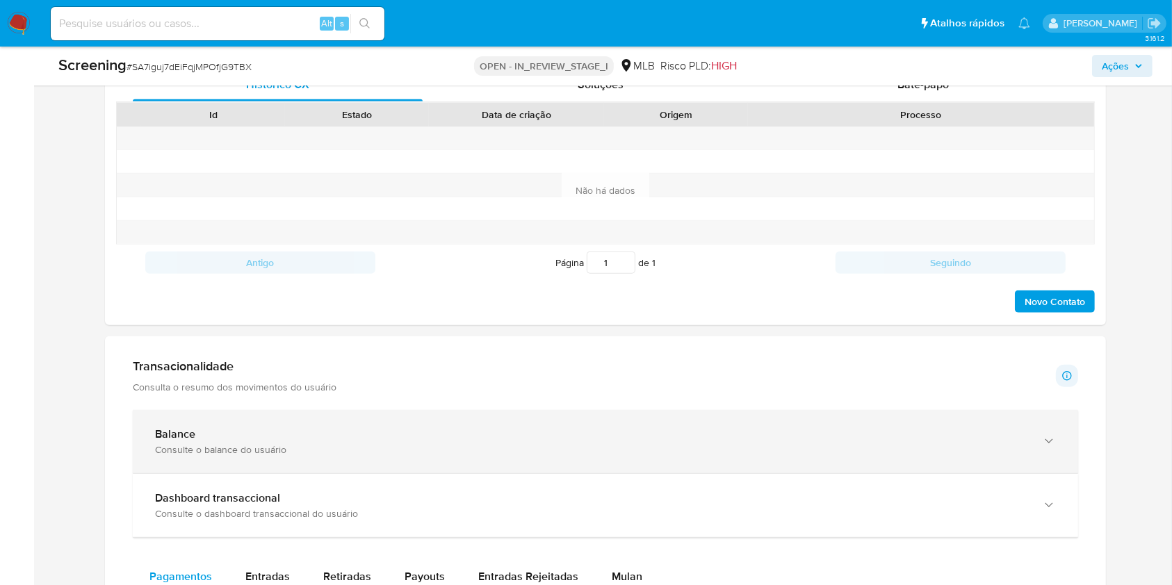
click at [427, 452] on div "Consulte o balance do usuário" at bounding box center [591, 449] width 873 height 13
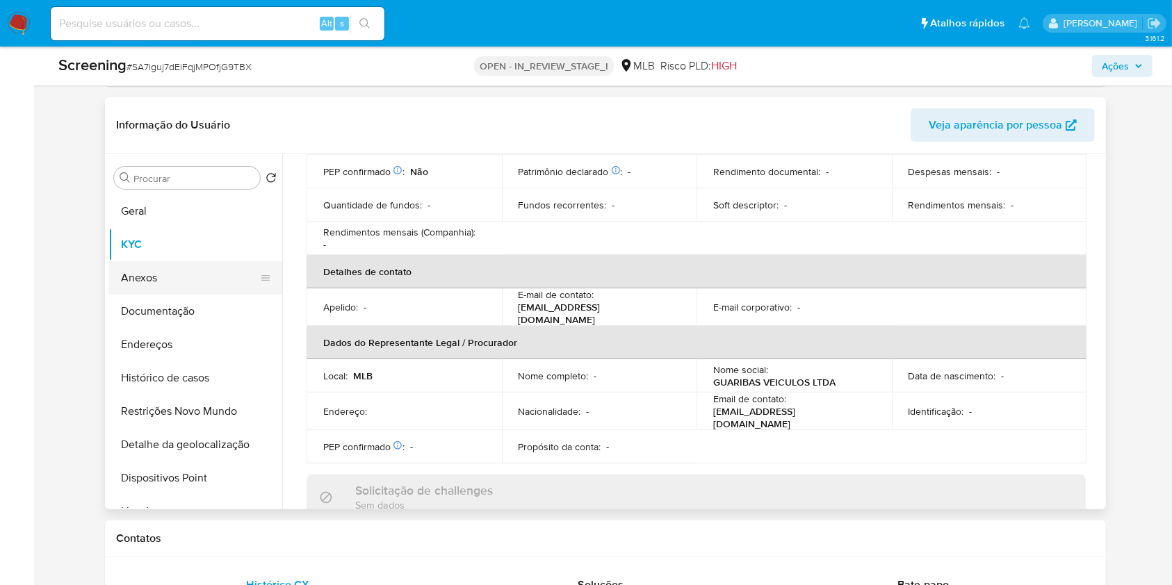
scroll to position [312, 0]
click at [196, 281] on button "Anexos" at bounding box center [189, 278] width 163 height 33
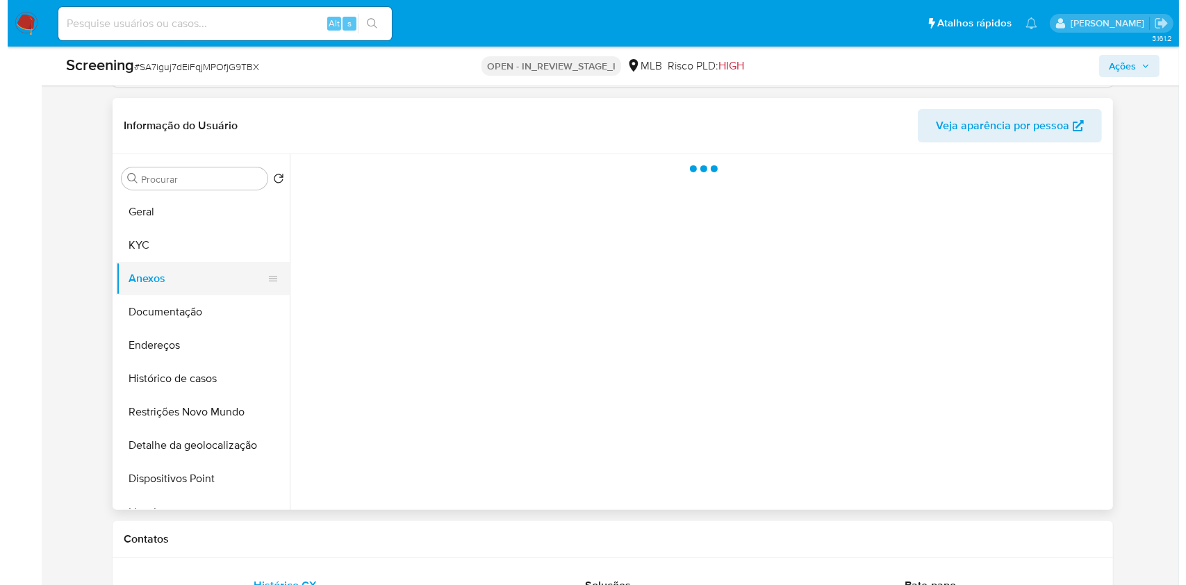
scroll to position [0, 0]
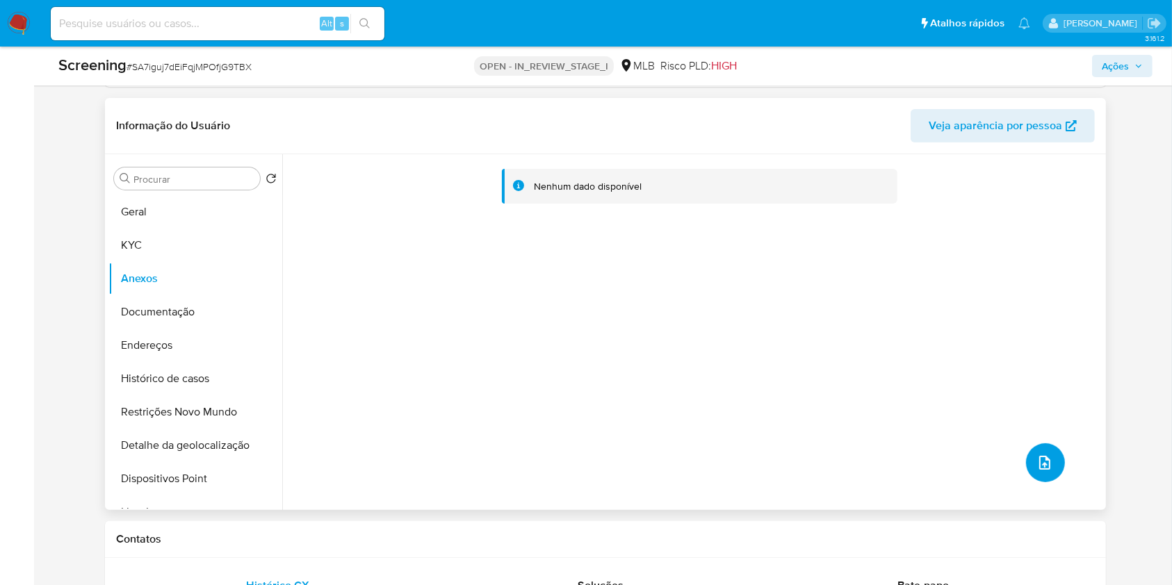
click at [1039, 465] on icon "upload-file" at bounding box center [1044, 463] width 11 height 14
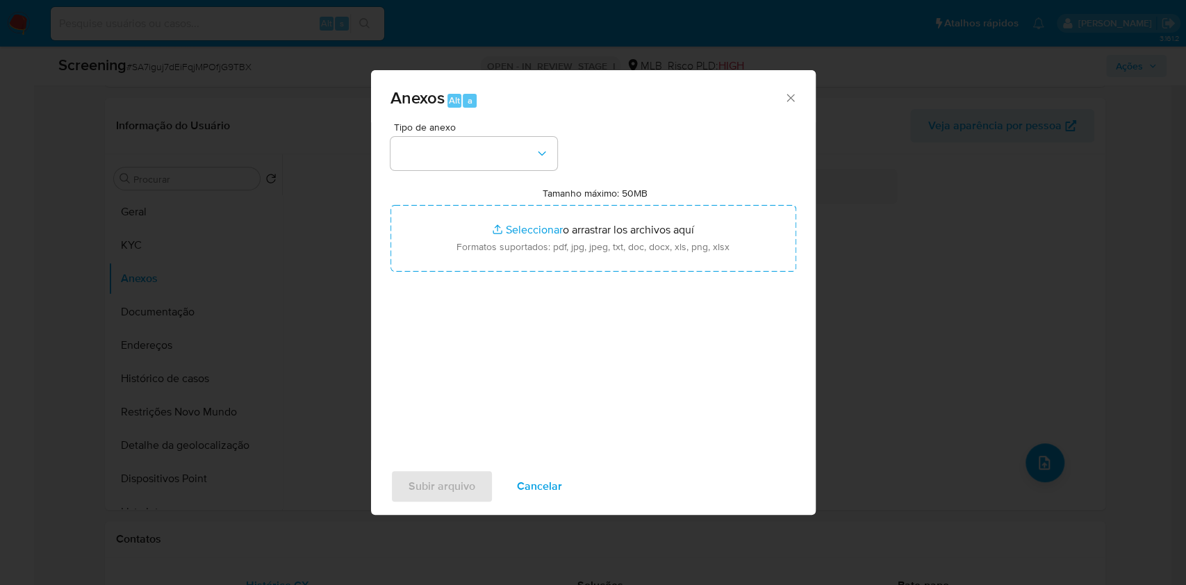
click at [544, 170] on div "Tipo de anexo Tamanho máximo: 50MB Seleccionar archivos Seleccionar o arrastrar…" at bounding box center [594, 286] width 406 height 328
click at [539, 161] on button "button" at bounding box center [474, 153] width 167 height 33
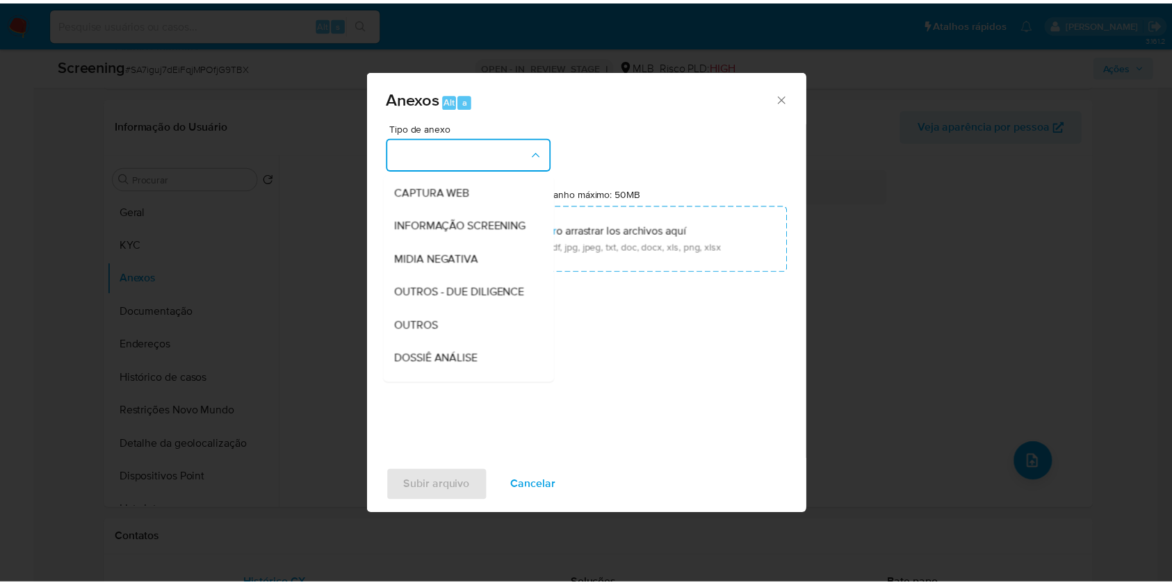
scroll to position [100, 0]
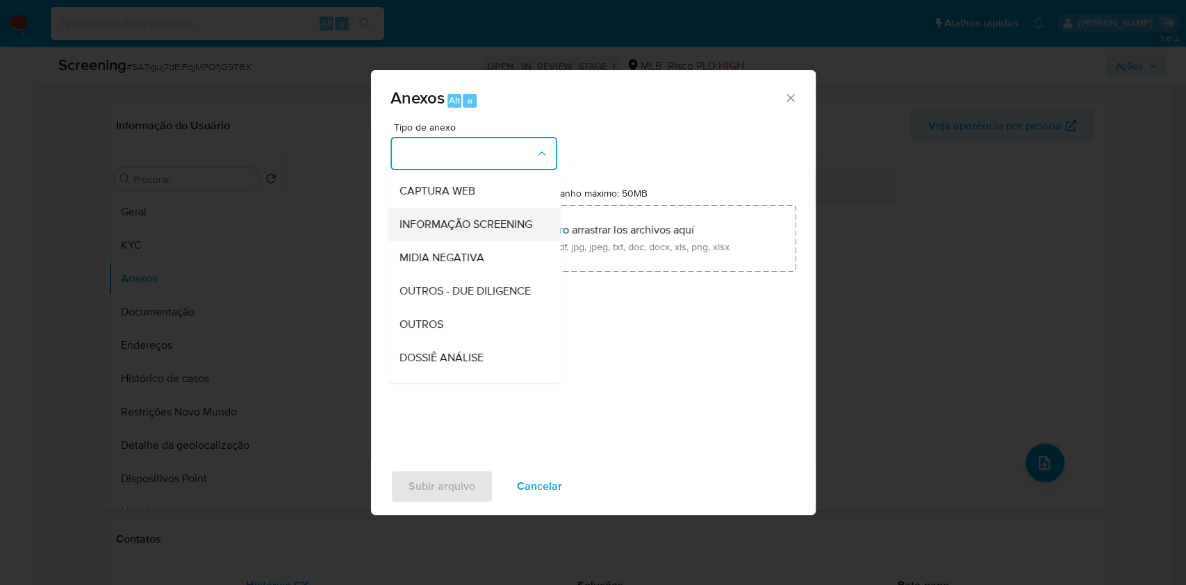
click at [509, 230] on span "INFORMAÇÃO SCREENING" at bounding box center [465, 225] width 133 height 14
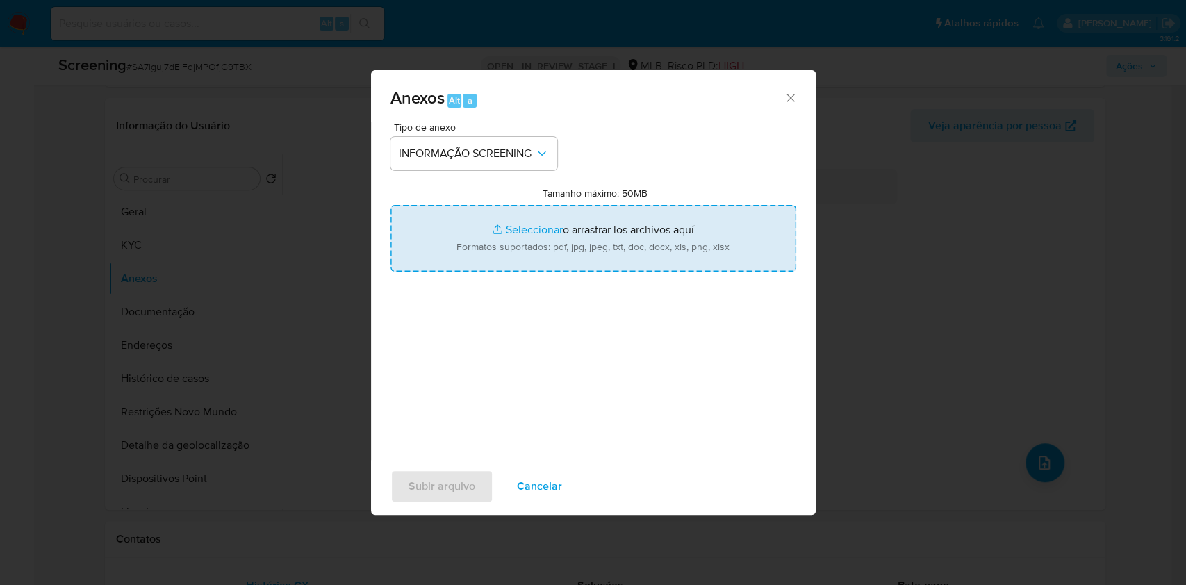
click at [511, 240] on input "Tamanho máximo: 50MB Seleccionar archivos" at bounding box center [594, 238] width 406 height 67
type input "C:\fakepath\E-mail de Mercadolibre SRL - Proposta de encerramento de relacionam…"
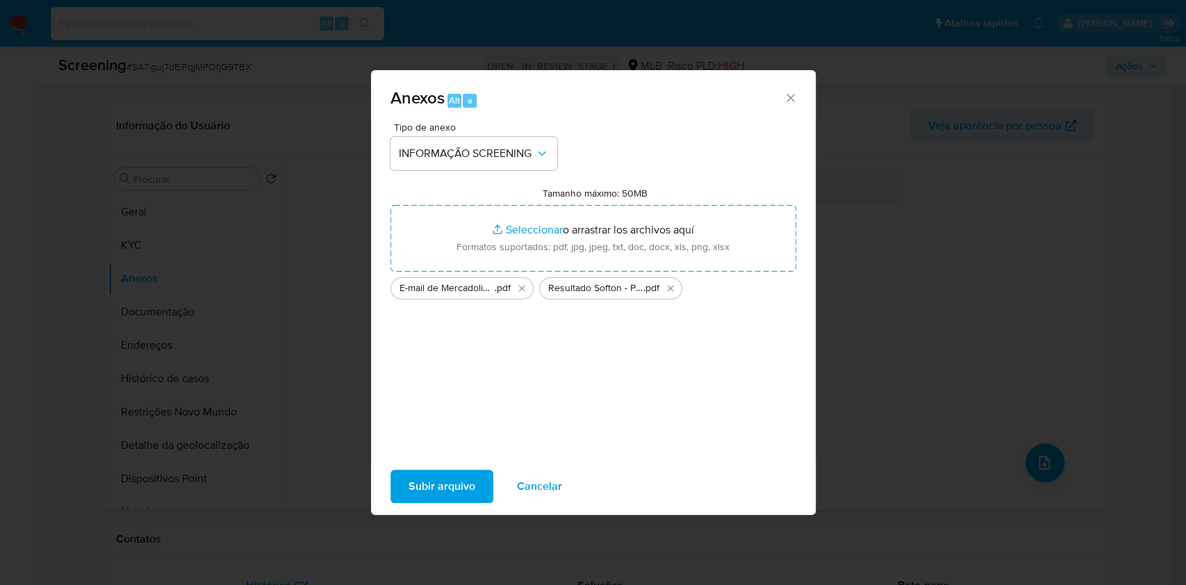
drag, startPoint x: 511, startPoint y: 240, endPoint x: 441, endPoint y: 482, distance: 251.9
click at [441, 482] on span "Subir arquivo" at bounding box center [442, 486] width 67 height 31
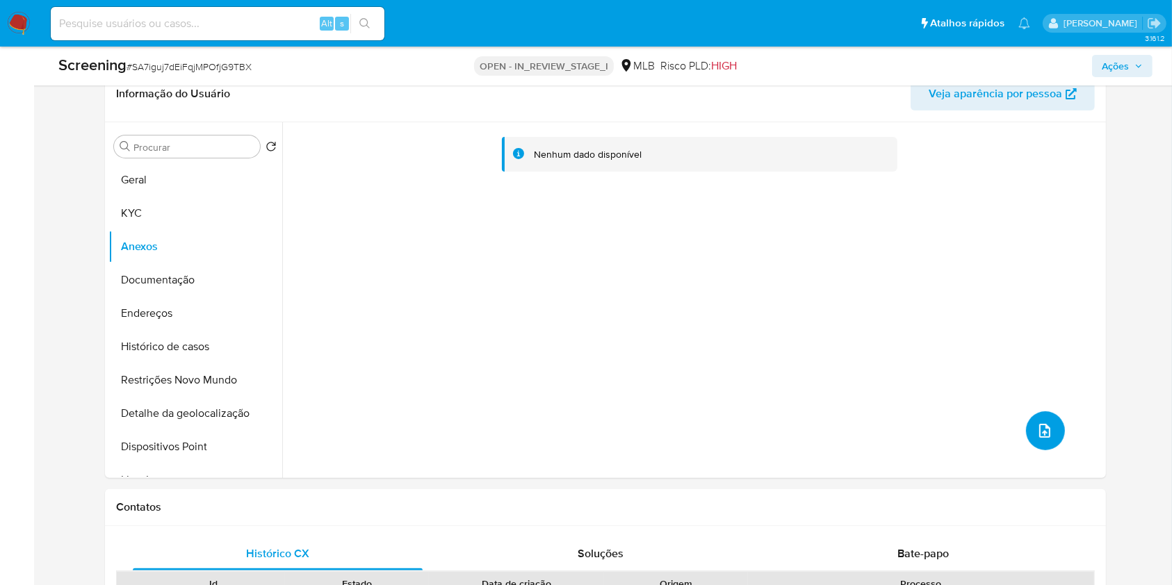
scroll to position [355, 0]
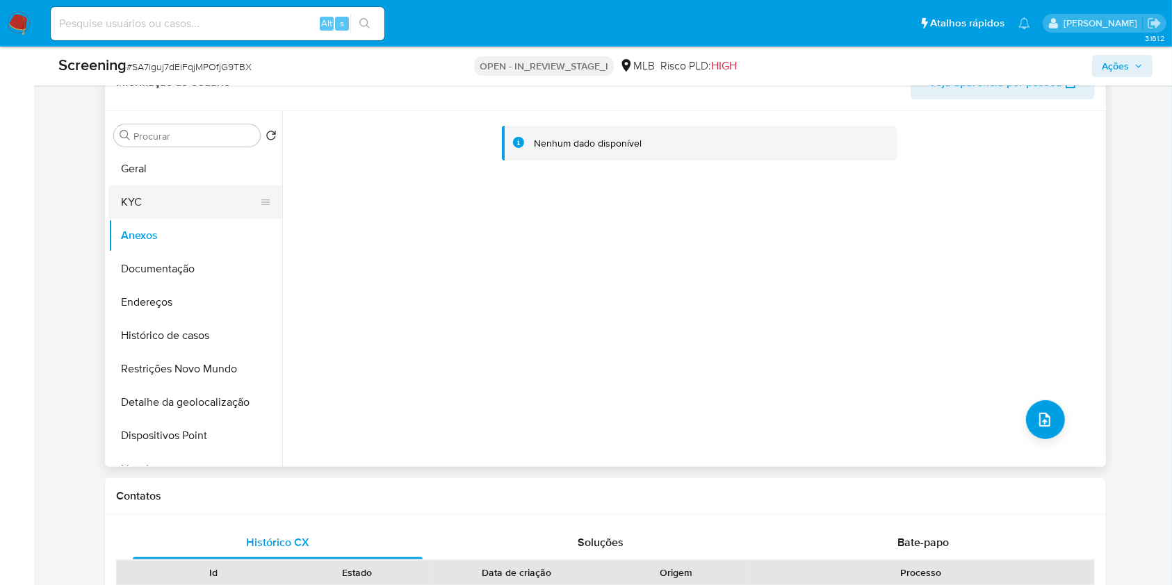
click at [220, 199] on button "KYC" at bounding box center [189, 202] width 163 height 33
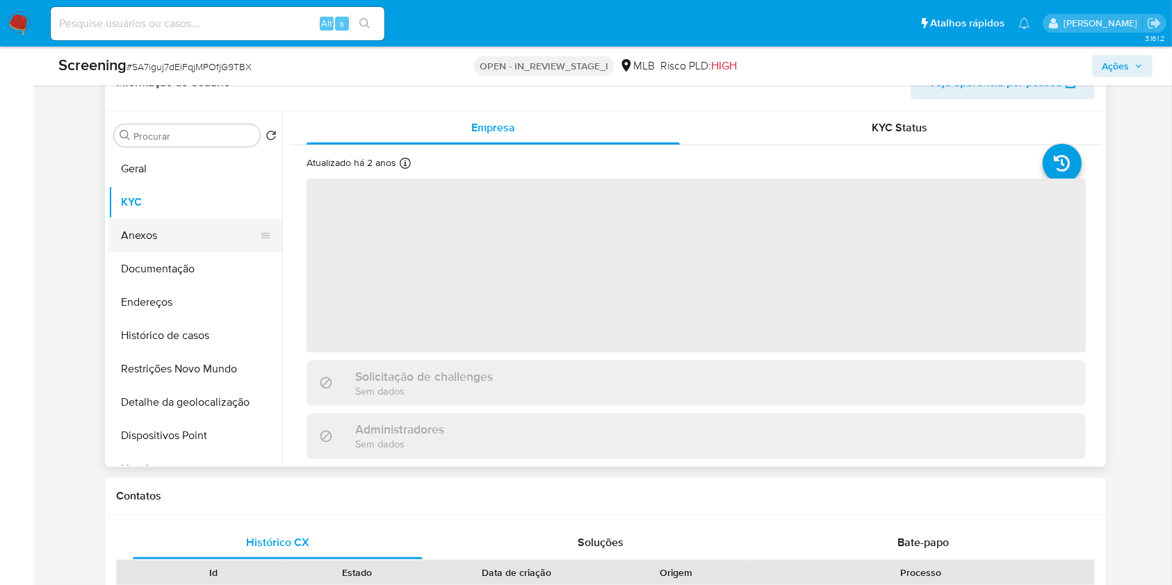
click at [196, 228] on button "Anexos" at bounding box center [189, 235] width 163 height 33
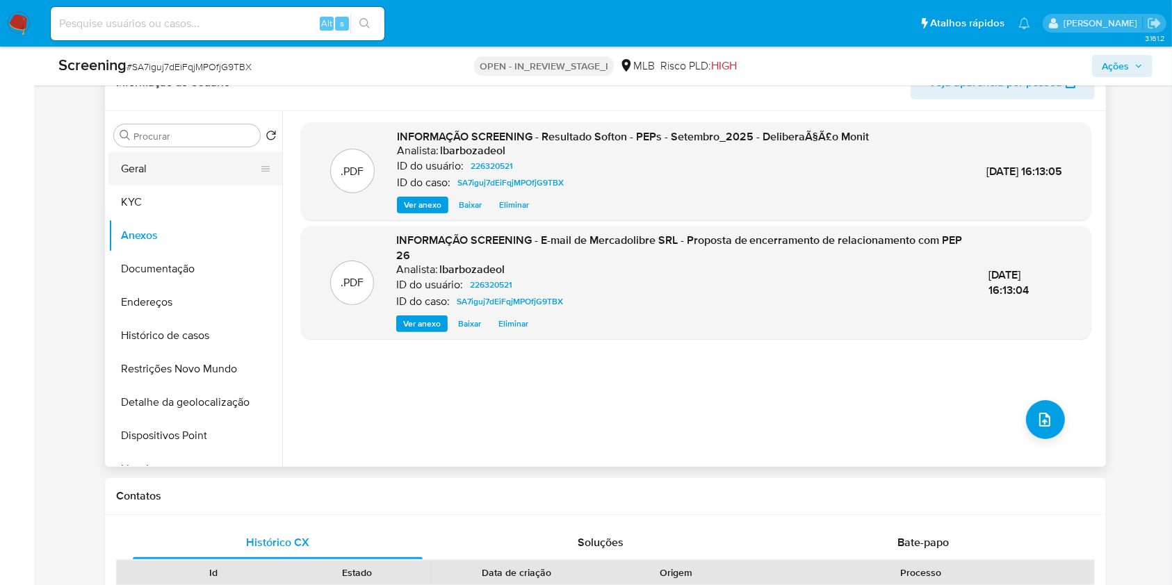
click at [197, 166] on button "Geral" at bounding box center [189, 168] width 163 height 33
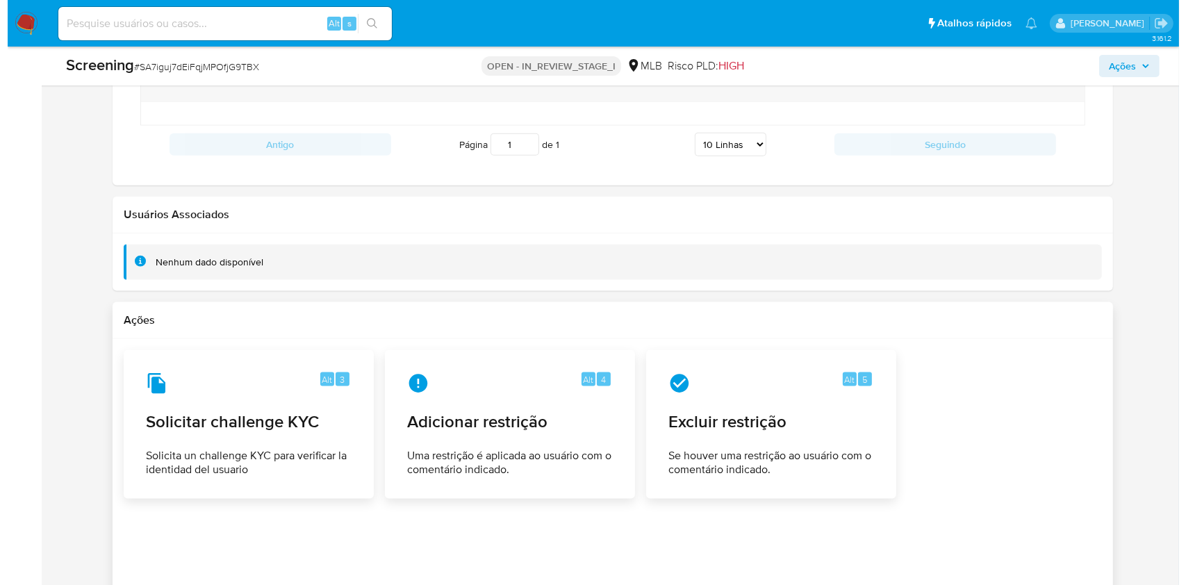
scroll to position [1879, 0]
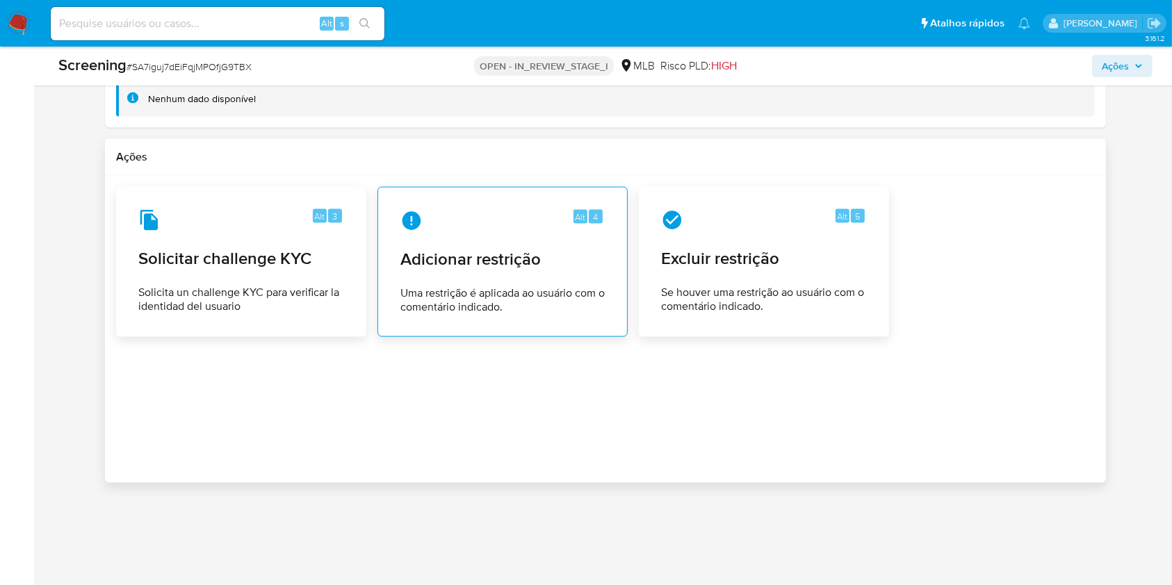
click at [541, 268] on span "Adicionar restrição" at bounding box center [502, 259] width 204 height 21
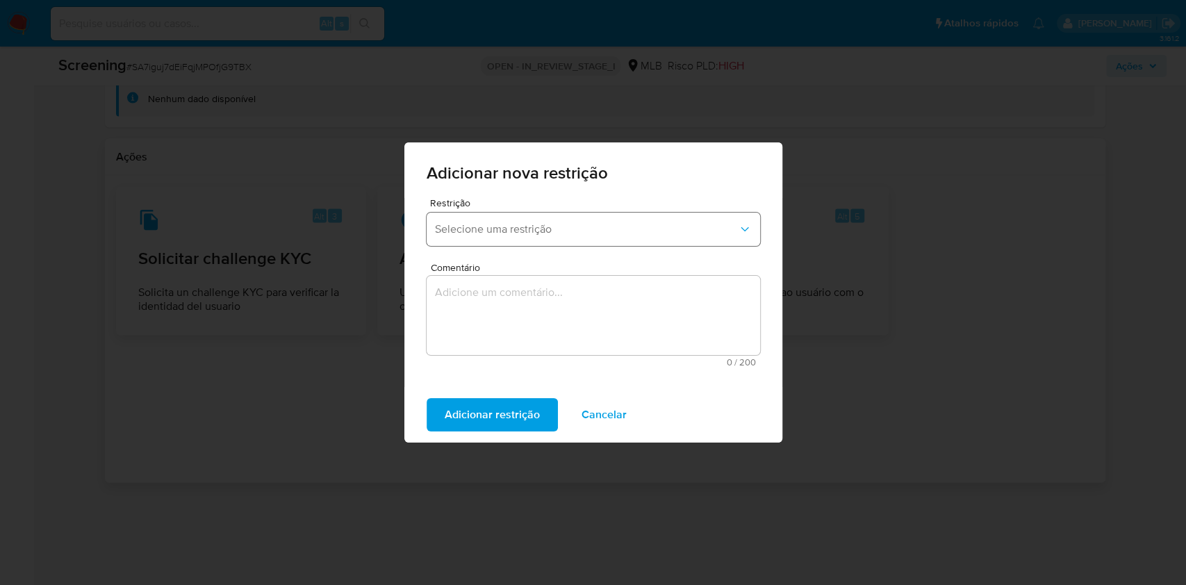
click at [608, 230] on span "Selecione uma restrição" at bounding box center [586, 229] width 303 height 14
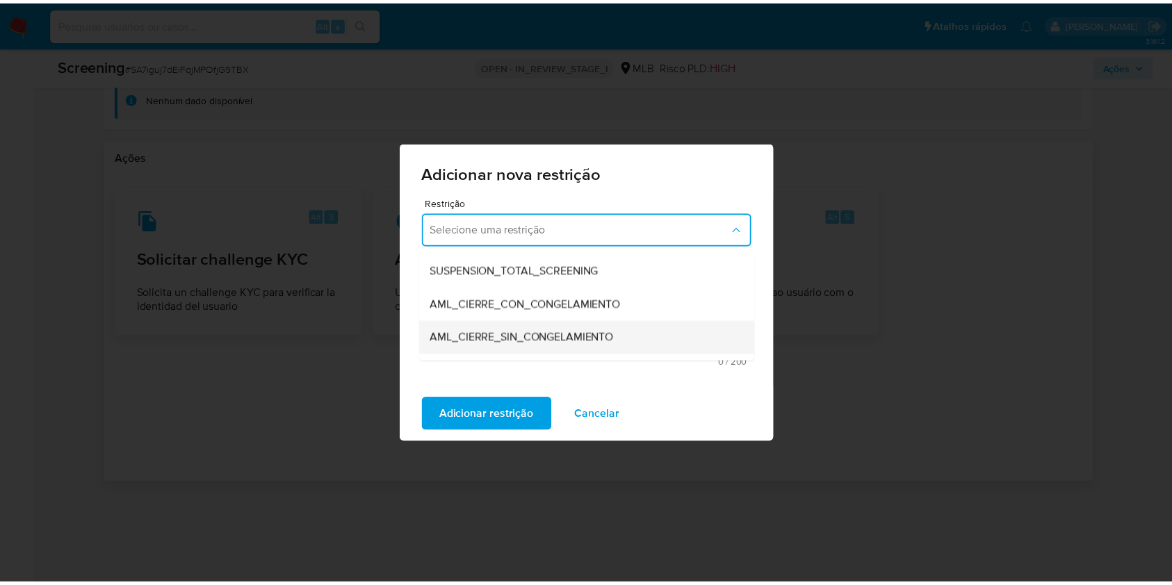
scroll to position [97, 0]
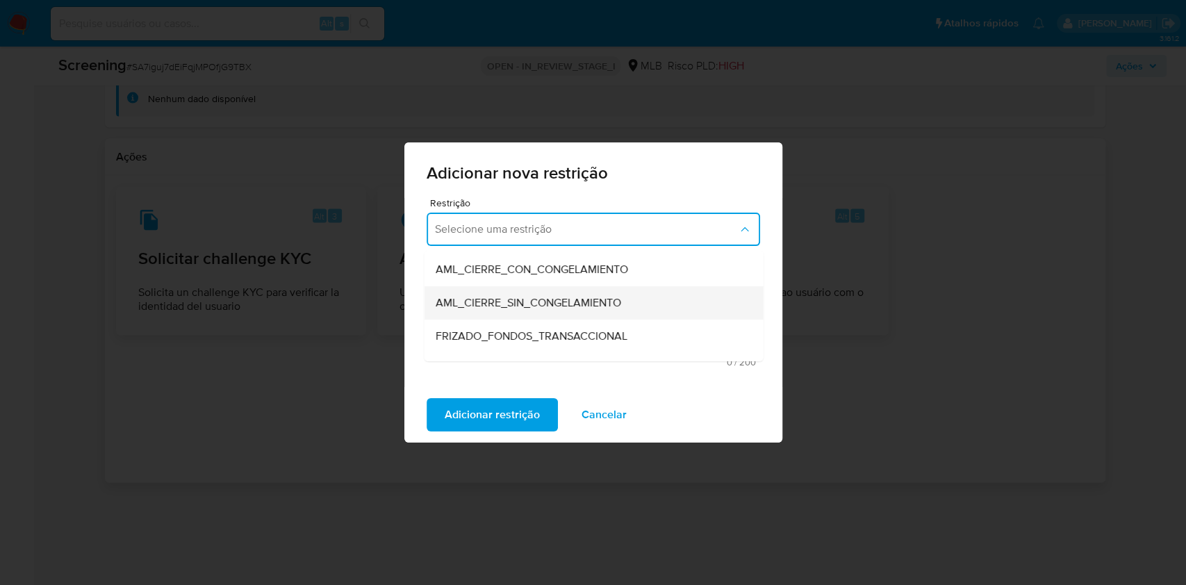
click at [615, 302] on span "AML_CIERRE_SIN_CONGELAMIENTO" at bounding box center [528, 303] width 186 height 14
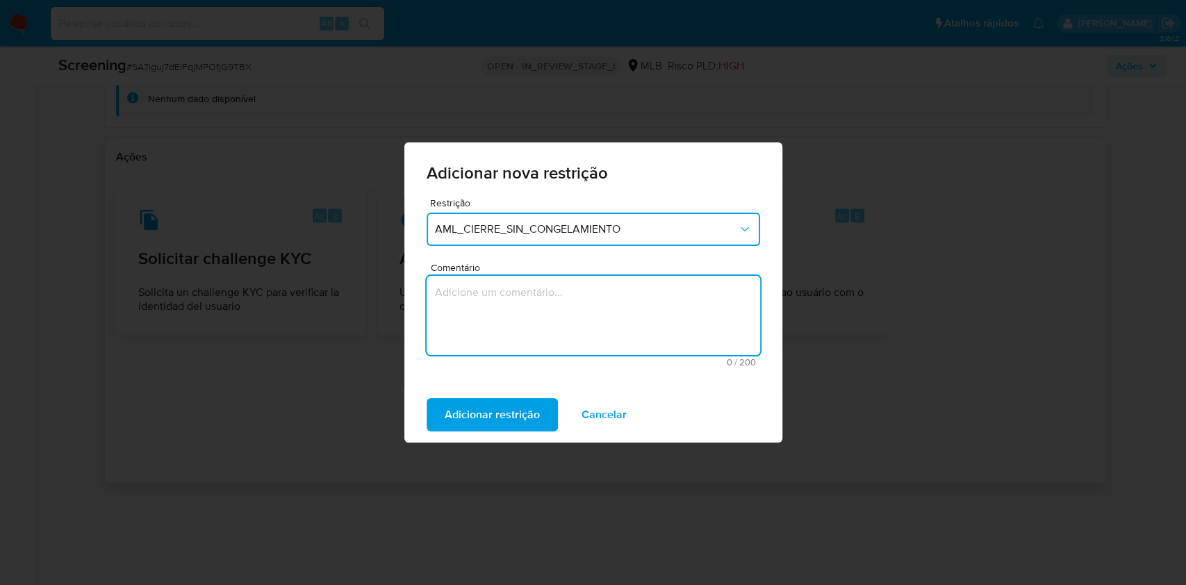
click at [628, 323] on textarea "Comentário" at bounding box center [594, 315] width 334 height 79
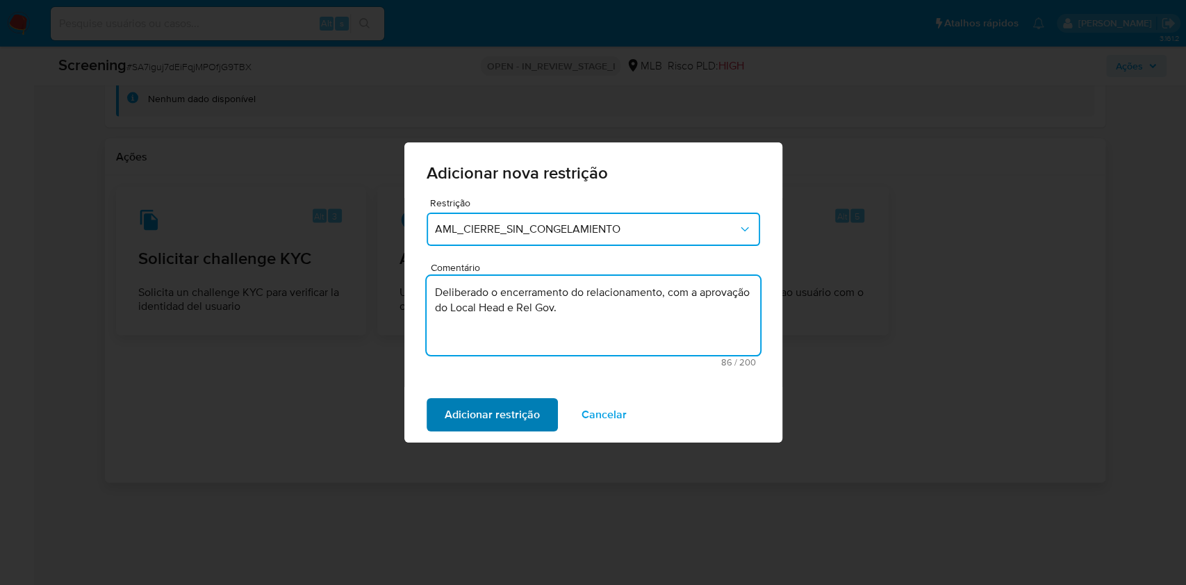
type textarea "Deliberado o encerramento do relacionamento, com a aprovação do Local Head e Re…"
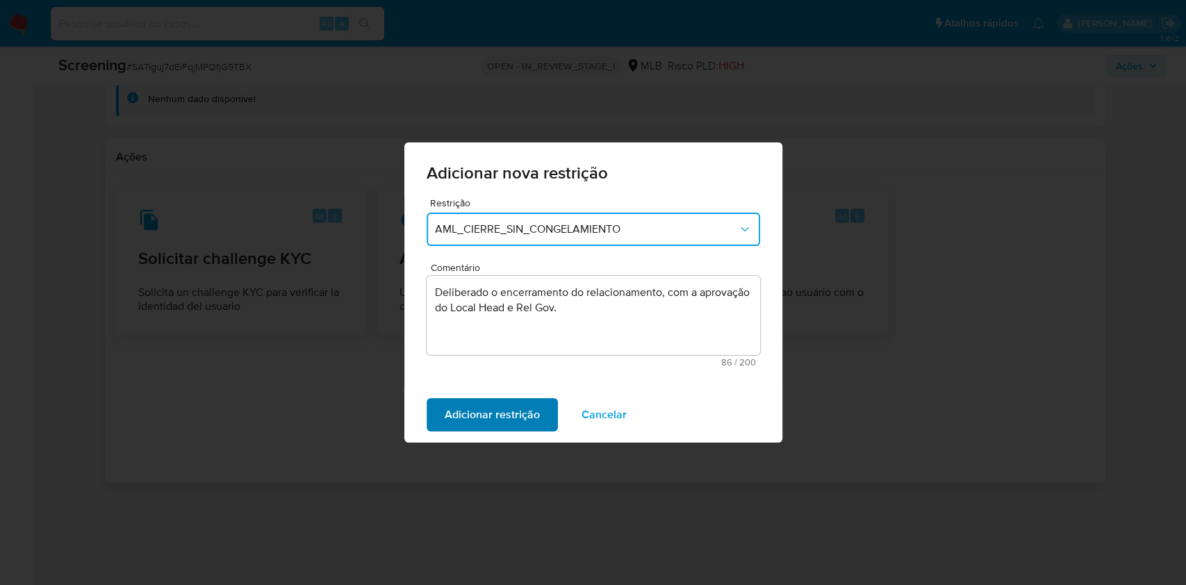
click at [528, 423] on span "Adicionar restrição" at bounding box center [492, 415] width 95 height 31
click at [480, 414] on span "Confirmar" at bounding box center [470, 415] width 50 height 31
click at [480, 414] on span "Adicionar restrição" at bounding box center [492, 415] width 95 height 31
click at [467, 414] on span "Confirmar" at bounding box center [470, 415] width 50 height 31
click at [596, 442] on div "Adicionar restrição Cancelar" at bounding box center [594, 415] width 378 height 56
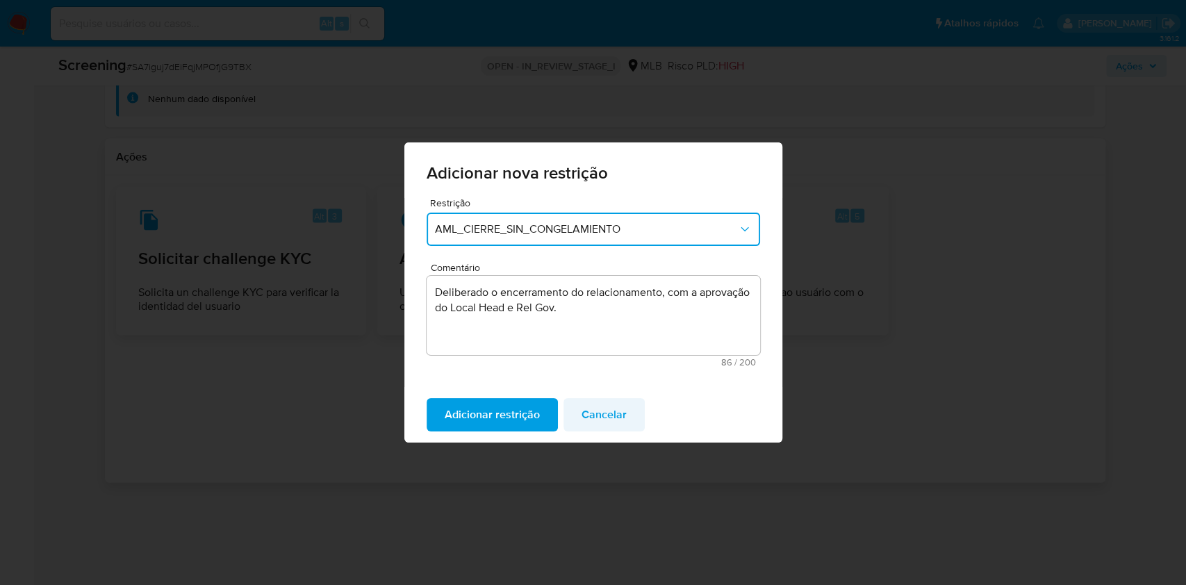
click at [598, 412] on span "Cancelar" at bounding box center [604, 415] width 45 height 31
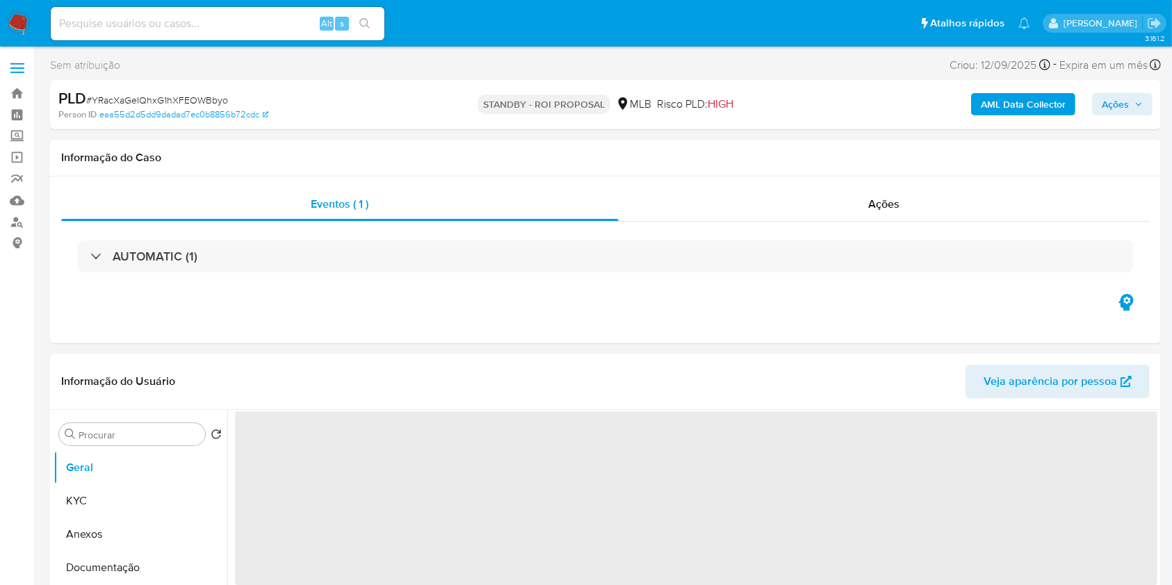
select select "10"
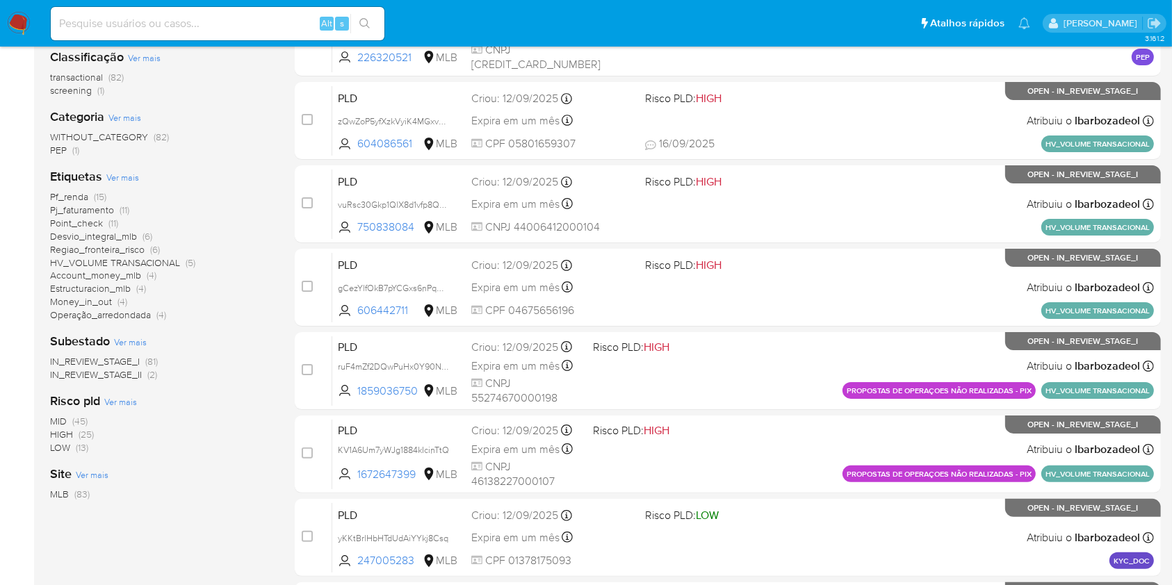
scroll to position [212, 0]
click at [89, 433] on span "(25)" at bounding box center [86, 434] width 15 height 14
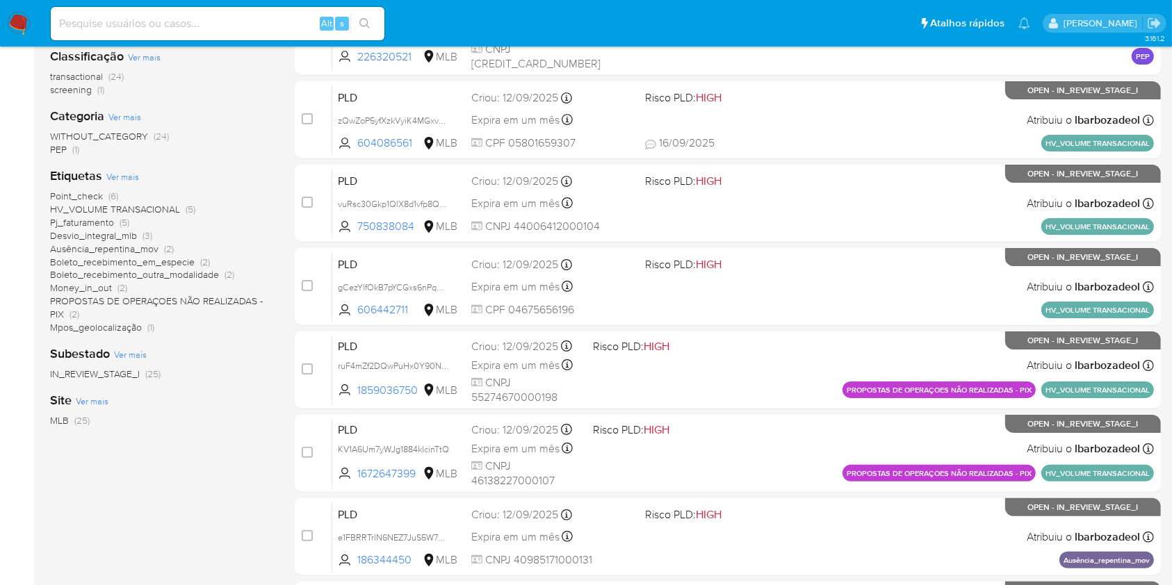
click at [122, 222] on span "(5)" at bounding box center [125, 222] width 10 height 14
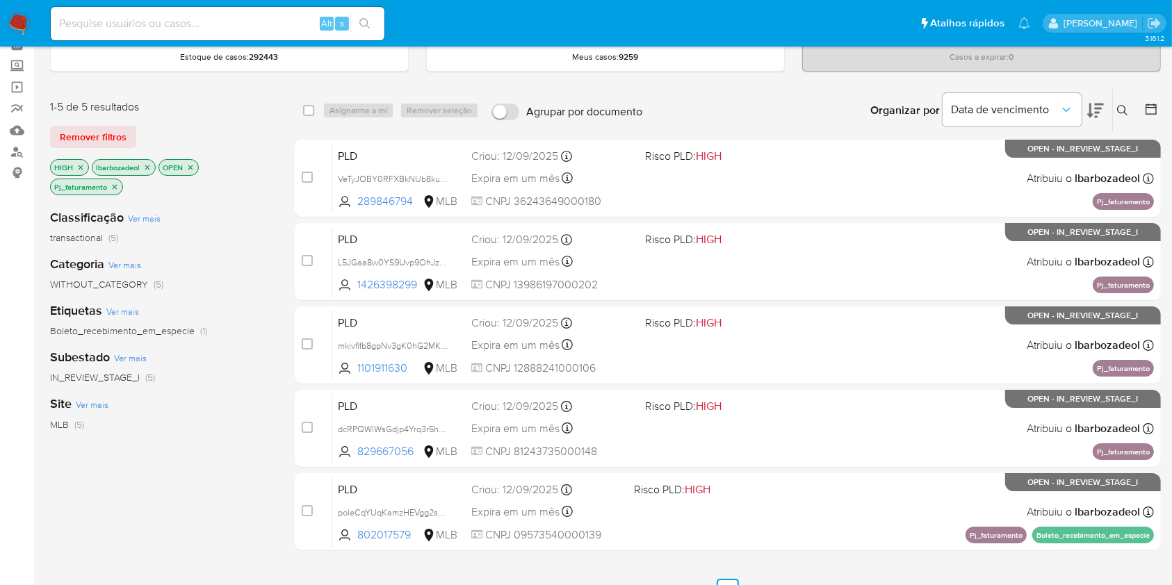
scroll to position [66, 0]
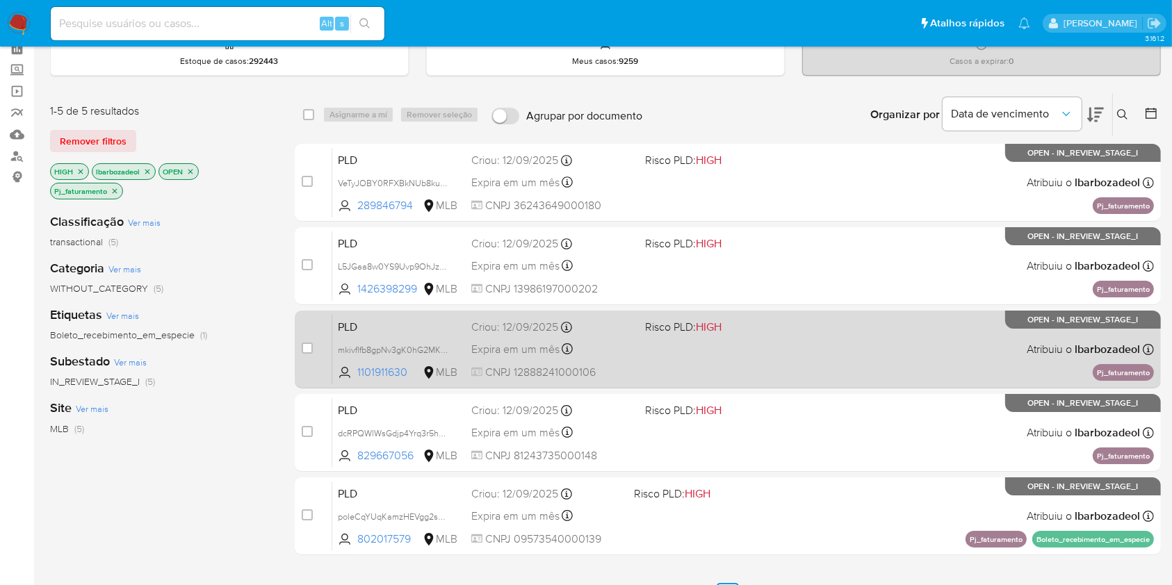
click at [751, 341] on div "PLD mkivflfb8gpNv3gK0hG2MKLZ 1101911630 MLB Risco PLD: HIGH Criou: [DATE] Criou…" at bounding box center [743, 349] width 822 height 70
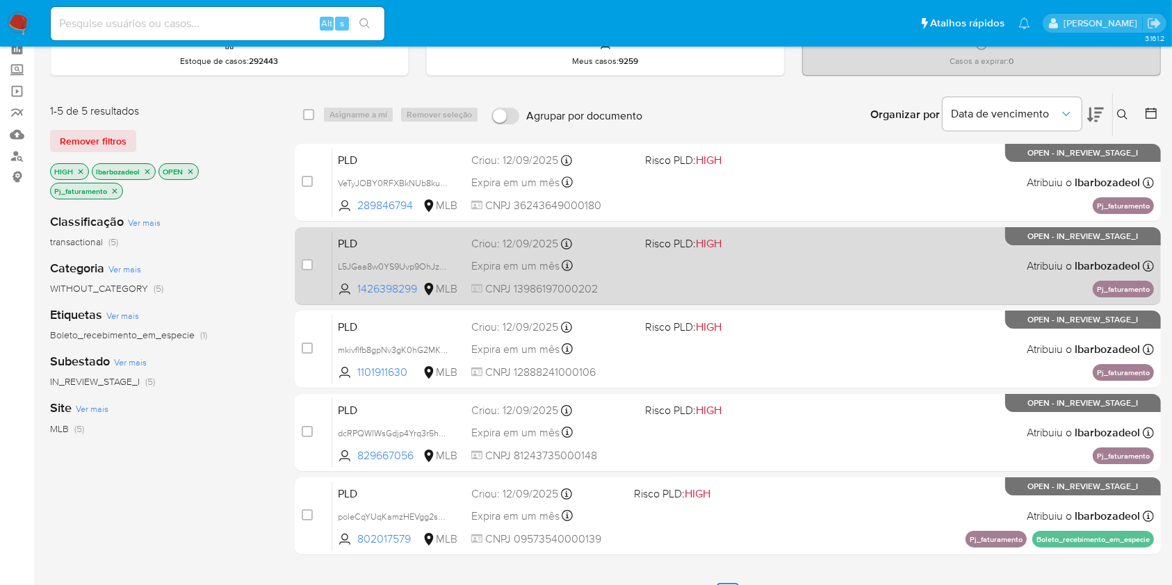
click at [727, 266] on div "PLD L5JGaa8w0YS9Uvp9OhJzqAKv 1426398299 MLB Risco PLD: HIGH Criou: [DATE] Criou…" at bounding box center [743, 266] width 822 height 70
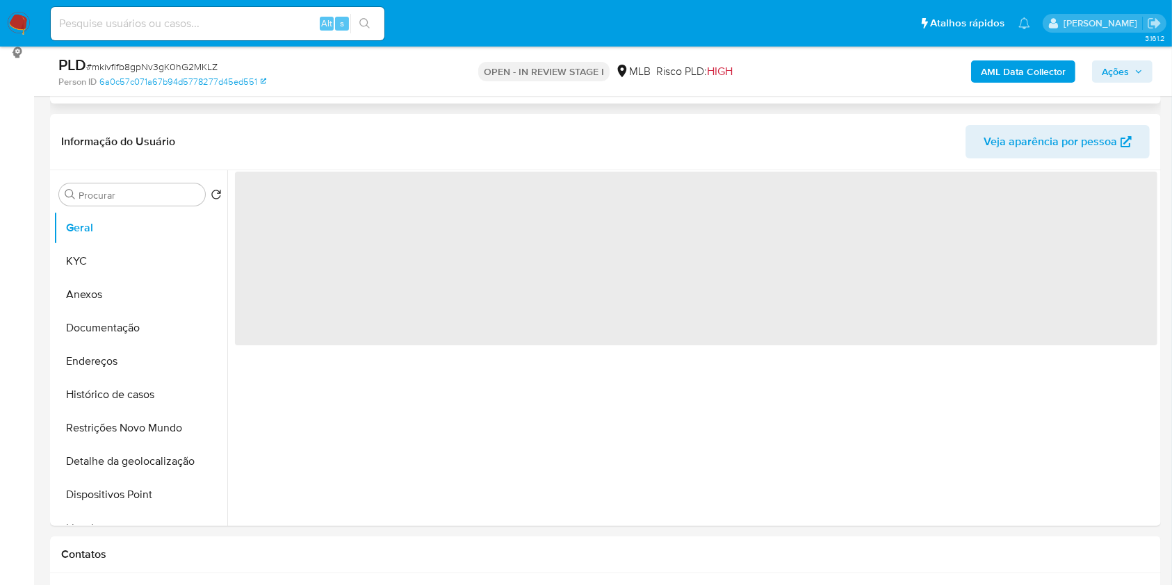
scroll to position [193, 0]
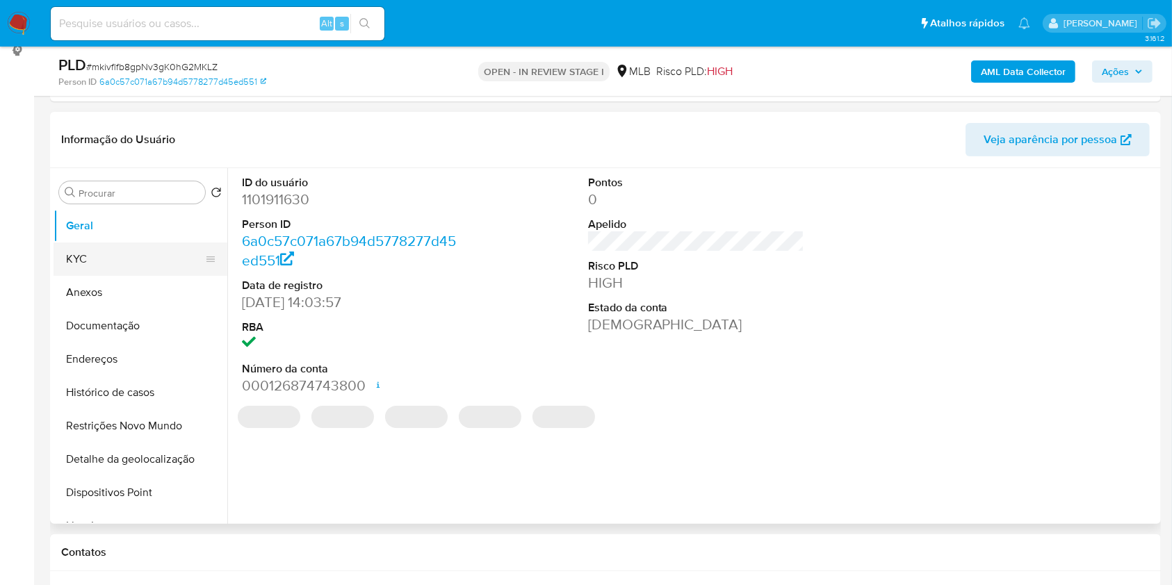
click at [132, 254] on button "KYC" at bounding box center [135, 259] width 163 height 33
select select "10"
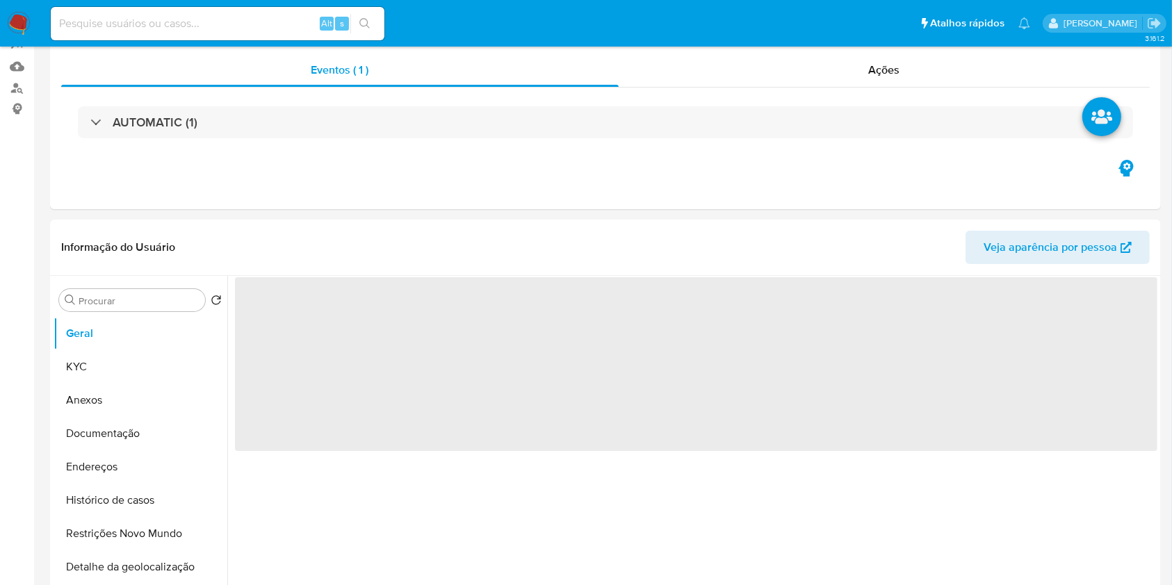
scroll to position [136, 0]
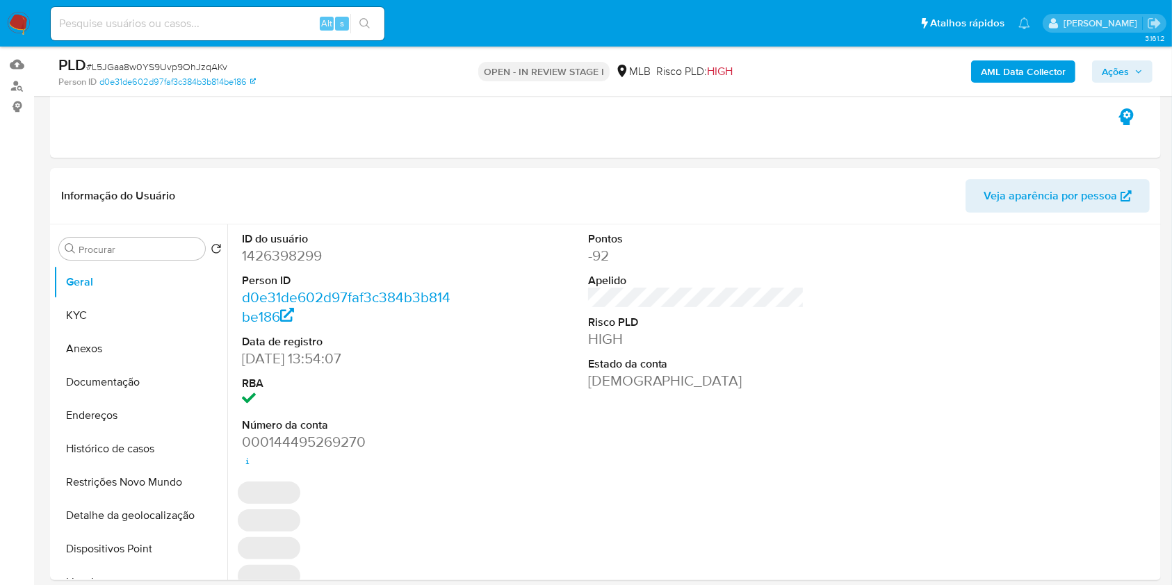
select select "10"
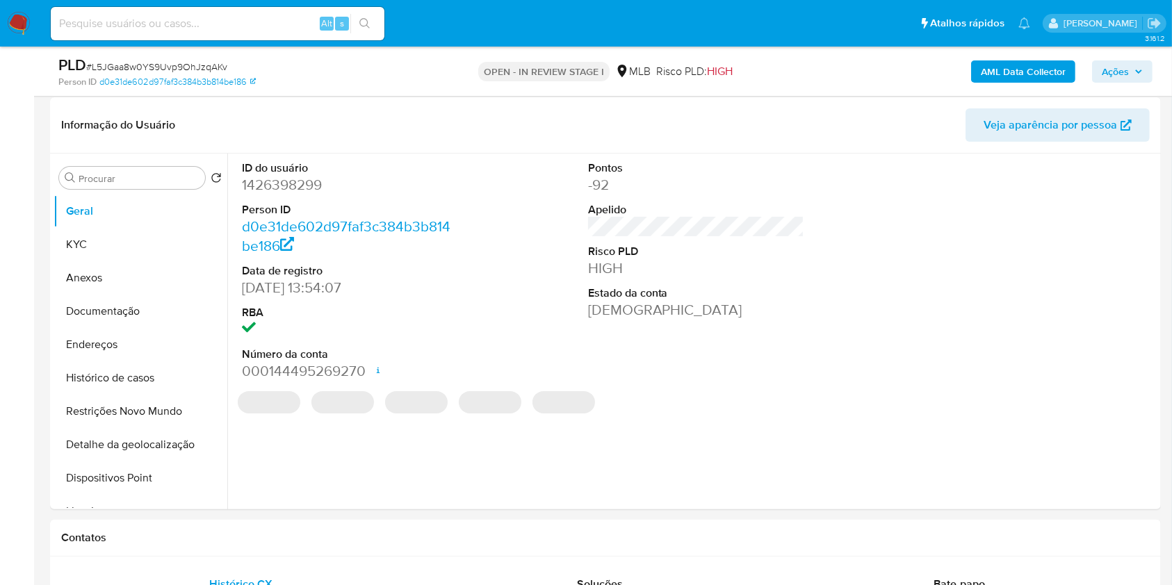
scroll to position [209, 0]
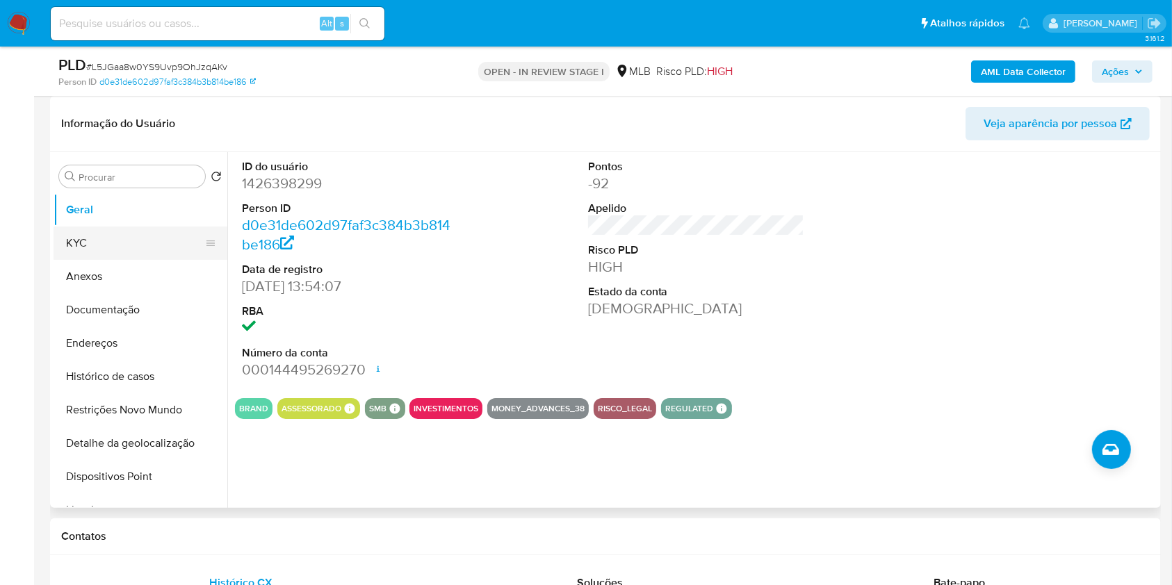
click at [156, 246] on button "KYC" at bounding box center [135, 243] width 163 height 33
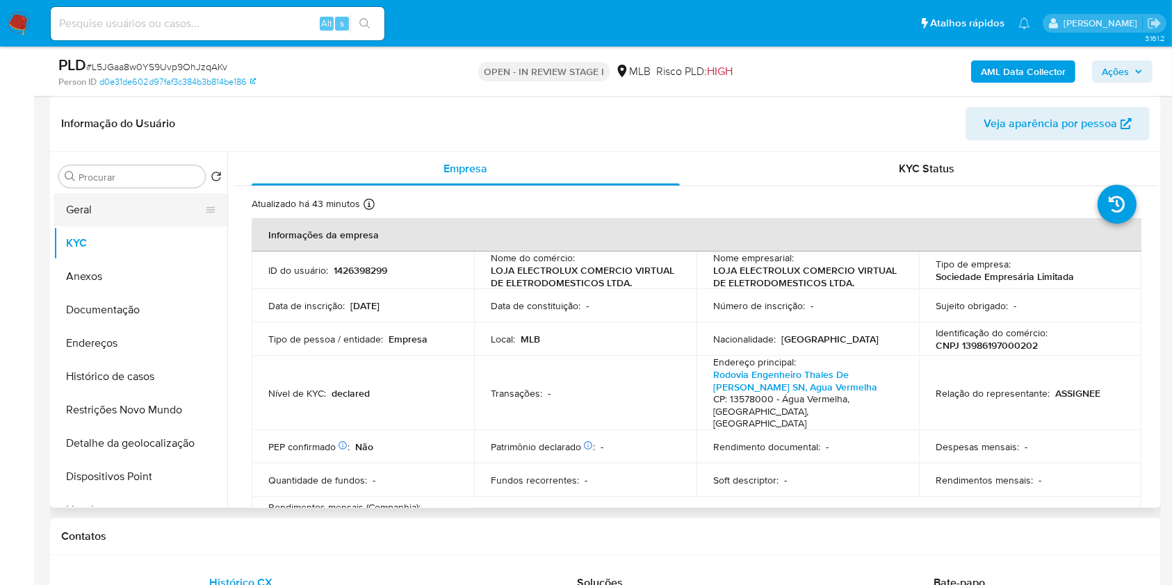
click at [105, 206] on button "Geral" at bounding box center [135, 209] width 163 height 33
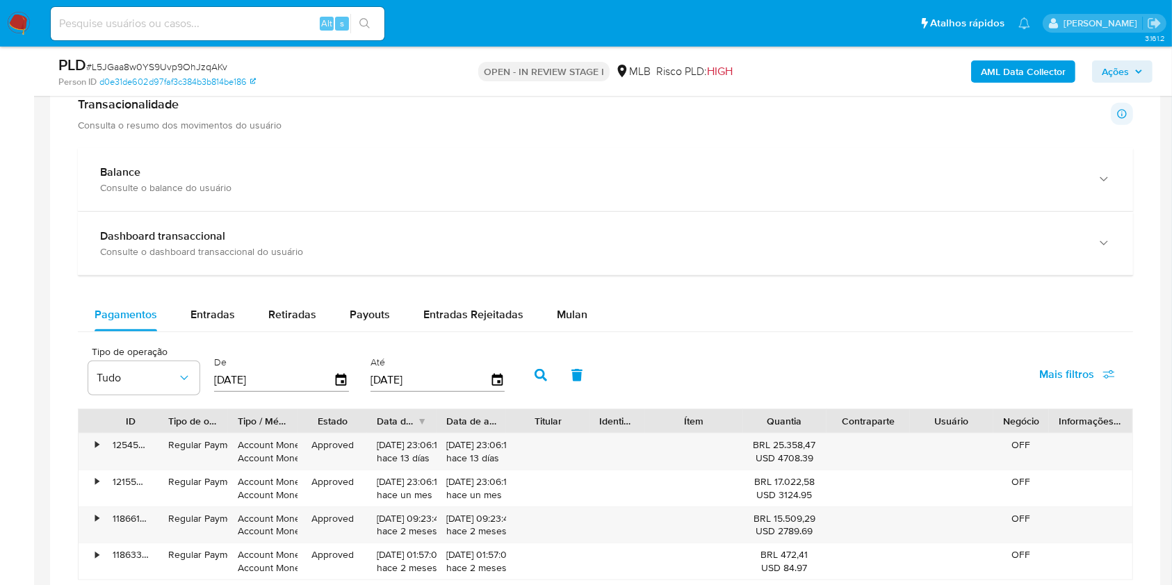
scroll to position [974, 0]
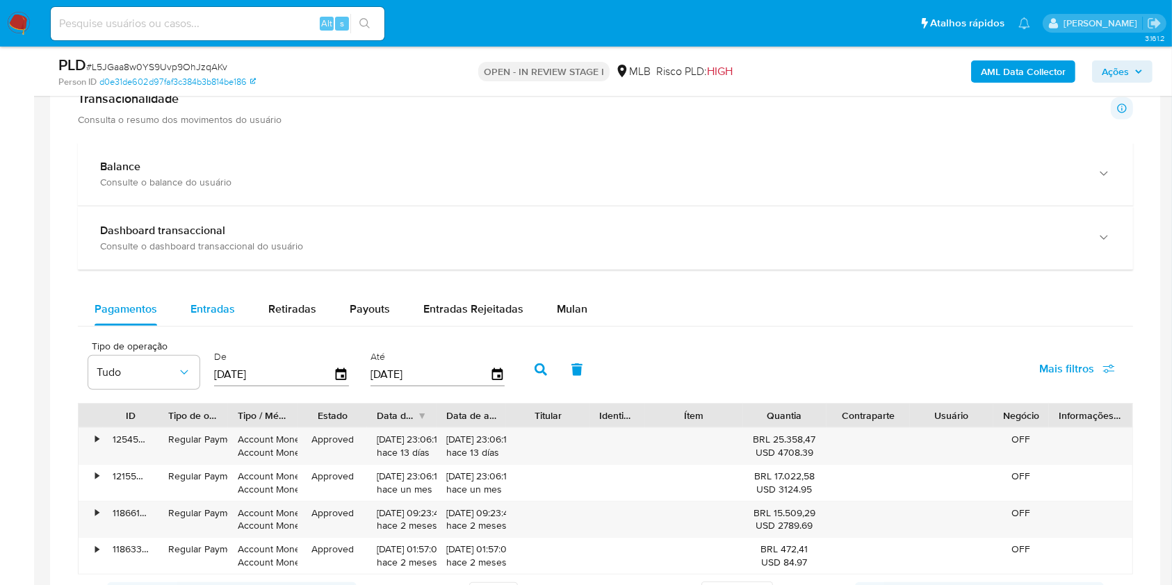
click at [207, 295] on div "Entradas" at bounding box center [212, 309] width 44 height 33
select select "10"
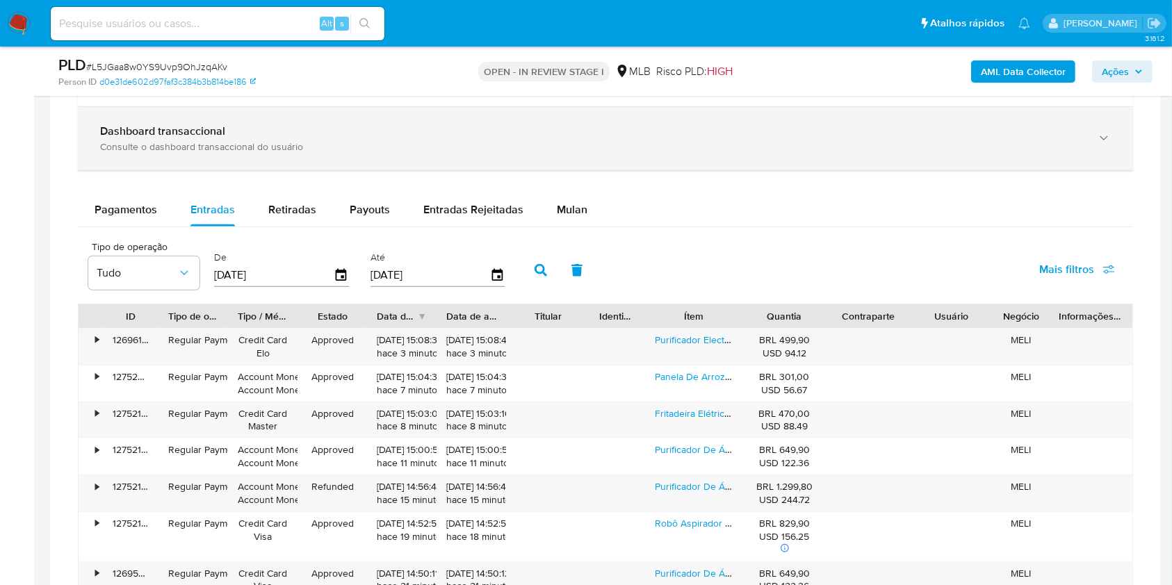
scroll to position [1048, 0]
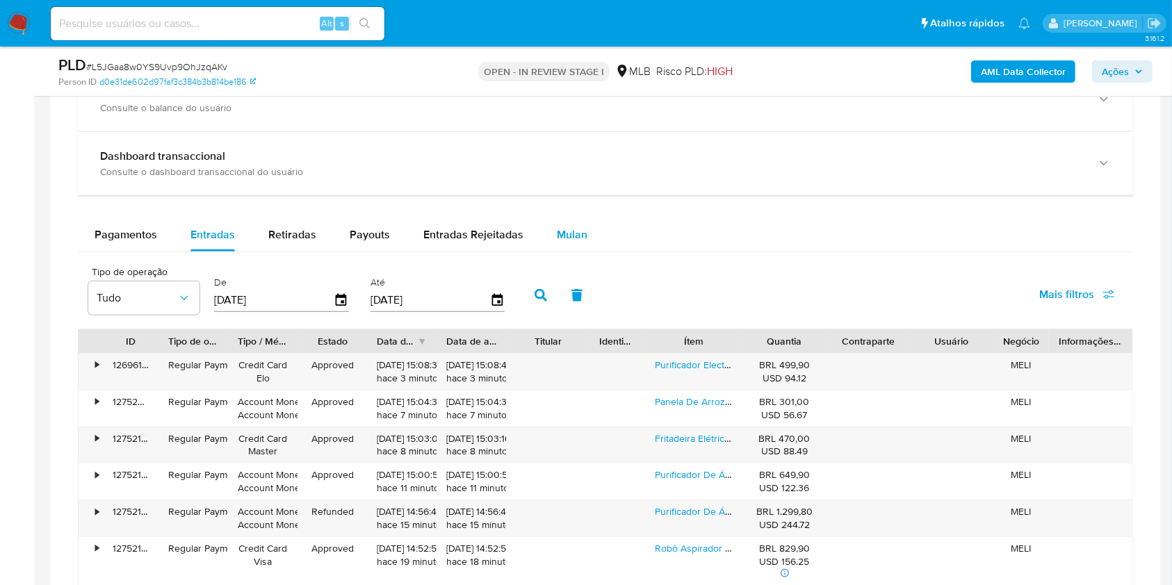
click at [540, 240] on button "Mulan" at bounding box center [572, 234] width 64 height 33
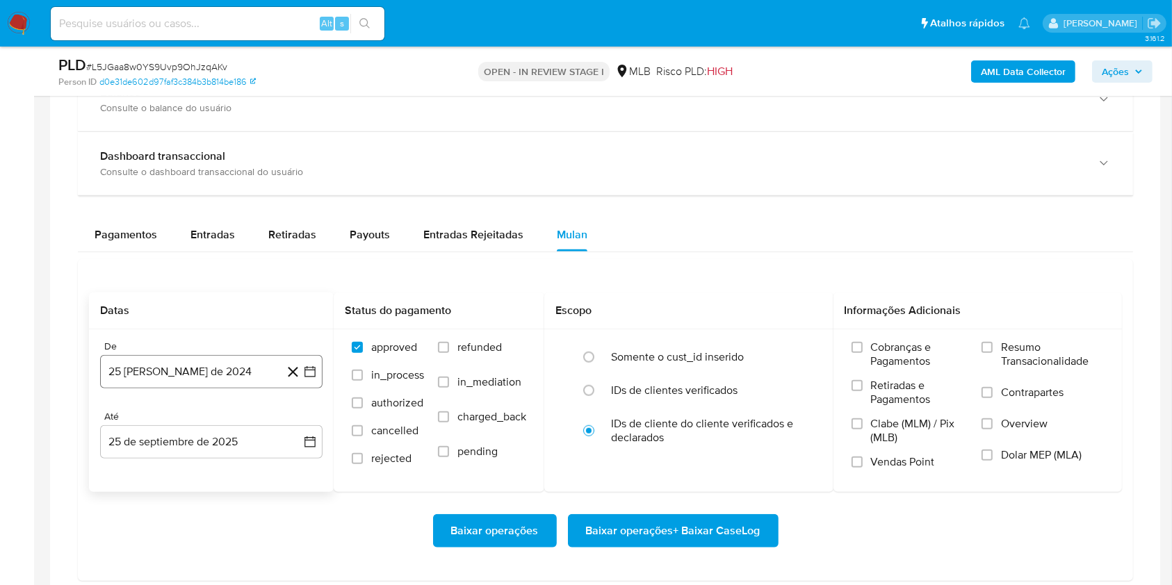
click at [213, 357] on button "25 [PERSON_NAME] de 2024" at bounding box center [211, 371] width 222 height 33
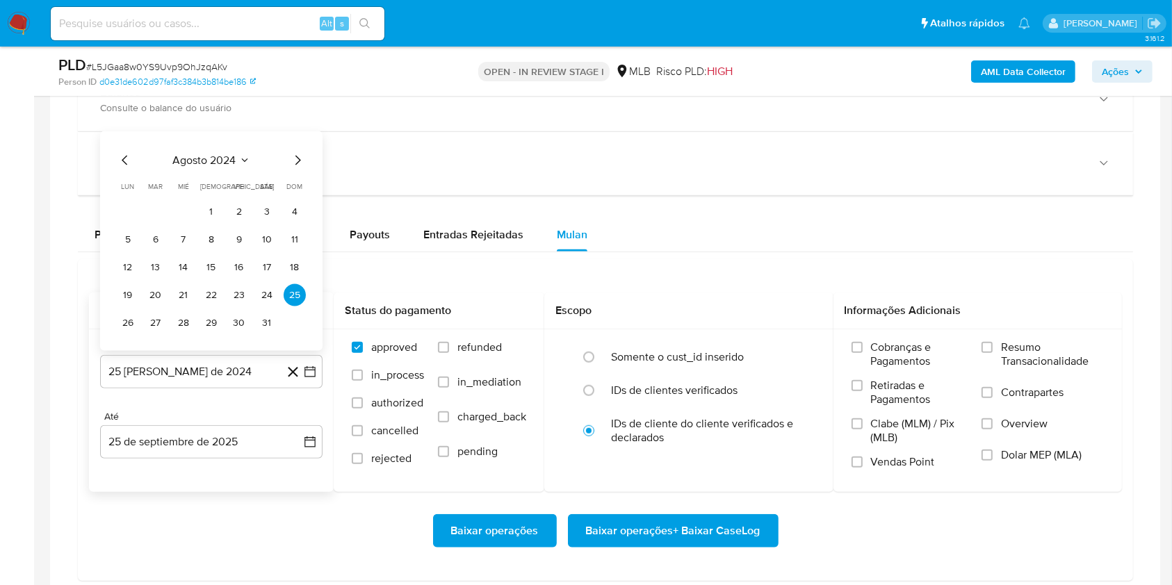
click at [219, 161] on span "agosto 2024" at bounding box center [204, 161] width 63 height 14
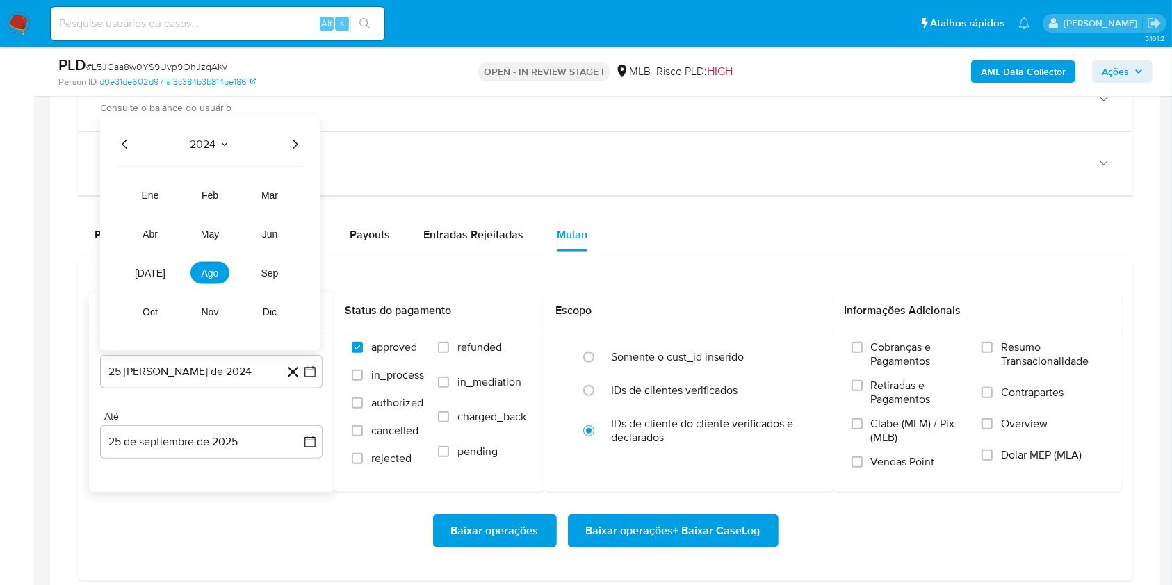
click at [291, 142] on icon "Año siguiente" at bounding box center [294, 144] width 17 height 17
click at [199, 277] on button "ago" at bounding box center [209, 273] width 39 height 22
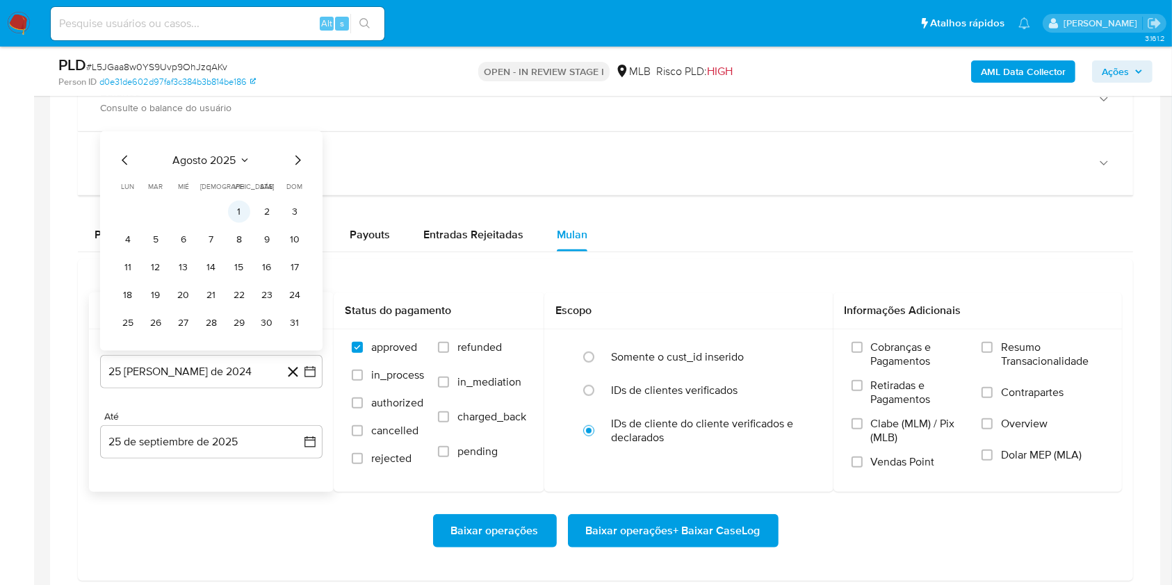
click at [245, 211] on button "1" at bounding box center [239, 212] width 22 height 22
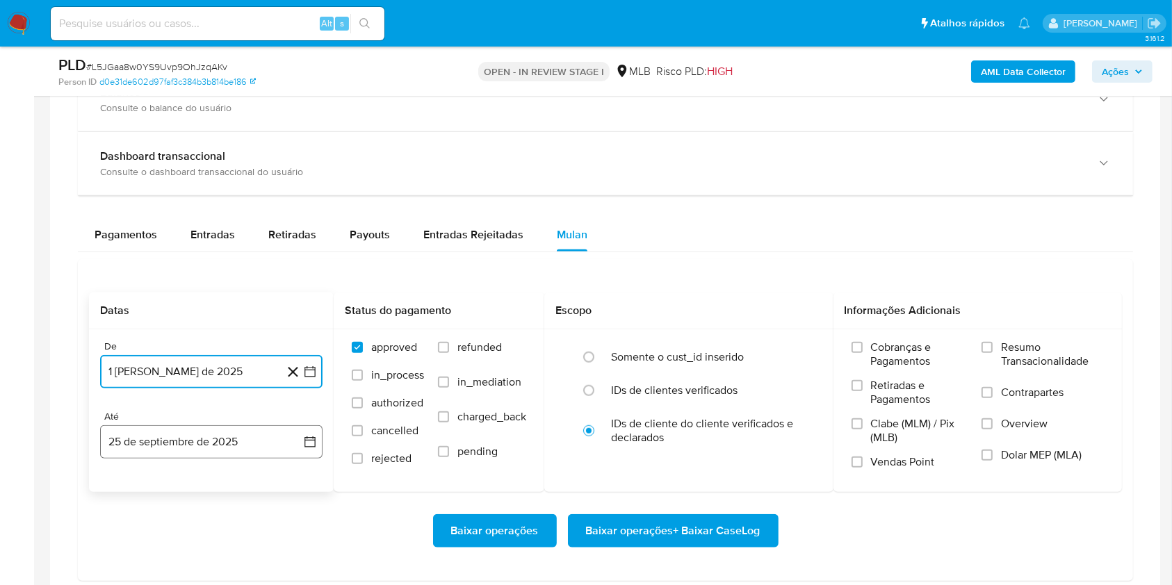
click at [224, 425] on button "25 de septiembre de 2025" at bounding box center [211, 441] width 222 height 33
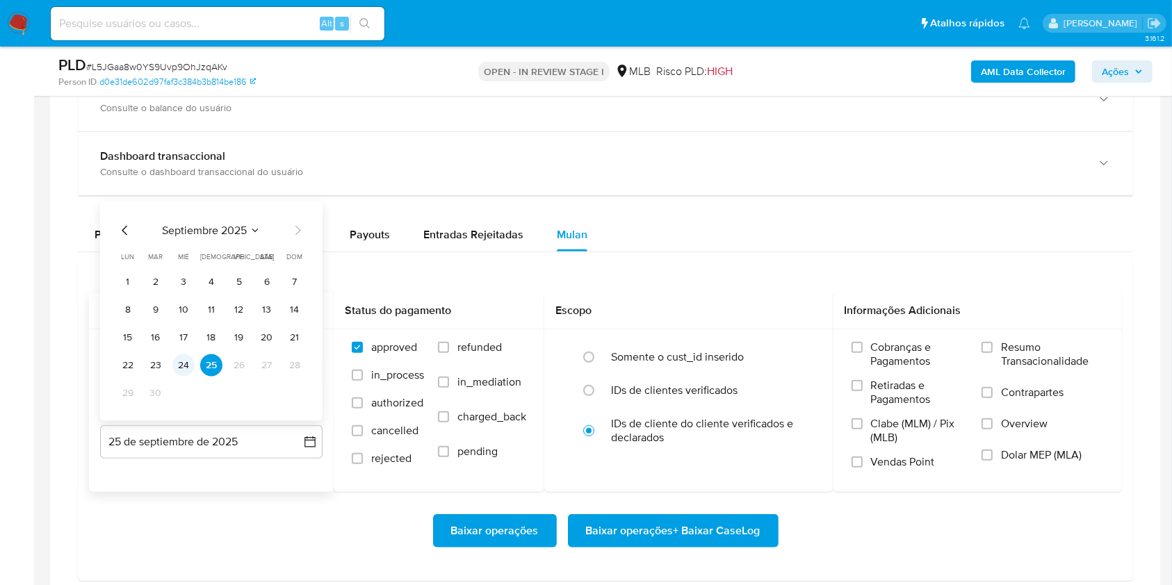
click at [189, 362] on button "24" at bounding box center [183, 365] width 22 height 22
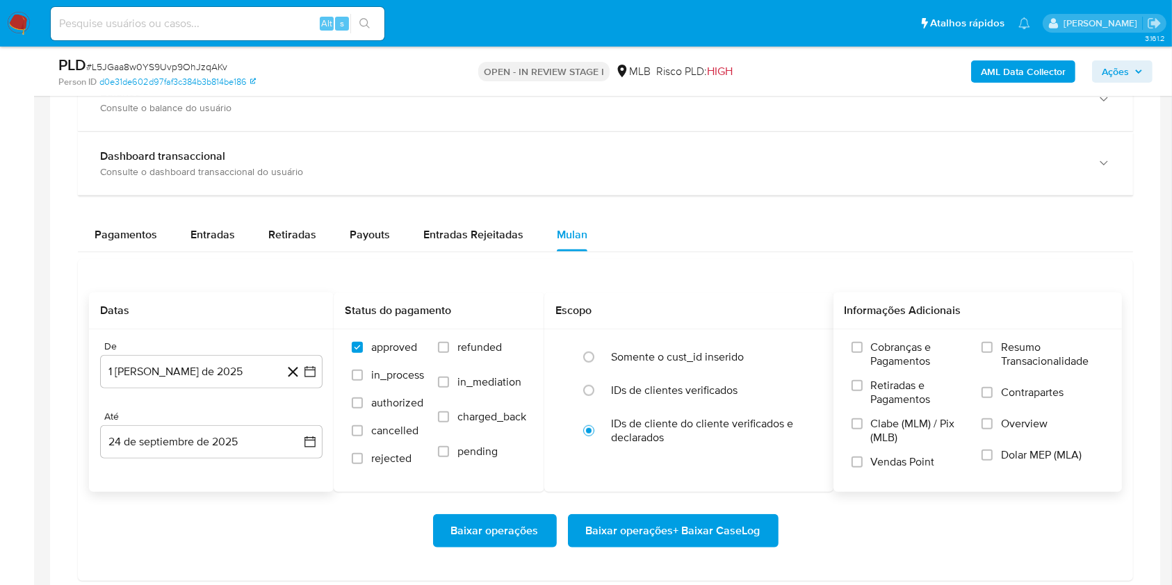
click at [1032, 348] on span "Resumo Transacionalidade" at bounding box center [1052, 355] width 103 height 28
click at [993, 348] on input "Resumo Transacionalidade" at bounding box center [986, 347] width 11 height 11
click at [734, 526] on span "Baixar operações + Baixar CaseLog" at bounding box center [673, 531] width 174 height 31
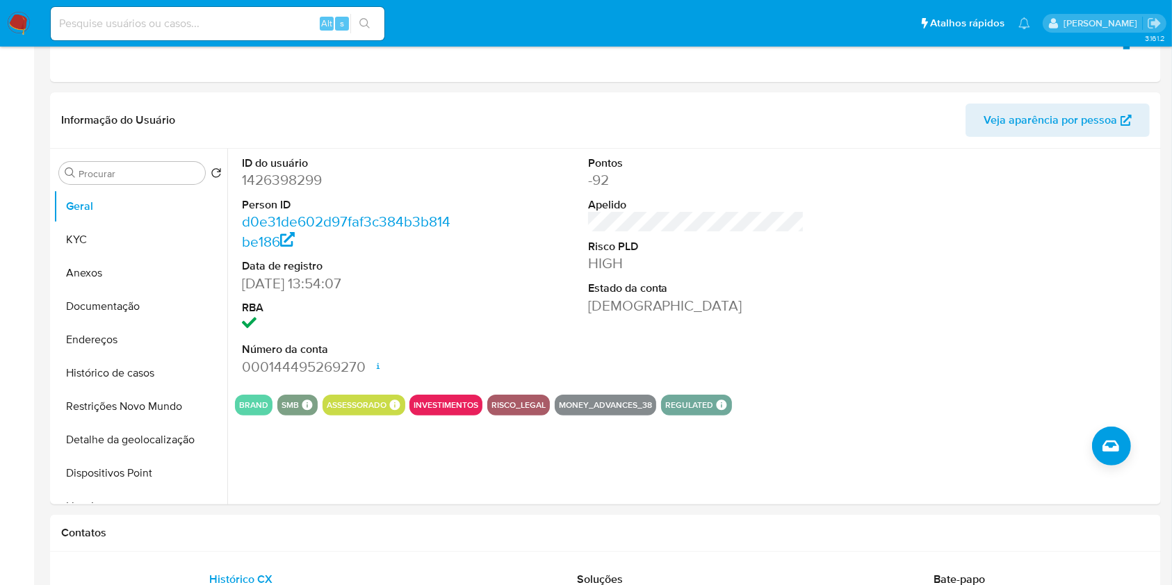
scroll to position [0, 0]
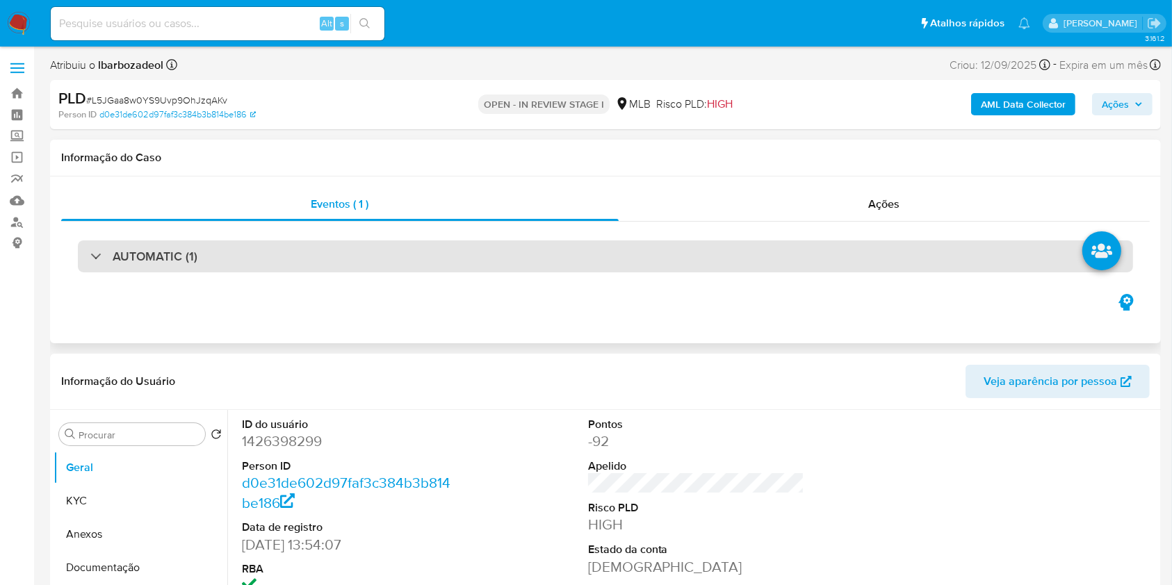
click at [599, 262] on div "AUTOMATIC (1)" at bounding box center [605, 256] width 1055 height 32
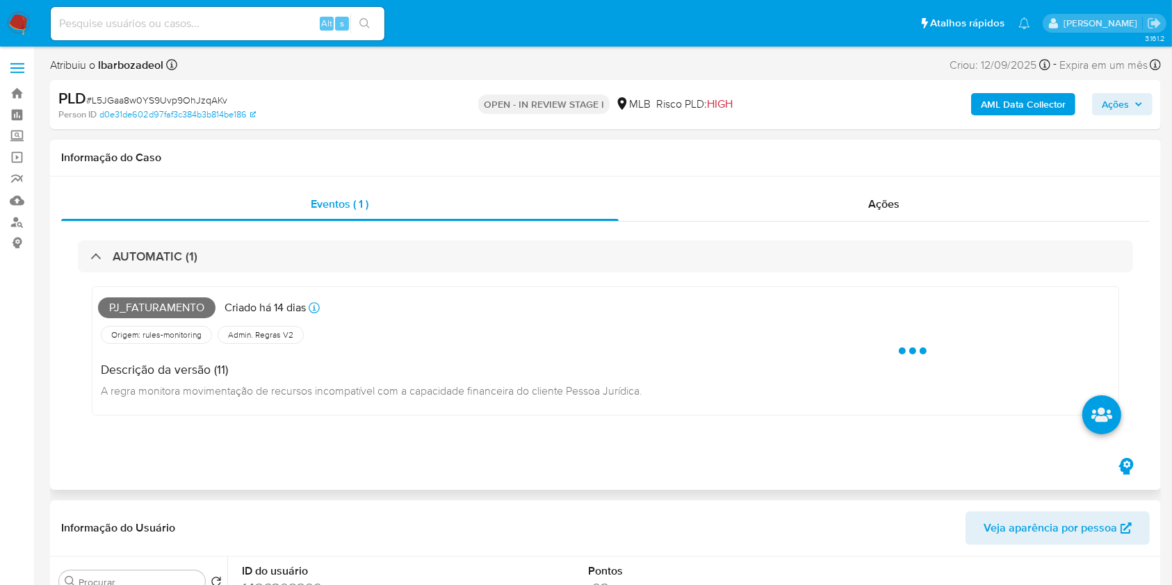
click at [177, 304] on span "Pj_faturamento" at bounding box center [156, 307] width 117 height 21
copy span "Pj_faturamento"
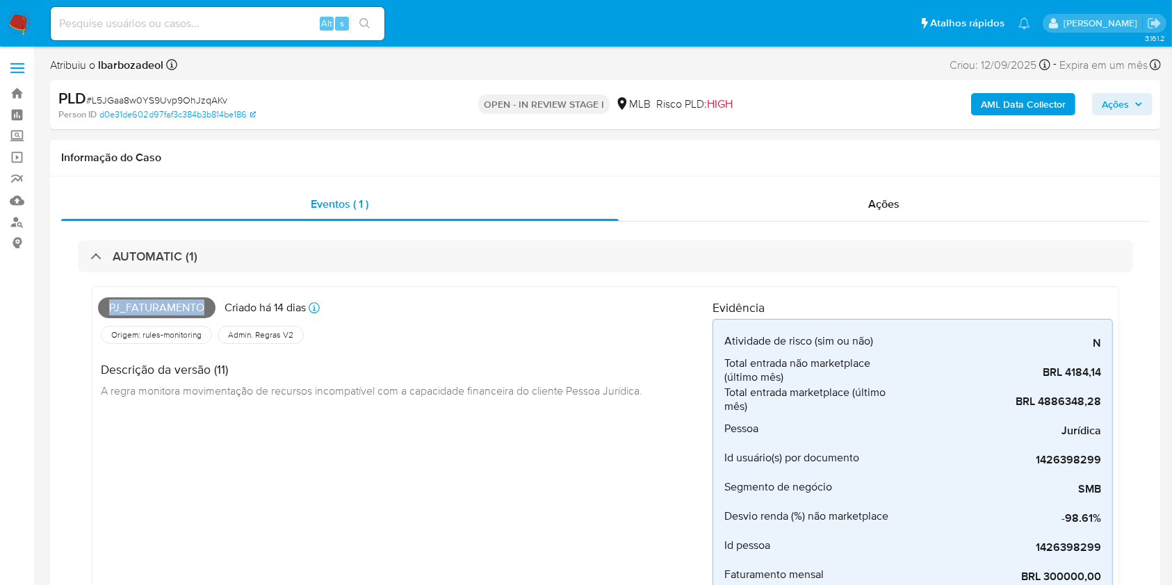
click at [1108, 108] on span "Ações" at bounding box center [1115, 104] width 27 height 22
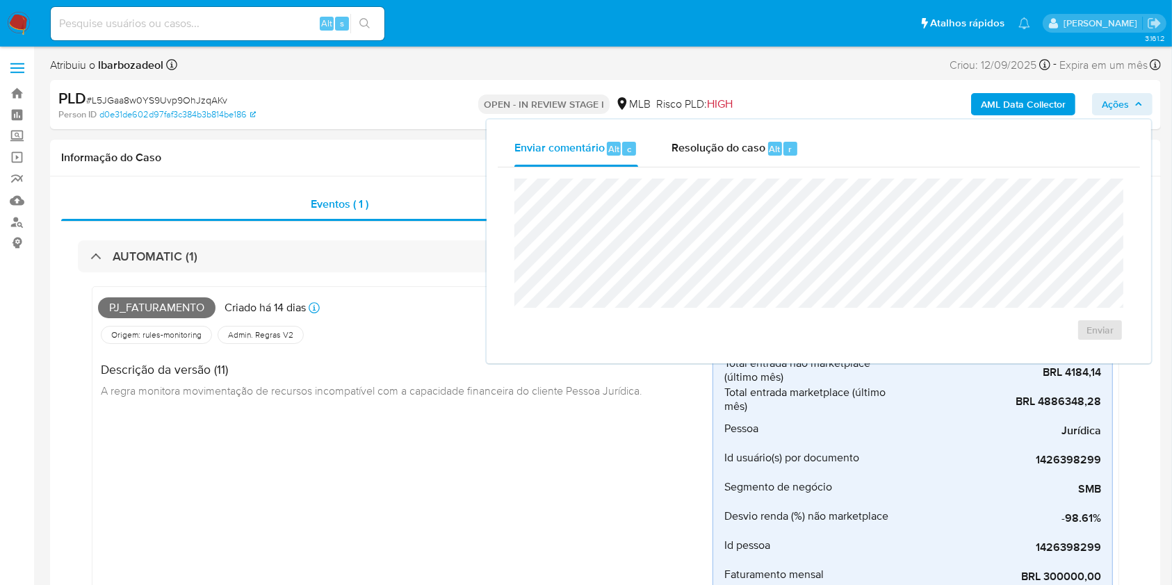
click at [750, 309] on div "Enviar" at bounding box center [818, 260] width 609 height 163
click at [389, 325] on div "Origem: rules-monitoring Referência ao id da tabela de resultados da regra em r…" at bounding box center [405, 335] width 614 height 24
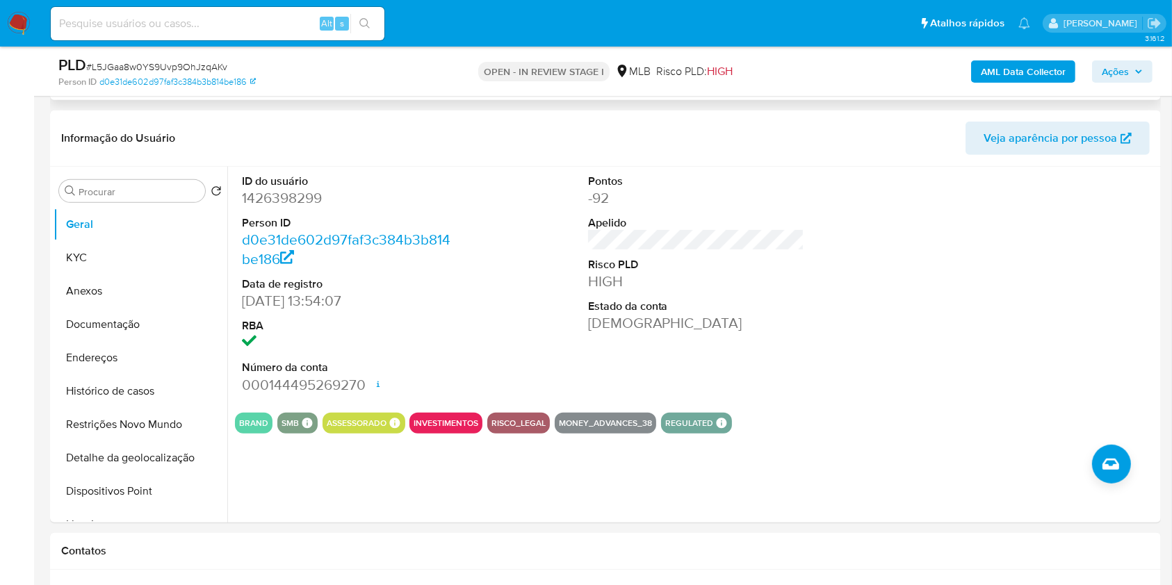
scroll to position [651, 0]
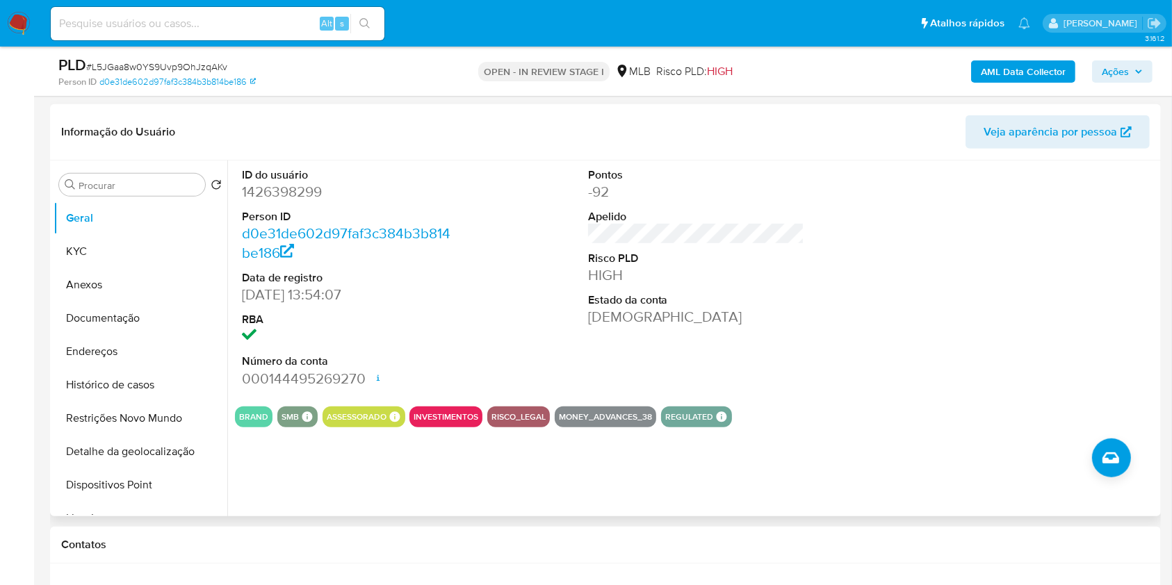
drag, startPoint x: 360, startPoint y: 384, endPoint x: 251, endPoint y: 211, distance: 204.0
click at [251, 211] on dl "ID do usuário 1426398299 Person ID d0e31de602d97faf3c384b3b814be186 Data de reg…" at bounding box center [350, 278] width 217 height 221
drag, startPoint x: 245, startPoint y: 188, endPoint x: 382, endPoint y: 295, distance: 173.9
click at [382, 295] on dl "ID do usuário 1426398299 Person ID d0e31de602d97faf3c384b3b814be186 Data de reg…" at bounding box center [350, 278] width 217 height 221
click at [290, 193] on dd "1426398299" at bounding box center [350, 191] width 217 height 19
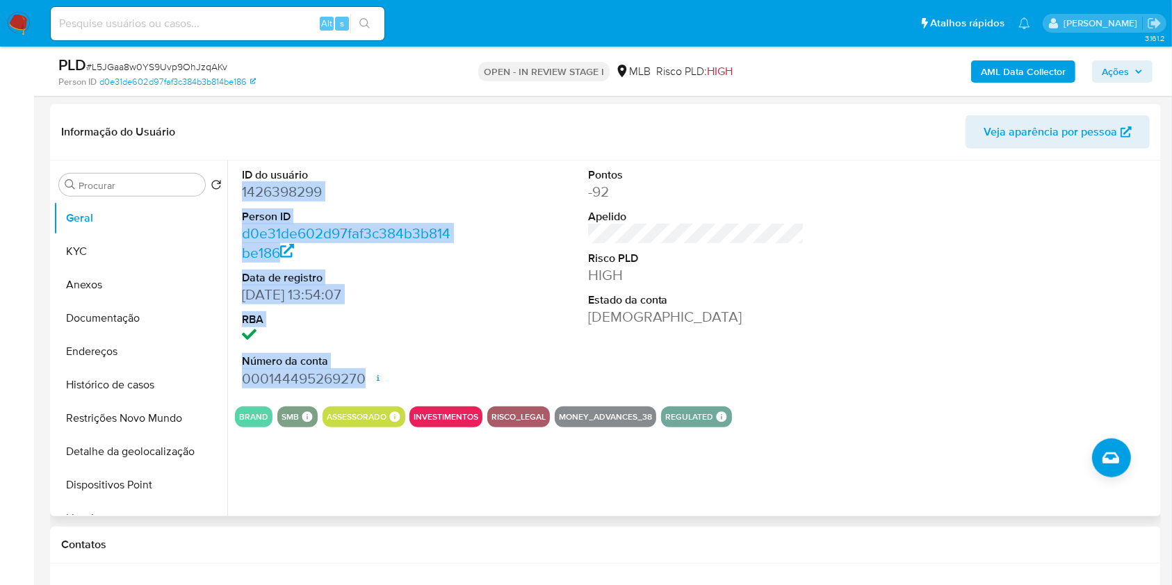
drag, startPoint x: 236, startPoint y: 193, endPoint x: 400, endPoint y: 370, distance: 241.0
click at [400, 370] on div "ID do usuário 1426398299 Person ID d0e31de602d97faf3c384b3b814be186 Data de reg…" at bounding box center [350, 278] width 231 height 235
copy dl "1426398299 Person ID d0e31de602d97faf3c384b3b814be186 Data de registro [DATE] 1…"
click at [1112, 60] on span "Ações" at bounding box center [1115, 71] width 27 height 22
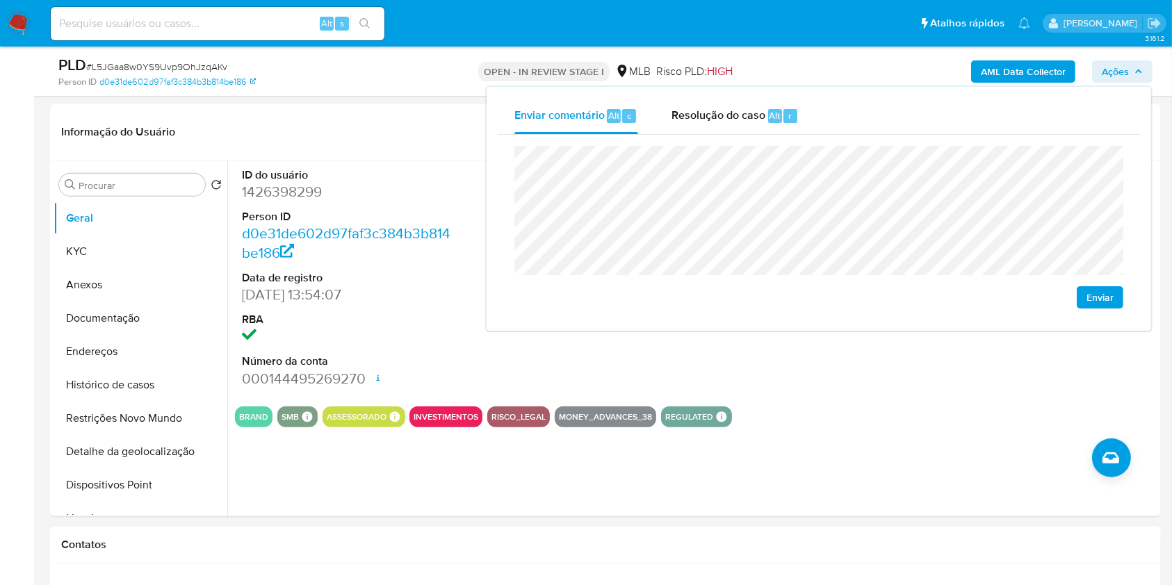
click at [803, 538] on h1 "Contatos" at bounding box center [605, 545] width 1088 height 14
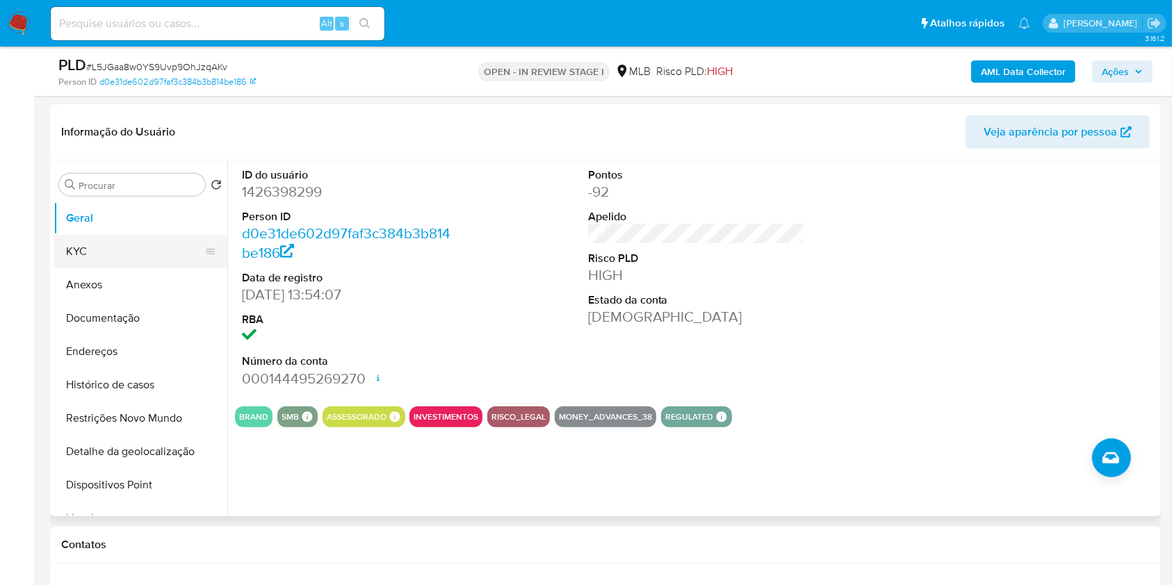
click at [128, 252] on button "KYC" at bounding box center [135, 251] width 163 height 33
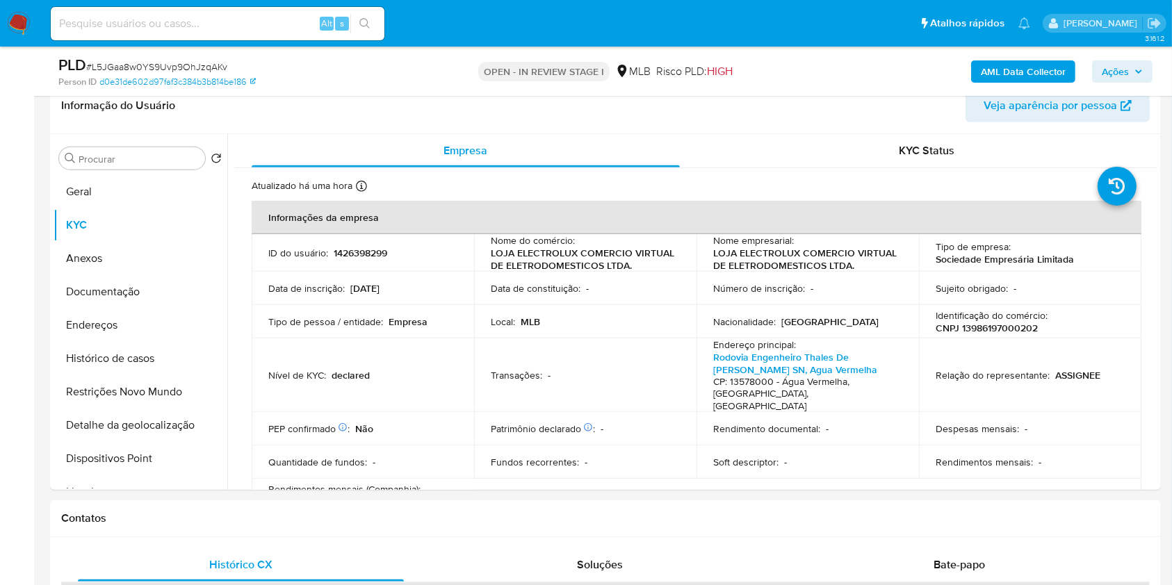
scroll to position [676, 0]
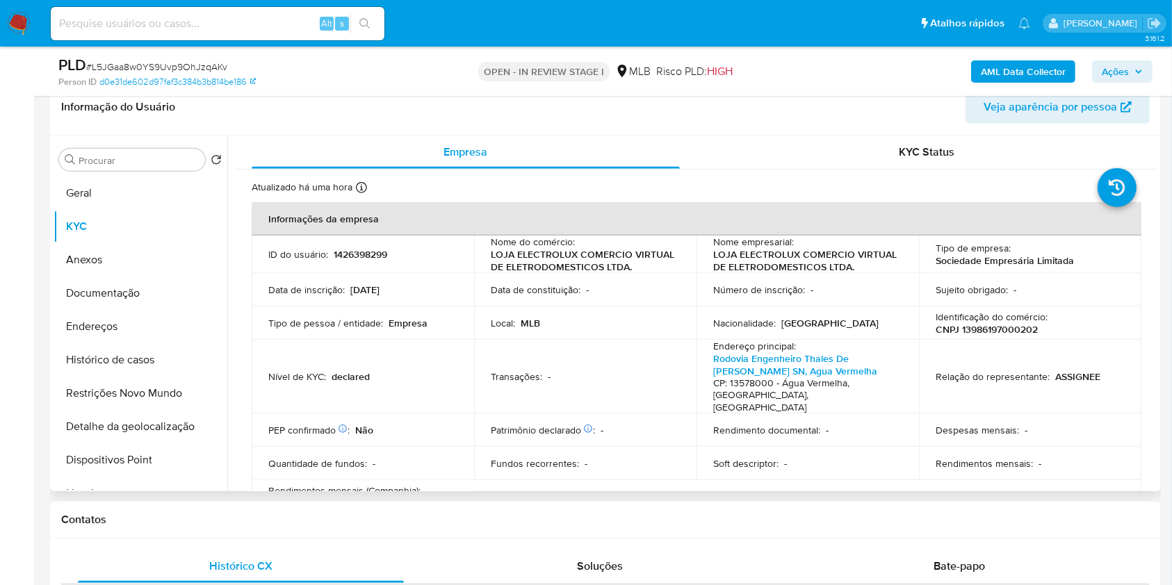
click at [976, 323] on p "CNPJ 13986197000202" at bounding box center [987, 329] width 102 height 13
copy p "13986197000202"
click at [1120, 530] on div "Contatos" at bounding box center [605, 520] width 1111 height 37
click at [1106, 47] on div "PLD # L5JGaa8w0YS9Uvp9OhJzqAKv Person ID d0e31de602d97faf3c384b3b814be186 OPEN …" at bounding box center [605, 71] width 1111 height 49
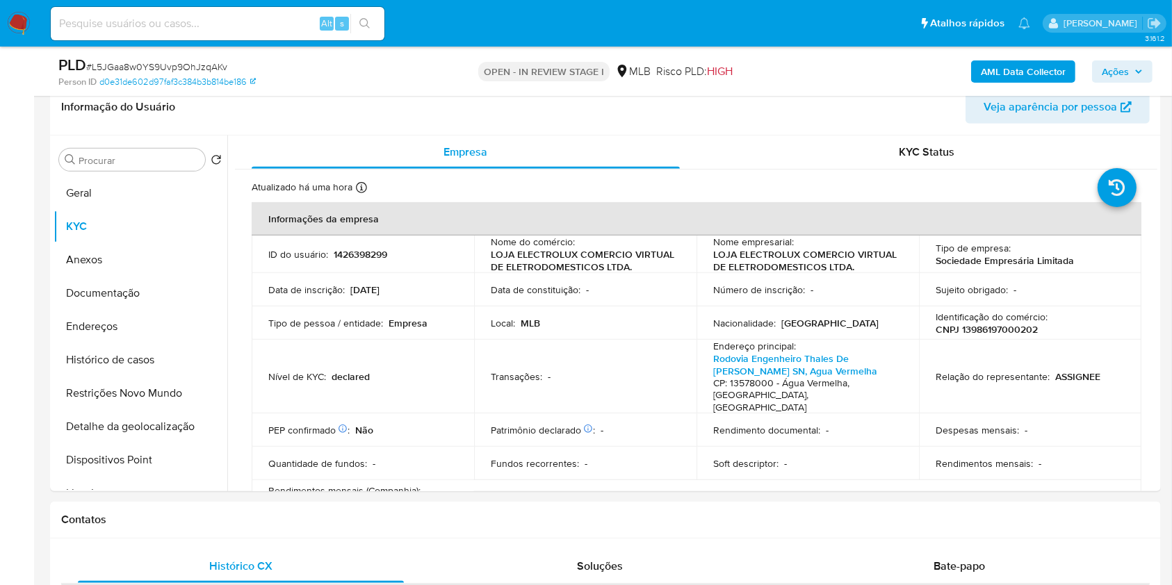
click at [1116, 66] on span "Ações" at bounding box center [1115, 71] width 27 height 22
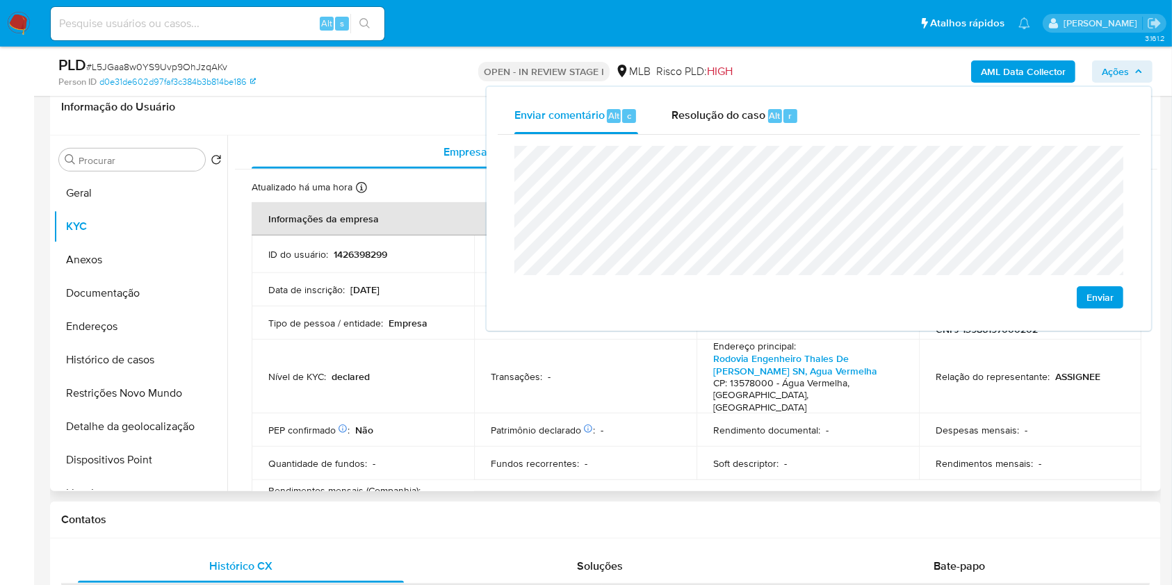
click at [621, 355] on td "Transações : -" at bounding box center [585, 377] width 222 height 74
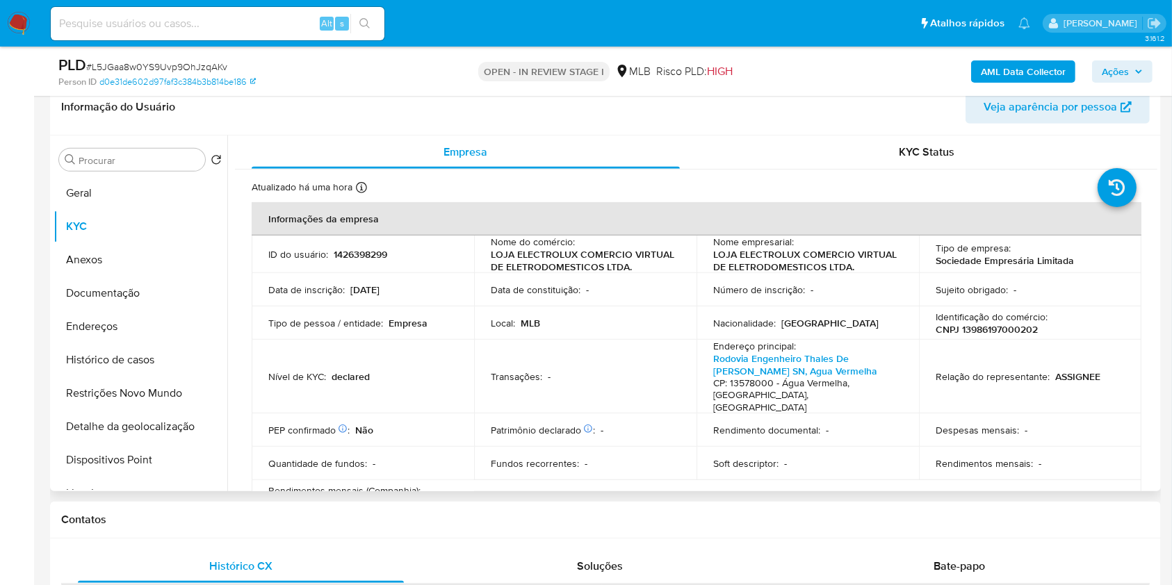
click at [998, 334] on p "CNPJ 13986197000202" at bounding box center [987, 329] width 102 height 13
copy p "13986197000202"
click at [1106, 71] on span "Ações" at bounding box center [1115, 71] width 27 height 22
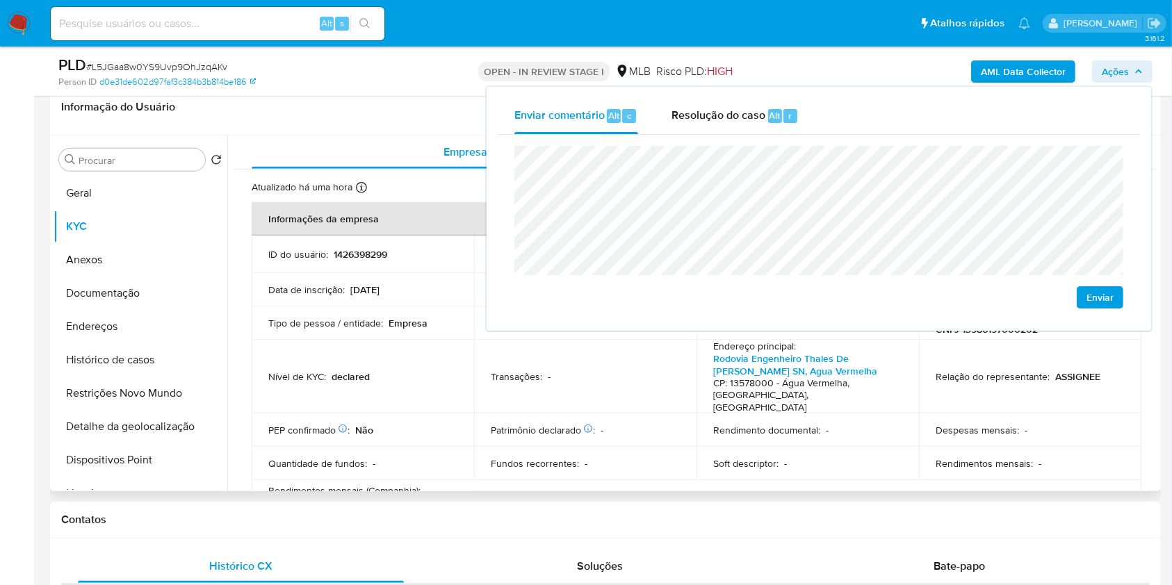
click at [441, 373] on div "Nível de KYC : declared" at bounding box center [362, 376] width 189 height 13
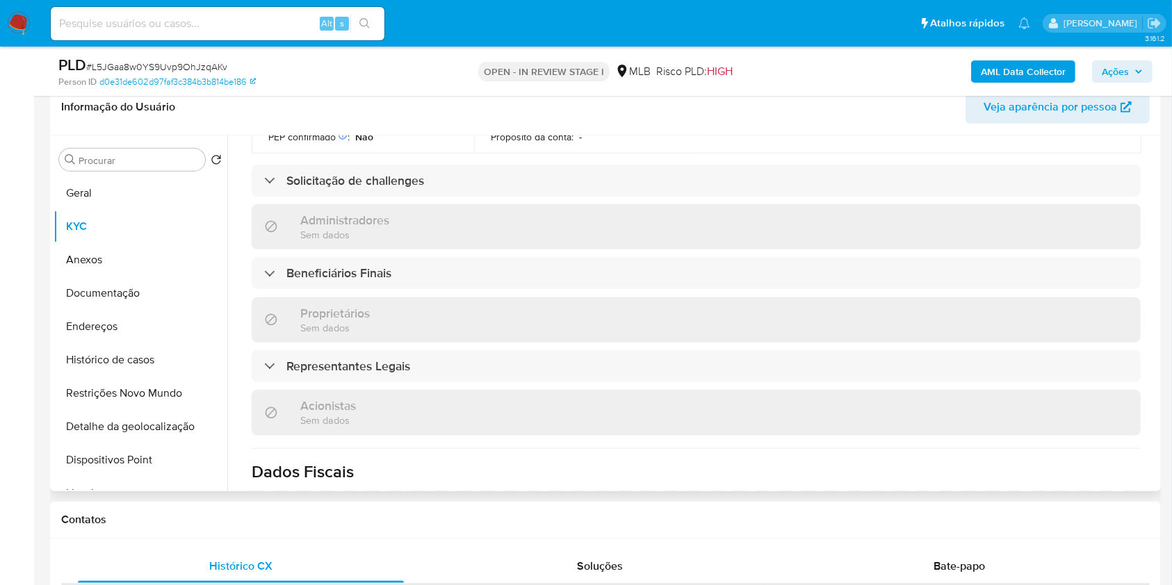
scroll to position [610, 0]
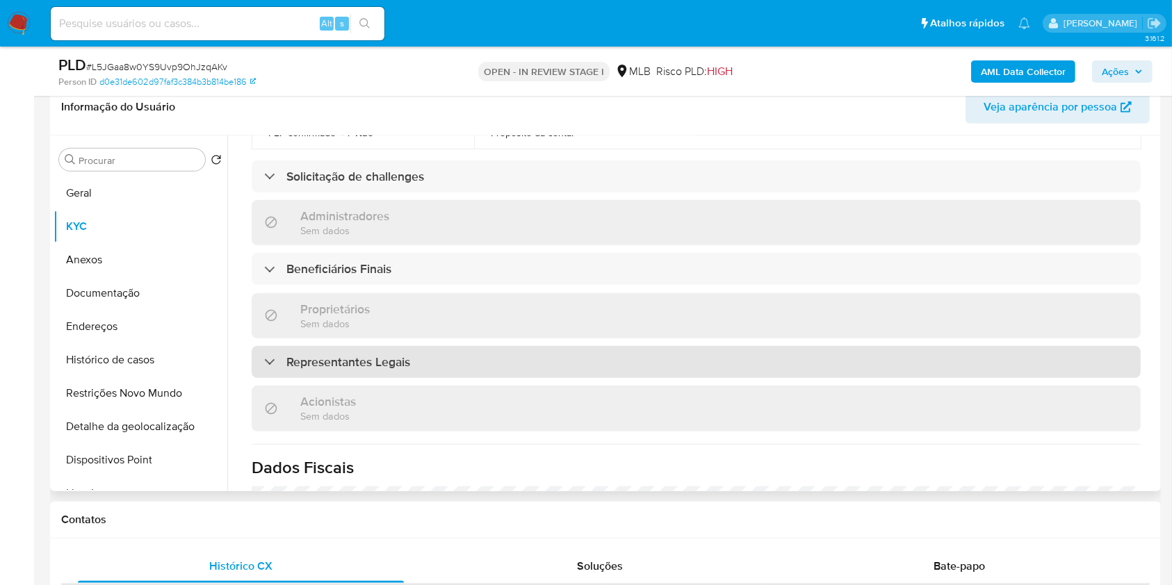
click at [444, 352] on div "Representantes Legais" at bounding box center [696, 362] width 889 height 32
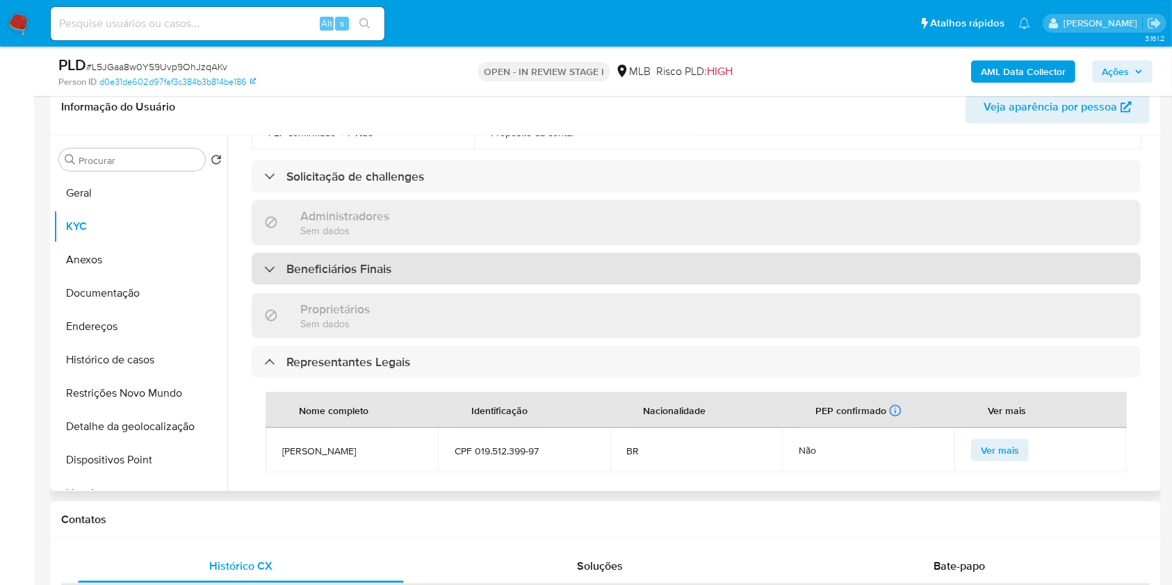
click at [459, 253] on div "Beneficiários Finais" at bounding box center [696, 269] width 889 height 32
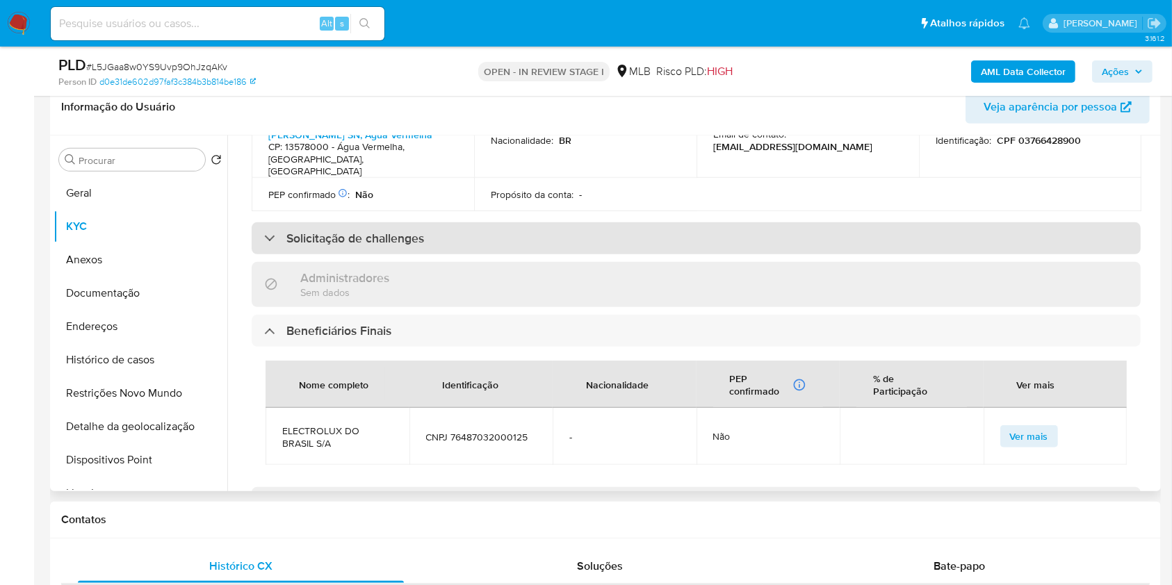
scroll to position [546, 0]
click at [455, 224] on div "Solicitação de challenges" at bounding box center [696, 240] width 889 height 32
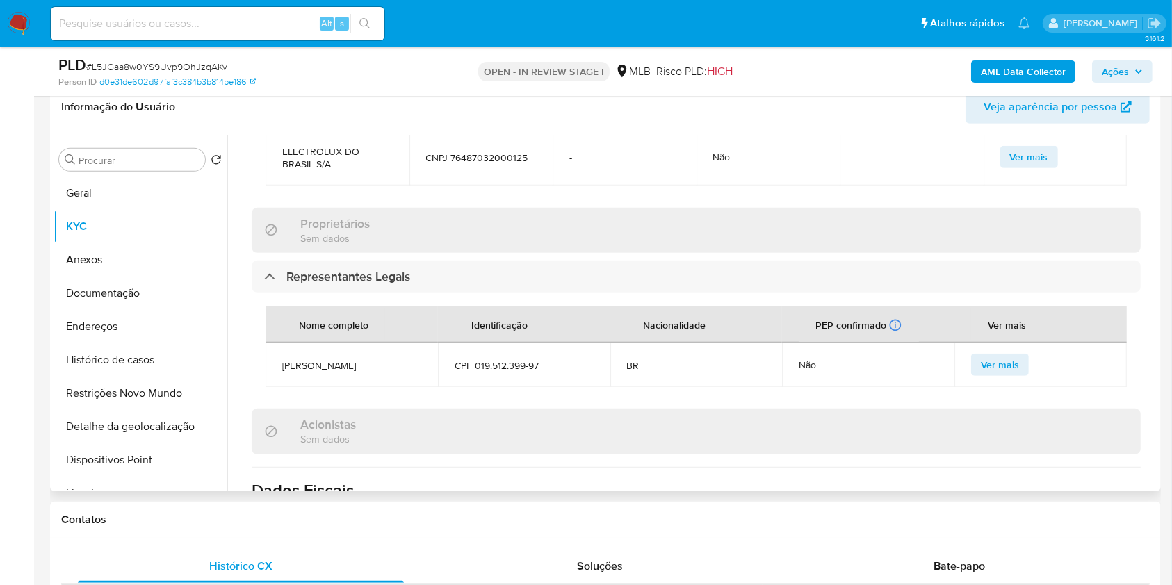
scroll to position [922, 0]
drag, startPoint x: 552, startPoint y: 356, endPoint x: 475, endPoint y: 357, distance: 76.5
click at [475, 360] on span "CPF 019.512.399-97" at bounding box center [524, 366] width 139 height 13
drag, startPoint x: 475, startPoint y: 359, endPoint x: 571, endPoint y: 346, distance: 96.7
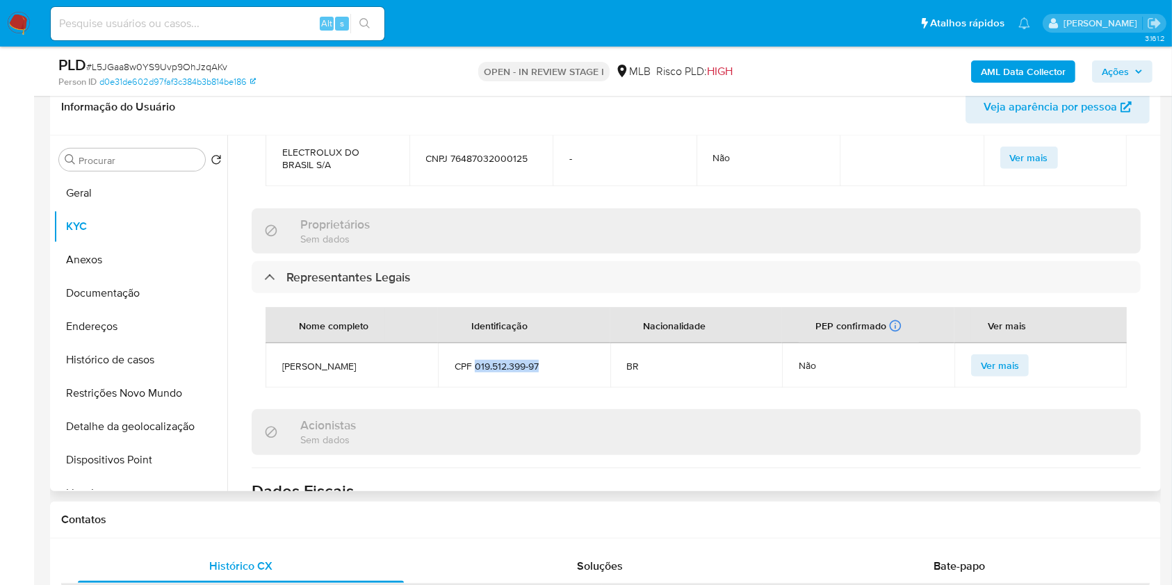
click at [568, 346] on td "CPF 019.512.399-97" at bounding box center [524, 365] width 172 height 44
copy span "019.512.399-97"
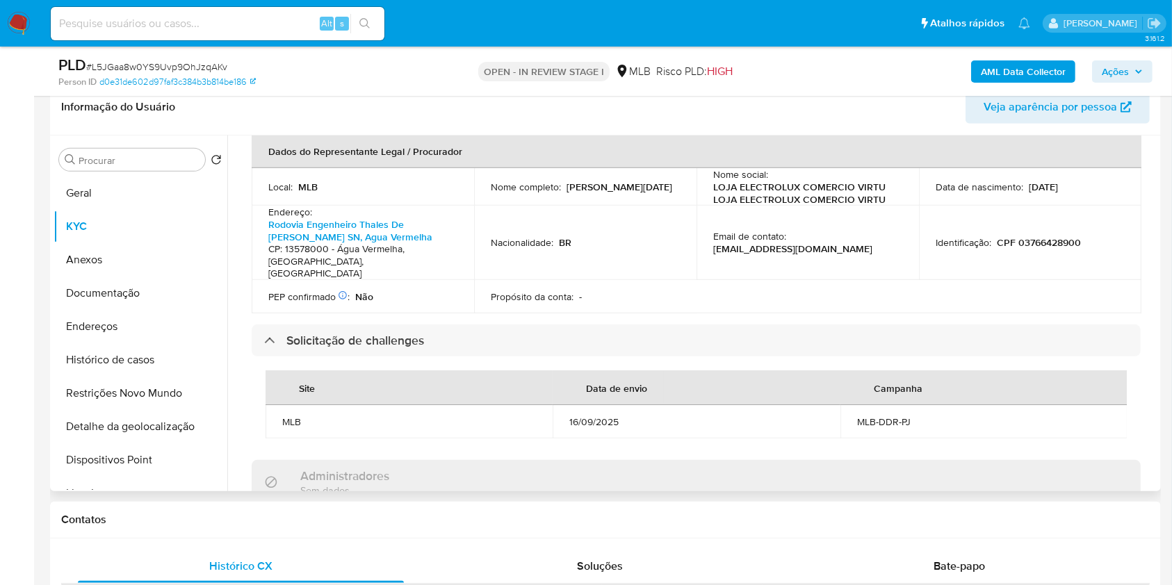
scroll to position [334, 0]
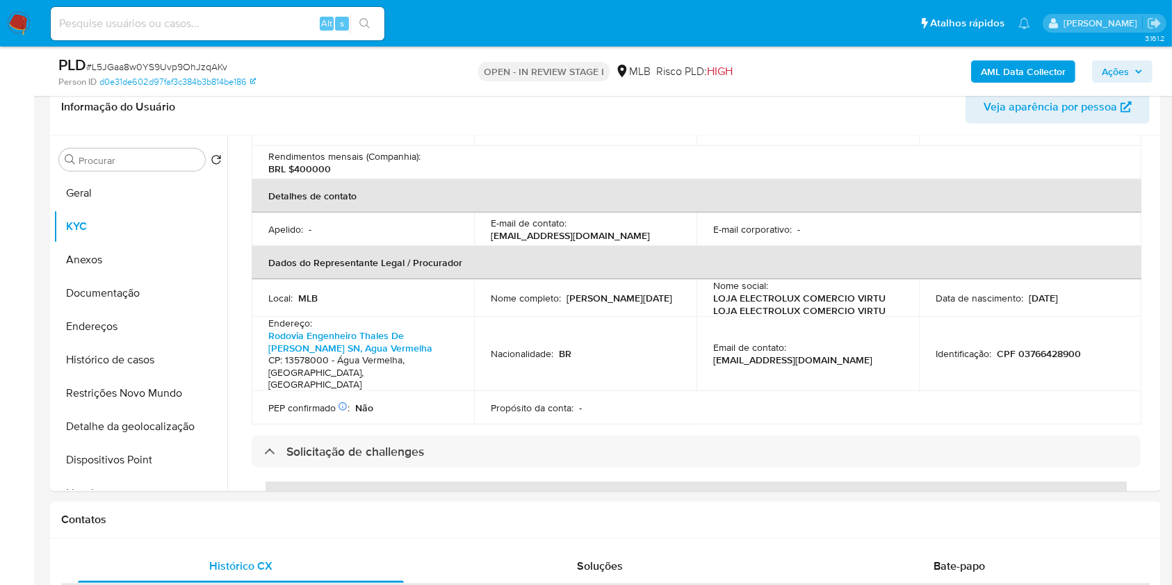
click at [1125, 68] on span "Ações" at bounding box center [1115, 71] width 27 height 22
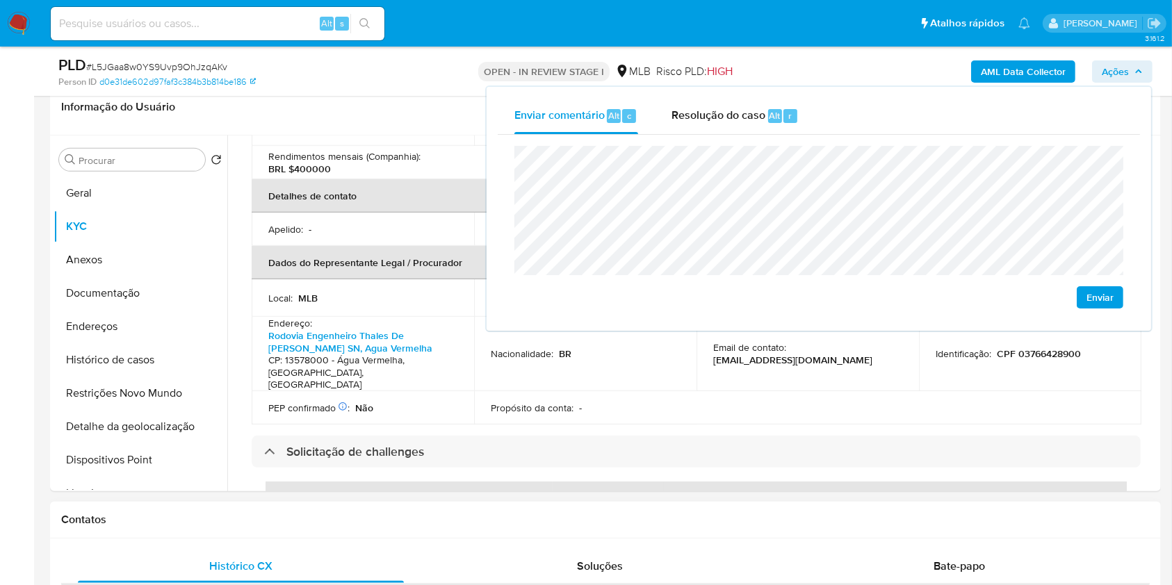
click at [560, 521] on h1 "Contatos" at bounding box center [605, 520] width 1088 height 14
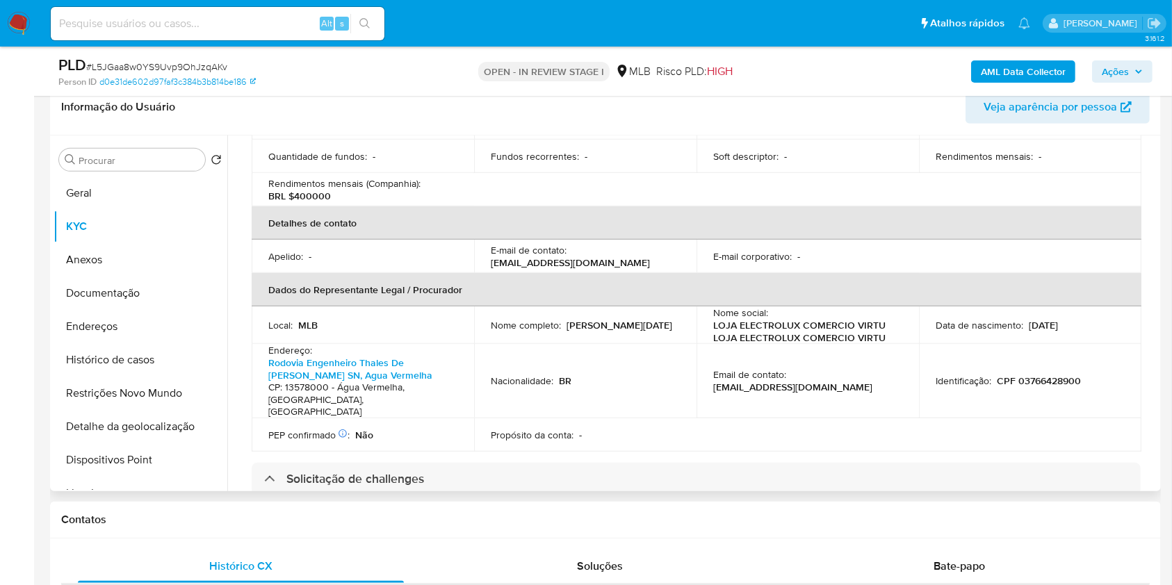
scroll to position [331, 0]
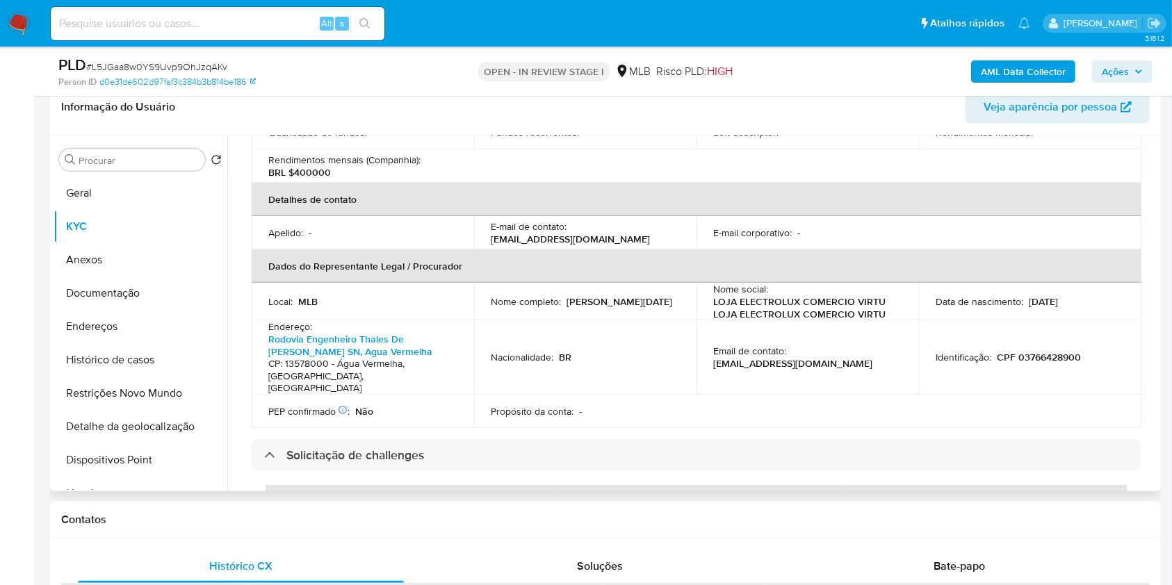
click at [1038, 351] on p "CPF 03766428900" at bounding box center [1039, 357] width 84 height 13
copy p "03766428900"
click at [1118, 75] on span "Ações" at bounding box center [1115, 71] width 27 height 22
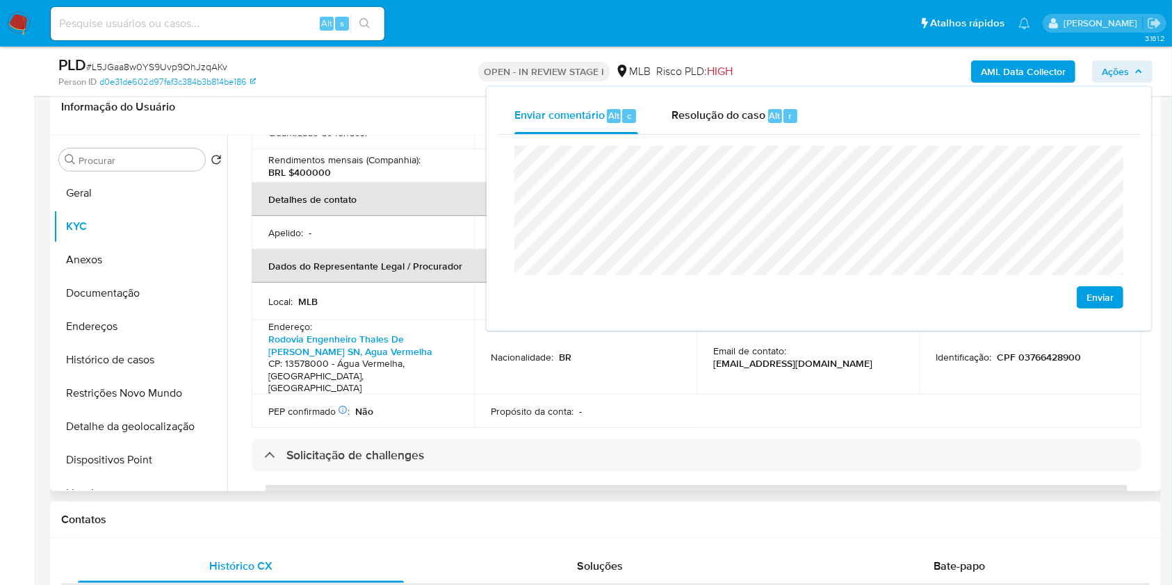
click at [514, 405] on p "Propósito da conta :" at bounding box center [532, 411] width 83 height 13
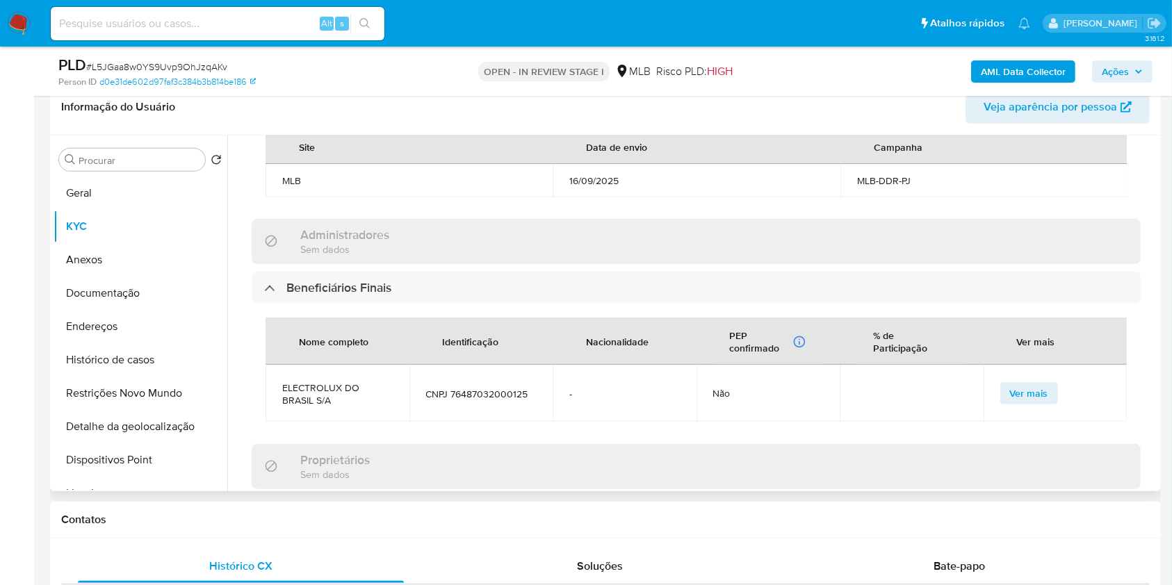
scroll to position [690, 0]
click at [507, 384] on span "CNPJ 76487032000125" at bounding box center [481, 390] width 111 height 13
copy span "76487032000125"
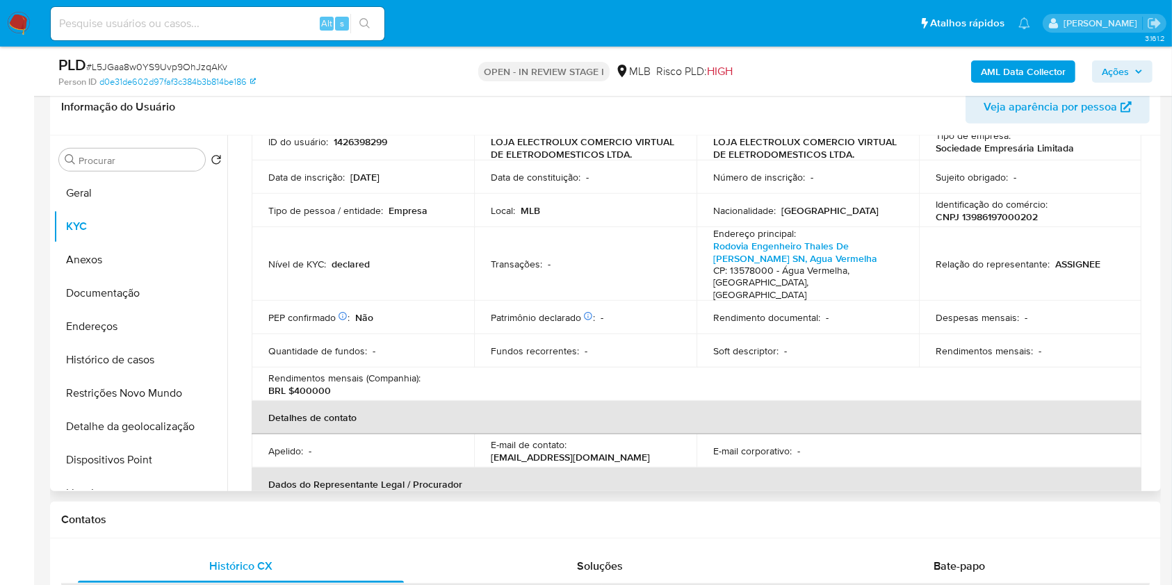
scroll to position [40, 0]
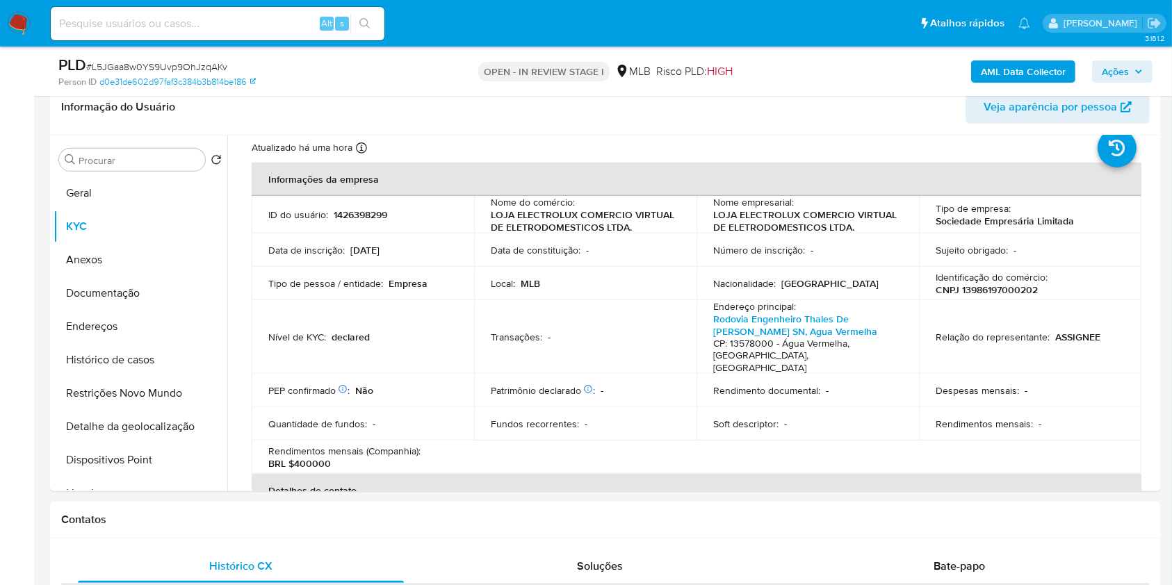
click at [1127, 65] on span "Ações" at bounding box center [1115, 71] width 27 height 22
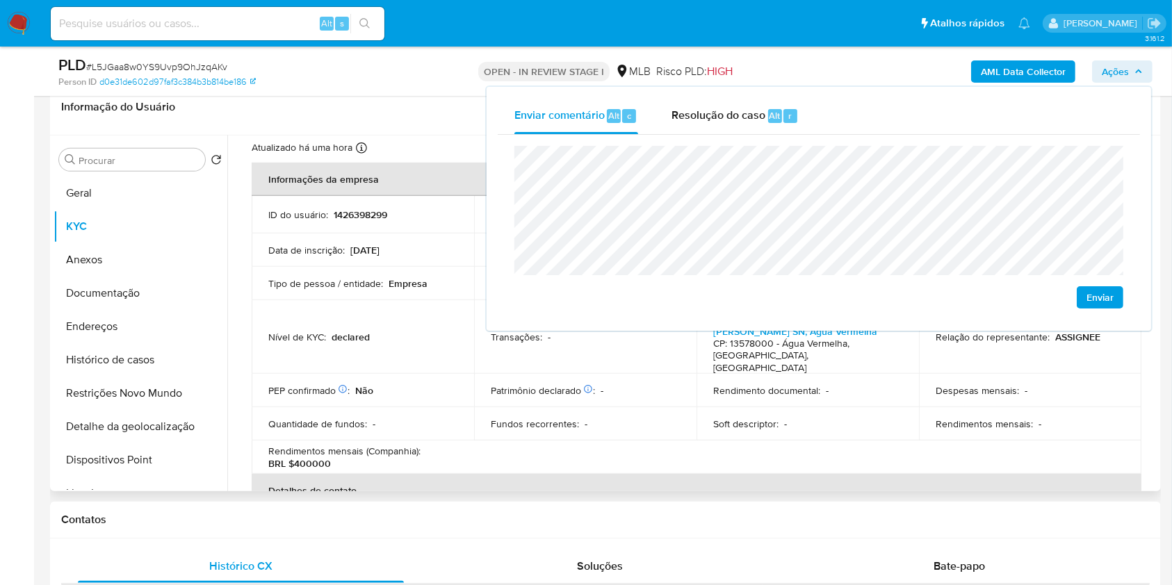
click at [811, 418] on div "Soft descriptor : -" at bounding box center [807, 424] width 189 height 13
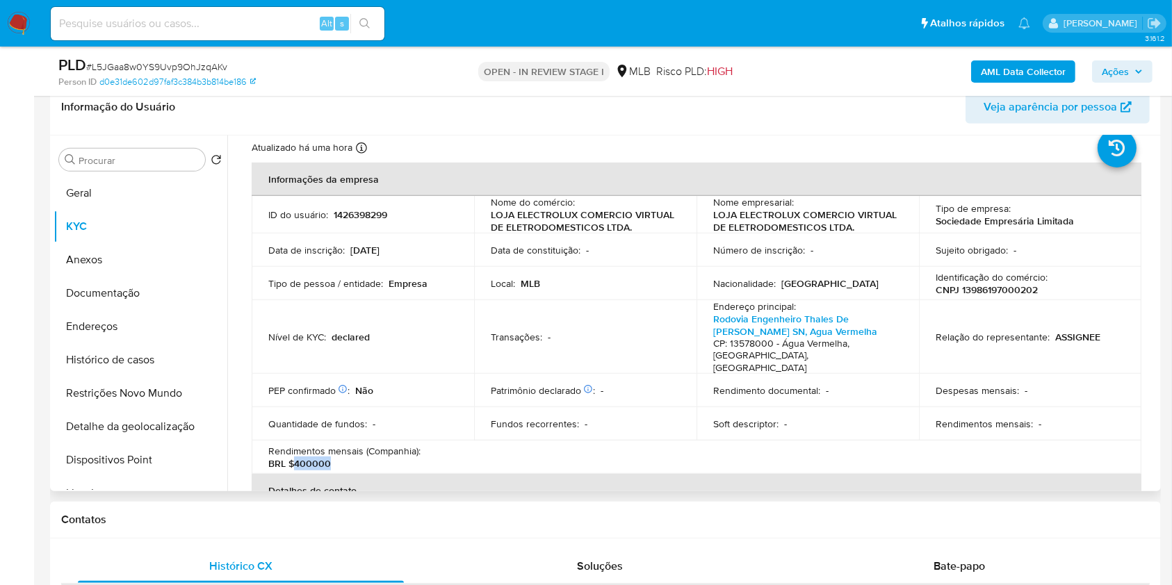
drag, startPoint x: 294, startPoint y: 450, endPoint x: 339, endPoint y: 451, distance: 45.2
click at [339, 451] on div "Rendimentos mensais (Companhia) : BRL $400000" at bounding box center [362, 457] width 189 height 25
copy p "400000"
click at [146, 288] on button "Documentação" at bounding box center [135, 293] width 163 height 33
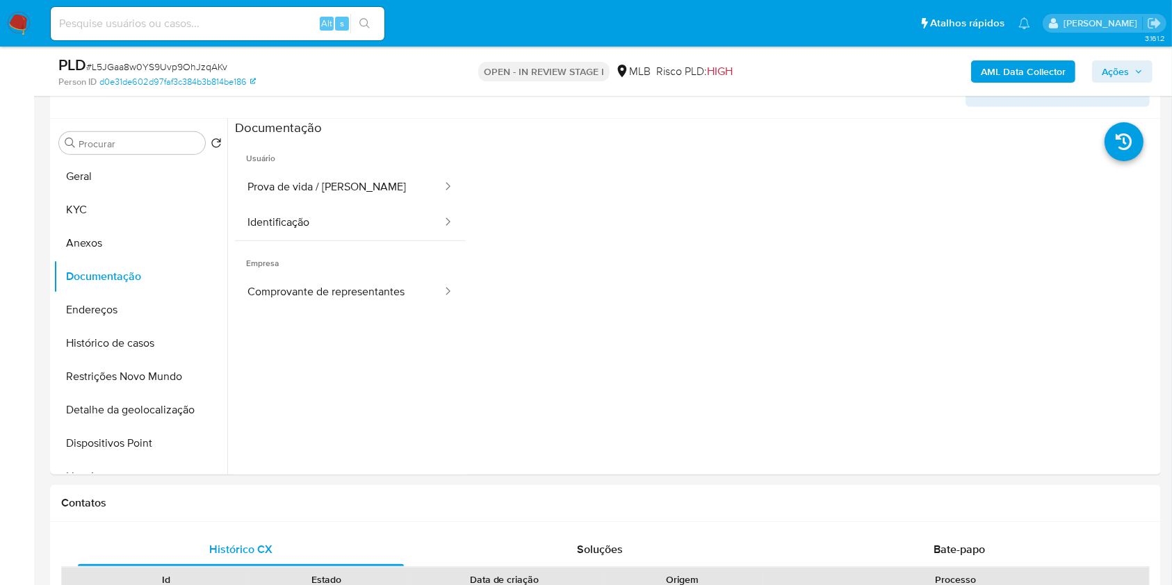
click at [1118, 69] on span "Ações" at bounding box center [1115, 71] width 27 height 22
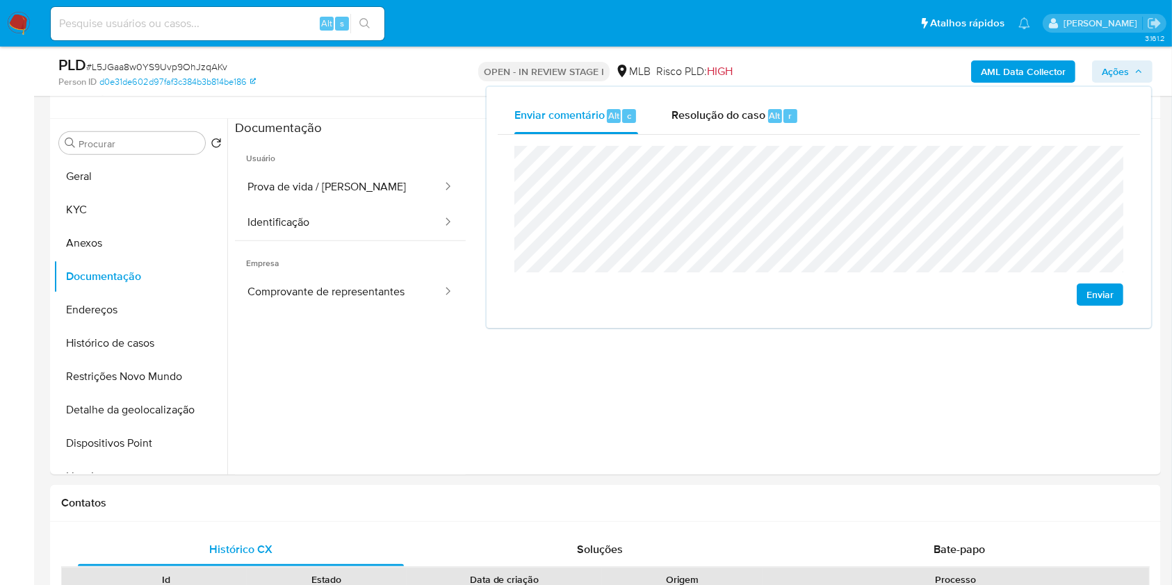
click at [0, 0] on lt-span "econômica" at bounding box center [0, 0] width 0 height 0
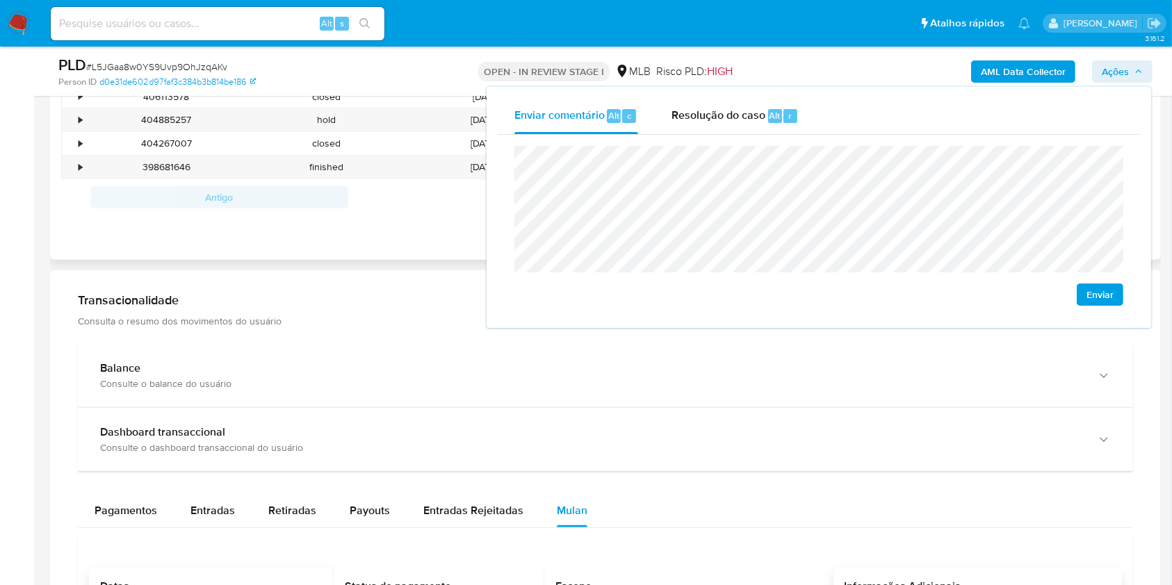
scroll to position [1228, 0]
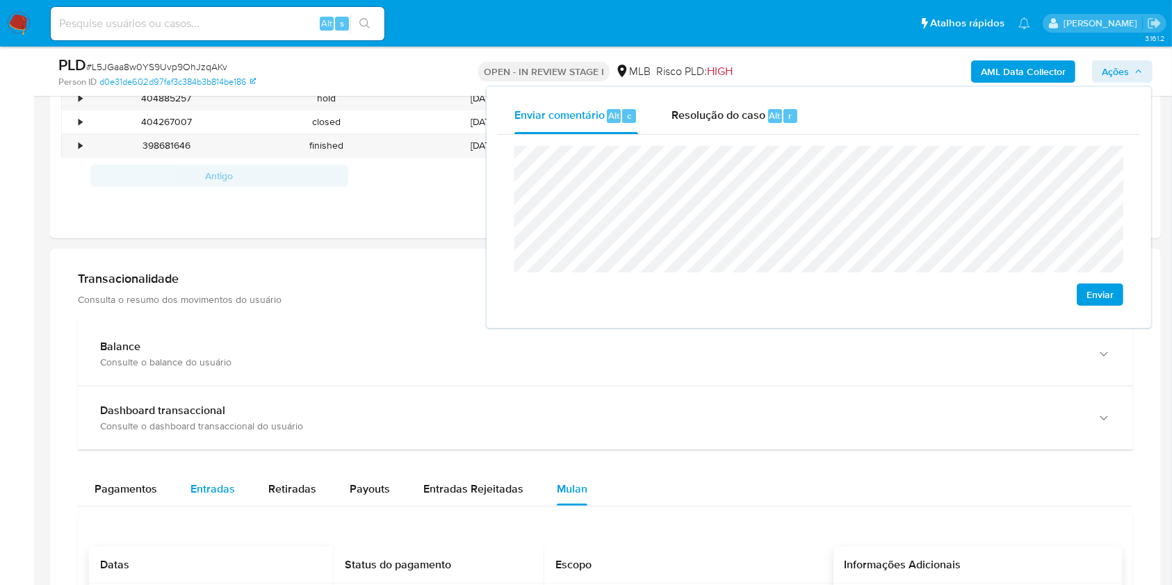
click at [238, 493] on button "Entradas" at bounding box center [213, 489] width 78 height 33
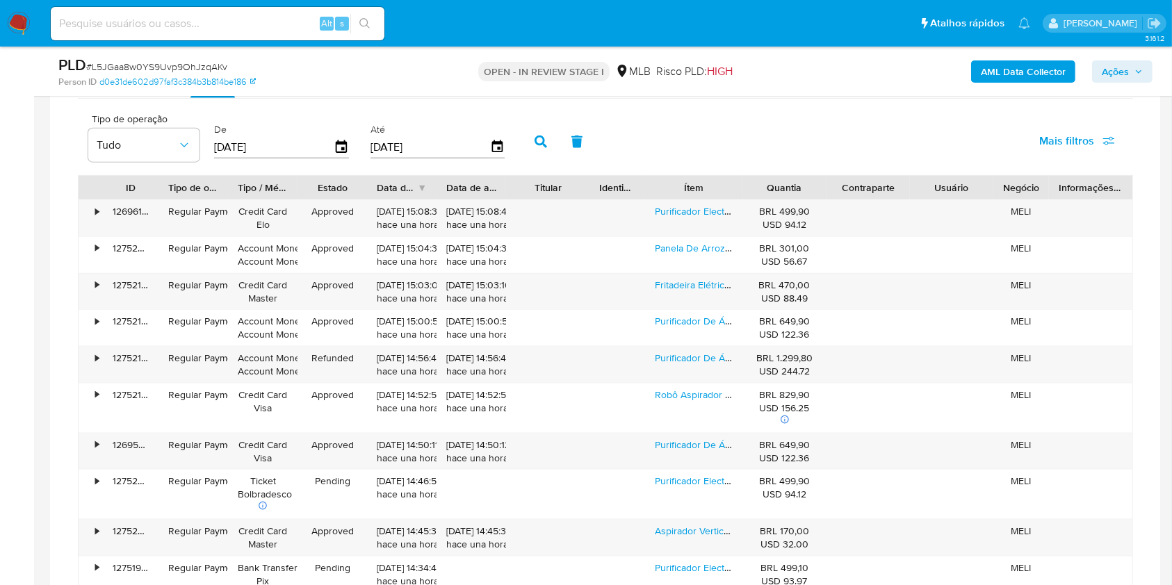
scroll to position [1642, 0]
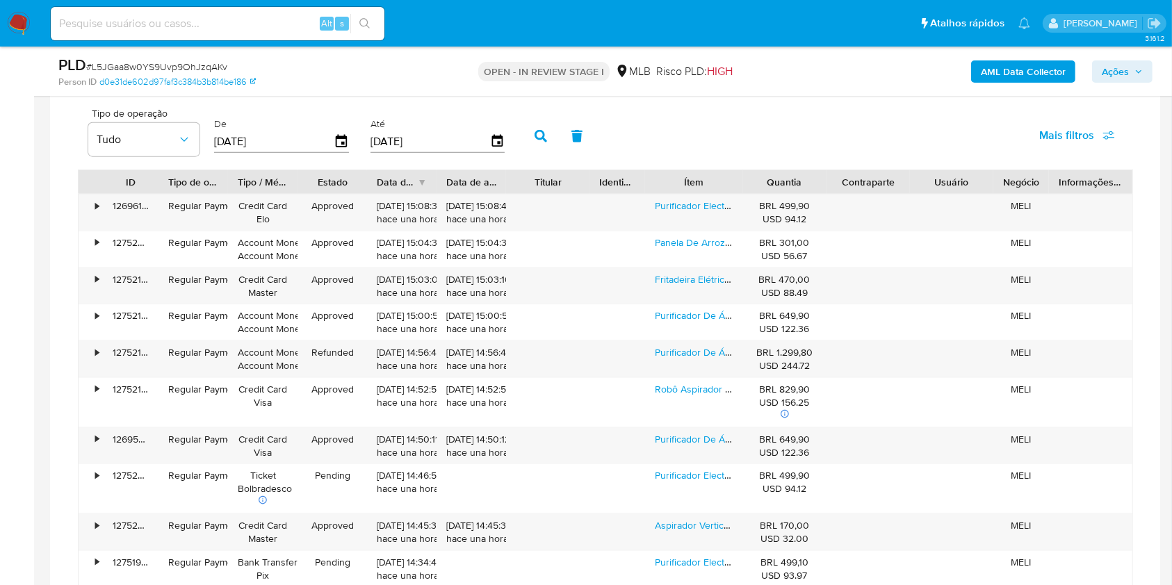
type button "1"
click at [696, 201] on link "Purificador Electrolux Água Fria Natural Gelada Branco Pe15b" at bounding box center [808, 206] width 306 height 14
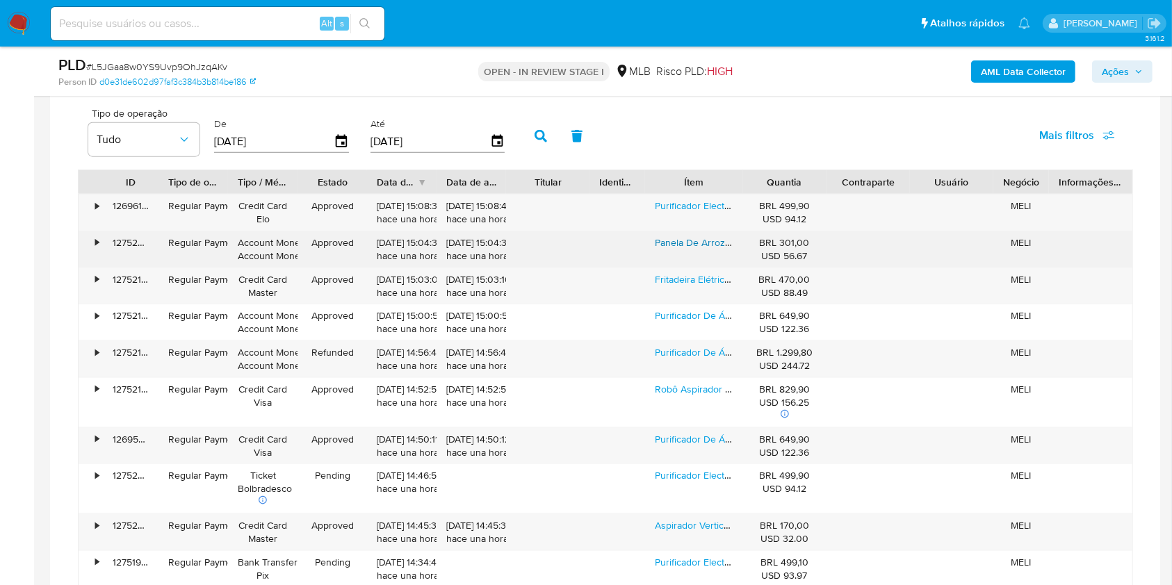
click at [691, 239] on link "Panela De Arroz Elétrica Por Rita Lobo 3,5l Preta Efficient Visor Glass (erc30)…" at bounding box center [858, 243] width 407 height 14
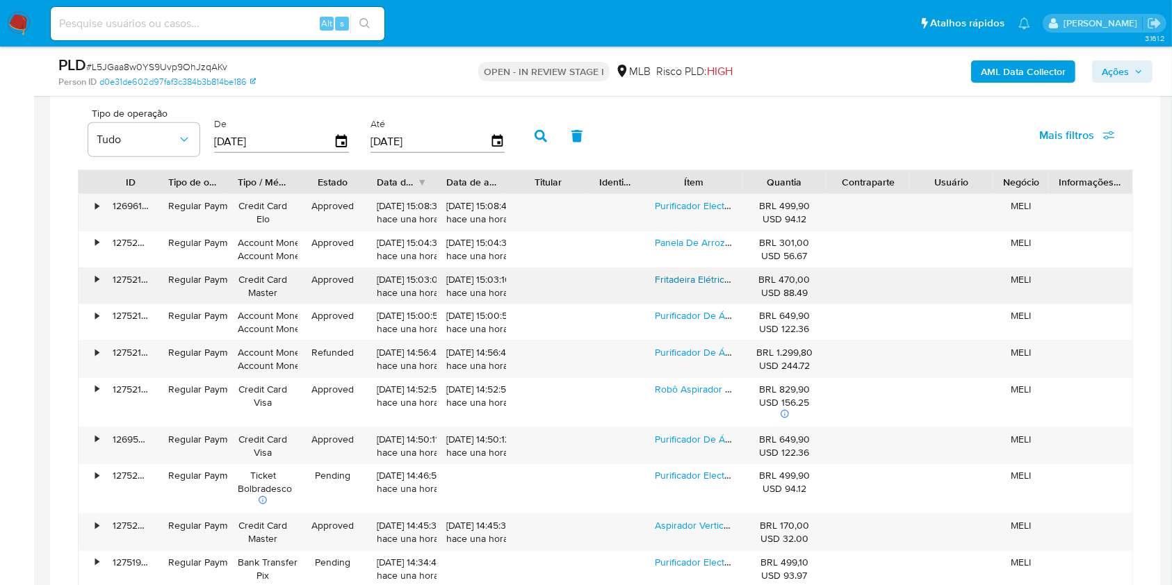
click at [685, 281] on link "Fritadeira Elétrica Airfryer Family Efficient 5l Electrolux Eaf50 Grafite 127v" at bounding box center [811, 279] width 312 height 14
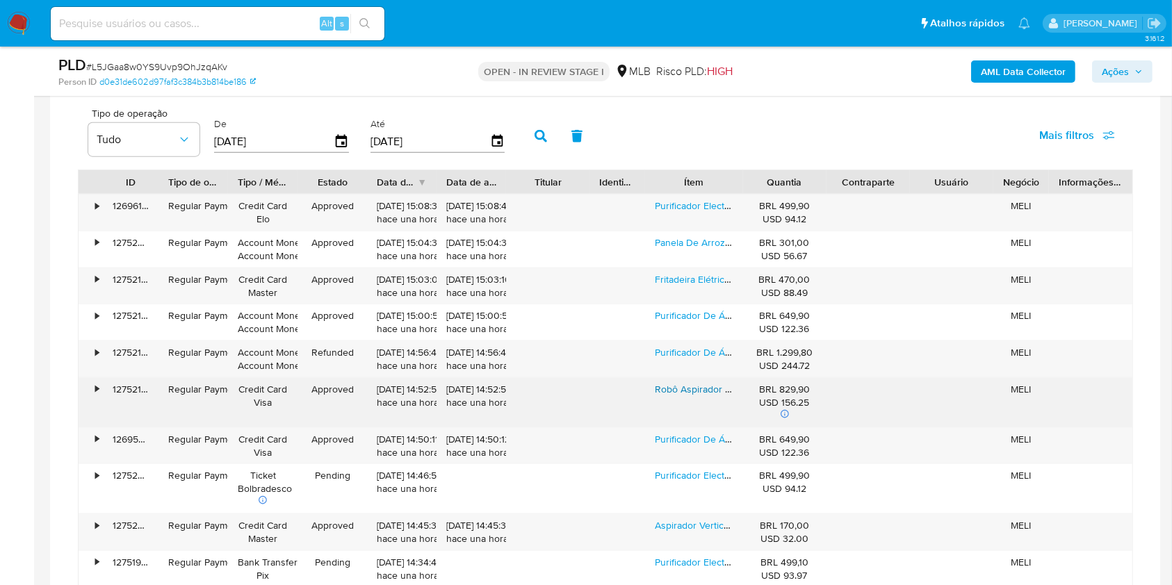
click at [688, 390] on link "Robô Aspirador De Pó Electrolux Home-e Power Experience Com Autonomous Technolo…" at bounding box center [879, 389] width 448 height 14
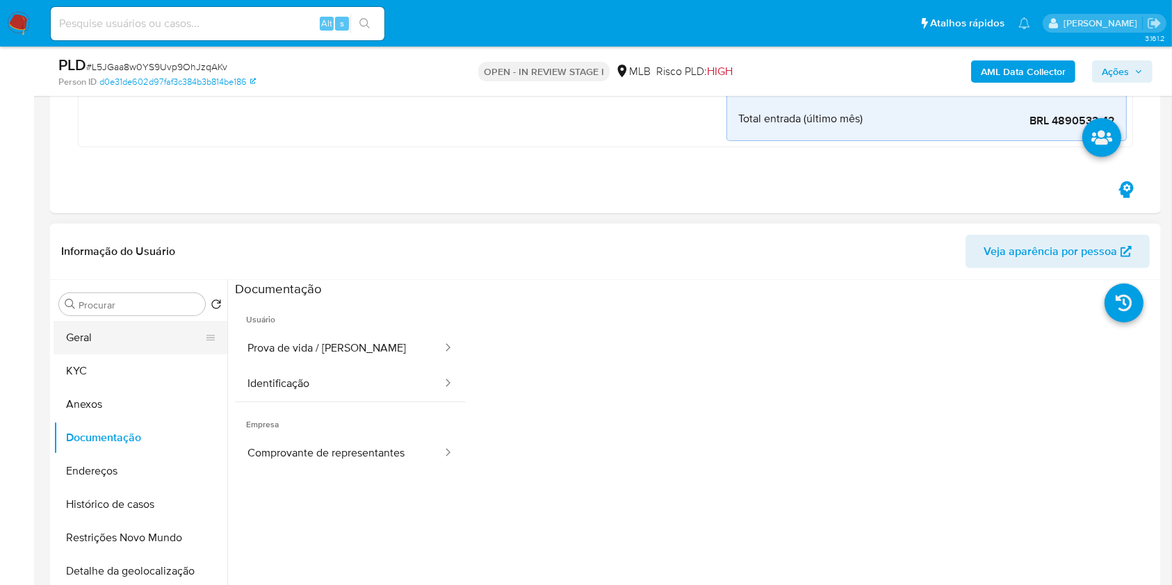
click at [137, 346] on button "Geral" at bounding box center [135, 337] width 163 height 33
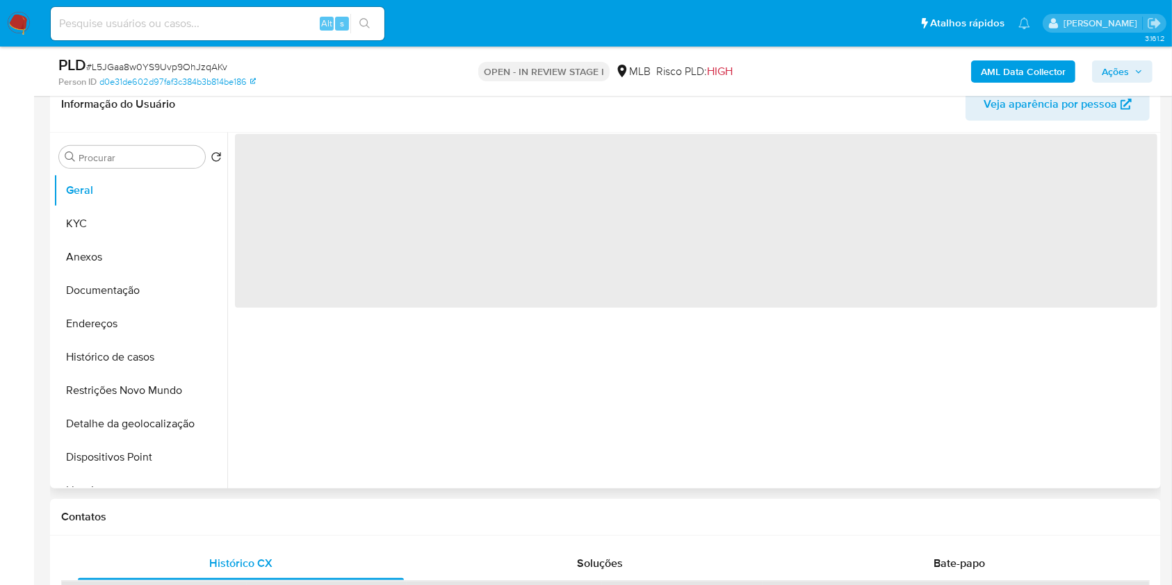
scroll to position [673, 0]
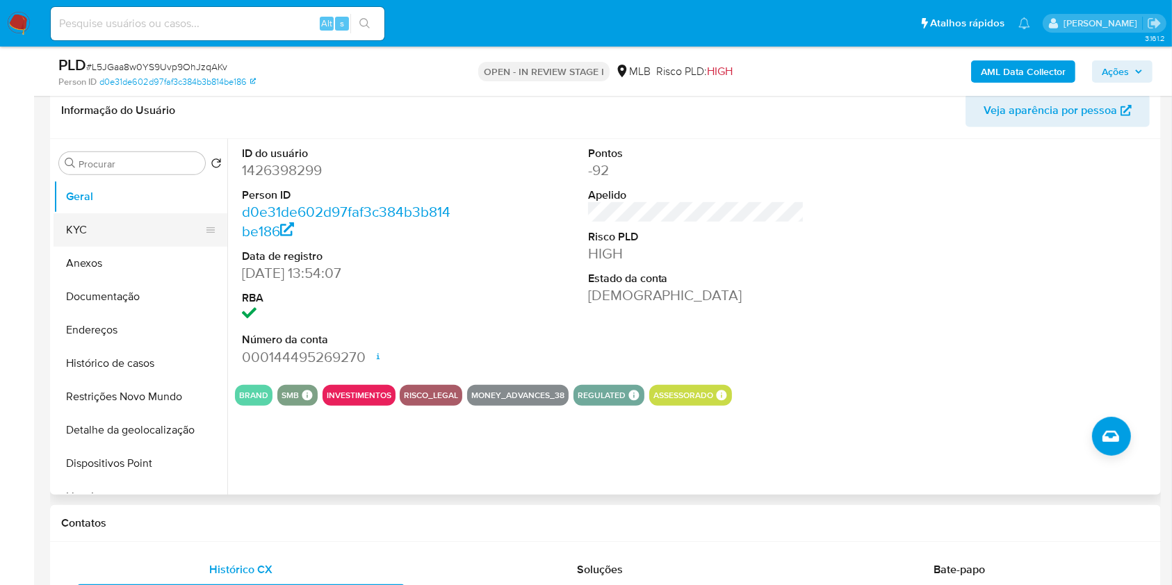
click at [160, 221] on button "KYC" at bounding box center [135, 229] width 163 height 33
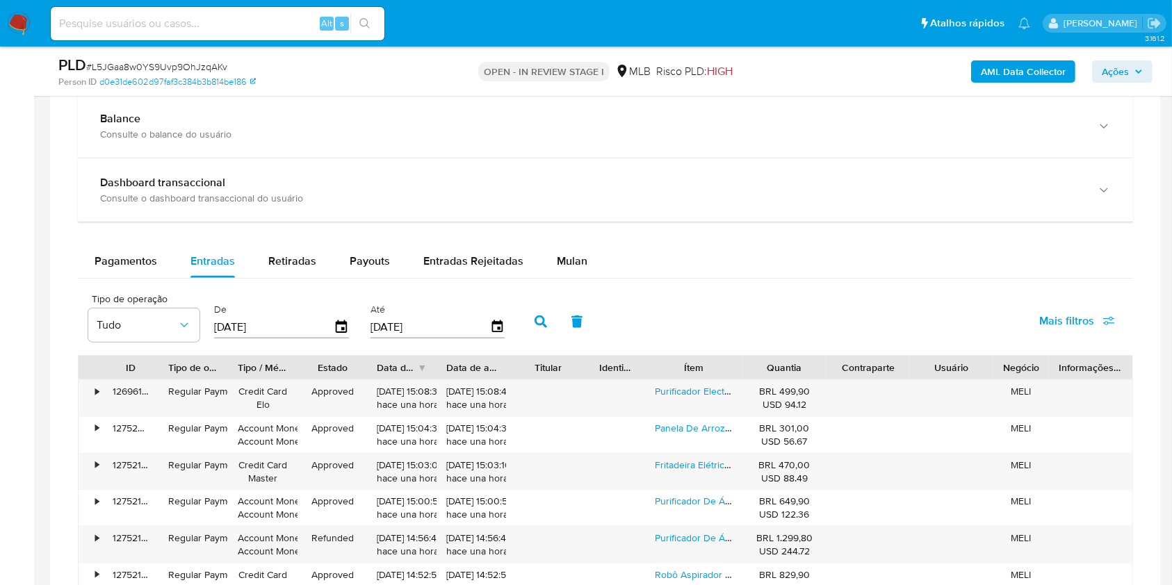
scroll to position [1473, 0]
click at [299, 270] on div "Retiradas" at bounding box center [292, 260] width 48 height 33
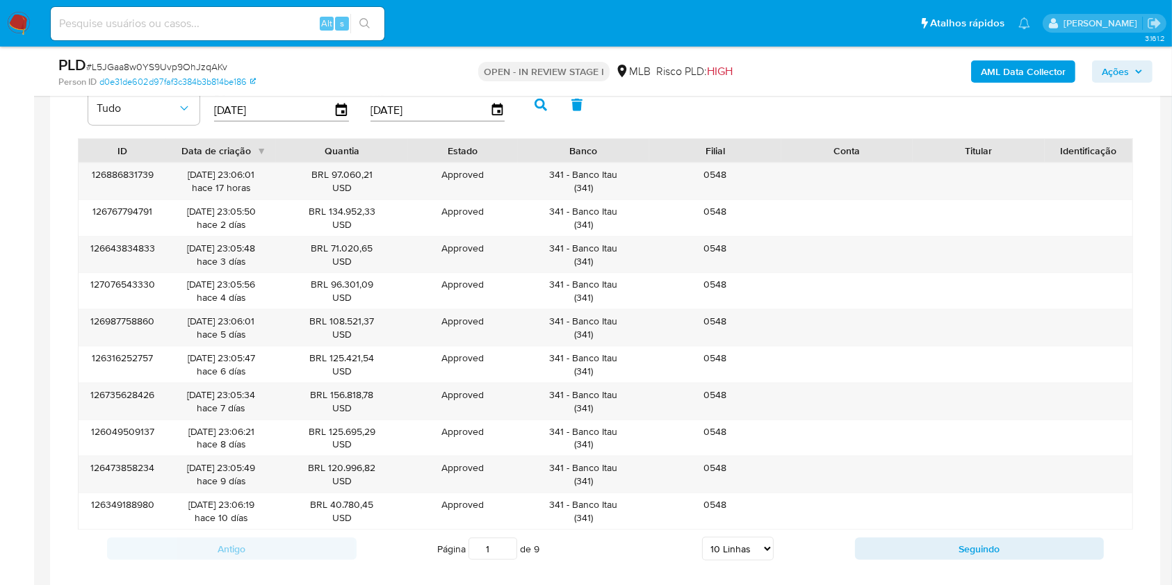
scroll to position [1690, 0]
drag, startPoint x: 573, startPoint y: 249, endPoint x: 620, endPoint y: 252, distance: 47.3
click at [620, 252] on div "341 - Banco Itau ( 341 )" at bounding box center [584, 254] width 113 height 26
click at [756, 553] on select "5 Linhas 10 Linhas 20 Linhas 25 Linhas 50 Linhas 100 Linhas" at bounding box center [738, 549] width 72 height 24
select select "100"
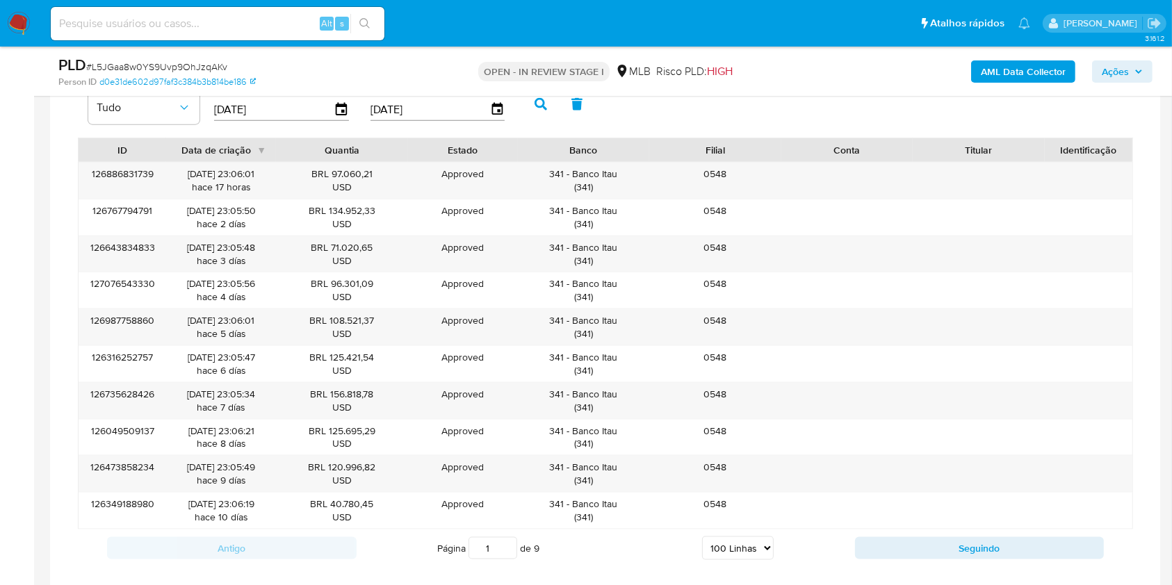
click at [702, 537] on select "5 Linhas 10 Linhas 20 Linhas 25 Linhas 50 Linhas 100 Linhas" at bounding box center [738, 549] width 72 height 24
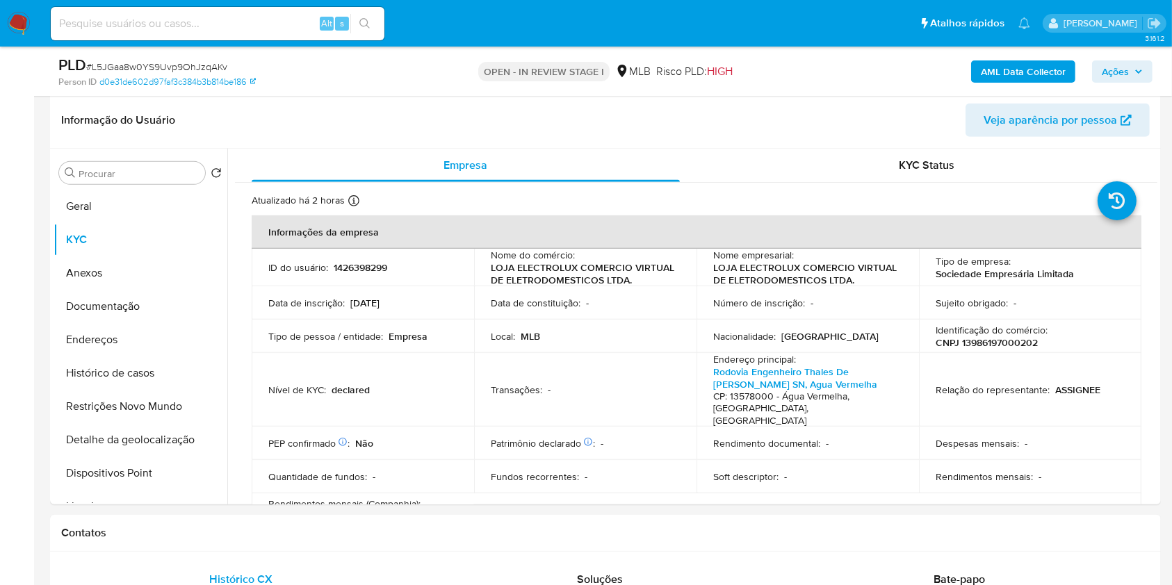
scroll to position [662, 0]
click at [82, 342] on button "Endereços" at bounding box center [135, 340] width 163 height 33
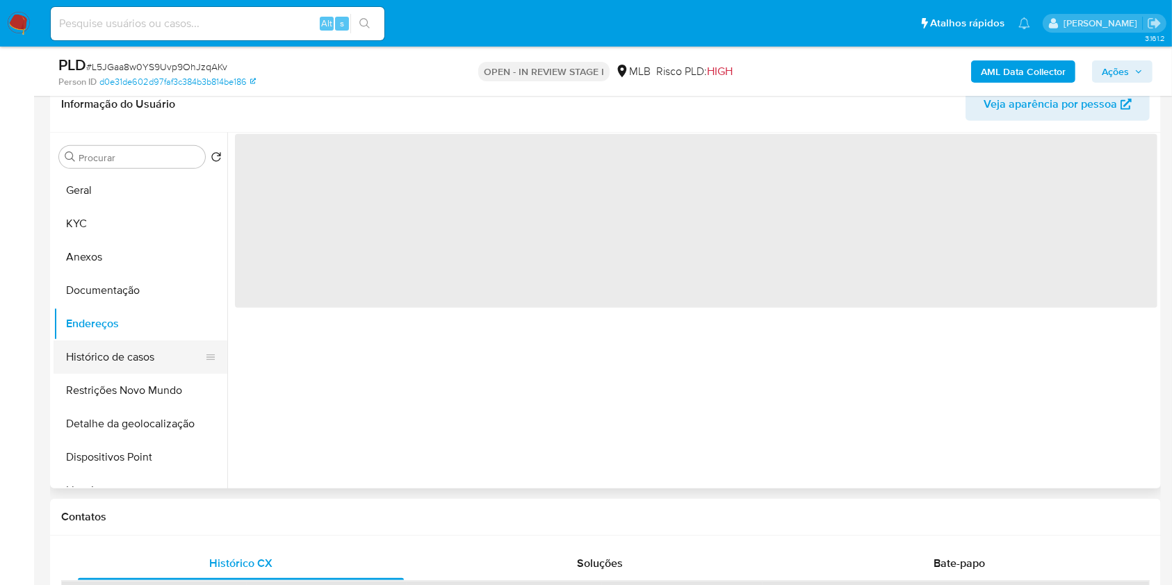
click at [100, 357] on button "Histórico de casos" at bounding box center [135, 357] width 163 height 33
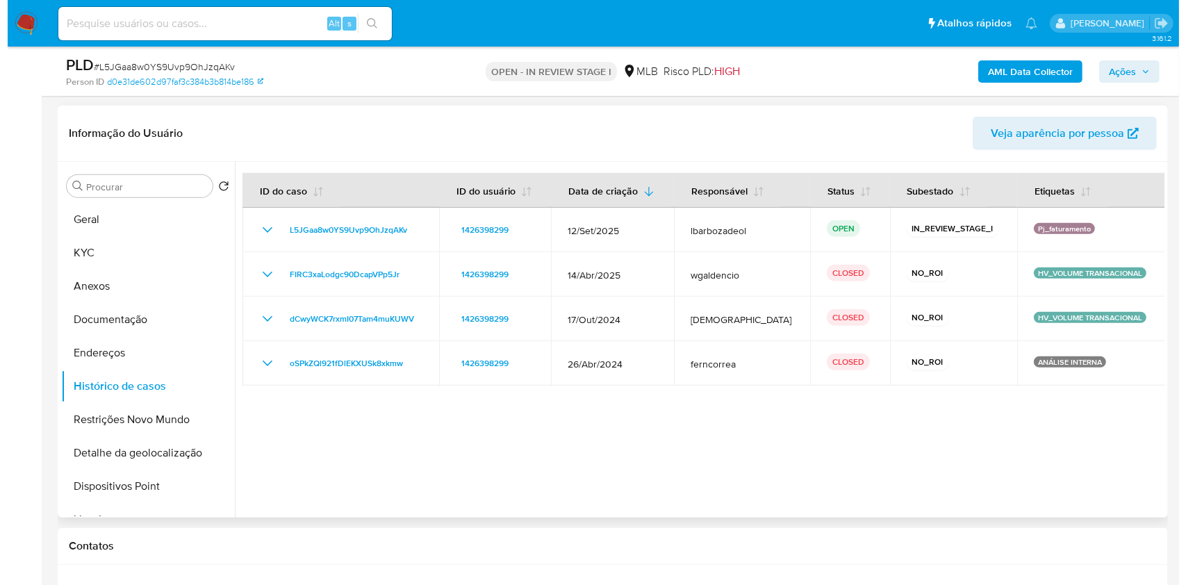
scroll to position [622, 0]
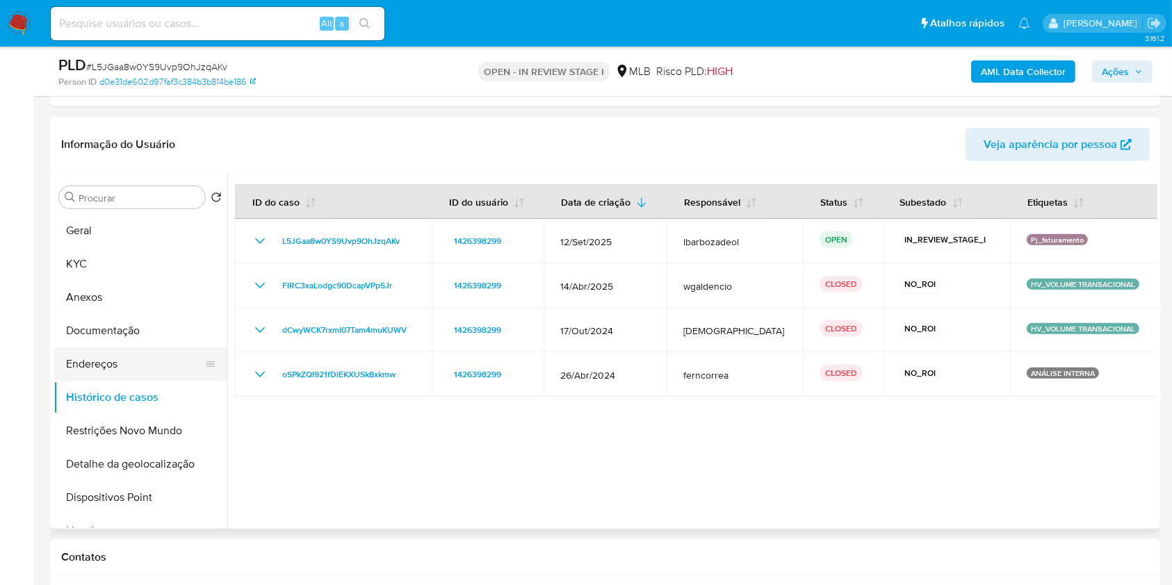
click at [143, 353] on button "Endereços" at bounding box center [135, 364] width 163 height 33
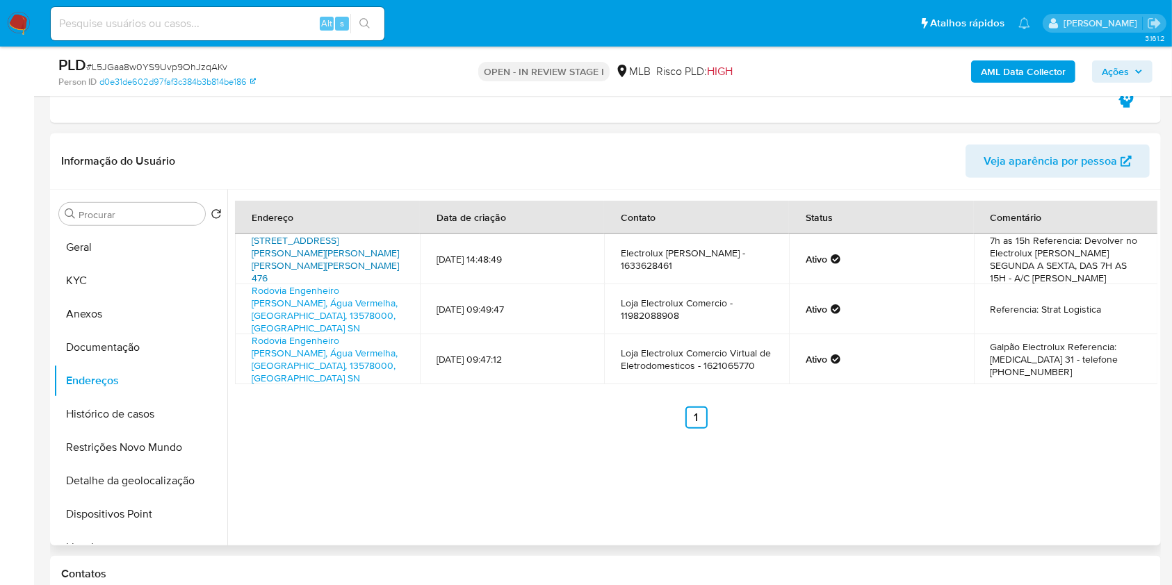
click at [338, 247] on link "Rua Coronel José Augusto De Oliveira Salles 476, São Carlos, São Paulo, 1357082…" at bounding box center [325, 259] width 147 height 51
click at [338, 305] on link "Rodovia Engenheiro Thales De Lorena Peixoto Júnior Sn, Água Vermelha, São Paulo…" at bounding box center [325, 309] width 146 height 51
click at [319, 359] on link "Rodovia Engenheiro Thales De Lorena Peixoto Júnior Sn, Água Vermelha, São Paulo…" at bounding box center [325, 359] width 146 height 51
click at [161, 236] on button "Geral" at bounding box center [135, 247] width 163 height 33
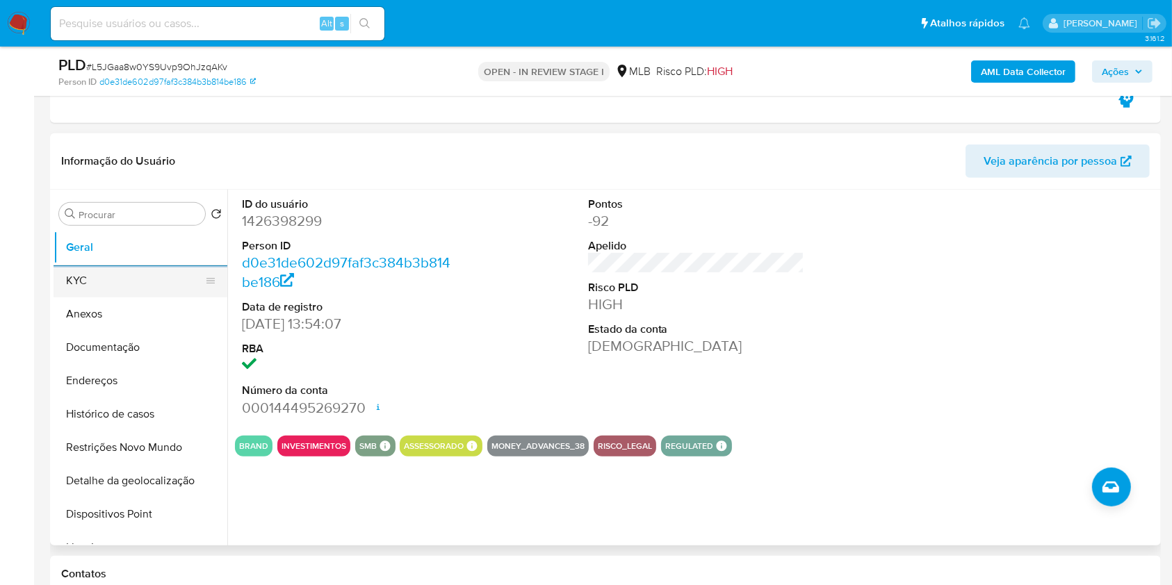
click at [145, 279] on button "KYC" at bounding box center [135, 280] width 163 height 33
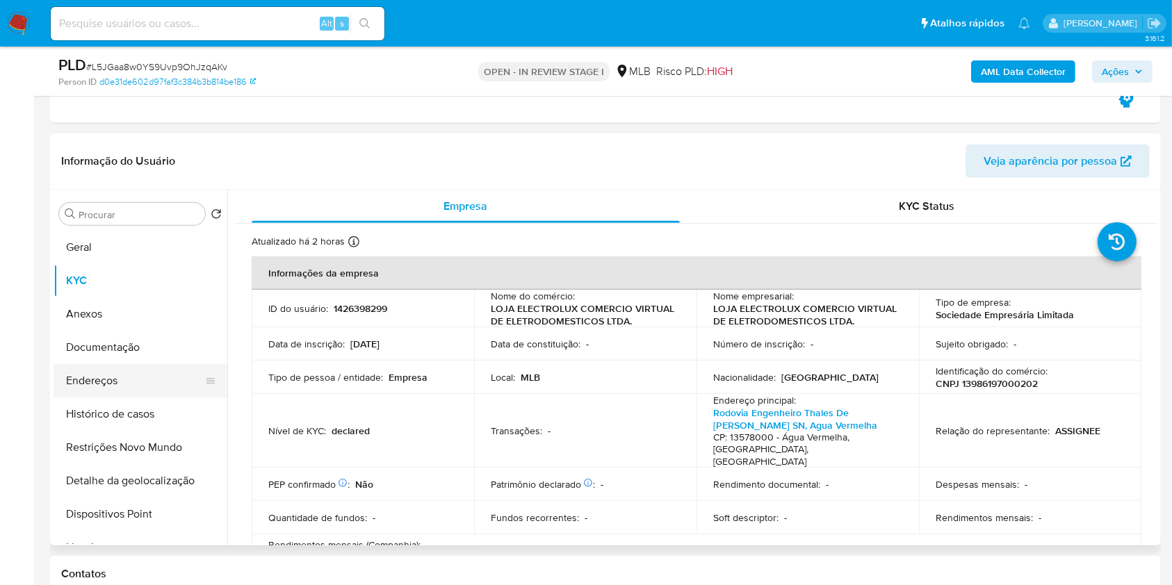
click at [161, 377] on button "Endereços" at bounding box center [135, 380] width 163 height 33
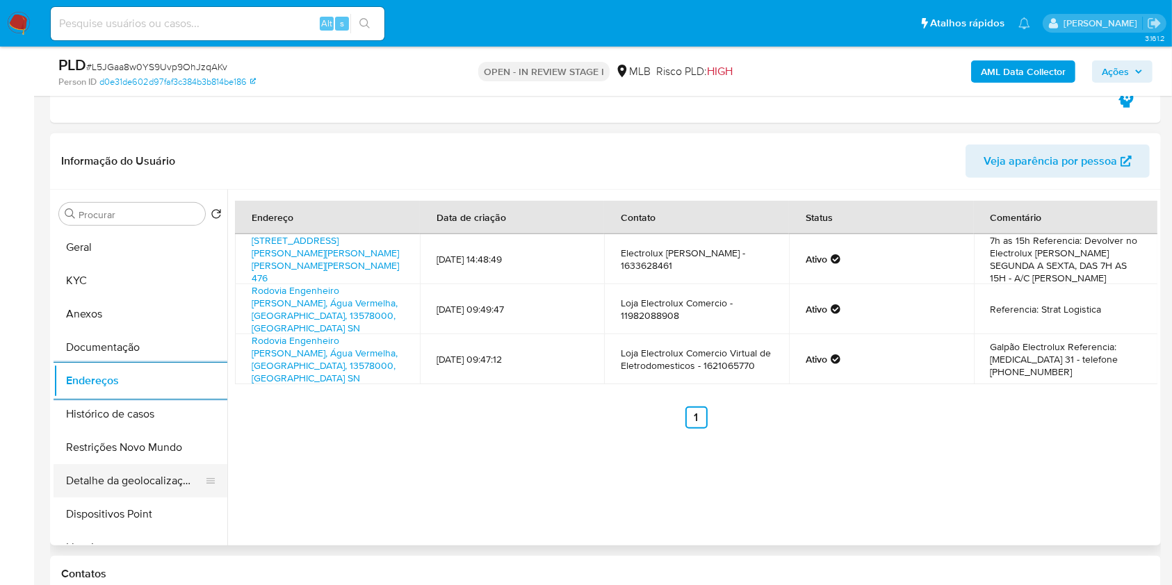
click at [120, 487] on button "Detalhe da geolocalização" at bounding box center [135, 480] width 163 height 33
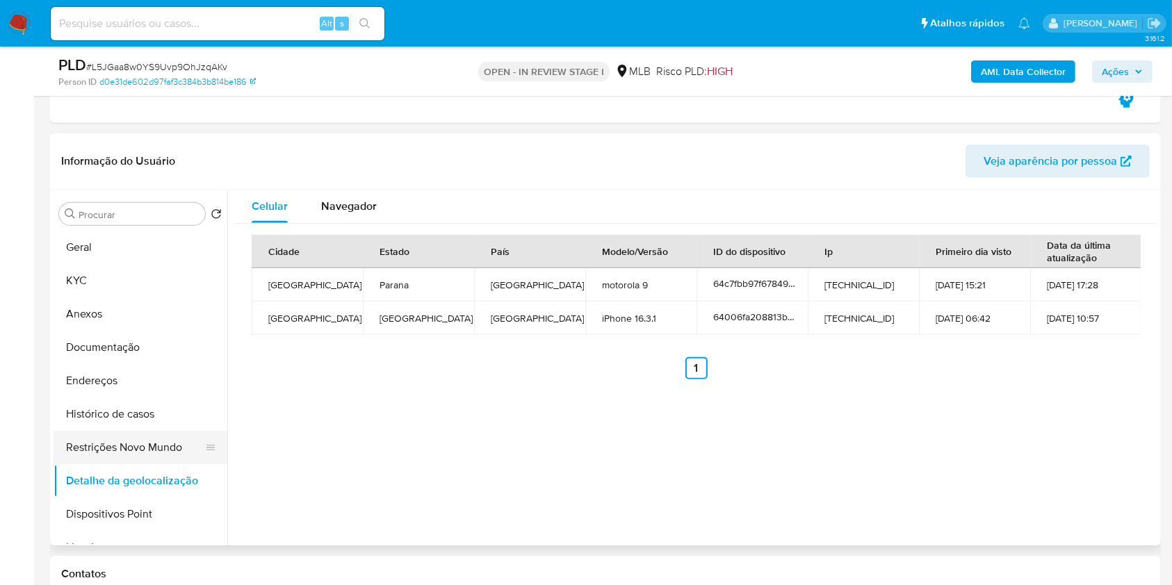
click at [136, 440] on button "Restrições Novo Mundo" at bounding box center [135, 447] width 163 height 33
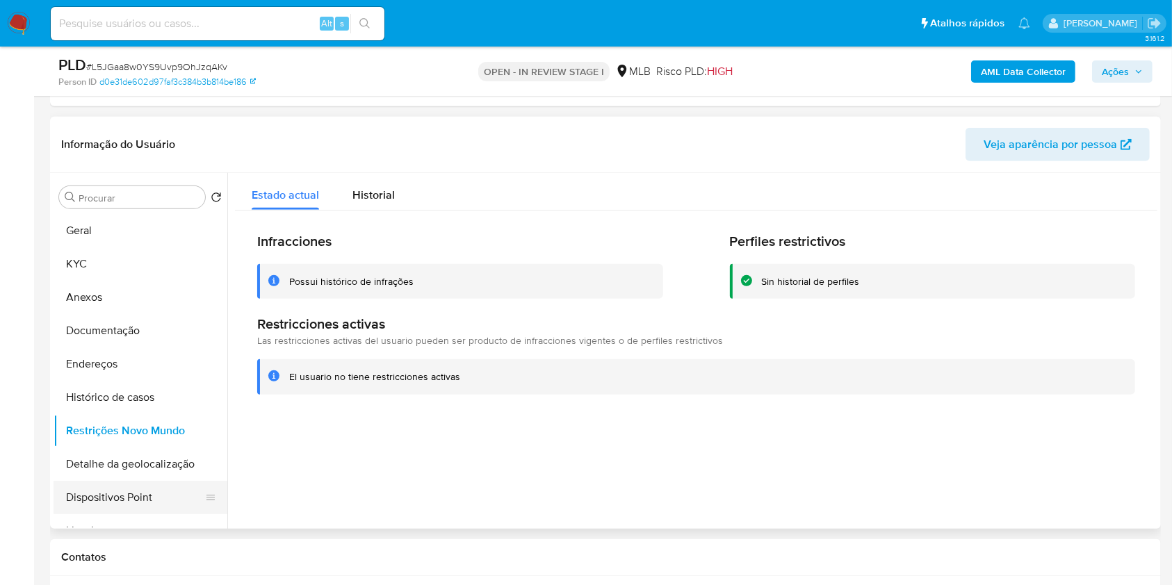
click at [133, 489] on button "Dispositivos Point" at bounding box center [135, 497] width 163 height 33
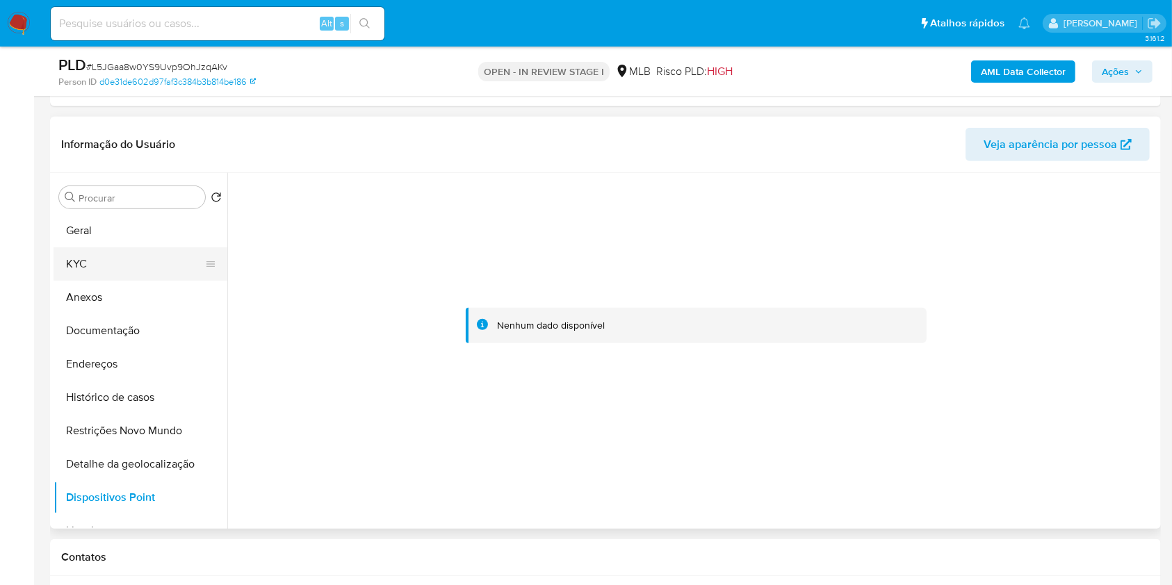
click at [177, 268] on button "KYC" at bounding box center [135, 263] width 163 height 33
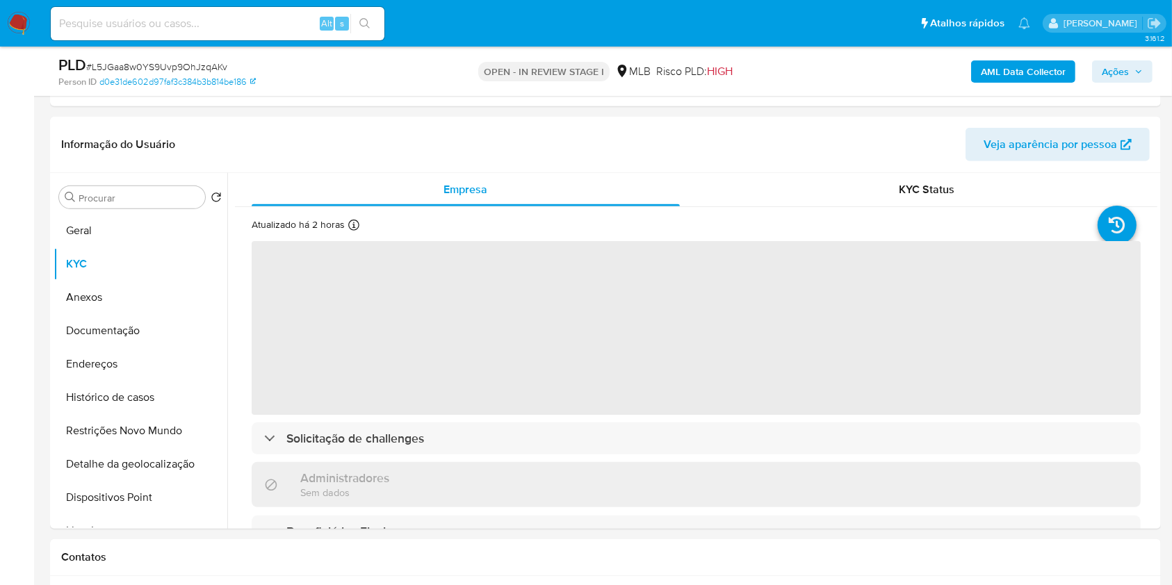
click at [1111, 62] on span "Ações" at bounding box center [1115, 71] width 27 height 22
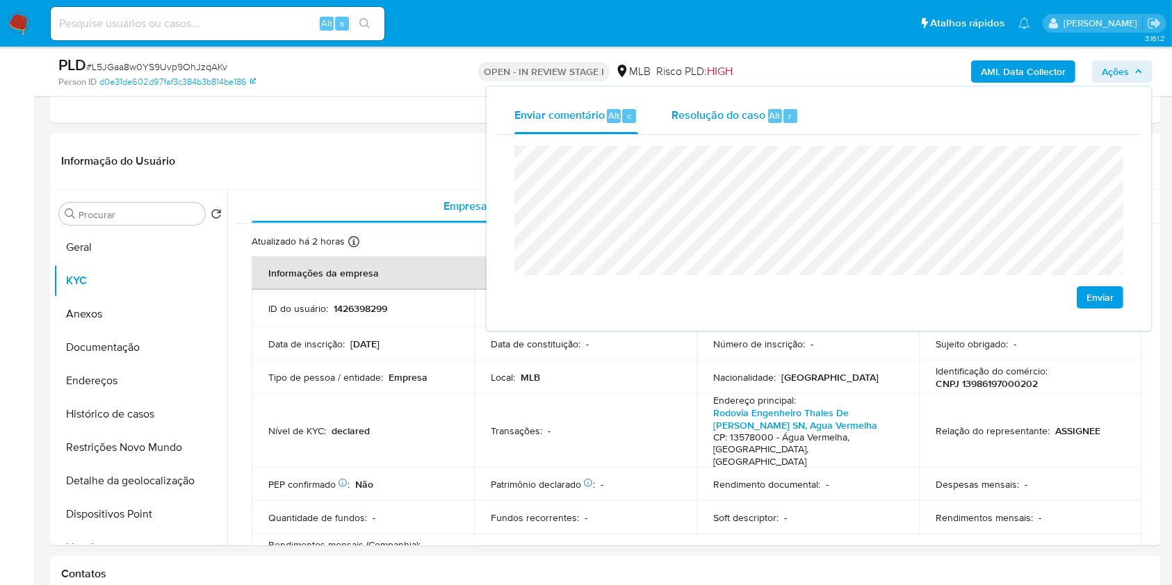
click at [761, 109] on span "Resolução do caso" at bounding box center [718, 115] width 94 height 16
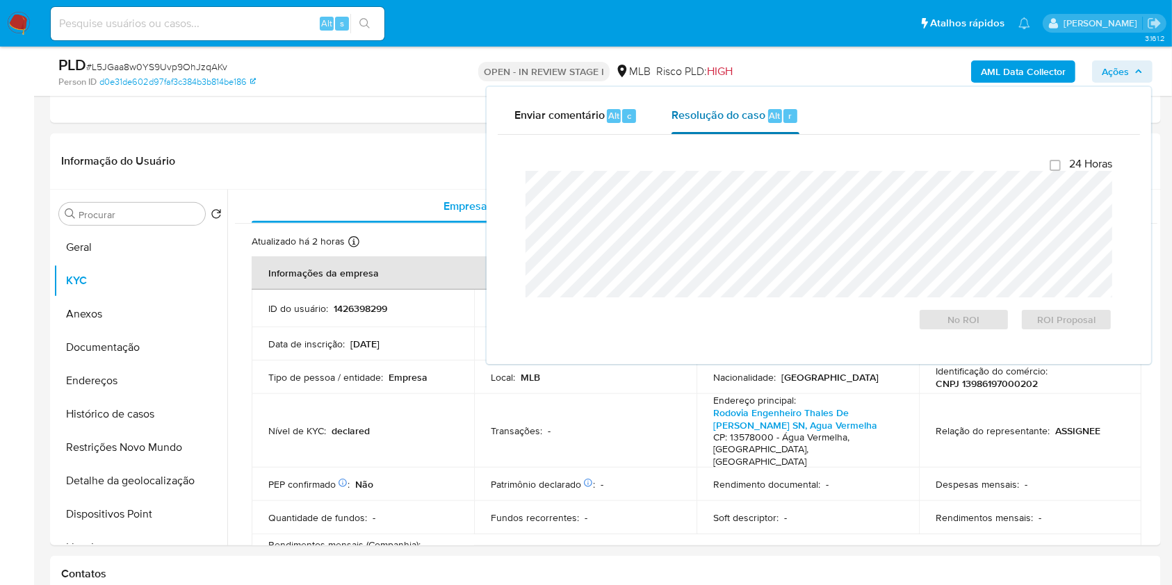
click at [760, 129] on div "Resolução do caso Alt r" at bounding box center [734, 116] width 127 height 36
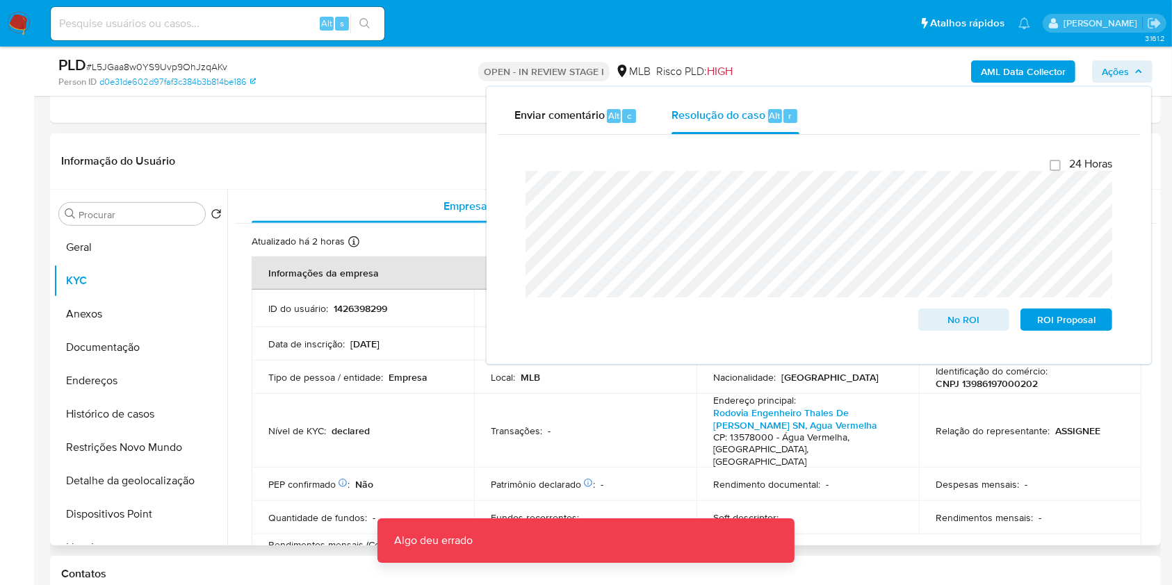
click at [385, 160] on header "Informação do Usuário Veja aparência por pessoa" at bounding box center [605, 161] width 1088 height 33
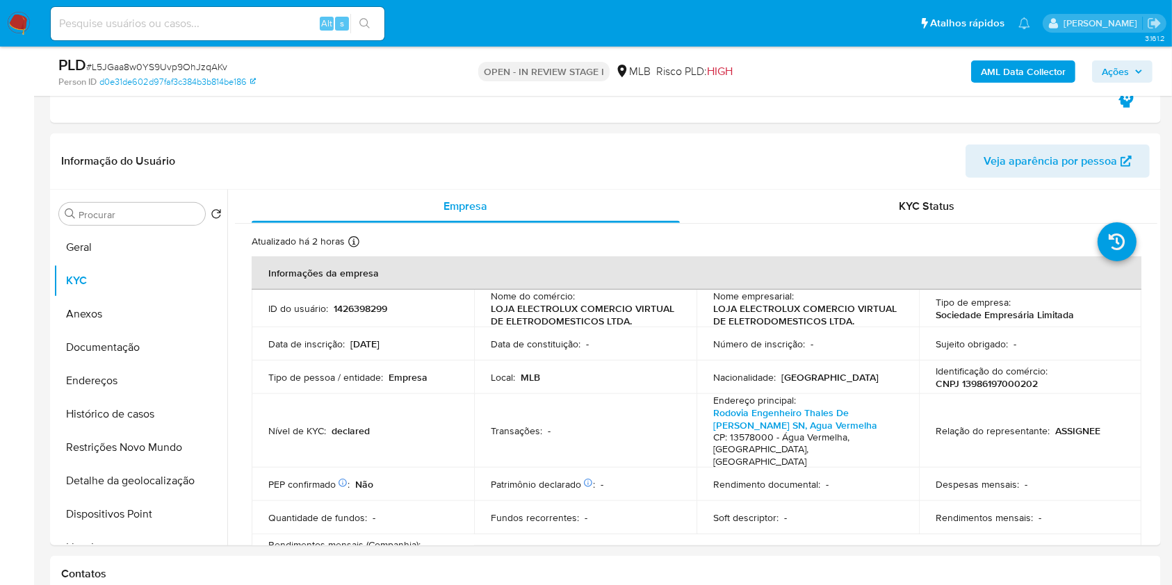
click at [1027, 71] on b "AML Data Collector" at bounding box center [1023, 71] width 85 height 22
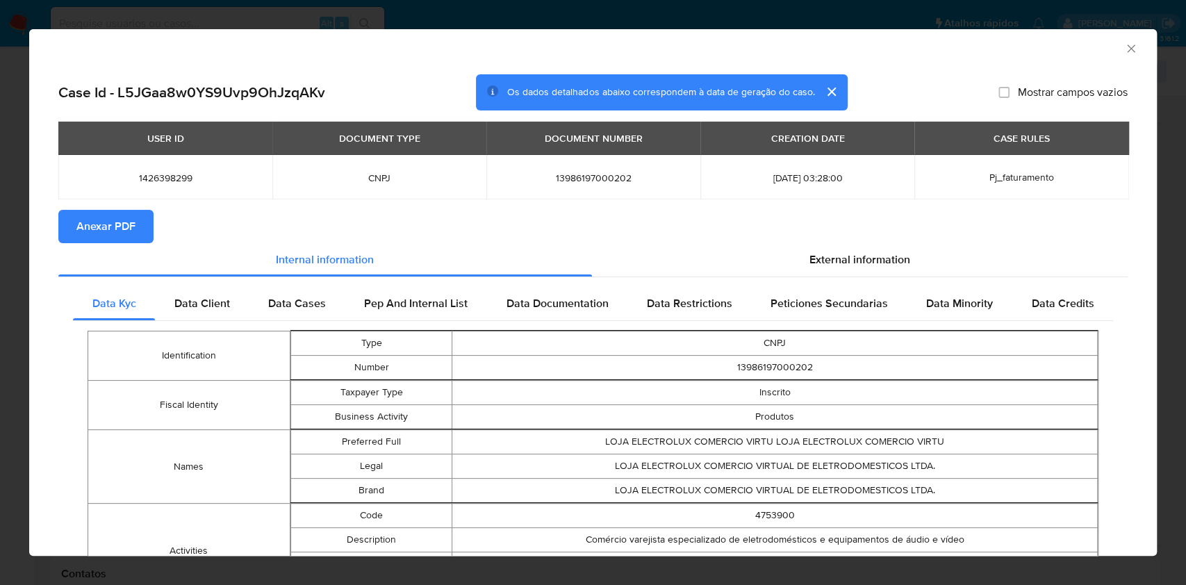
click at [109, 231] on span "Anexar PDF" at bounding box center [105, 226] width 59 height 31
click at [1127, 48] on icon "Fechar a janela" at bounding box center [1131, 48] width 8 height 8
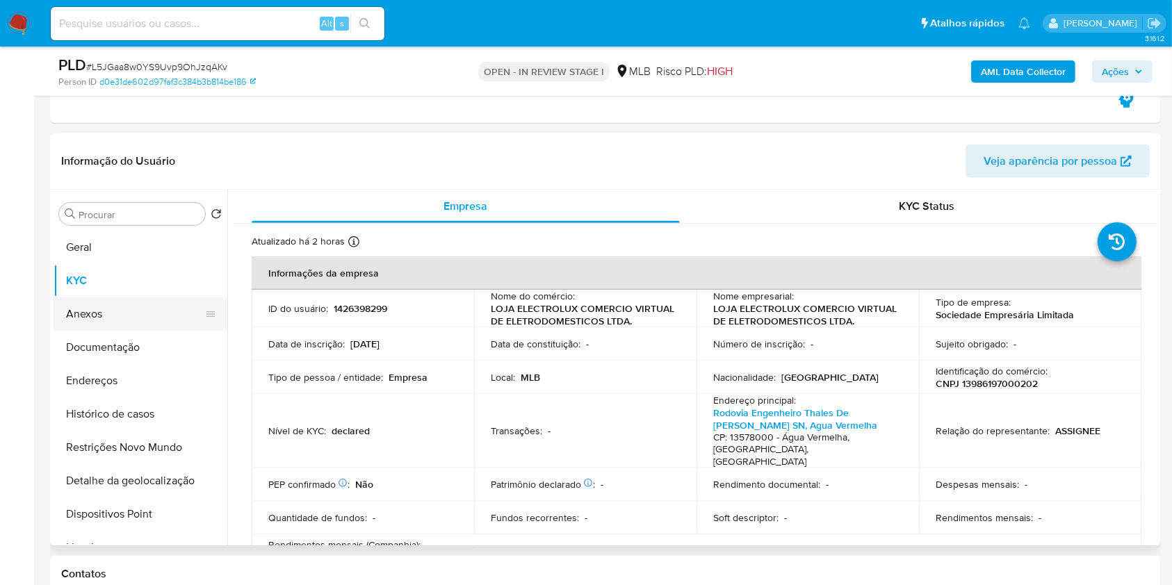
click at [168, 308] on button "Anexos" at bounding box center [135, 313] width 163 height 33
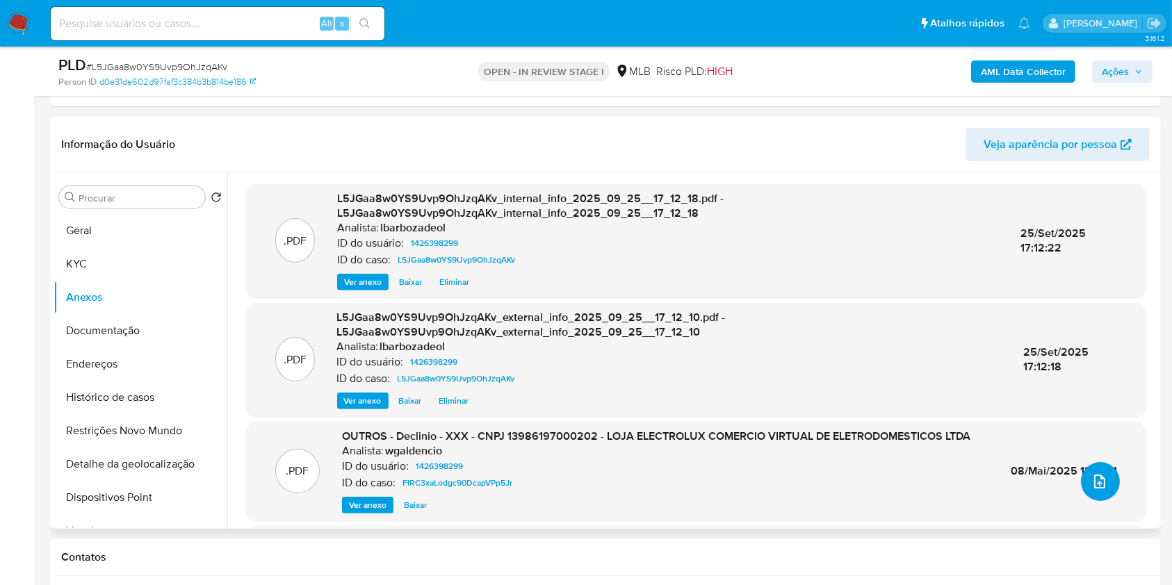
click at [1093, 477] on icon "upload-file" at bounding box center [1099, 481] width 17 height 17
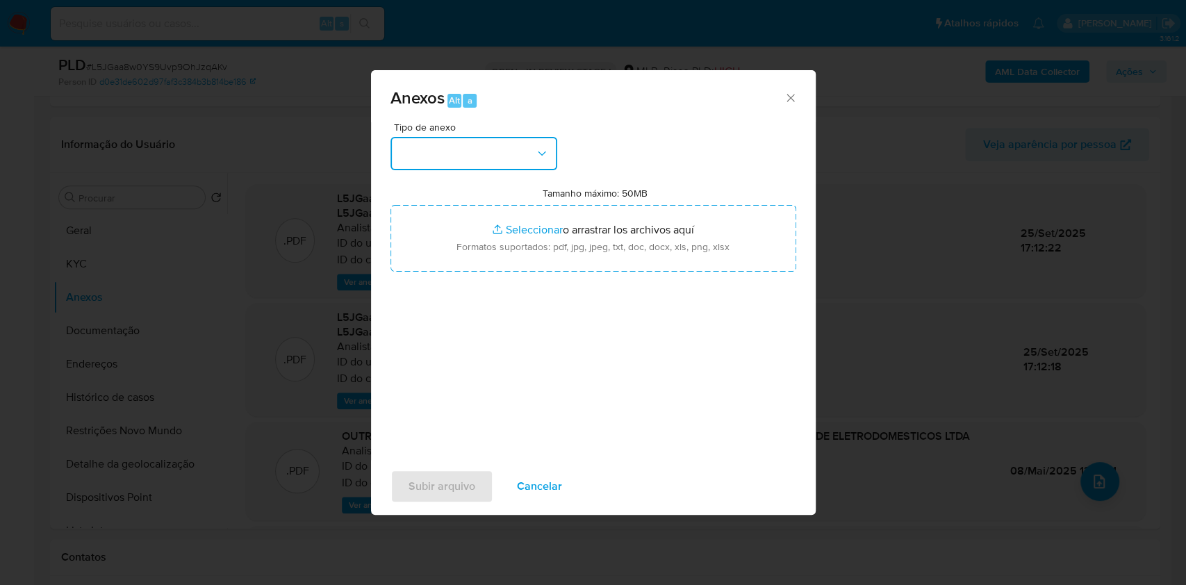
click at [525, 147] on button "button" at bounding box center [474, 153] width 167 height 33
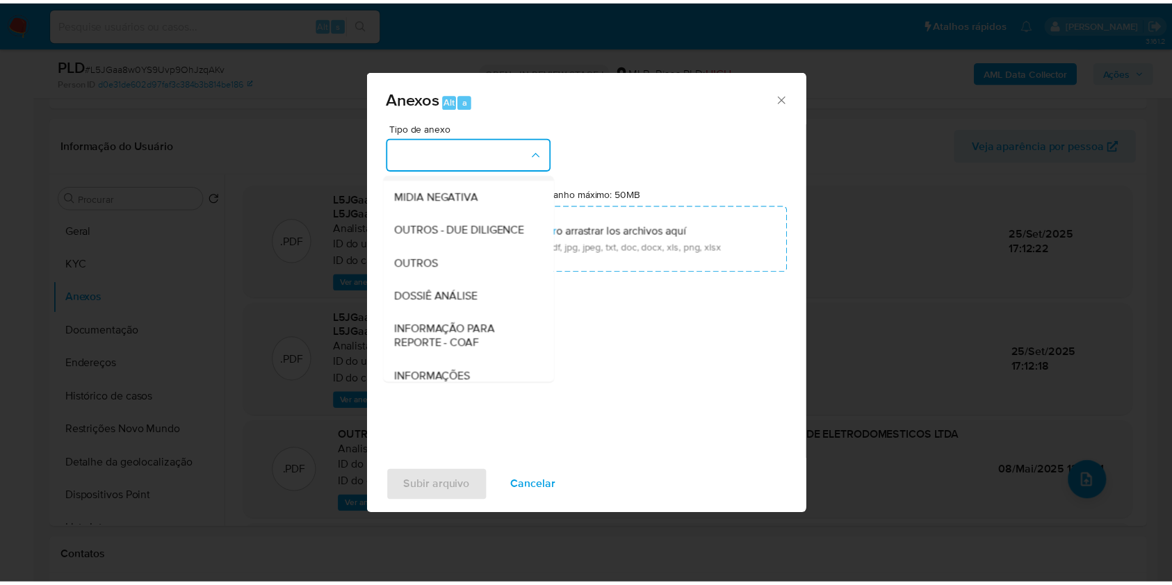
scroll to position [213, 0]
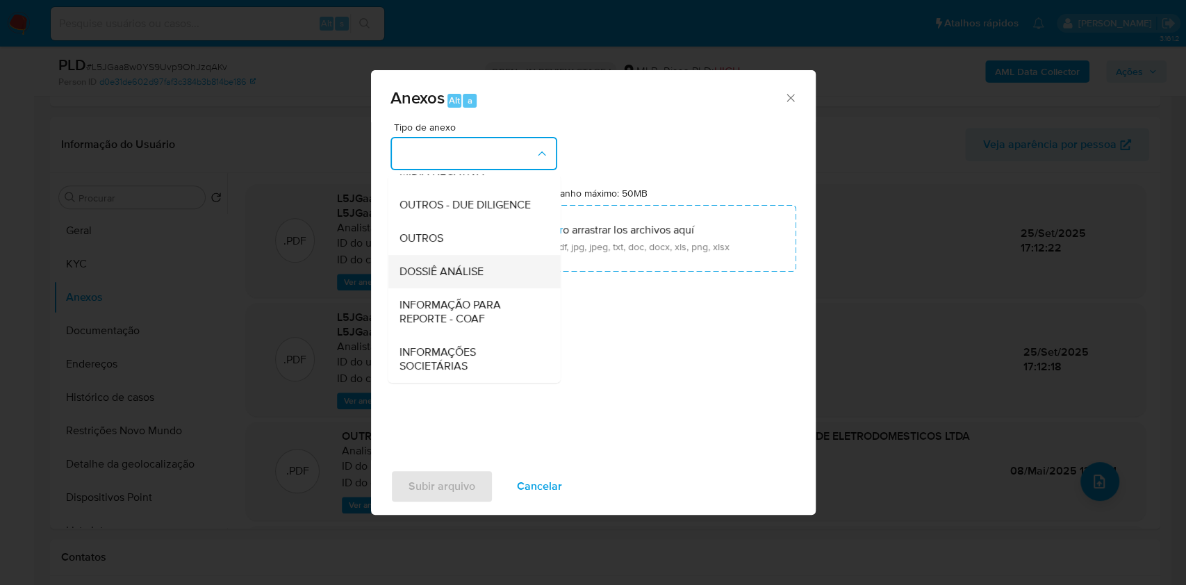
click at [482, 269] on span "DOSSIÊ ANÁLISE" at bounding box center [441, 272] width 84 height 14
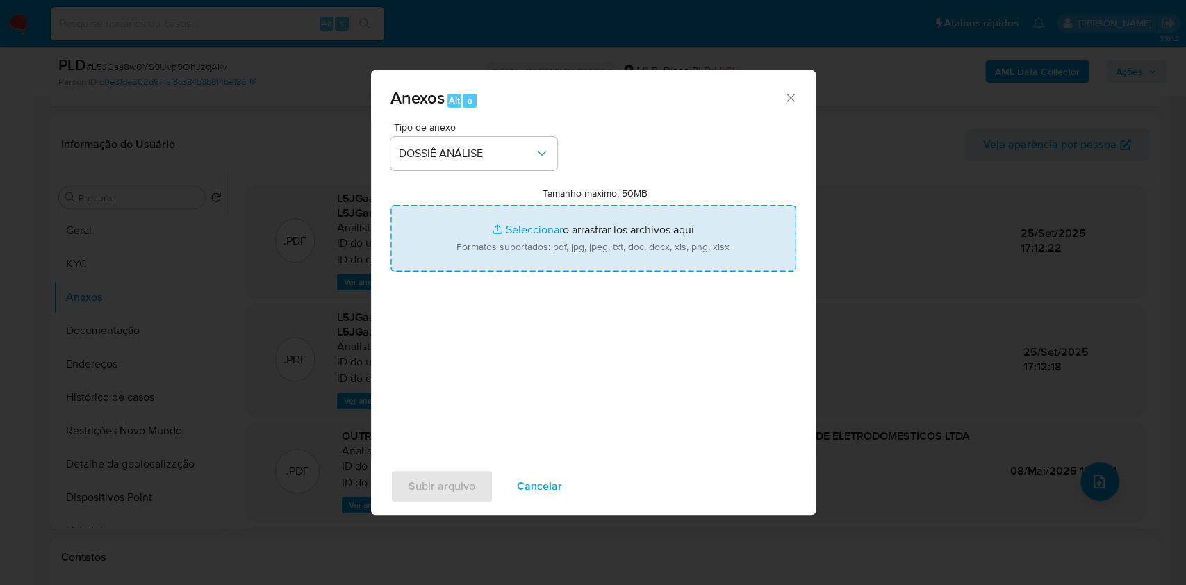
click at [523, 242] on input "Tamanho máximo: 50MB Seleccionar archivos" at bounding box center [594, 238] width 406 height 67
type input "C:\fakepath\Mulan 1426398299_2025_09_25_15_24_11.xlsx"
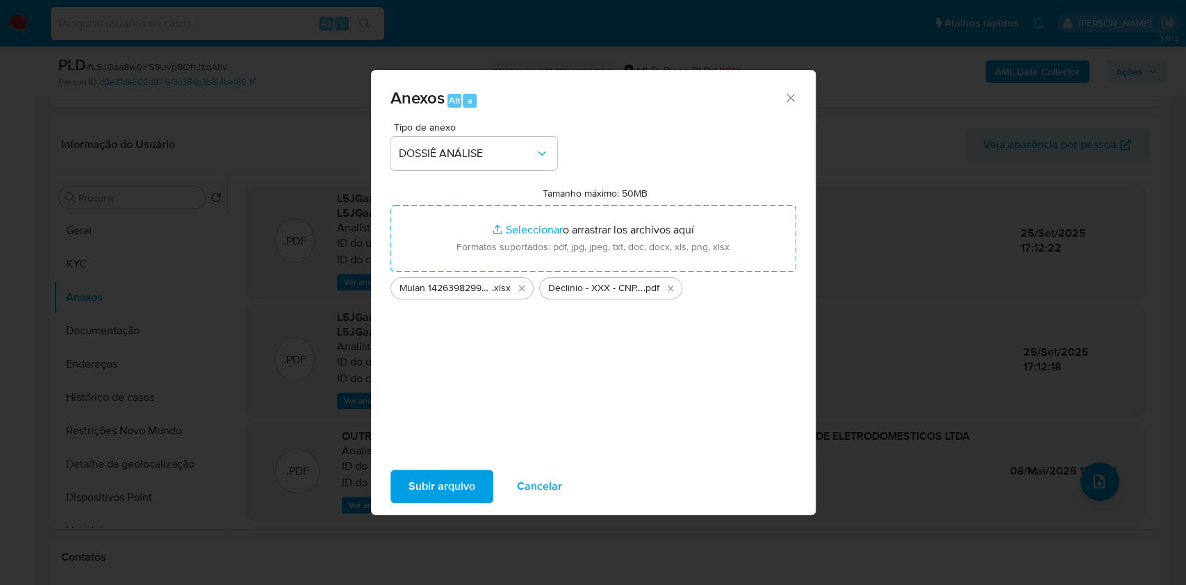
click at [445, 489] on span "Subir arquivo" at bounding box center [442, 486] width 67 height 31
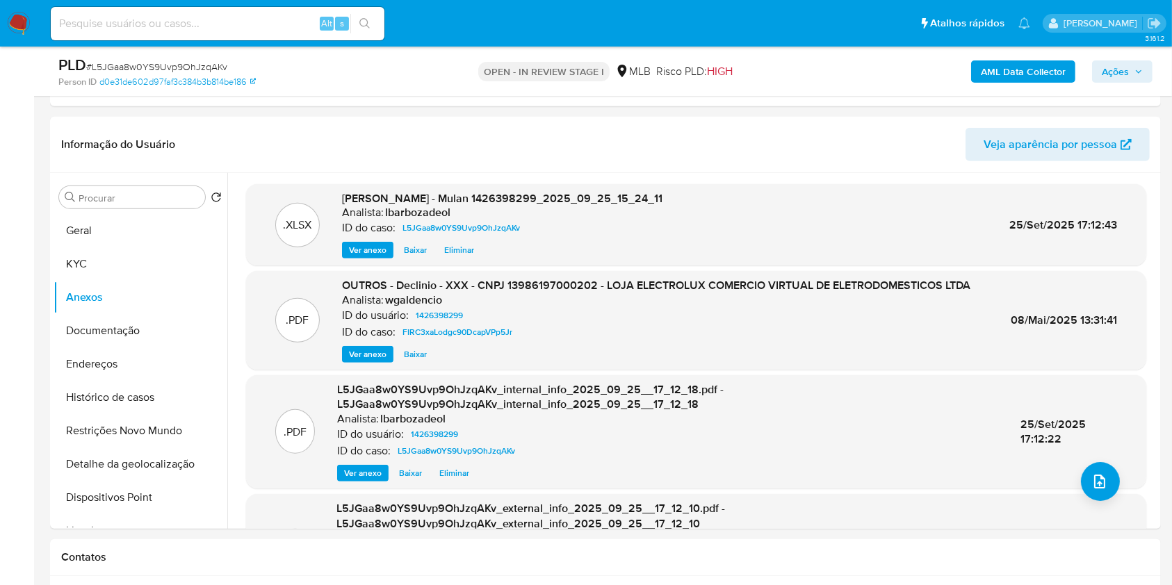
click at [1129, 70] on span "Ações" at bounding box center [1122, 71] width 41 height 19
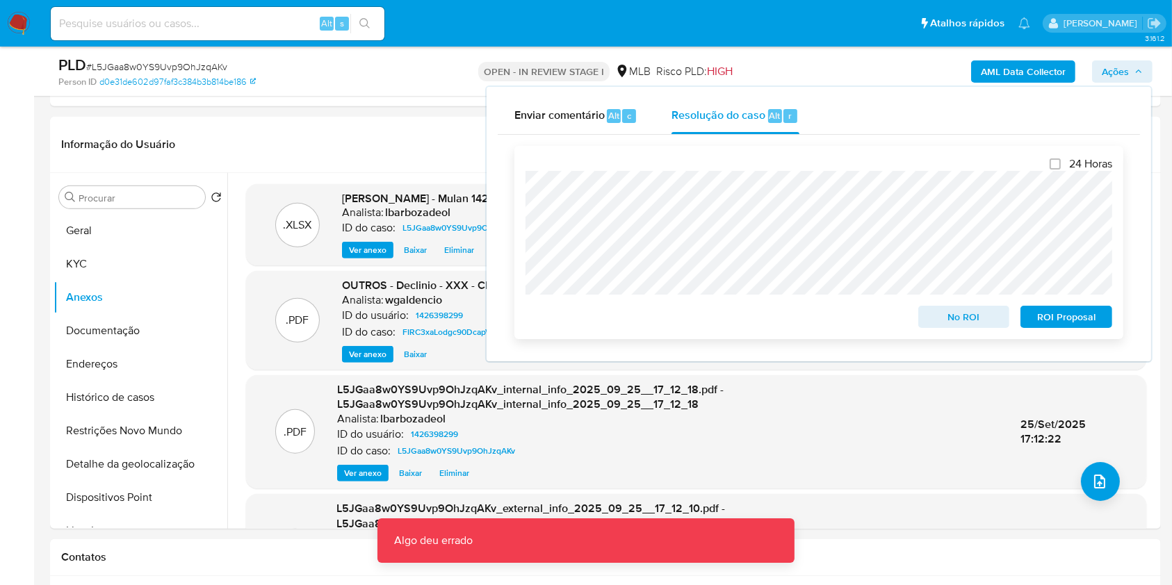
click at [948, 319] on span "No ROI" at bounding box center [964, 316] width 72 height 19
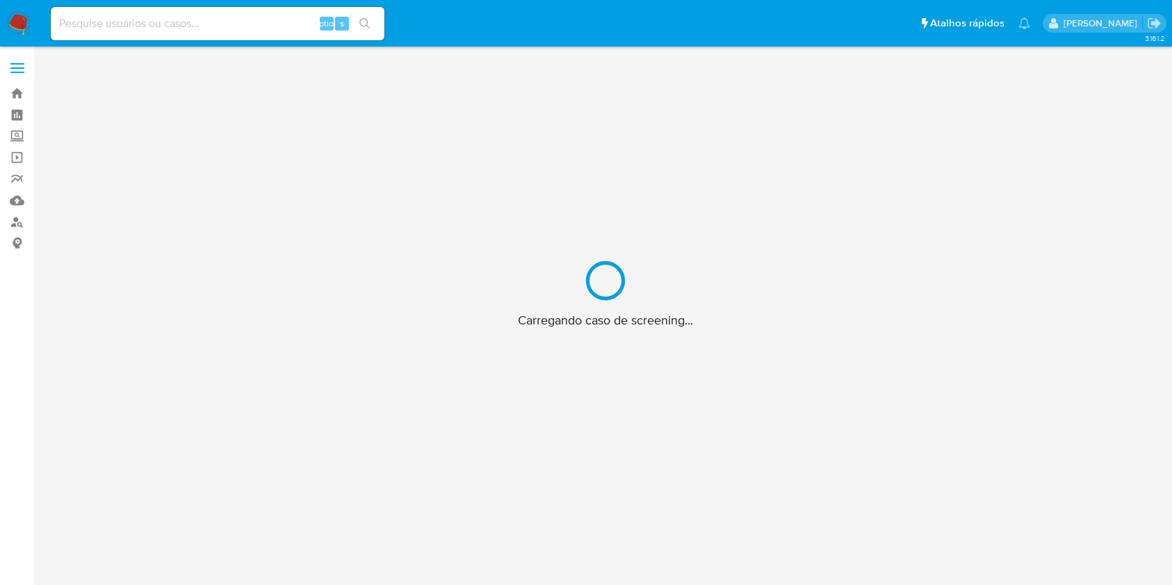
scroll to position [50, 0]
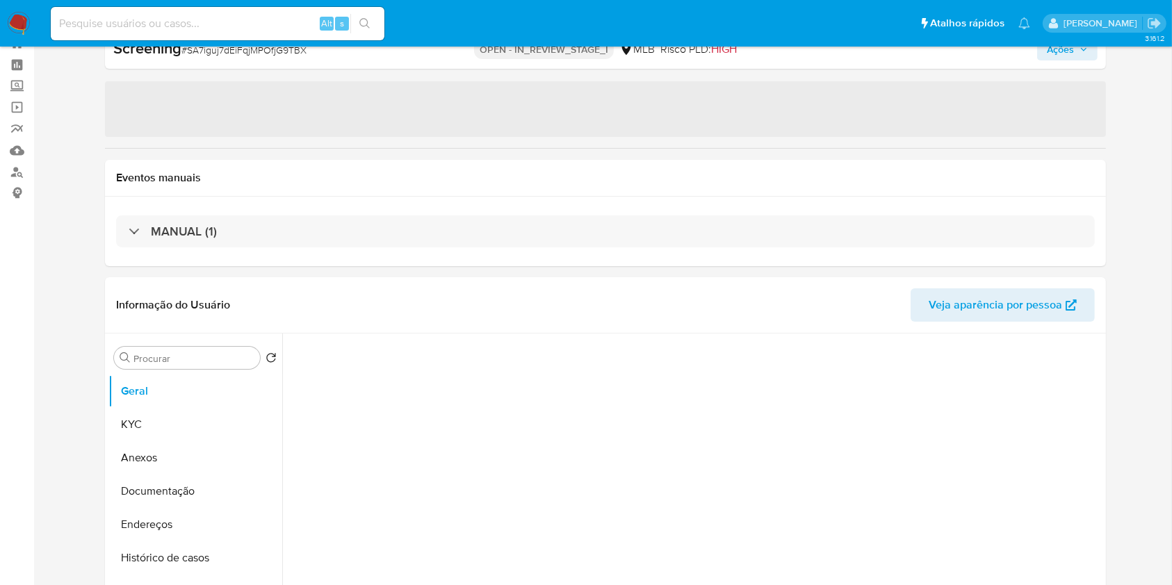
select select "10"
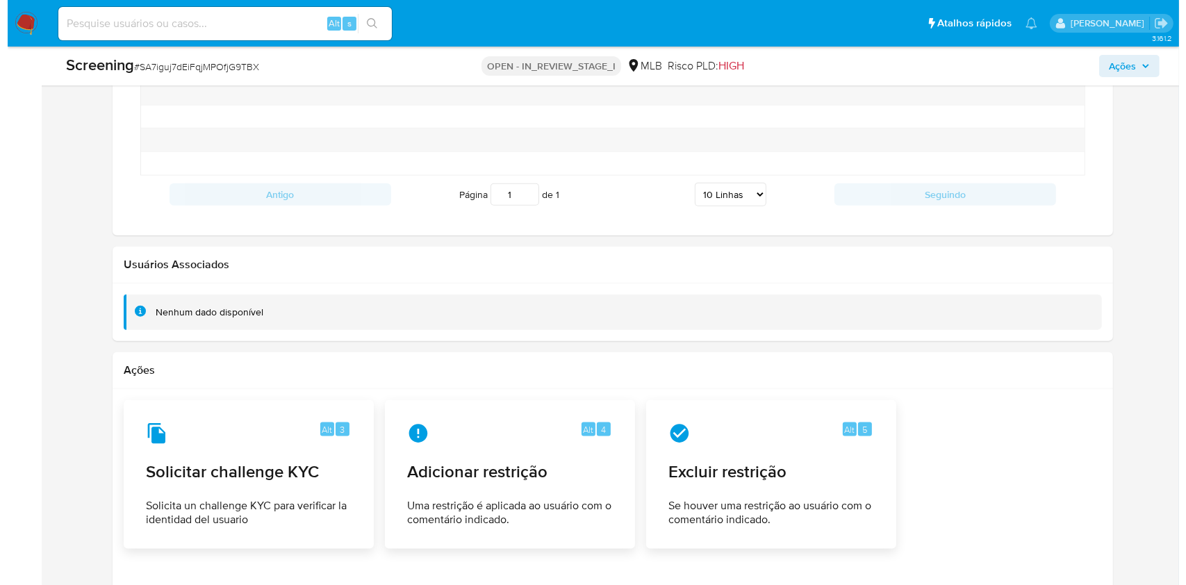
scroll to position [1829, 0]
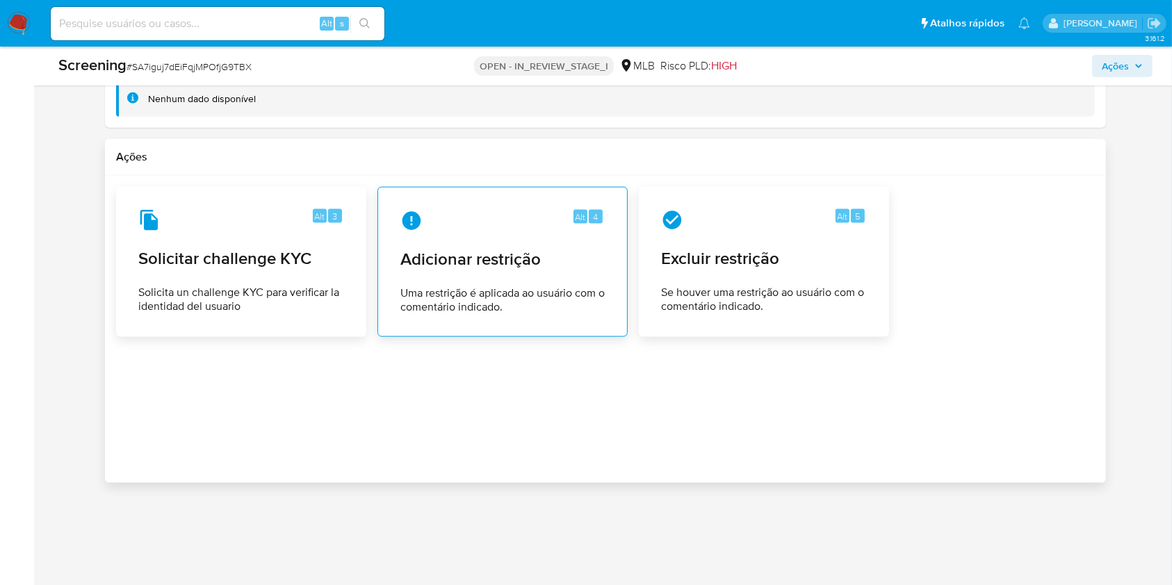
click at [463, 270] on span "Adicionar restrição" at bounding box center [502, 259] width 204 height 21
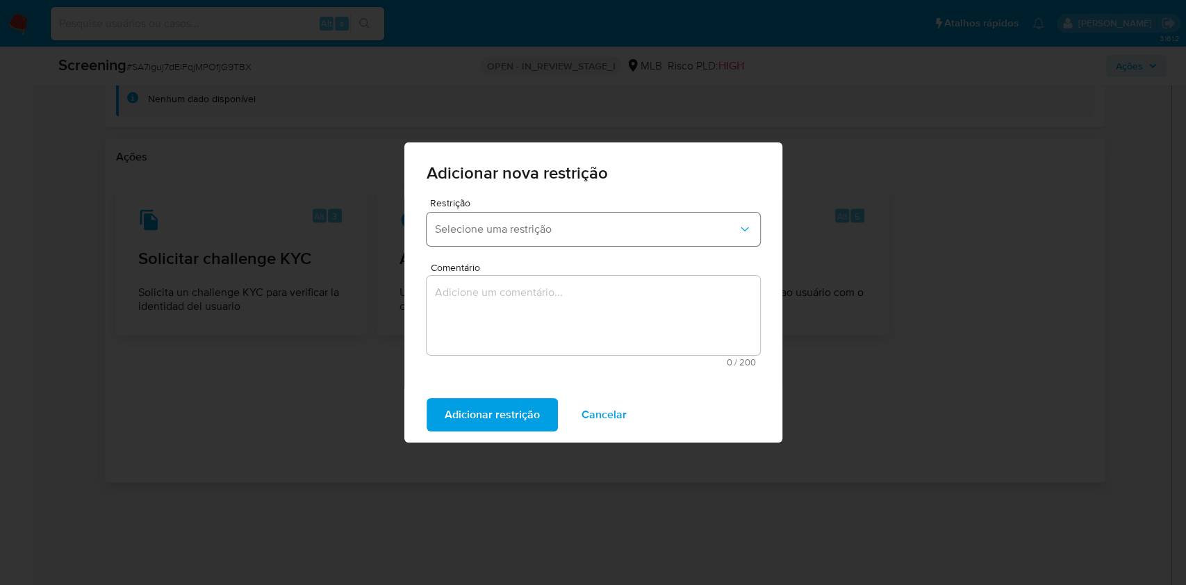
click at [523, 240] on button "Selecione uma restrição" at bounding box center [594, 229] width 334 height 33
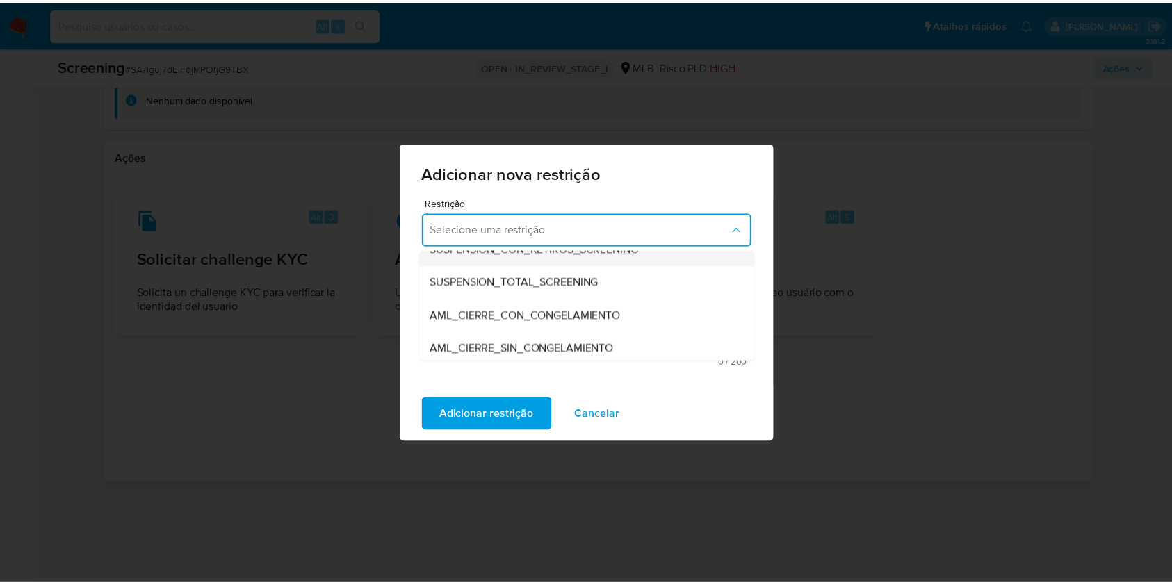
scroll to position [55, 0]
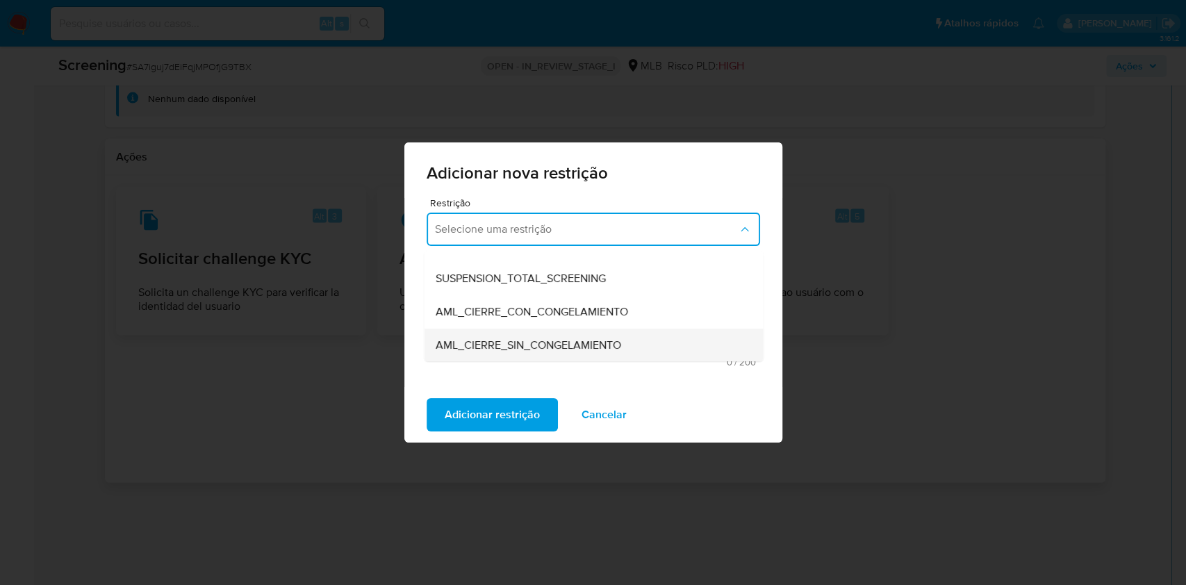
click at [545, 342] on span "AML_CIERRE_SIN_CONGELAMIENTO" at bounding box center [528, 345] width 186 height 14
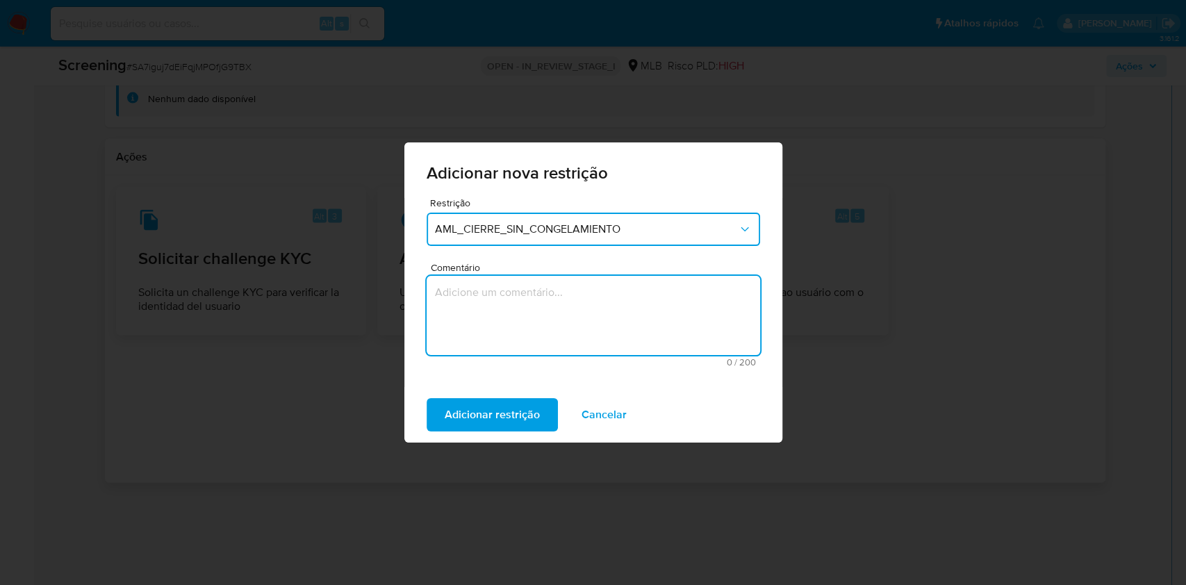
click at [546, 335] on textarea "Comentário" at bounding box center [594, 315] width 334 height 79
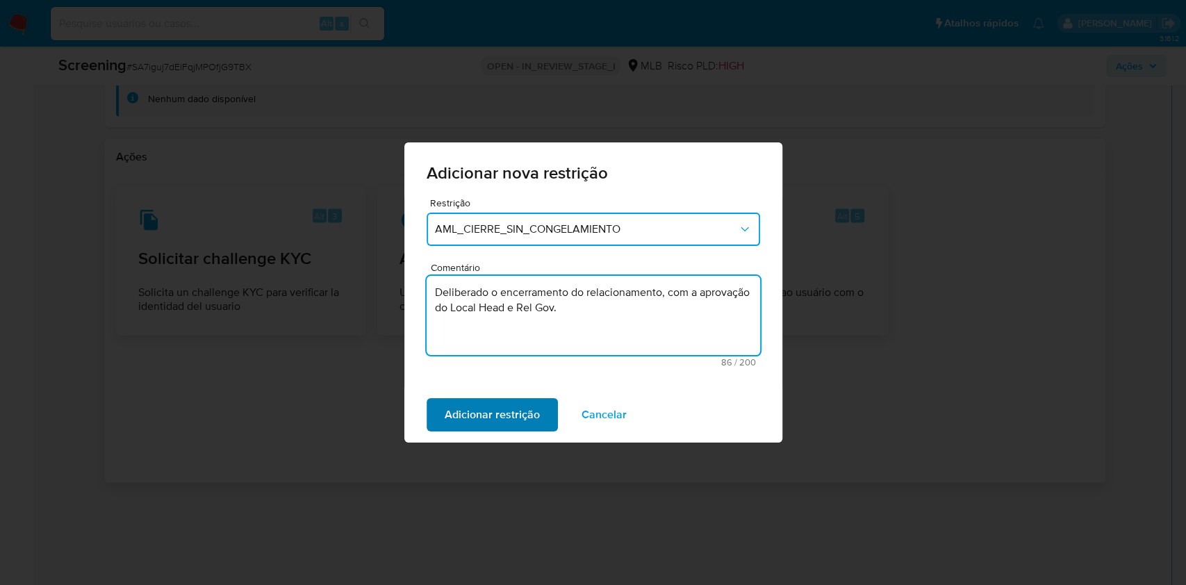
type textarea "Deliberado o encerramento do relacionamento, com a aprovação do Local Head e Re…"
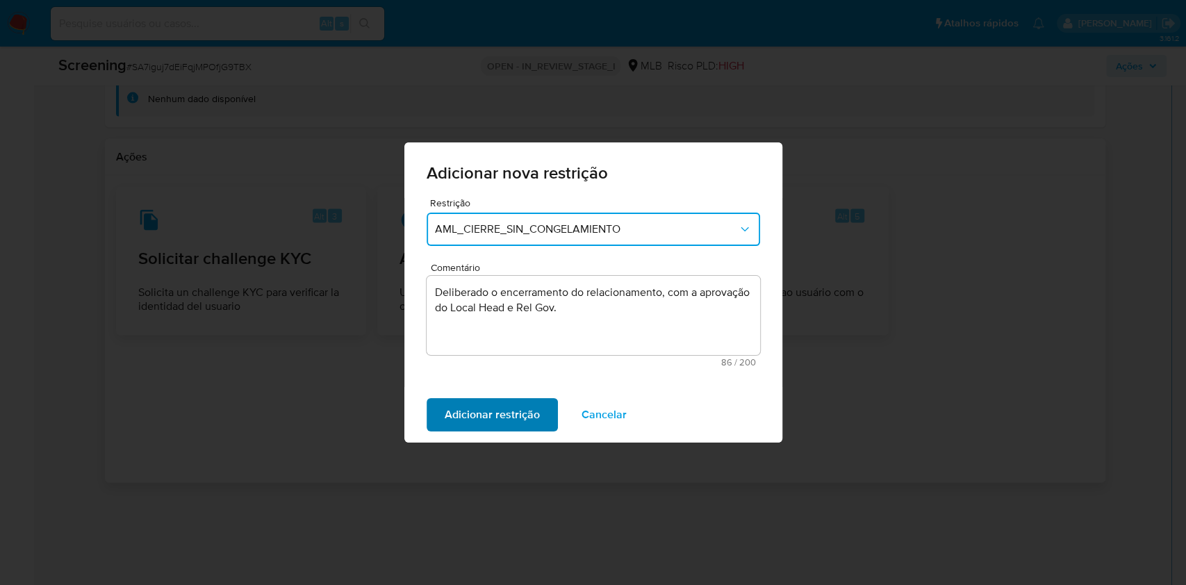
click at [500, 416] on span "Adicionar restrição" at bounding box center [492, 415] width 95 height 31
click at [560, 411] on span "Cancelar" at bounding box center [559, 415] width 45 height 31
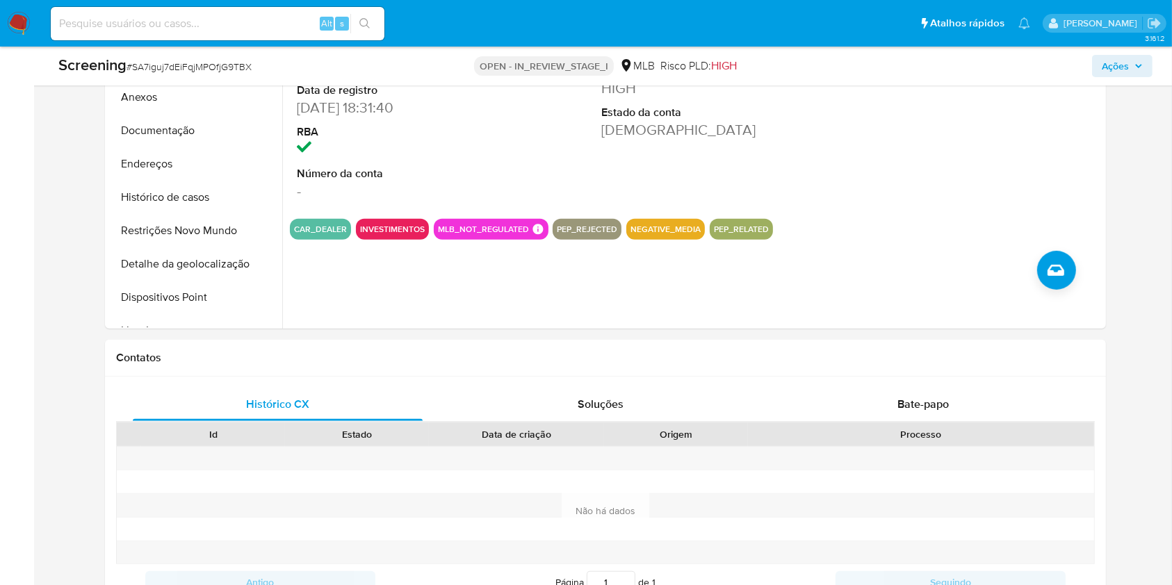
scroll to position [539, 0]
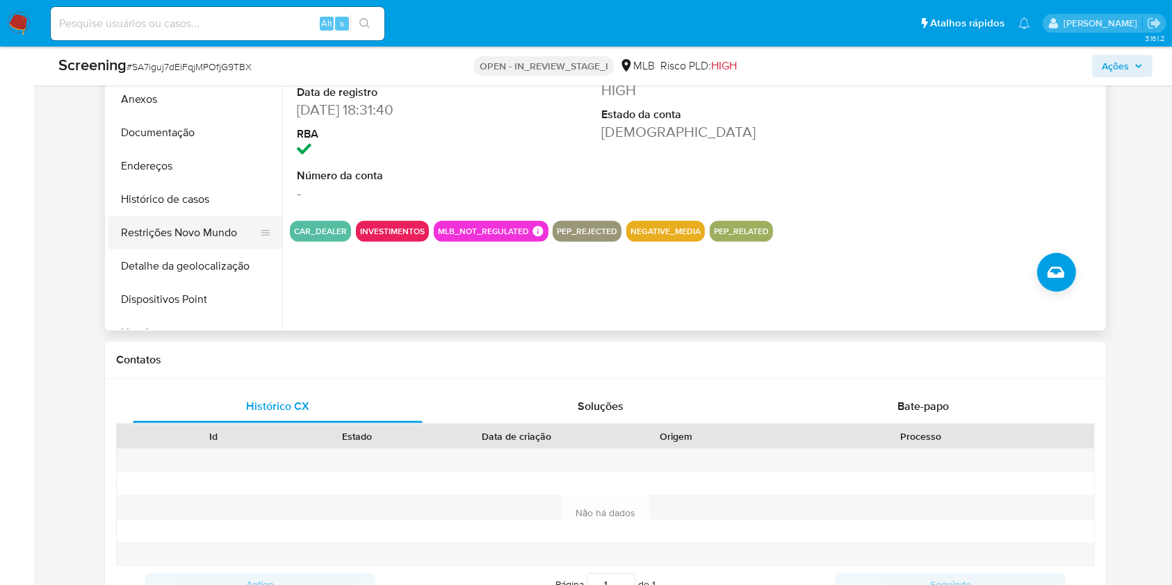
click at [219, 234] on button "Restrições Novo Mundo" at bounding box center [189, 232] width 163 height 33
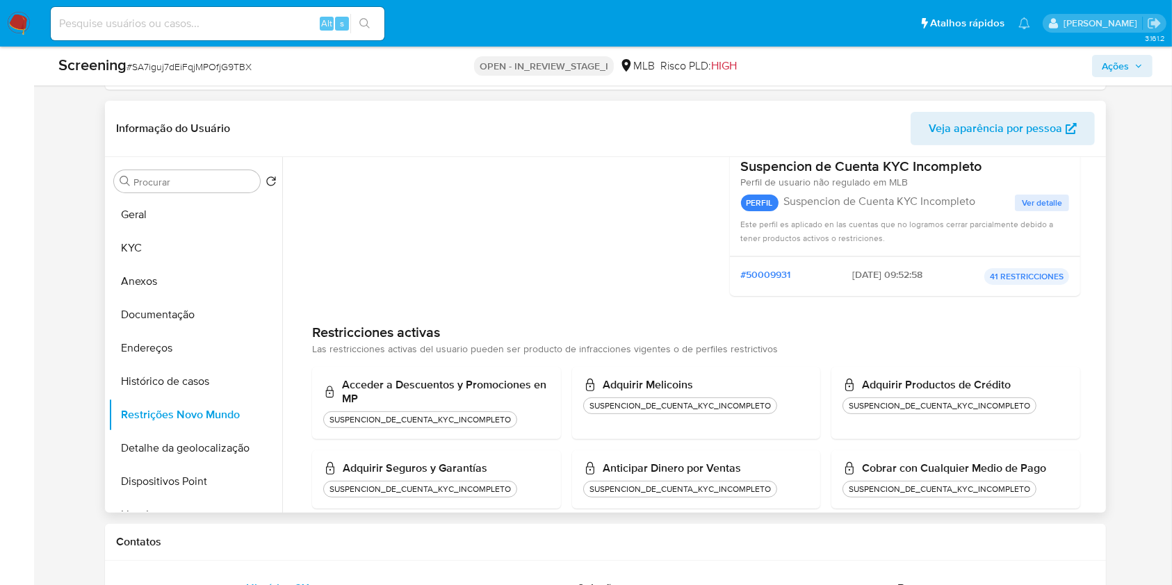
scroll to position [0, 0]
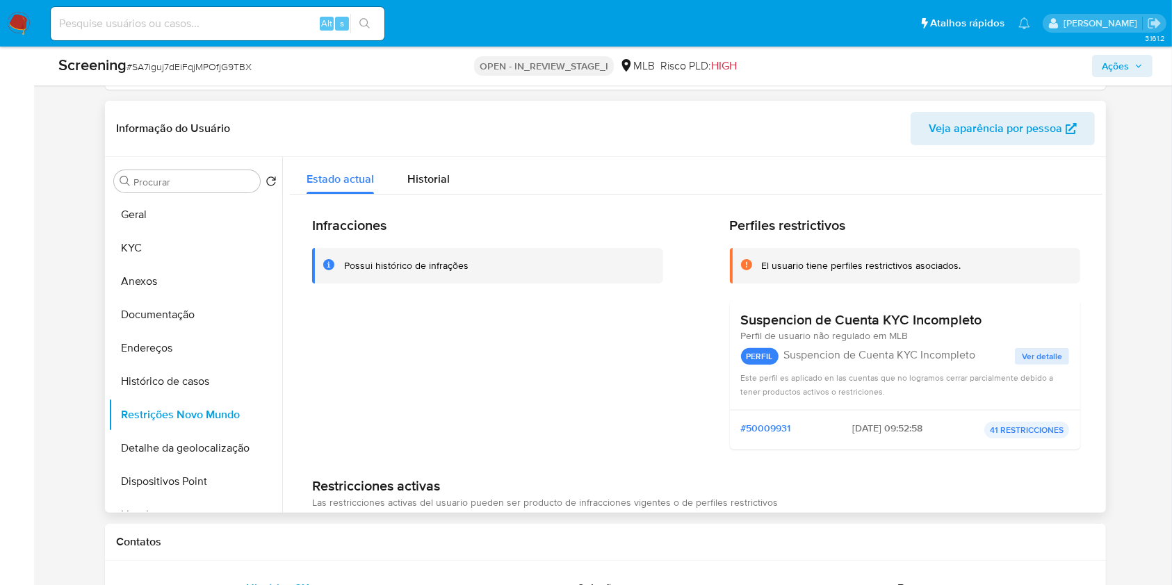
click at [1034, 350] on span "Ver detalle" at bounding box center [1042, 357] width 40 height 14
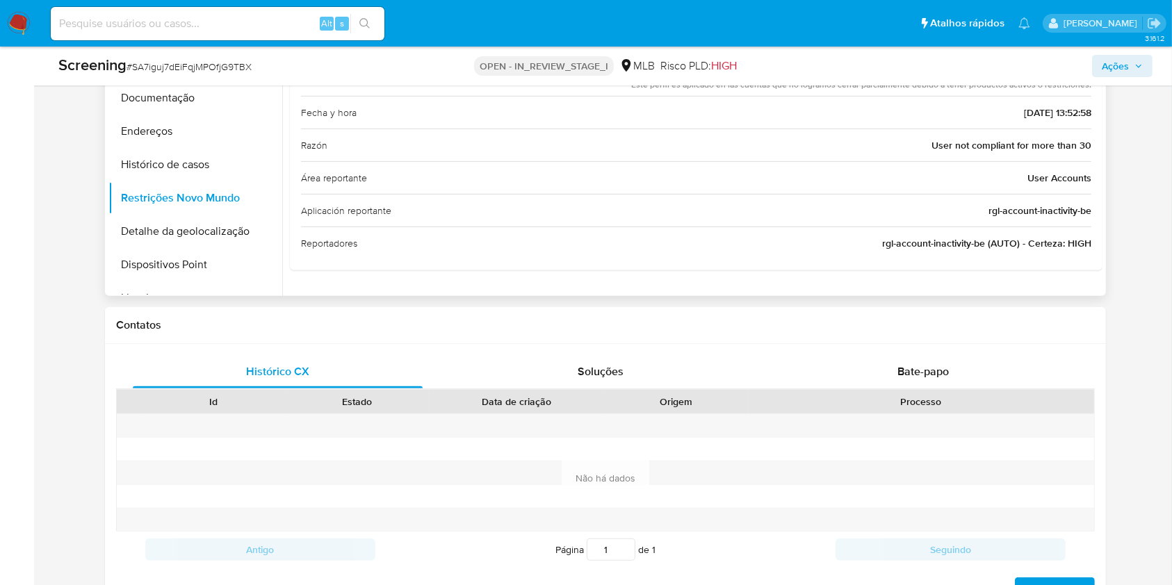
scroll to position [574, 0]
drag, startPoint x: 1144, startPoint y: 320, endPoint x: 1018, endPoint y: 322, distance: 126.5
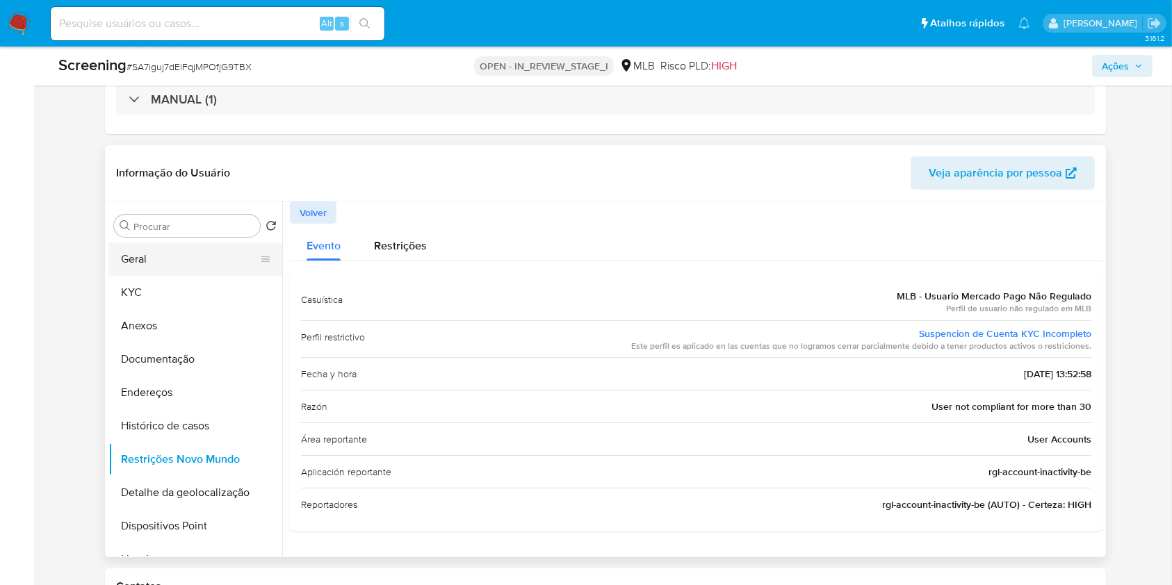
scroll to position [313, 0]
click at [179, 258] on button "Geral" at bounding box center [189, 258] width 163 height 33
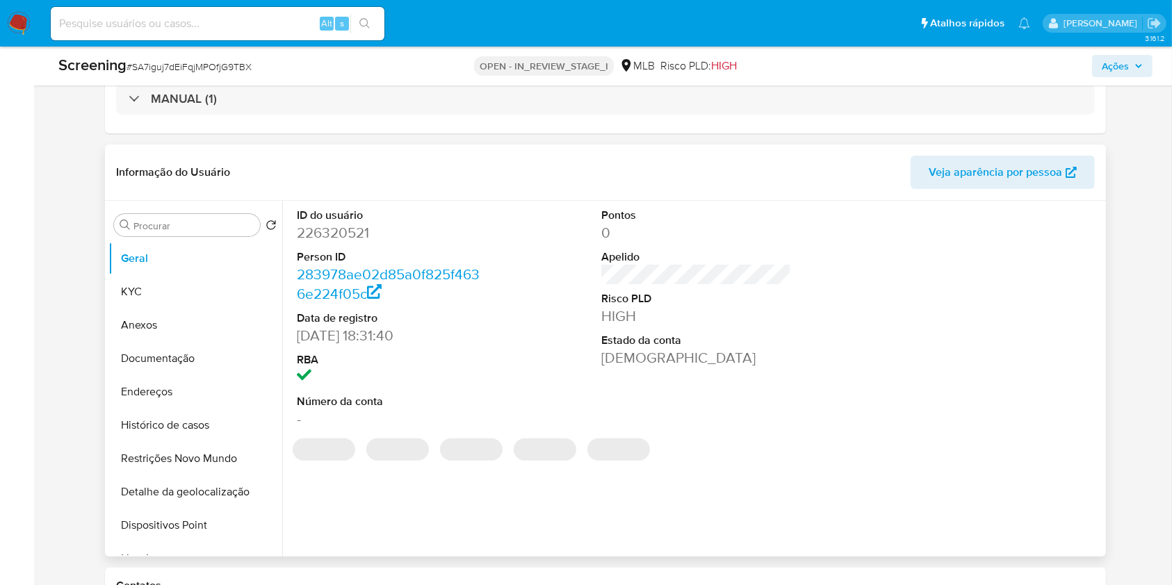
click at [352, 234] on dd "226320521" at bounding box center [391, 232] width 189 height 19
copy dd "226320521"
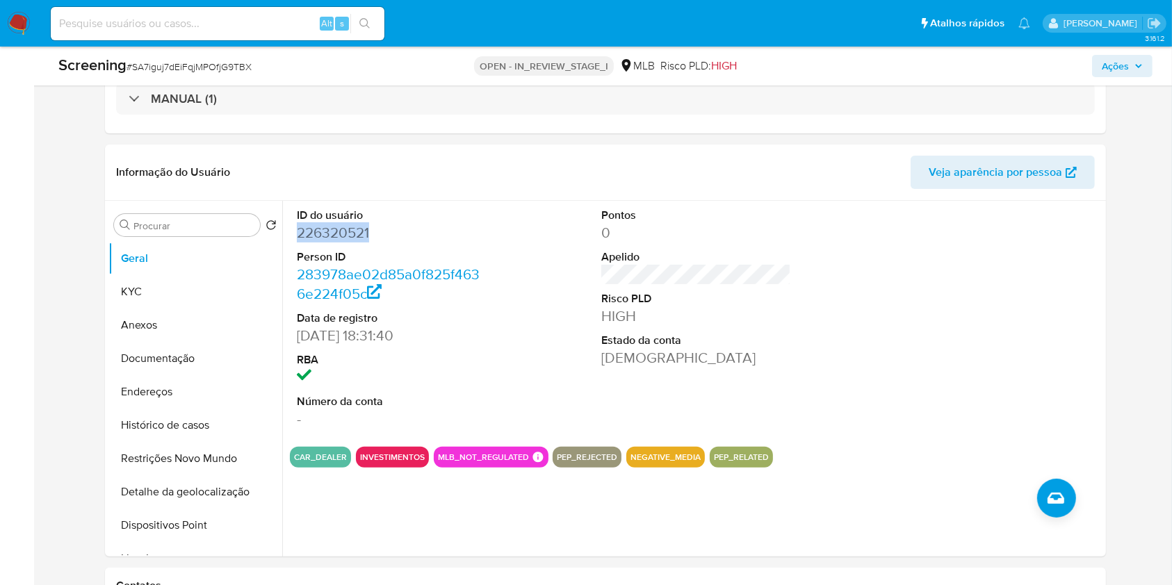
click at [21, 19] on img at bounding box center [19, 24] width 24 height 24
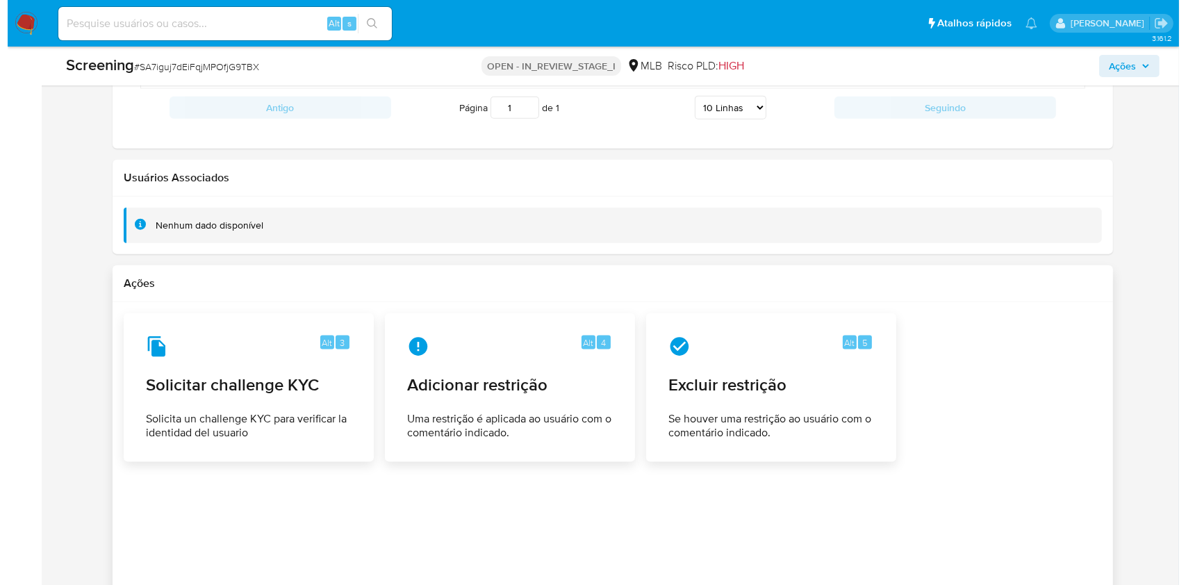
scroll to position [1704, 0]
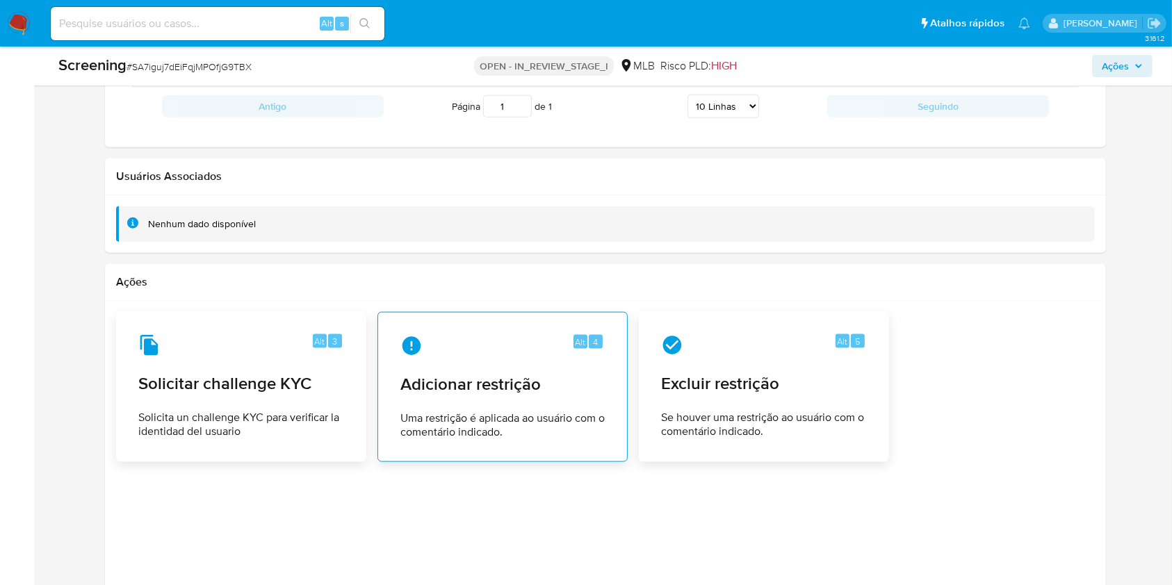
click at [485, 348] on div "Alt 4" at bounding box center [502, 346] width 204 height 22
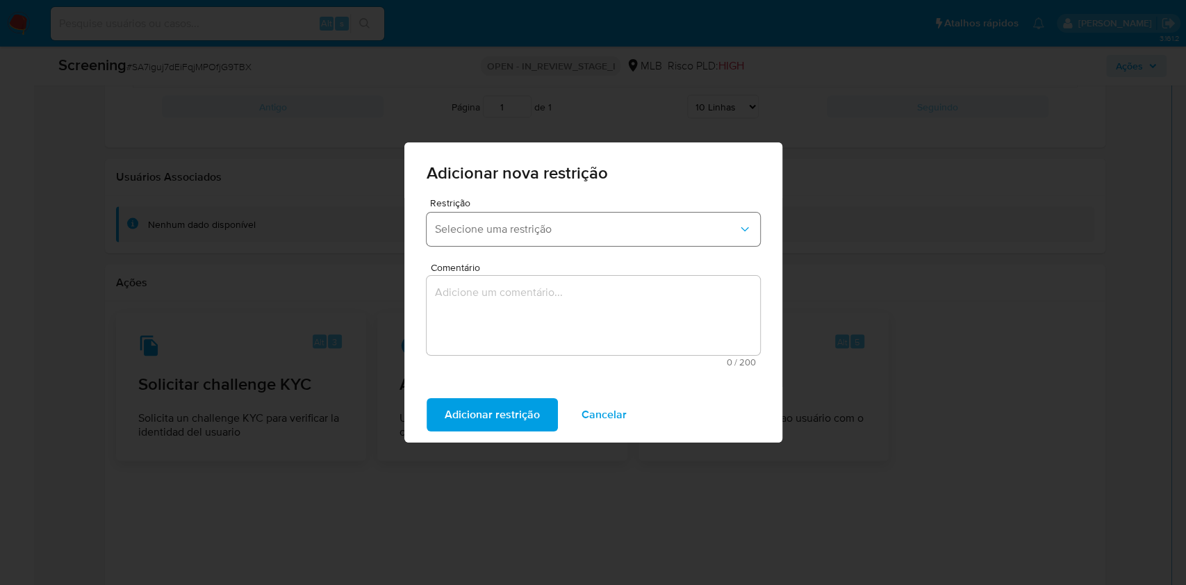
click at [581, 221] on button "Selecione uma restrição" at bounding box center [594, 229] width 334 height 33
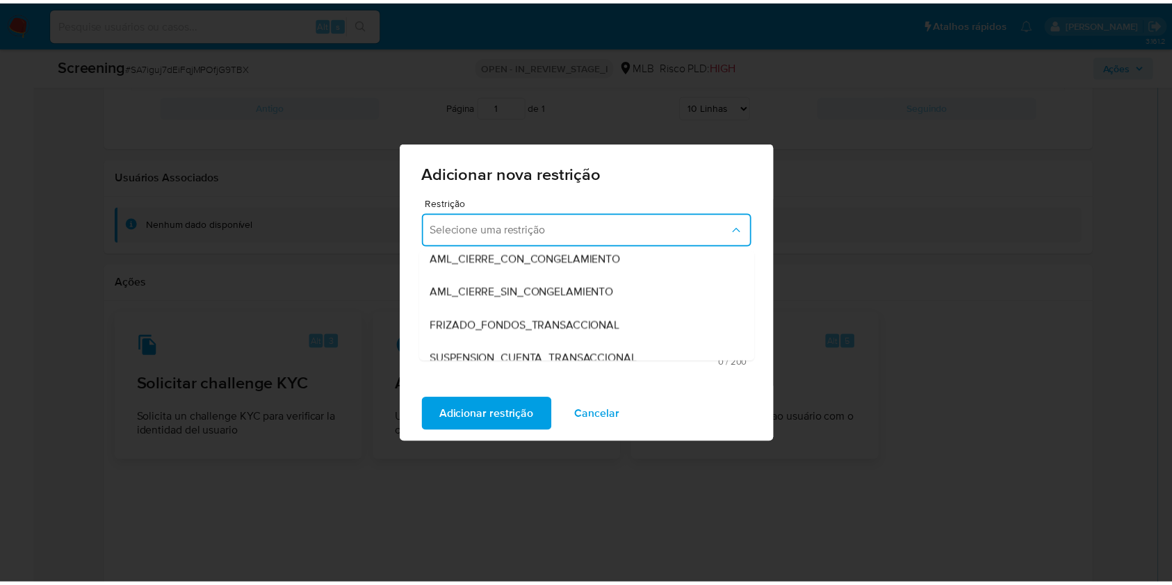
scroll to position [109, 0]
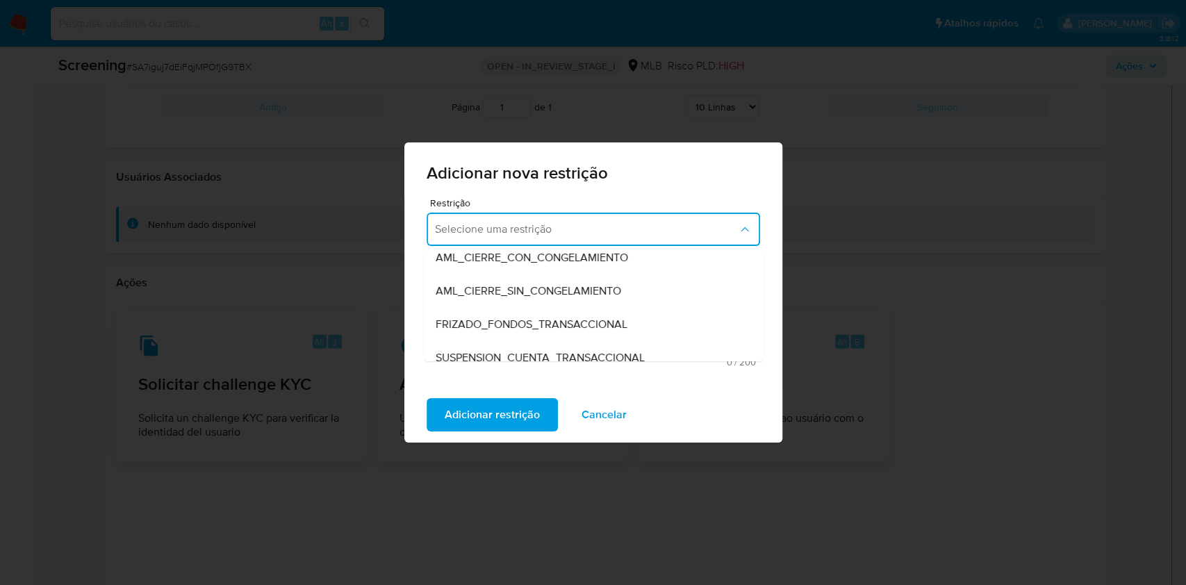
click at [544, 287] on span "AML_CIERRE_SIN_CONGELAMIENTO" at bounding box center [528, 291] width 186 height 14
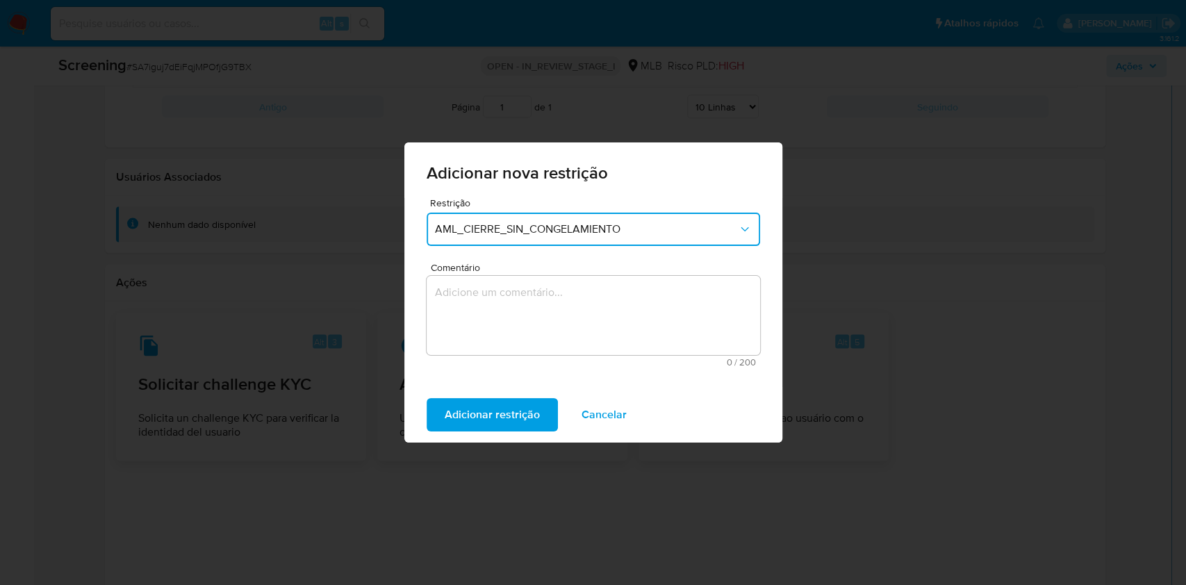
click at [640, 309] on textarea "Comentário" at bounding box center [594, 315] width 334 height 79
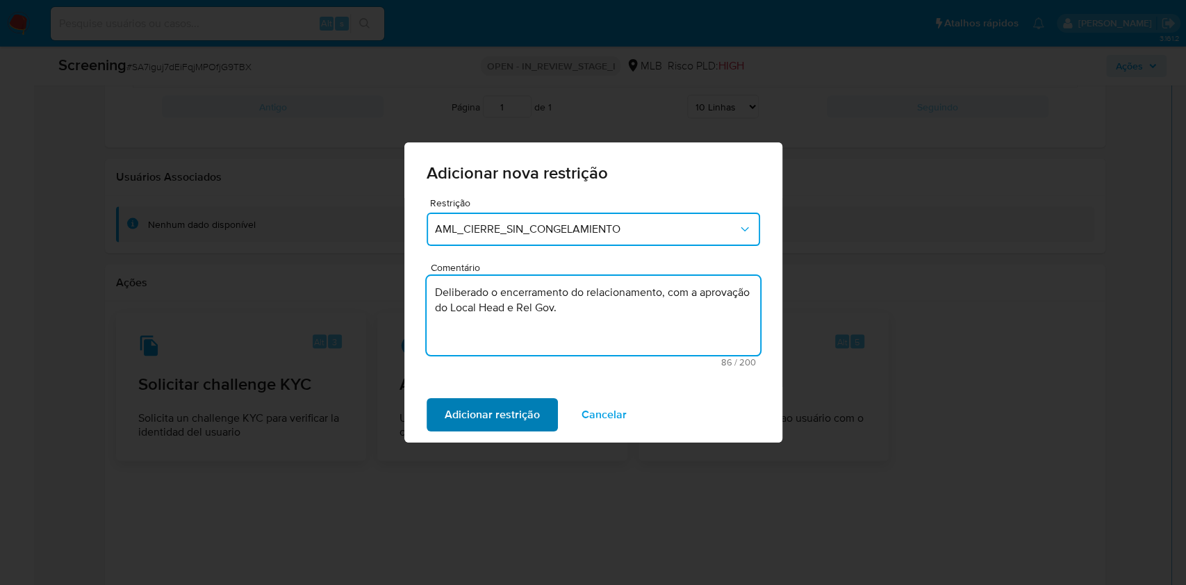
type textarea "Deliberado o encerramento do relacionamento, com a aprovação do Local Head e Re…"
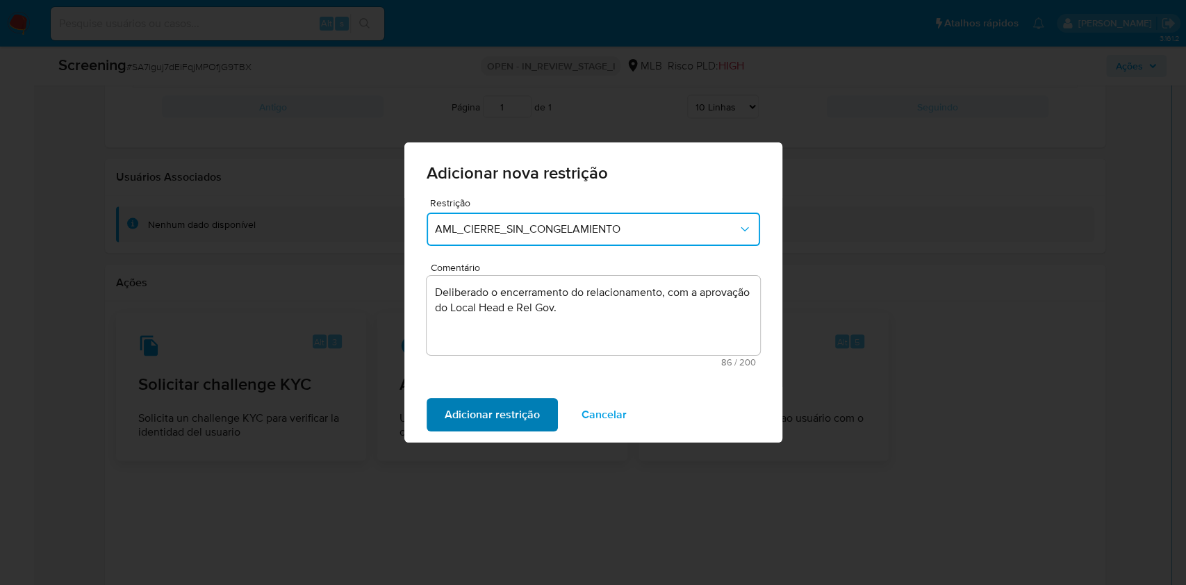
click at [535, 409] on span "Adicionar restrição" at bounding box center [492, 415] width 95 height 31
click at [491, 409] on span "Confirmar" at bounding box center [470, 415] width 50 height 31
click at [491, 409] on span "Adicionar restrição" at bounding box center [492, 415] width 95 height 31
click at [477, 406] on span "Confirmar" at bounding box center [470, 415] width 50 height 31
click at [477, 406] on span "Adicionar restrição" at bounding box center [492, 415] width 95 height 31
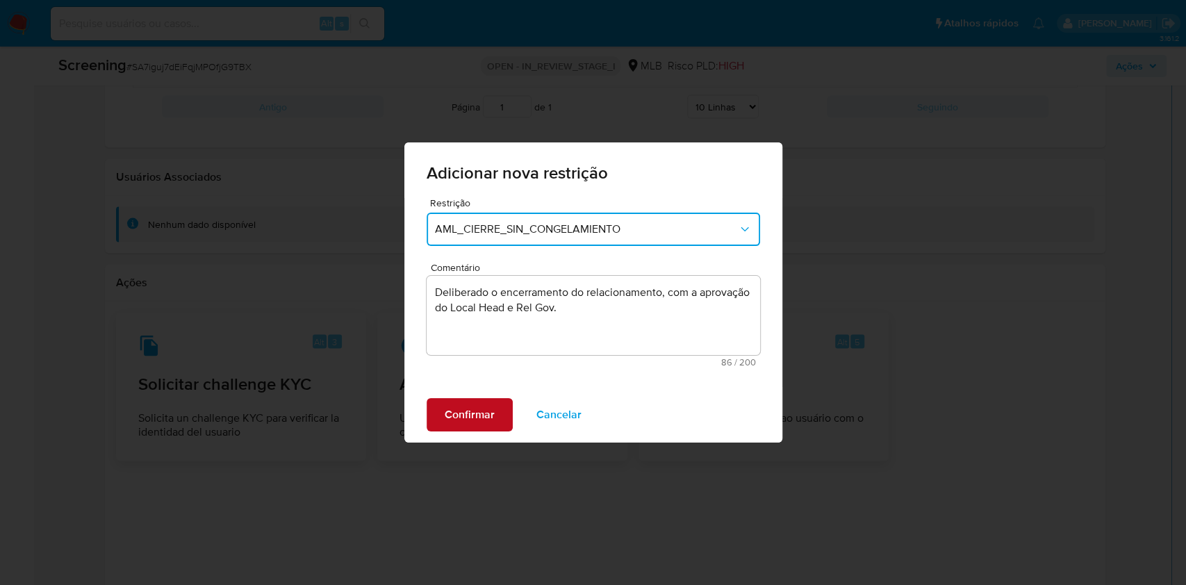
click at [477, 406] on span "Confirmar" at bounding box center [470, 415] width 50 height 31
click at [477, 406] on span "Adicionar restrição" at bounding box center [492, 415] width 95 height 31
click at [477, 406] on span "Confirmar" at bounding box center [470, 415] width 50 height 31
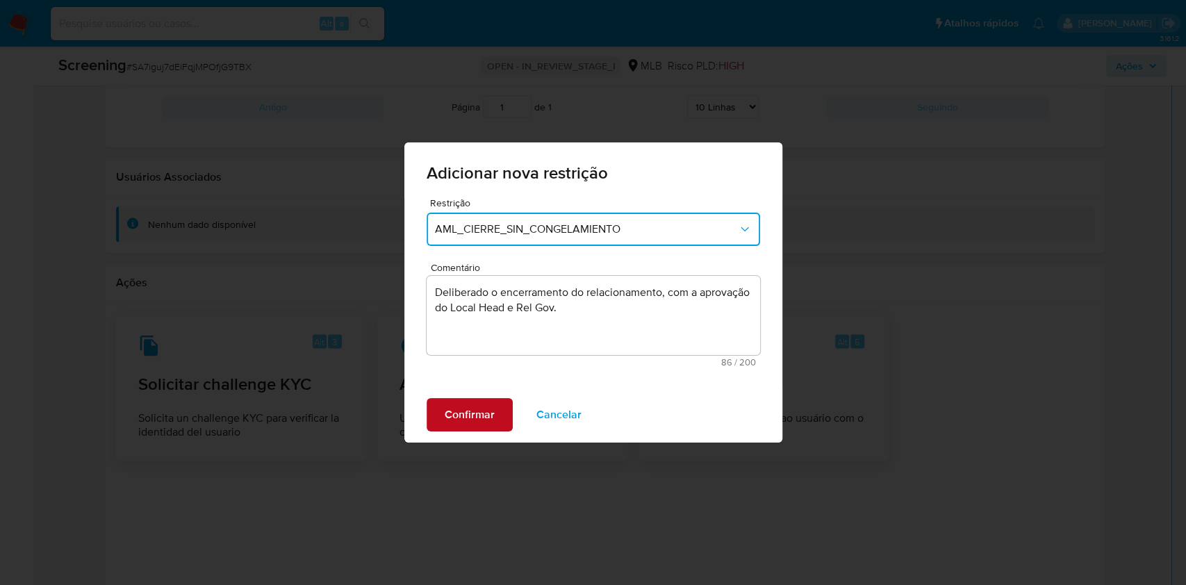
click at [477, 406] on span "Confirmar" at bounding box center [470, 415] width 50 height 31
click at [477, 406] on span "Adicionar restrição" at bounding box center [492, 415] width 95 height 31
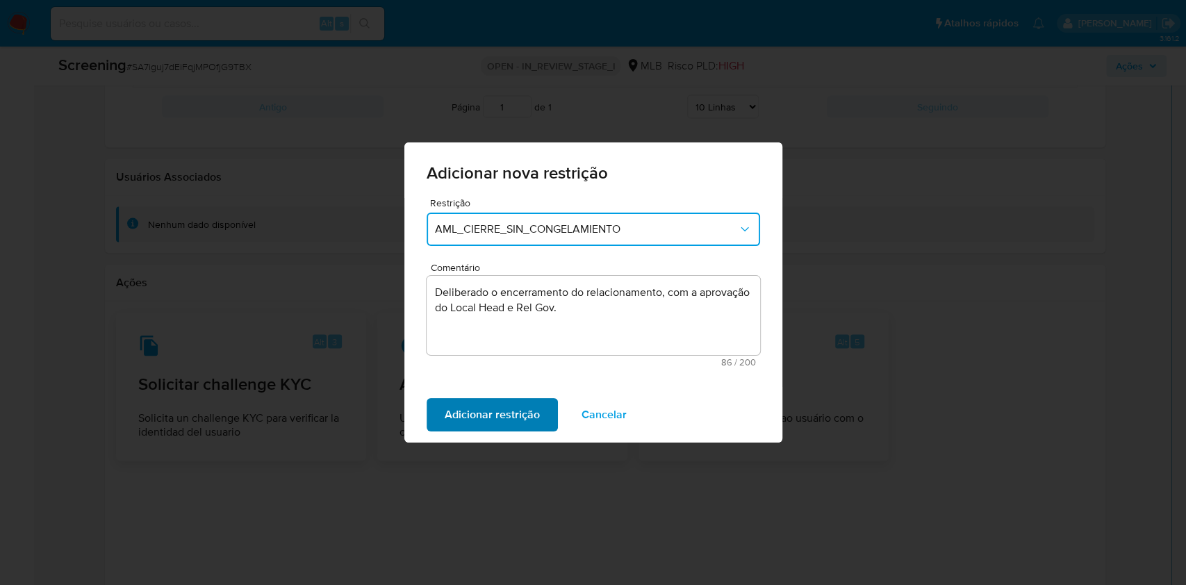
click at [477, 406] on span "Adicionar restrição" at bounding box center [492, 415] width 95 height 31
click at [477, 406] on span "Confirmar" at bounding box center [470, 415] width 50 height 31
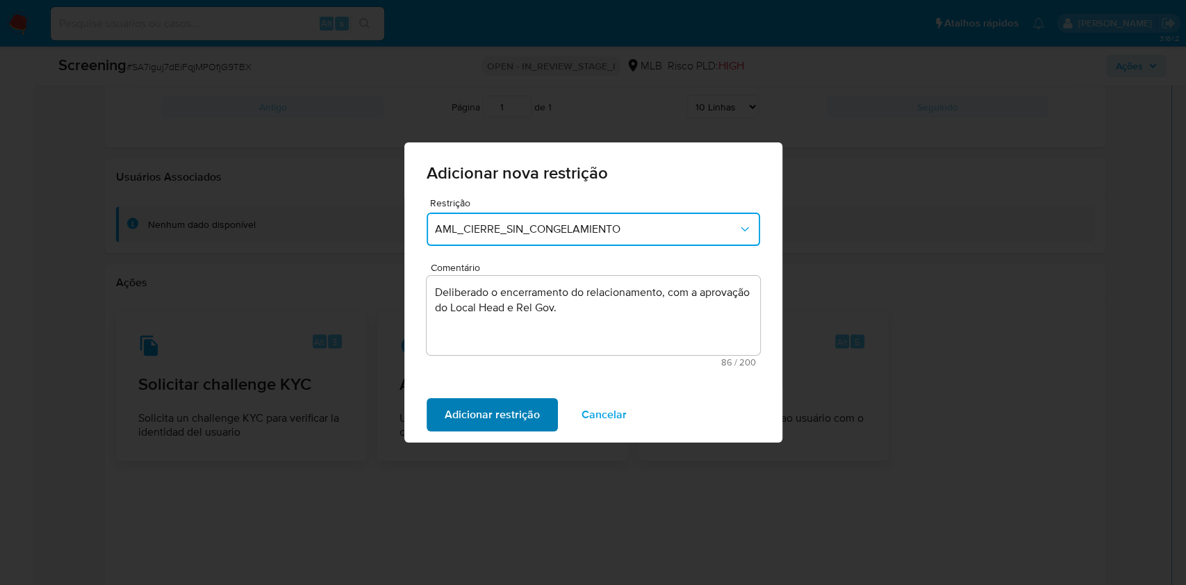
click at [477, 406] on span "Adicionar restrição" at bounding box center [492, 415] width 95 height 31
click at [567, 414] on span "Cancelar" at bounding box center [559, 415] width 45 height 31
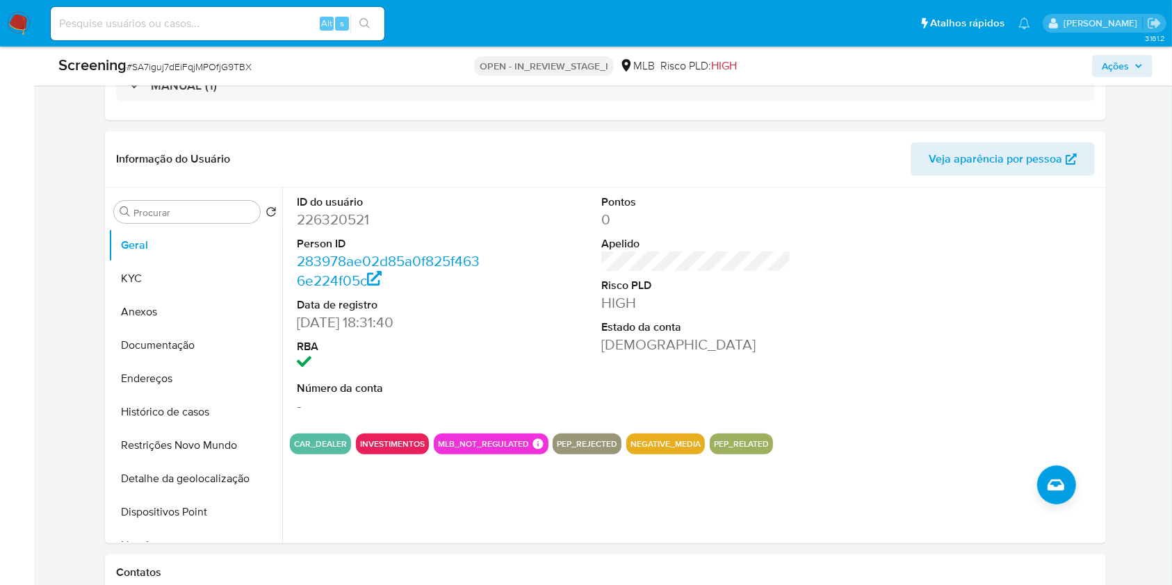
scroll to position [332, 0]
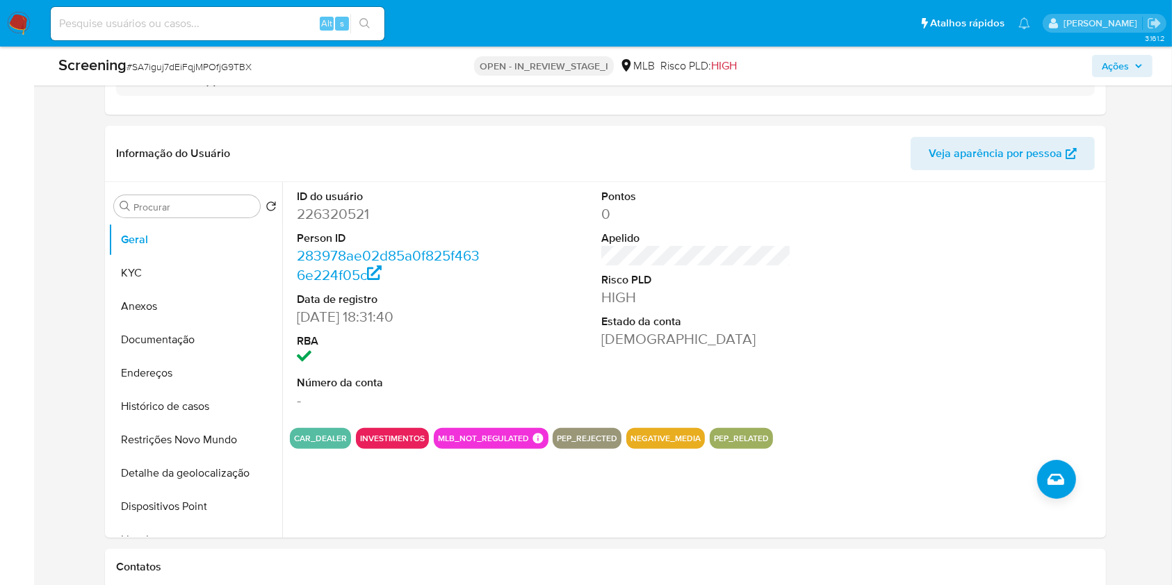
click at [362, 218] on dd "226320521" at bounding box center [391, 213] width 189 height 19
copy dd "226320521"
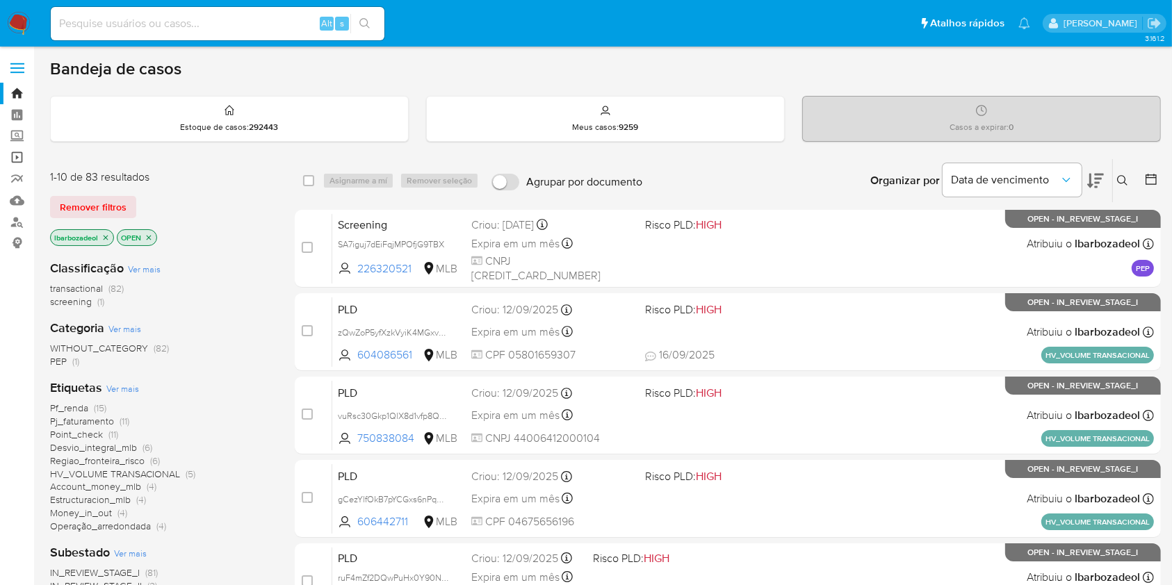
click at [13, 158] on link "Operações em massa" at bounding box center [82, 158] width 165 height 22
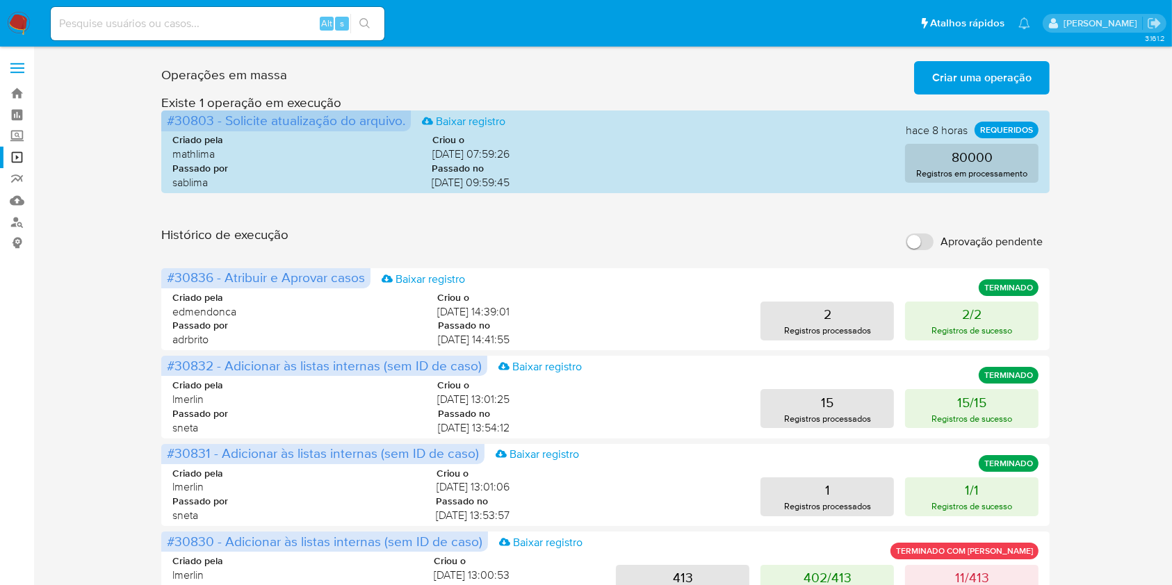
click at [977, 78] on span "Criar uma operação" at bounding box center [981, 78] width 99 height 31
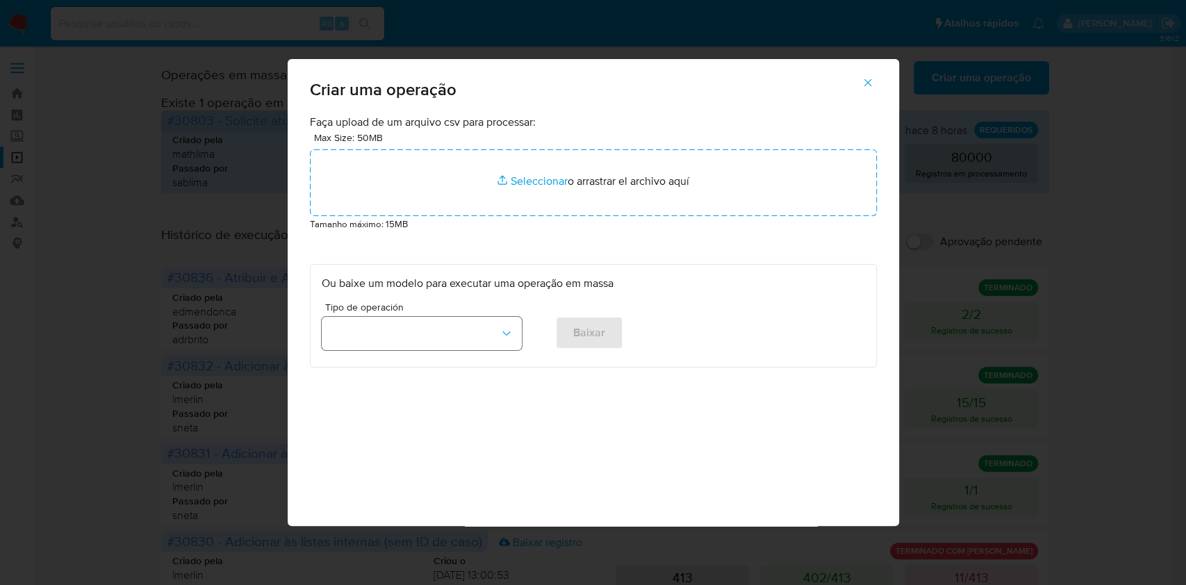
click at [457, 333] on button "button" at bounding box center [422, 333] width 200 height 33
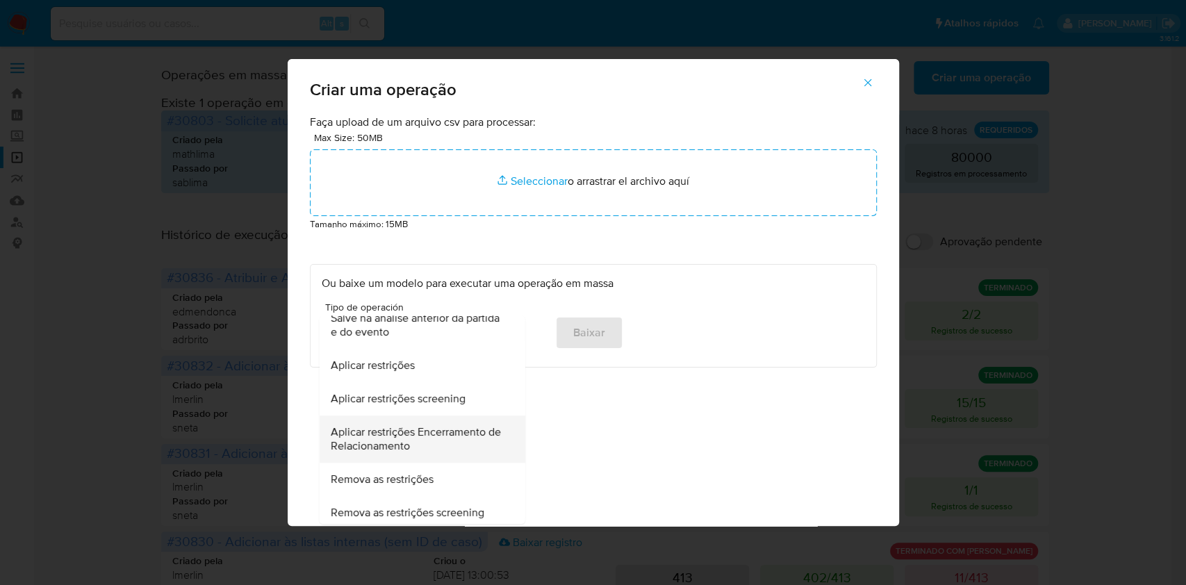
scroll to position [329, 0]
click at [434, 436] on span "Aplicar restrições Encerramento de Relacionamento" at bounding box center [417, 438] width 175 height 28
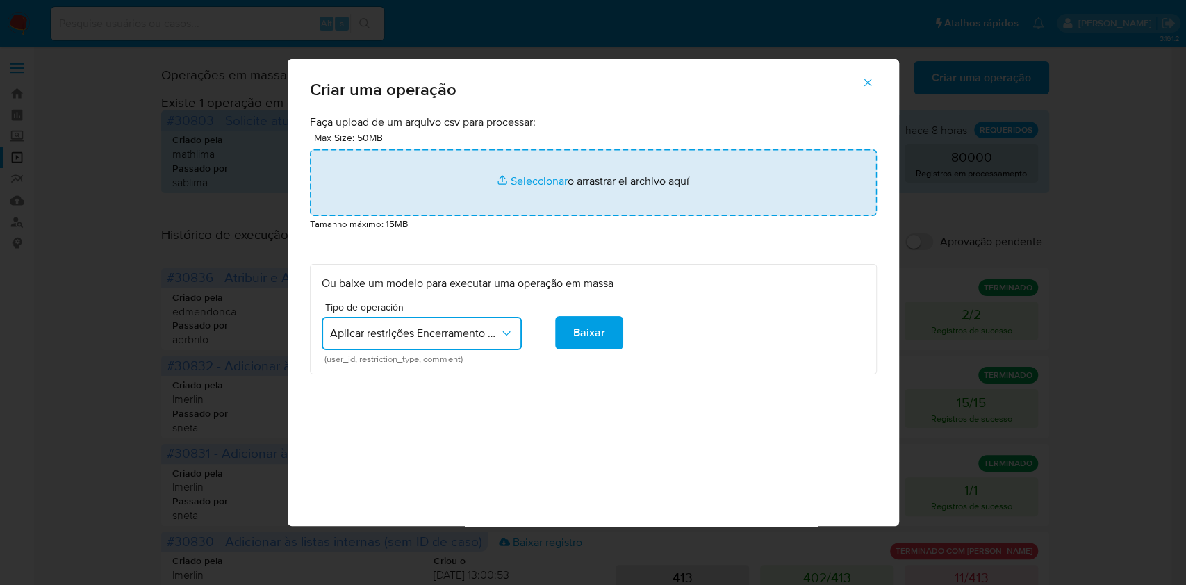
click at [493, 211] on input "file" at bounding box center [593, 182] width 567 height 67
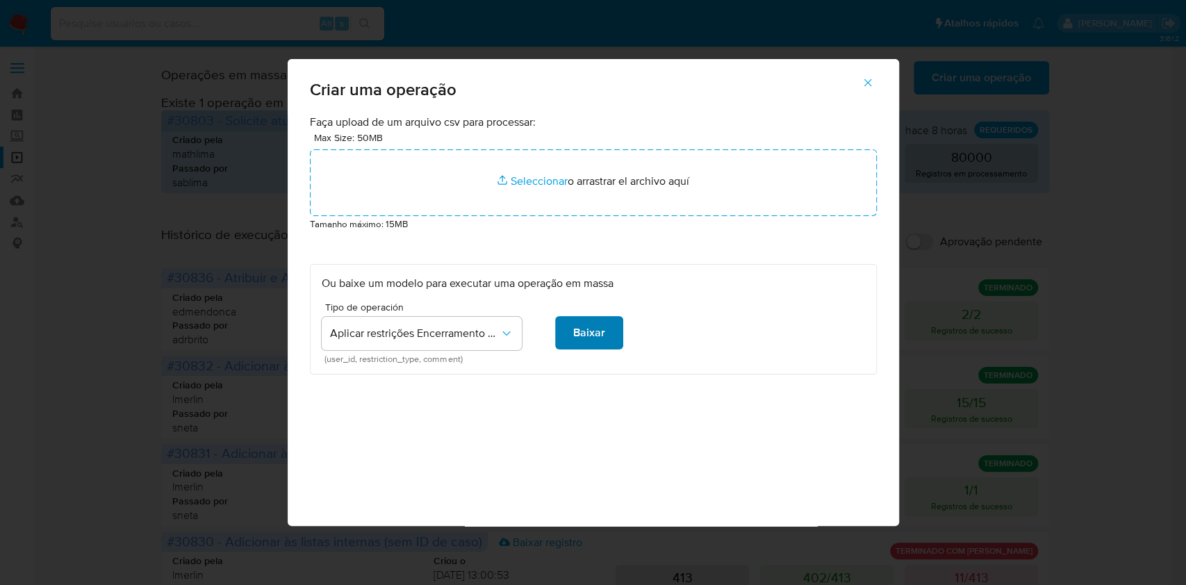
click at [578, 340] on span "Baixar" at bounding box center [589, 333] width 32 height 31
click at [845, 351] on div "Tipo de operación Aplicar restrições Encerramento de Relacionamento (user_id, r…" at bounding box center [594, 332] width 544 height 60
click at [860, 89] on button "button" at bounding box center [868, 82] width 49 height 33
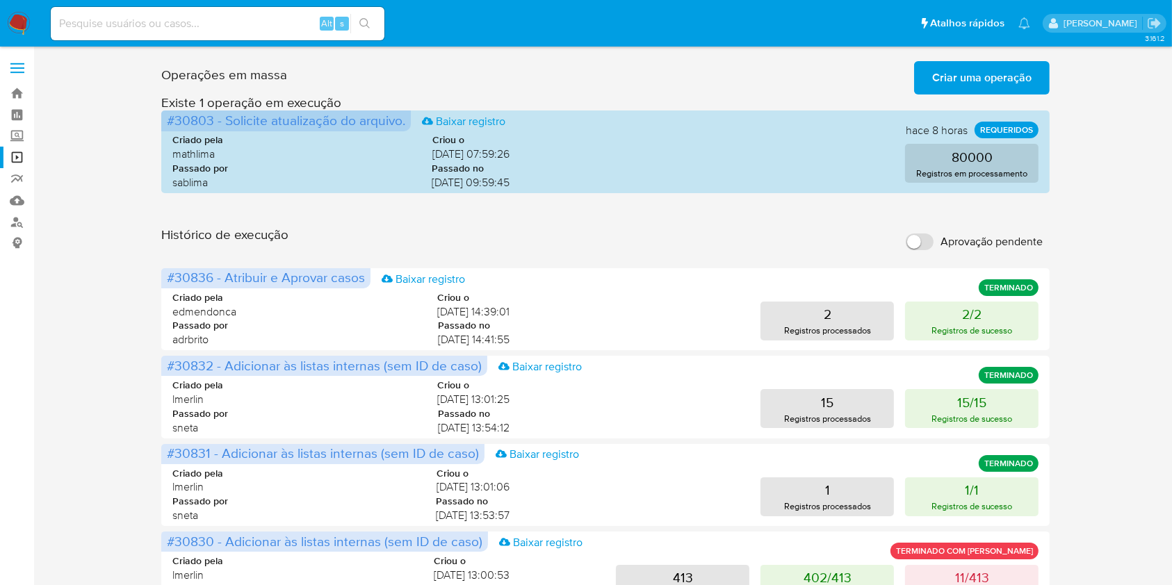
click at [949, 88] on span "Criar uma operação" at bounding box center [981, 78] width 99 height 31
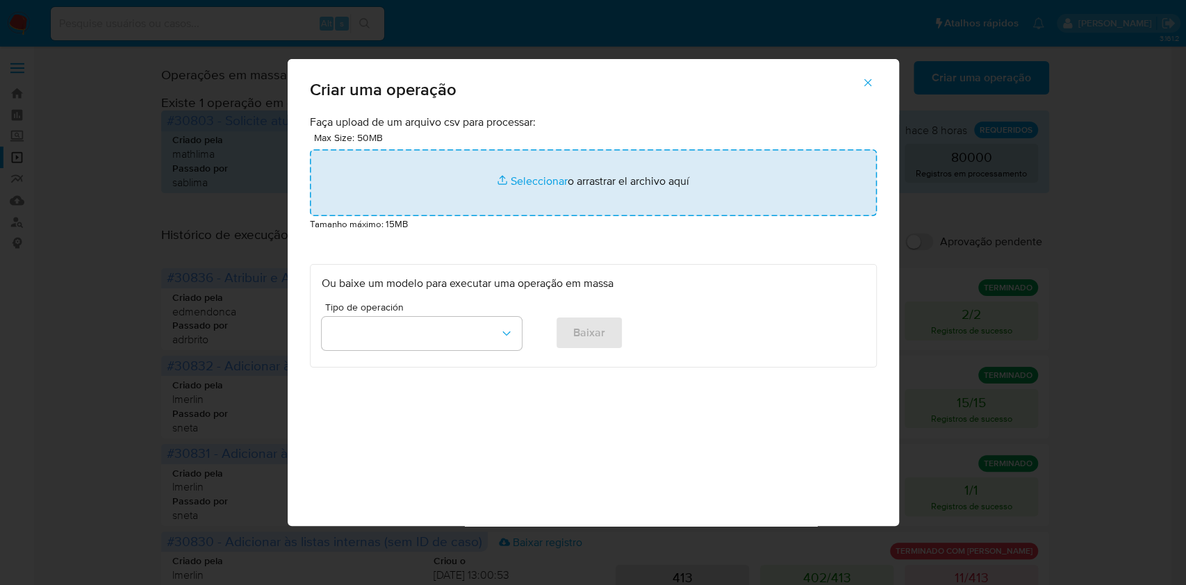
click at [435, 183] on input "file" at bounding box center [593, 182] width 567 height 67
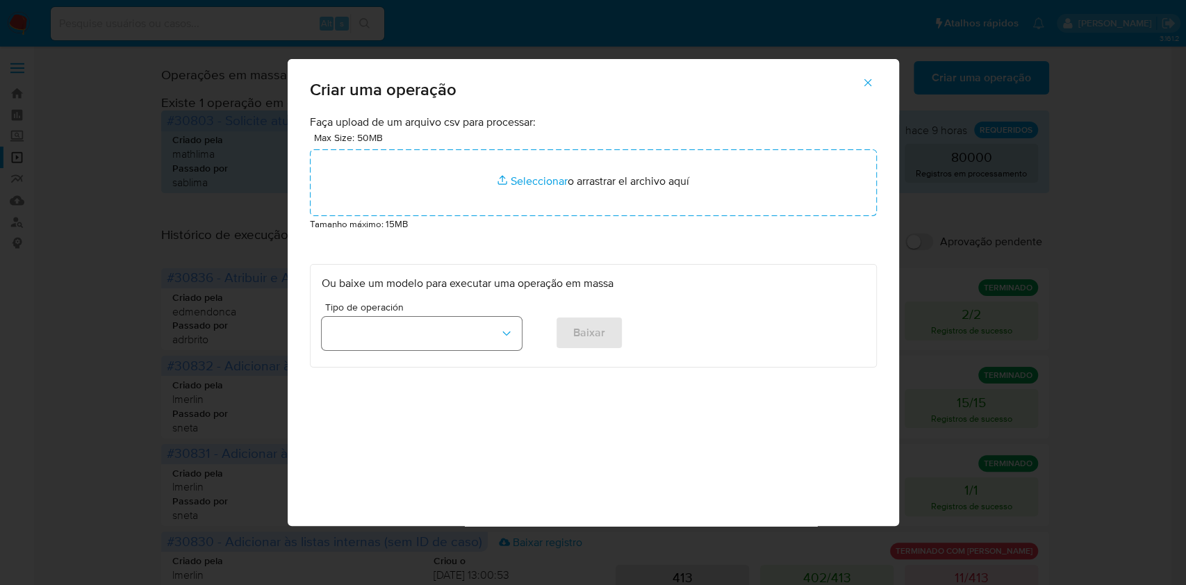
click at [428, 332] on button "button" at bounding box center [422, 333] width 200 height 33
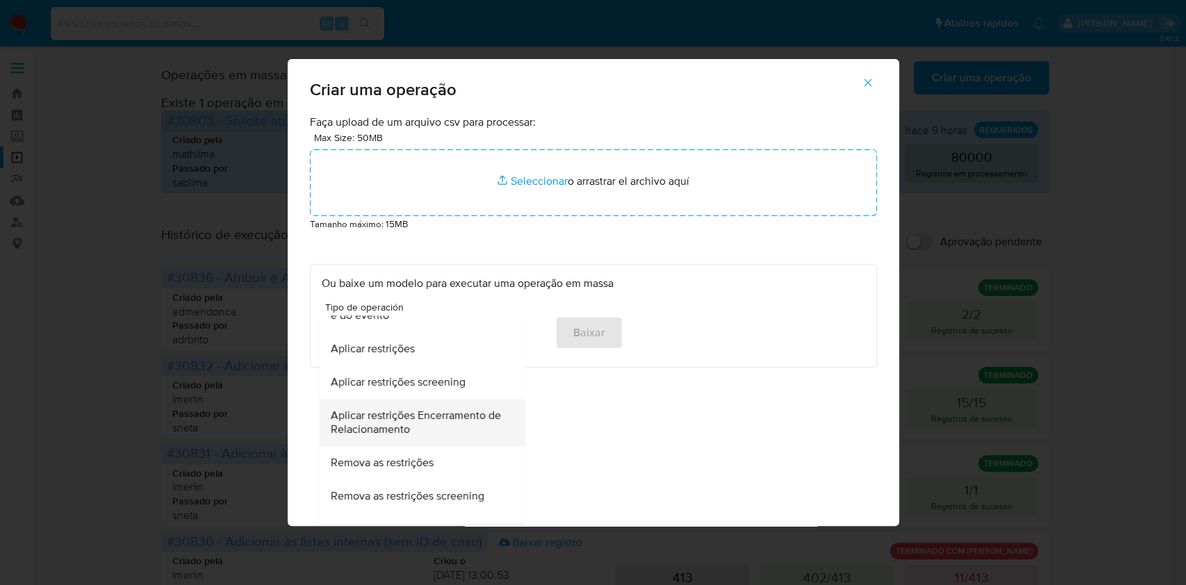
scroll to position [344, 0]
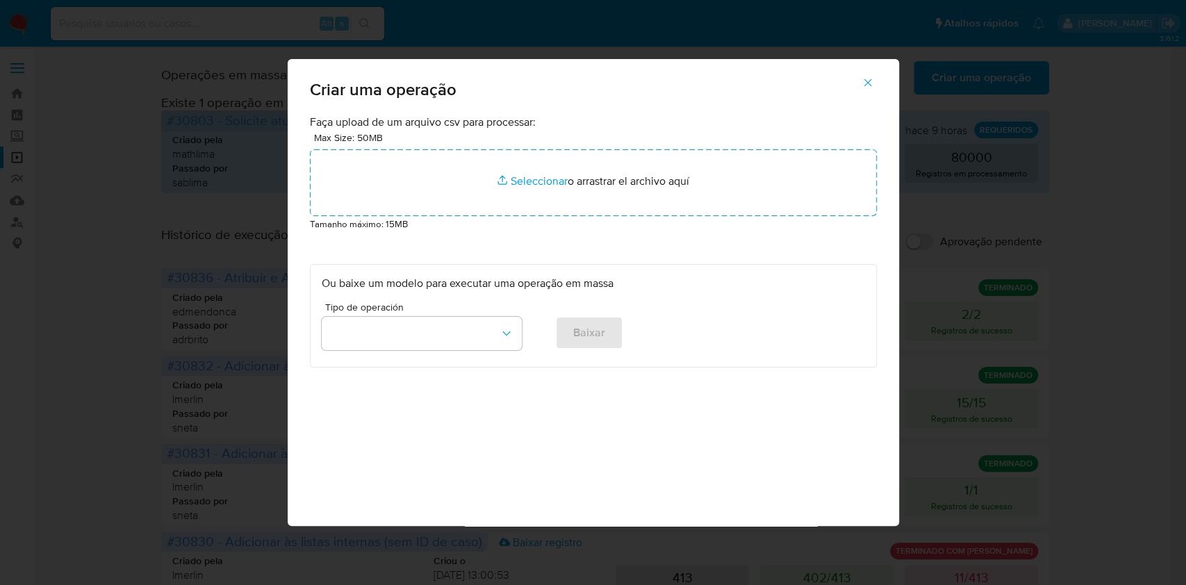
click at [694, 328] on div "Tipo de operación Baixar" at bounding box center [594, 329] width 544 height 54
click at [475, 323] on button "button" at bounding box center [422, 333] width 200 height 33
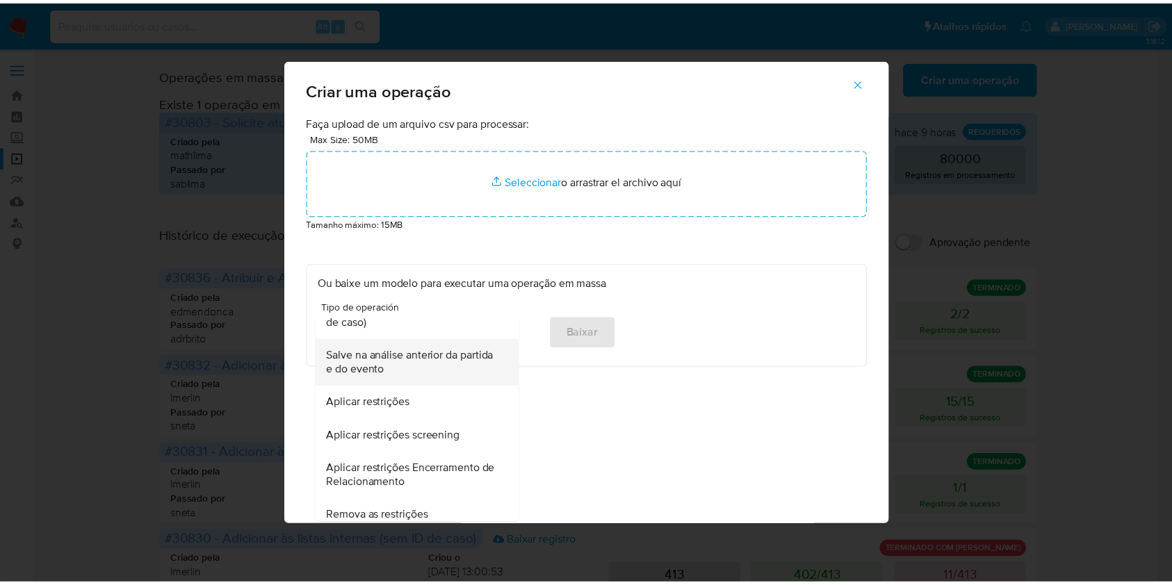
scroll to position [295, 0]
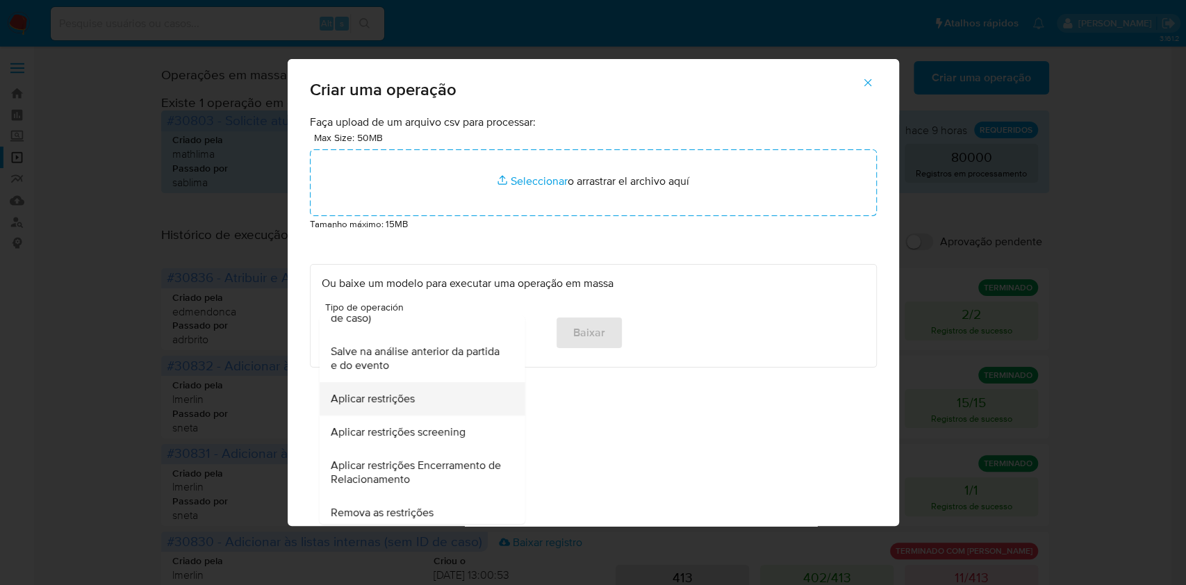
click at [423, 395] on div "Aplicar restrições" at bounding box center [417, 398] width 175 height 33
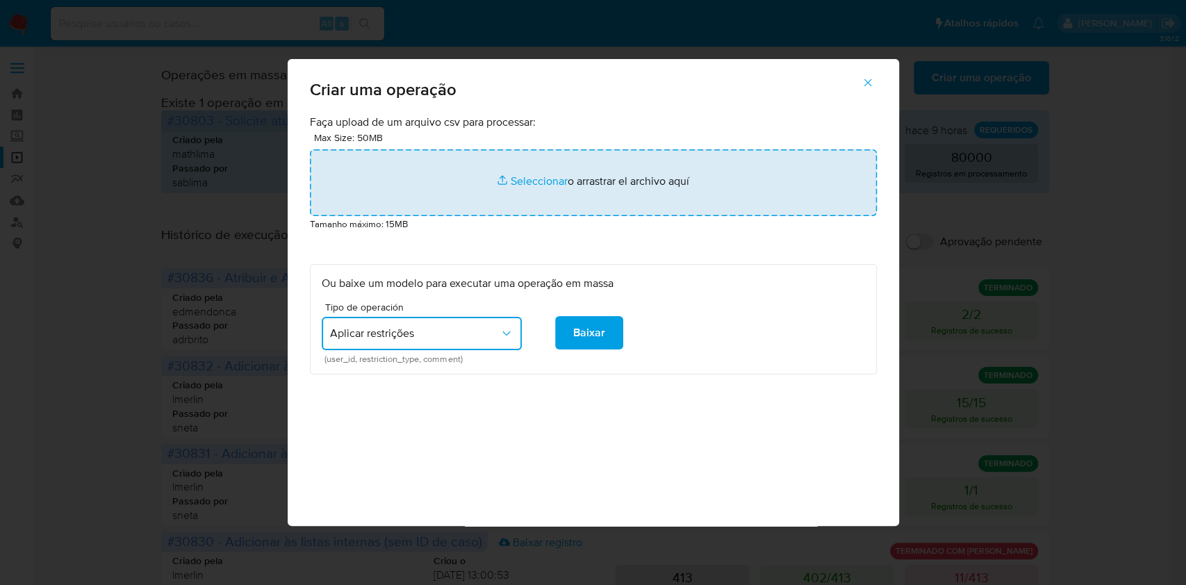
click at [535, 192] on input "file" at bounding box center [593, 182] width 567 height 67
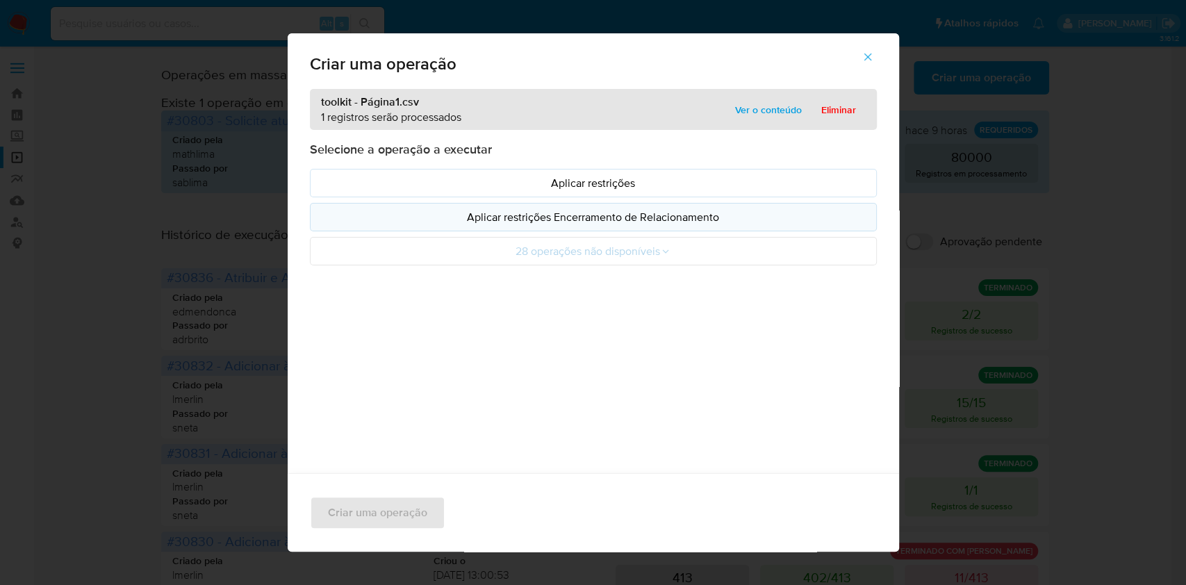
click at [662, 214] on p "Aplicar restrições Encerramento de Relacionamento" at bounding box center [594, 217] width 544 height 16
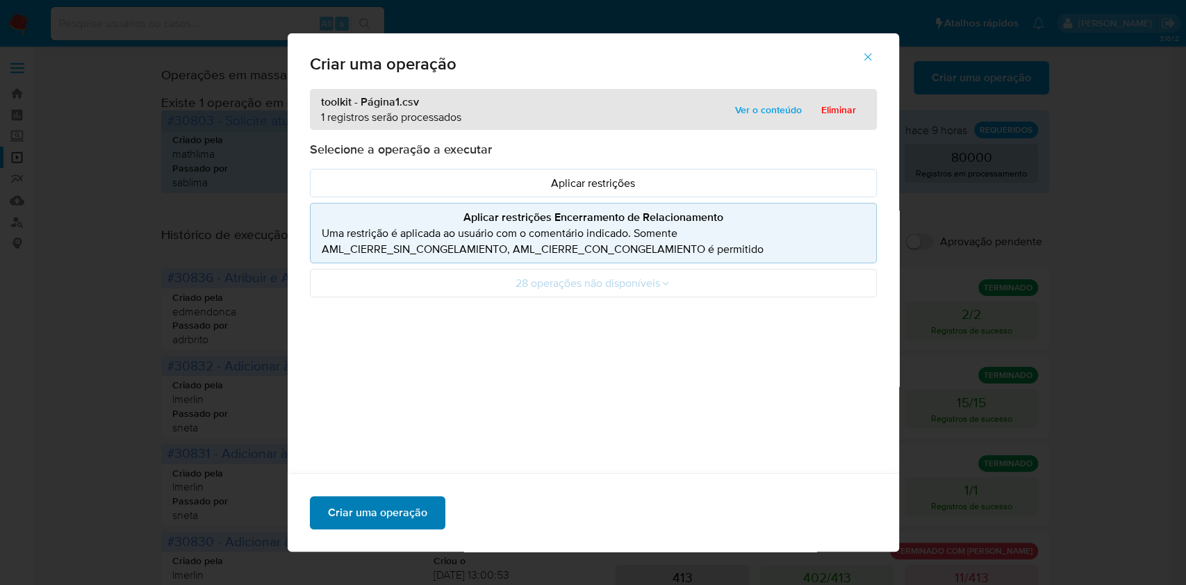
click at [392, 522] on span "Criar uma operação" at bounding box center [377, 513] width 99 height 31
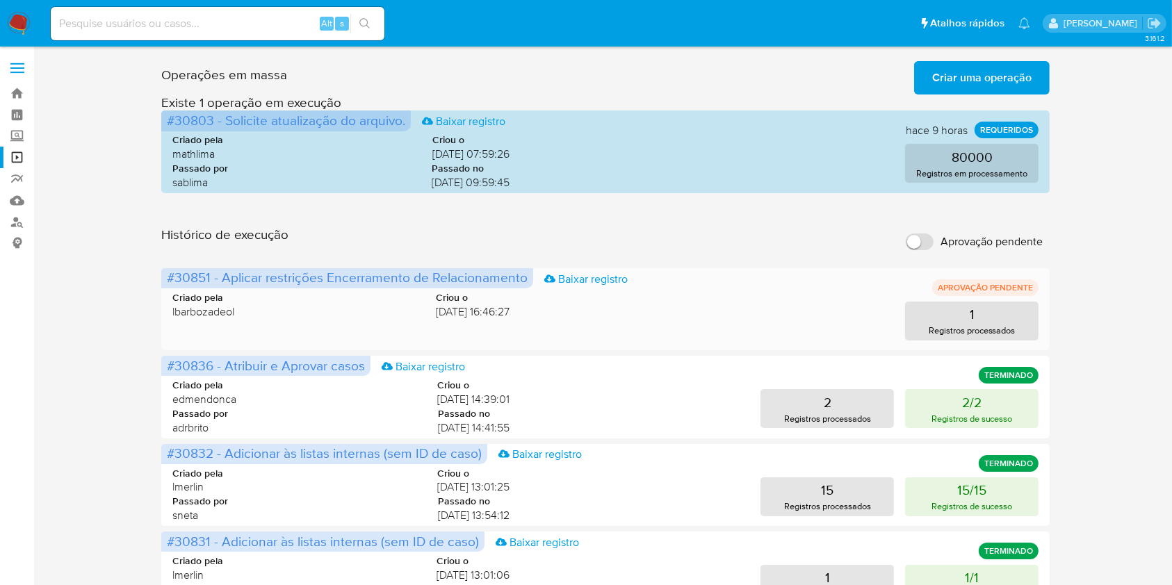
drag, startPoint x: 209, startPoint y: 275, endPoint x: 173, endPoint y: 275, distance: 35.4
click at [173, 275] on span "#30851 - Aplicar restrições Encerramento de Relacionamento" at bounding box center [347, 277] width 361 height 19
click at [701, 231] on div "Histórico de execução Aprovação pendente" at bounding box center [605, 242] width 888 height 31
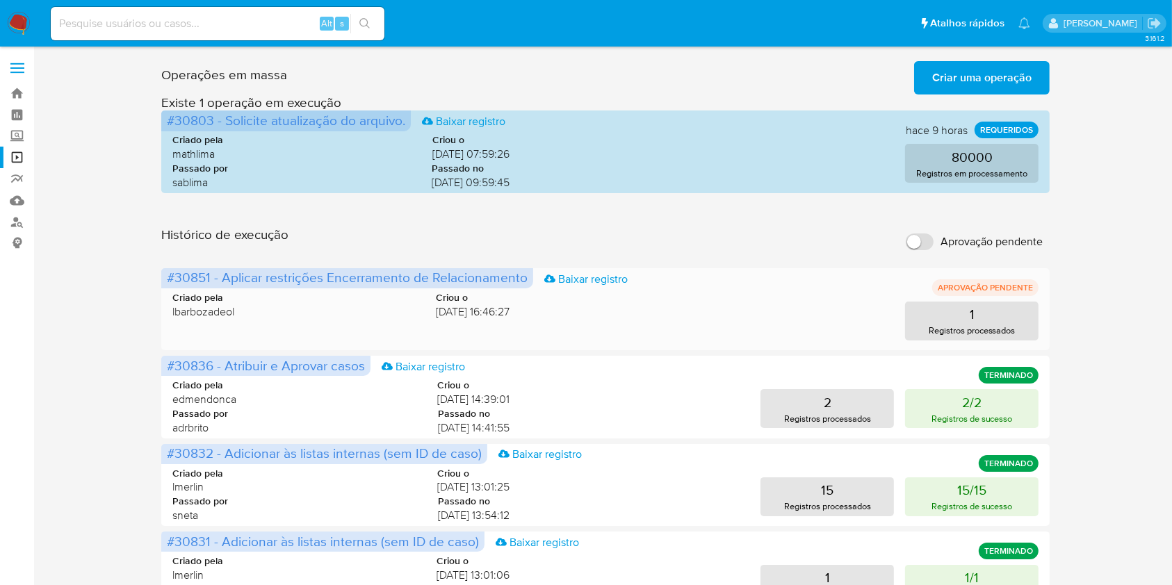
click at [199, 281] on span "#30851 - Aplicar restrições Encerramento de Relacionamento" at bounding box center [347, 277] width 361 height 19
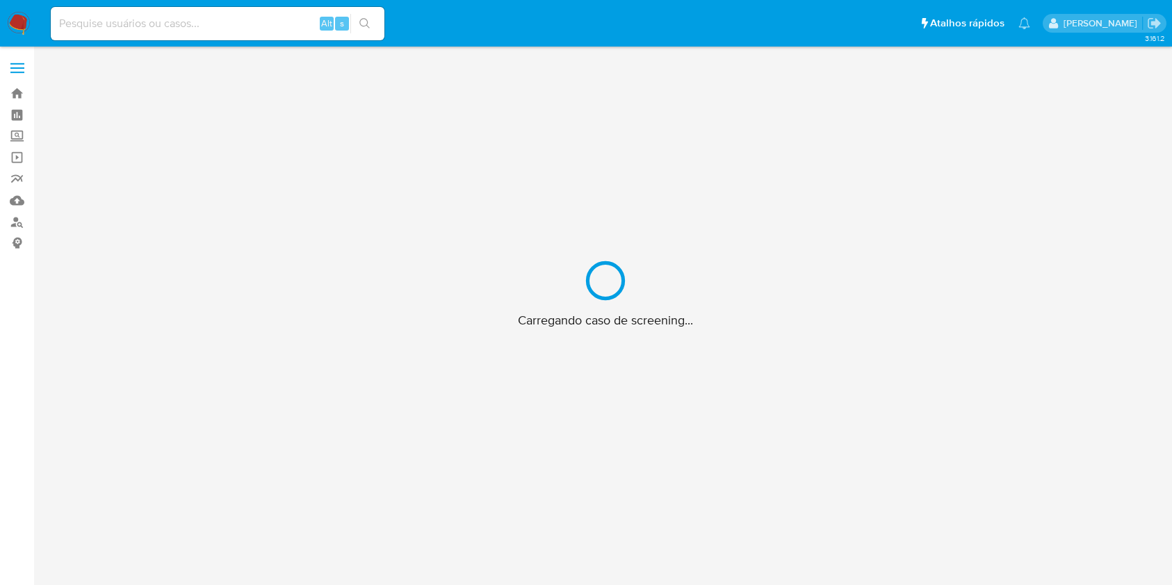
scroll to position [50, 0]
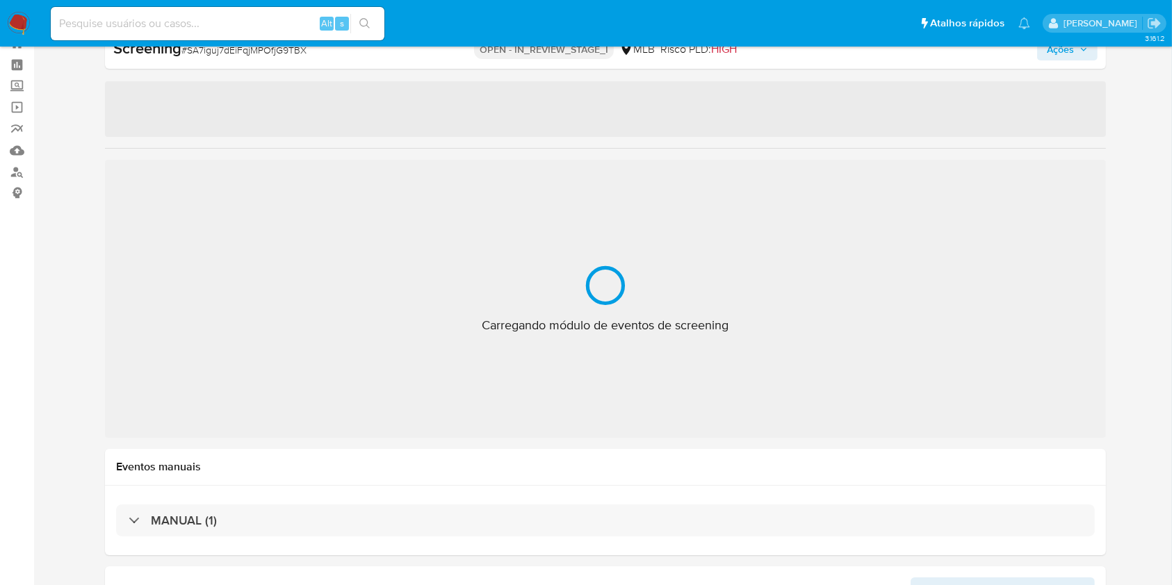
select select "10"
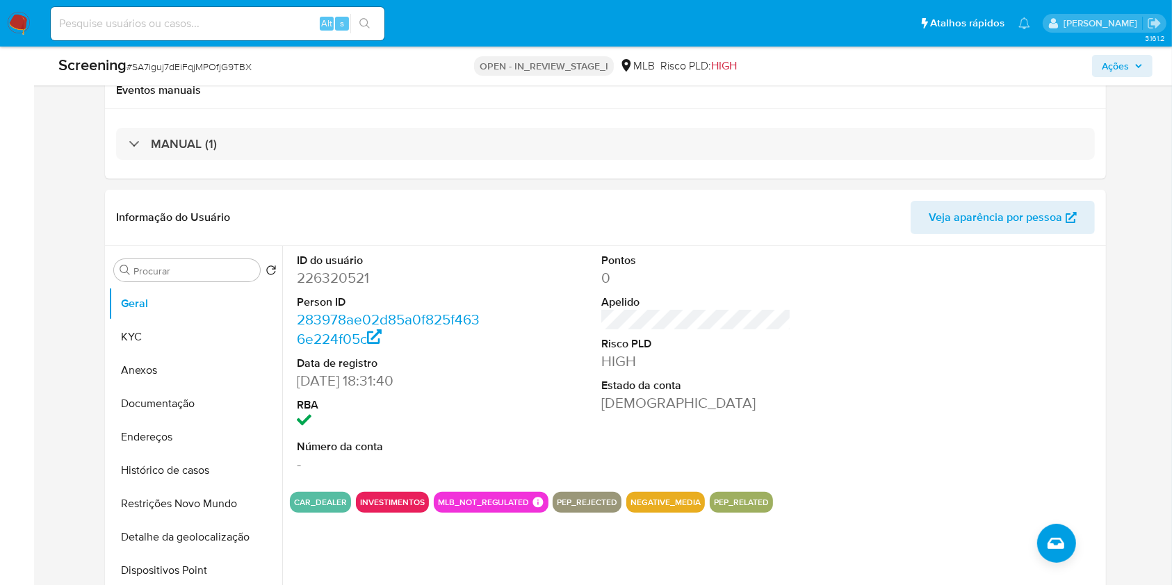
scroll to position [268, 0]
click at [216, 511] on button "Restrições Novo Mundo" at bounding box center [189, 503] width 163 height 33
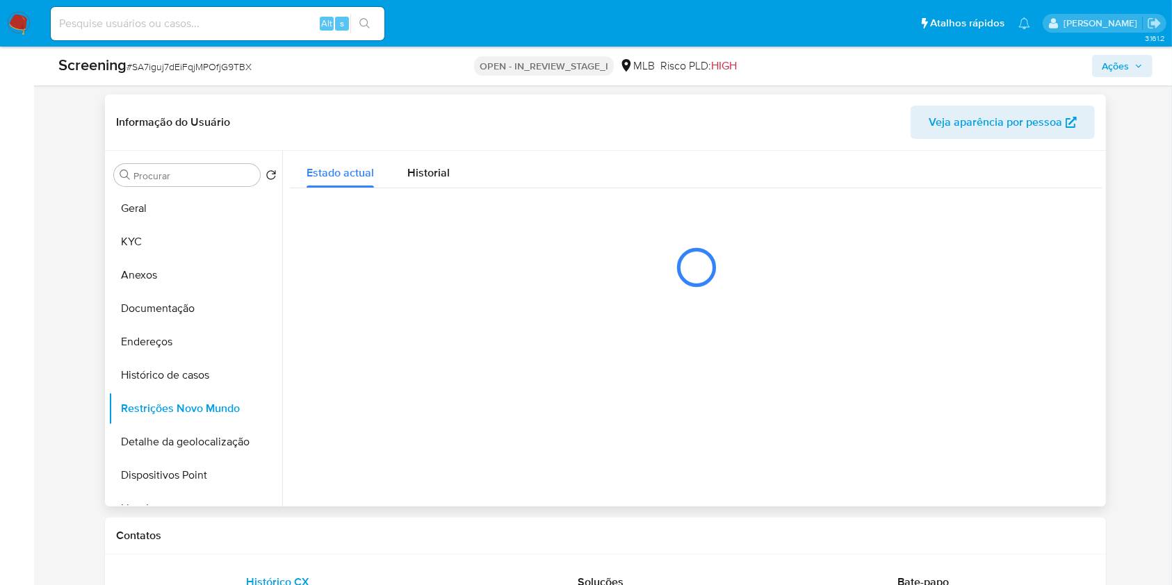
scroll to position [362, 0]
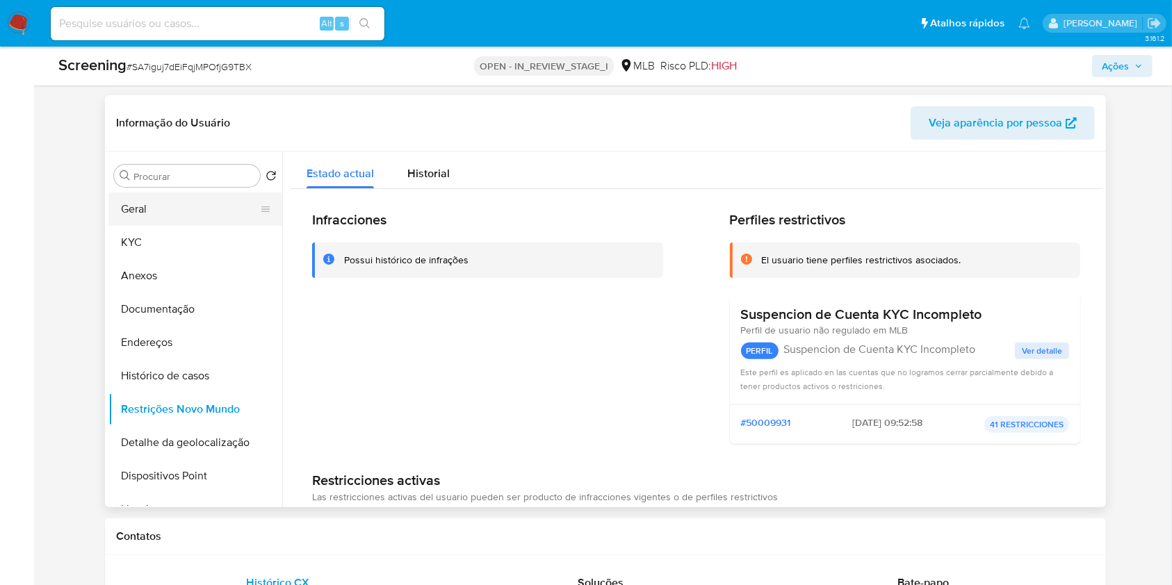
click at [203, 218] on button "Geral" at bounding box center [189, 209] width 163 height 33
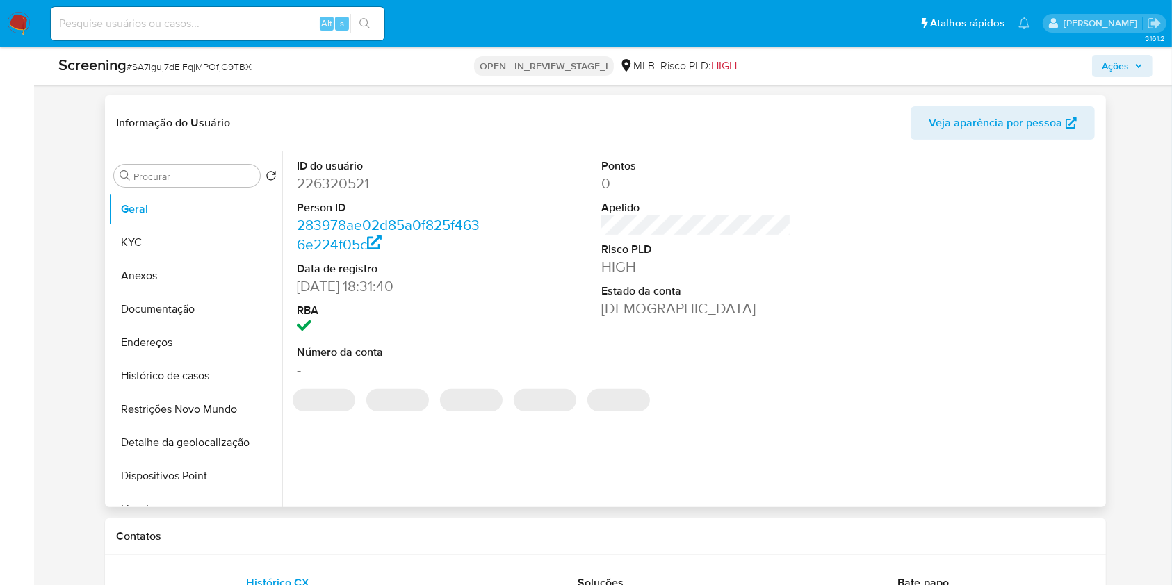
click at [354, 178] on dd "226320521" at bounding box center [391, 183] width 189 height 19
copy dd "226320521"
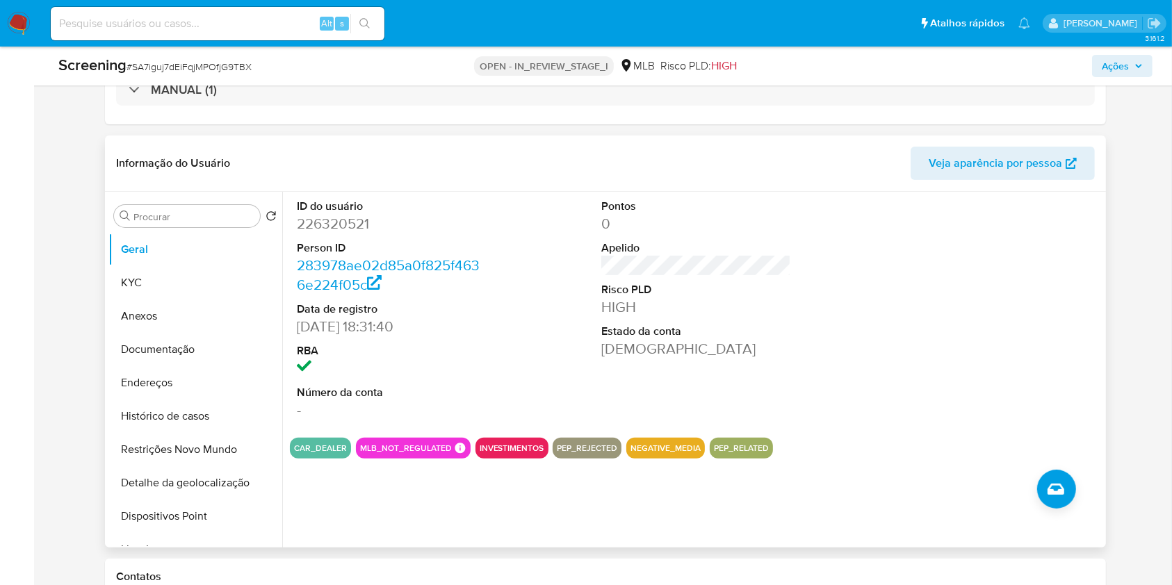
scroll to position [317, 0]
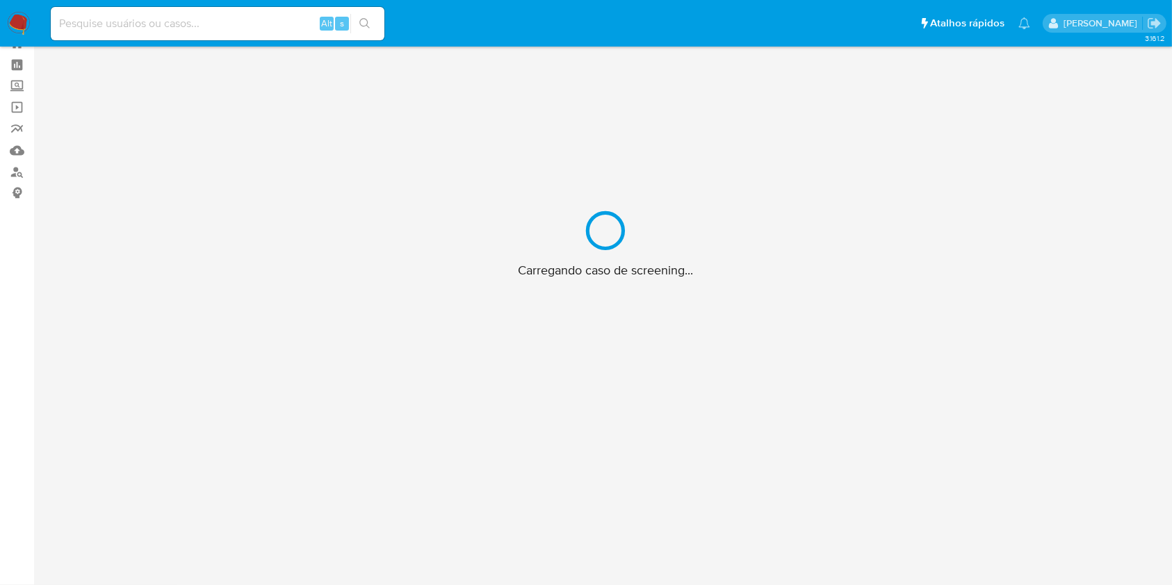
scroll to position [50, 0]
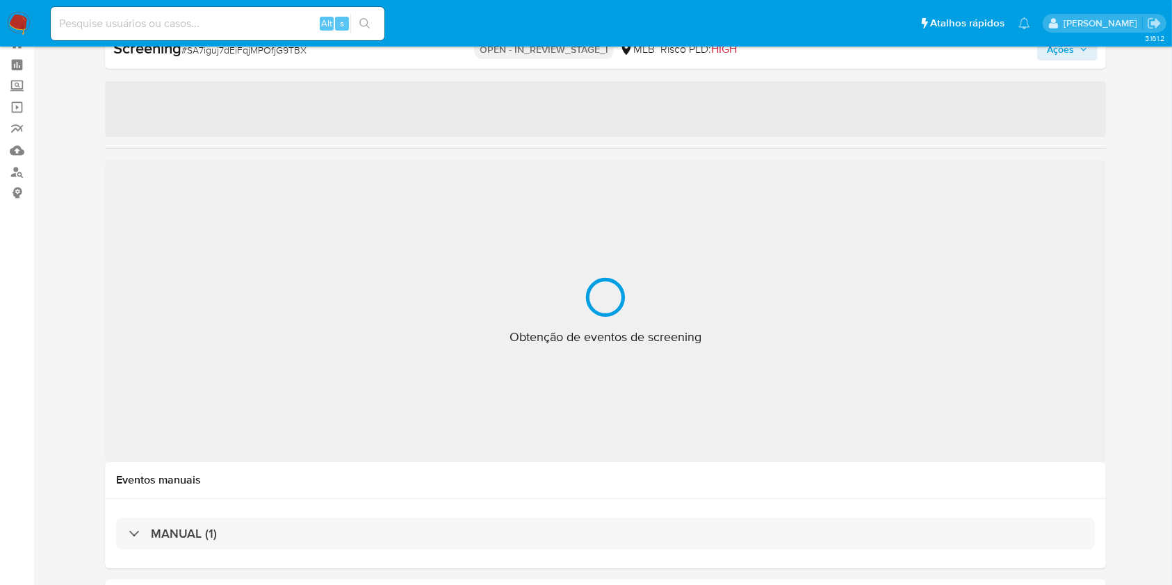
select select "10"
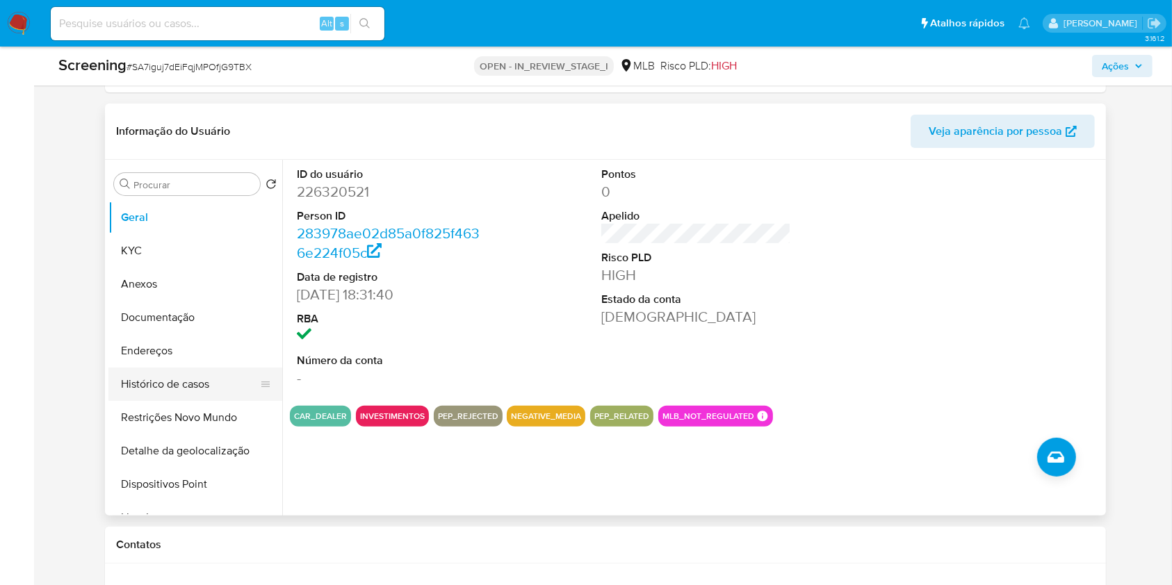
scroll to position [355, 0]
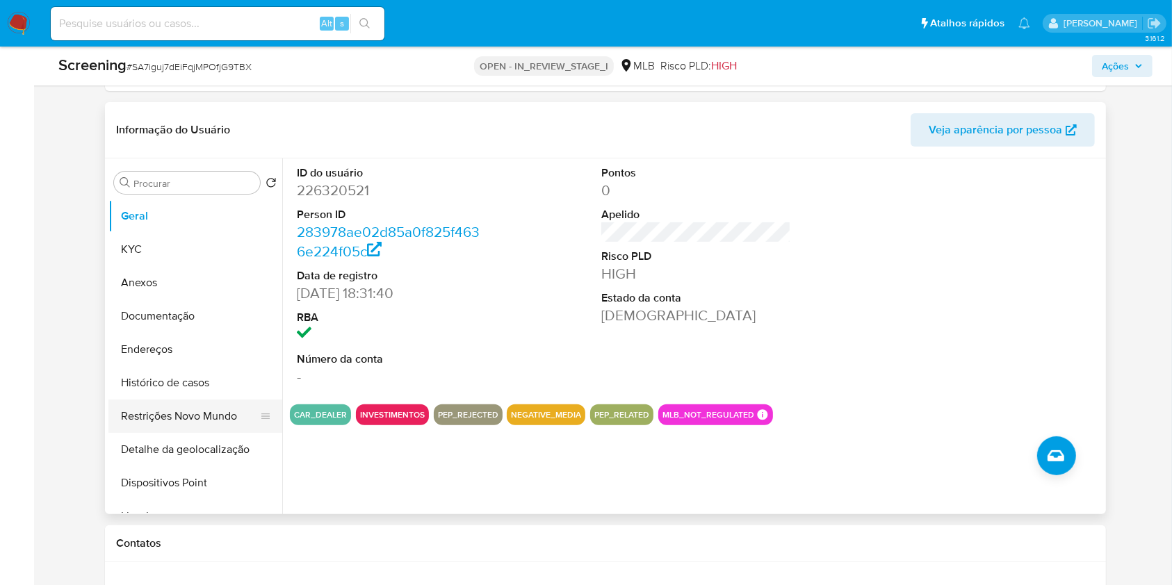
click at [199, 411] on button "Restrições Novo Mundo" at bounding box center [189, 416] width 163 height 33
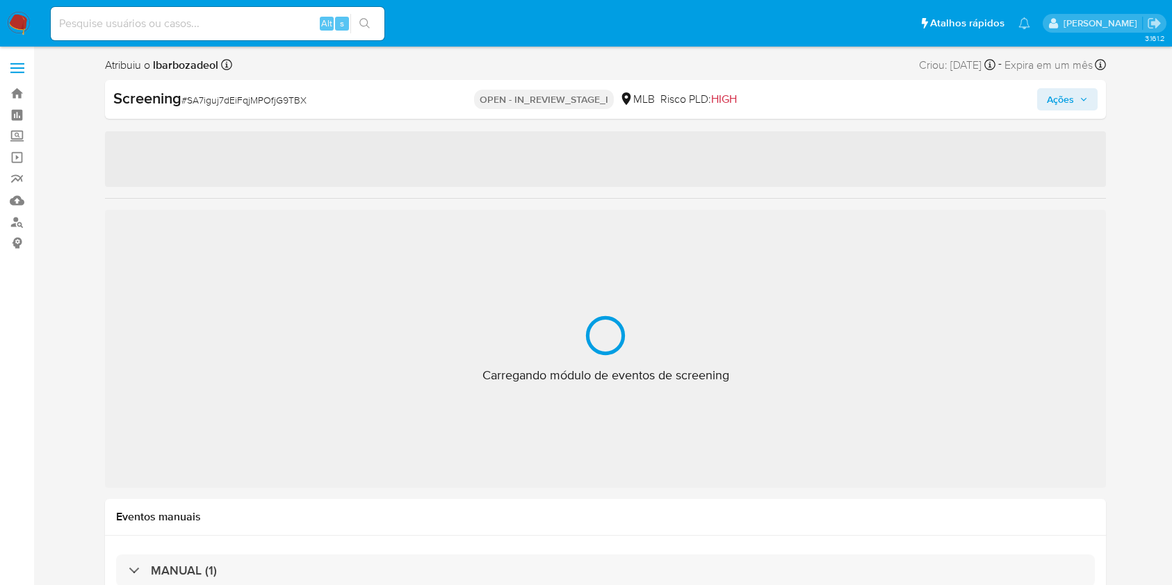
select select "10"
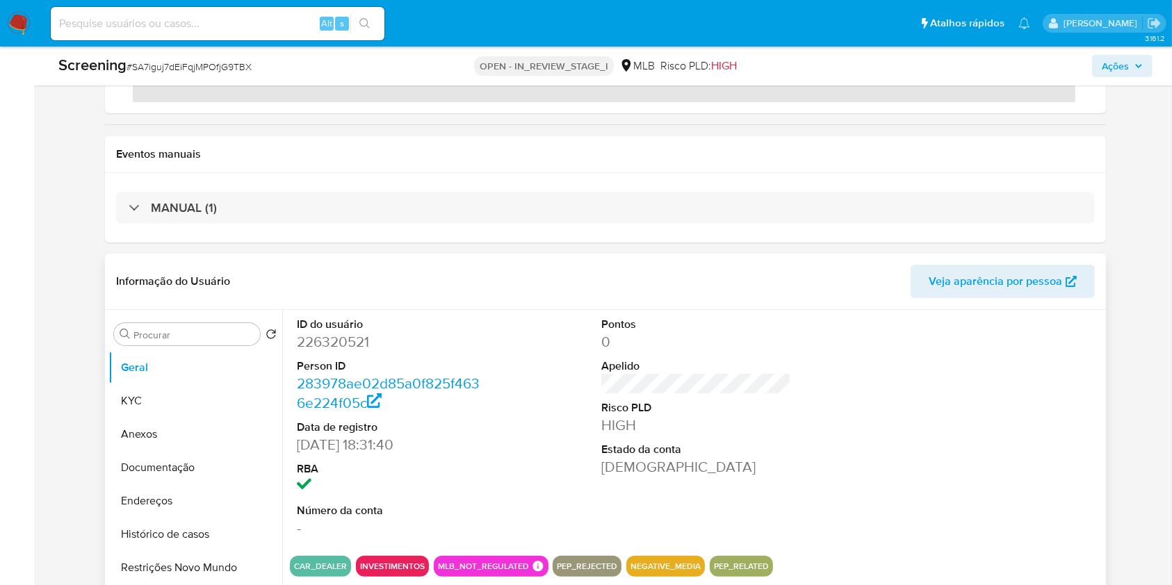
scroll to position [305, 0]
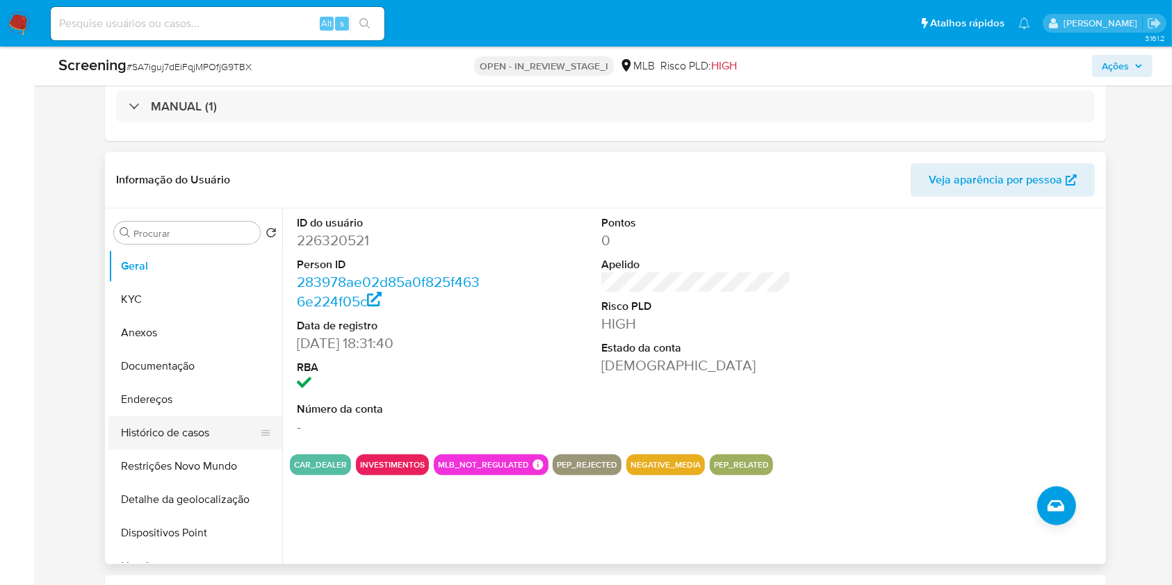
click at [184, 459] on button "Restrições Novo Mundo" at bounding box center [195, 466] width 174 height 33
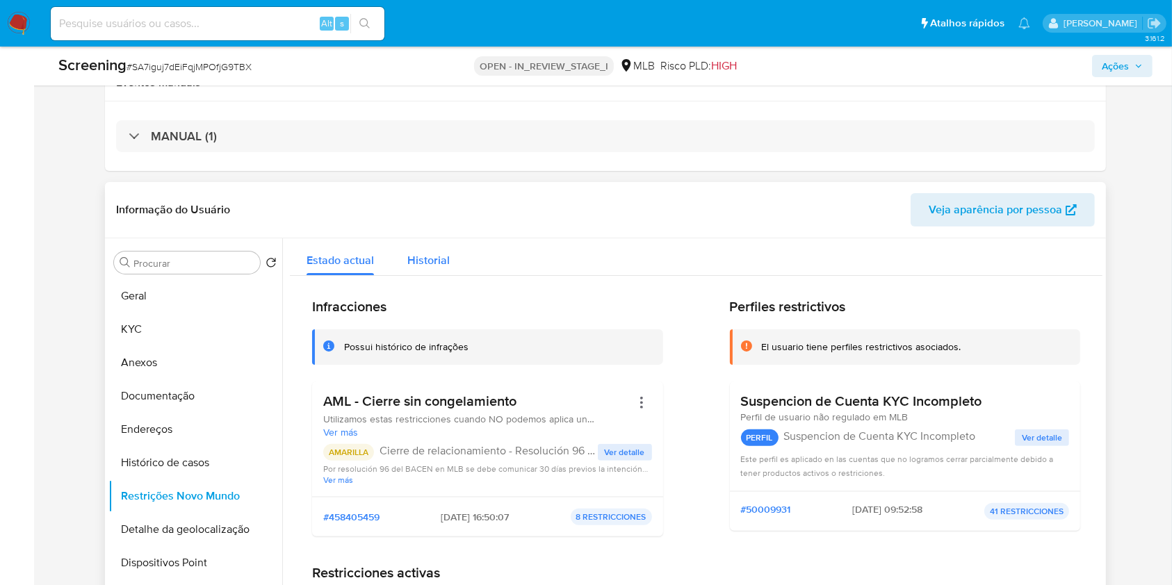
scroll to position [289, 0]
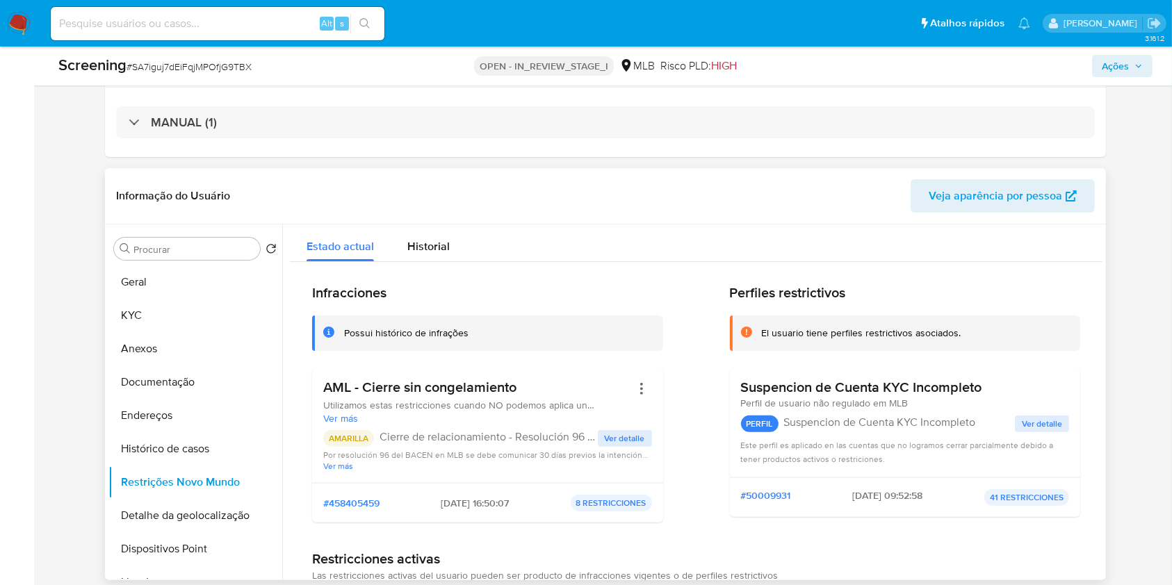
click at [605, 437] on span "Ver detalle" at bounding box center [625, 439] width 40 height 14
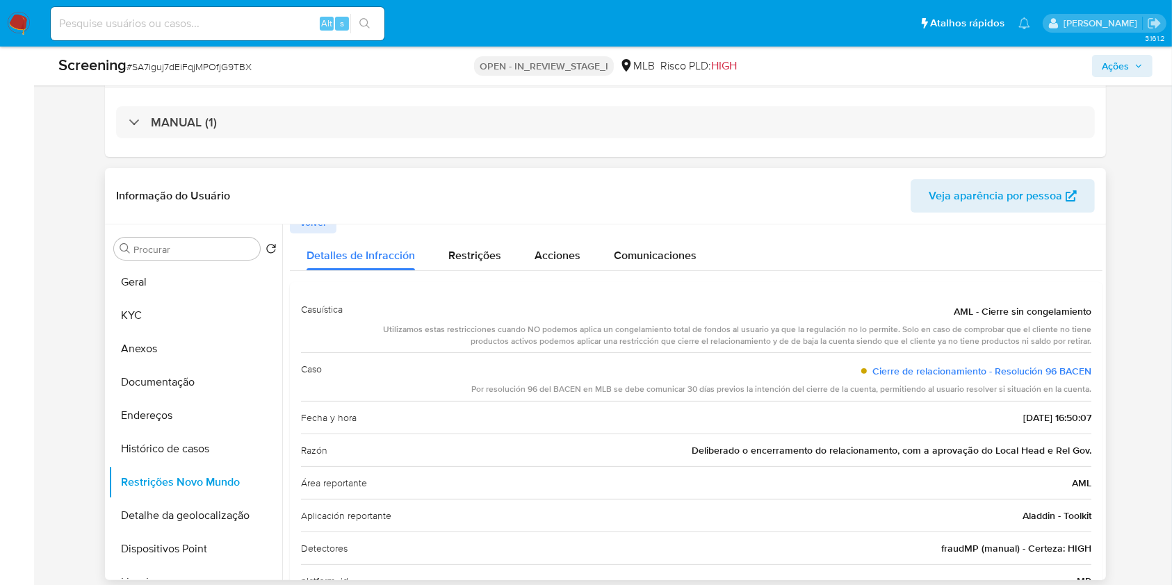
scroll to position [0, 0]
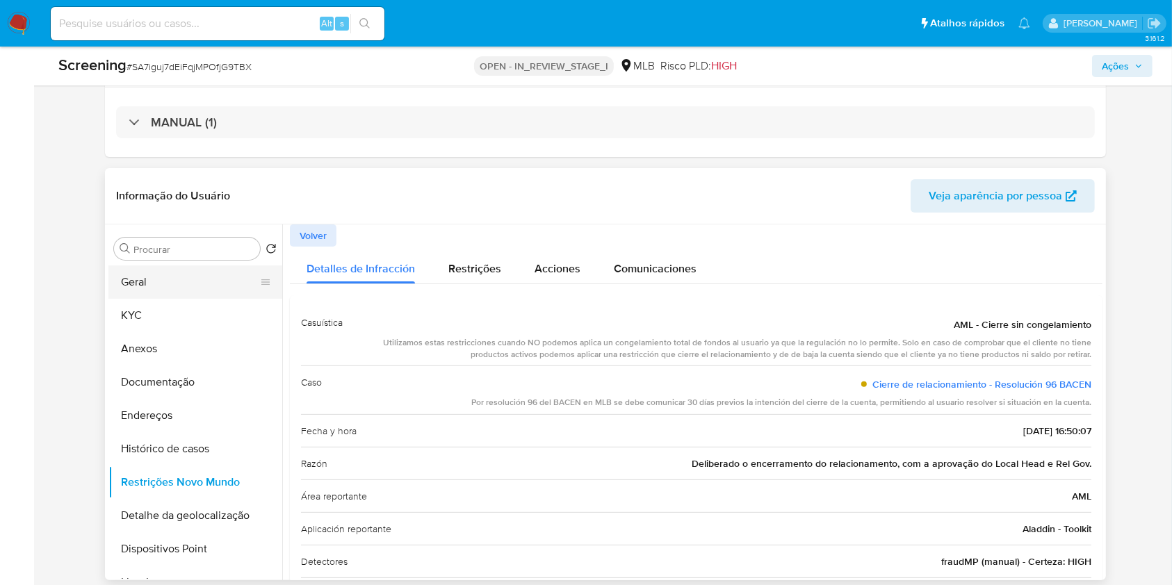
click at [135, 280] on button "Geral" at bounding box center [189, 282] width 163 height 33
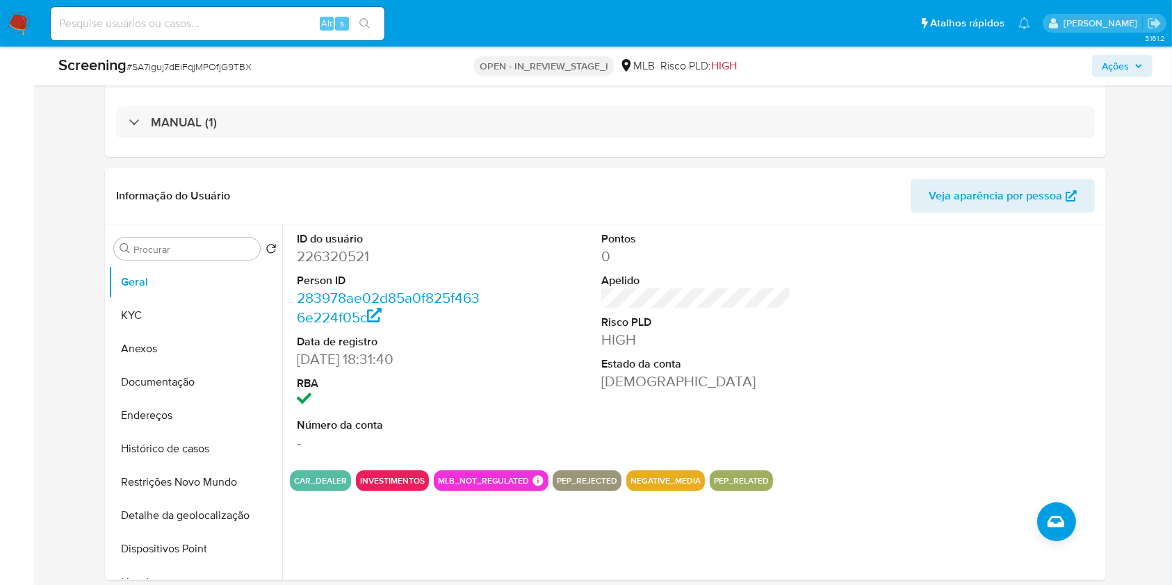
click at [139, 345] on button "Anexos" at bounding box center [189, 348] width 163 height 33
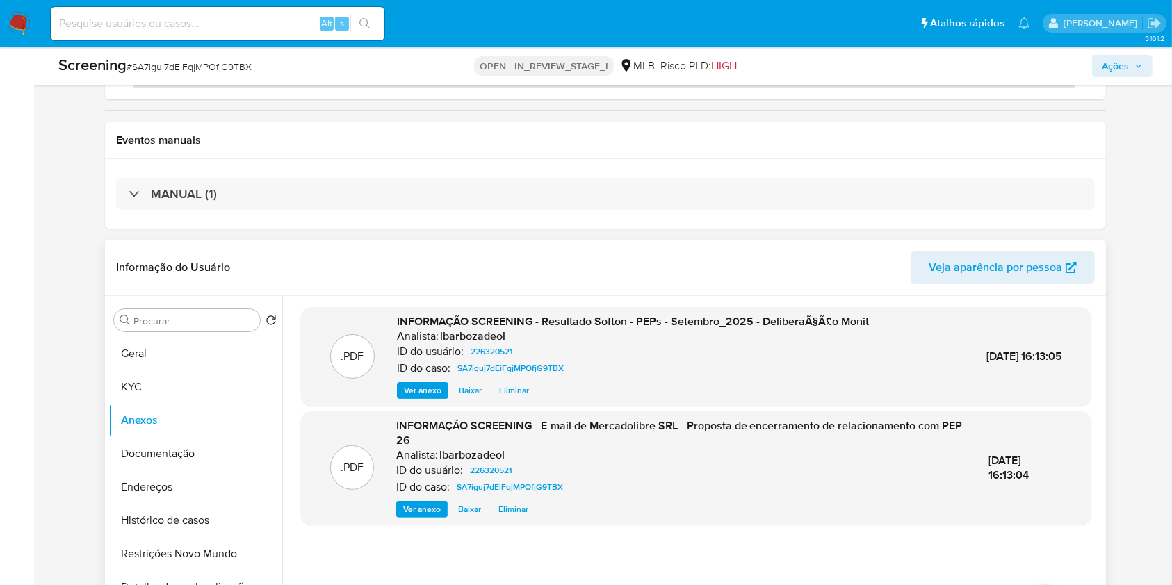
scroll to position [216, 0]
click at [1127, 65] on span "Ações" at bounding box center [1115, 66] width 27 height 22
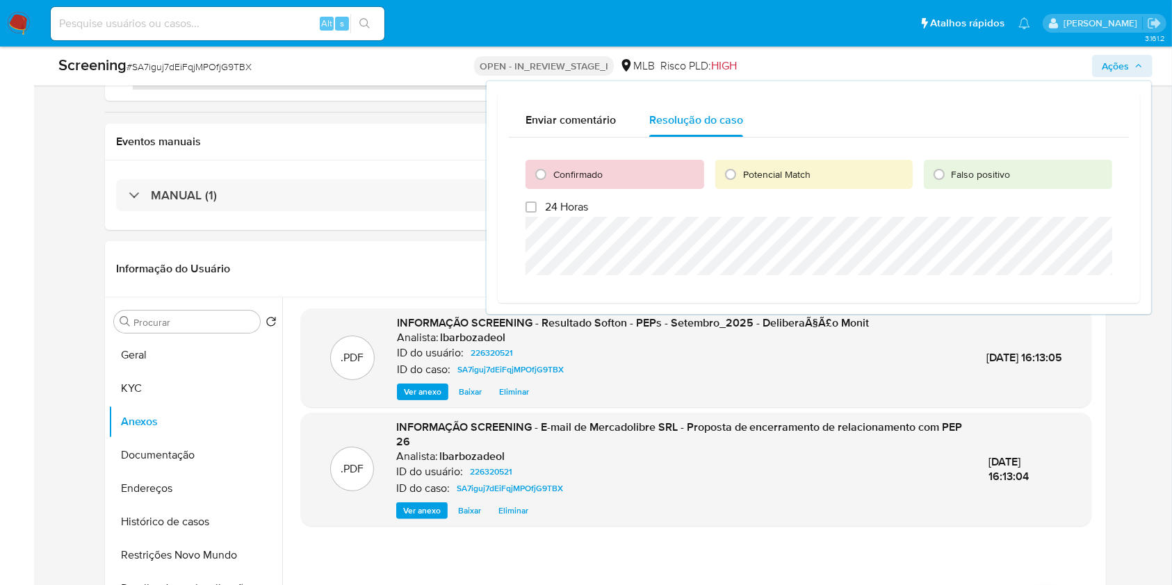
click at [583, 172] on span "Confirmado" at bounding box center [577, 175] width 49 height 14
click at [552, 172] on input "Confirmado" at bounding box center [541, 174] width 22 height 22
radio input "true"
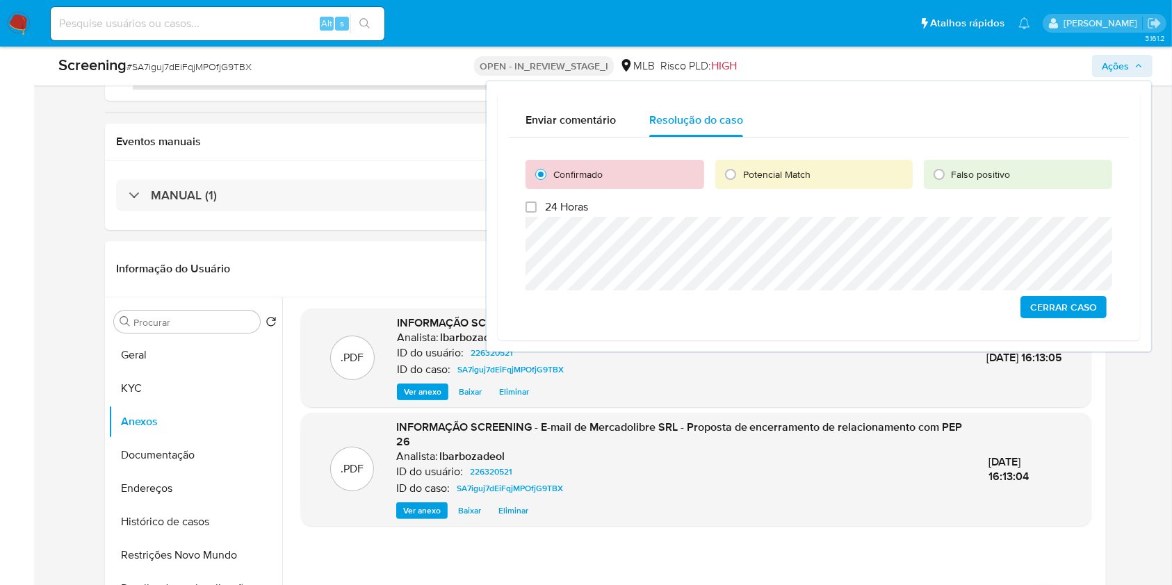
click at [1045, 307] on span "Cerrar caso" at bounding box center [1063, 306] width 67 height 19
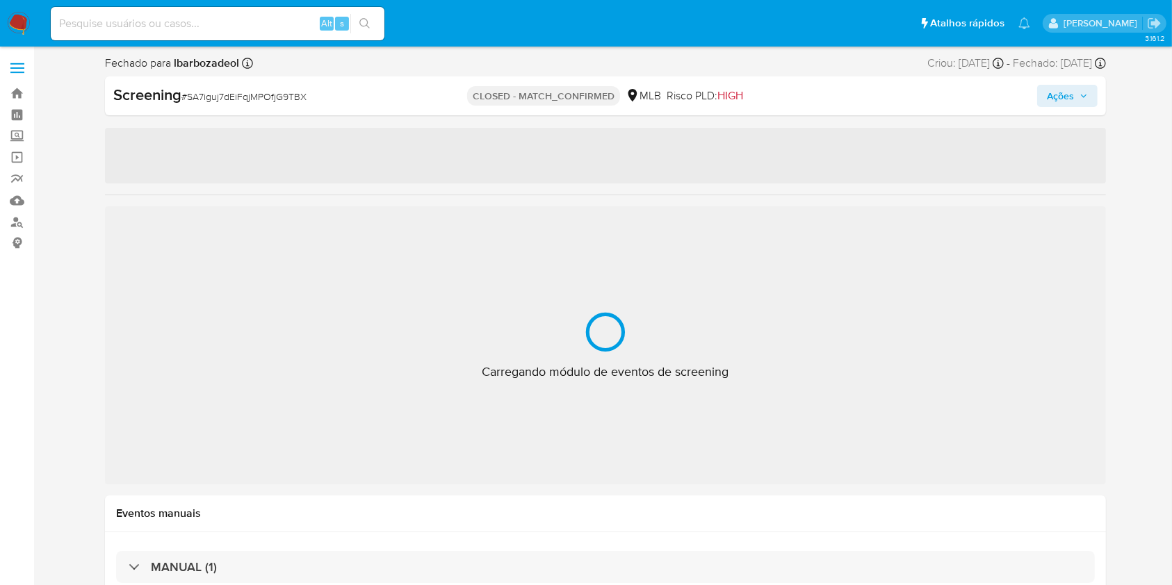
select select "10"
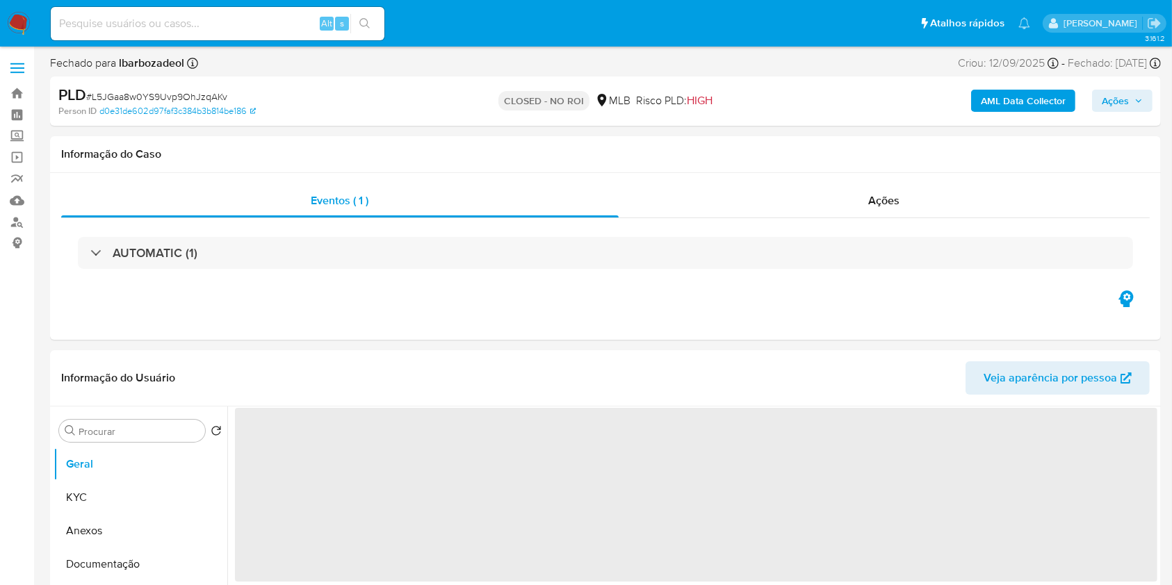
select select "10"
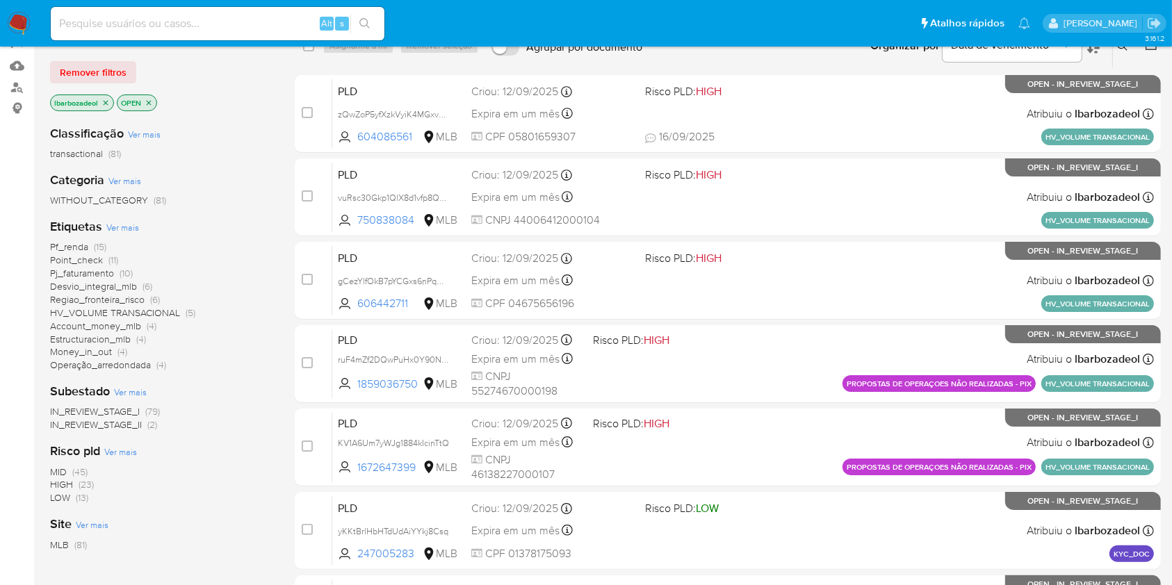
scroll to position [150, 0]
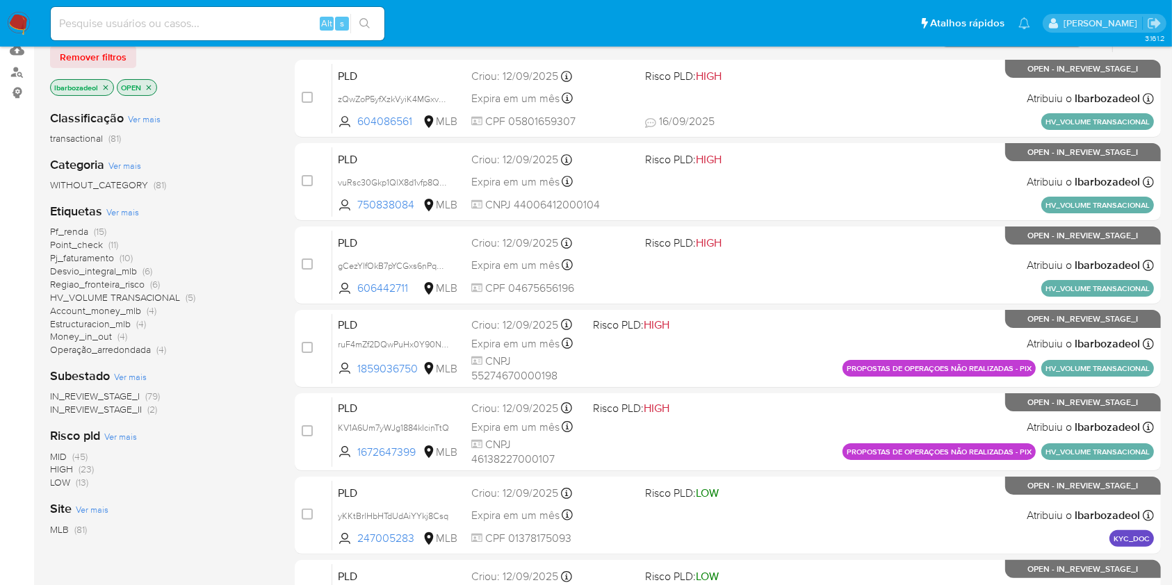
click at [86, 470] on span "(23)" at bounding box center [86, 469] width 15 height 14
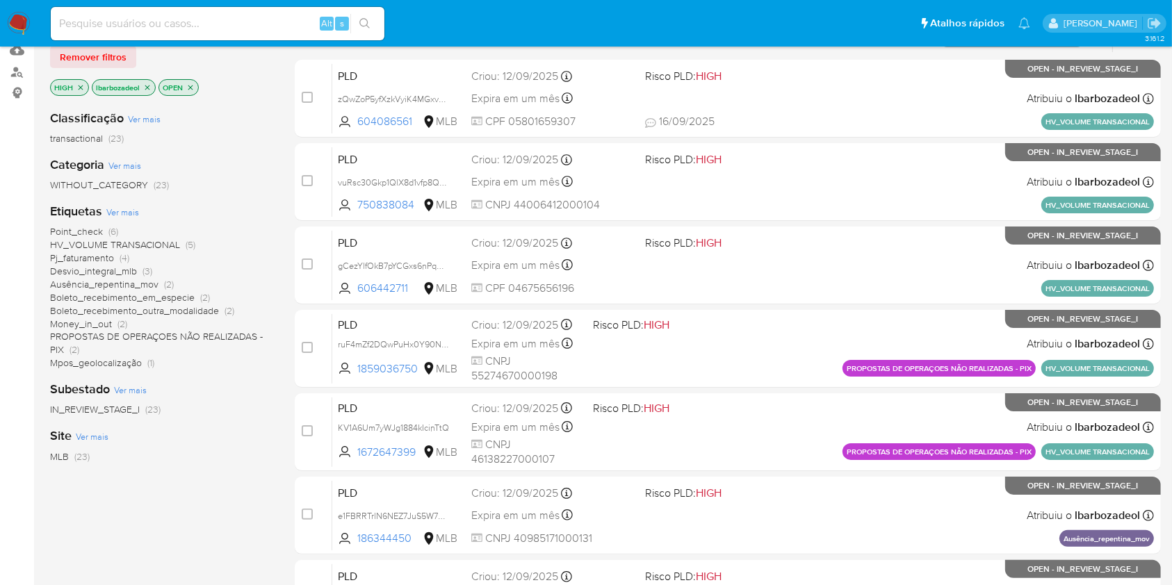
scroll to position [101, 0]
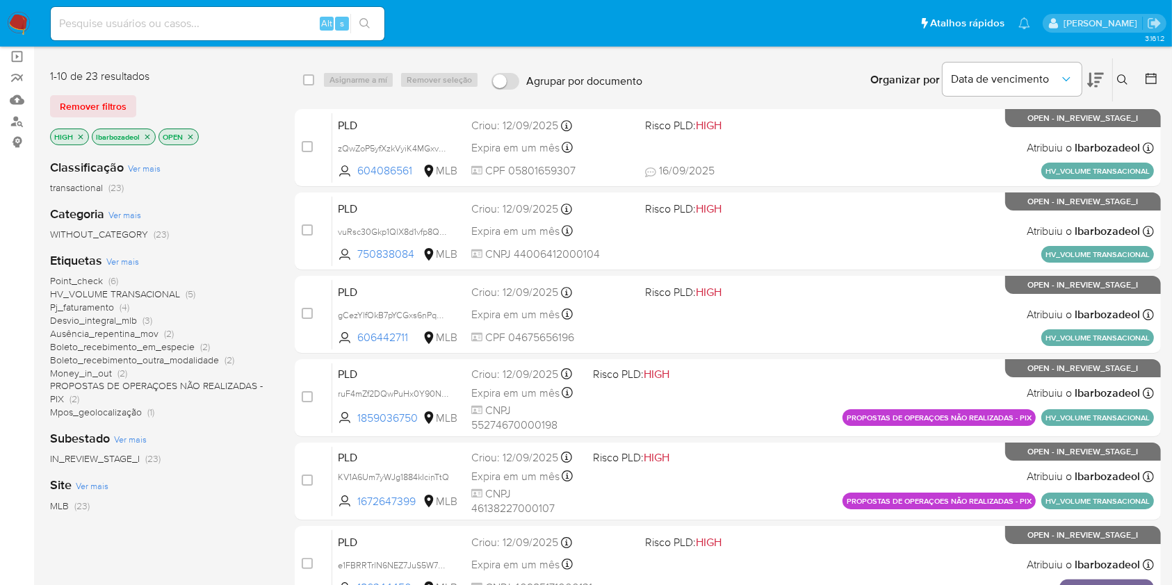
click at [109, 372] on span "Money_in_out" at bounding box center [81, 373] width 62 height 14
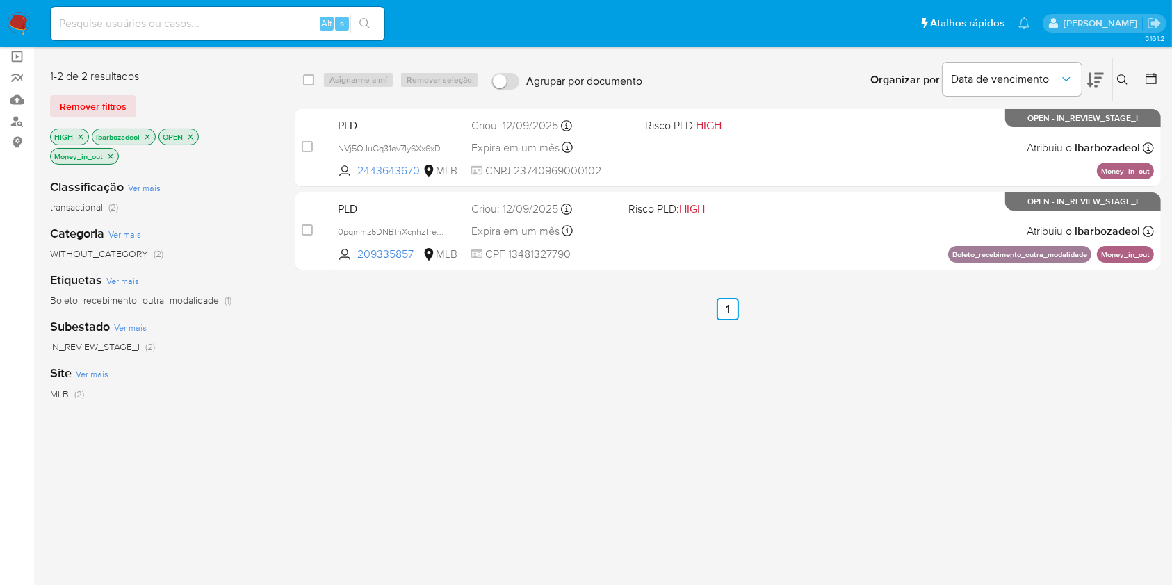
click at [112, 154] on icon "close-filter" at bounding box center [110, 156] width 8 height 8
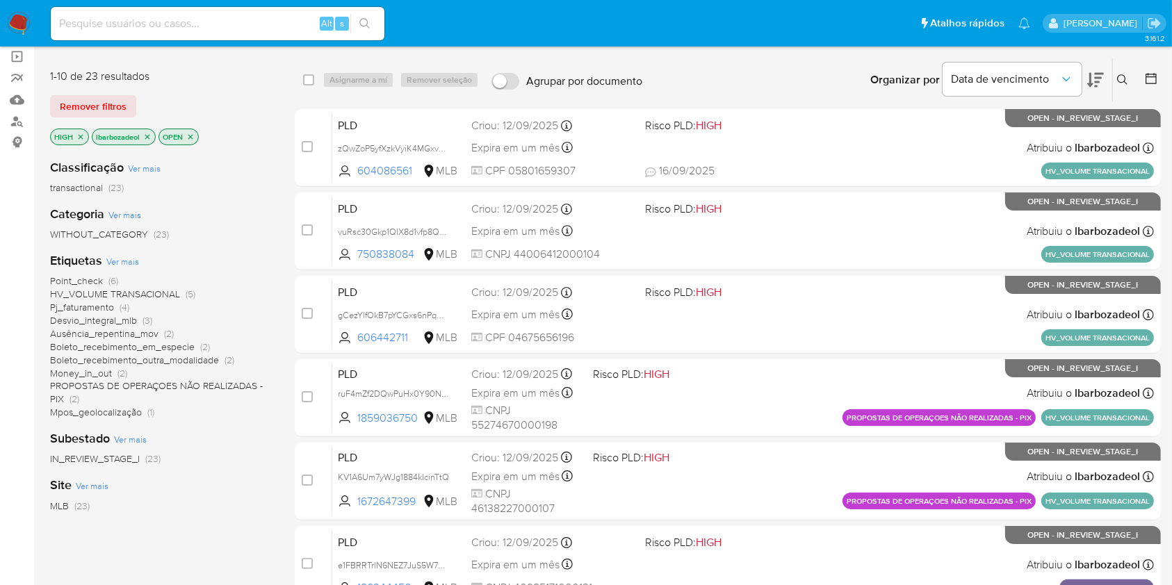
click at [123, 313] on span "Desvio_integral_mlb" at bounding box center [93, 320] width 87 height 14
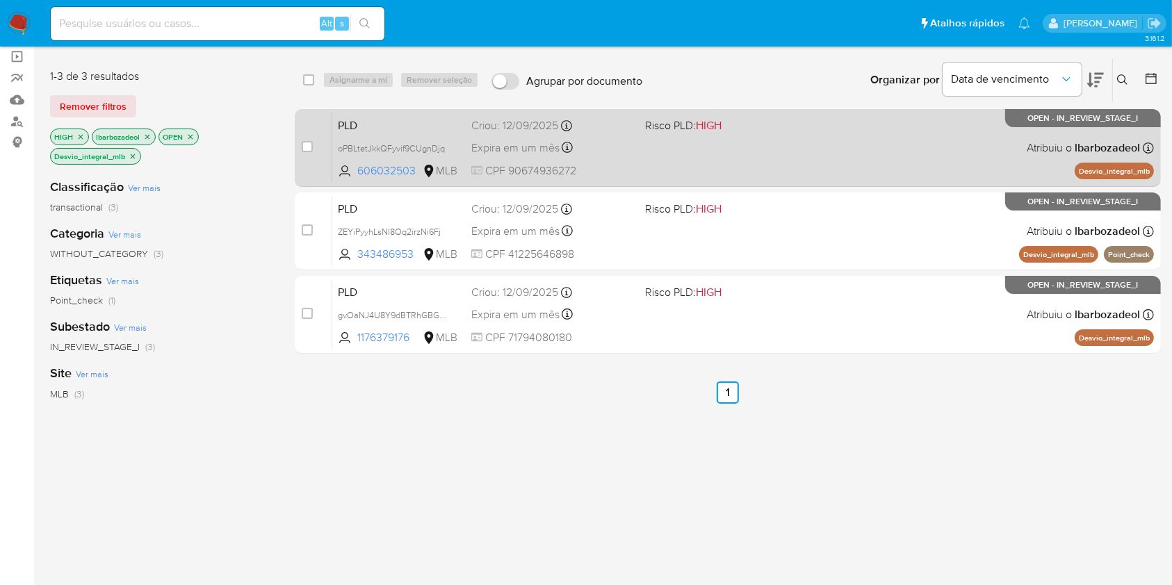
click at [673, 153] on div "PLD oPBLtetJkkQFyvif9CUgnDjq 606032503 MLB Risco PLD: HIGH Criou: [DATE] Criou:…" at bounding box center [743, 148] width 822 height 70
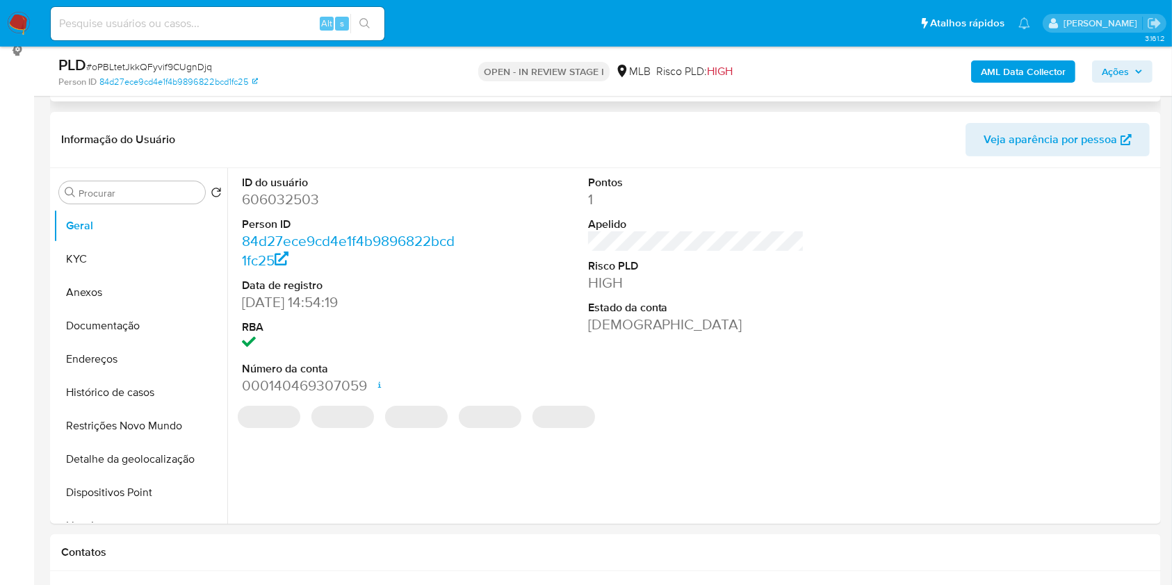
select select "10"
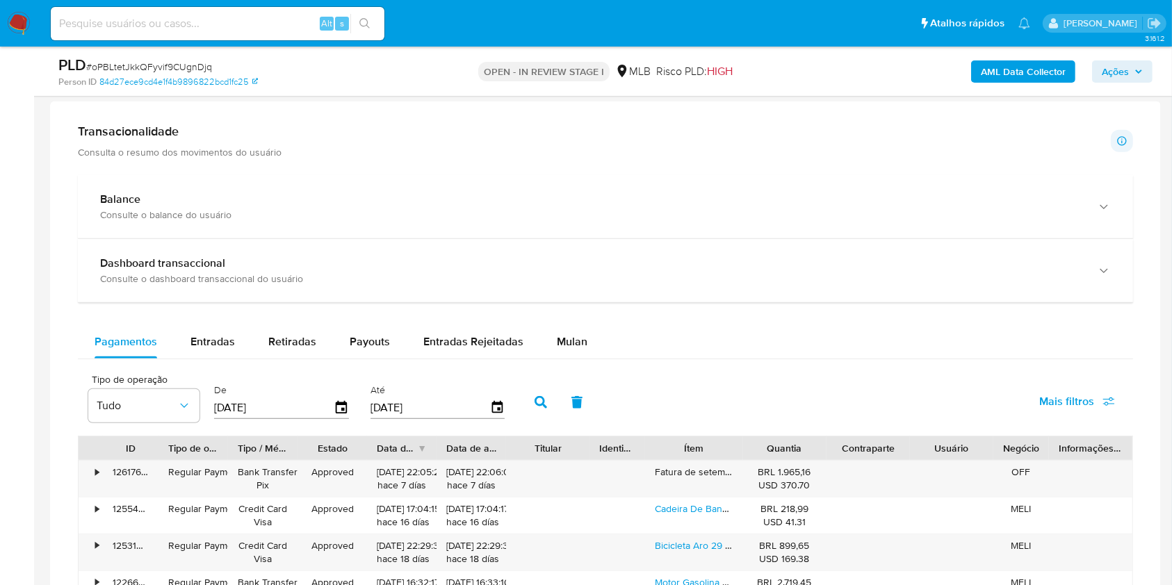
scroll to position [850, 0]
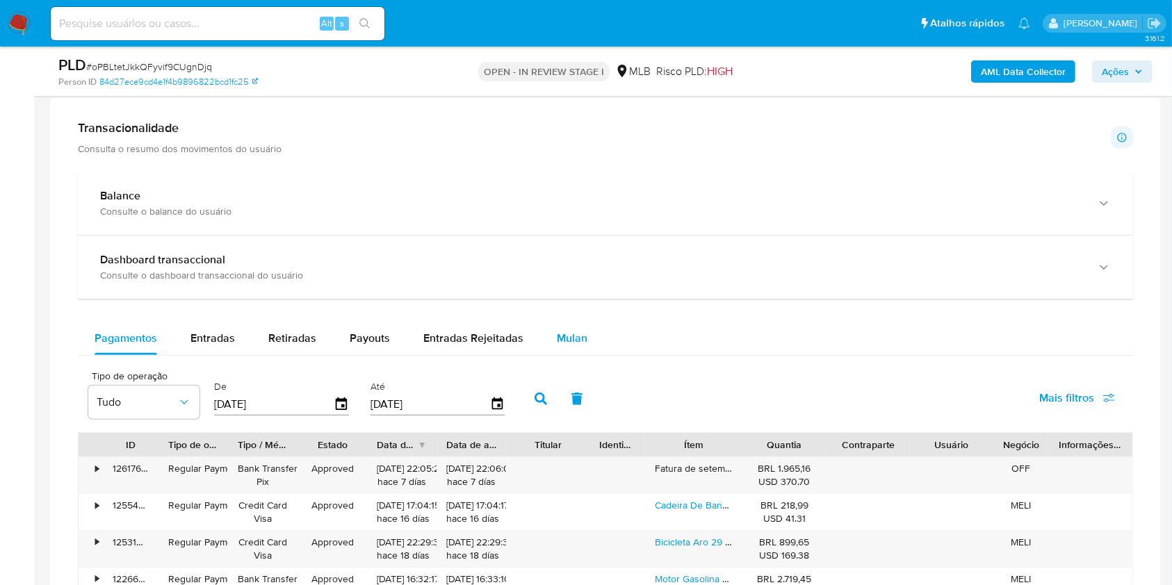
click at [573, 327] on div "Mulan" at bounding box center [572, 338] width 31 height 33
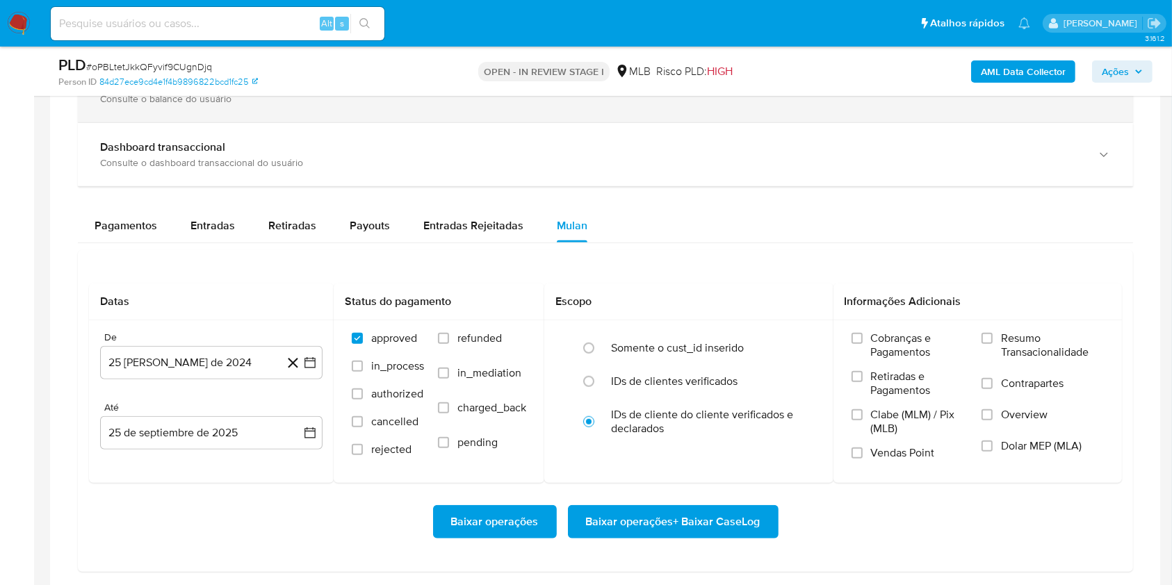
scroll to position [963, 0]
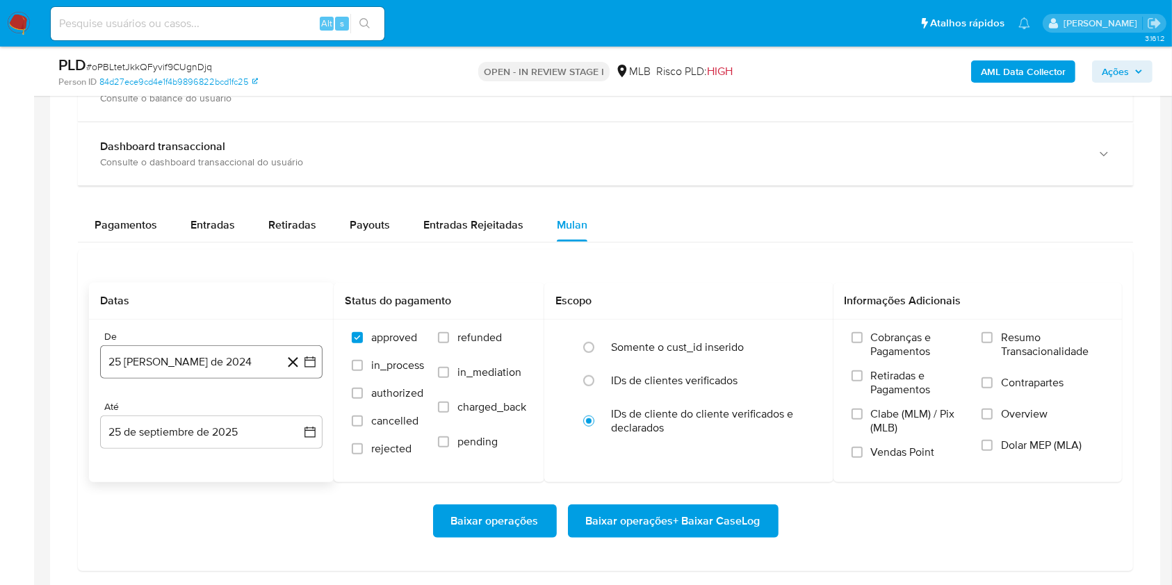
click at [216, 358] on button "25 [PERSON_NAME] de 2024" at bounding box center [211, 361] width 222 height 33
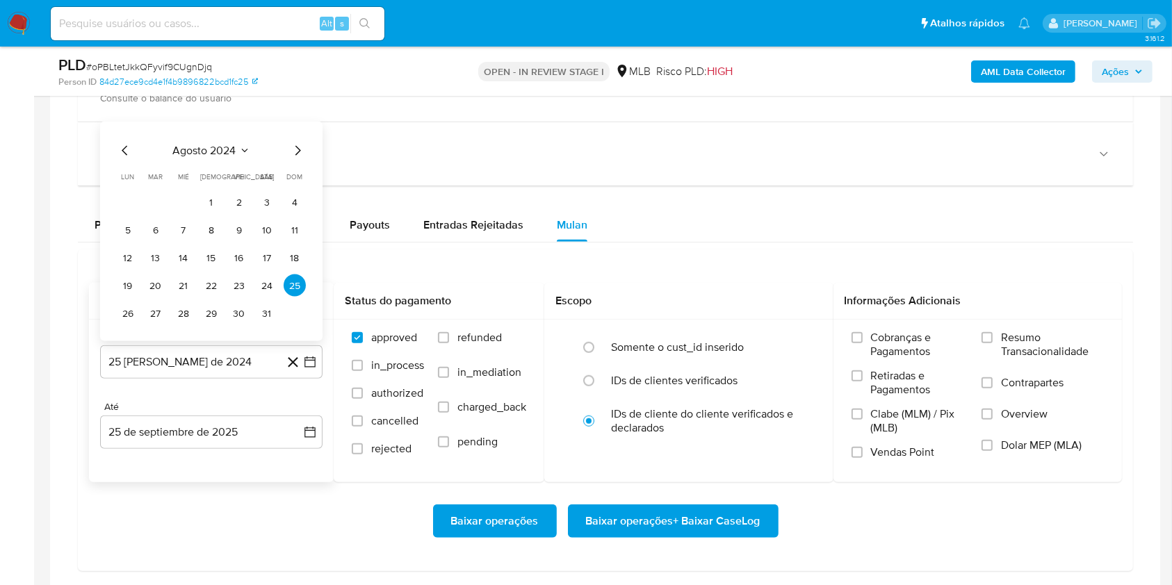
click at [205, 145] on span "agosto 2024" at bounding box center [204, 151] width 63 height 14
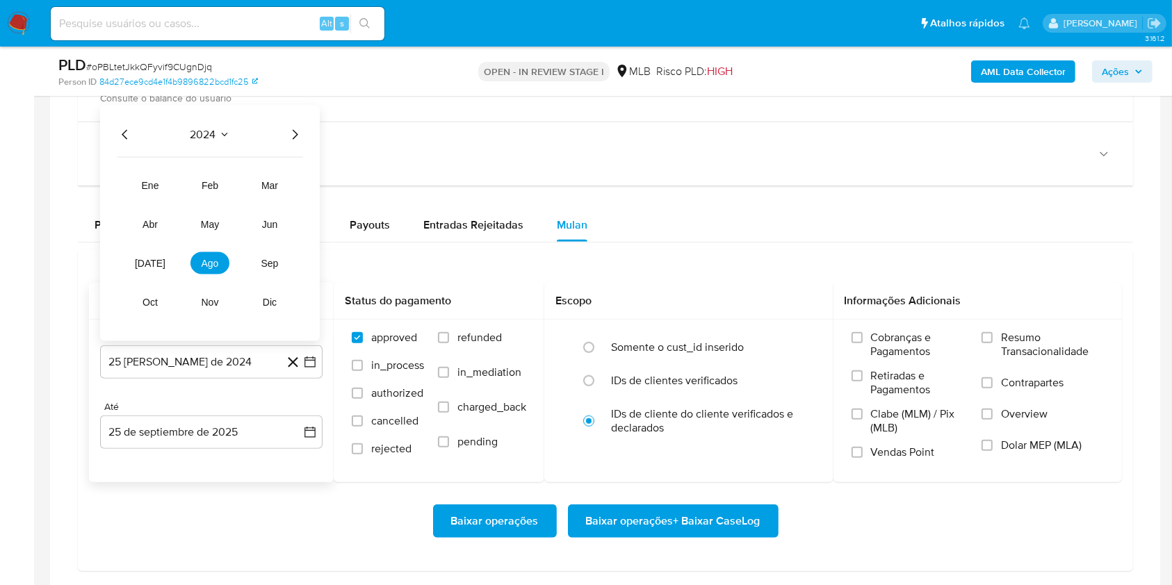
click at [302, 133] on icon "Año siguiente" at bounding box center [294, 134] width 17 height 17
click at [211, 271] on button "ago" at bounding box center [209, 263] width 39 height 22
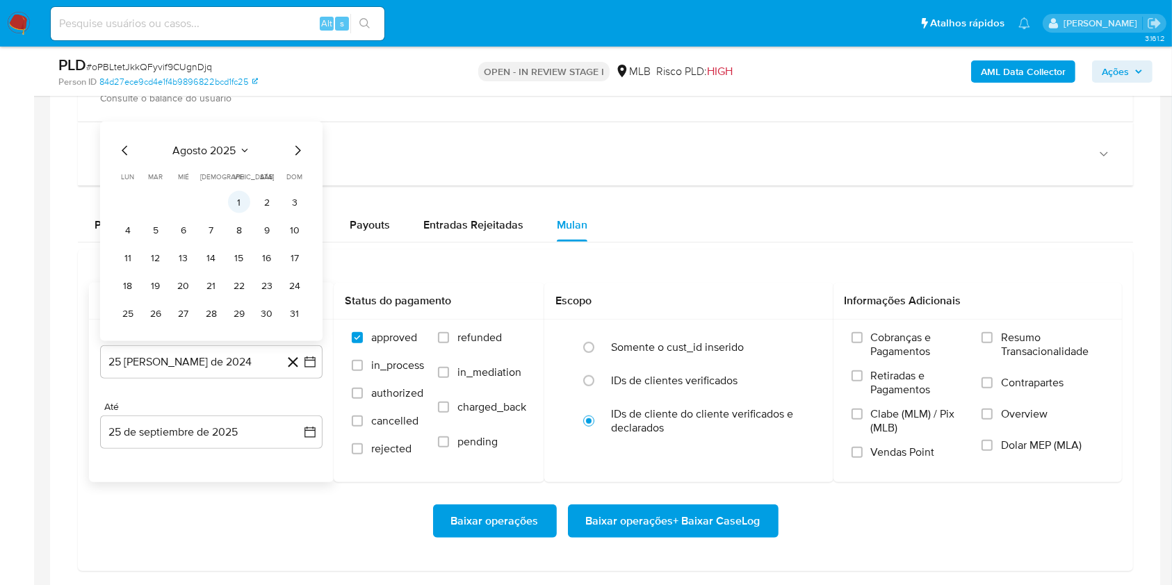
click at [240, 201] on button "1" at bounding box center [239, 202] width 22 height 22
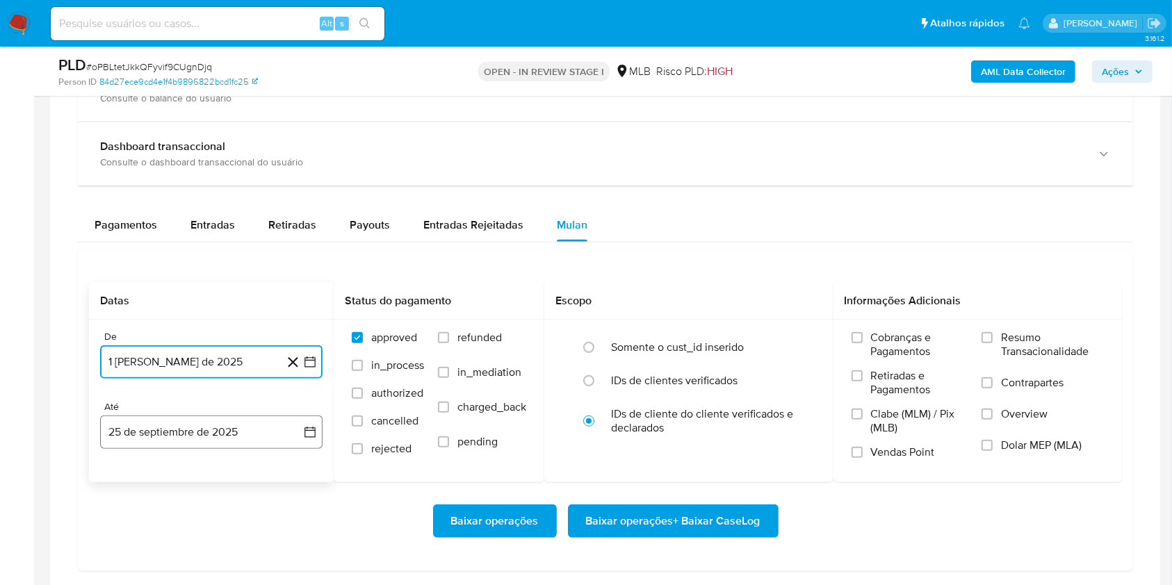
click at [217, 438] on button "25 de septiembre de 2025" at bounding box center [211, 432] width 222 height 33
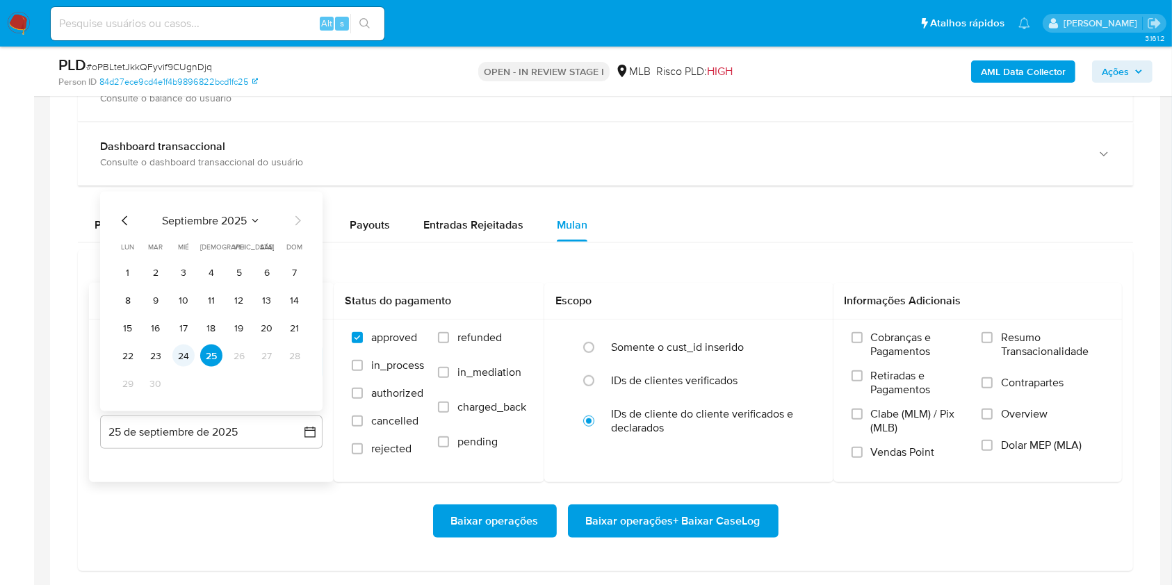
click at [188, 354] on button "24" at bounding box center [183, 356] width 22 height 22
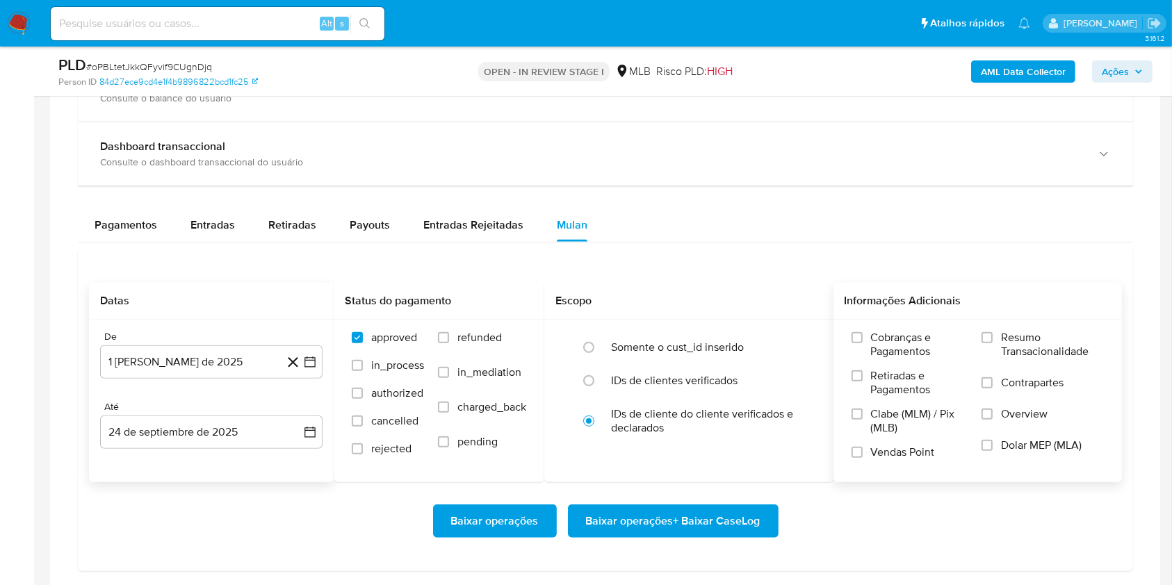
click at [1031, 336] on span "Resumo Transacionalidade" at bounding box center [1052, 345] width 103 height 28
click at [993, 336] on input "Resumo Transacionalidade" at bounding box center [986, 337] width 11 height 11
click at [710, 525] on span "Baixar operações + Baixar CaseLog" at bounding box center [673, 521] width 174 height 31
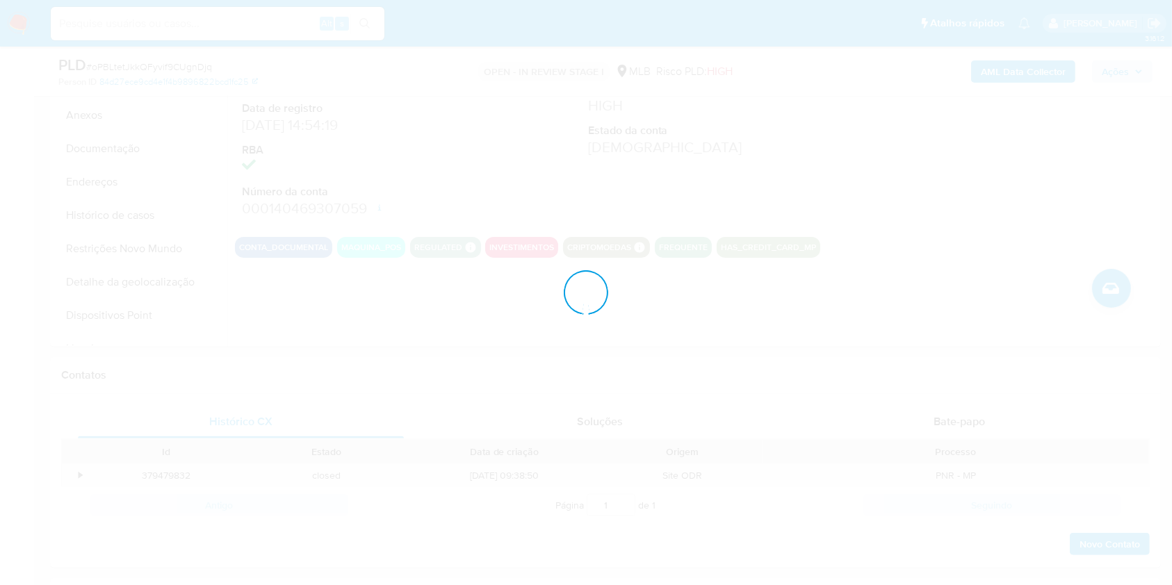
scroll to position [0, 0]
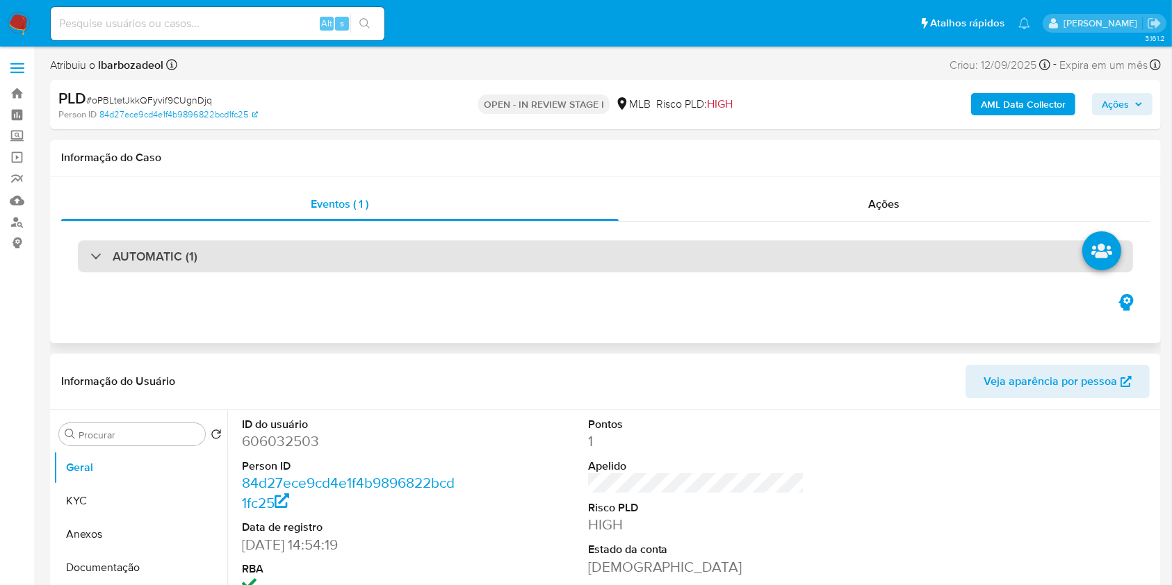
click at [561, 250] on div "AUTOMATIC (1)" at bounding box center [605, 256] width 1055 height 32
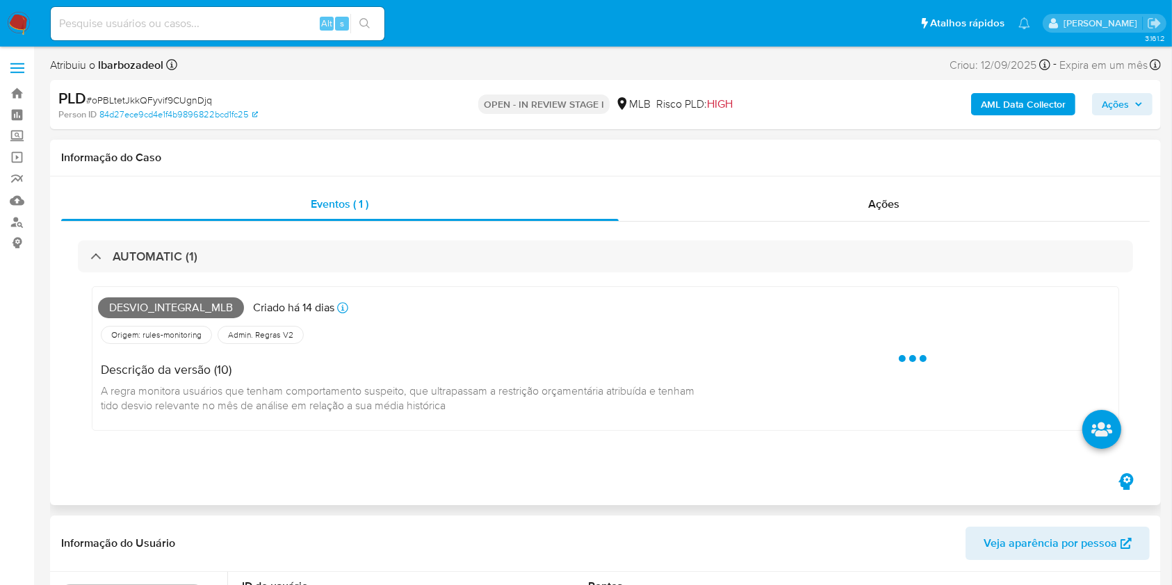
click at [153, 304] on span "Desvio_integral_mlb" at bounding box center [171, 307] width 146 height 21
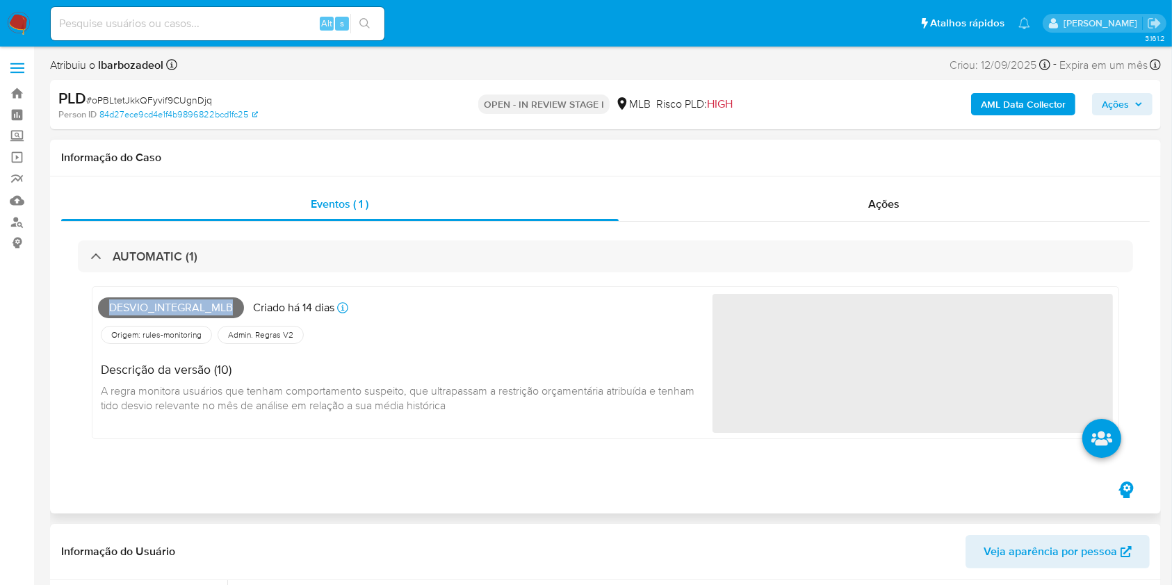
click at [153, 304] on span "Desvio_integral_mlb" at bounding box center [171, 307] width 146 height 21
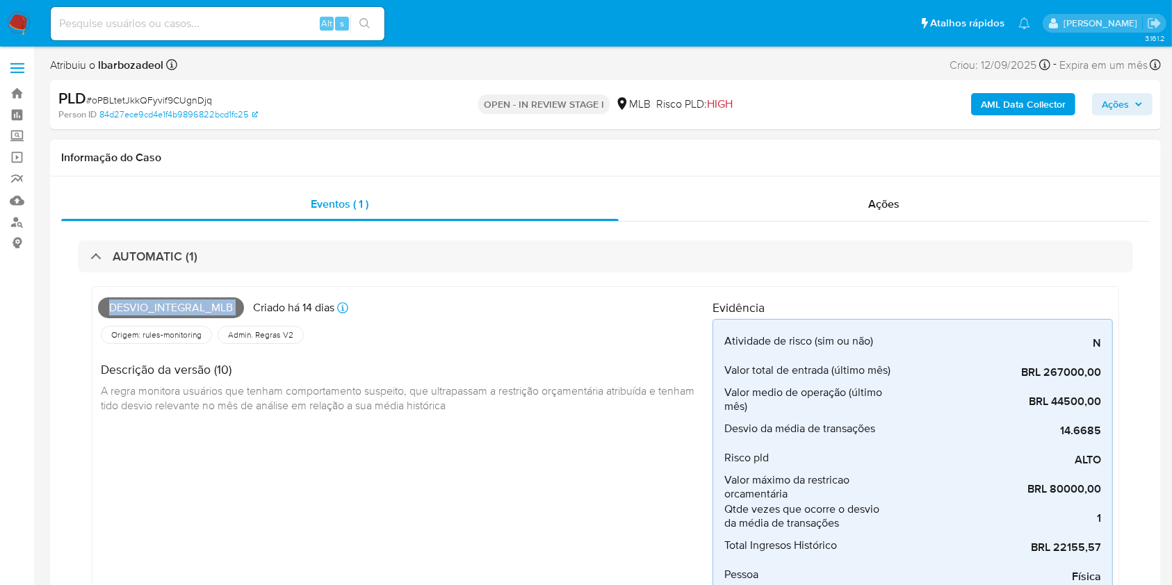
click at [153, 304] on span "Desvio_integral_mlb" at bounding box center [171, 307] width 146 height 21
copy span "Desvio_integral_mlb"
click at [1125, 105] on span "Ações" at bounding box center [1115, 104] width 27 height 22
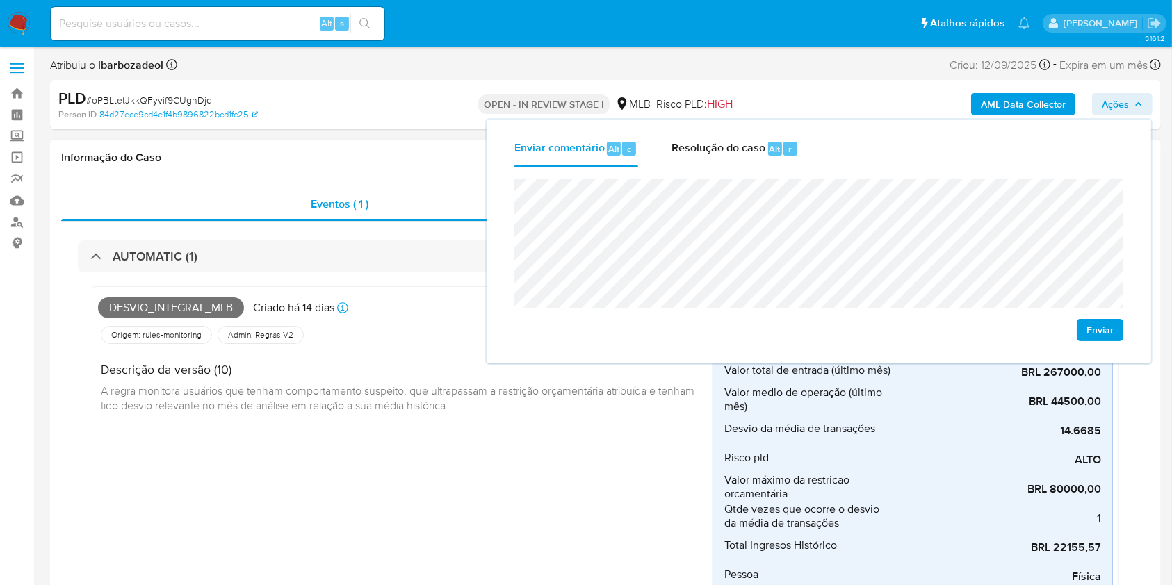
click at [360, 409] on span "A regra monitora usuários que tenham comportamento suspeito, que ultrapassam a …" at bounding box center [399, 398] width 596 height 31
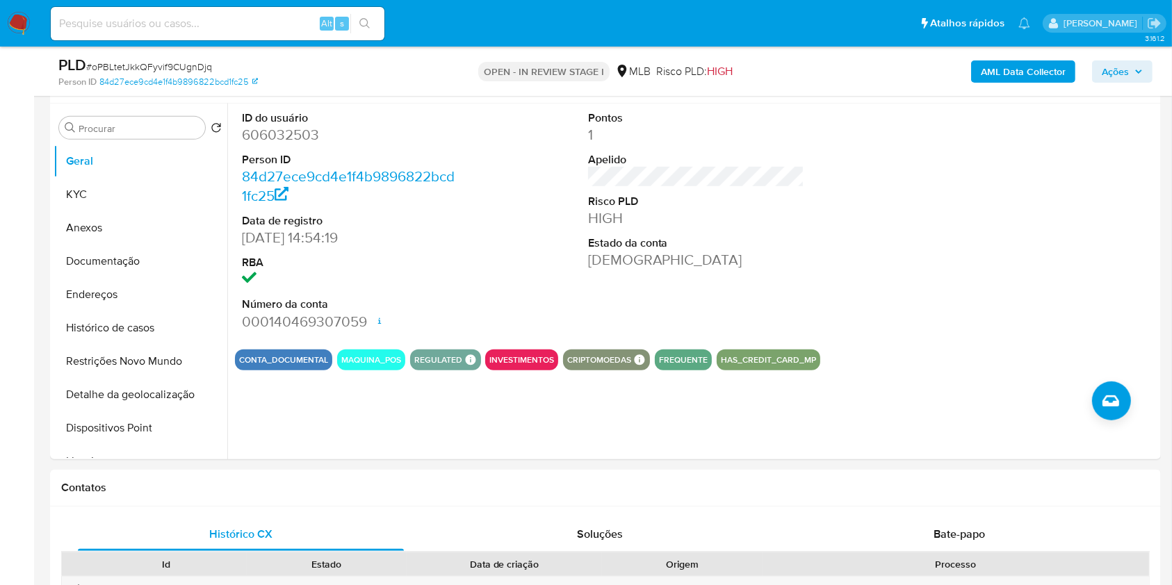
scroll to position [648, 0]
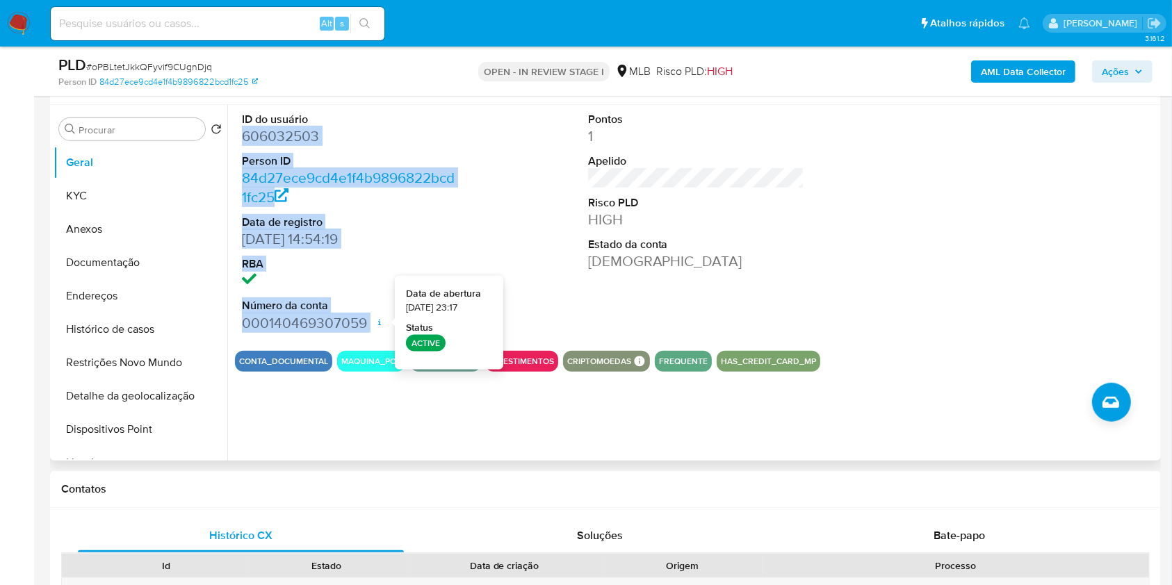
drag, startPoint x: 240, startPoint y: 136, endPoint x: 375, endPoint y: 320, distance: 228.3
click at [375, 320] on div "ID do usuário 606032503 Person ID 84d27ece9cd4e1f4b9896822bcd1fc25 Data de regi…" at bounding box center [350, 222] width 231 height 235
copy dl "606032503 Person ID 84d27ece9cd4e1f4b9896822bcd1fc25 Data de registro 08/07/202…"
click at [1125, 75] on span "Ações" at bounding box center [1115, 71] width 27 height 22
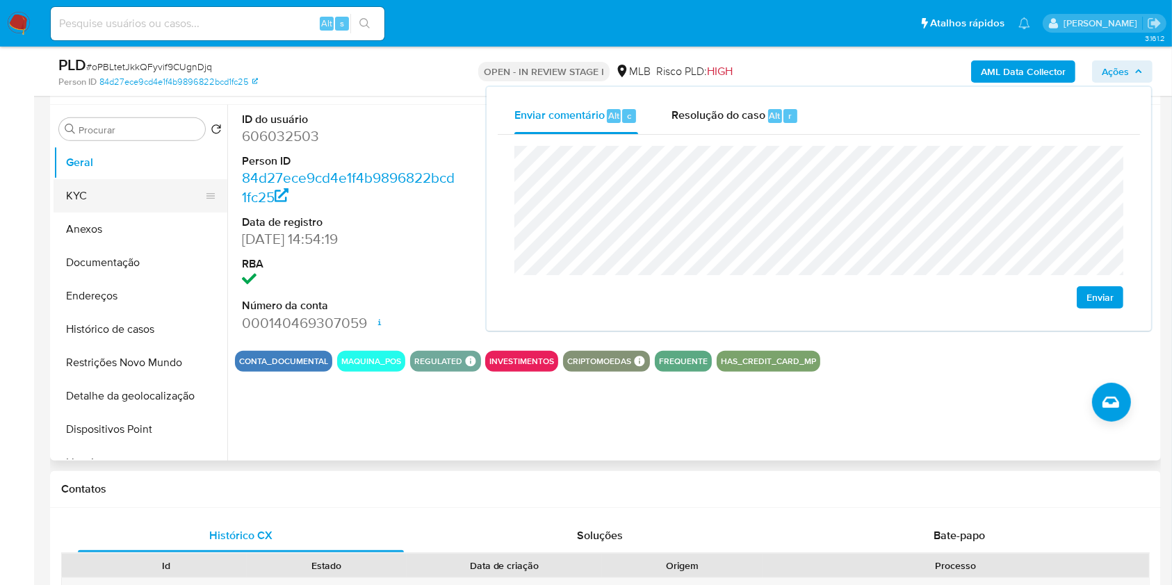
click at [148, 195] on button "KYC" at bounding box center [135, 195] width 163 height 33
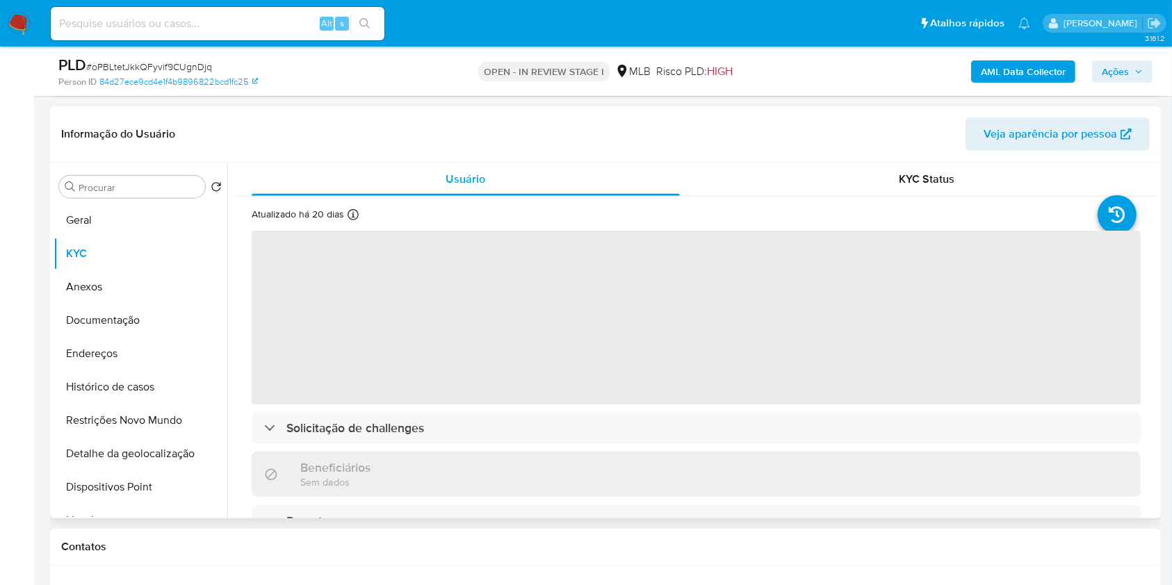
scroll to position [573, 0]
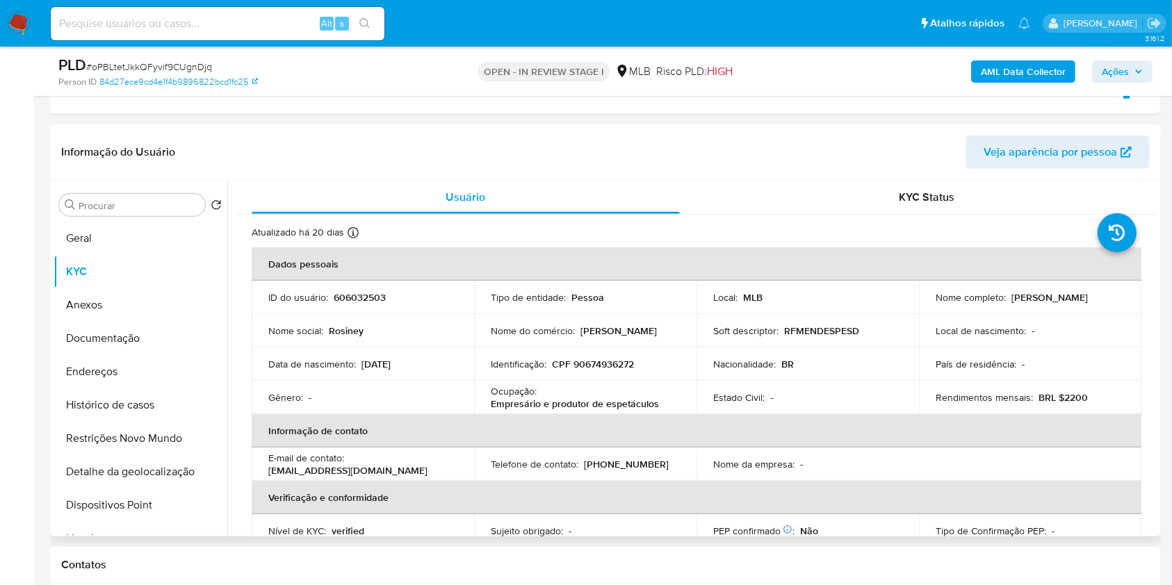
click at [677, 152] on header "Informação do Usuário Veja aparência por pessoa" at bounding box center [605, 152] width 1088 height 33
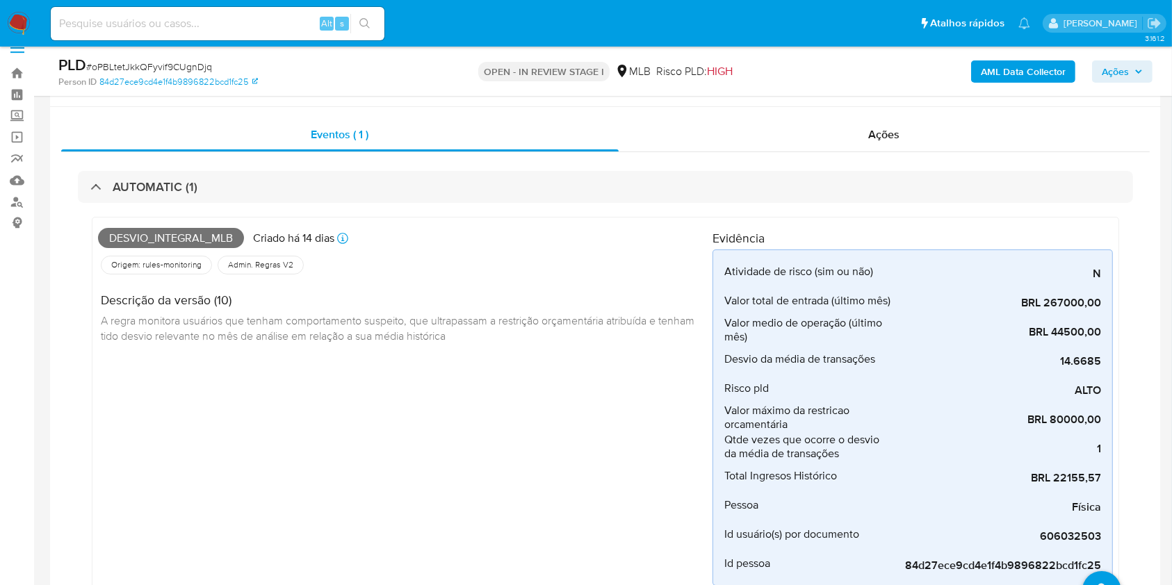
scroll to position [0, 0]
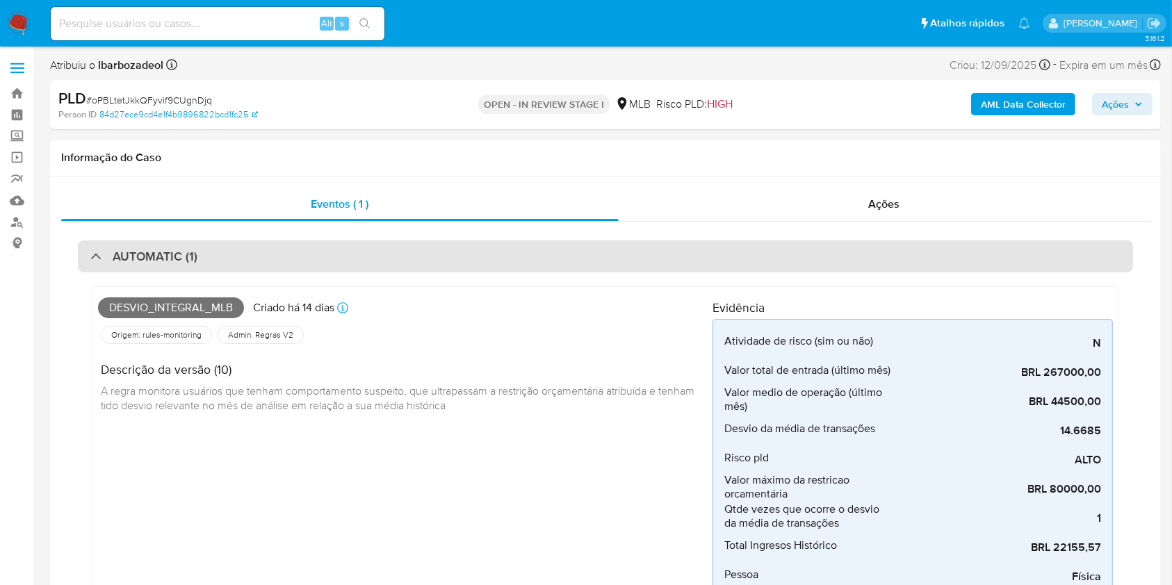
click at [673, 247] on div "AUTOMATIC (1)" at bounding box center [605, 256] width 1055 height 32
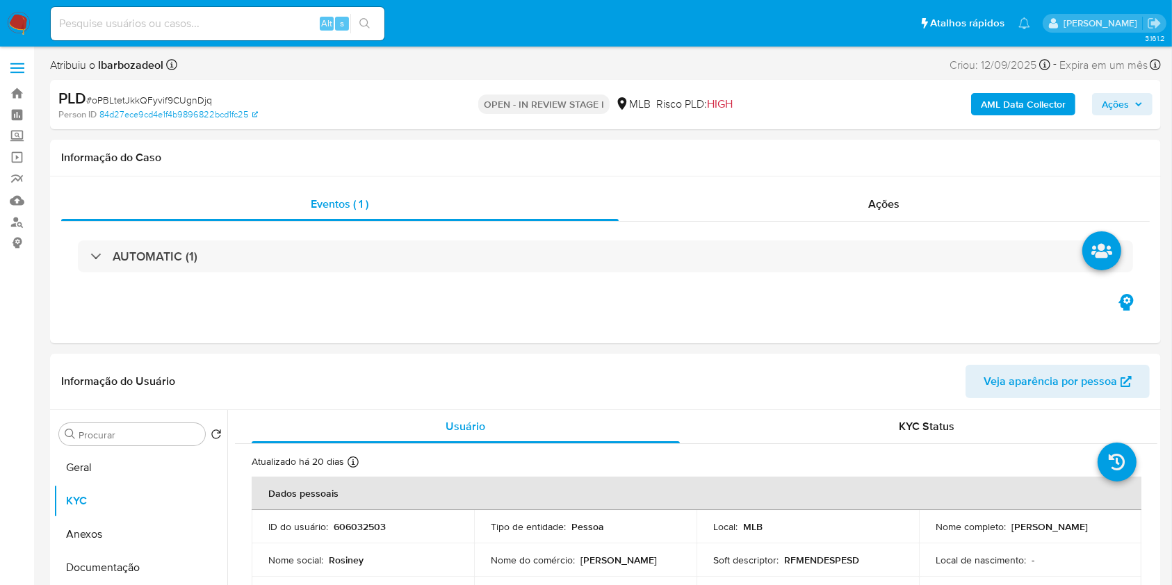
click at [1113, 106] on span "Ações" at bounding box center [1115, 104] width 27 height 22
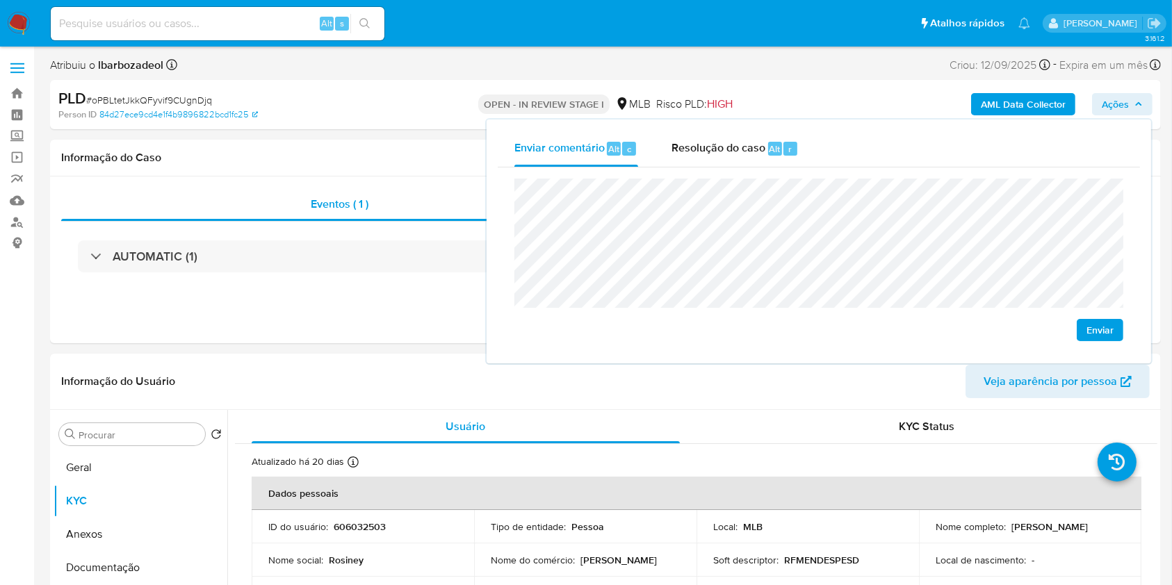
click at [1113, 101] on span "Ações" at bounding box center [1115, 104] width 27 height 22
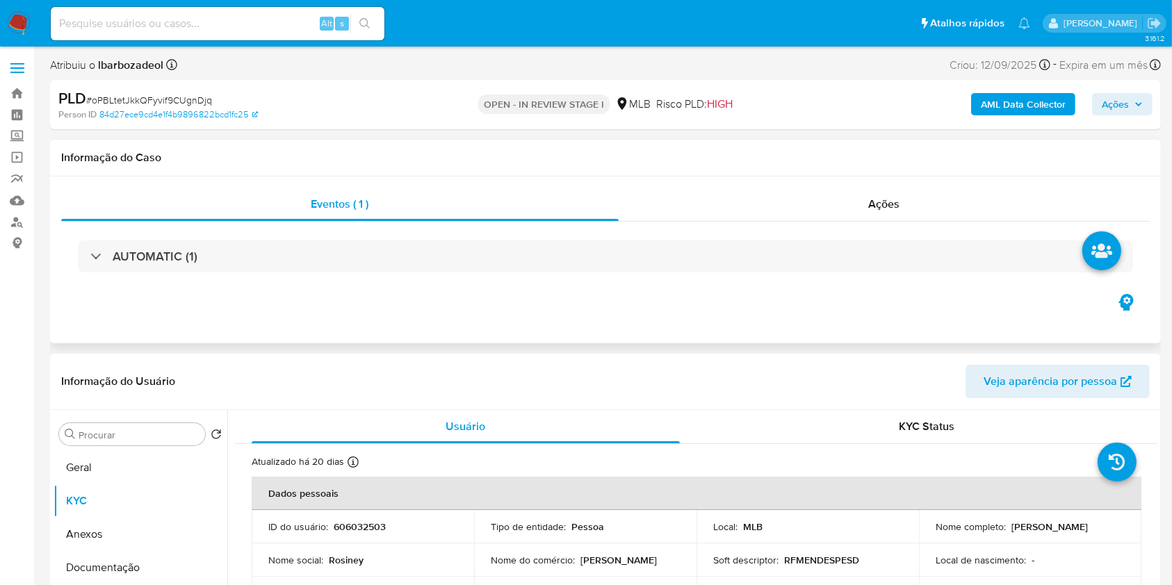
click at [607, 277] on div "AUTOMATIC (1)" at bounding box center [605, 257] width 1088 height 70
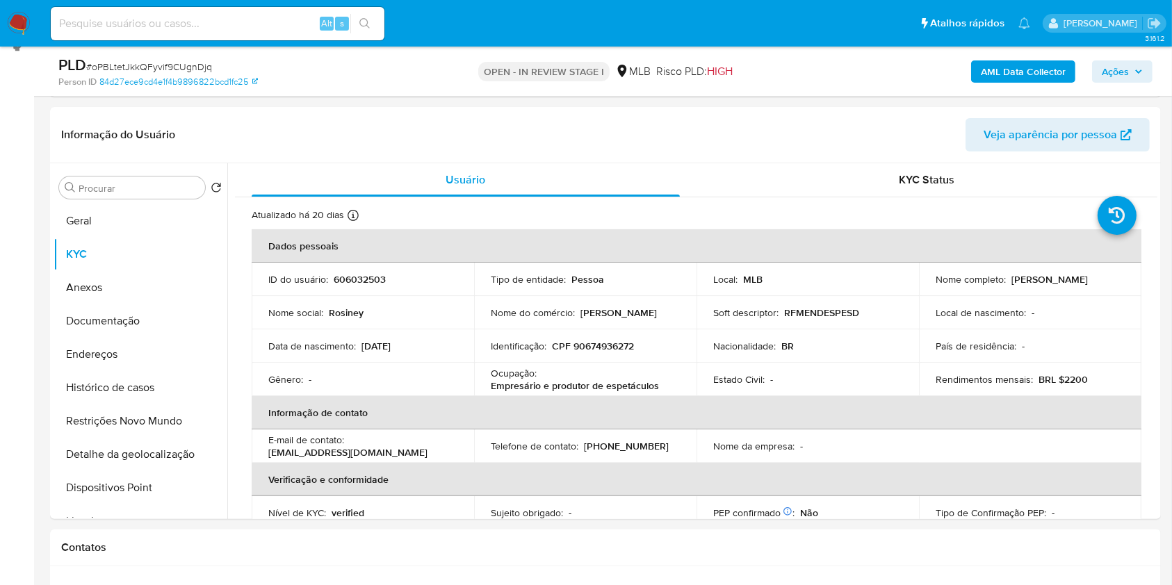
scroll to position [200, 0]
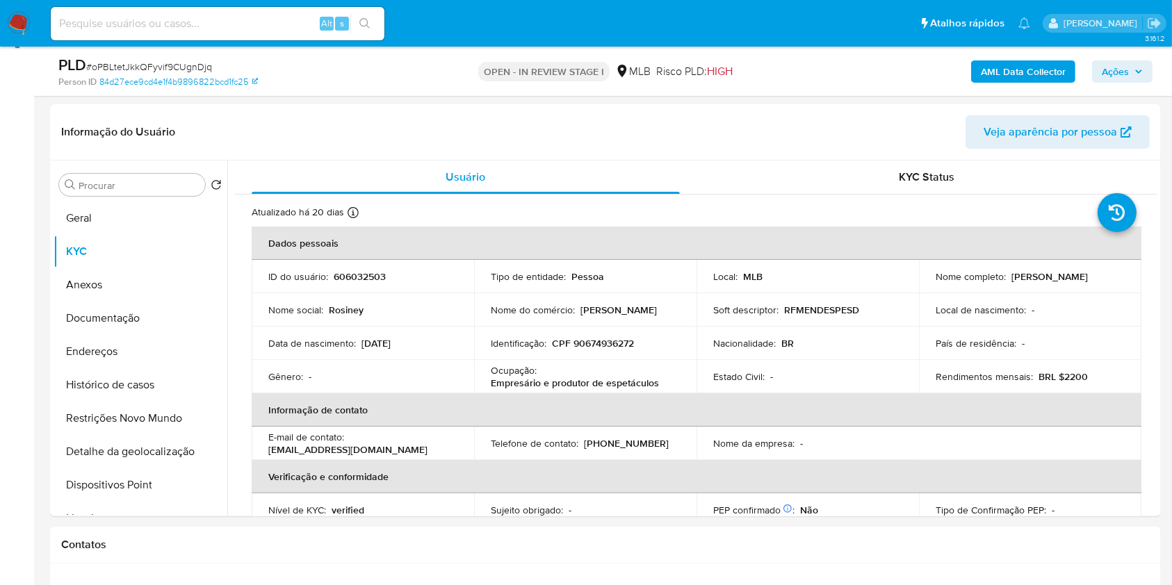
click at [663, 131] on header "Informação do Usuário Veja aparência por pessoa" at bounding box center [605, 131] width 1088 height 33
click at [1122, 72] on span "Ações" at bounding box center [1115, 71] width 27 height 22
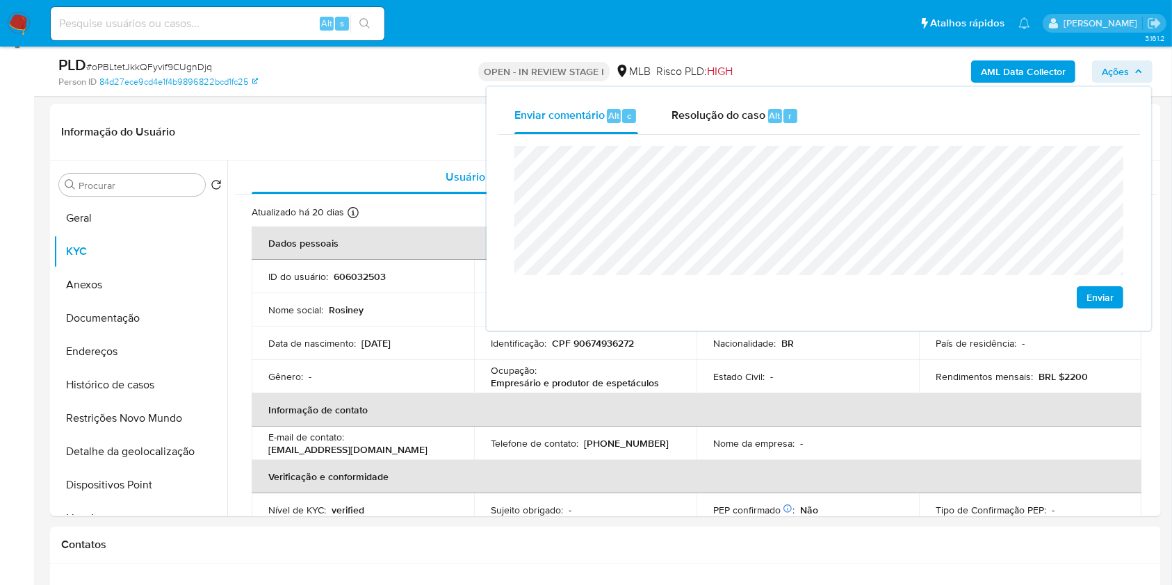
click at [1122, 72] on span "Ações" at bounding box center [1115, 71] width 27 height 22
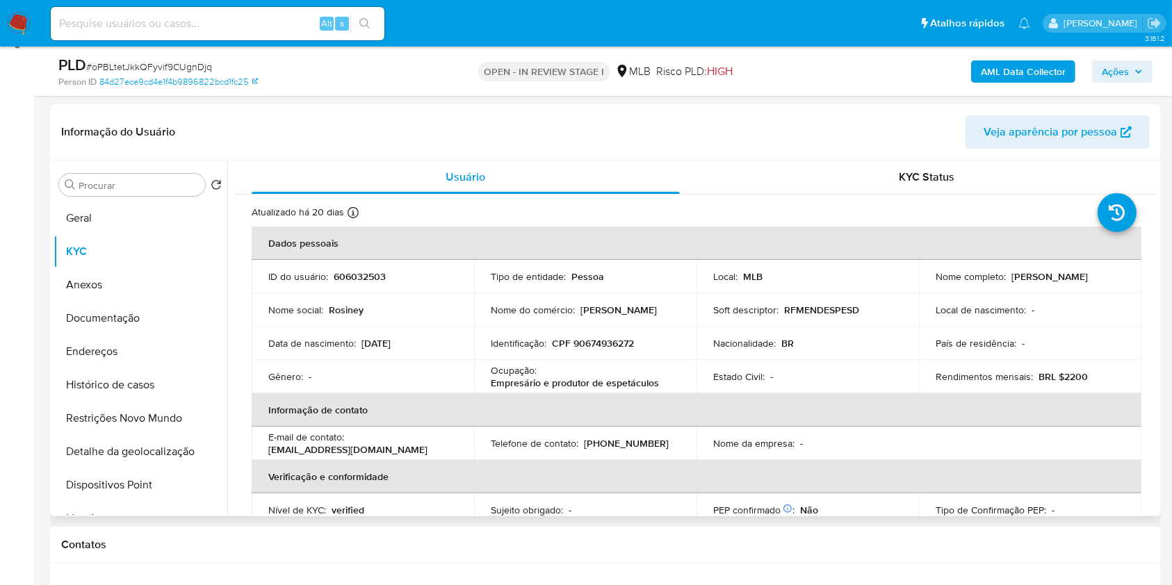
click at [628, 341] on p "CPF 90674936272" at bounding box center [593, 343] width 82 height 13
copy div "Identificação : CPF 90674936272"
click at [621, 344] on p "CPF 90674936272" at bounding box center [593, 343] width 82 height 13
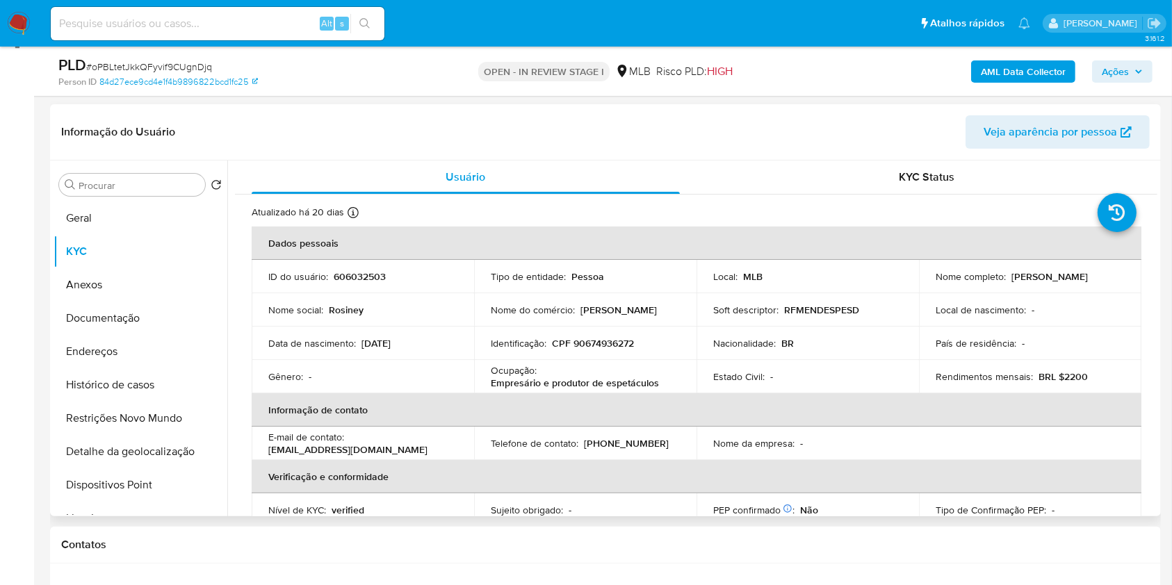
click at [608, 345] on p "CPF 90674936272" at bounding box center [593, 343] width 82 height 13
copy p "90674936272"
click at [1136, 74] on icon "button" at bounding box center [1138, 71] width 8 height 8
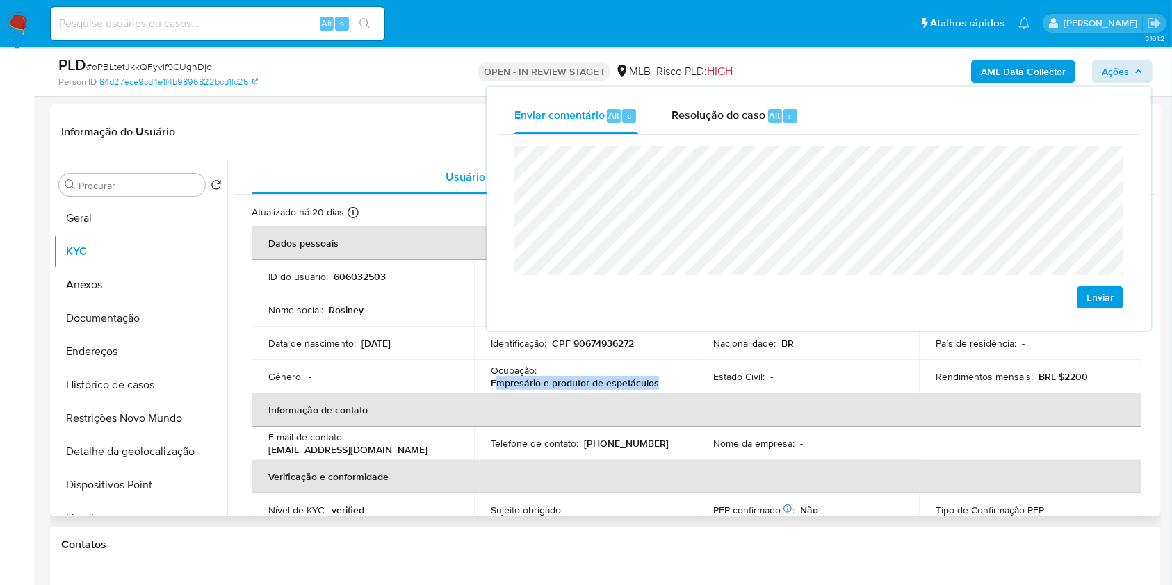
drag, startPoint x: 492, startPoint y: 384, endPoint x: 656, endPoint y: 387, distance: 164.1
click at [656, 387] on div "Ocupação : Empresário e produtor de espetáculos" at bounding box center [585, 376] width 189 height 25
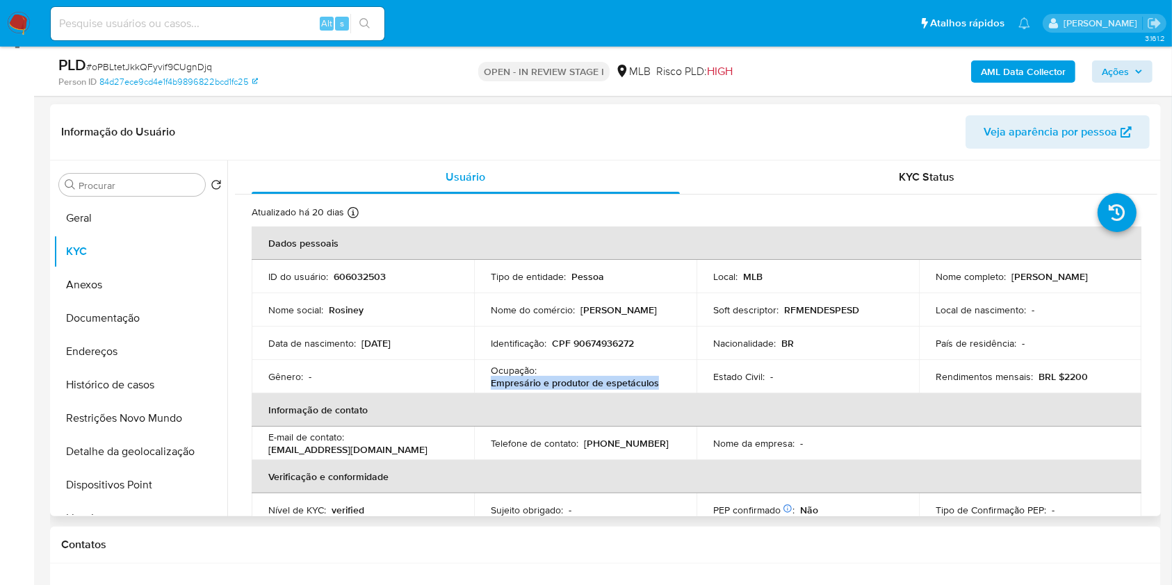
drag, startPoint x: 656, startPoint y: 387, endPoint x: 671, endPoint y: 384, distance: 15.5
click at [671, 384] on td "Ocupação : Empresário e produtor de espetáculos" at bounding box center [585, 376] width 222 height 33
copy p "Empresário e produtor de espetáculos"
click at [1109, 77] on span "Ações" at bounding box center [1115, 71] width 27 height 22
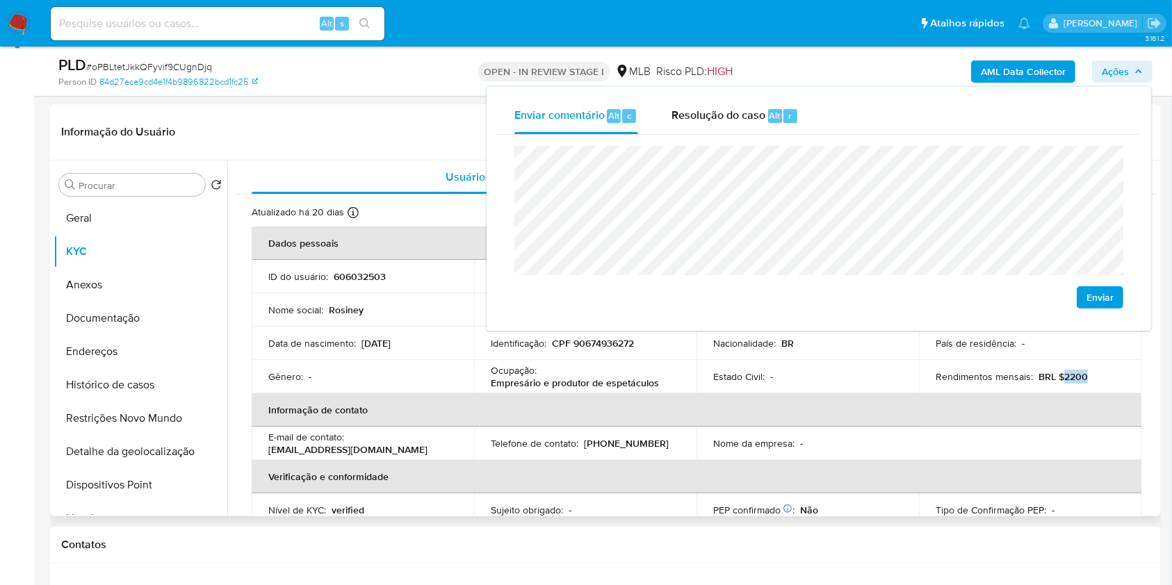
drag, startPoint x: 1060, startPoint y: 381, endPoint x: 1095, endPoint y: 382, distance: 35.5
click at [1095, 382] on div "Rendimentos mensais : BRL $2200" at bounding box center [1030, 376] width 189 height 13
copy p "2200"
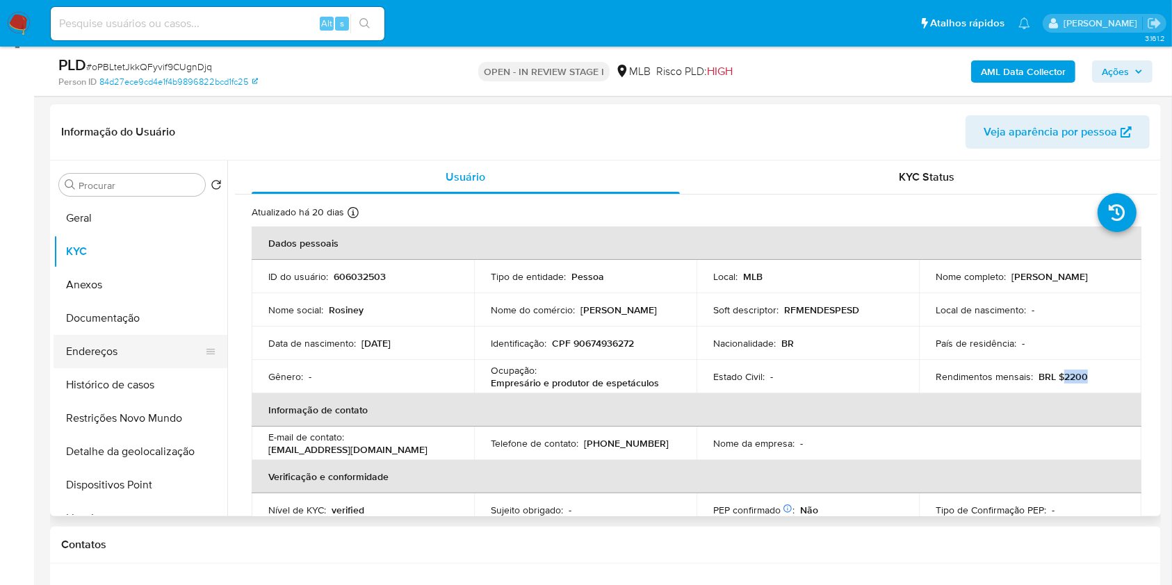
click at [144, 336] on button "Endereços" at bounding box center [135, 351] width 163 height 33
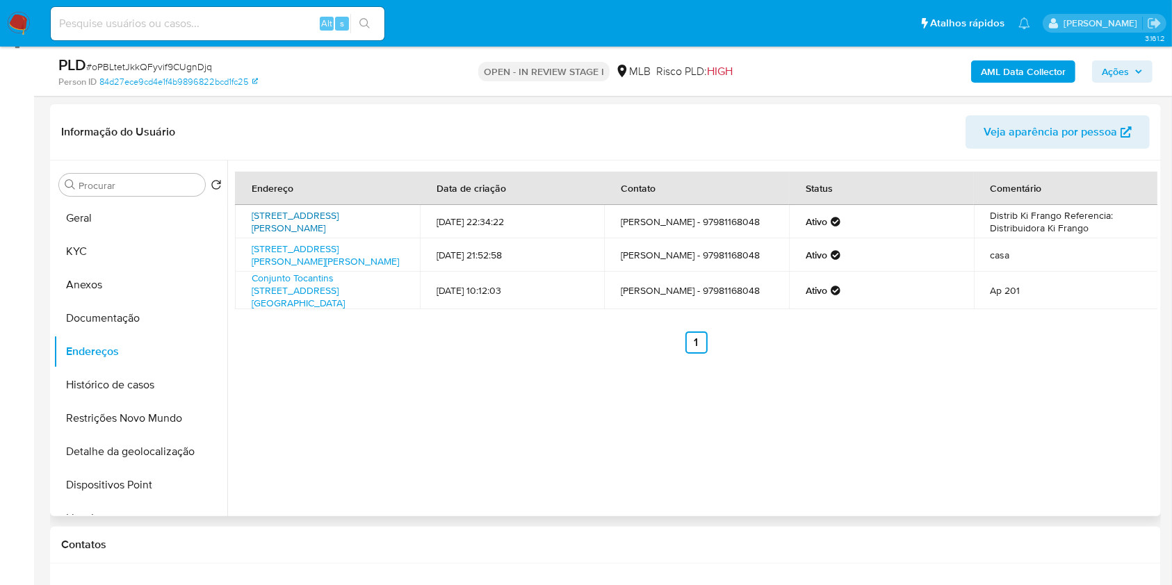
drag, startPoint x: 284, startPoint y: 213, endPoint x: 286, endPoint y: 221, distance: 8.6
click at [284, 213] on link "Rua Vitória 338, Rio Branco, Acre, 69915232, Brasil 338" at bounding box center [295, 222] width 87 height 26
click at [284, 253] on link "Rua Edmundo Pinto 151, Rio Branco, Acre, 69921034, Brasil 151" at bounding box center [325, 255] width 147 height 26
click at [284, 277] on link "Conjunto Tocantins 2229, Manaus, Amazonas, 69050110, Brasil 2229" at bounding box center [298, 290] width 93 height 39
drag, startPoint x: 142, startPoint y: 314, endPoint x: 158, endPoint y: 311, distance: 15.7
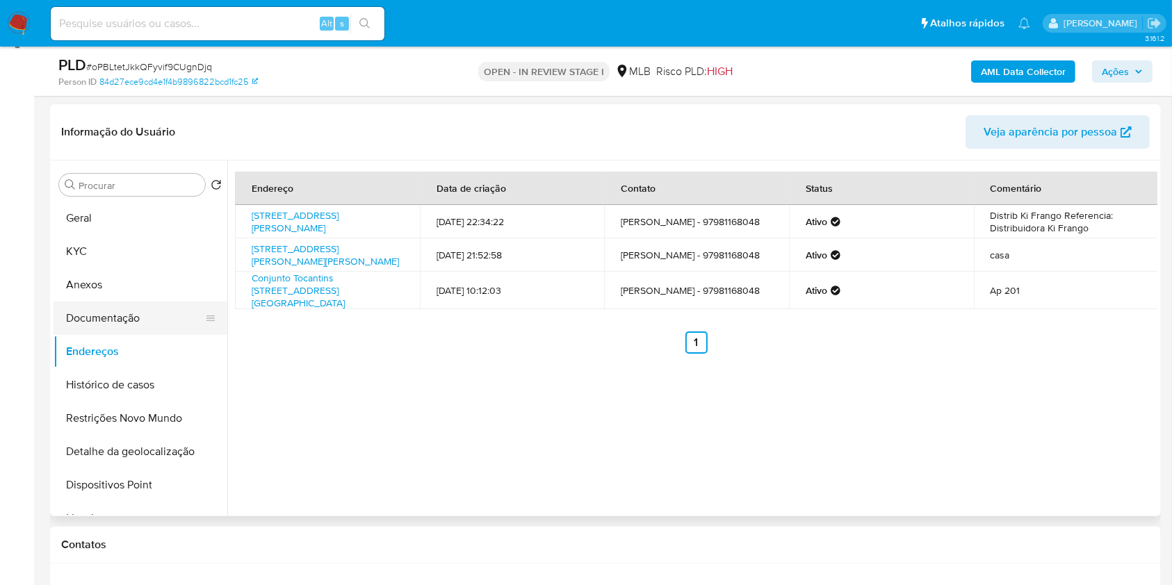
click at [142, 314] on button "Documentação" at bounding box center [135, 318] width 163 height 33
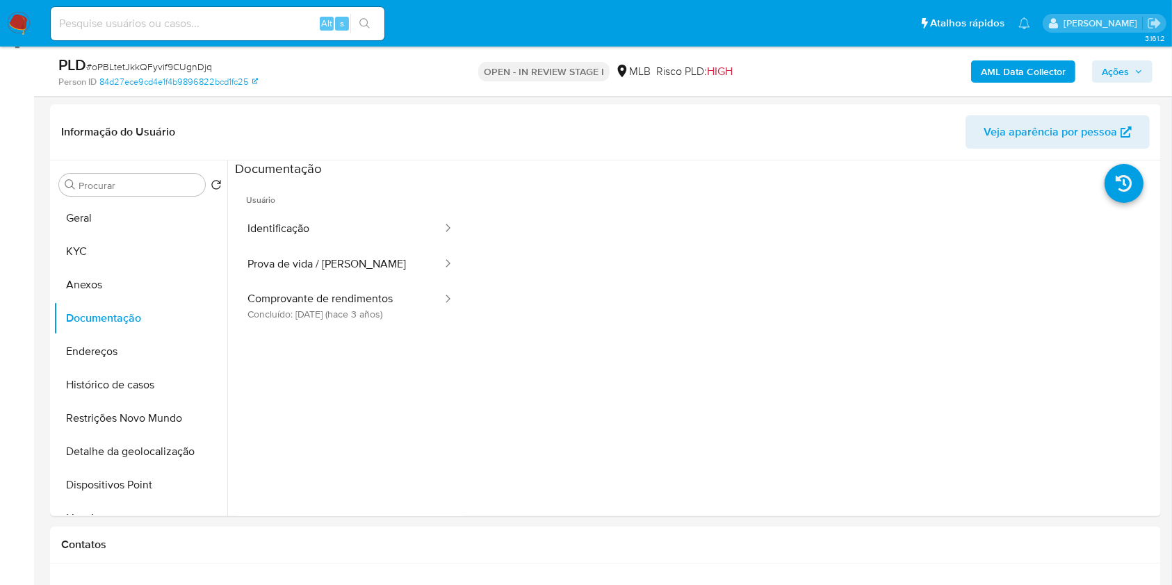
click at [1102, 67] on span "Ações" at bounding box center [1115, 71] width 27 height 22
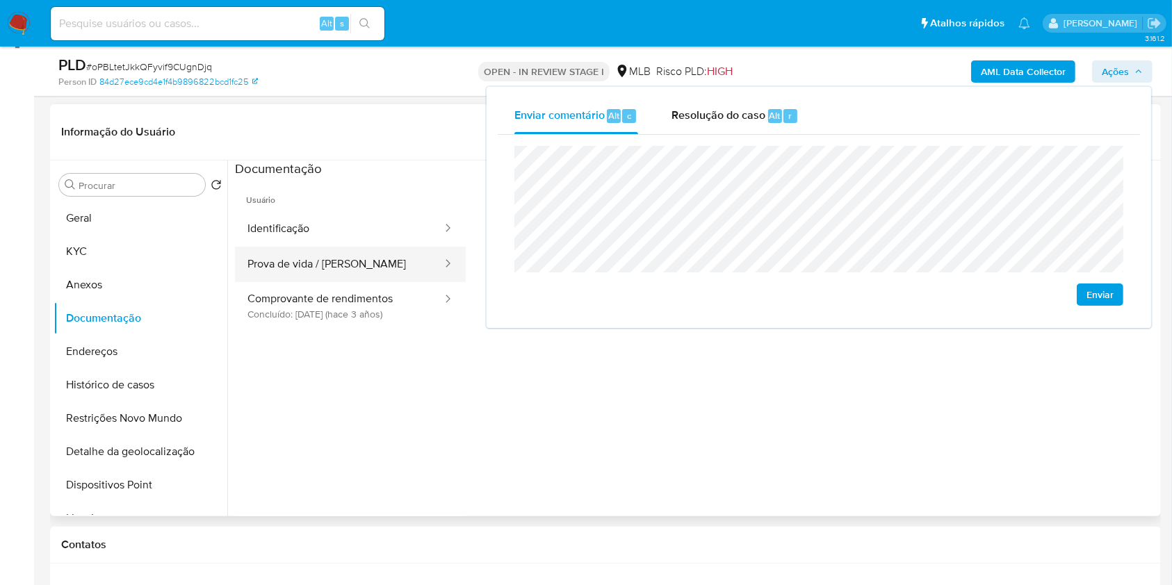
click at [409, 264] on button "Prova de vida / Selfie" at bounding box center [339, 264] width 209 height 35
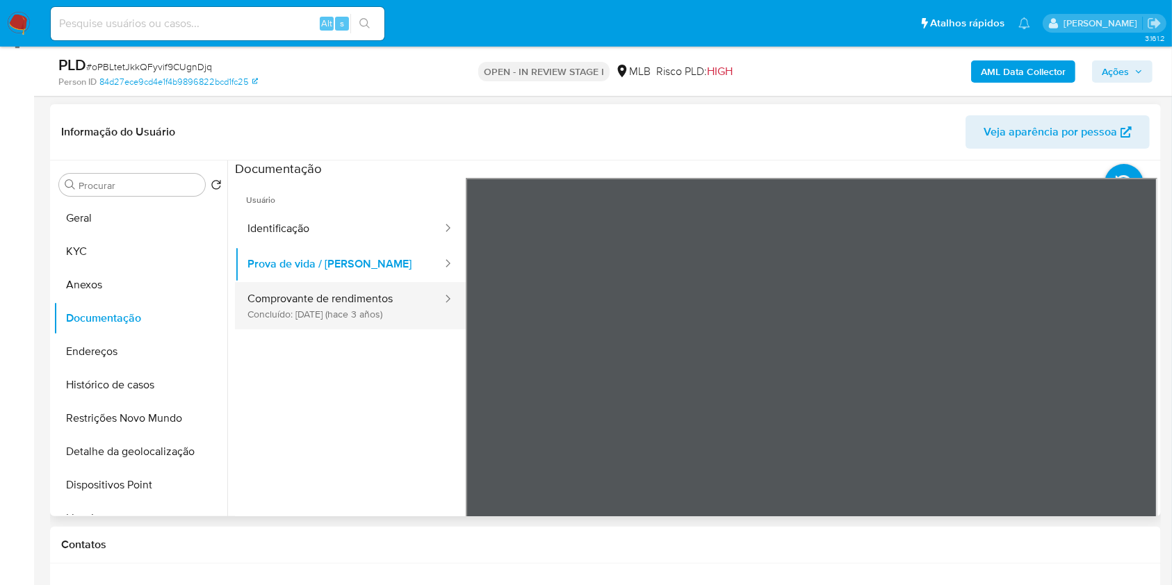
click at [354, 315] on button "Comprovante de rendimentos Concluído: 22/04/2022 (hace 3 años)" at bounding box center [339, 305] width 209 height 47
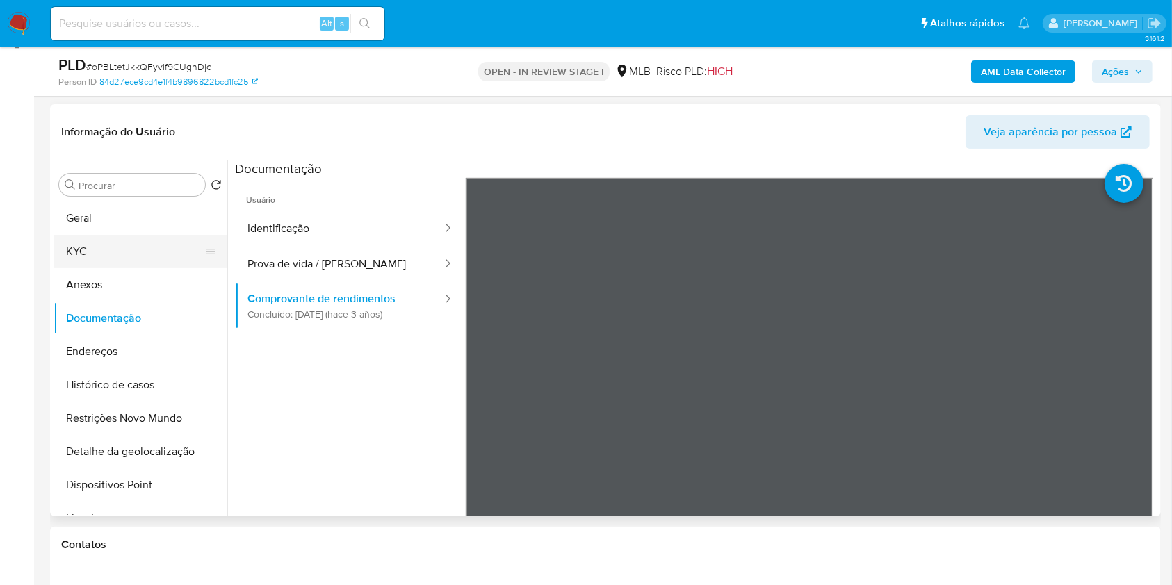
click at [112, 259] on button "KYC" at bounding box center [135, 251] width 163 height 33
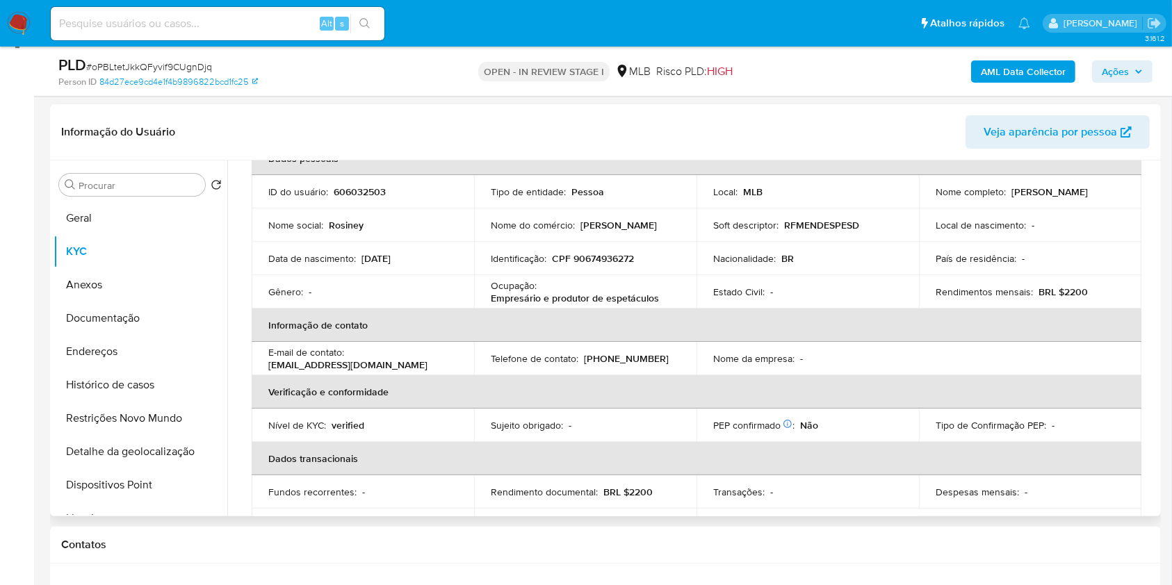
scroll to position [0, 0]
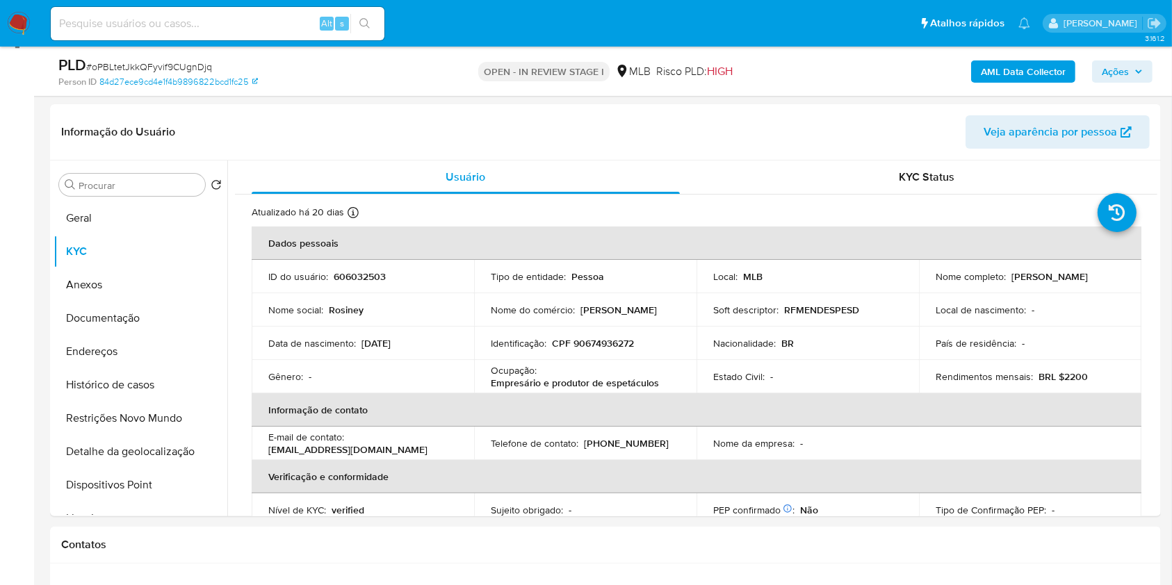
click at [1128, 50] on div "PLD # oPBLtetJkkQFyvif9CUgnDjq Person ID 84d27ece9cd4e1f4b9896822bcd1fc25 OPEN …" at bounding box center [605, 71] width 1111 height 49
click at [1120, 66] on span "Ações" at bounding box center [1115, 71] width 27 height 22
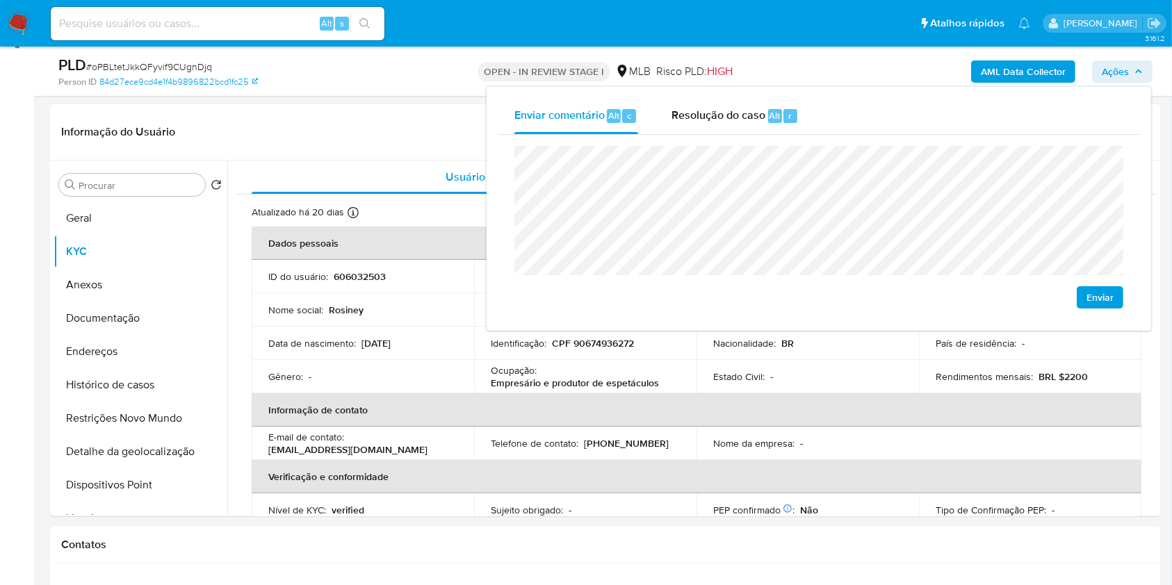
click at [0, 0] on lt-em "econômica" at bounding box center [0, 0] width 0 height 0
click at [120, 213] on button "Geral" at bounding box center [135, 218] width 163 height 33
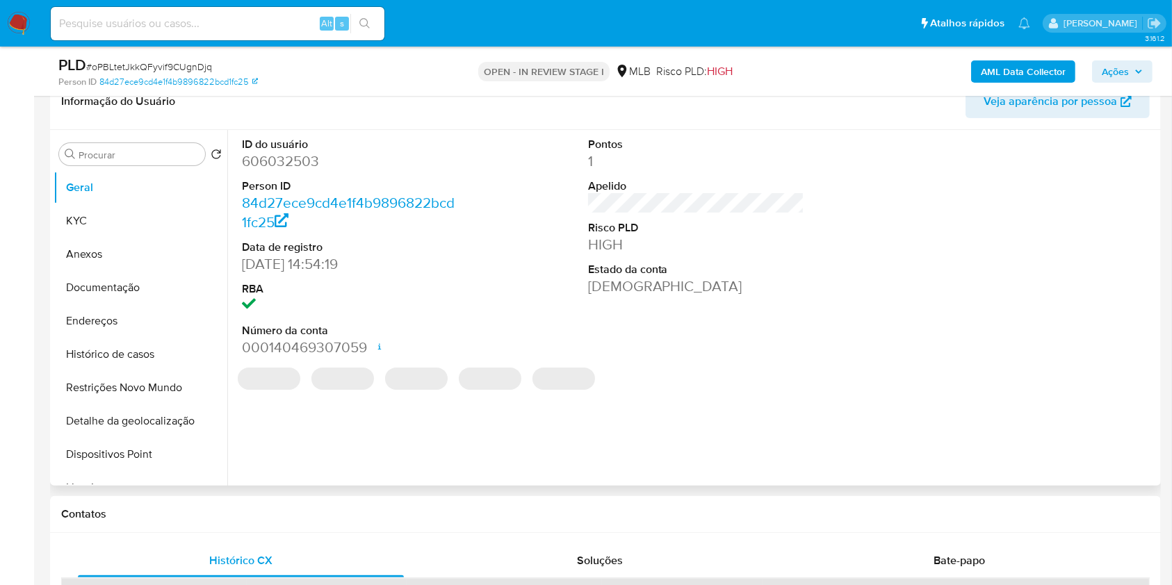
scroll to position [236, 0]
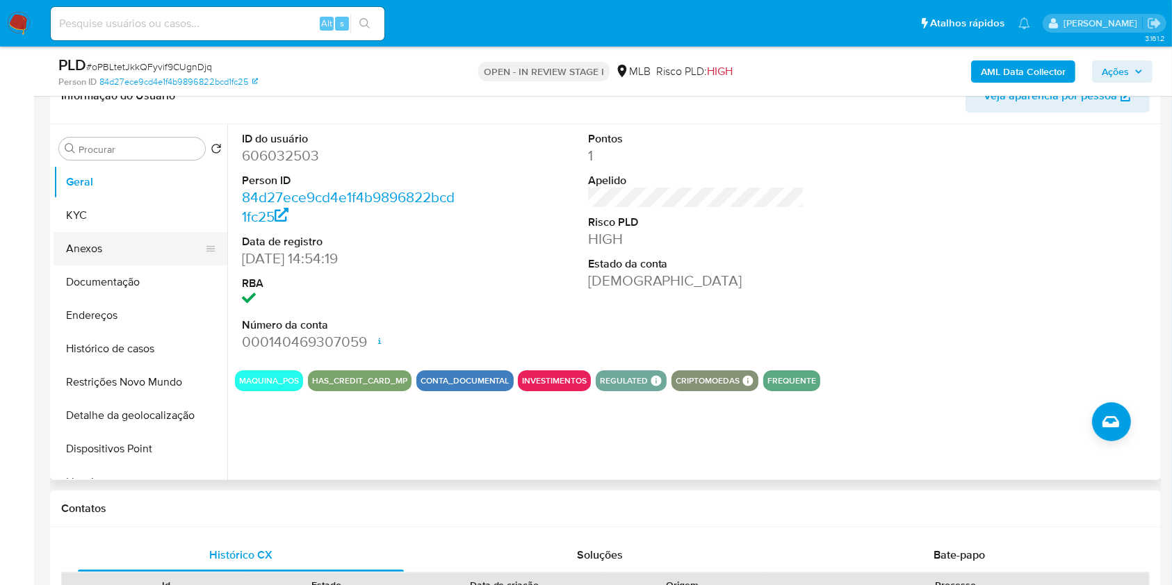
click at [149, 234] on button "Anexos" at bounding box center [135, 248] width 163 height 33
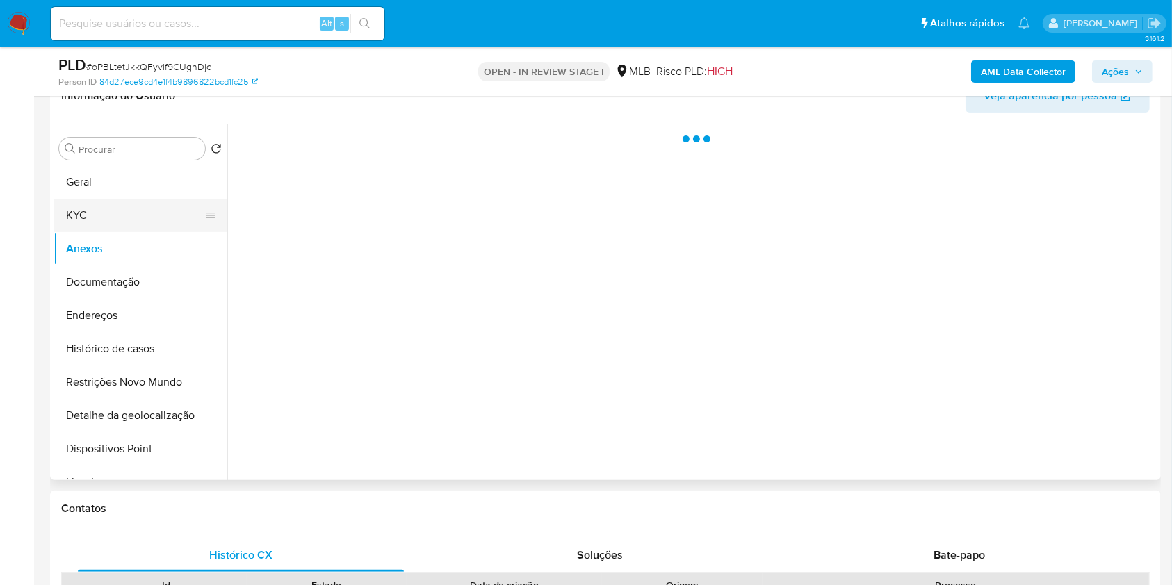
click at [146, 225] on button "KYC" at bounding box center [135, 215] width 163 height 33
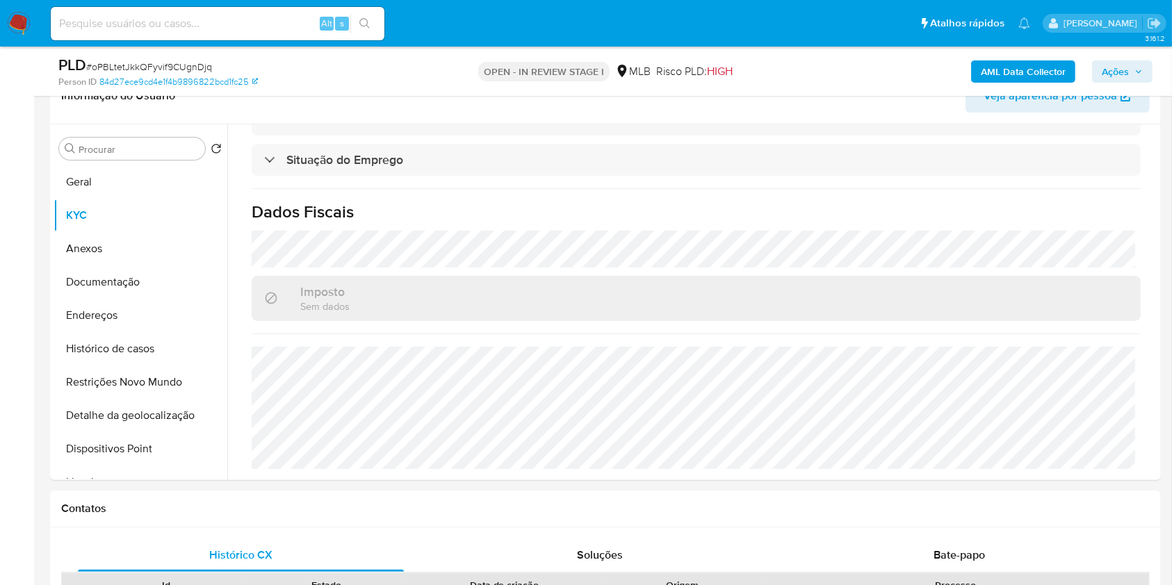
scroll to position [591, 0]
click at [104, 317] on button "Endereços" at bounding box center [135, 315] width 163 height 33
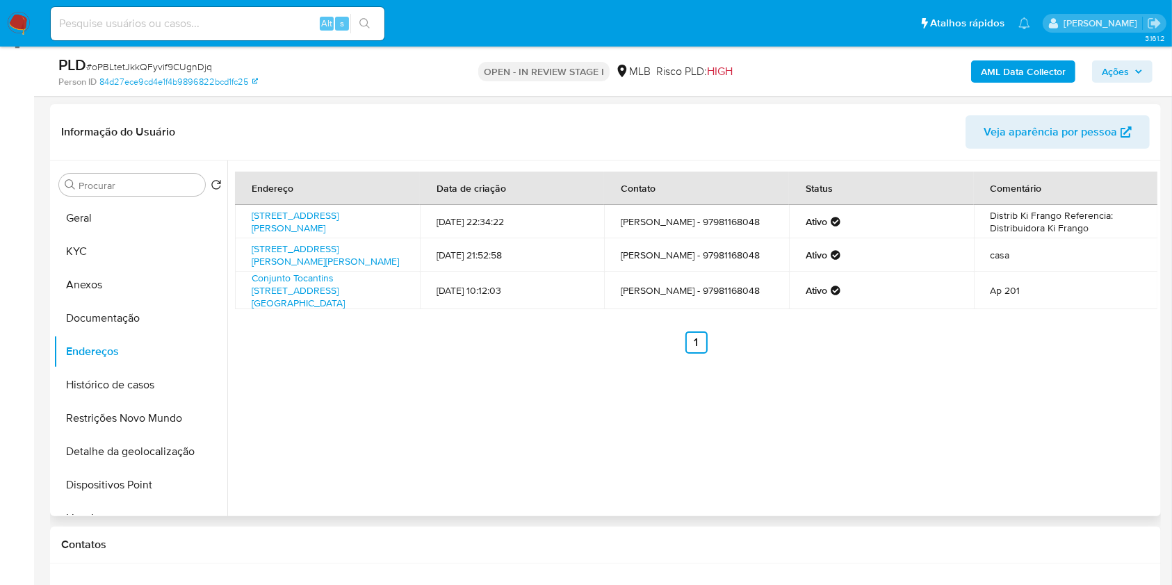
scroll to position [201, 0]
click at [136, 373] on button "Histórico de casos" at bounding box center [135, 384] width 163 height 33
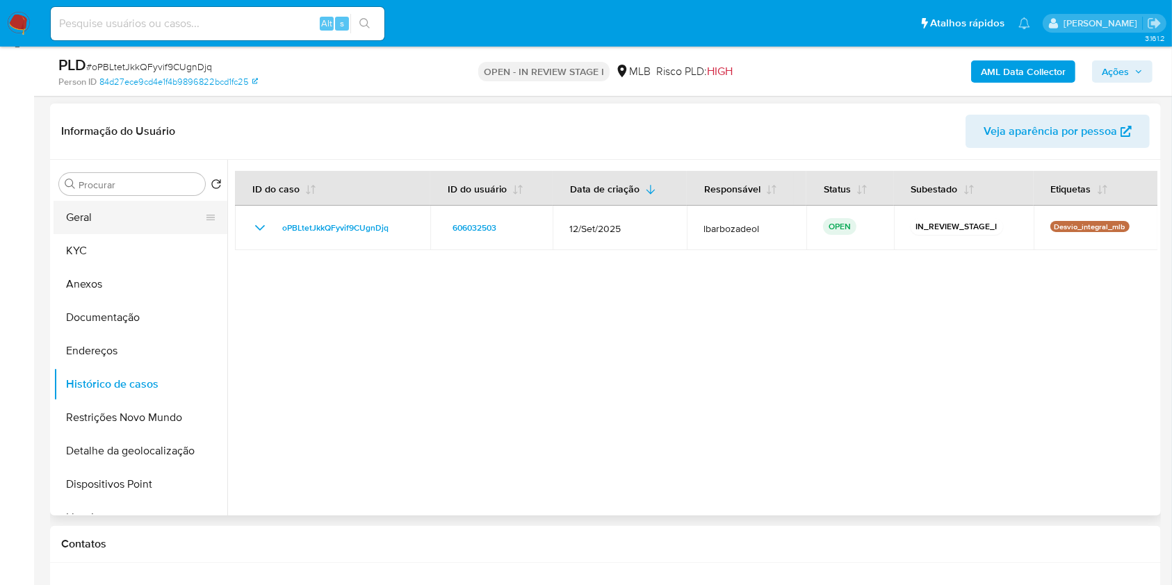
click at [137, 222] on button "Geral" at bounding box center [135, 217] width 163 height 33
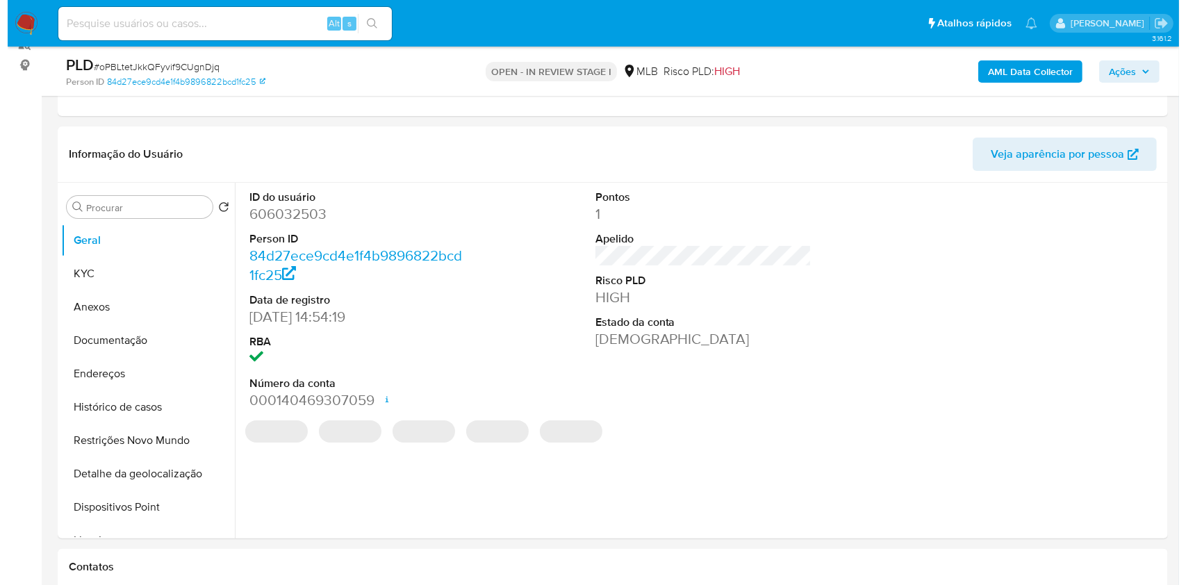
scroll to position [177, 0]
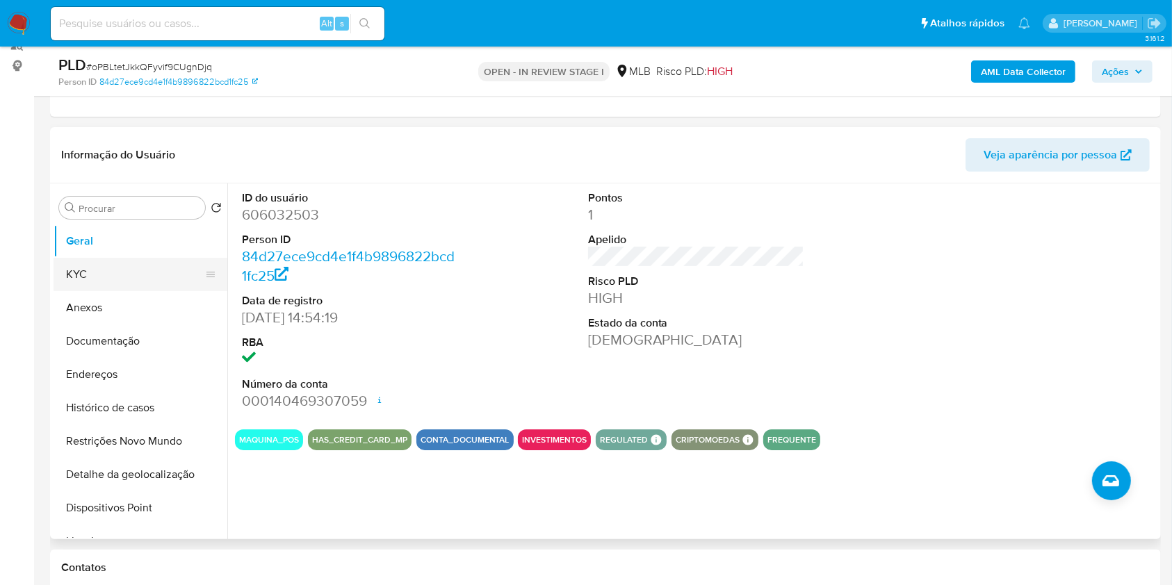
click at [161, 269] on button "KYC" at bounding box center [135, 274] width 163 height 33
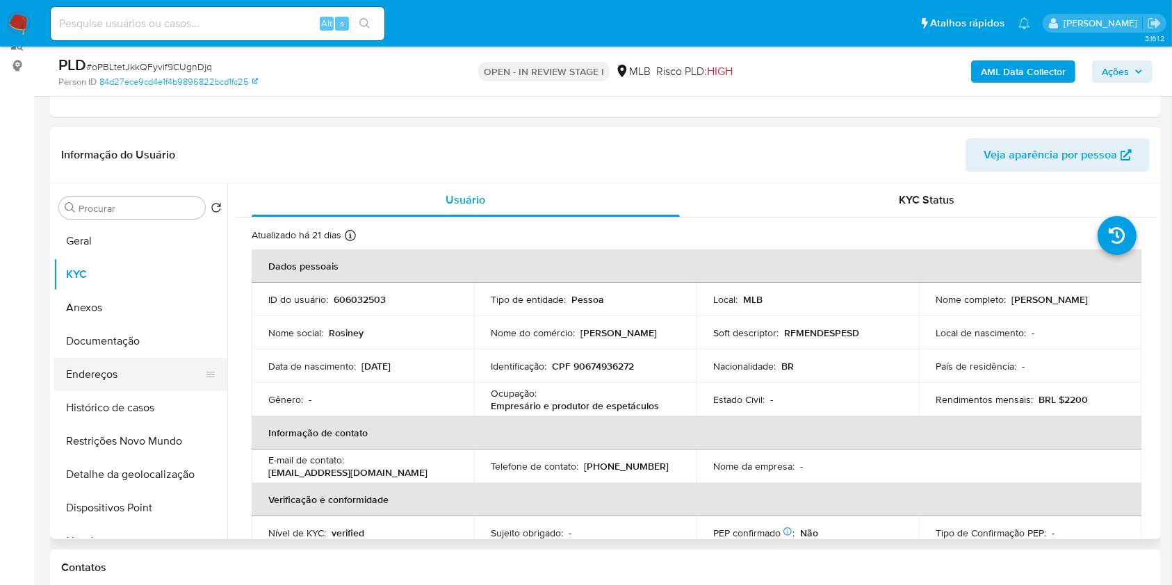
click at [114, 376] on button "Endereços" at bounding box center [135, 374] width 163 height 33
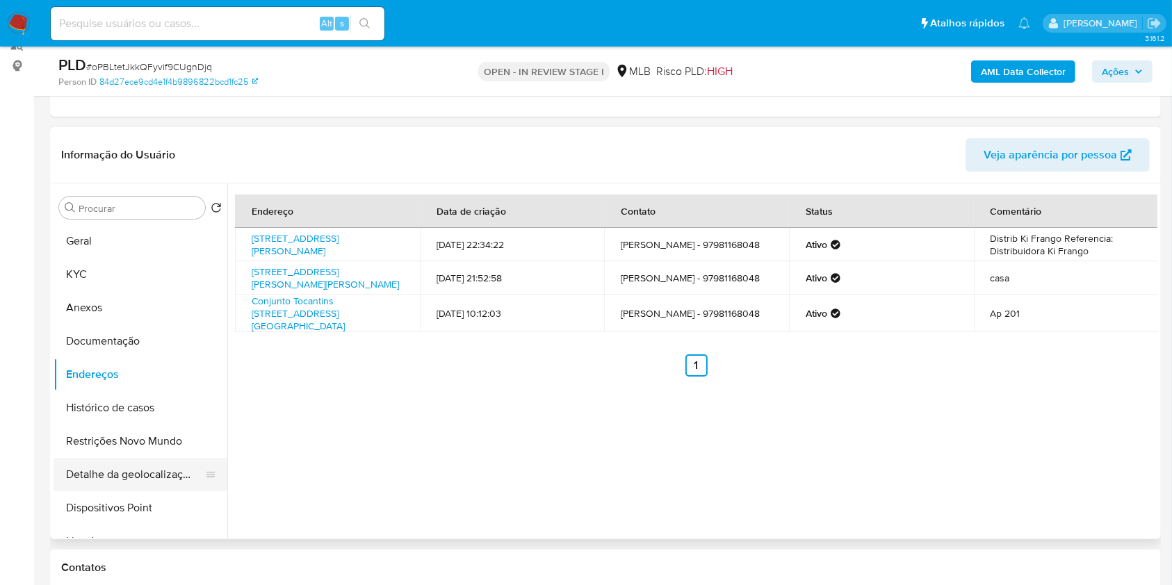
click at [156, 480] on button "Detalhe da geolocalização" at bounding box center [135, 474] width 163 height 33
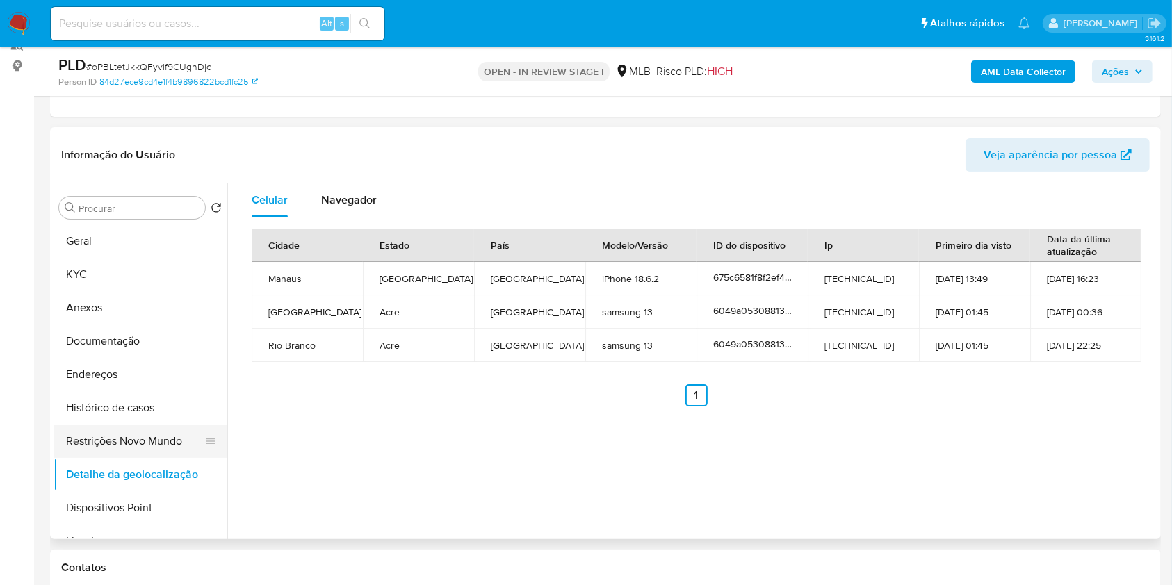
click at [135, 436] on button "Restrições Novo Mundo" at bounding box center [135, 441] width 163 height 33
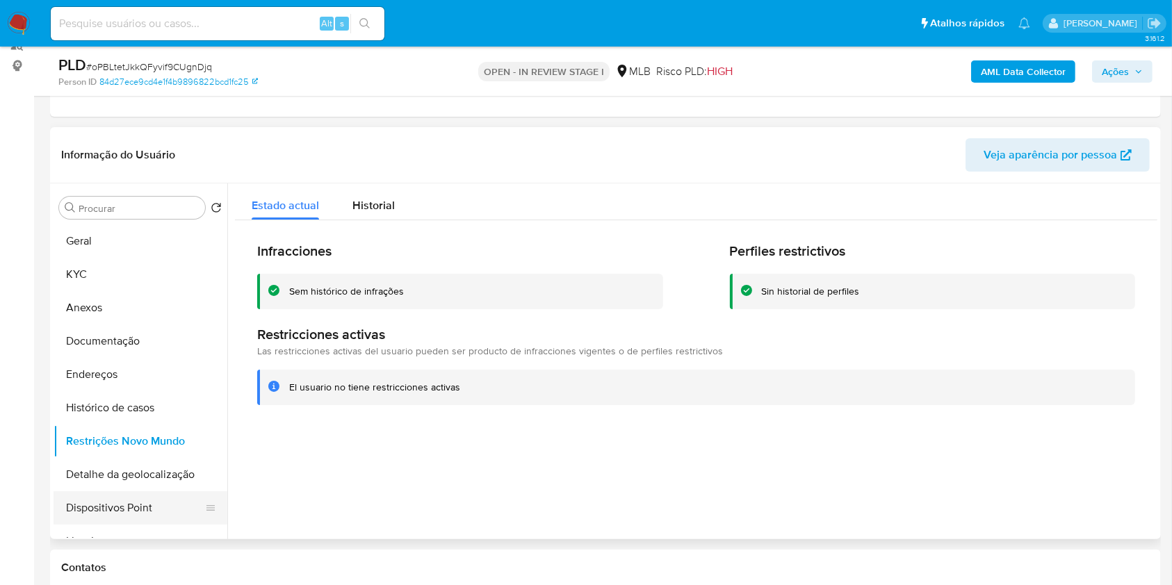
click at [131, 518] on button "Dispositivos Point" at bounding box center [135, 507] width 163 height 33
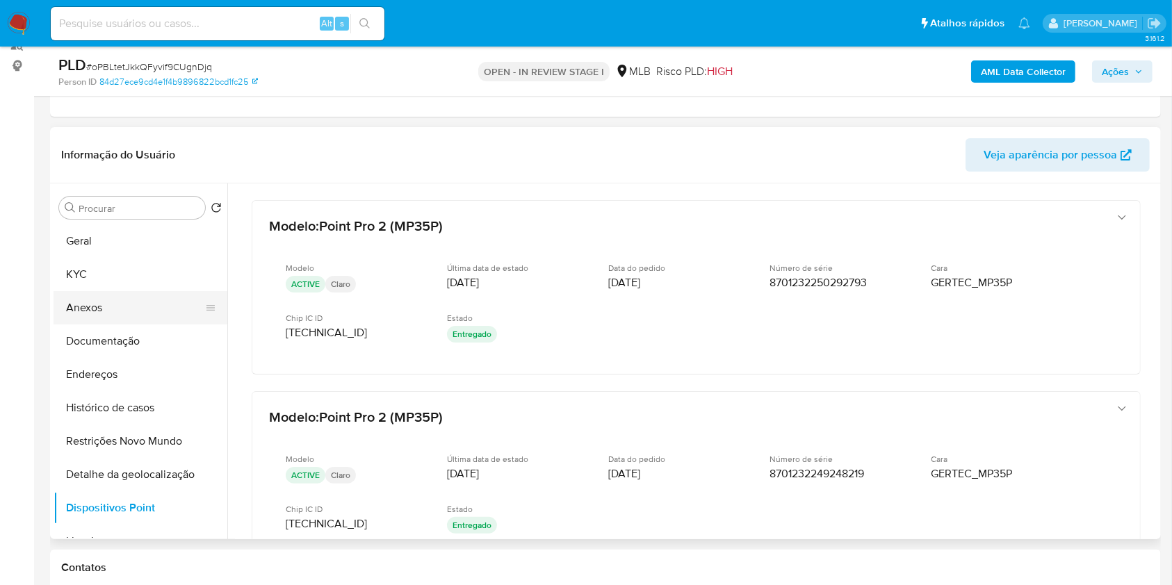
click at [111, 296] on button "Anexos" at bounding box center [135, 307] width 163 height 33
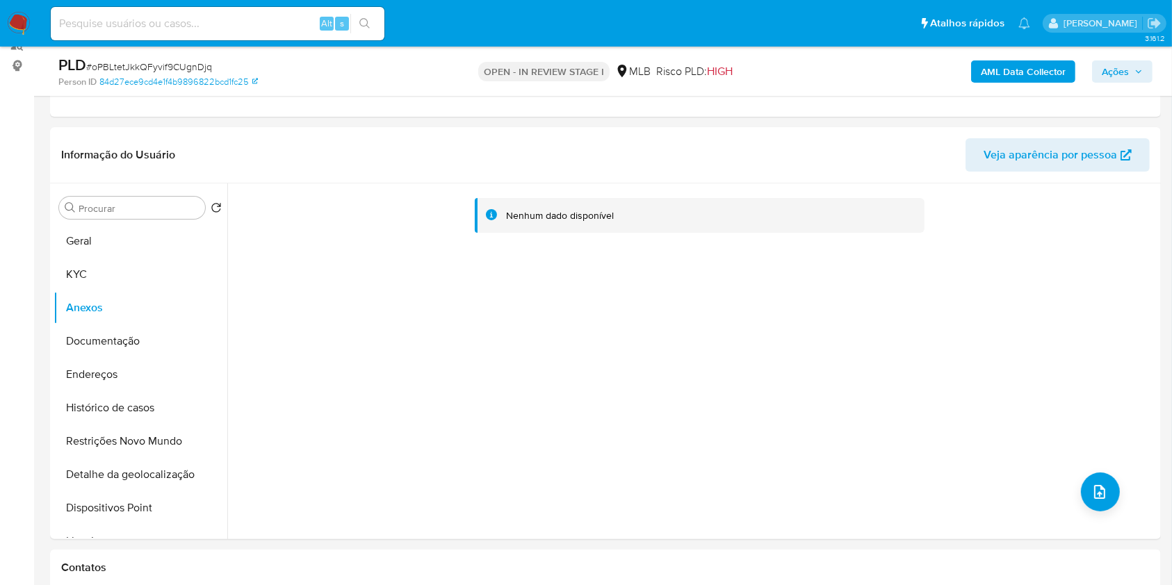
click at [1141, 66] on span "Ações" at bounding box center [1122, 71] width 41 height 19
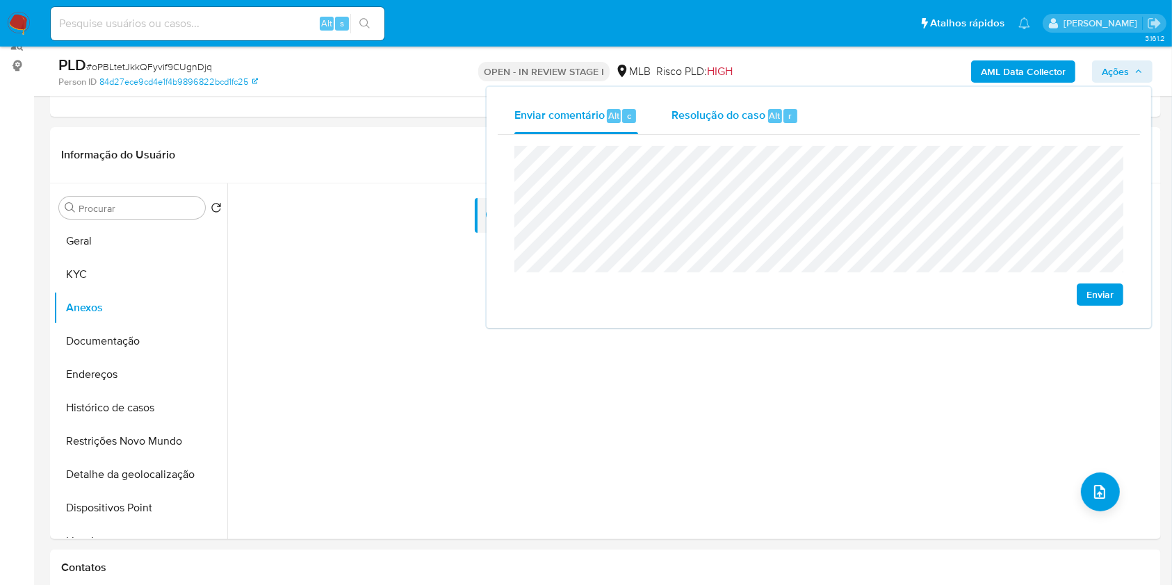
click at [762, 114] on span "Resolução do caso" at bounding box center [718, 115] width 94 height 16
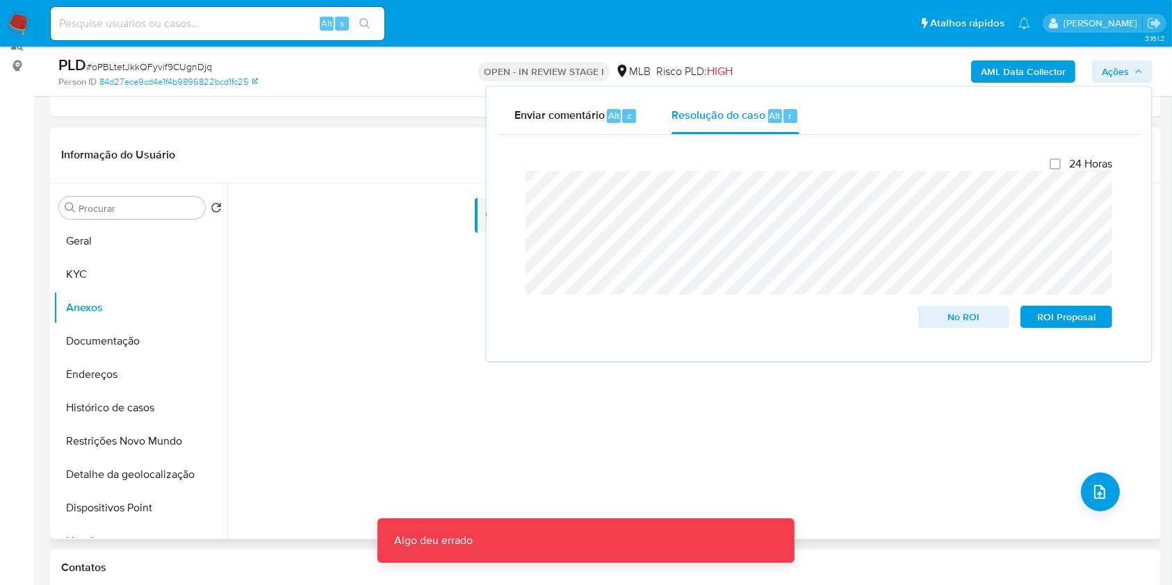
click at [951, 478] on div "Nenhum dado disponível" at bounding box center [692, 361] width 930 height 356
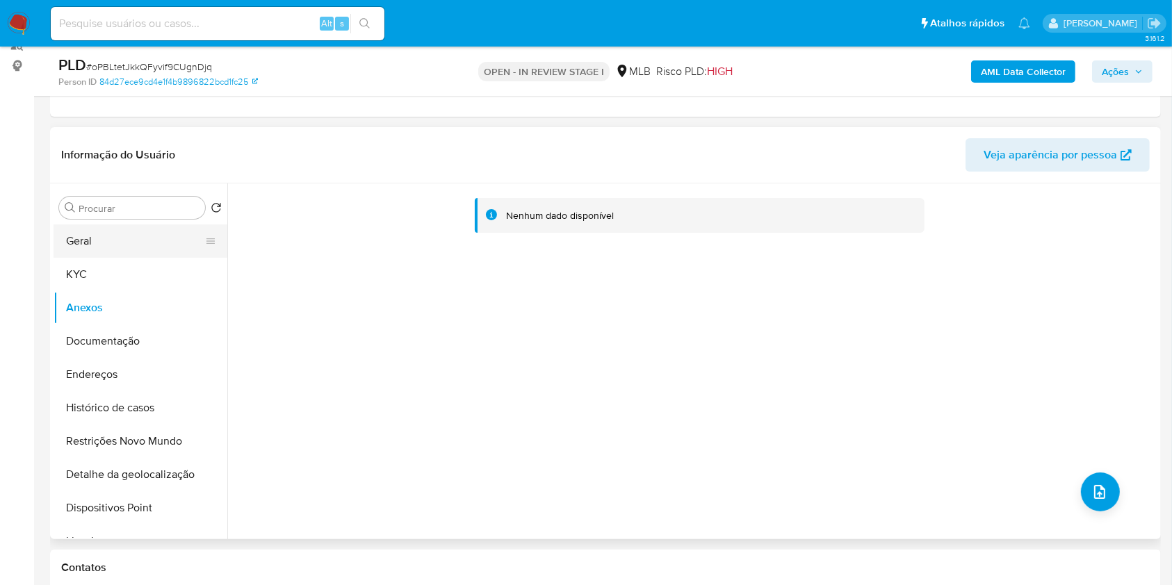
click at [133, 234] on button "Geral" at bounding box center [135, 240] width 163 height 33
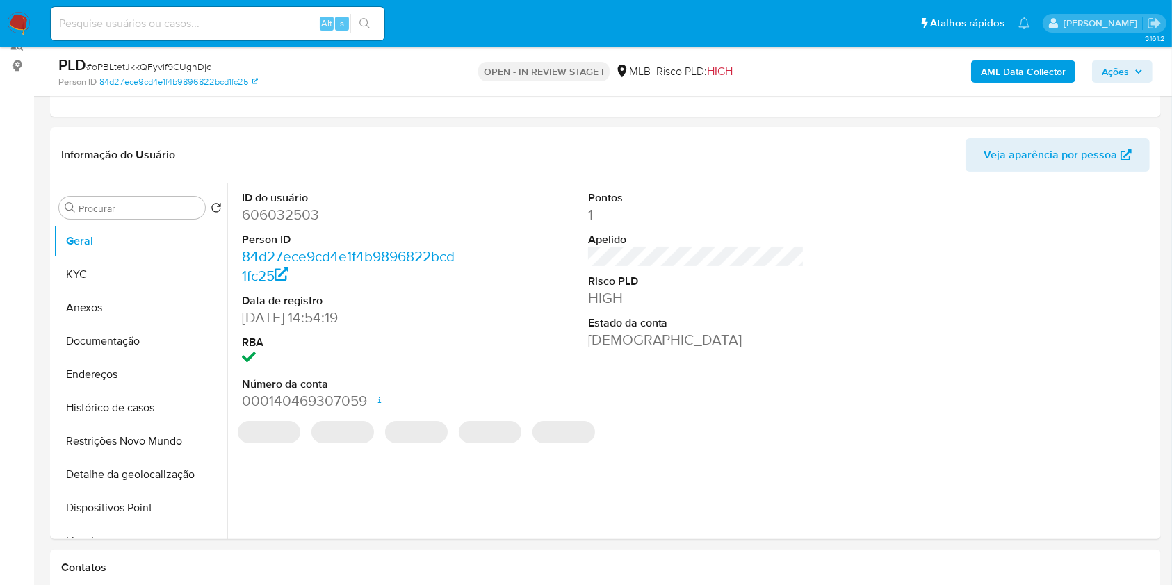
click at [1037, 61] on b "AML Data Collector" at bounding box center [1023, 71] width 85 height 22
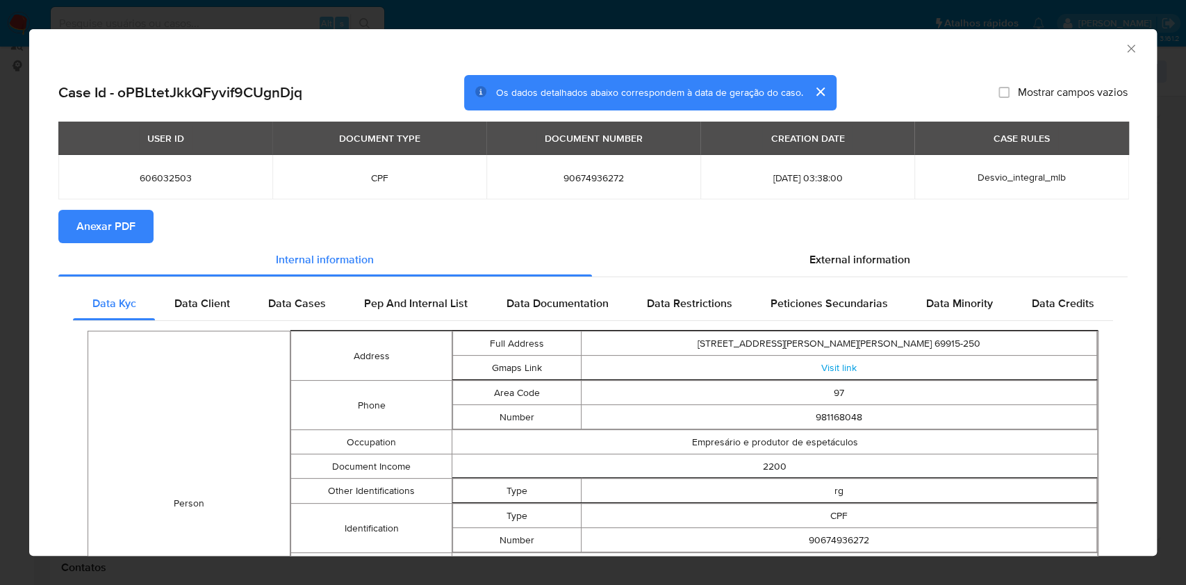
click at [109, 235] on span "Anexar PDF" at bounding box center [105, 226] width 59 height 31
click at [1125, 48] on icon "Fechar a janela" at bounding box center [1132, 49] width 14 height 14
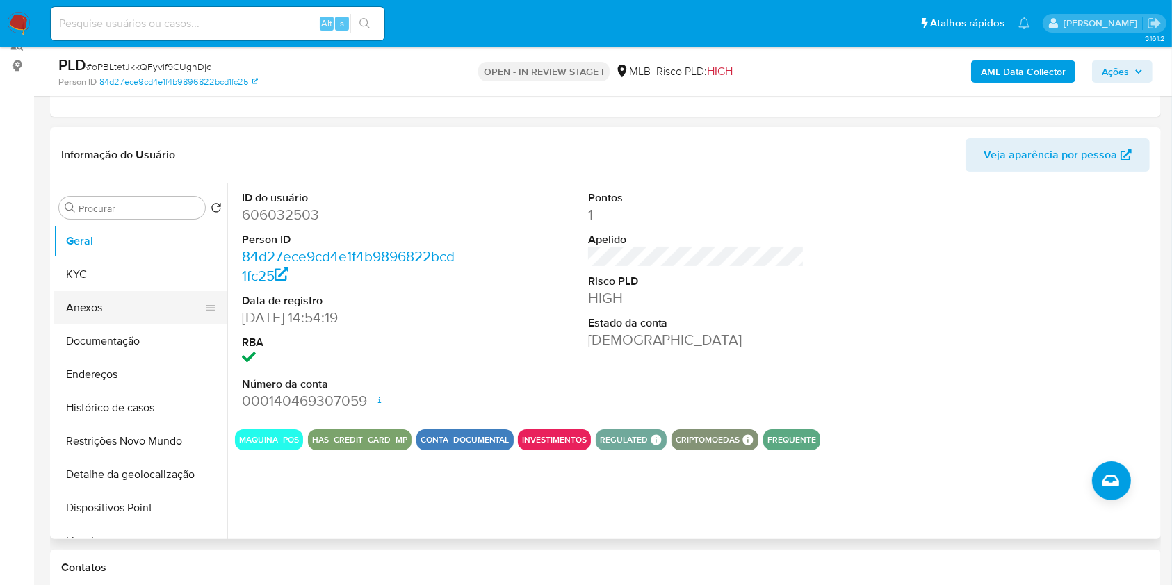
click at [145, 300] on button "Anexos" at bounding box center [135, 307] width 163 height 33
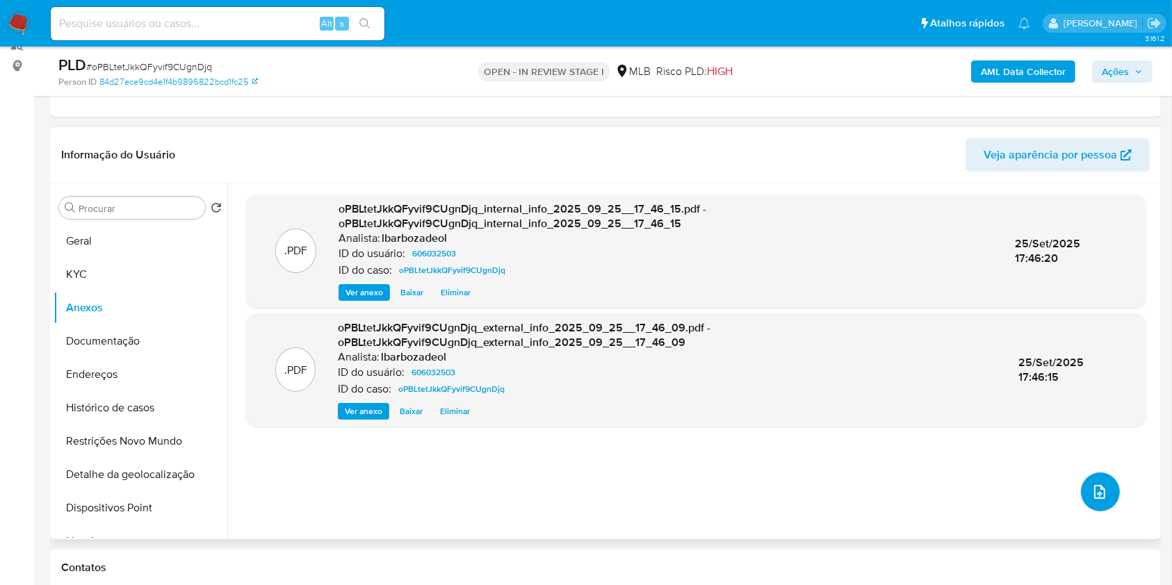
click at [1104, 489] on button "upload-file" at bounding box center [1100, 492] width 39 height 39
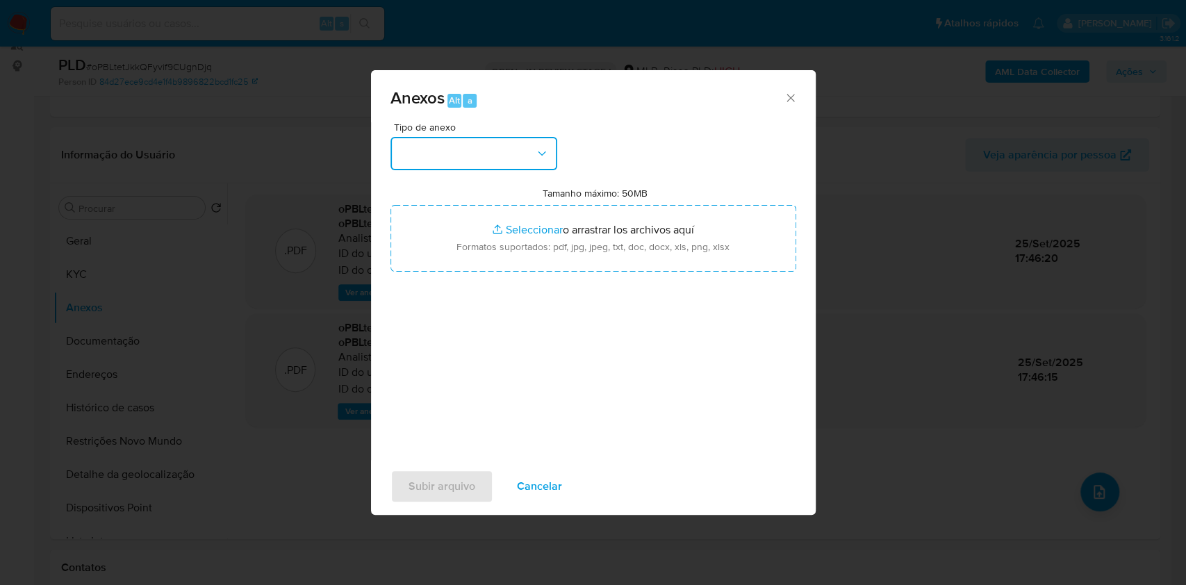
click at [536, 140] on button "button" at bounding box center [474, 153] width 167 height 33
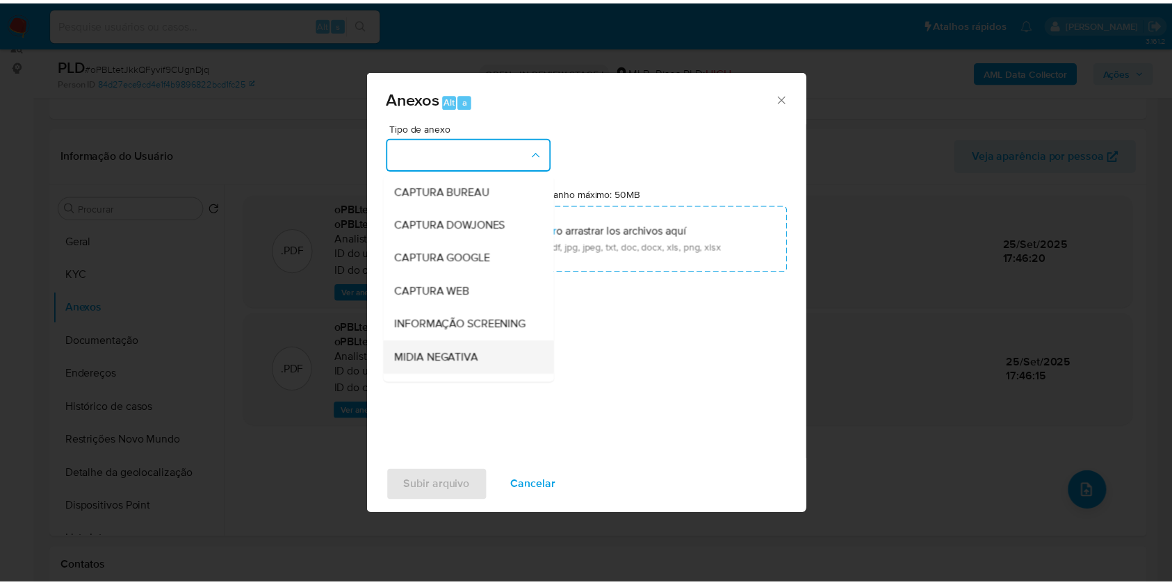
scroll to position [213, 0]
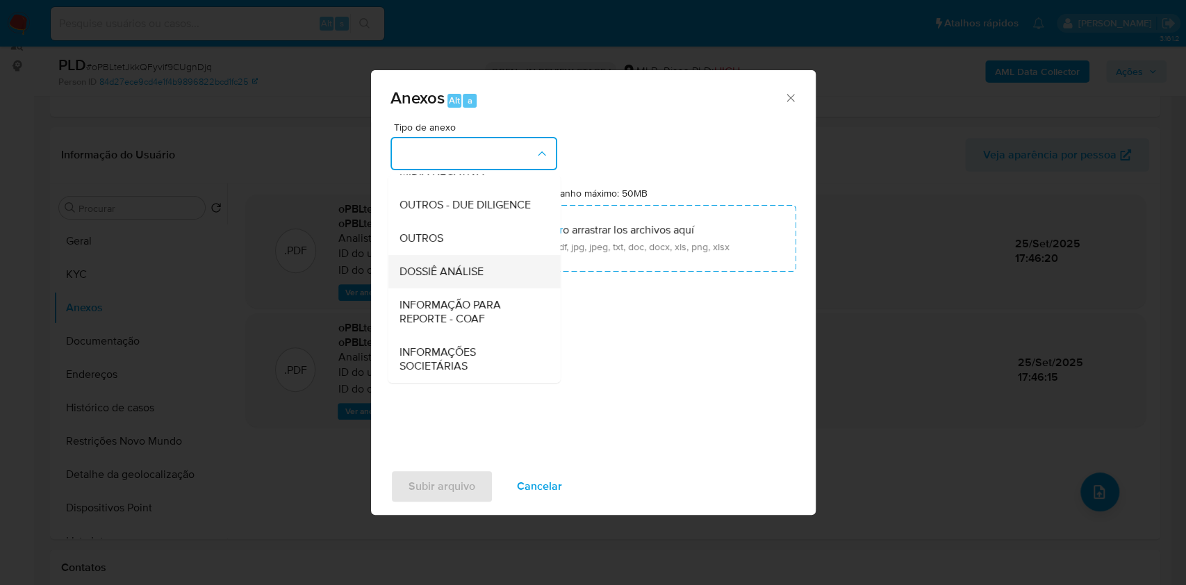
click at [454, 262] on div "DOSSIÊ ANÁLISE" at bounding box center [470, 271] width 142 height 33
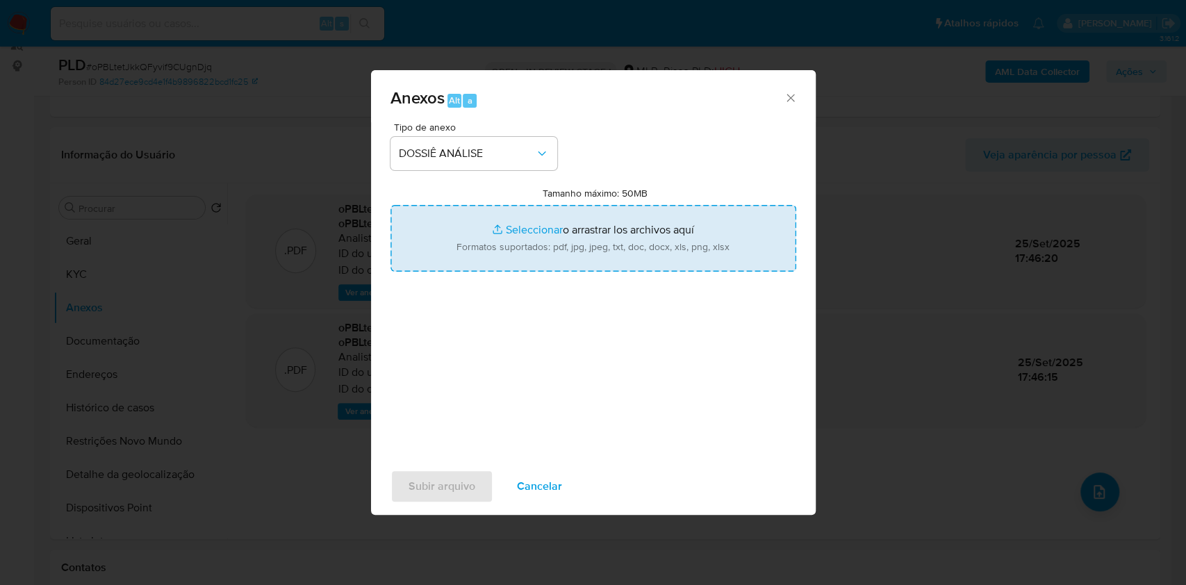
click at [536, 231] on input "Tamanho máximo: 50MB Seleccionar archivos" at bounding box center [594, 238] width 406 height 67
type input "C:\fakepath\SAR - XXXX - CPF 90674936272 - ROSINEY FRANCA MENDES.pdf"
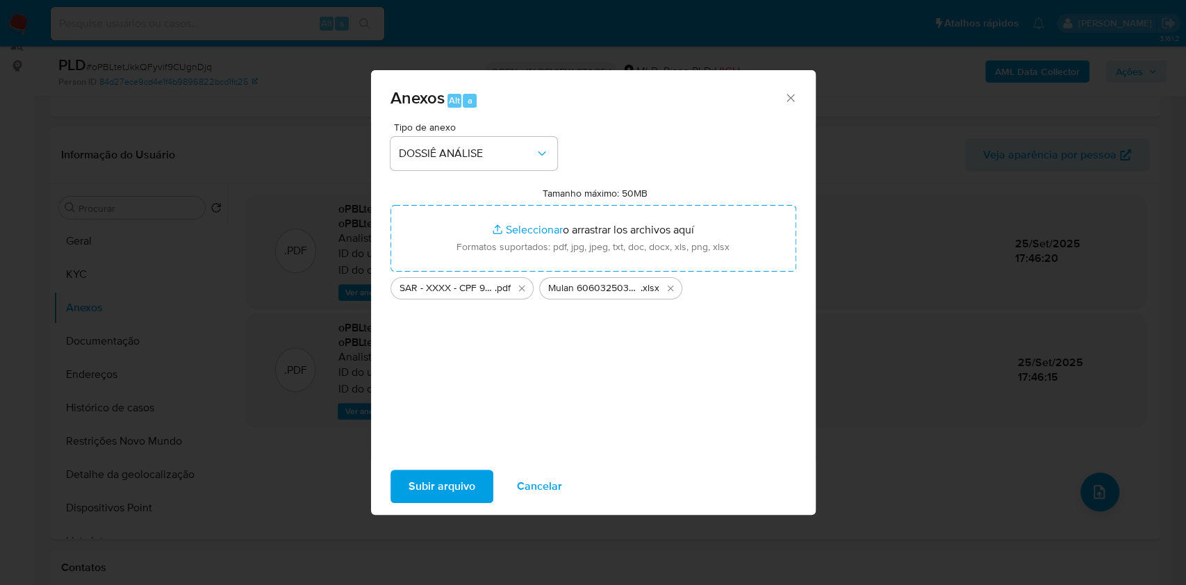
click at [436, 475] on span "Subir arquivo" at bounding box center [442, 486] width 67 height 31
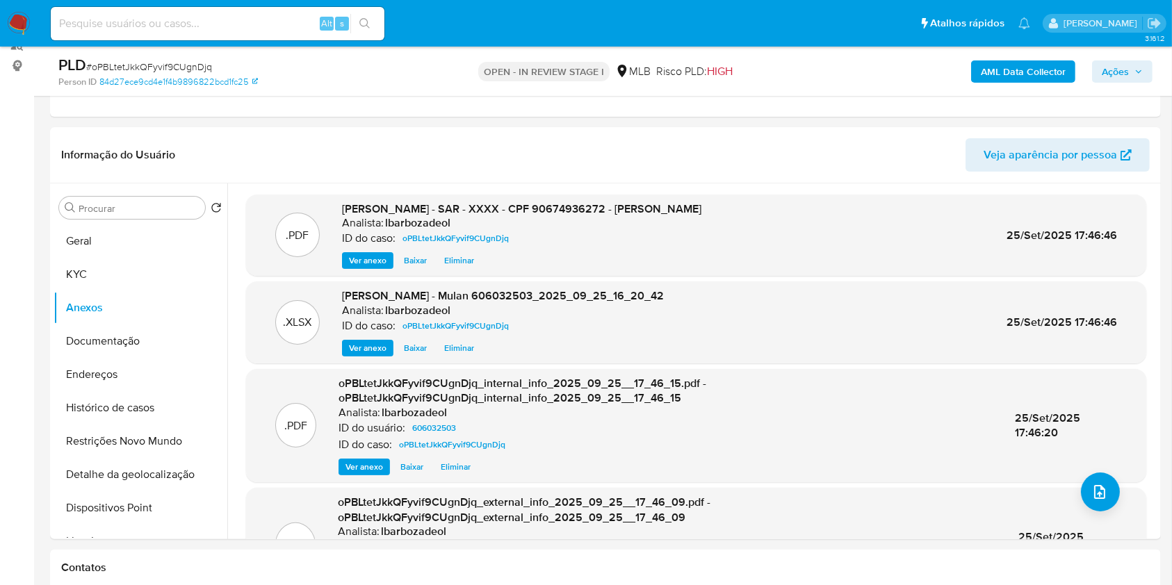
click at [1118, 70] on span "Ações" at bounding box center [1115, 71] width 27 height 22
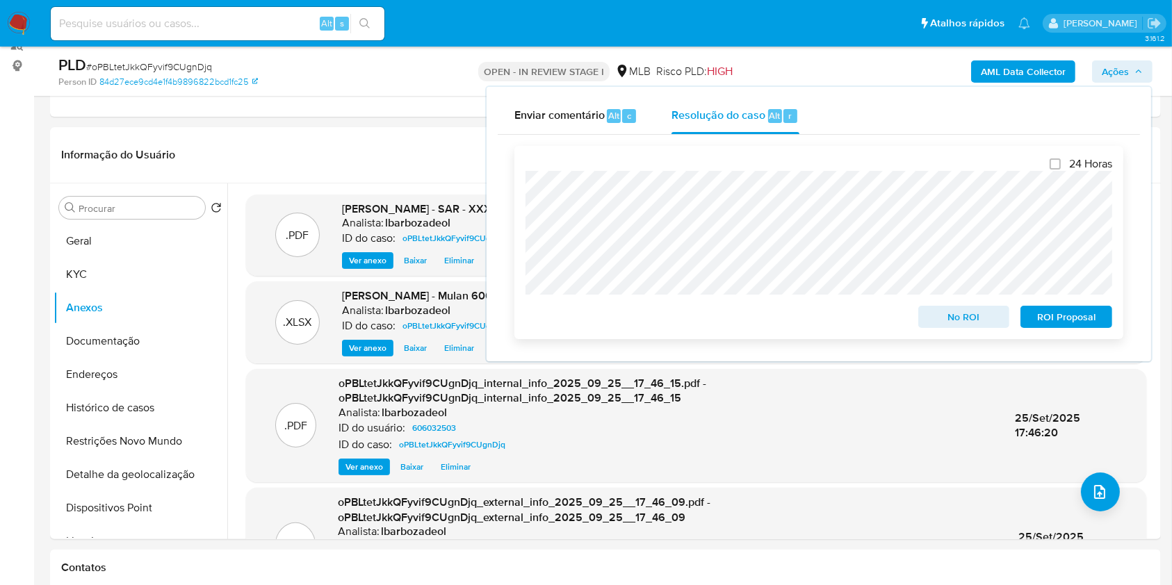
click at [1046, 325] on span "ROI Proposal" at bounding box center [1066, 316] width 72 height 19
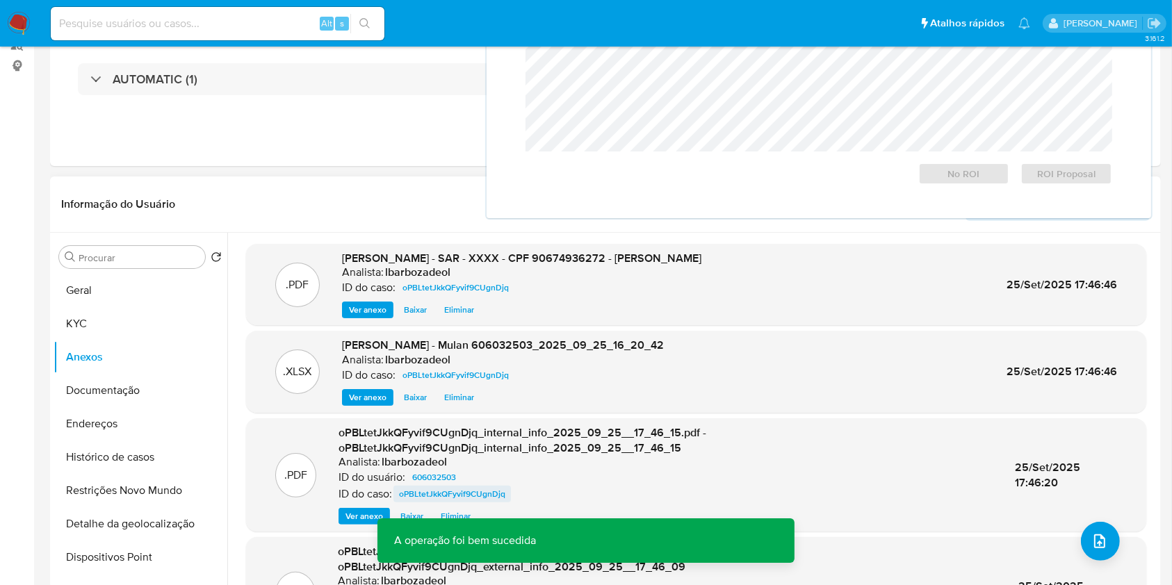
scroll to position [0, 0]
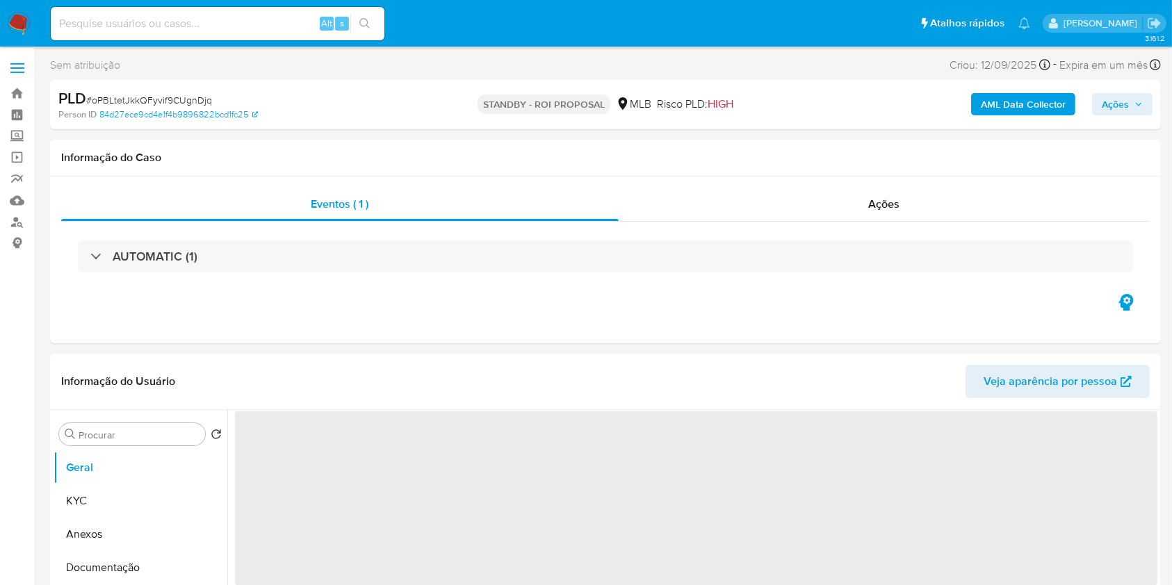
select select "10"
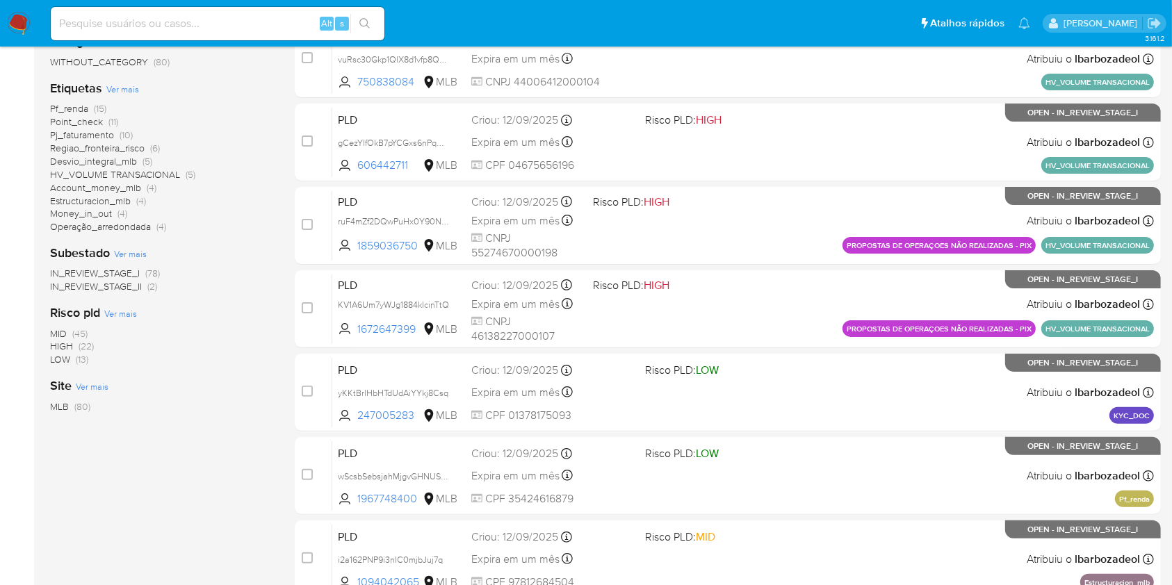
scroll to position [274, 0]
click at [85, 342] on span "(22)" at bounding box center [86, 345] width 15 height 14
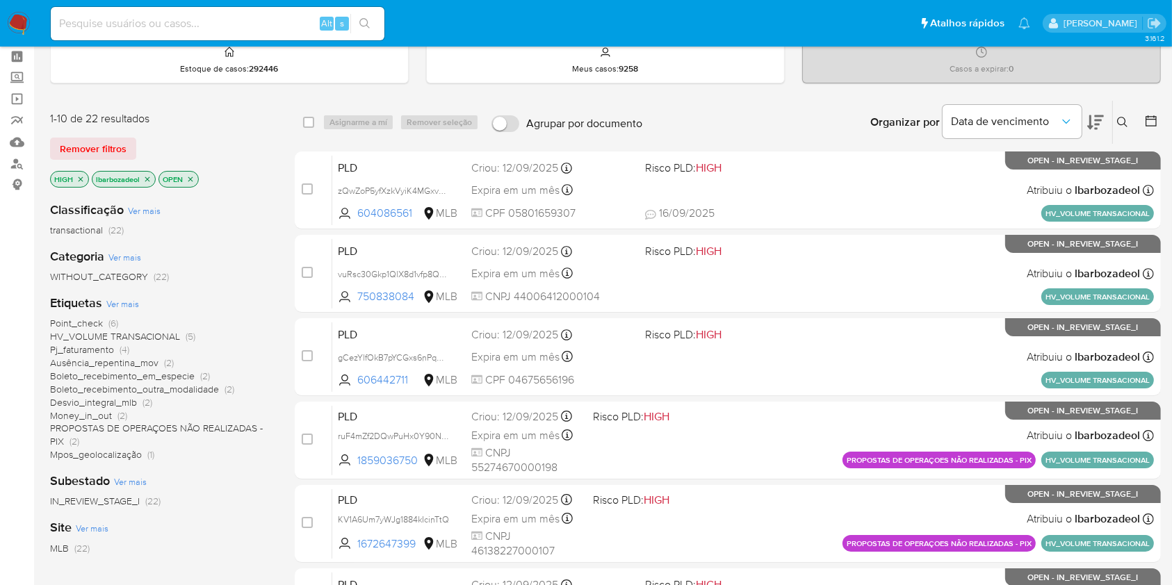
scroll to position [57, 0]
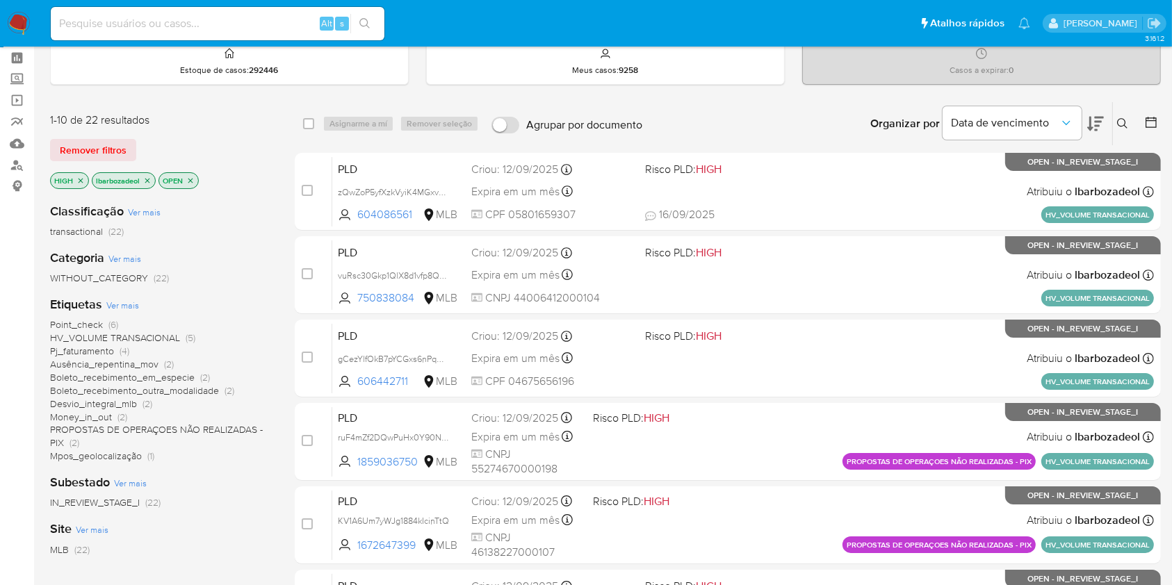
click at [111, 325] on span "(6)" at bounding box center [113, 325] width 10 height 14
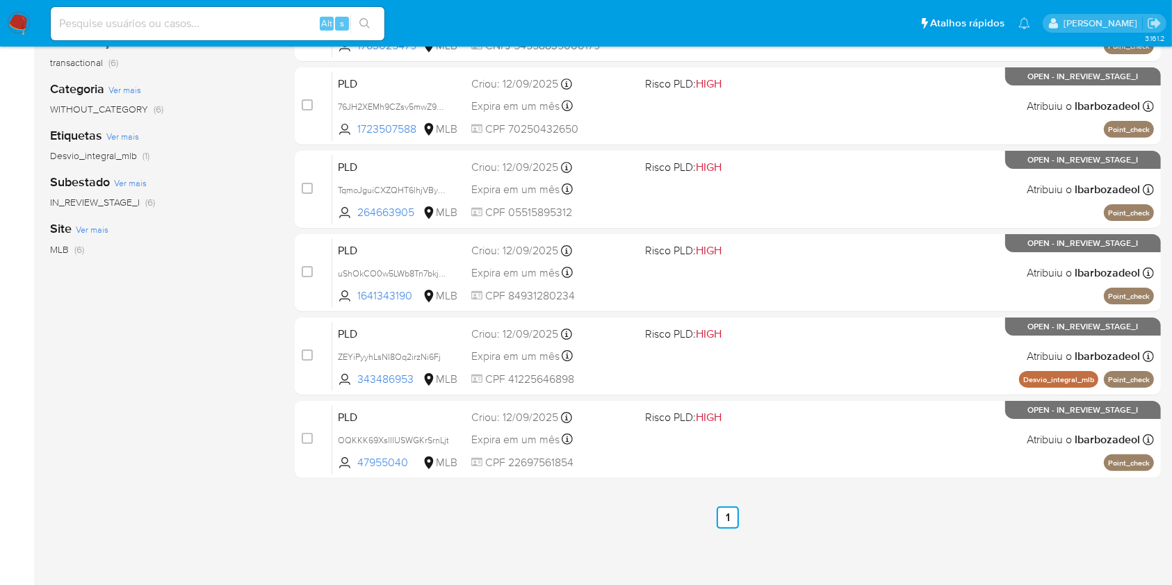
scroll to position [231, 0]
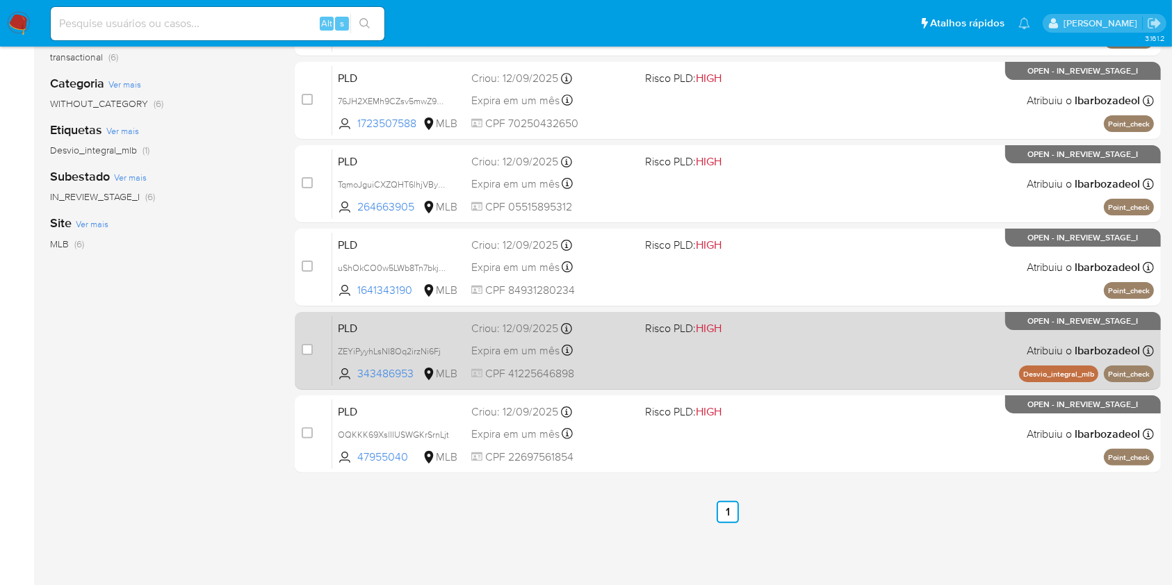
click at [769, 345] on div "PLD ZEYiPyyhLsNI8Oq2irzNi6Fj 343486953 MLB Risco PLD: HIGH Criou: 12/09/2025 Cr…" at bounding box center [743, 351] width 822 height 70
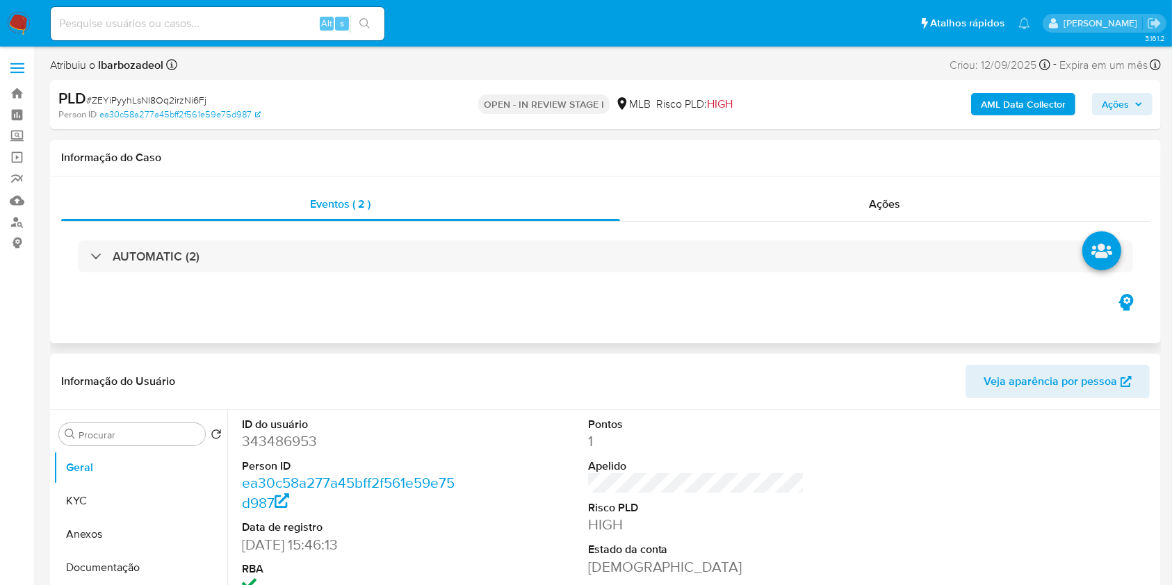
select select "10"
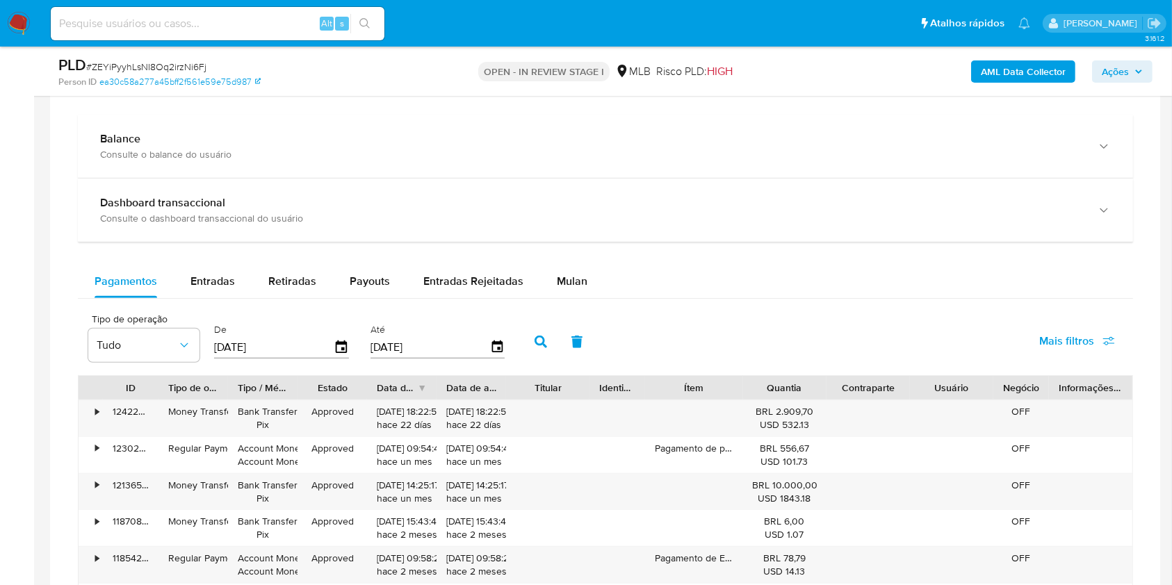
scroll to position [979, 0]
click at [591, 275] on button "Mulan" at bounding box center [572, 280] width 64 height 33
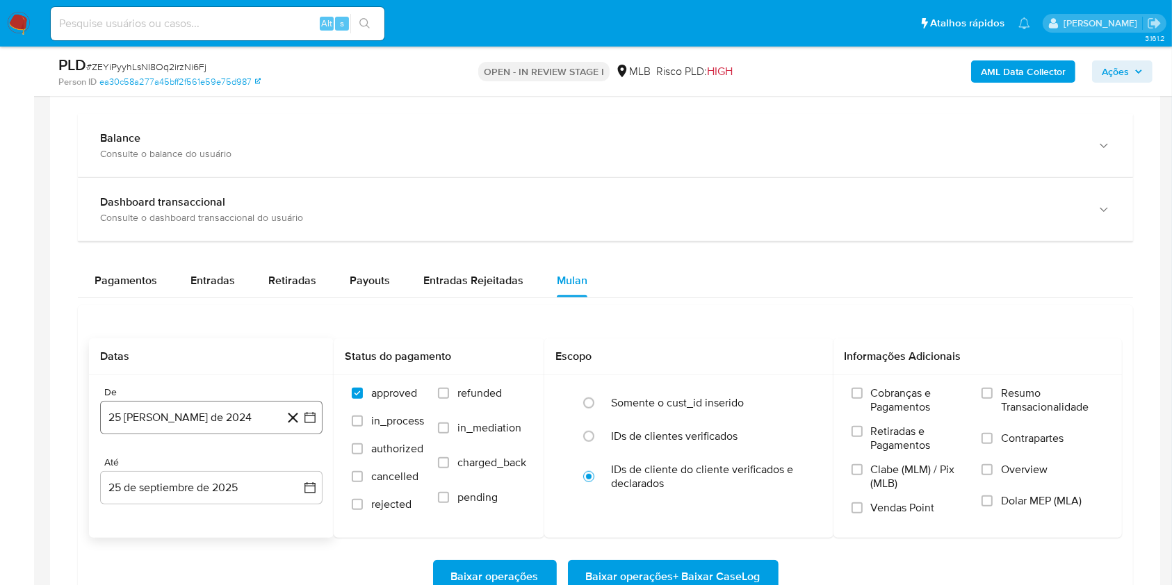
click at [228, 419] on button "25 [PERSON_NAME] de 2024" at bounding box center [211, 417] width 222 height 33
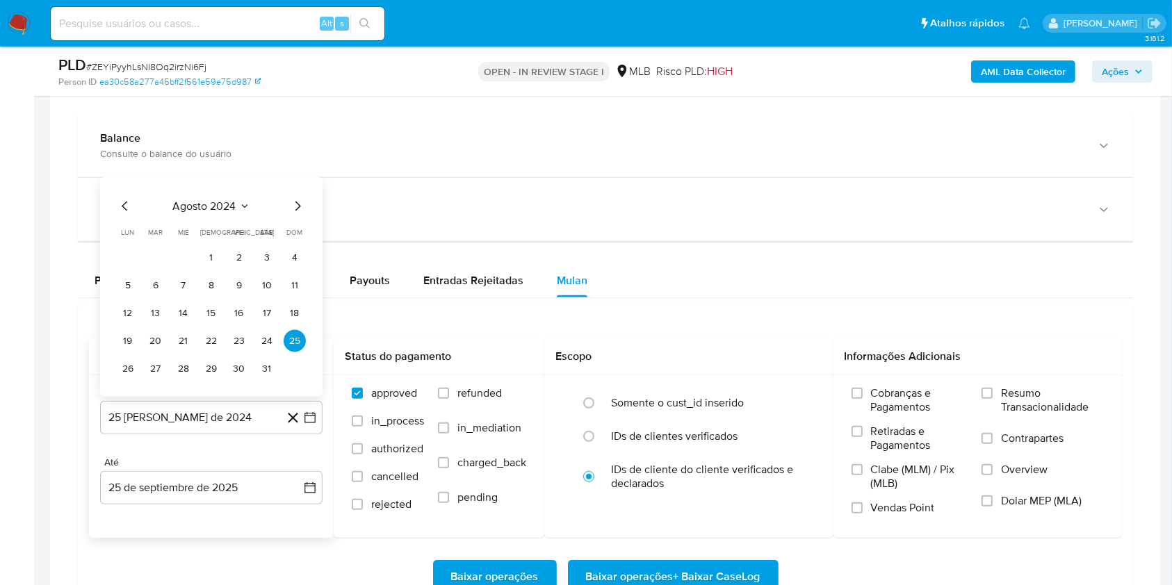
click at [231, 204] on span "agosto 2024" at bounding box center [204, 206] width 63 height 14
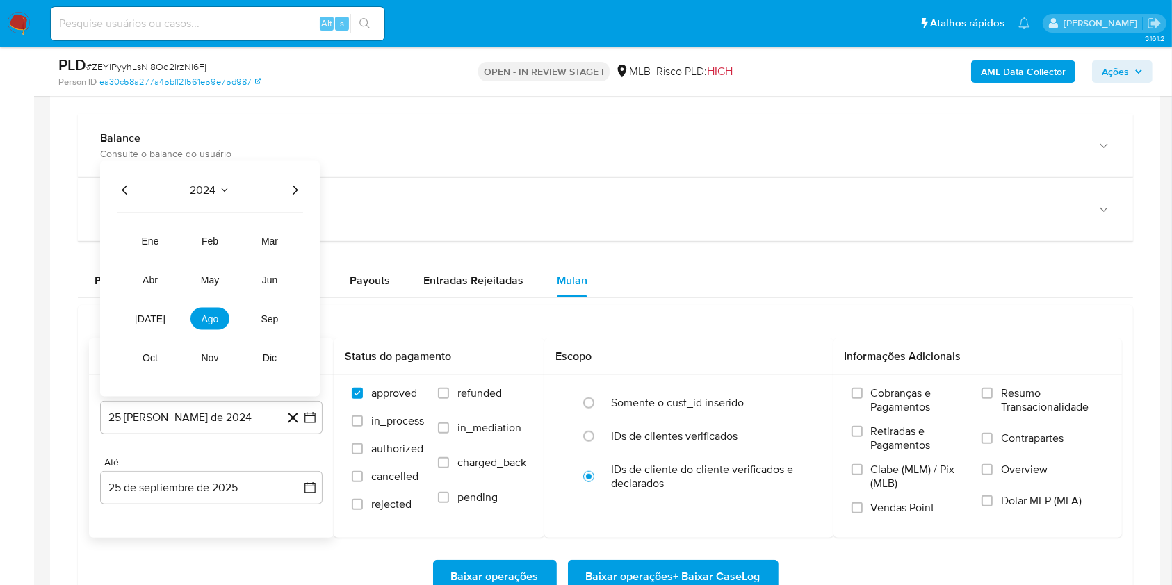
click at [296, 201] on div "2024 2024 ene feb mar abr may jun jul ago sep oct nov dic" at bounding box center [210, 279] width 220 height 236
click at [297, 202] on div "2024 2024 ene feb mar abr may jun jul ago sep oct nov dic" at bounding box center [210, 279] width 220 height 236
click at [297, 186] on icon "Año siguiente" at bounding box center [294, 190] width 17 height 17
click at [206, 313] on span "ago" at bounding box center [210, 318] width 17 height 11
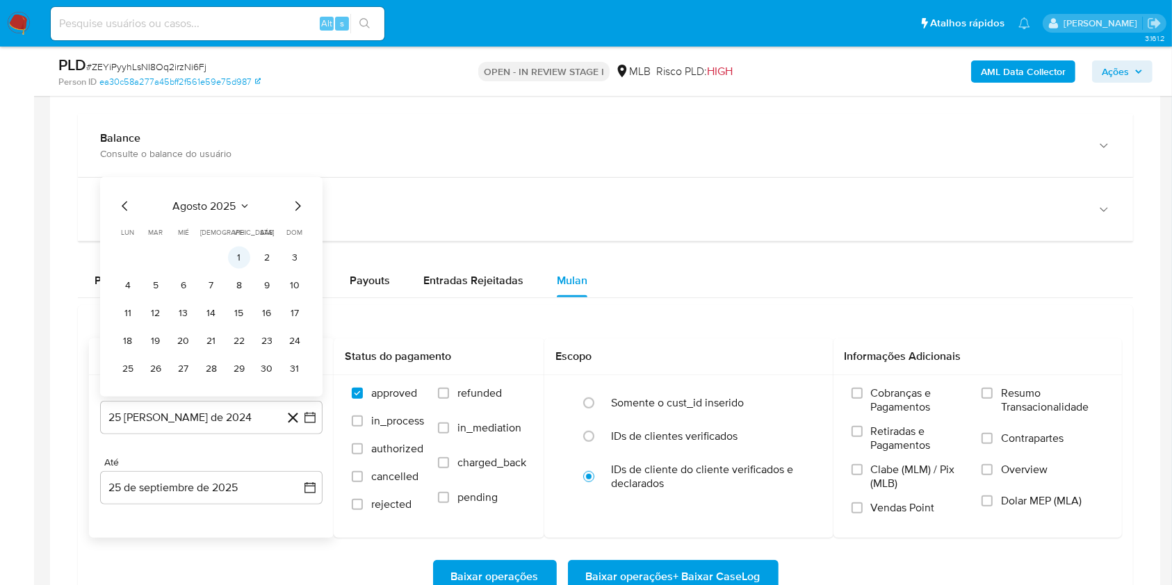
click at [234, 259] on button "1" at bounding box center [239, 258] width 22 height 22
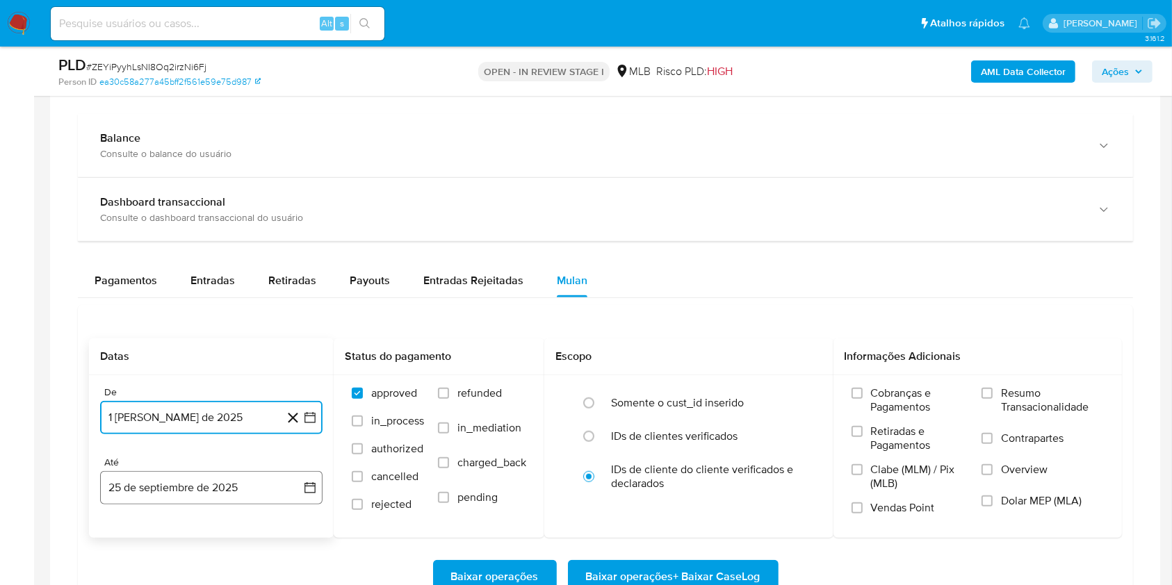
click at [250, 486] on button "25 de septiembre de 2025" at bounding box center [211, 487] width 222 height 33
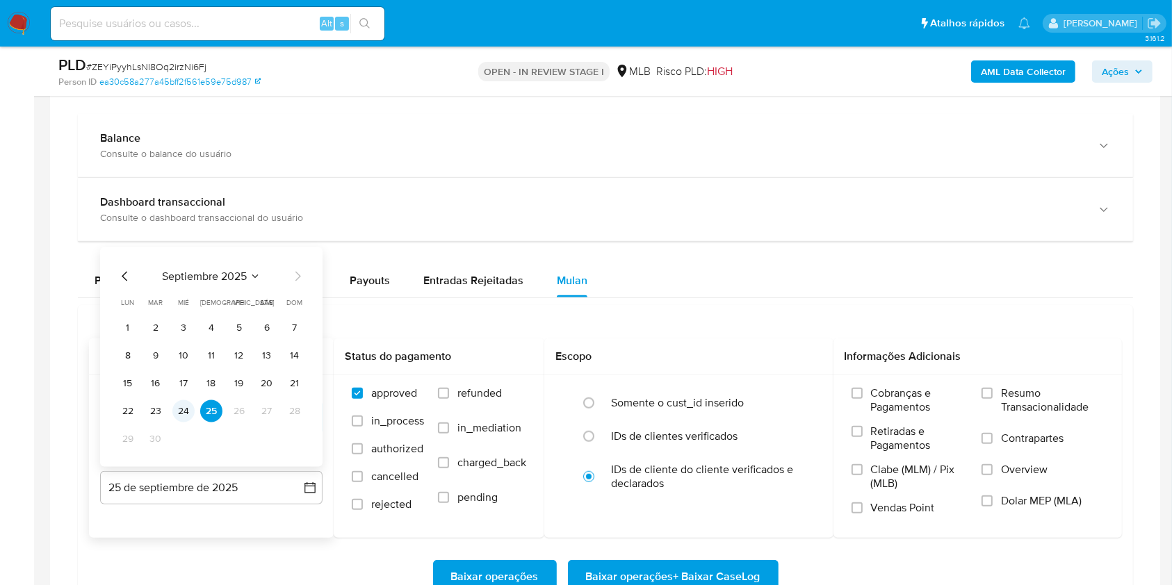
click at [179, 410] on button "24" at bounding box center [183, 411] width 22 height 22
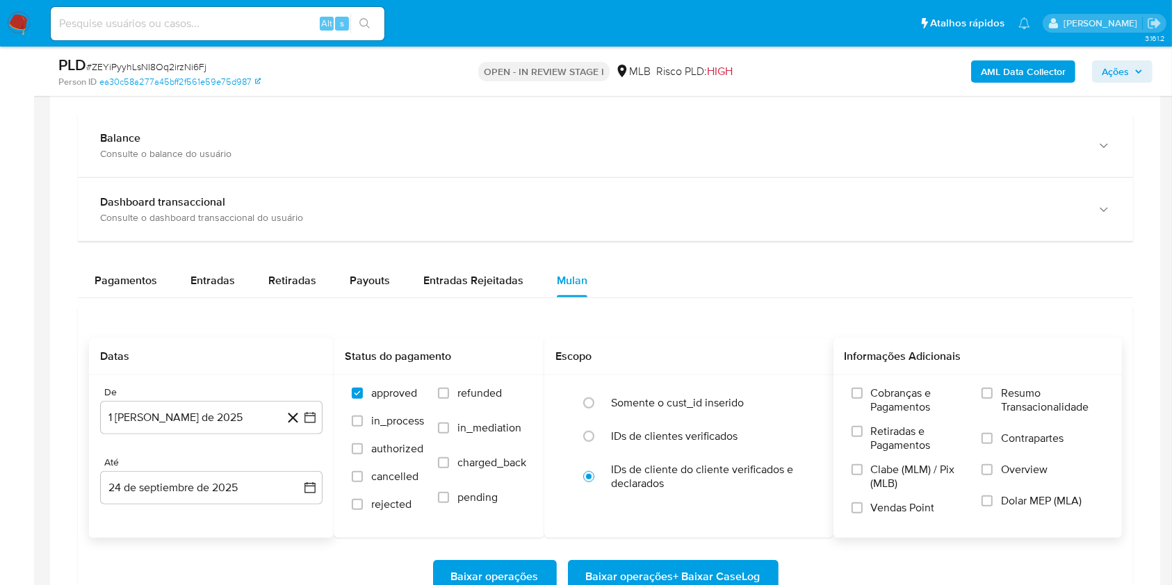
click at [1007, 395] on span "Resumo Transacionalidade" at bounding box center [1052, 400] width 103 height 28
click at [993, 395] on input "Resumo Transacionalidade" at bounding box center [986, 393] width 11 height 11
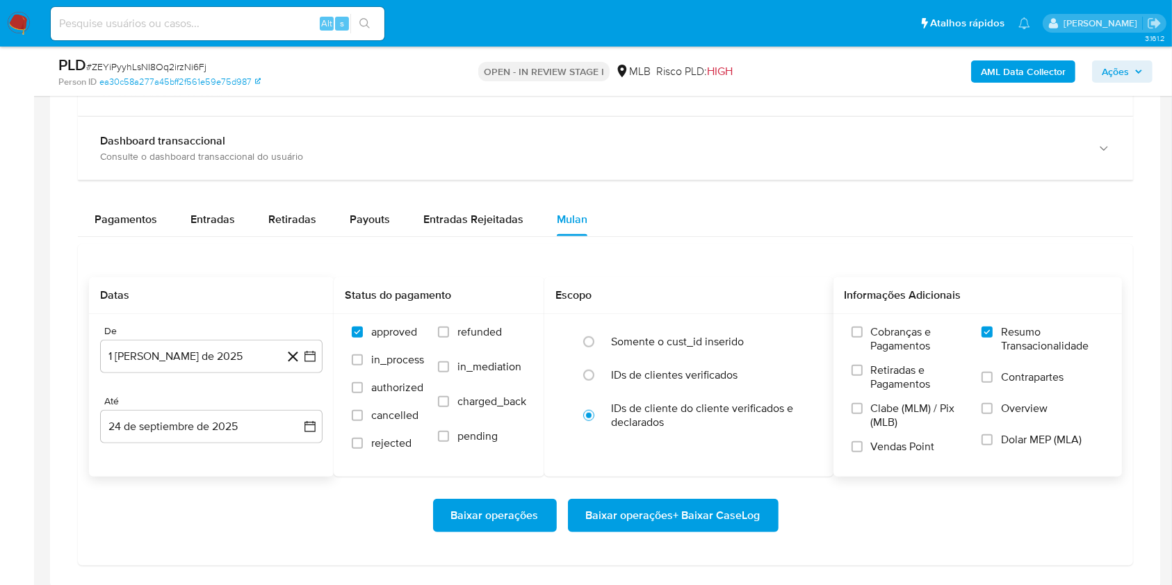
scroll to position [1045, 0]
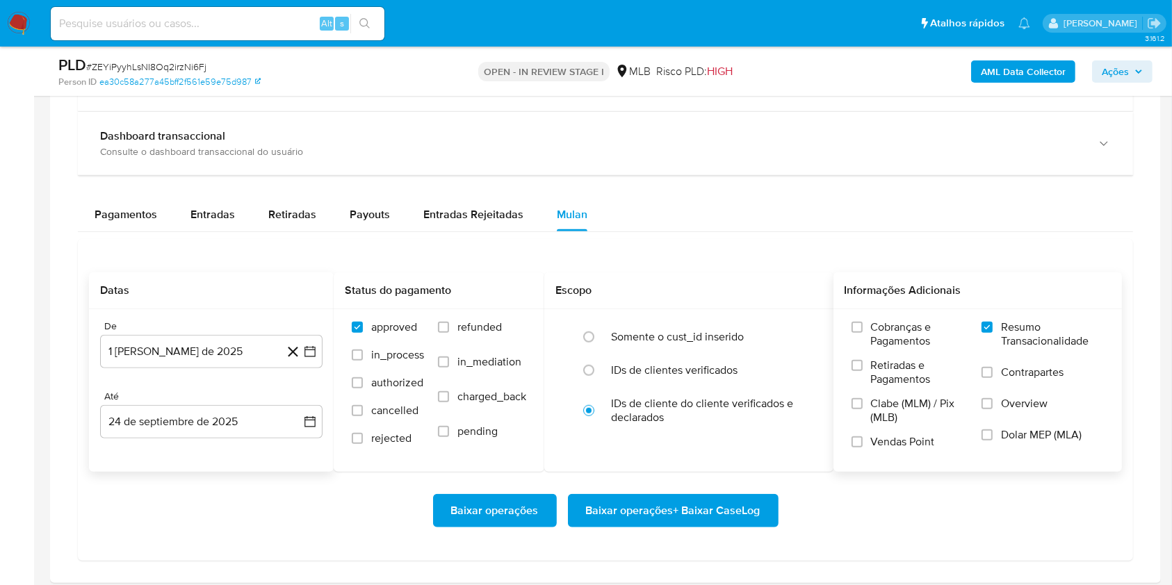
click at [663, 516] on span "Baixar operações + Baixar CaseLog" at bounding box center [673, 511] width 174 height 31
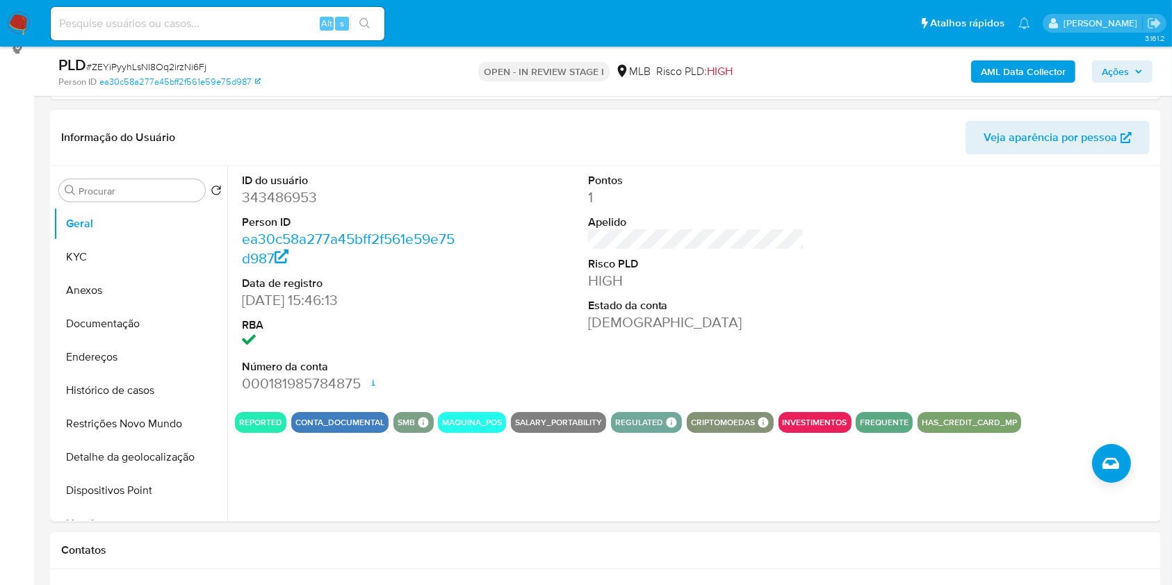
scroll to position [0, 0]
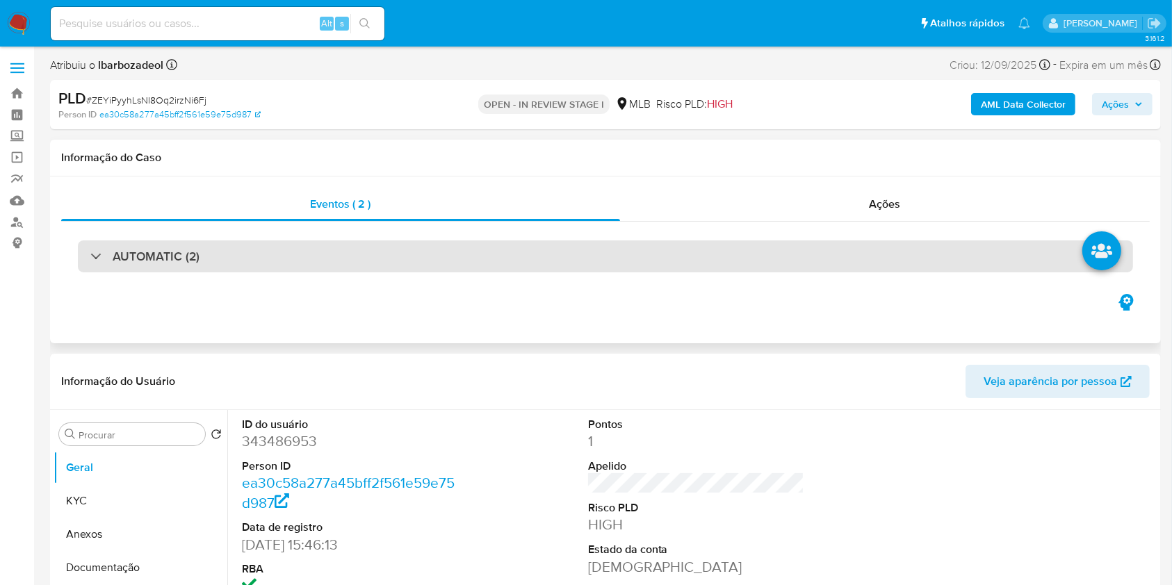
click at [596, 259] on div "AUTOMATIC (2)" at bounding box center [605, 256] width 1055 height 32
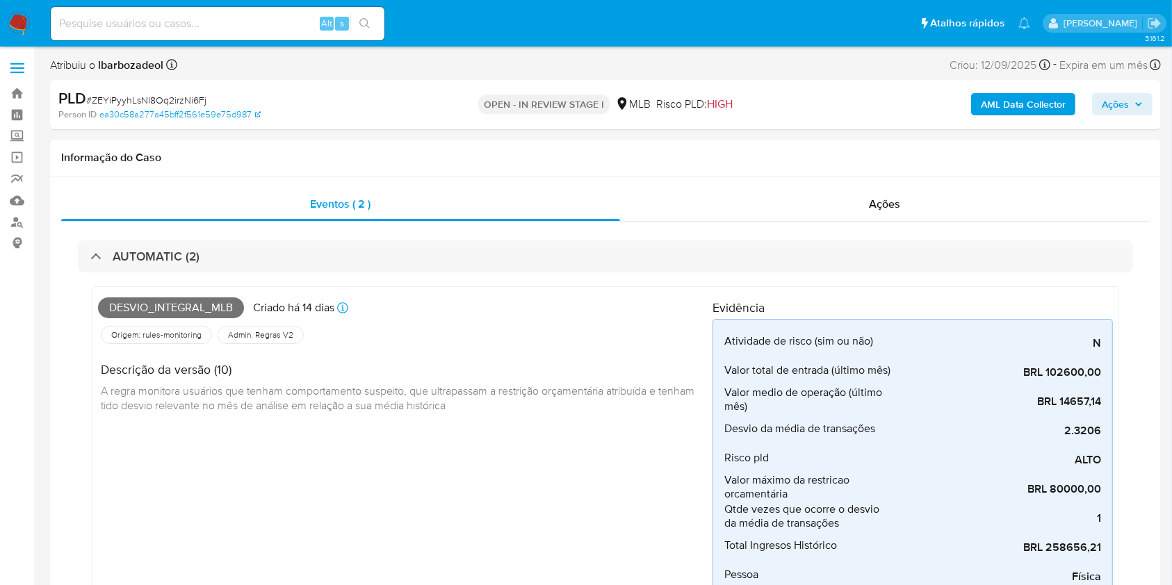
click at [1111, 101] on span "Ações" at bounding box center [1115, 104] width 27 height 22
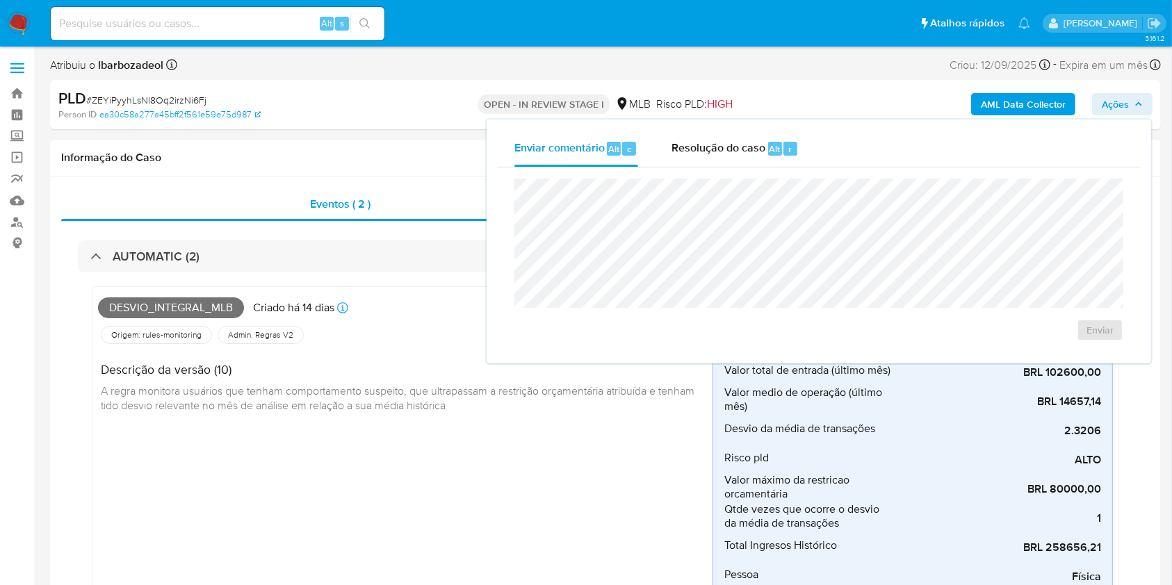
click at [1111, 101] on span "Ações" at bounding box center [1115, 104] width 27 height 22
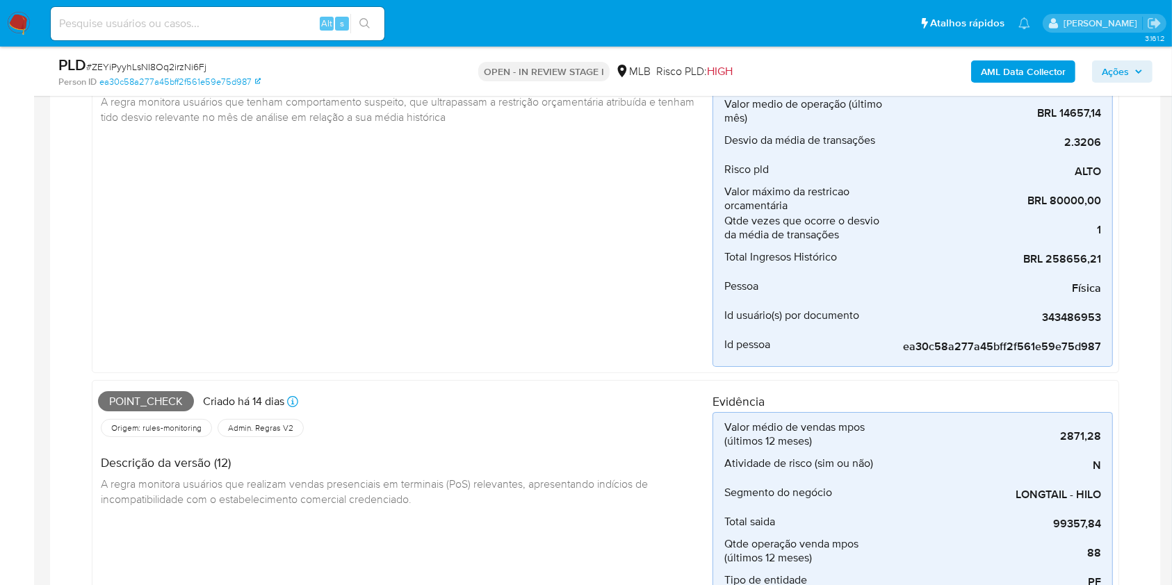
scroll to position [240, 0]
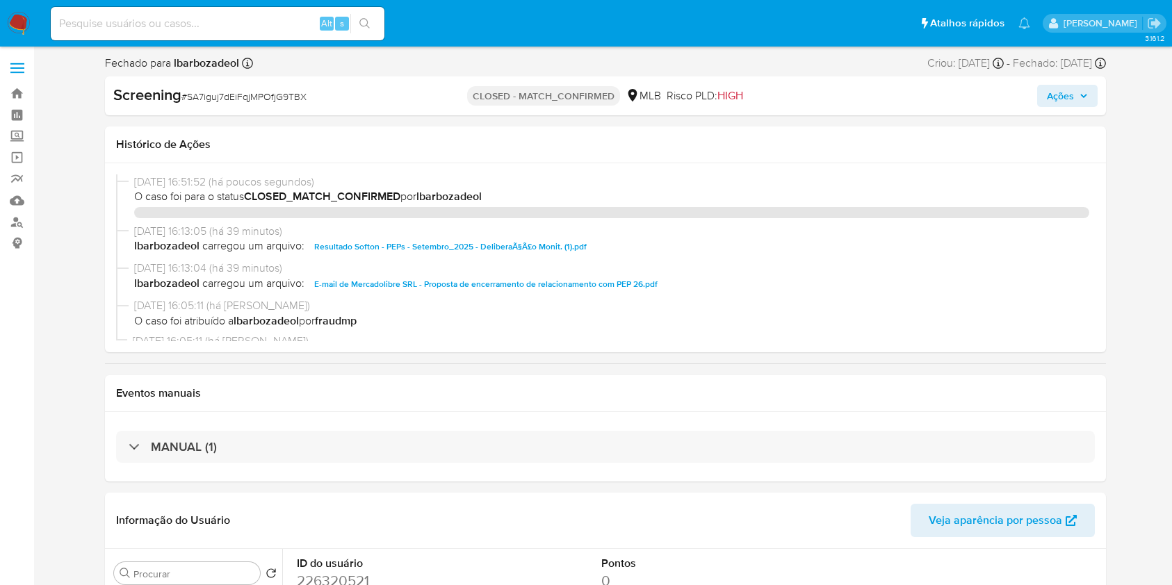
select select "10"
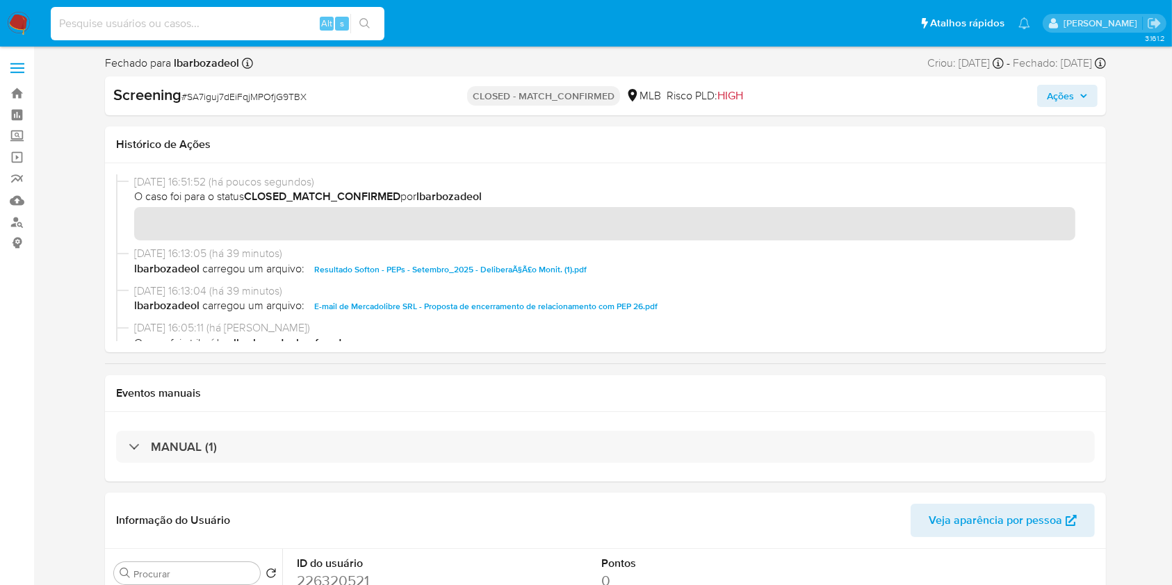
click at [288, 17] on input at bounding box center [218, 24] width 334 height 18
paste input "824817997"
type input "824817997"
click at [361, 19] on icon "search-icon" at bounding box center [364, 23] width 11 height 11
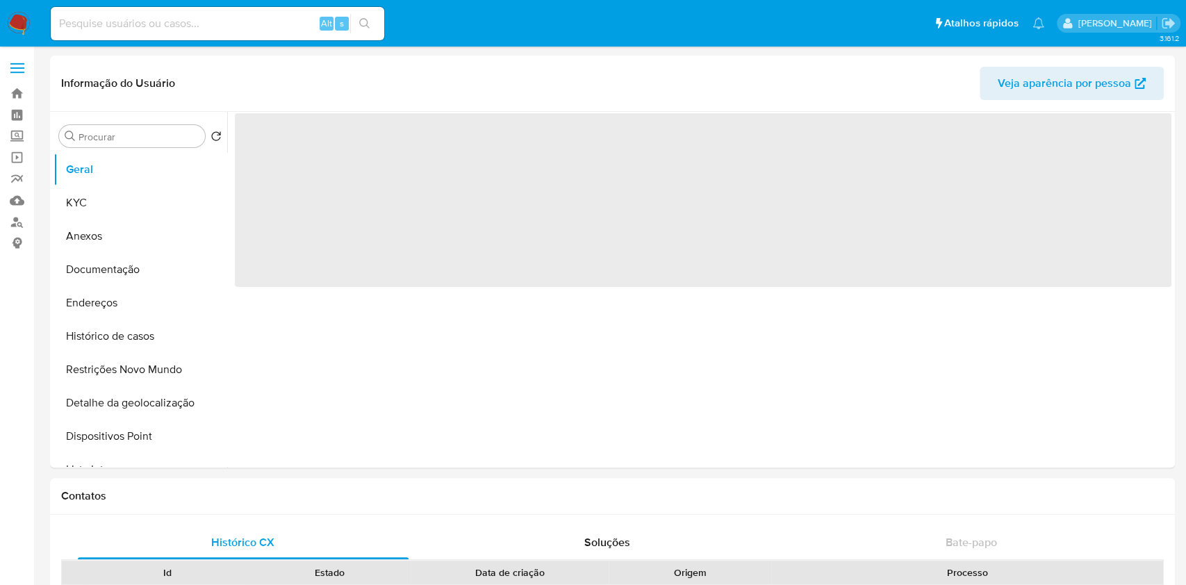
select select "10"
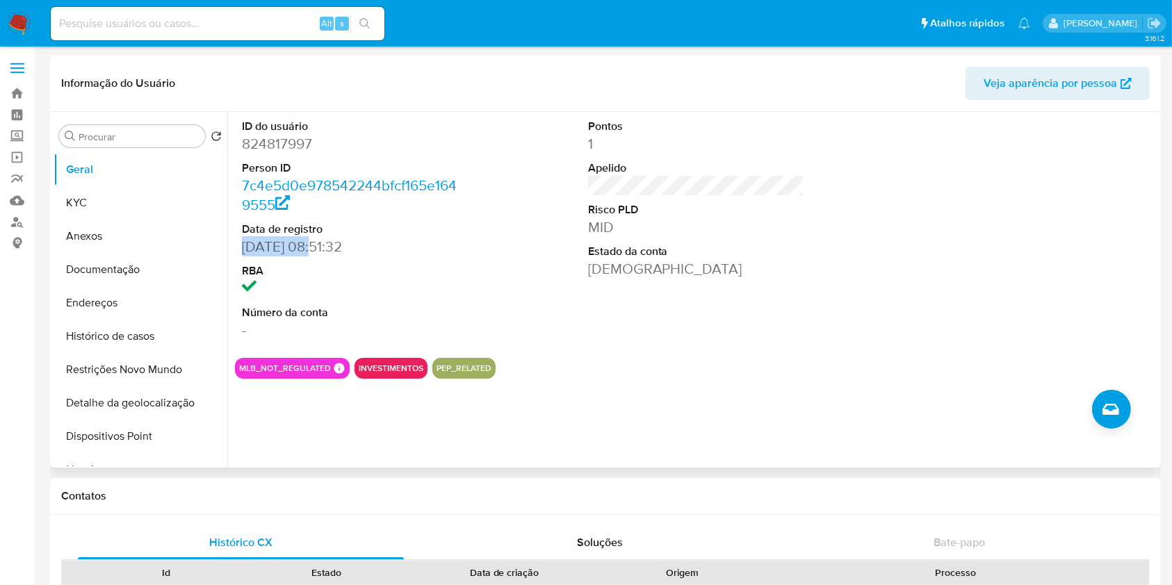
drag, startPoint x: 311, startPoint y: 245, endPoint x: 235, endPoint y: 246, distance: 76.5
click at [235, 246] on div "ID do usuário 824817997 Person ID 7c4e5d0e978542244bfcf165e1649555 Data de regi…" at bounding box center [350, 229] width 231 height 235
copy dd "[DATE]"
click at [116, 203] on button "KYC" at bounding box center [135, 202] width 163 height 33
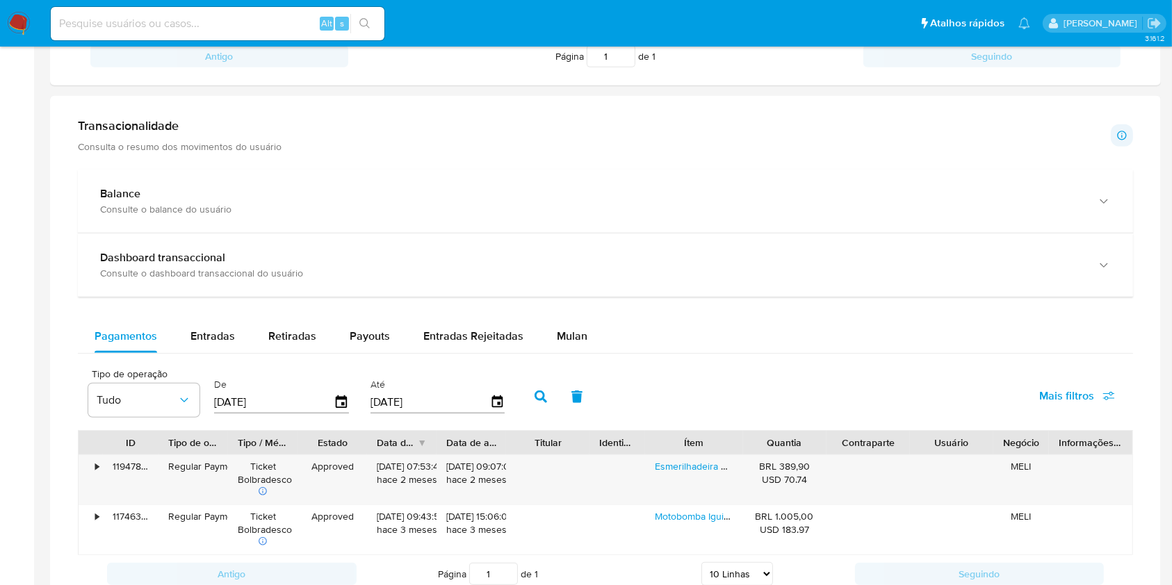
scroll to position [639, 0]
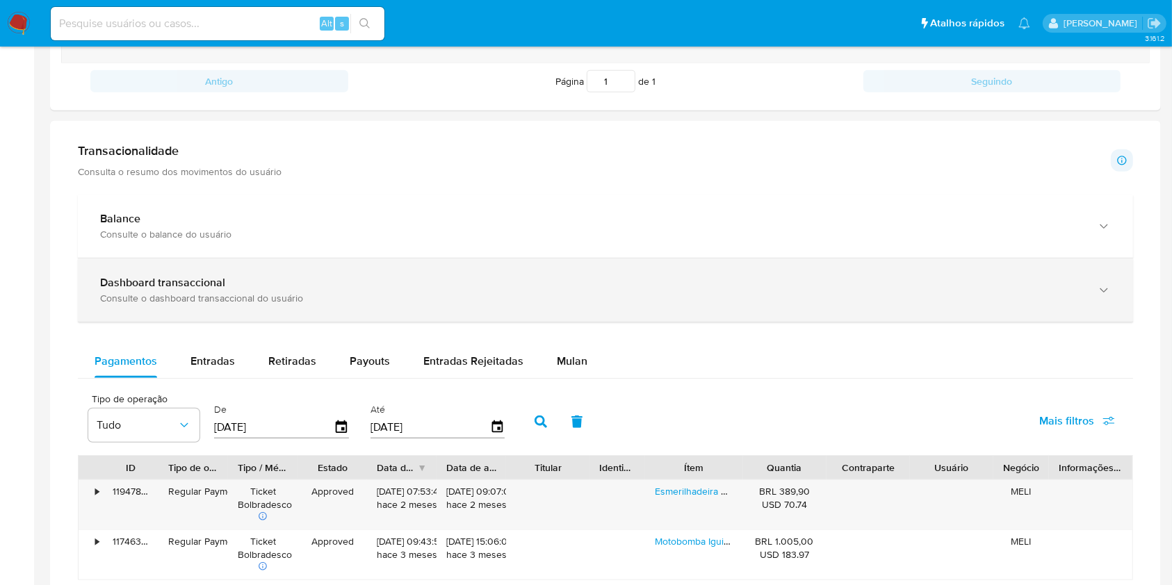
click at [433, 277] on div "Dashboard transaccional" at bounding box center [591, 283] width 983 height 14
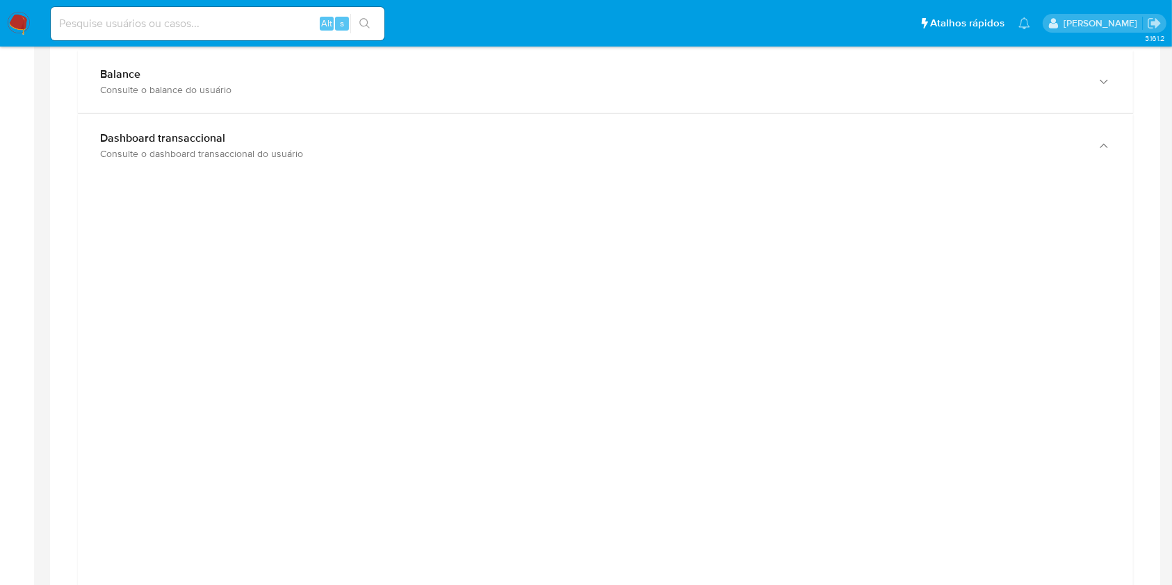
scroll to position [826, 0]
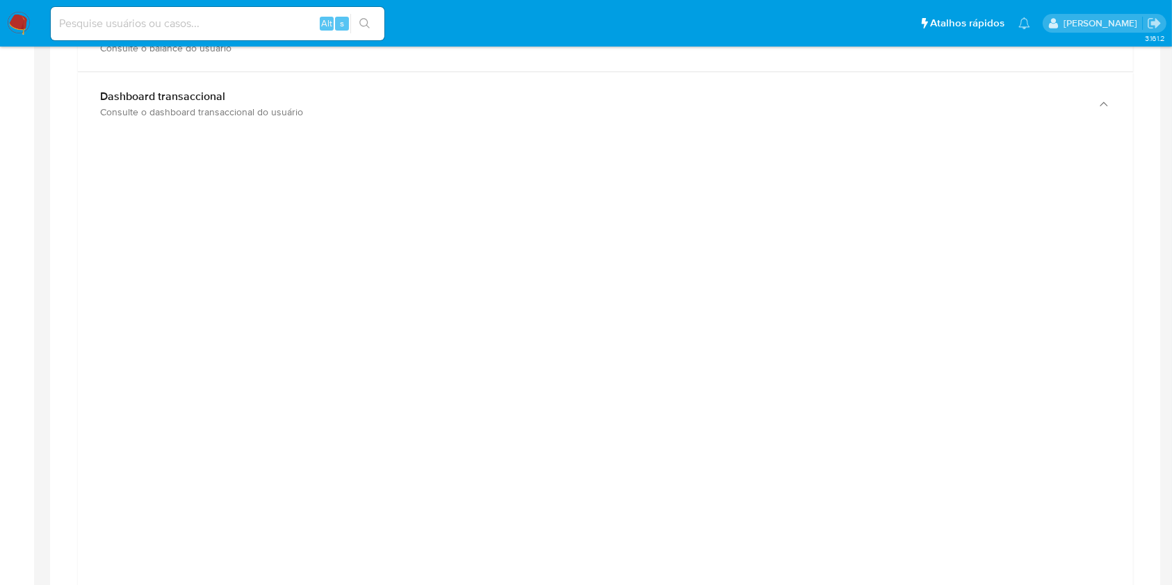
click at [89, 430] on div at bounding box center [605, 460] width 1033 height 626
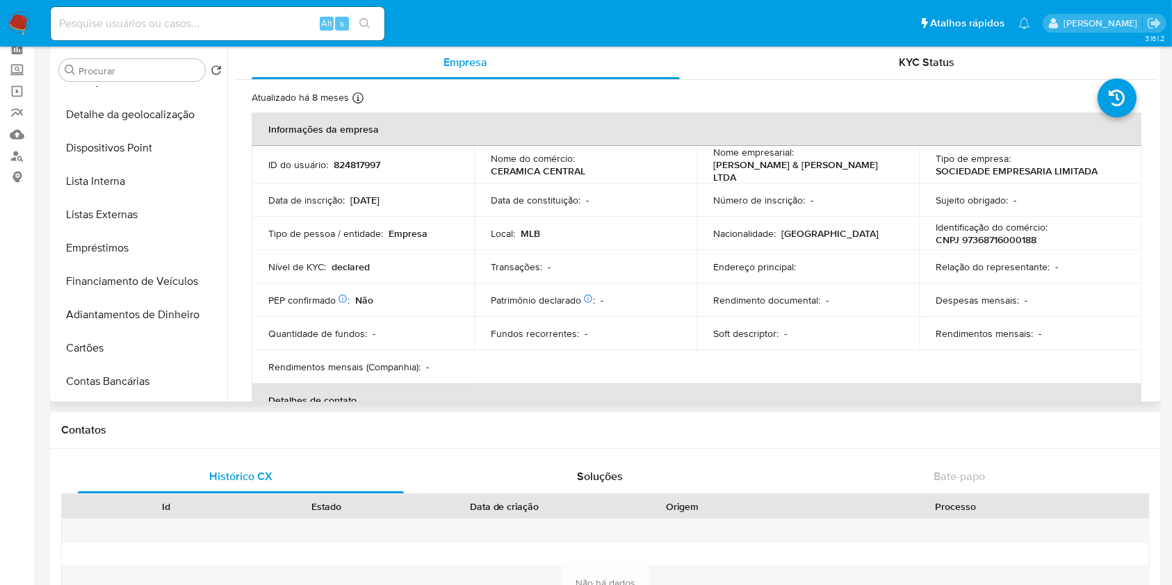
scroll to position [222, 0]
click at [169, 182] on button "Lista Interna" at bounding box center [135, 181] width 163 height 33
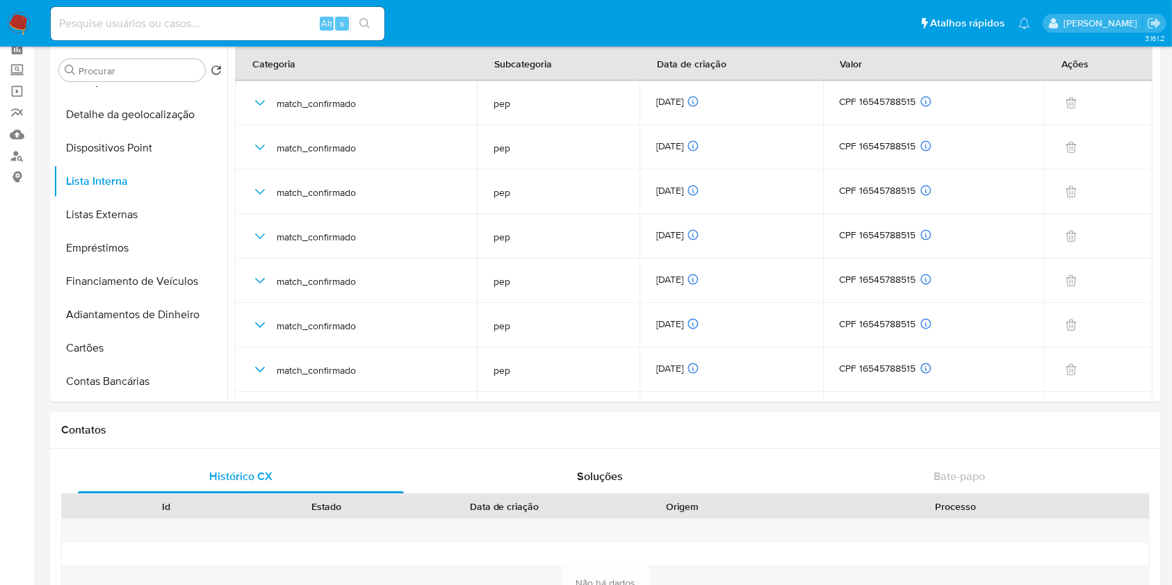
scroll to position [0, 0]
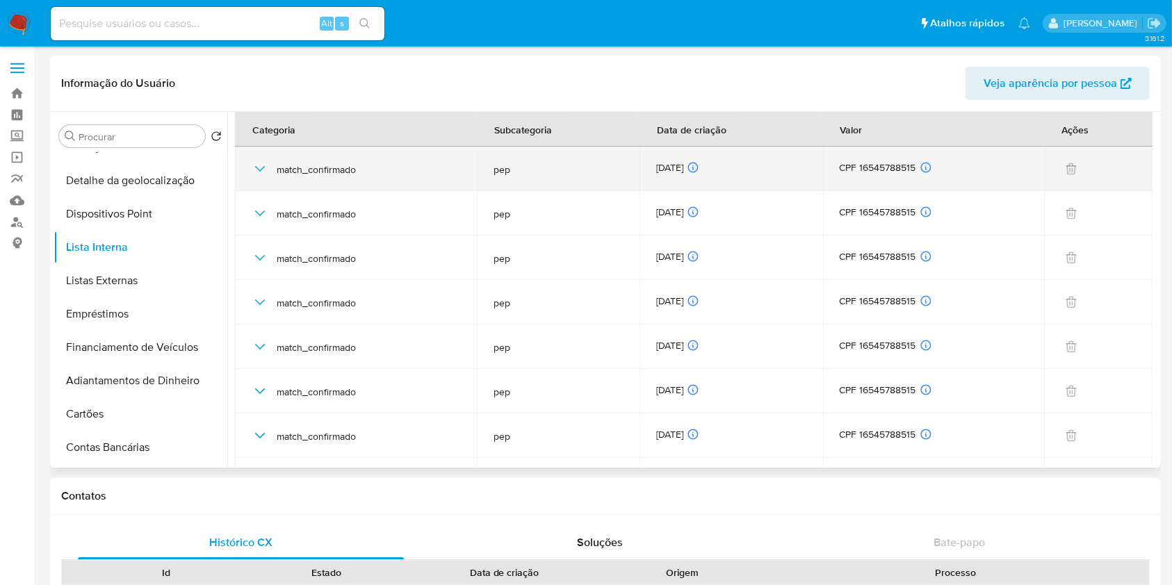
click at [666, 166] on div "[DATE] [DATE] 03:25:51" at bounding box center [731, 168] width 150 height 15
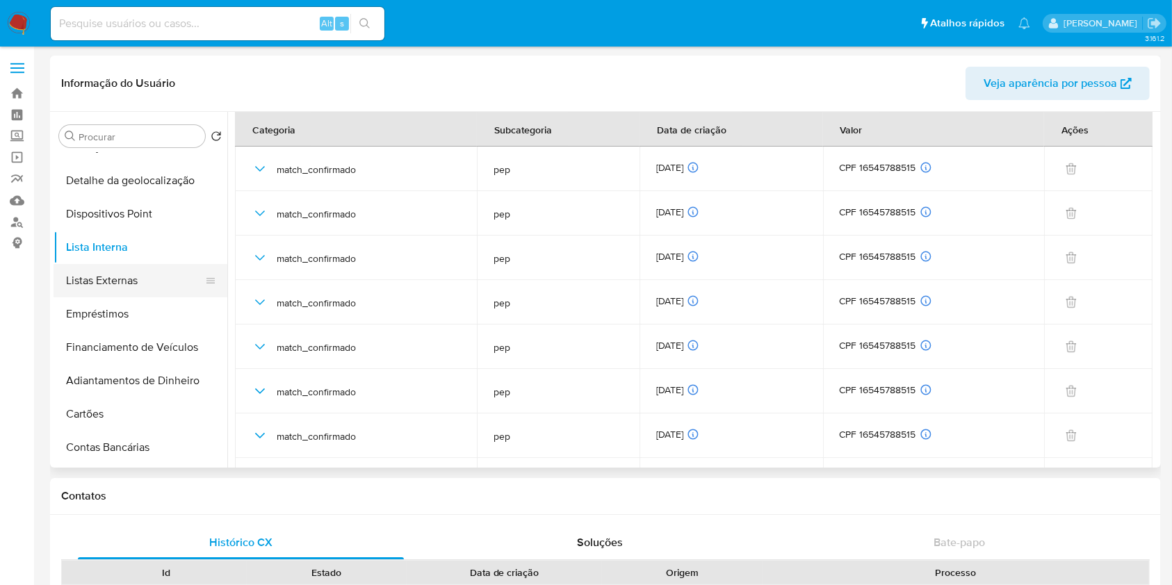
click at [142, 273] on button "Listas Externas" at bounding box center [135, 280] width 163 height 33
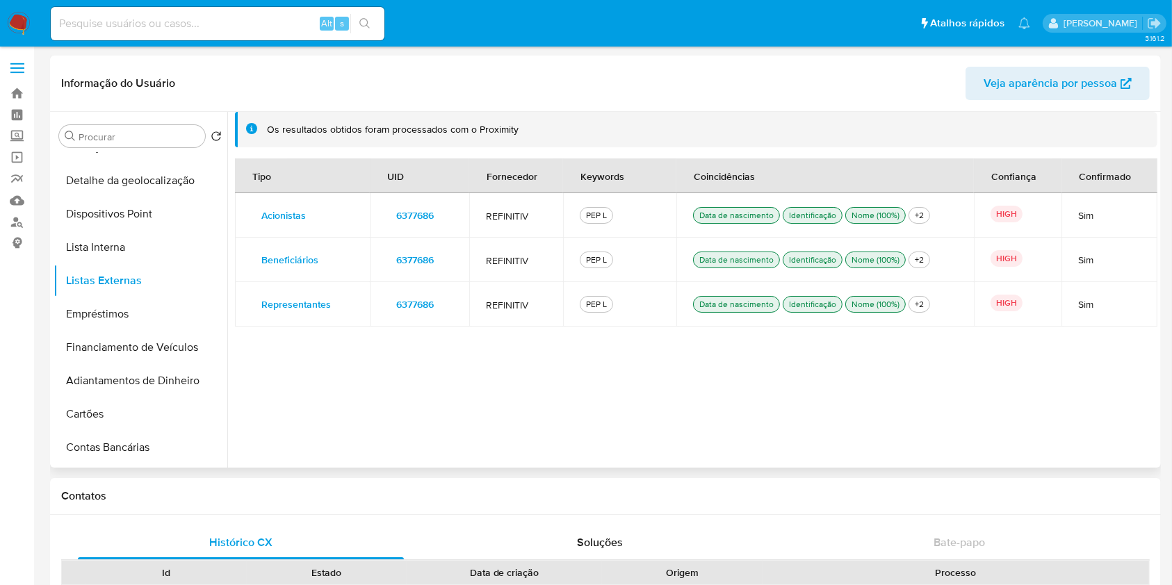
click at [406, 309] on span "6377686" at bounding box center [415, 304] width 38 height 19
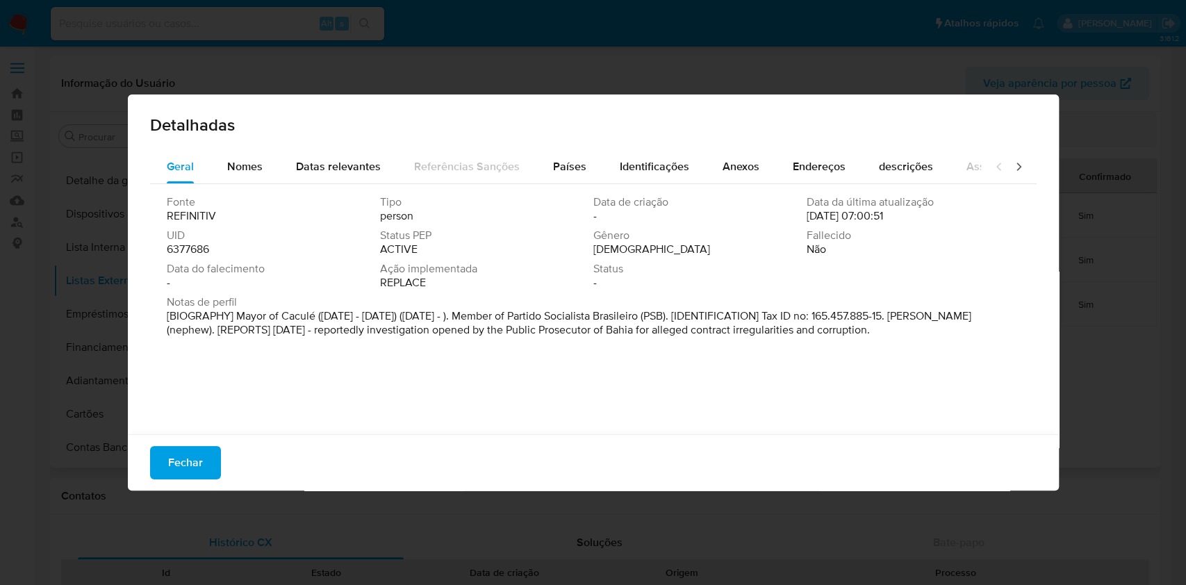
click at [206, 251] on span "6377686" at bounding box center [188, 250] width 42 height 14
click at [193, 471] on span "Fechar" at bounding box center [185, 463] width 35 height 31
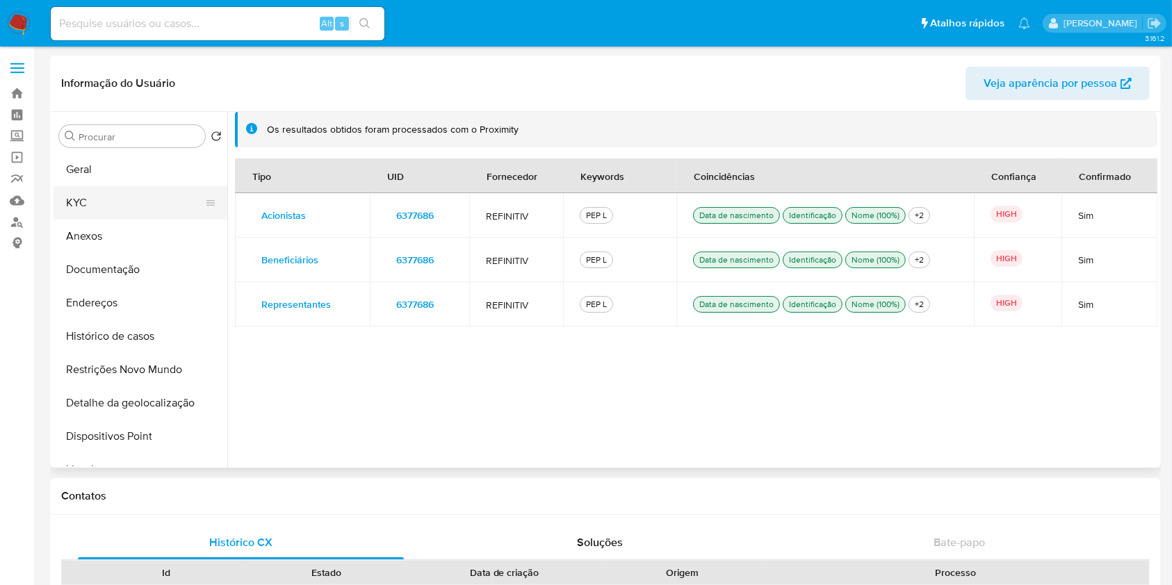
click at [125, 195] on button "KYC" at bounding box center [135, 202] width 163 height 33
